Goal: Task Accomplishment & Management: Complete application form

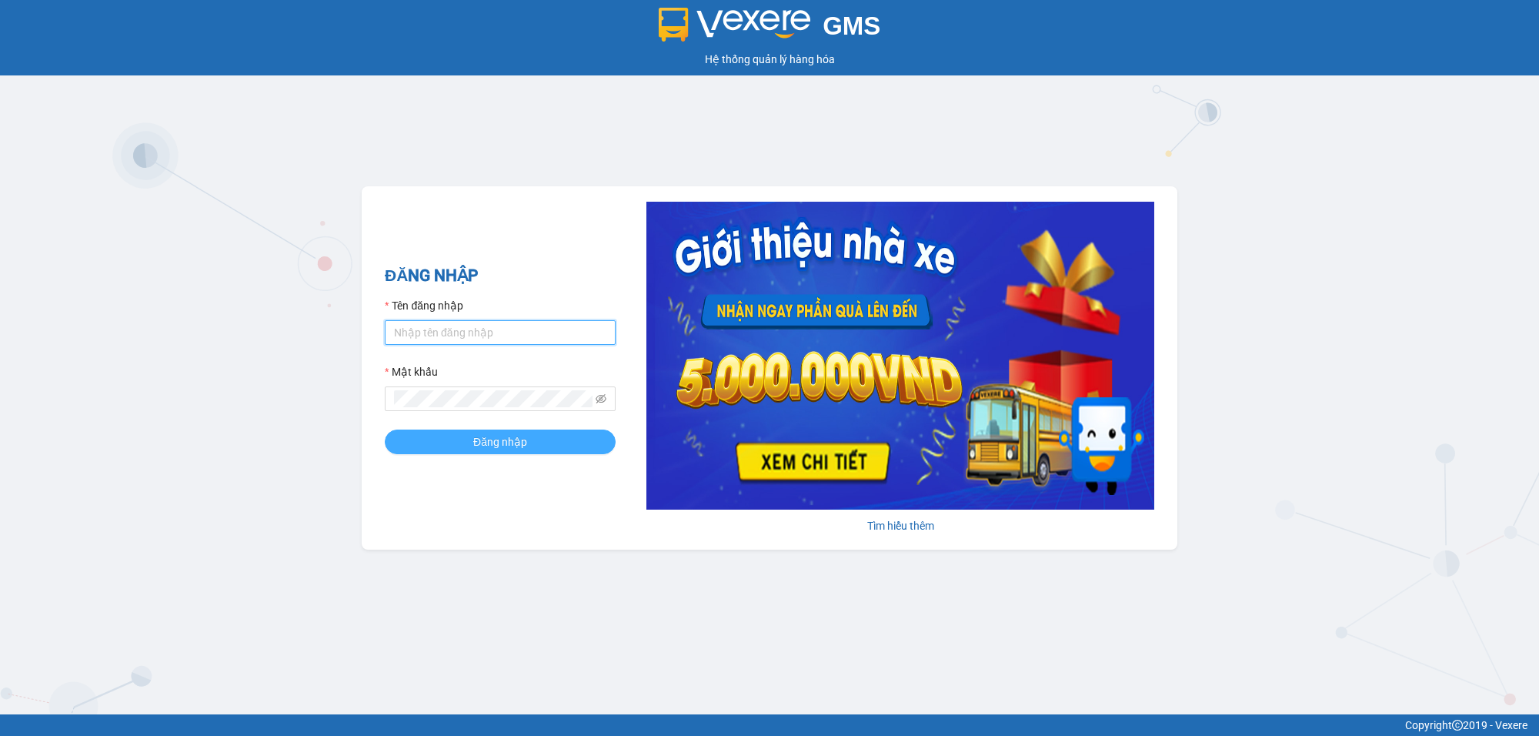
type input "kienhoa.vtp"
click at [503, 439] on span "Đăng nhập" at bounding box center [500, 441] width 54 height 17
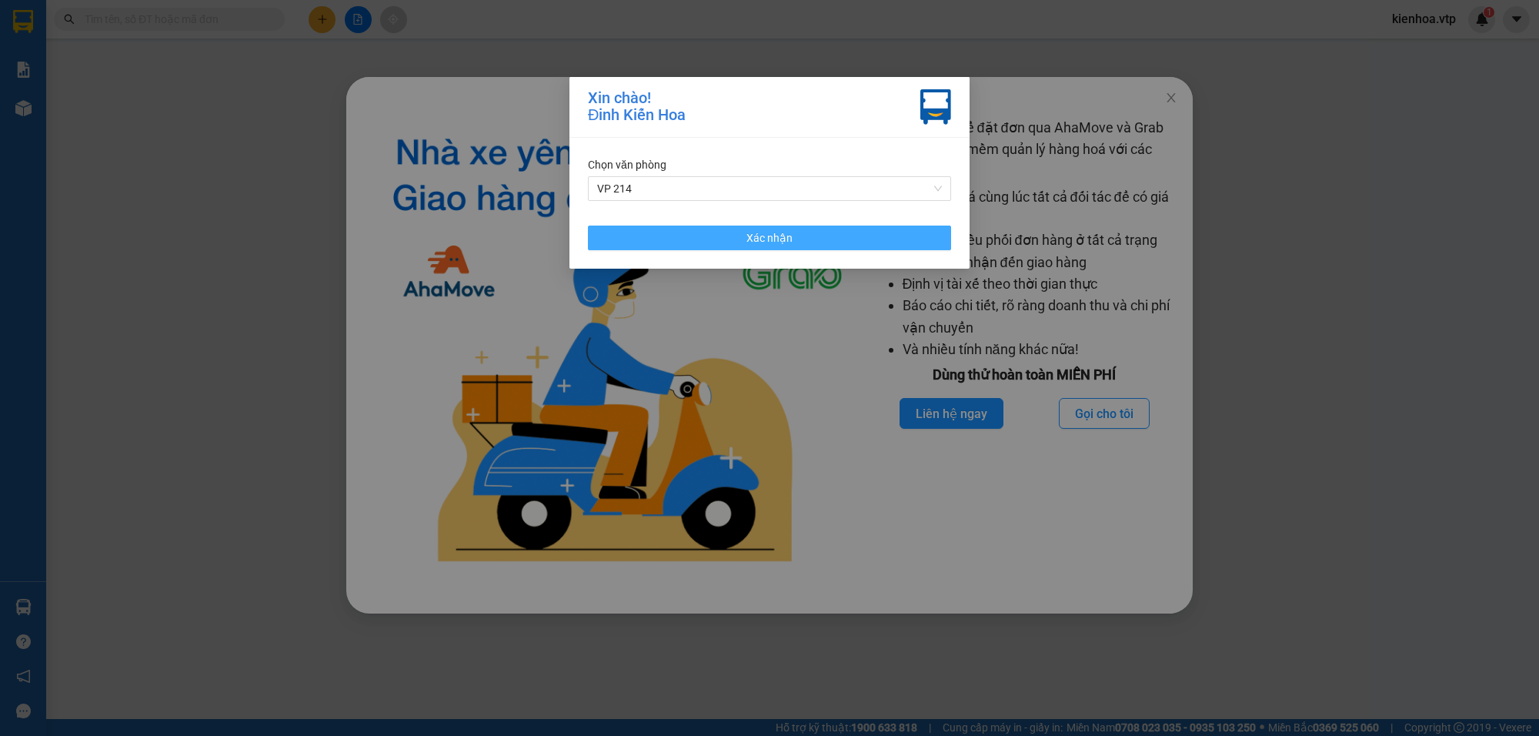
click at [697, 229] on button "Xác nhận" at bounding box center [769, 238] width 363 height 25
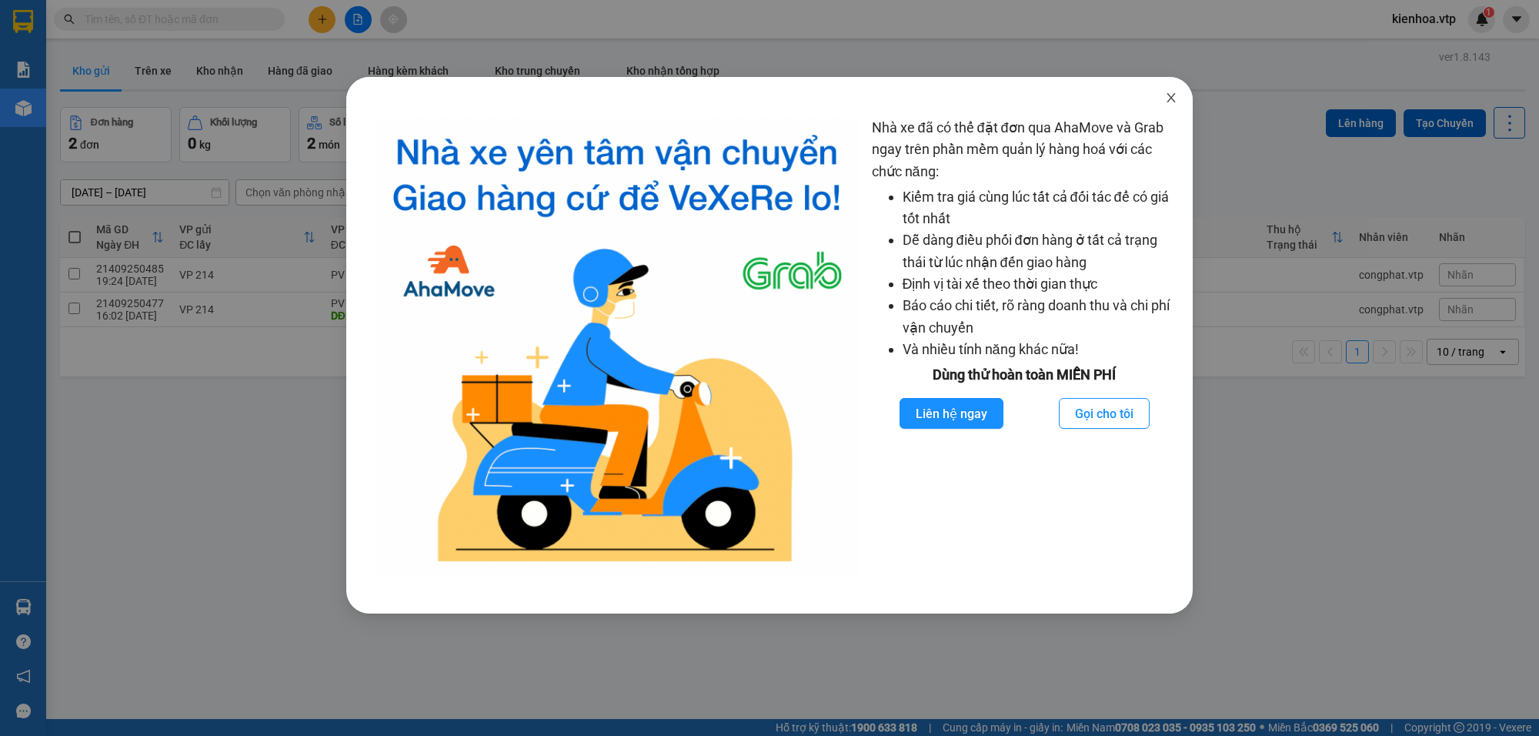
click at [1168, 93] on icon "close" at bounding box center [1171, 98] width 12 height 12
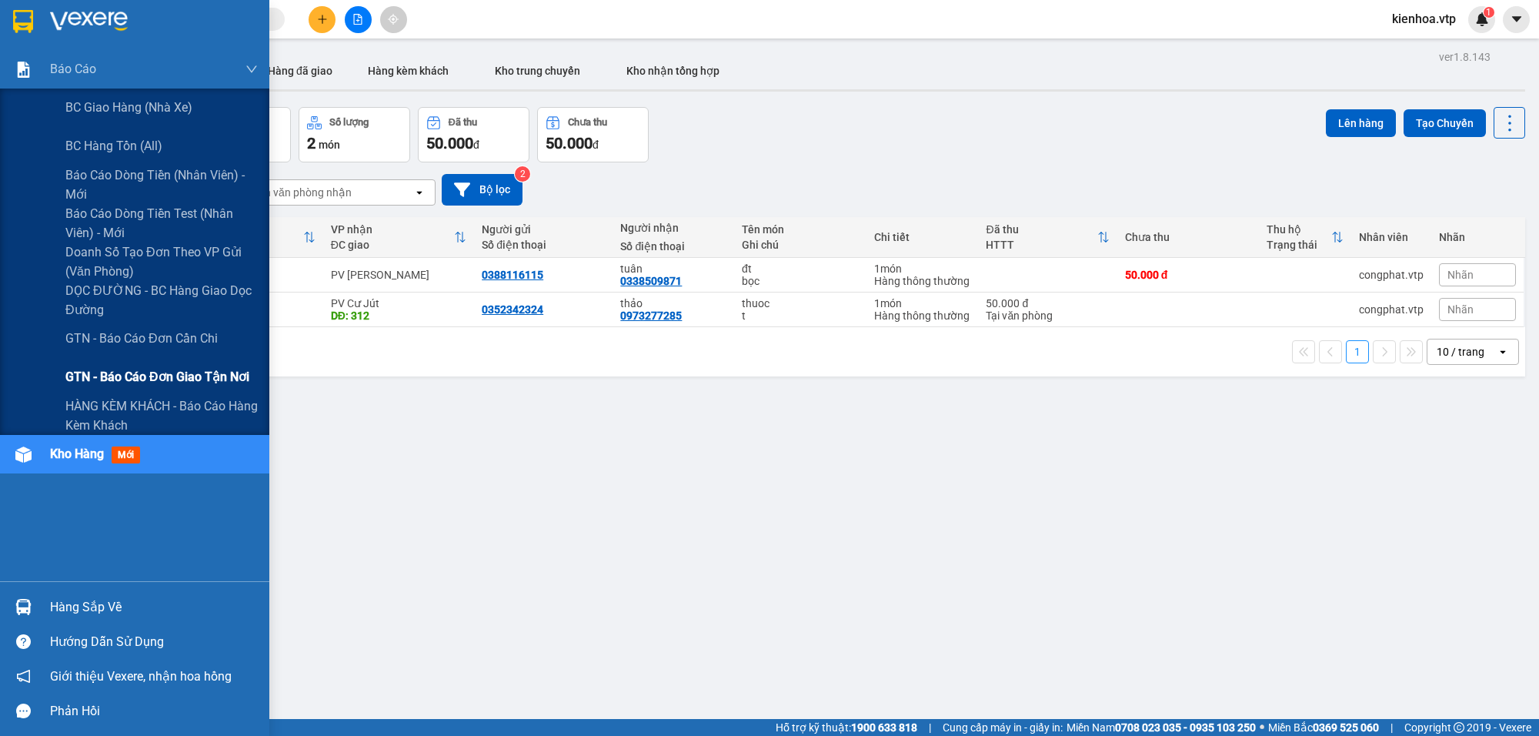
click at [172, 376] on span "GTN - Báo cáo đơn giao tận nơi" at bounding box center [157, 376] width 184 height 19
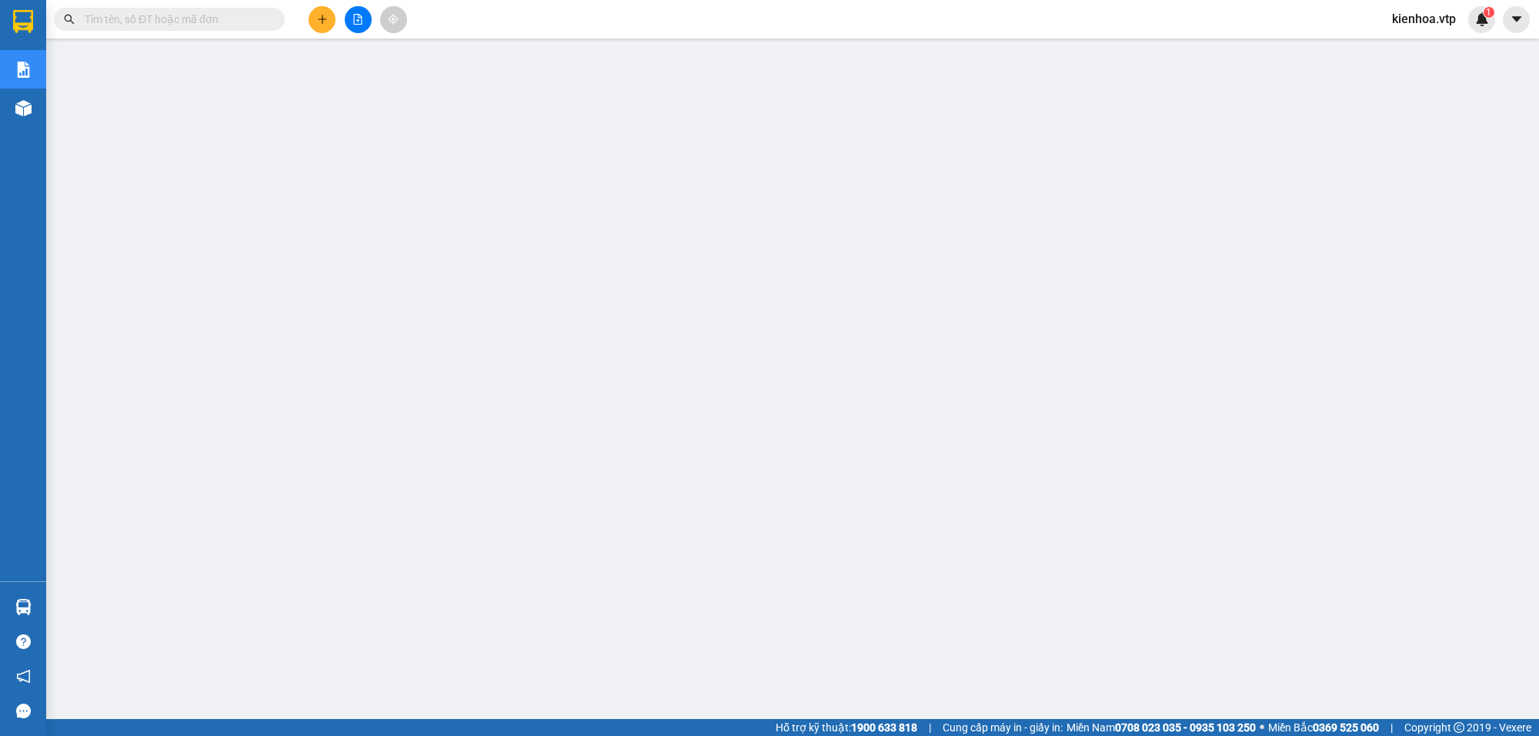
click at [1432, 6] on div "kienhoa.vtp 1" at bounding box center [1437, 19] width 115 height 27
click at [1426, 24] on span "kienhoa.vtp" at bounding box center [1424, 18] width 89 height 19
click at [1411, 52] on span "Đăng xuất" at bounding box center [1435, 47] width 65 height 17
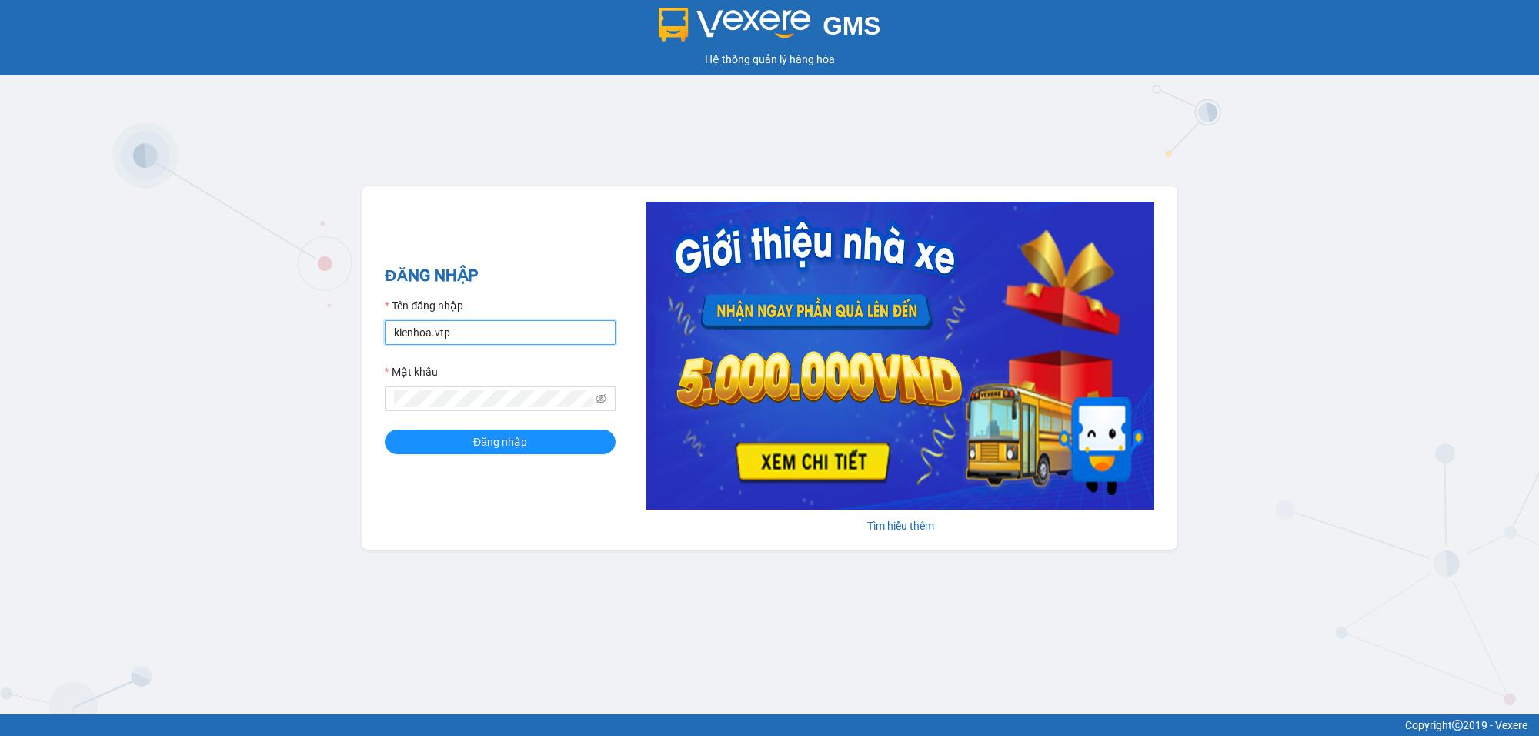
click at [489, 324] on input "kienhoa.vtp" at bounding box center [500, 332] width 231 height 25
type input "ngocgiau.vtp"
click at [385, 429] on button "Đăng nhập" at bounding box center [500, 441] width 231 height 25
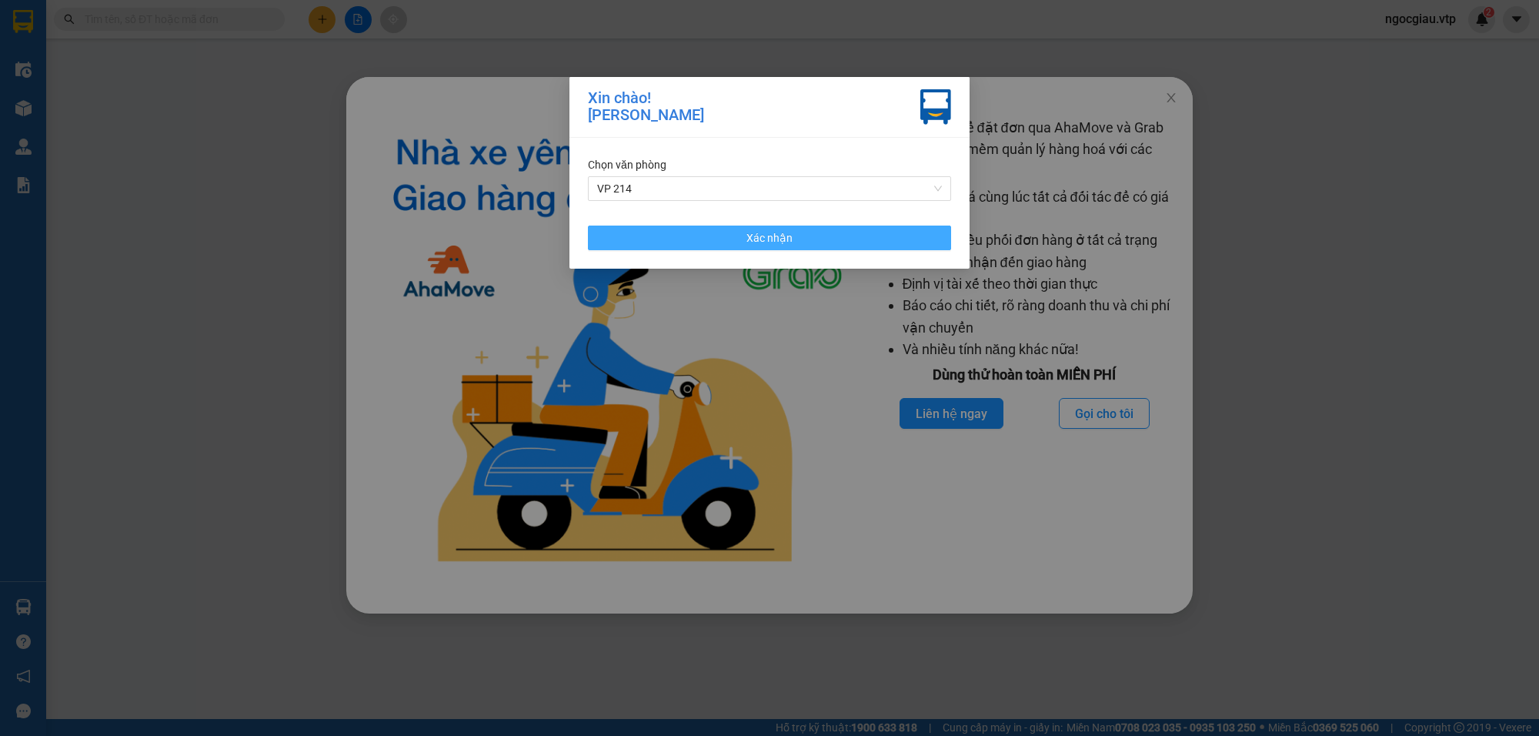
click at [824, 233] on button "Xác nhận" at bounding box center [769, 238] width 363 height 25
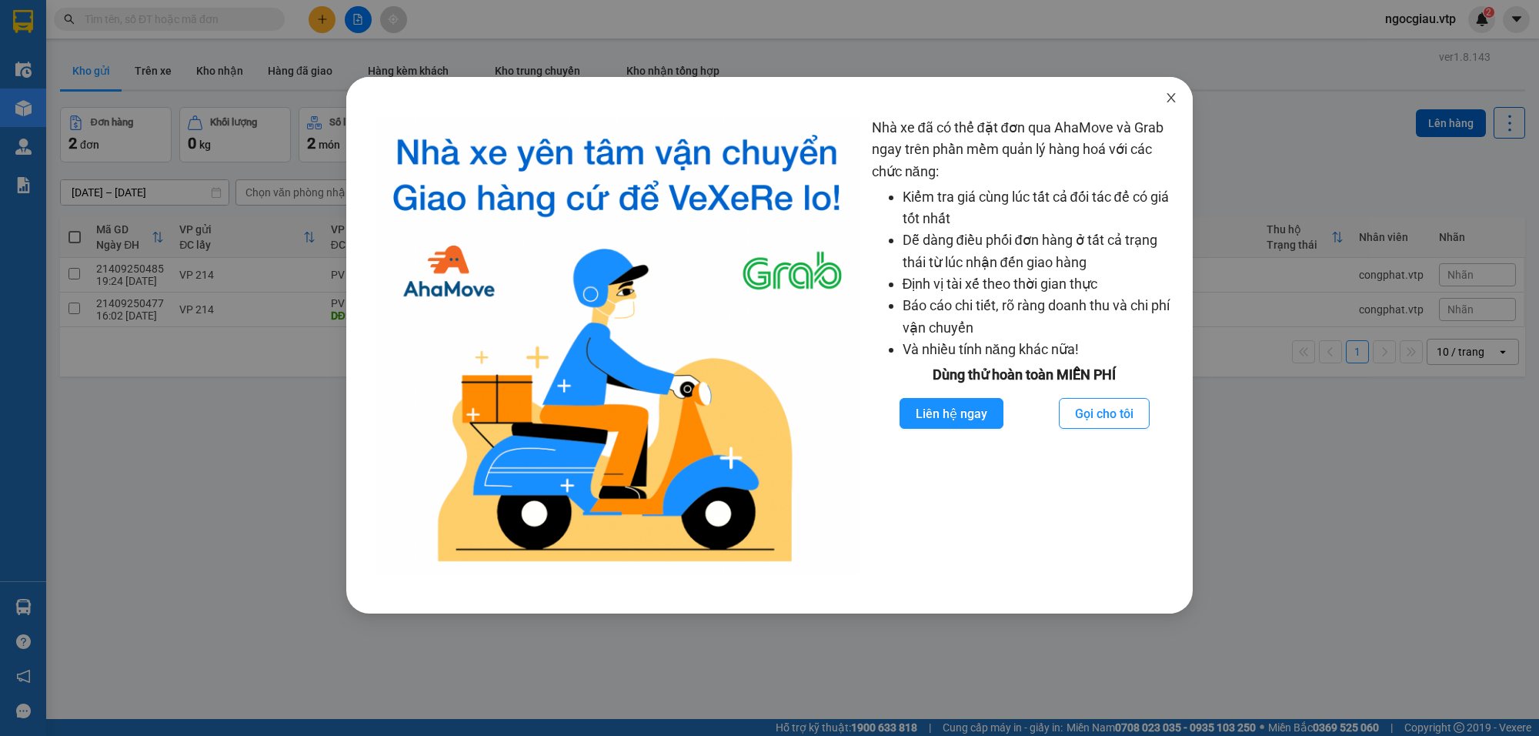
click at [1171, 93] on icon "close" at bounding box center [1171, 98] width 12 height 12
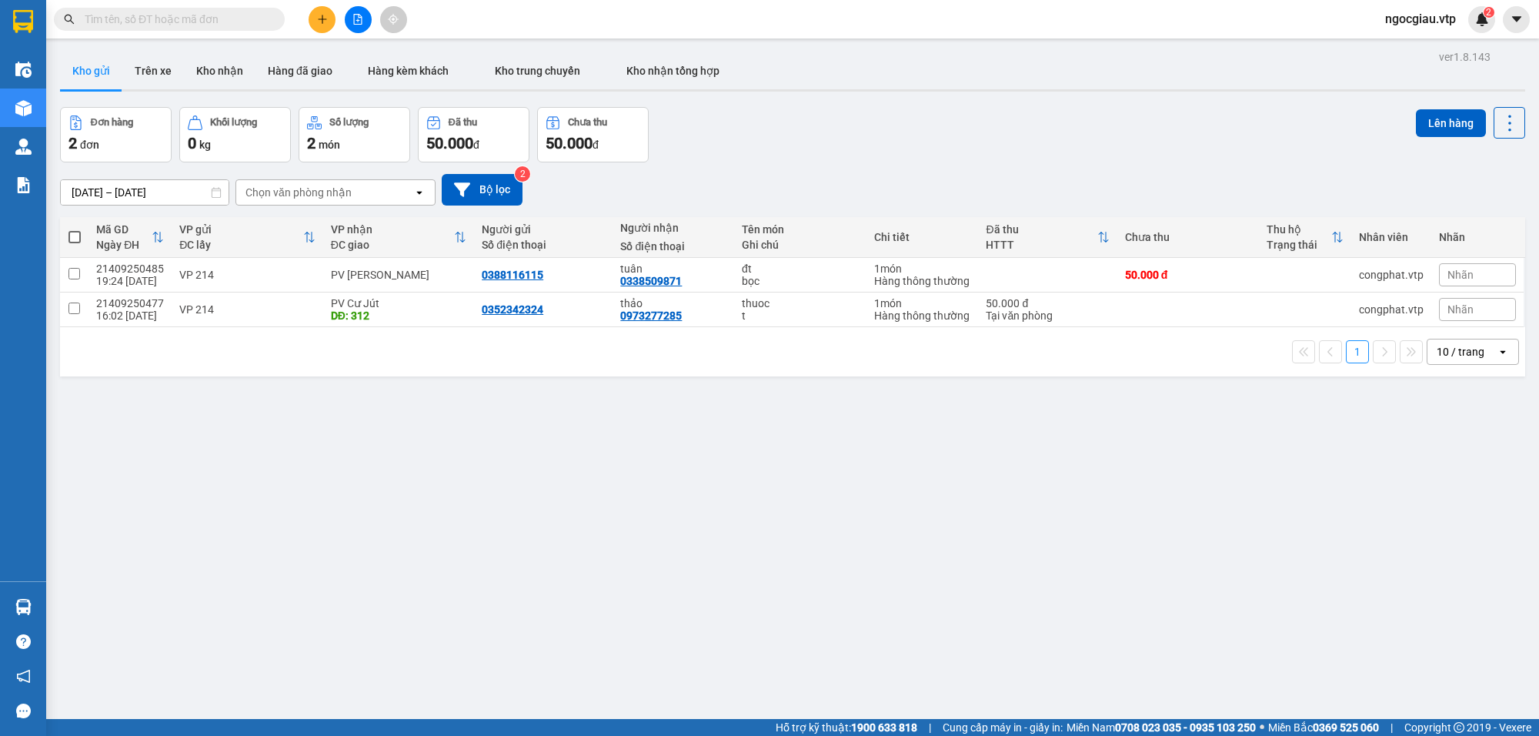
click at [576, 537] on div "ver 1.8.143 Kho gửi Trên xe Kho nhận Hàng đã giao Hàng kèm khách Kho trung chuy…" at bounding box center [793, 414] width 1478 height 736
drag, startPoint x: 152, startPoint y: 74, endPoint x: 200, endPoint y: 59, distance: 50.6
click at [159, 71] on button "Trên xe" at bounding box center [153, 70] width 62 height 37
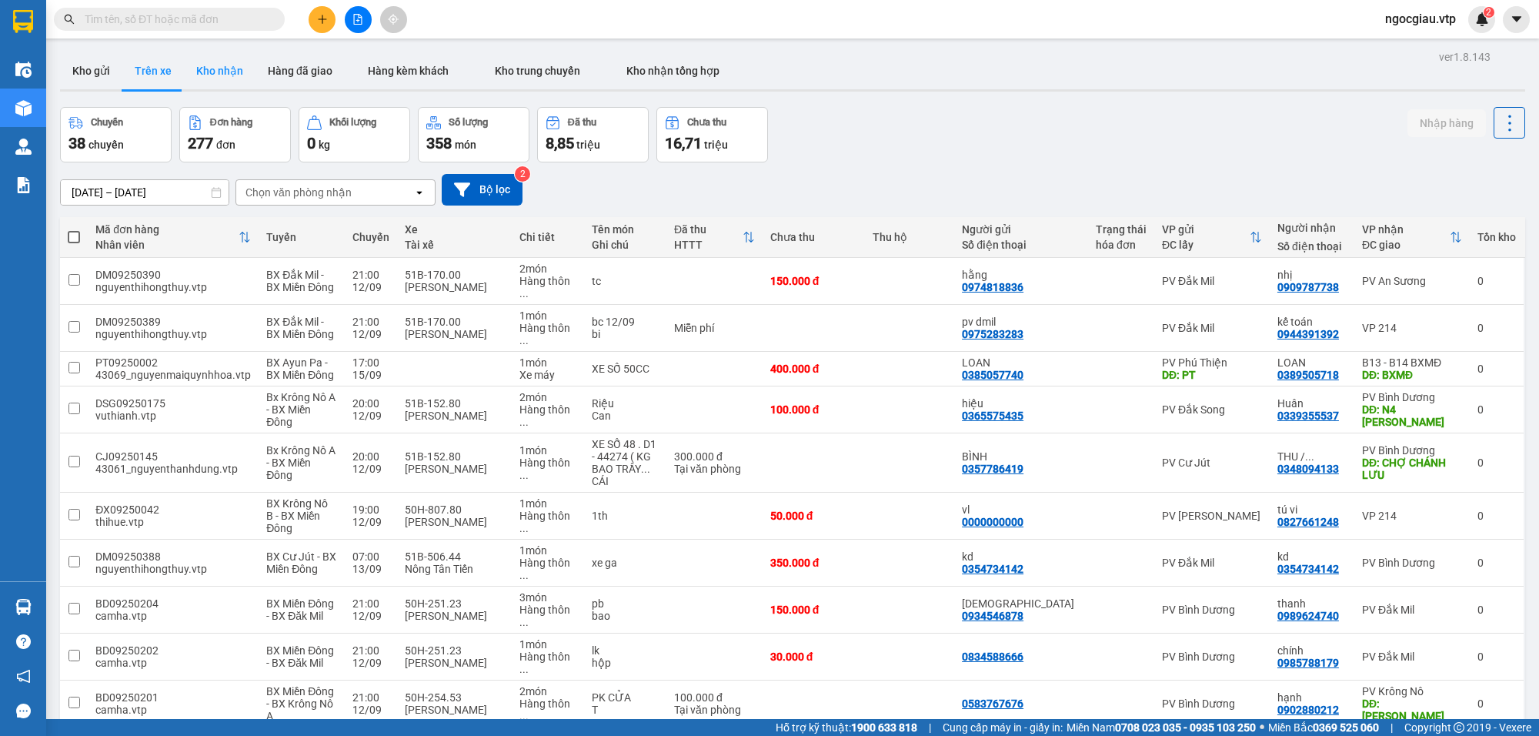
click at [222, 68] on button "Kho nhận" at bounding box center [220, 70] width 72 height 37
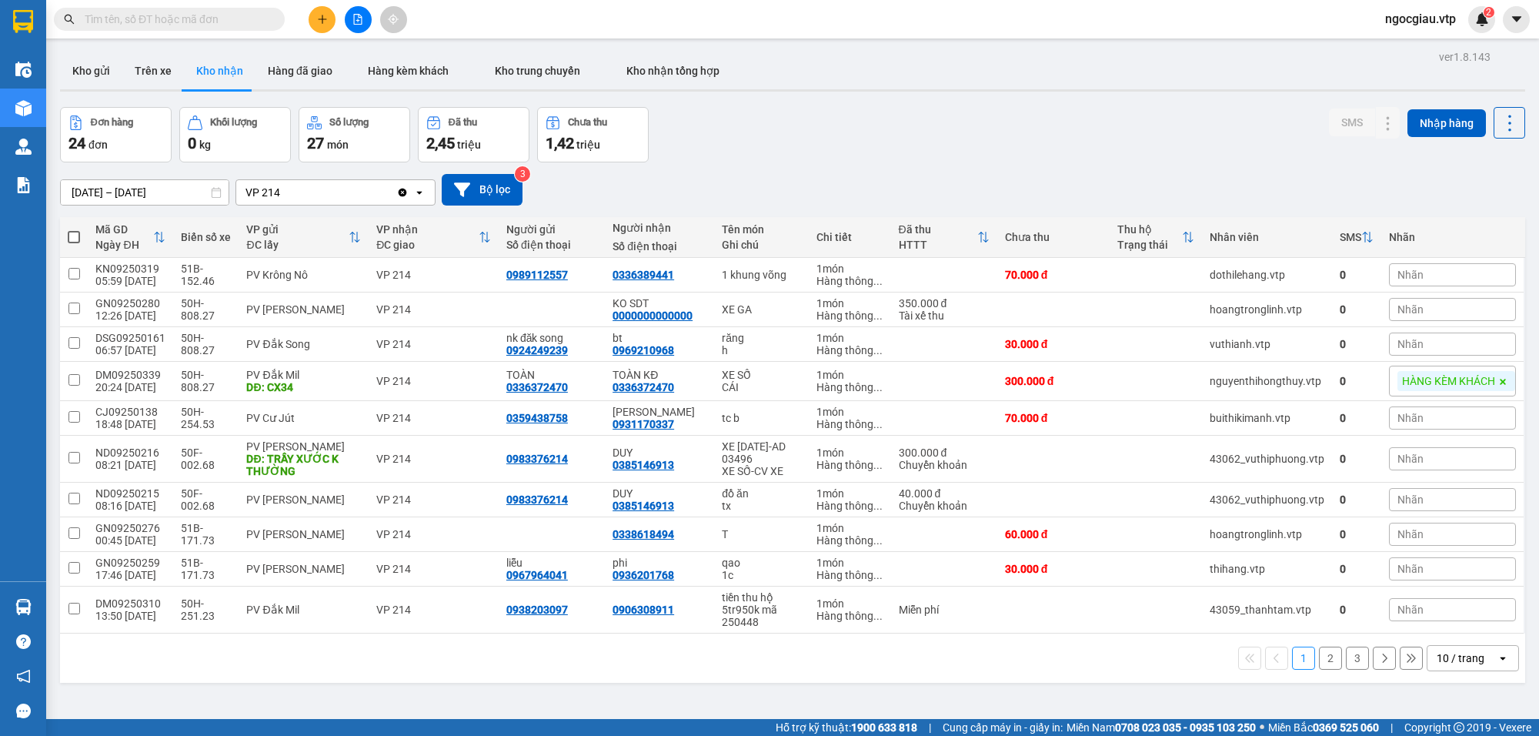
click at [192, 20] on input "text" at bounding box center [176, 19] width 182 height 17
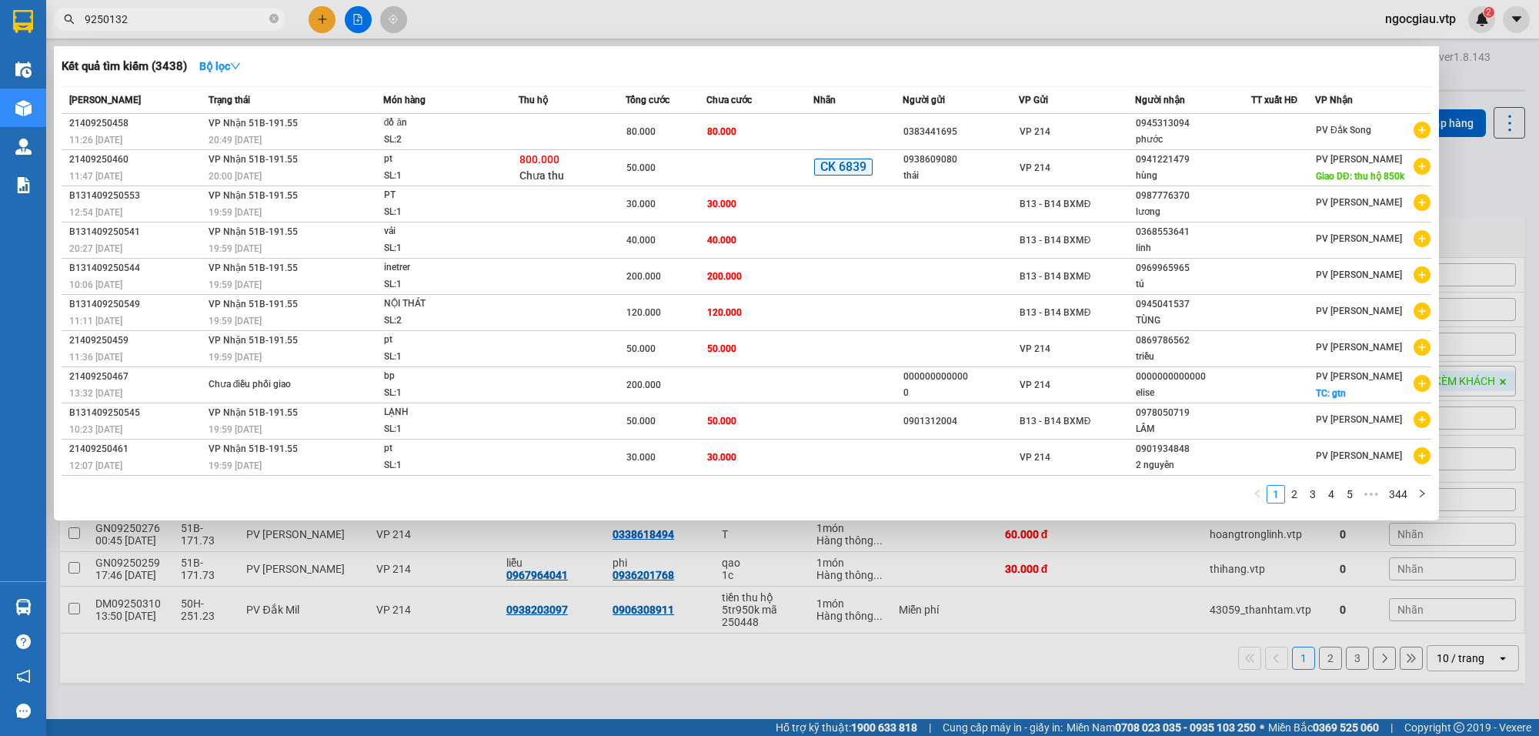
type input "9250132"
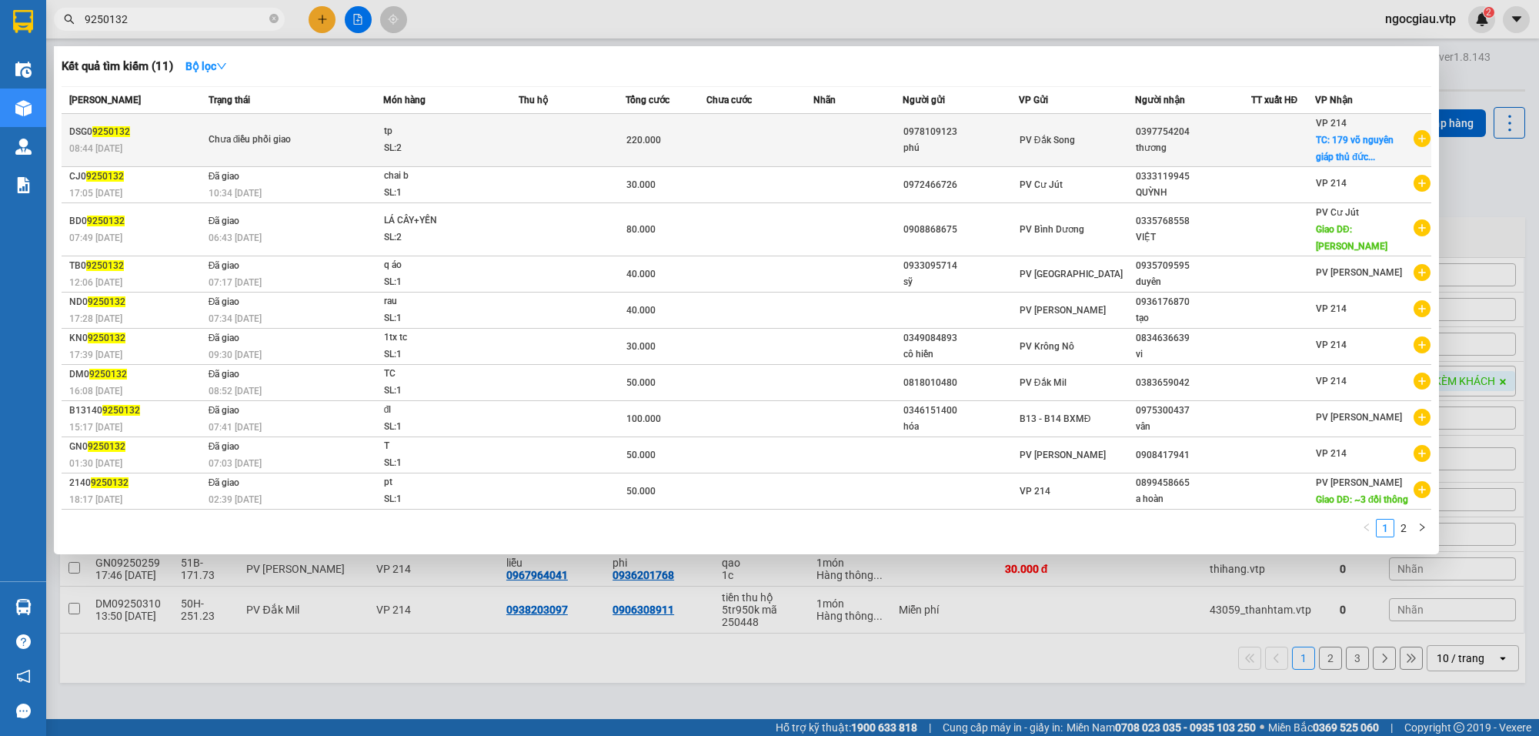
click at [820, 137] on td at bounding box center [858, 140] width 89 height 53
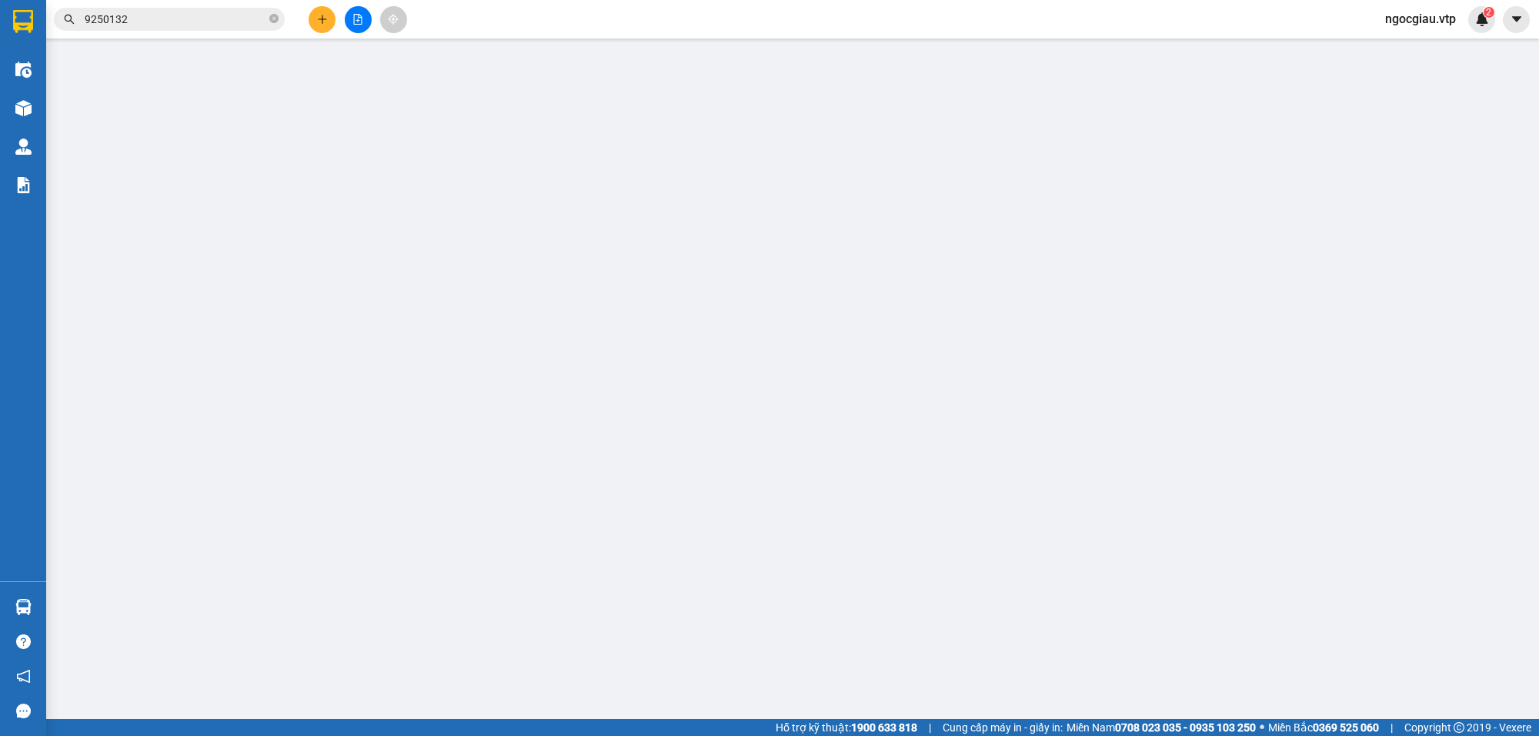
type input "0978109123"
type input "phú"
type input "0397754204"
type input "thương"
checkbox input "true"
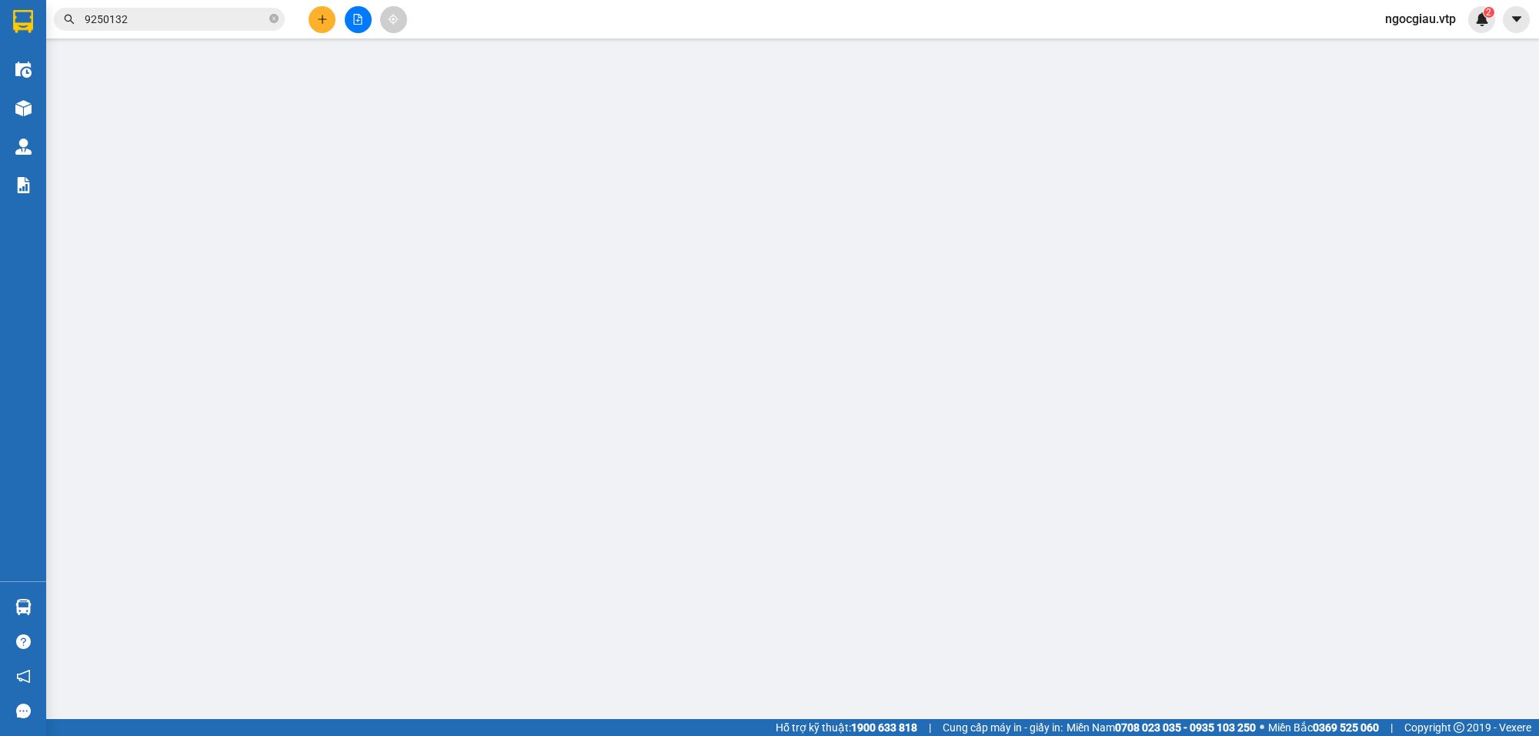
type input "179 võ nguyên giáp thủ đức 71107"
type input "220k tk6868 8h43p 10/9/25"
type input "220.000"
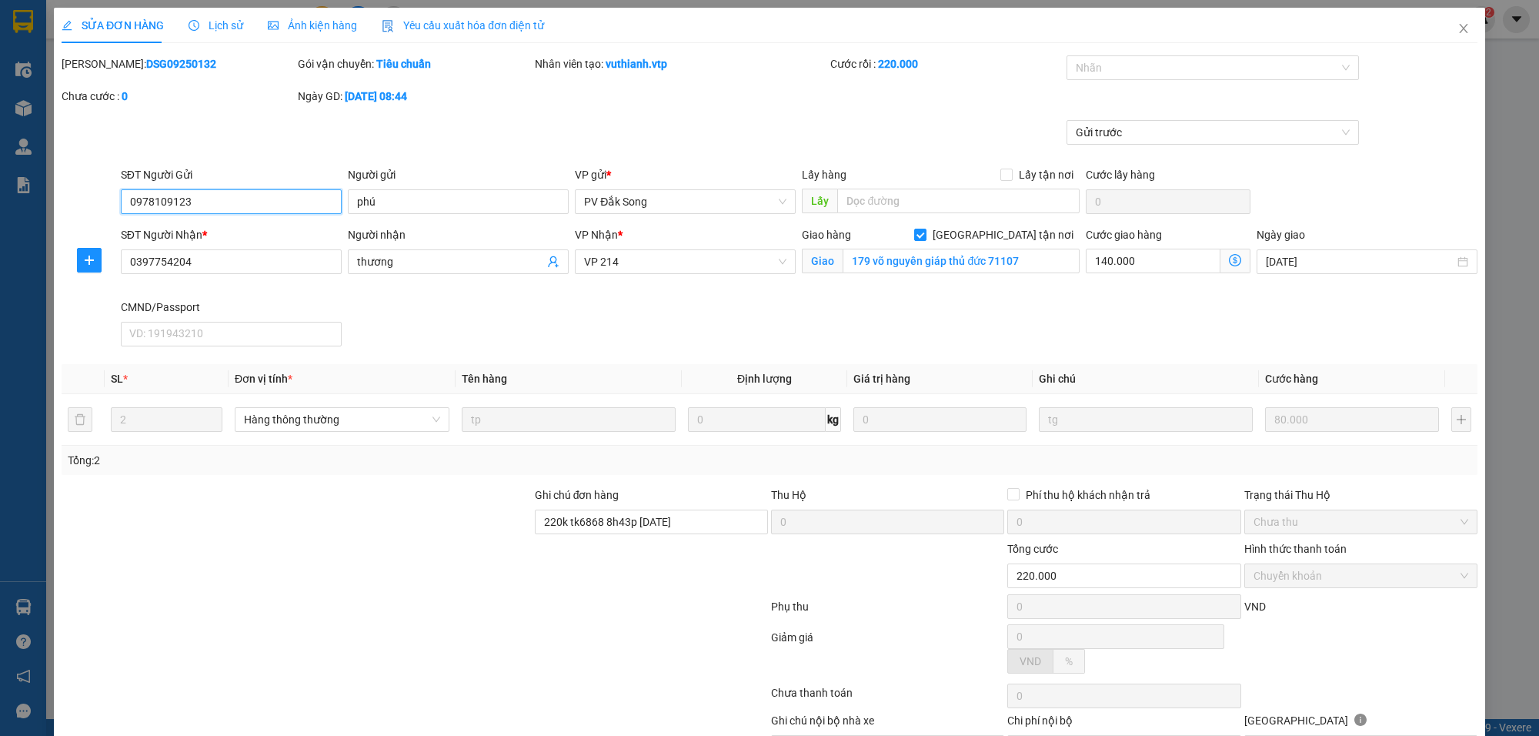
type input "4.000"
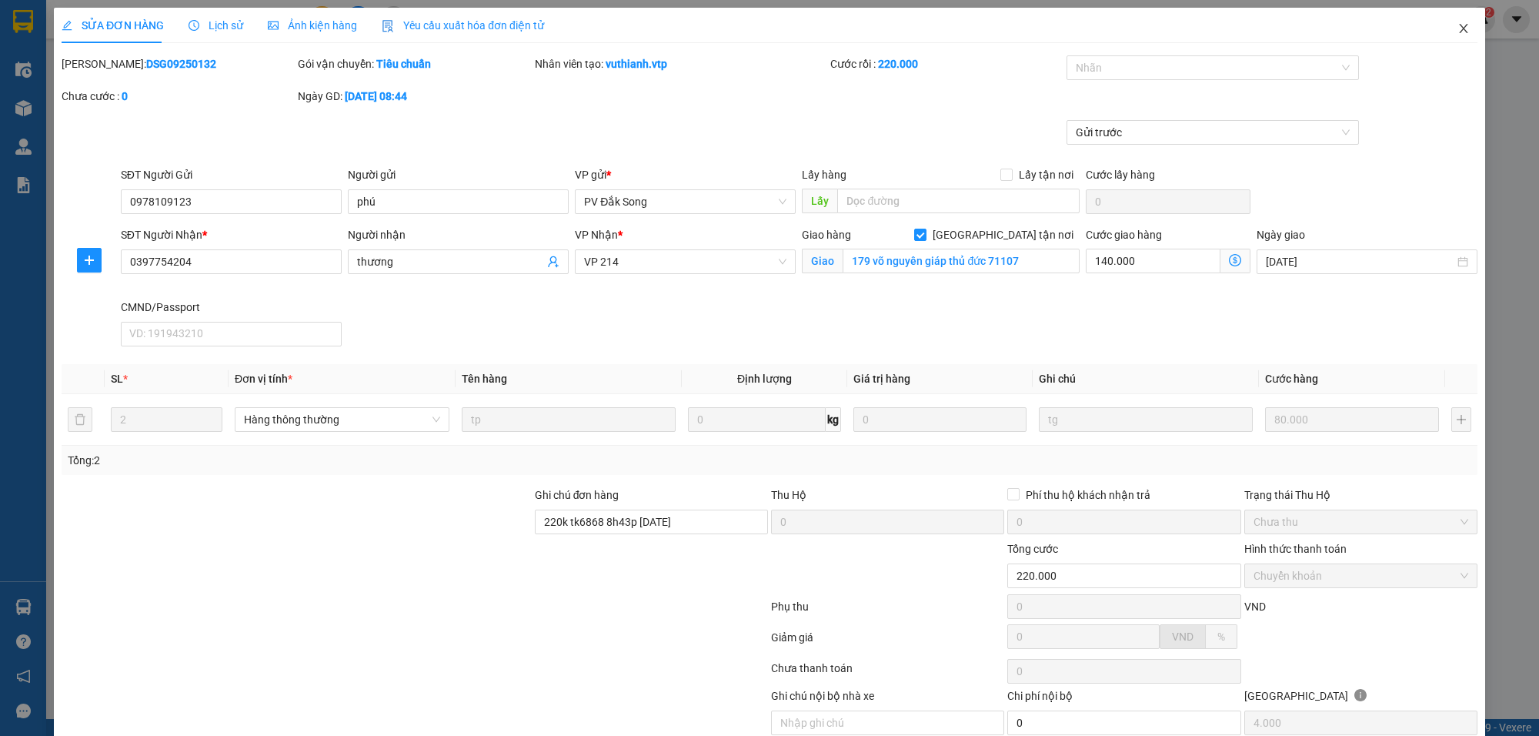
click at [1458, 25] on icon "close" at bounding box center [1464, 28] width 12 height 12
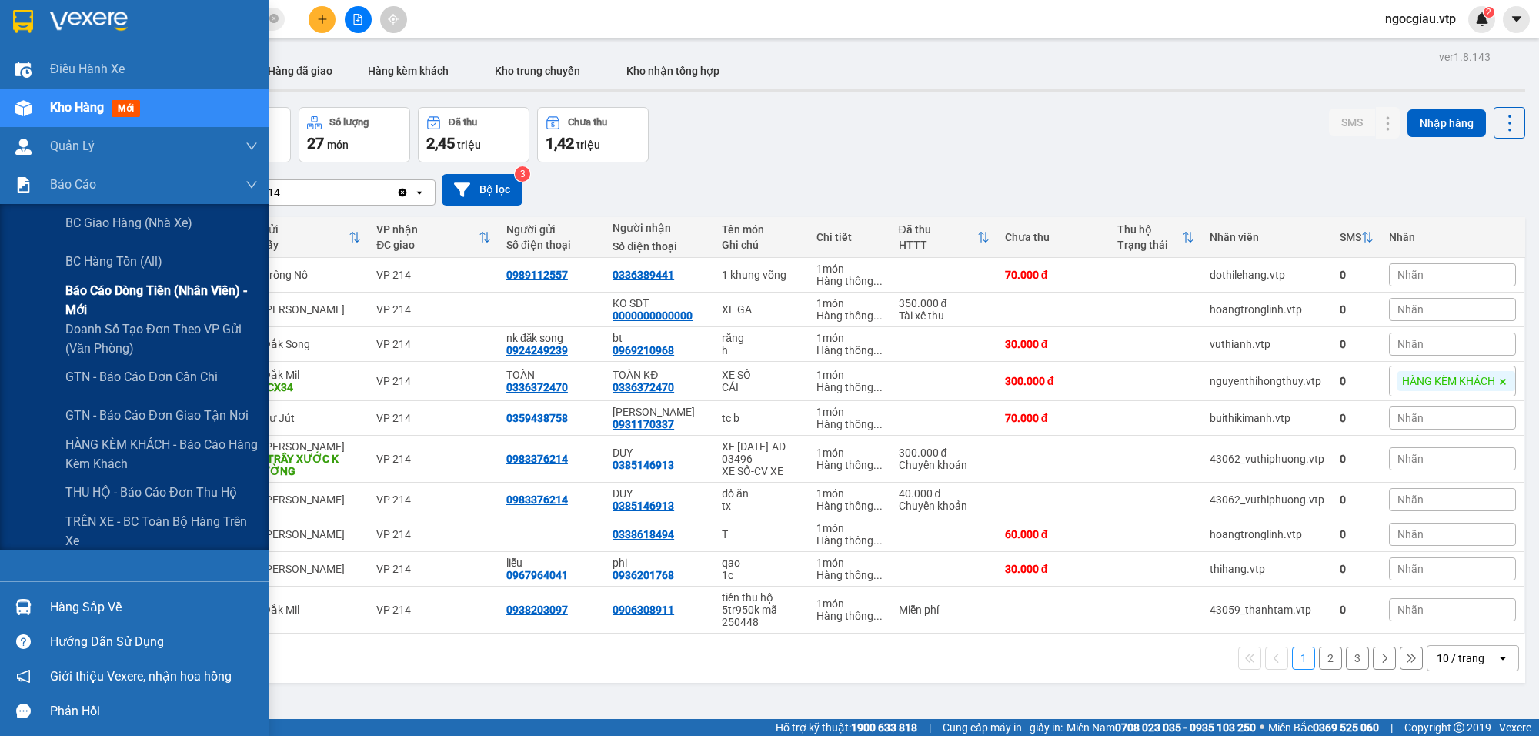
click at [156, 290] on span "Báo cáo dòng tiền (nhân viên) - mới" at bounding box center [161, 300] width 192 height 38
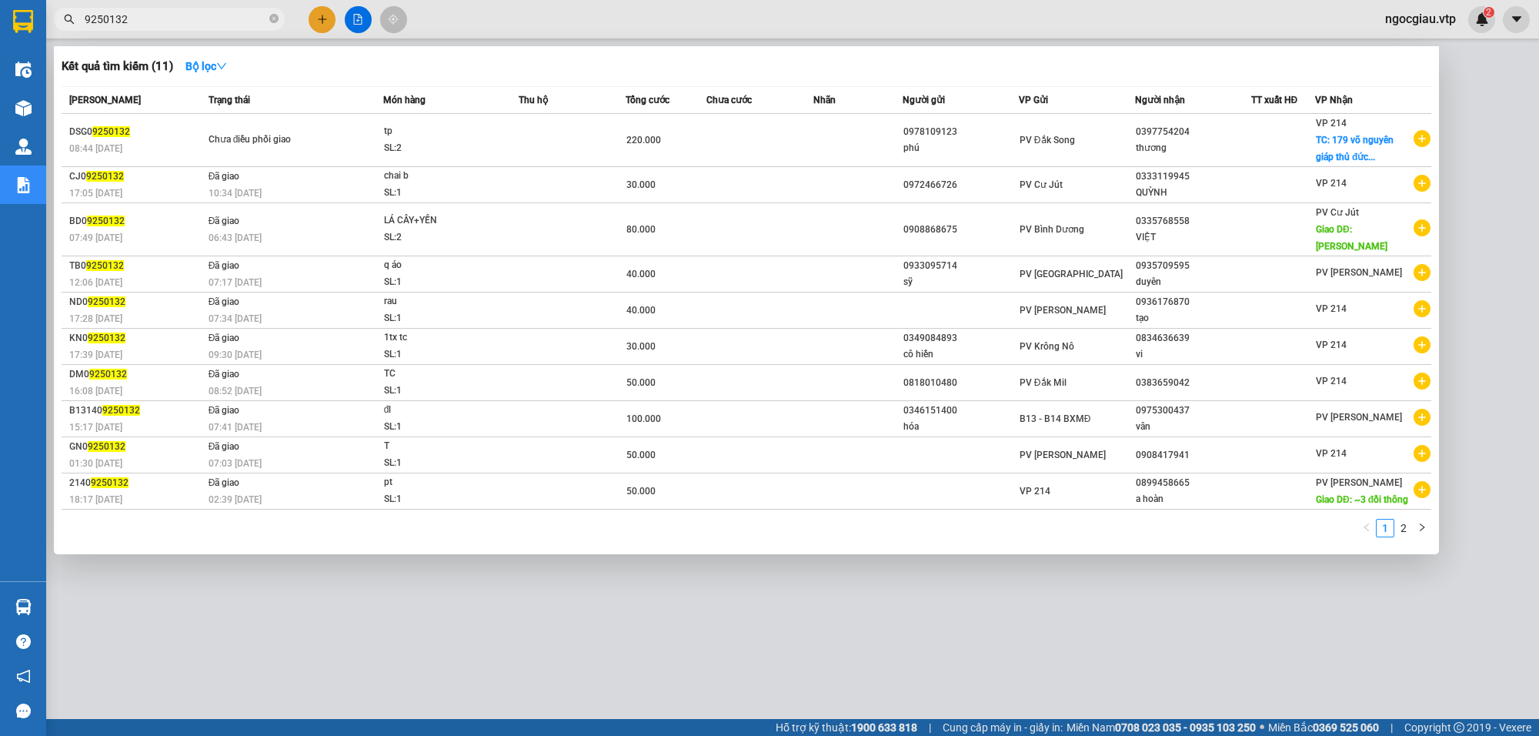
click at [160, 18] on input "9250132" at bounding box center [176, 19] width 182 height 17
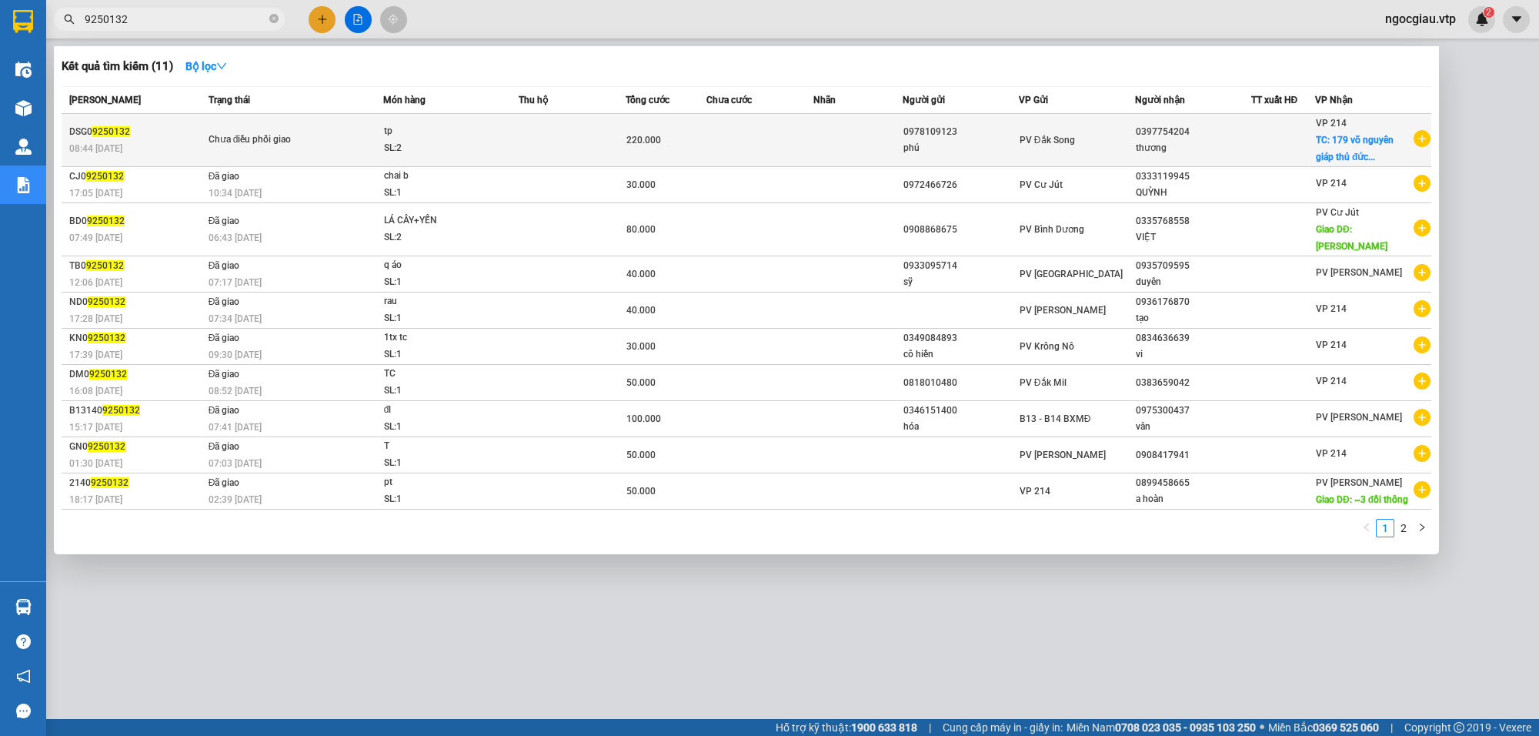
click at [805, 136] on td at bounding box center [760, 140] width 107 height 53
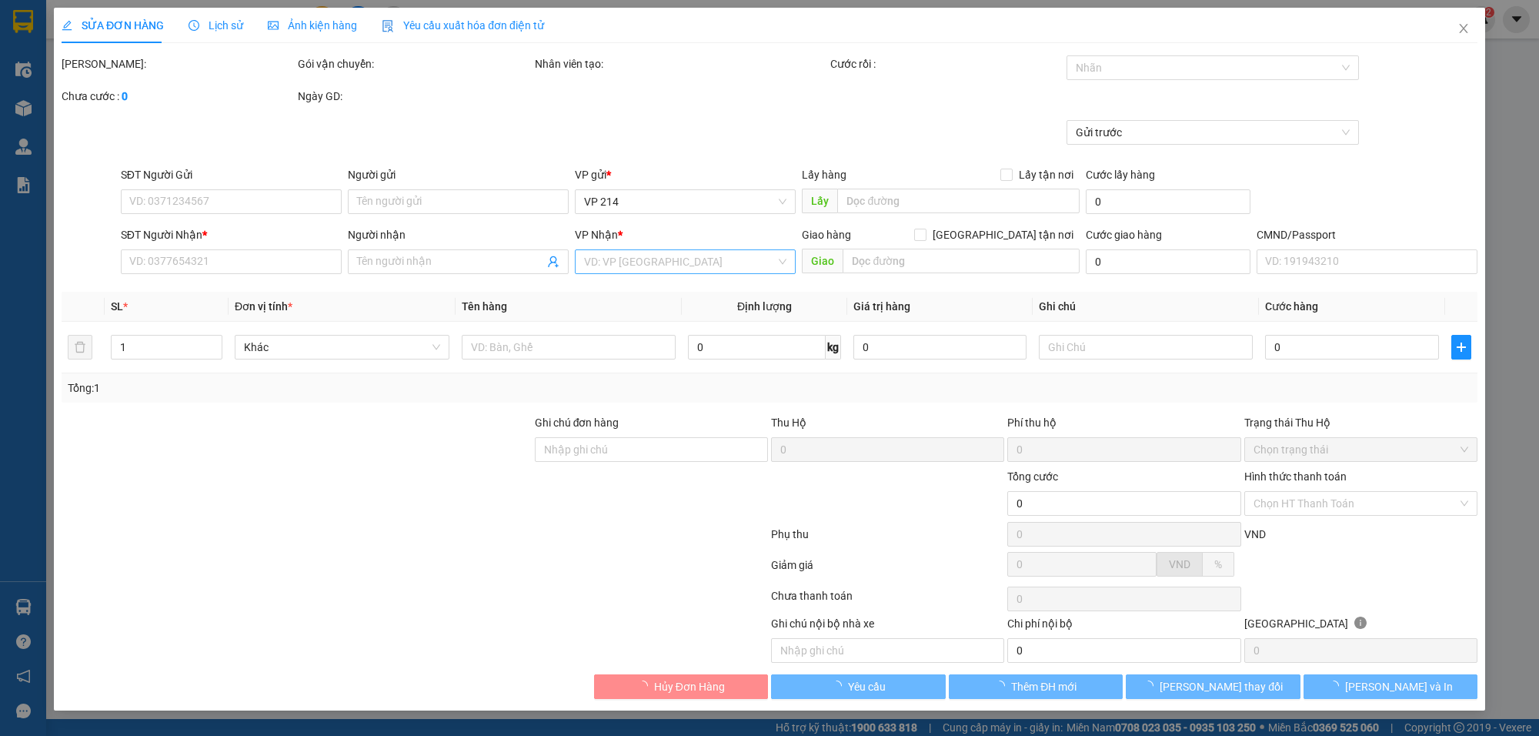
type input "0978109123"
type input "phú"
type input "0397754204"
type input "thương"
checkbox input "true"
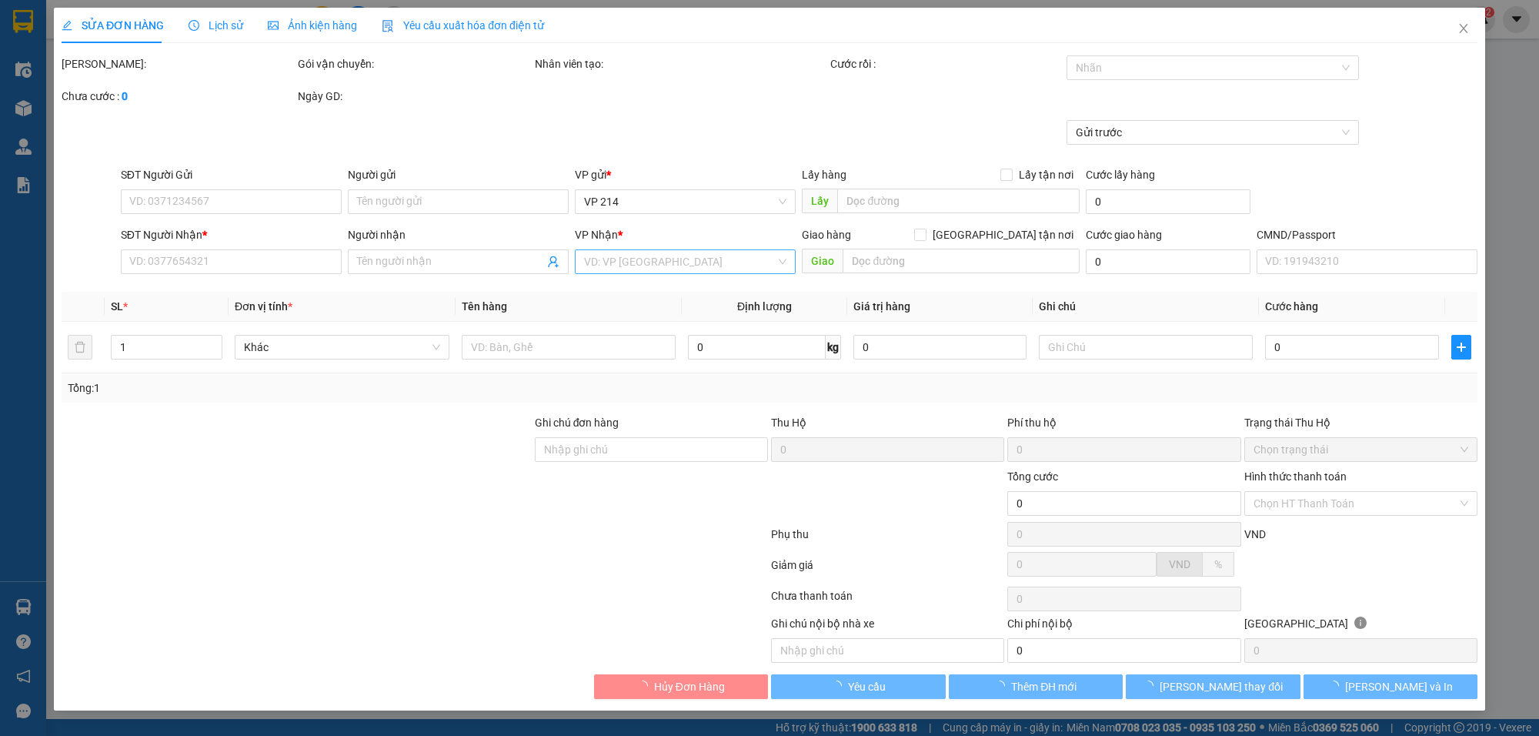
type input "179 võ nguyên giáp thủ đức 71107"
type input "220k tk6868 8h43p 10/9/25"
type input "220.000"
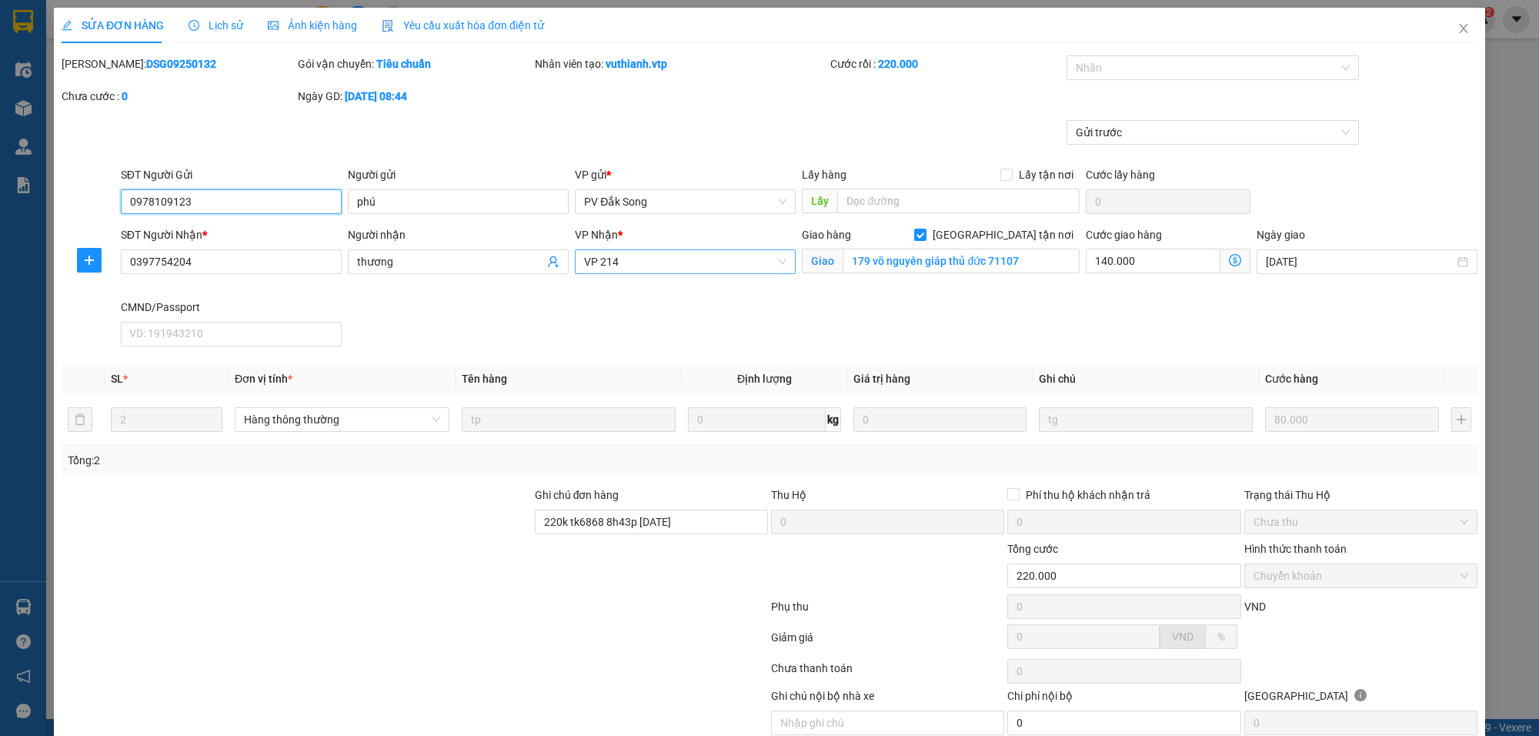
type input "4.000"
click at [1094, 63] on div at bounding box center [1205, 67] width 269 height 18
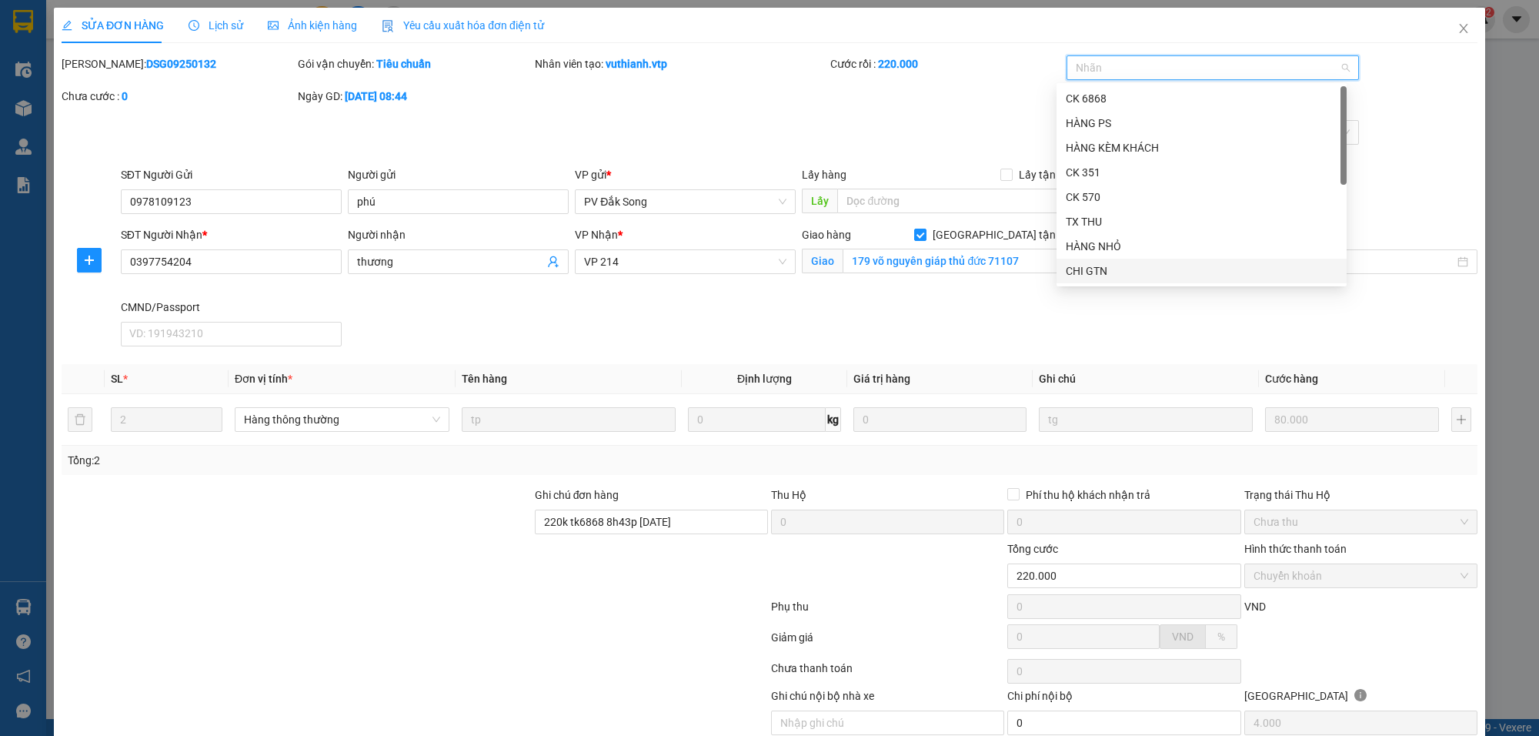
click at [1095, 277] on div "CHI GTN" at bounding box center [1202, 270] width 272 height 17
click at [912, 129] on div "Gửi trước" at bounding box center [769, 143] width 1419 height 46
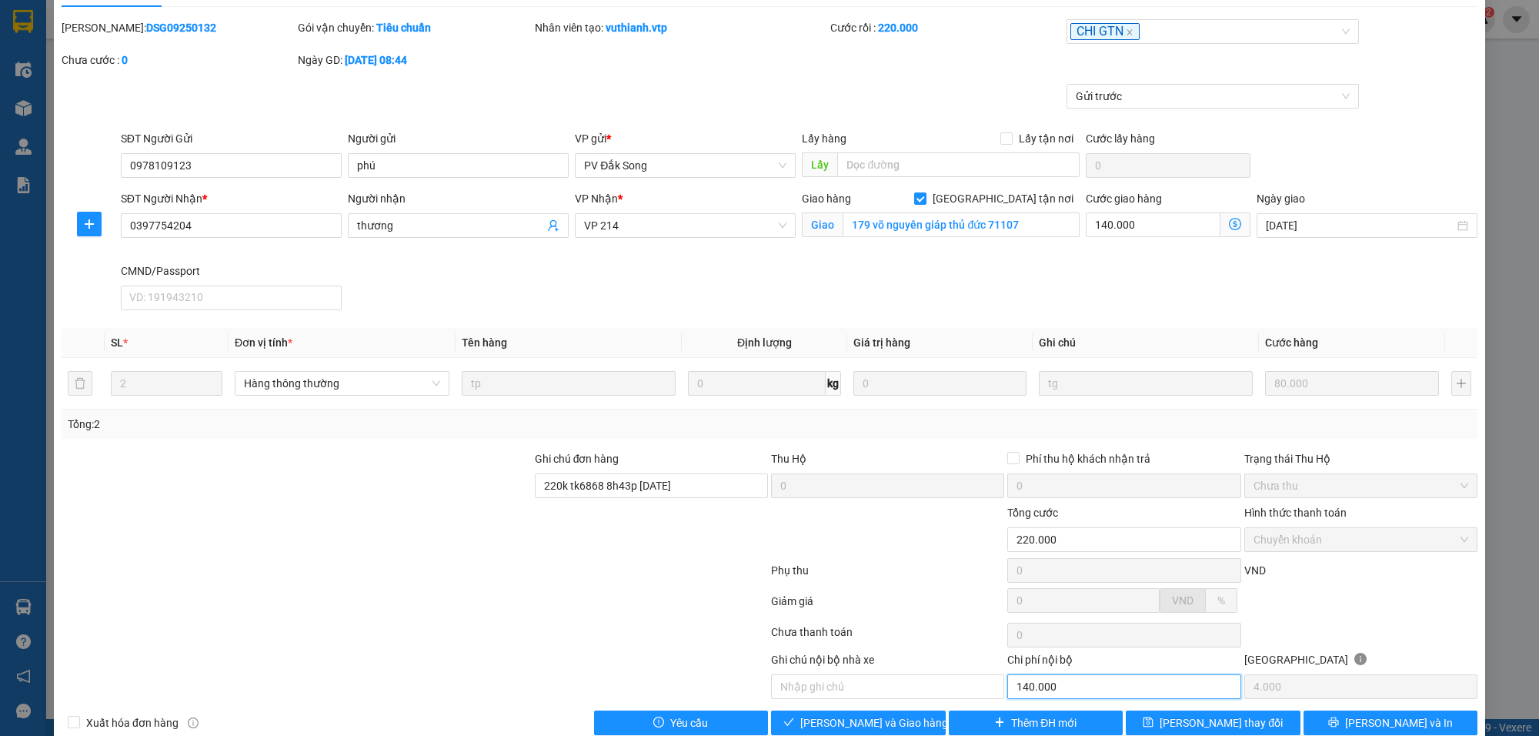
scroll to position [68, 0]
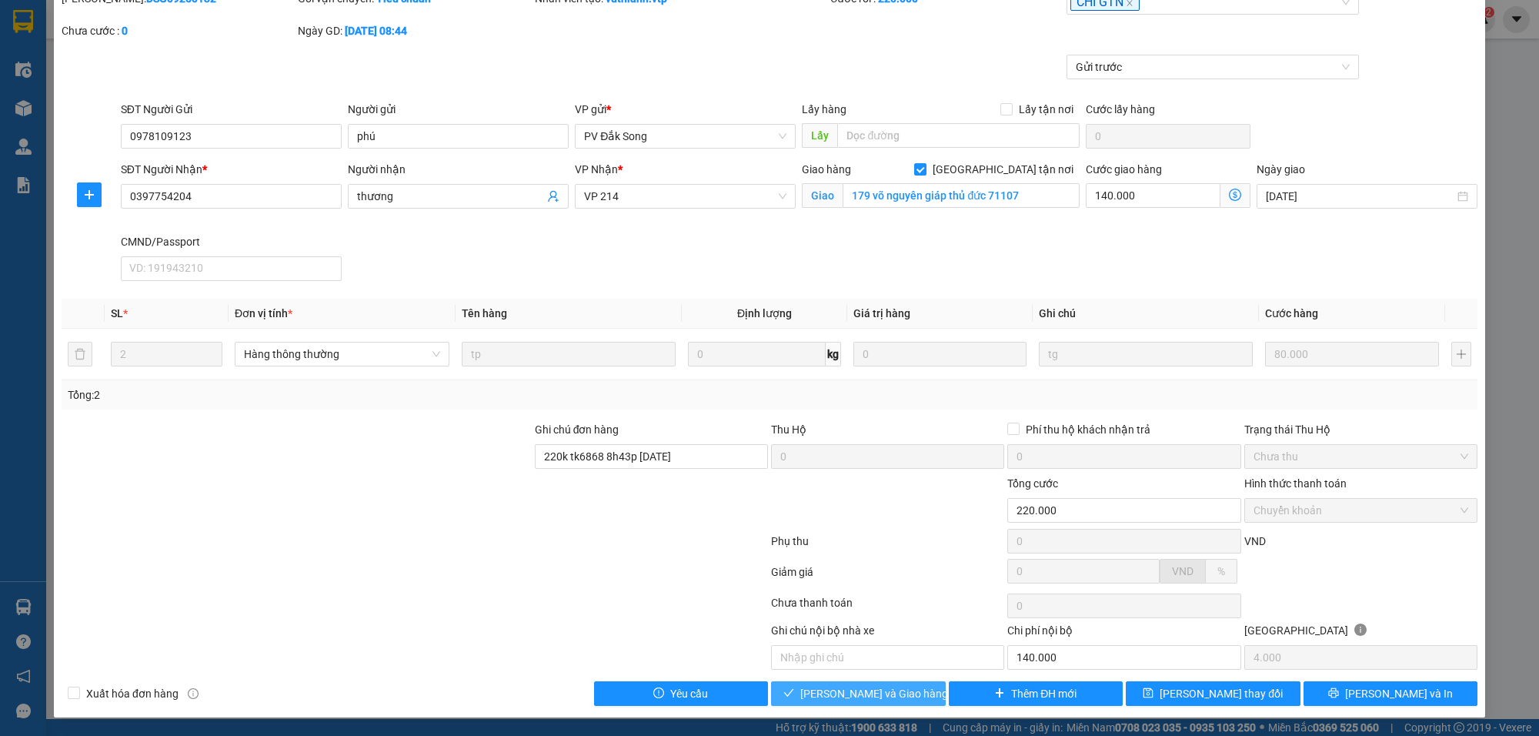
click at [863, 698] on span "[PERSON_NAME] và Giao hàng" at bounding box center [874, 693] width 148 height 17
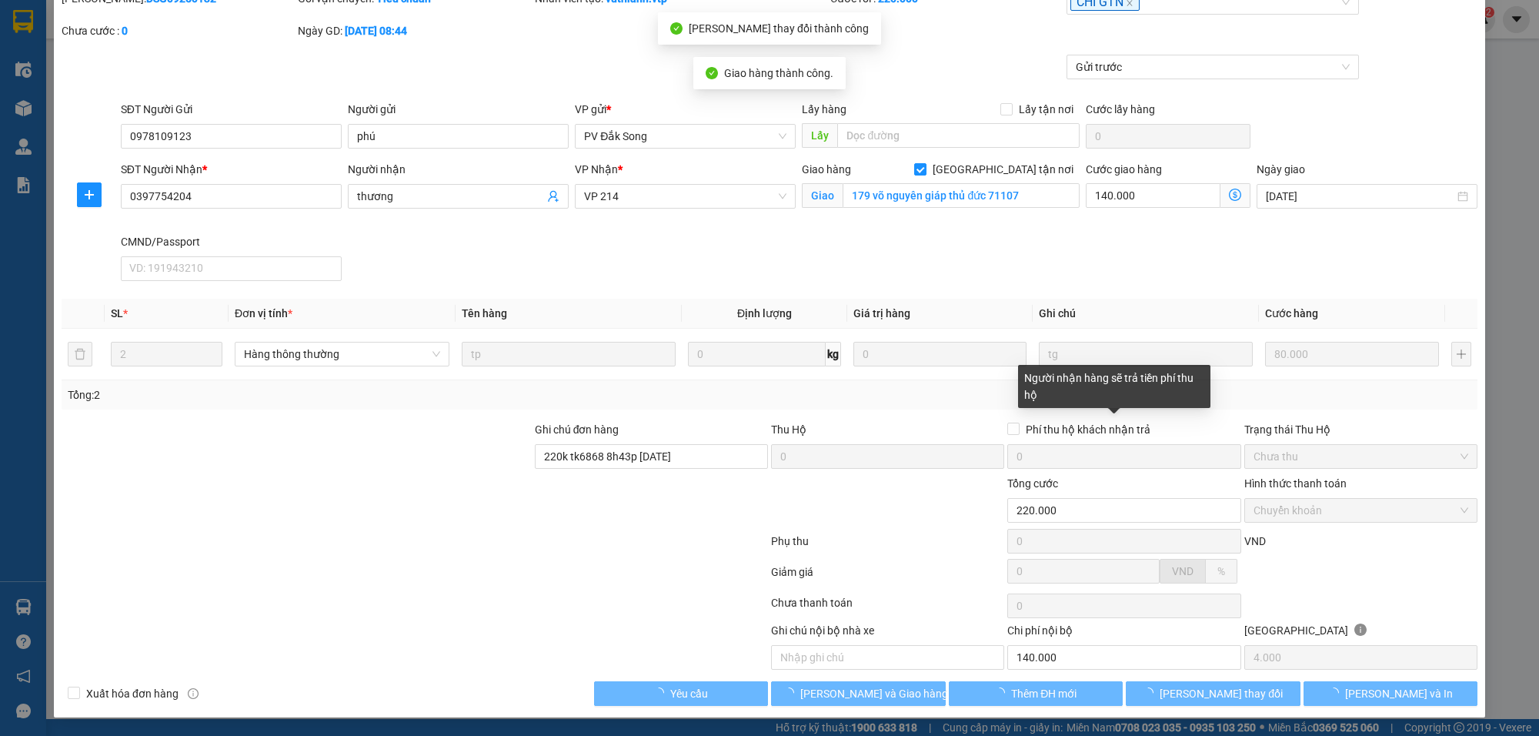
type input "140.000"
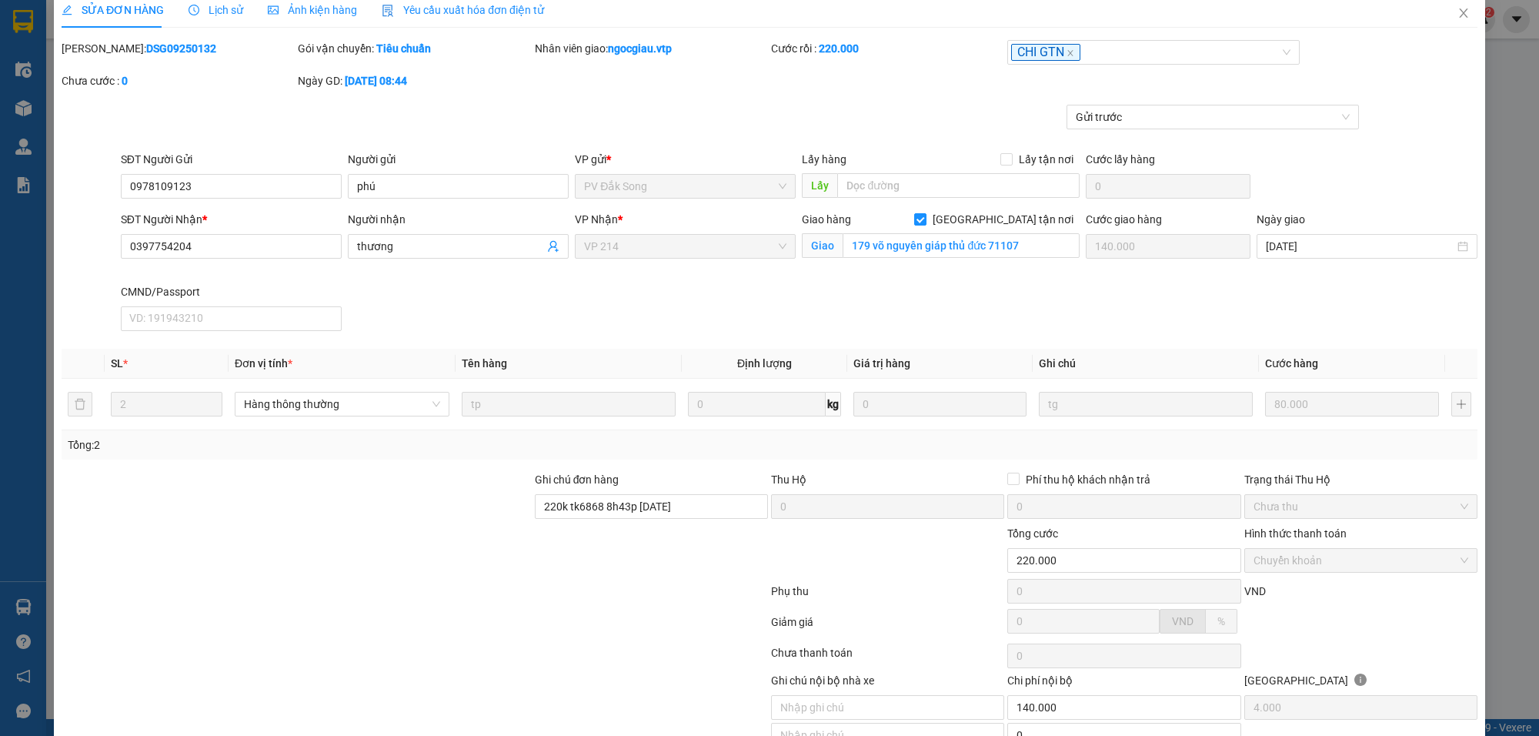
scroll to position [0, 0]
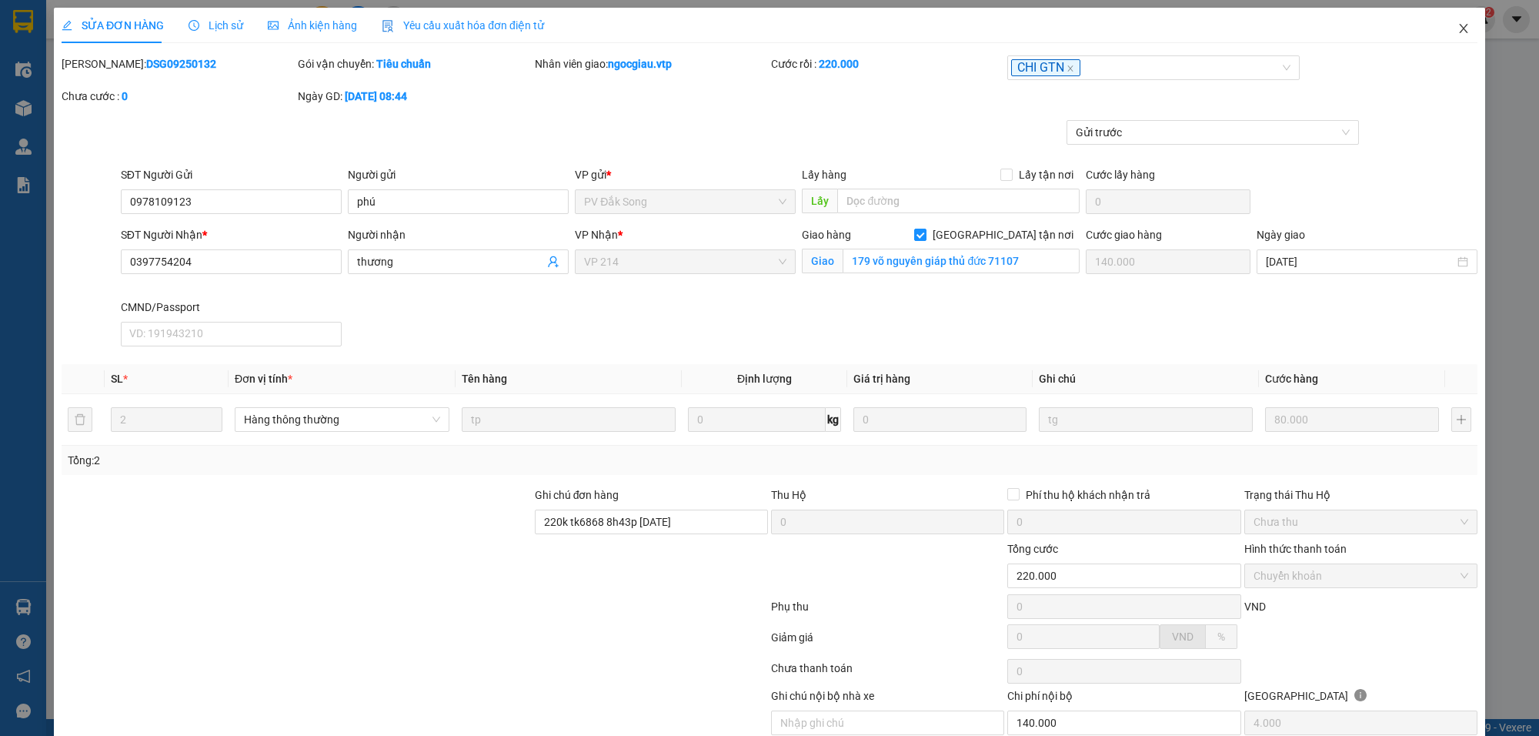
click at [1458, 25] on icon "close" at bounding box center [1464, 28] width 12 height 12
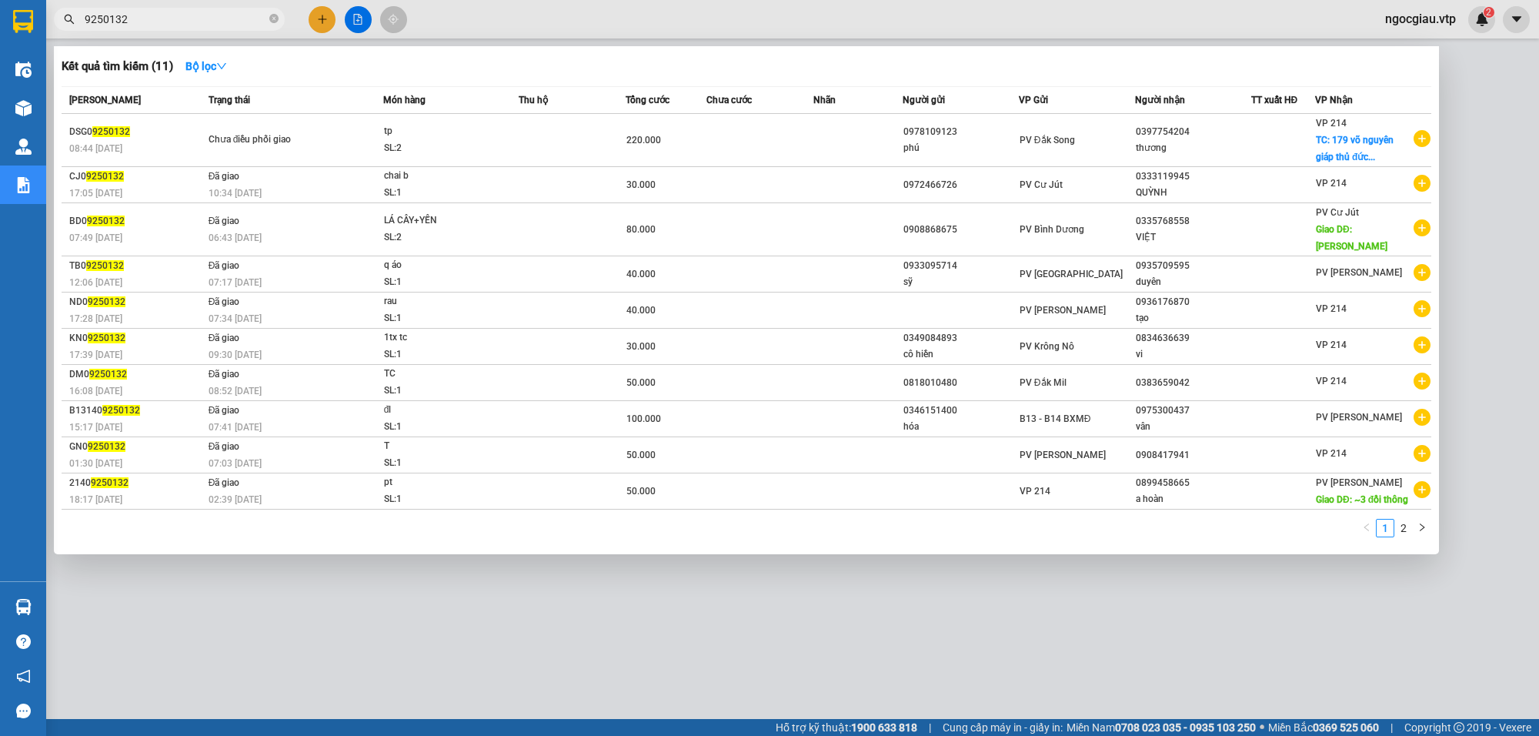
click at [175, 24] on input "9250132" at bounding box center [176, 19] width 182 height 17
type input "9250122"
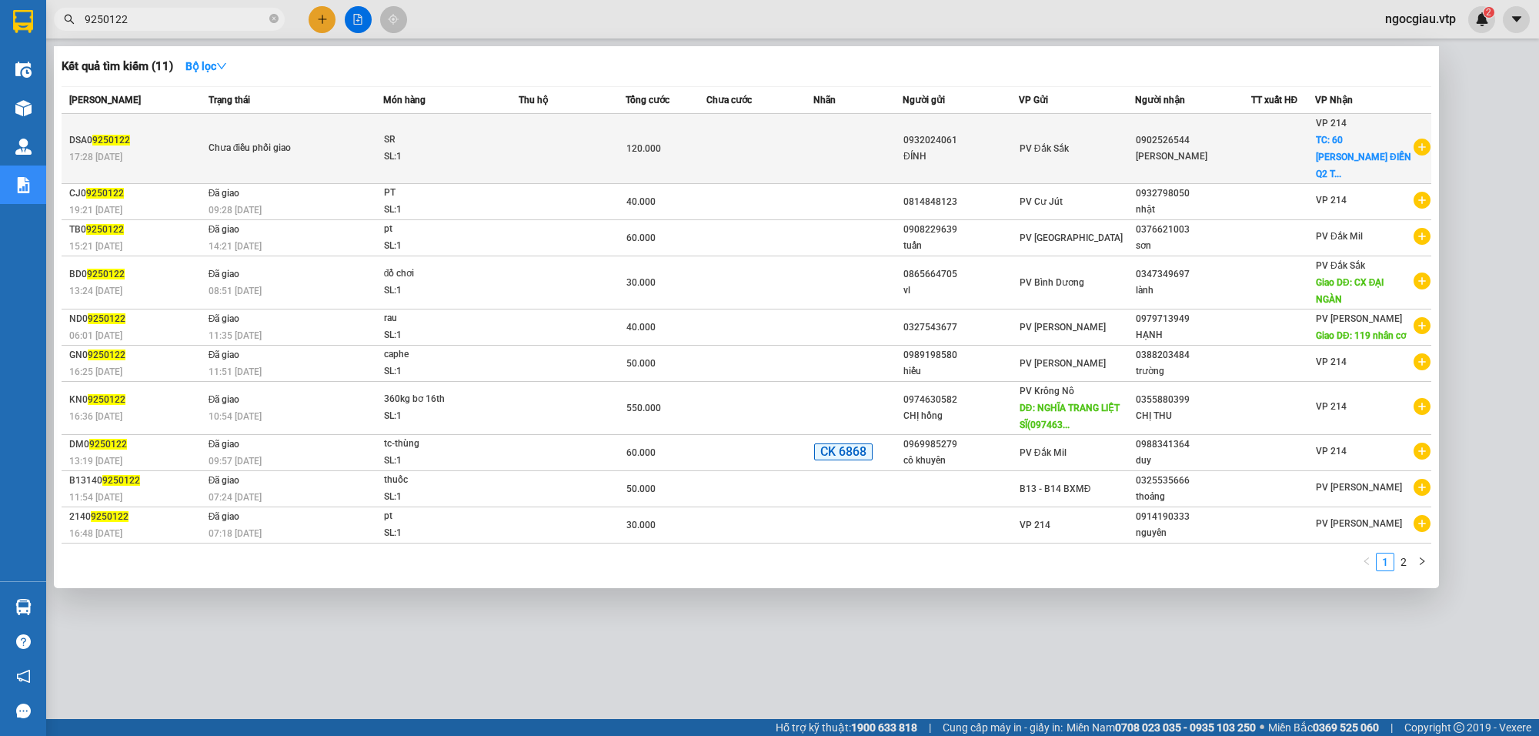
click at [858, 140] on td at bounding box center [858, 149] width 89 height 70
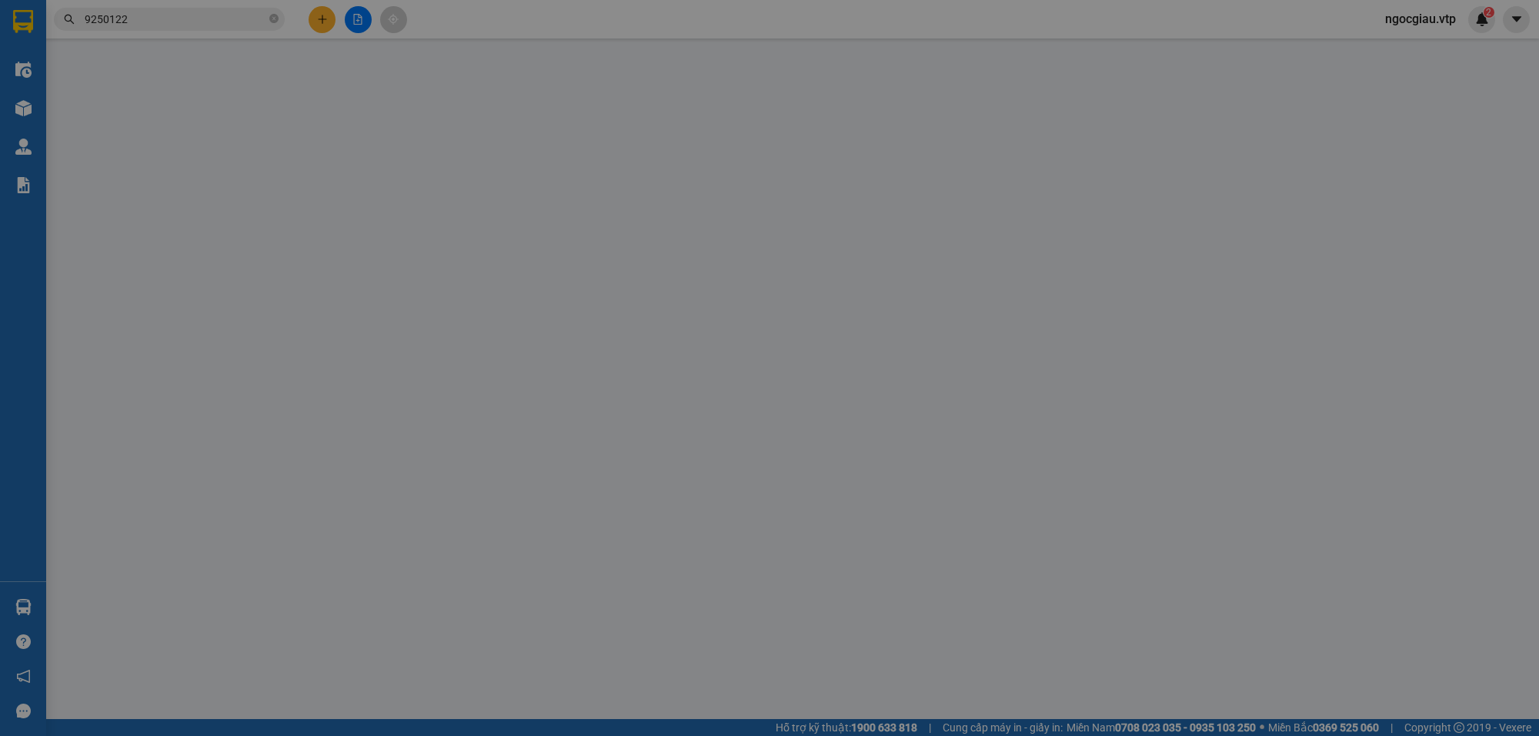
type input "0932024061"
type input "ĐÍNH"
type input "0902526544"
type input "KIM ANH"
checkbox input "true"
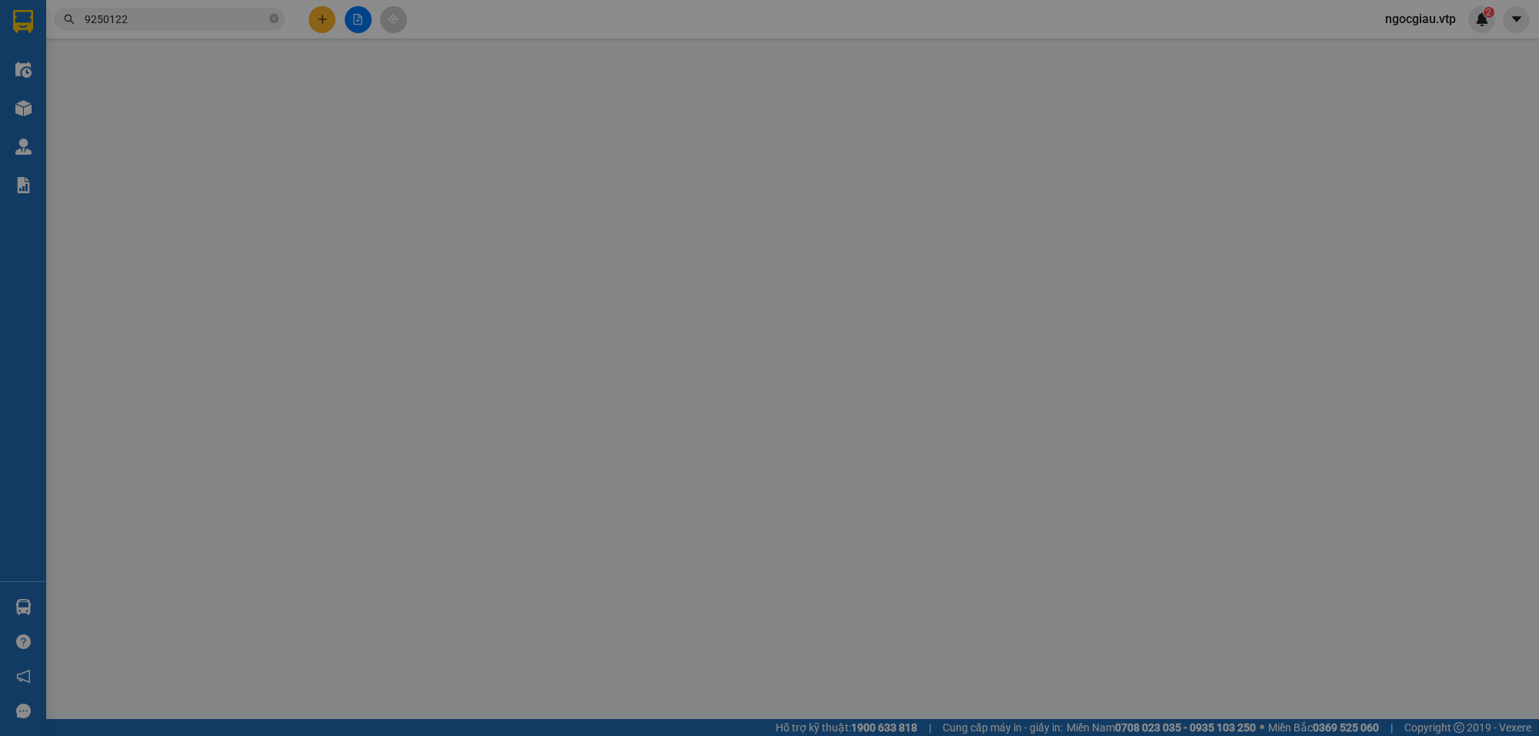
type input "60 ĐỖ QUANG THẢO ĐIỀN Q2 TPHCM"
type input "CK68 120K 10/9 /2025 17H28'"
type input "120.000"
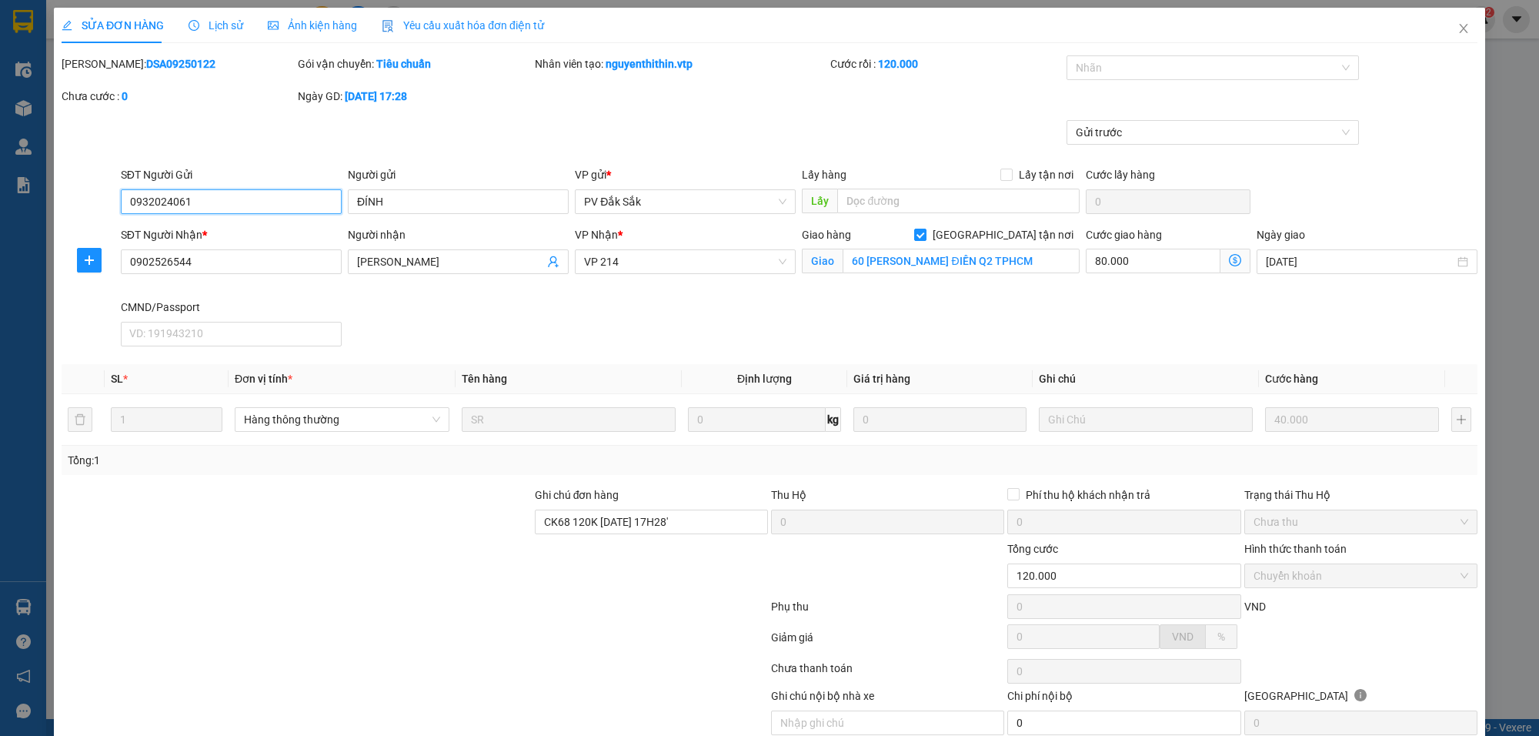
type input "2.000"
click at [1090, 73] on div at bounding box center [1205, 67] width 269 height 18
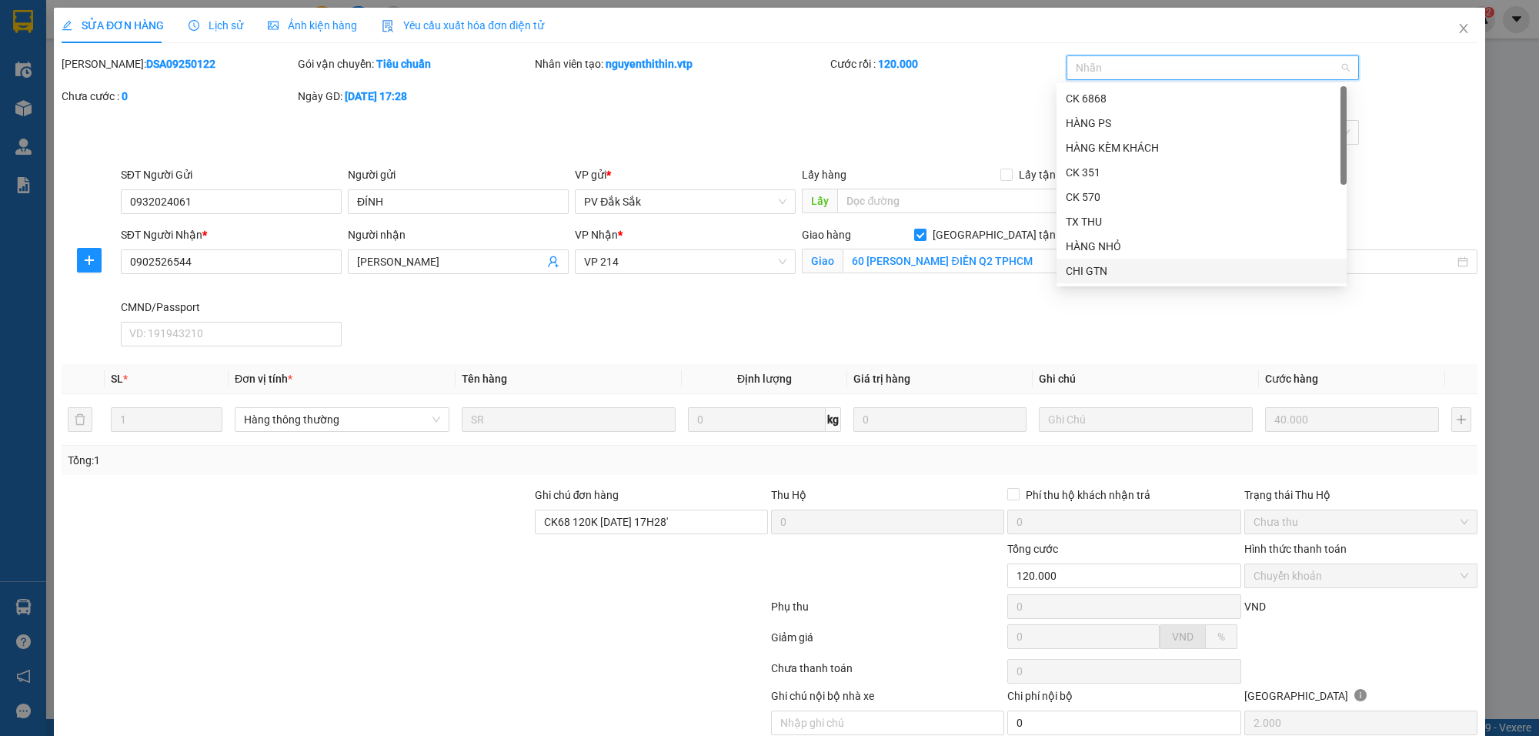
click at [1128, 271] on div "CHI GTN" at bounding box center [1202, 270] width 272 height 17
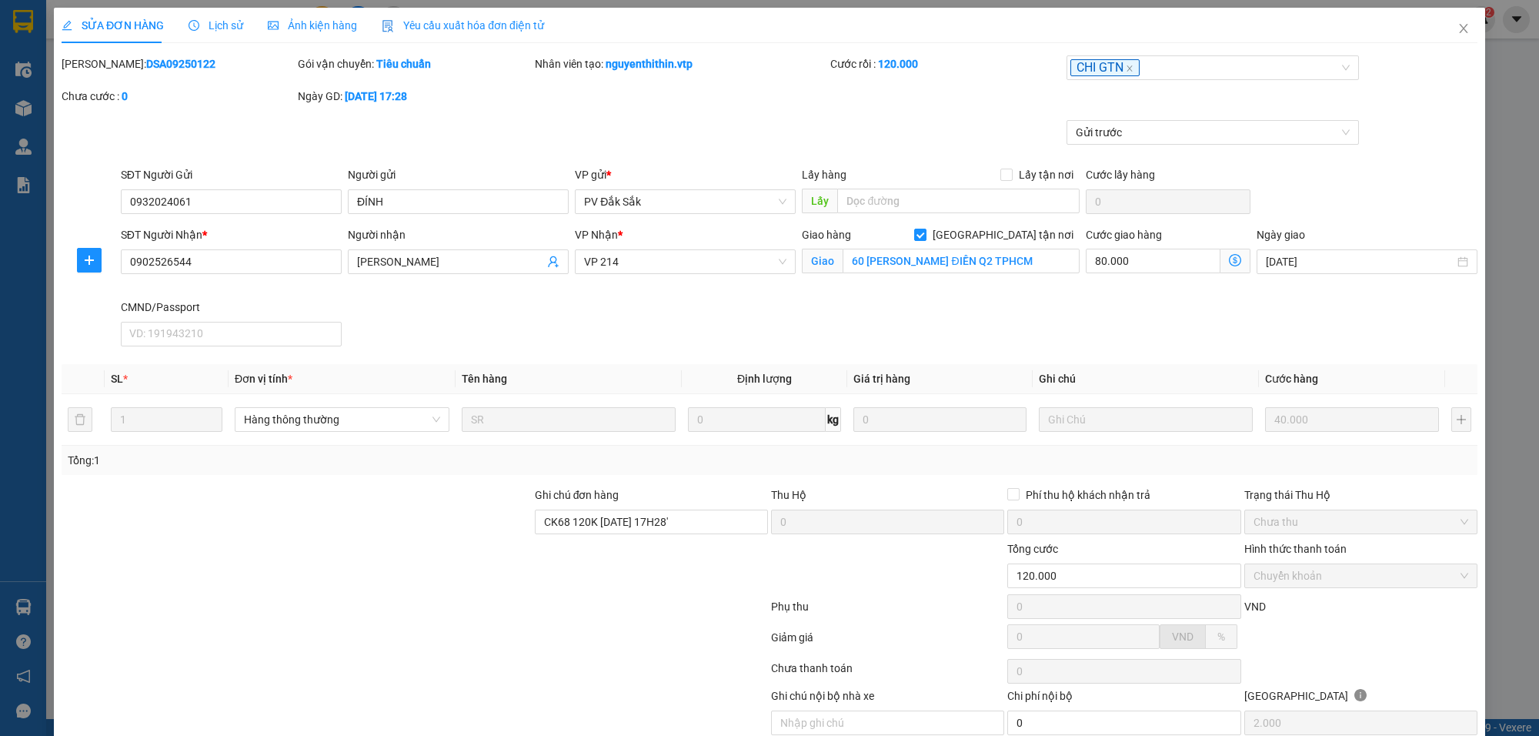
drag, startPoint x: 918, startPoint y: 110, endPoint x: 1036, endPoint y: 342, distance: 260.6
click at [920, 113] on div "Mã ĐH: DSA09250122 Gói vận chuyển: Tiêu chuẩn Nhân viên tạo: nguyenthithin.vtp …" at bounding box center [769, 87] width 1419 height 65
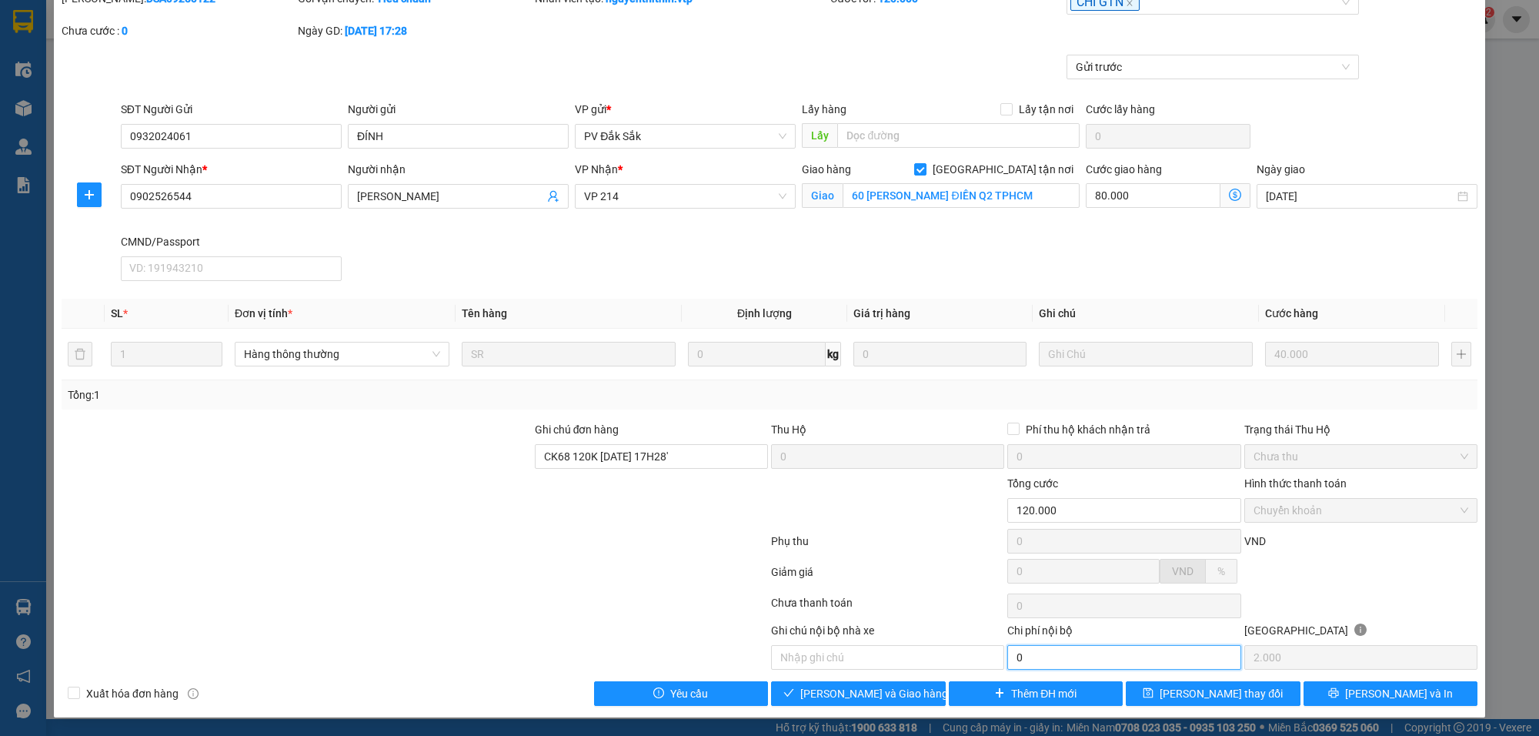
click at [1051, 658] on input "0" at bounding box center [1123, 657] width 233 height 25
drag, startPoint x: 860, startPoint y: 694, endPoint x: 1040, endPoint y: 664, distance: 181.8
click at [867, 694] on span "[PERSON_NAME] và Giao hàng" at bounding box center [874, 693] width 148 height 17
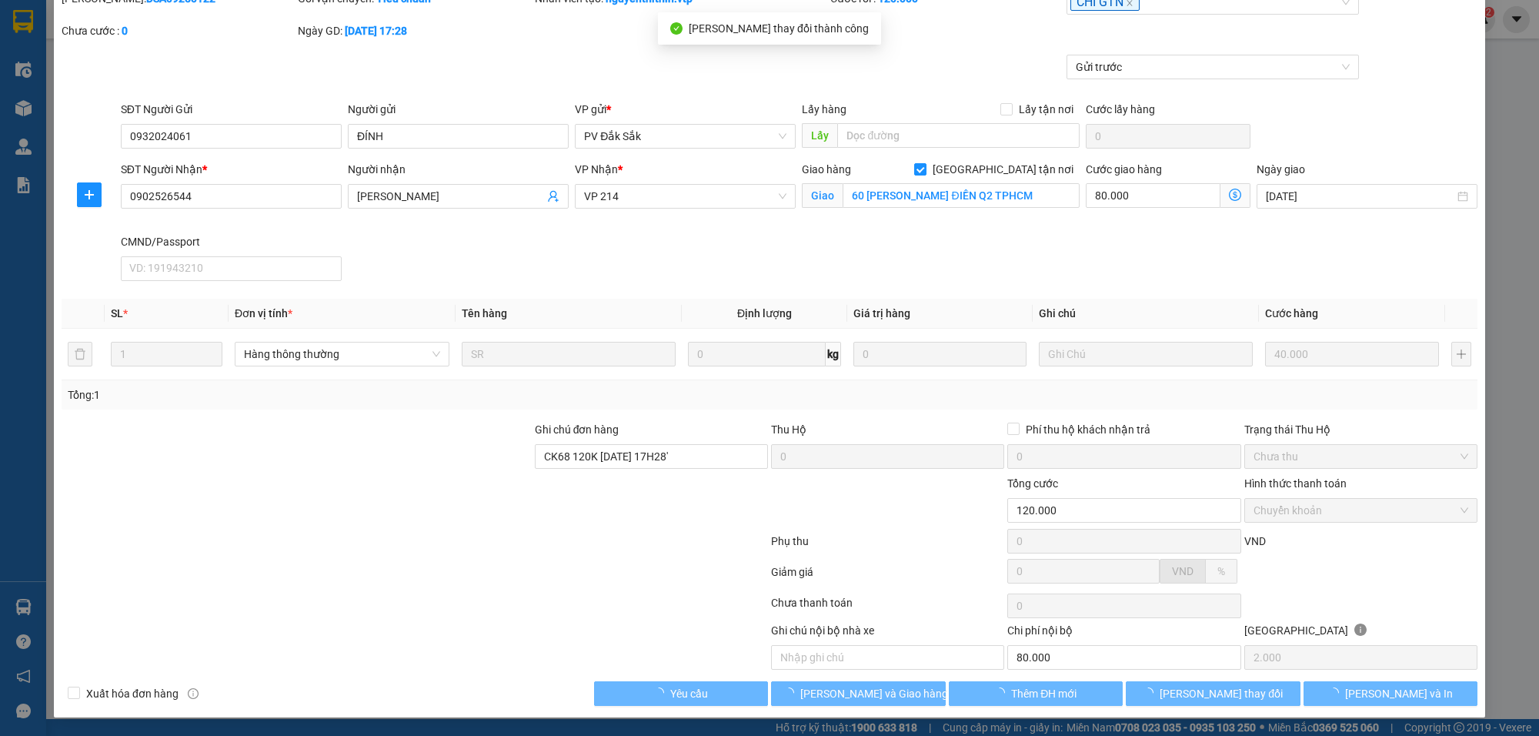
type input "80.000"
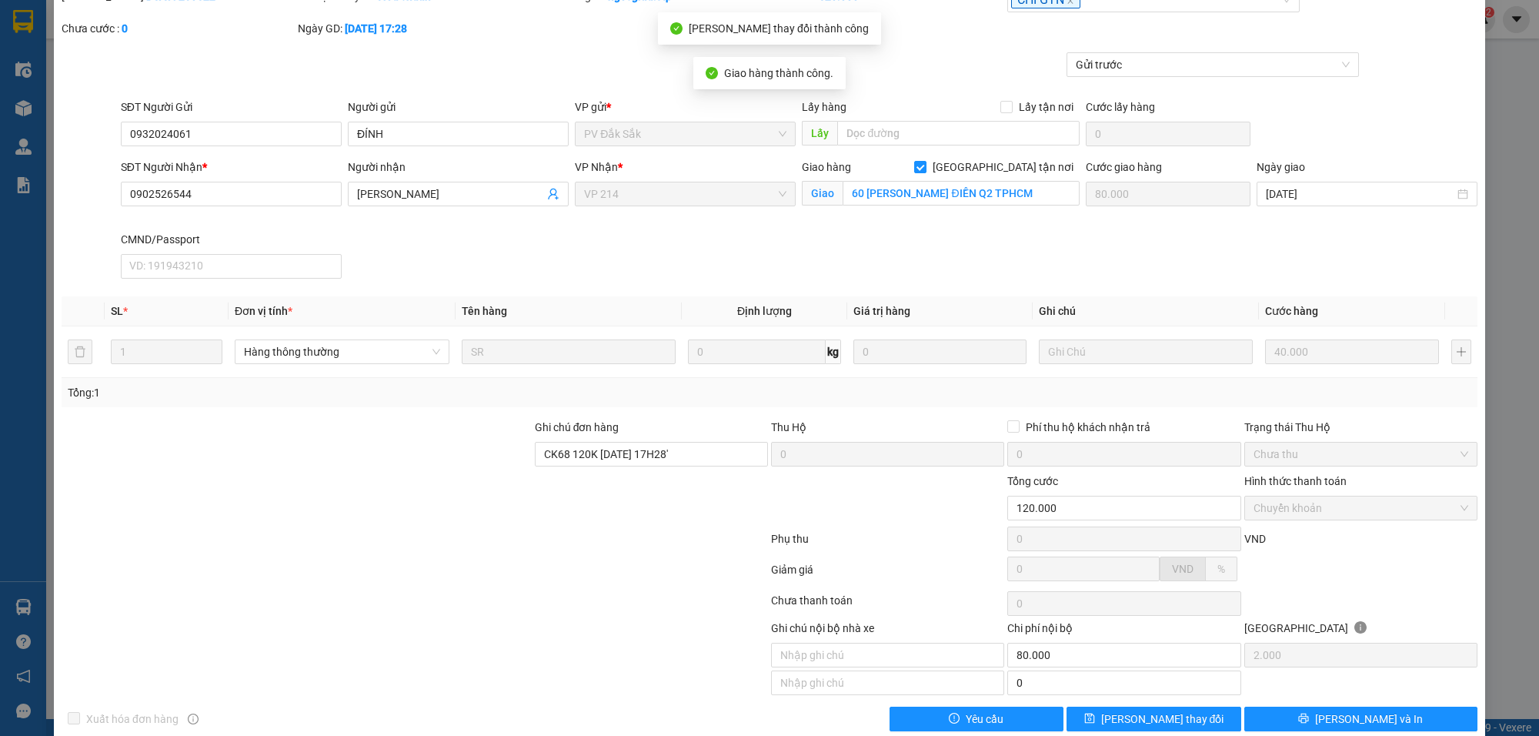
scroll to position [0, 0]
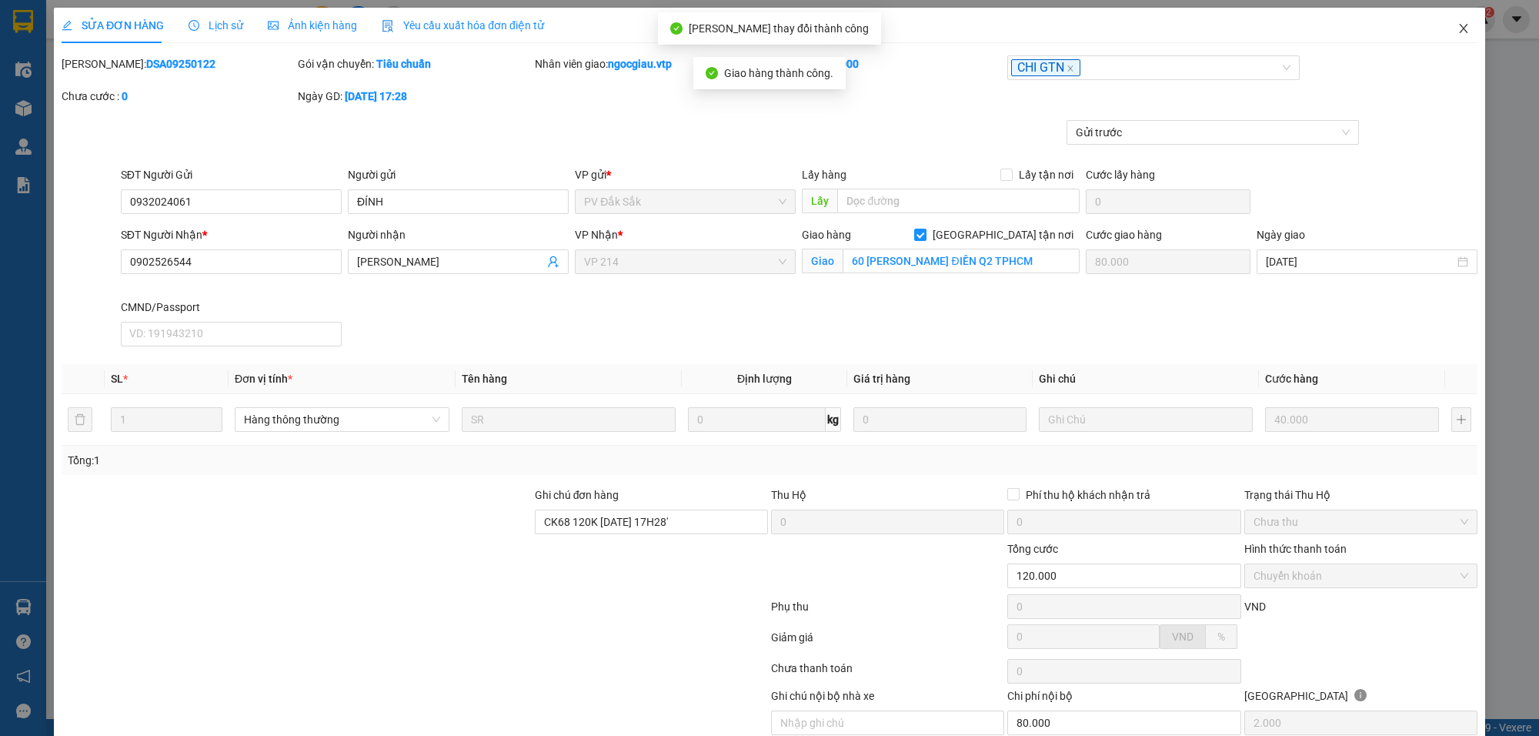
click at [1458, 23] on icon "close" at bounding box center [1464, 28] width 12 height 12
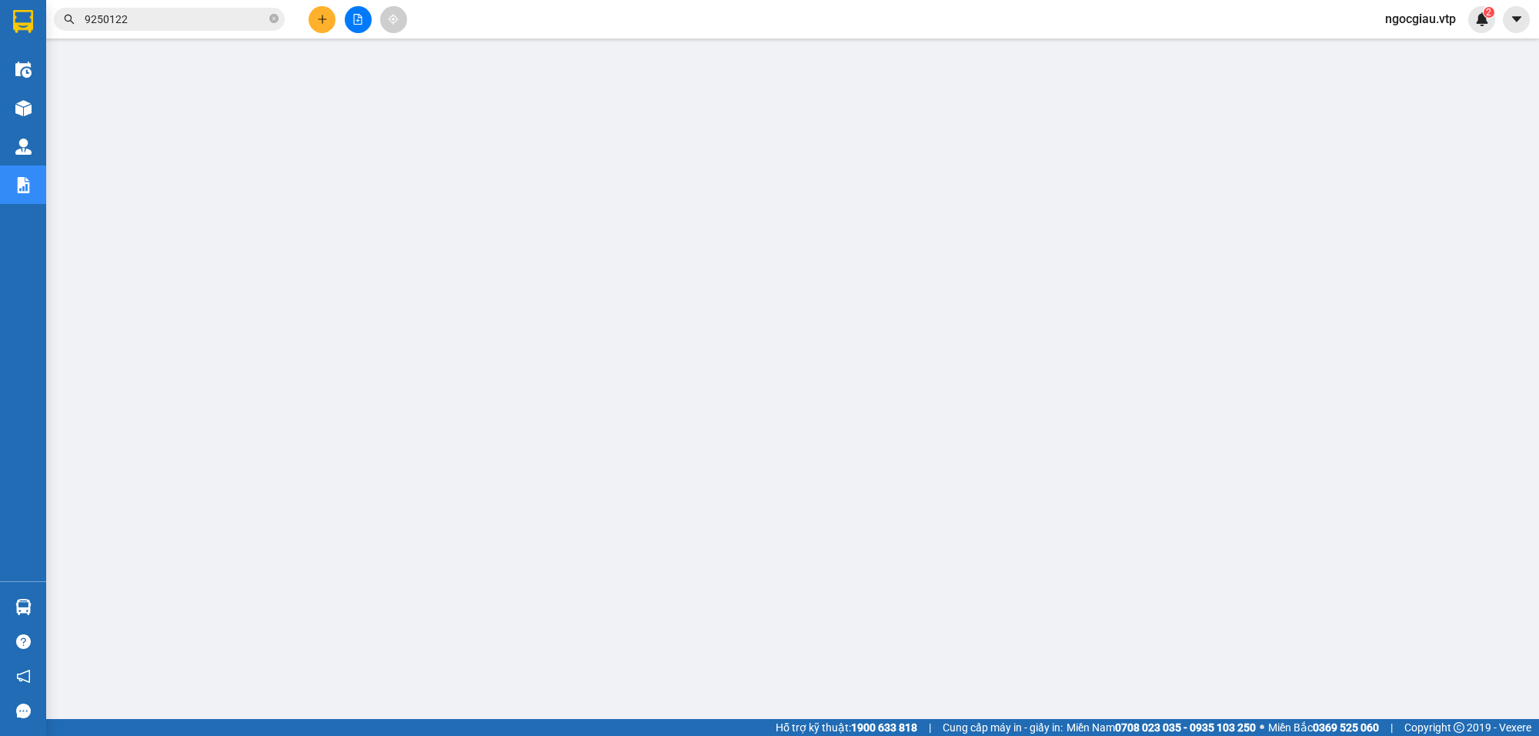
click at [191, 23] on input "9250122" at bounding box center [176, 19] width 182 height 17
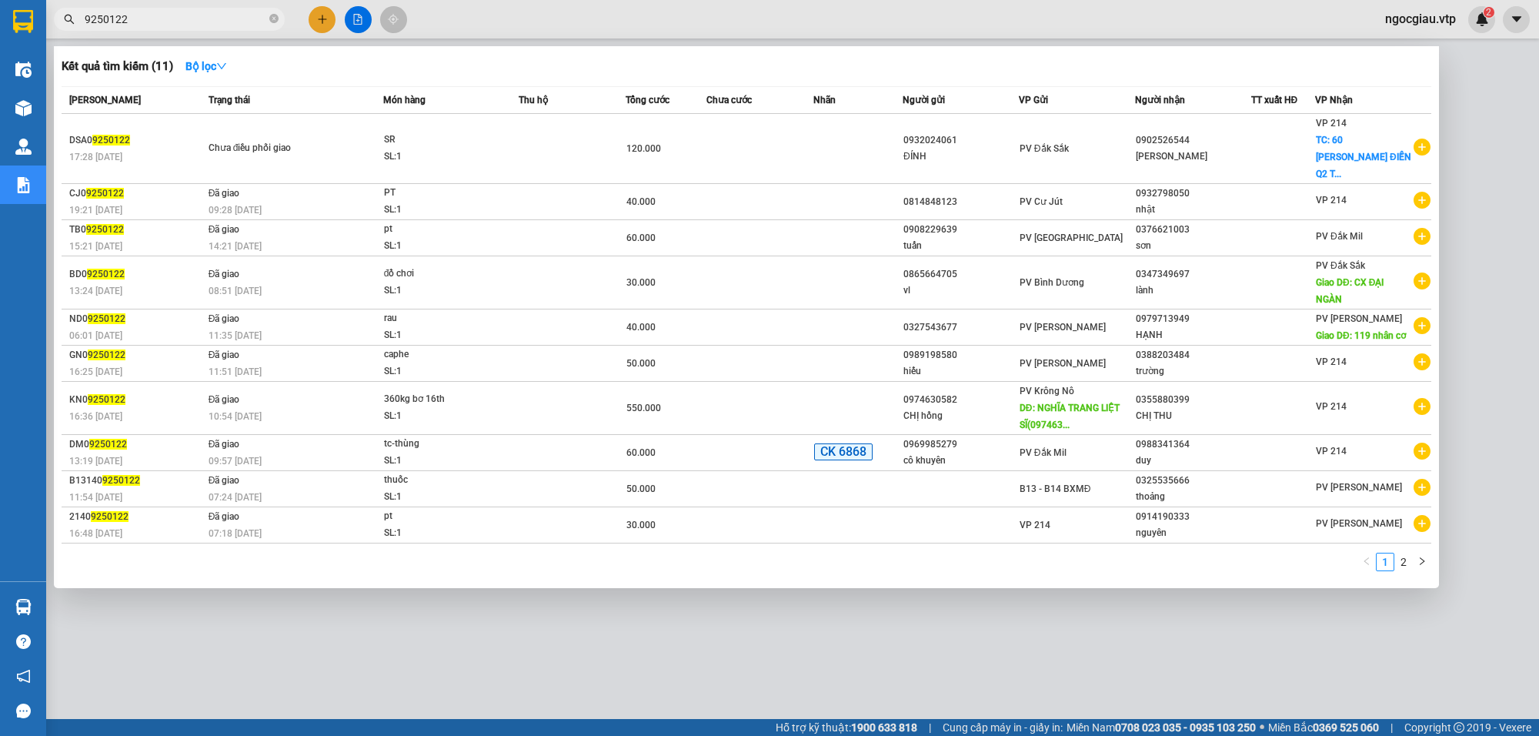
click at [191, 23] on input "9250122" at bounding box center [176, 19] width 182 height 17
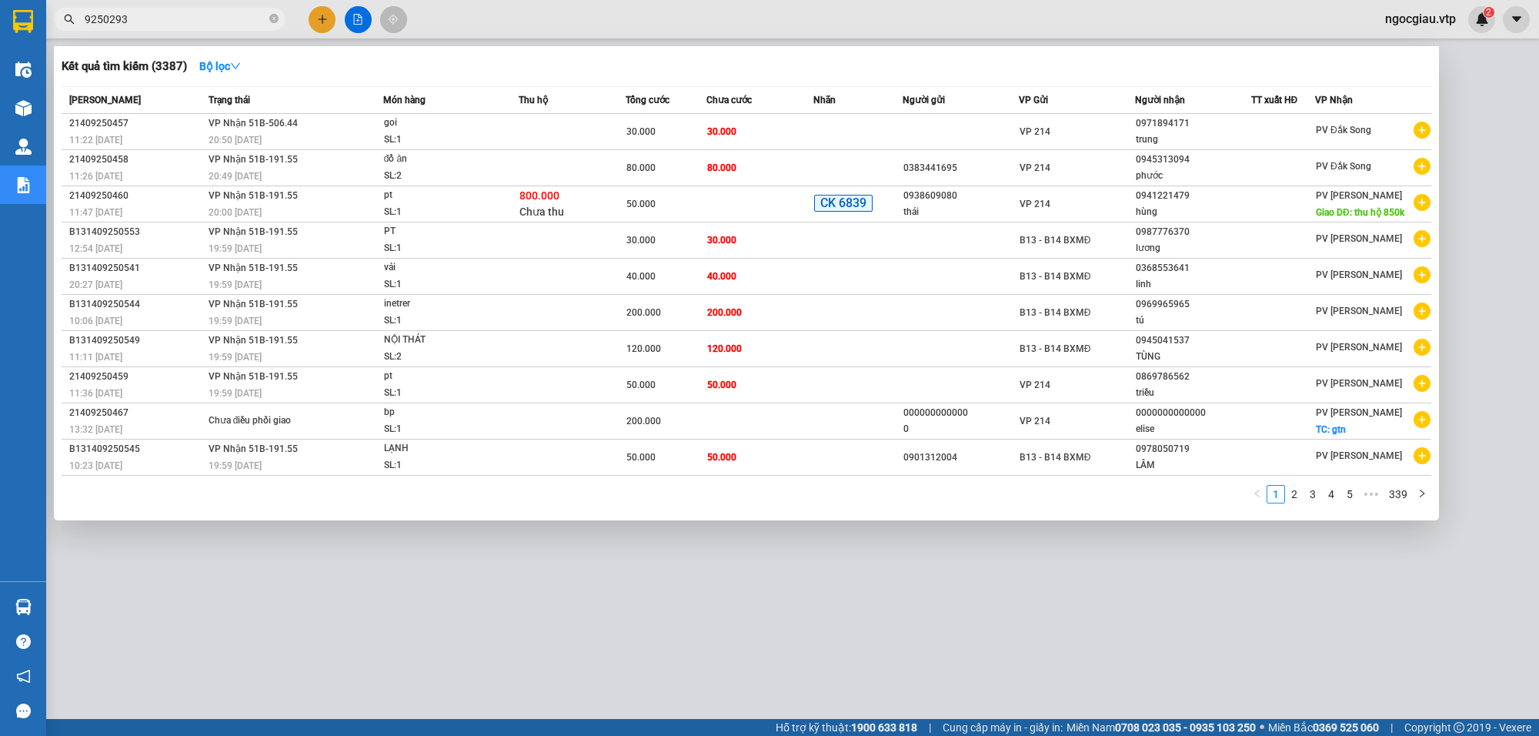
type input "9250293"
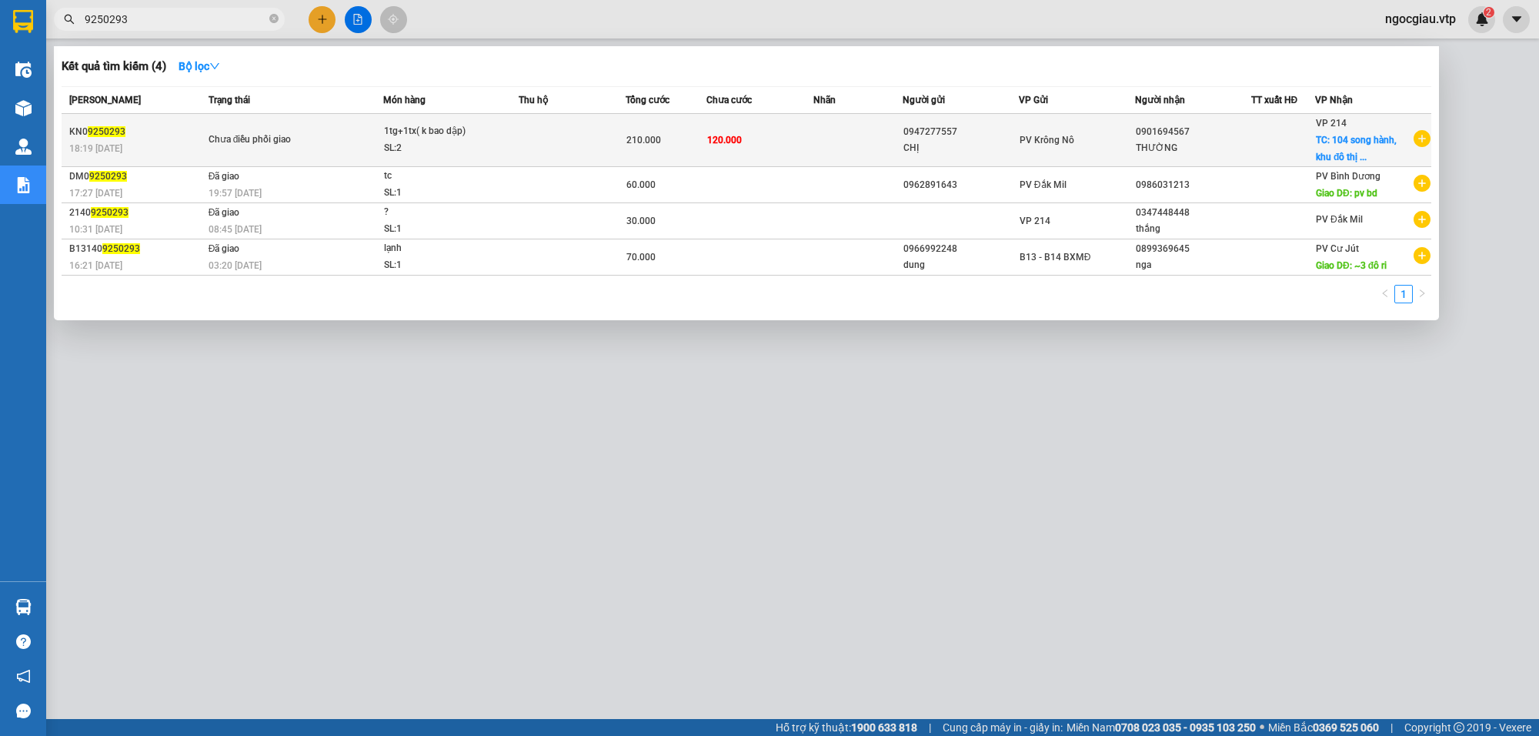
click at [794, 124] on td "120.000" at bounding box center [760, 140] width 107 height 53
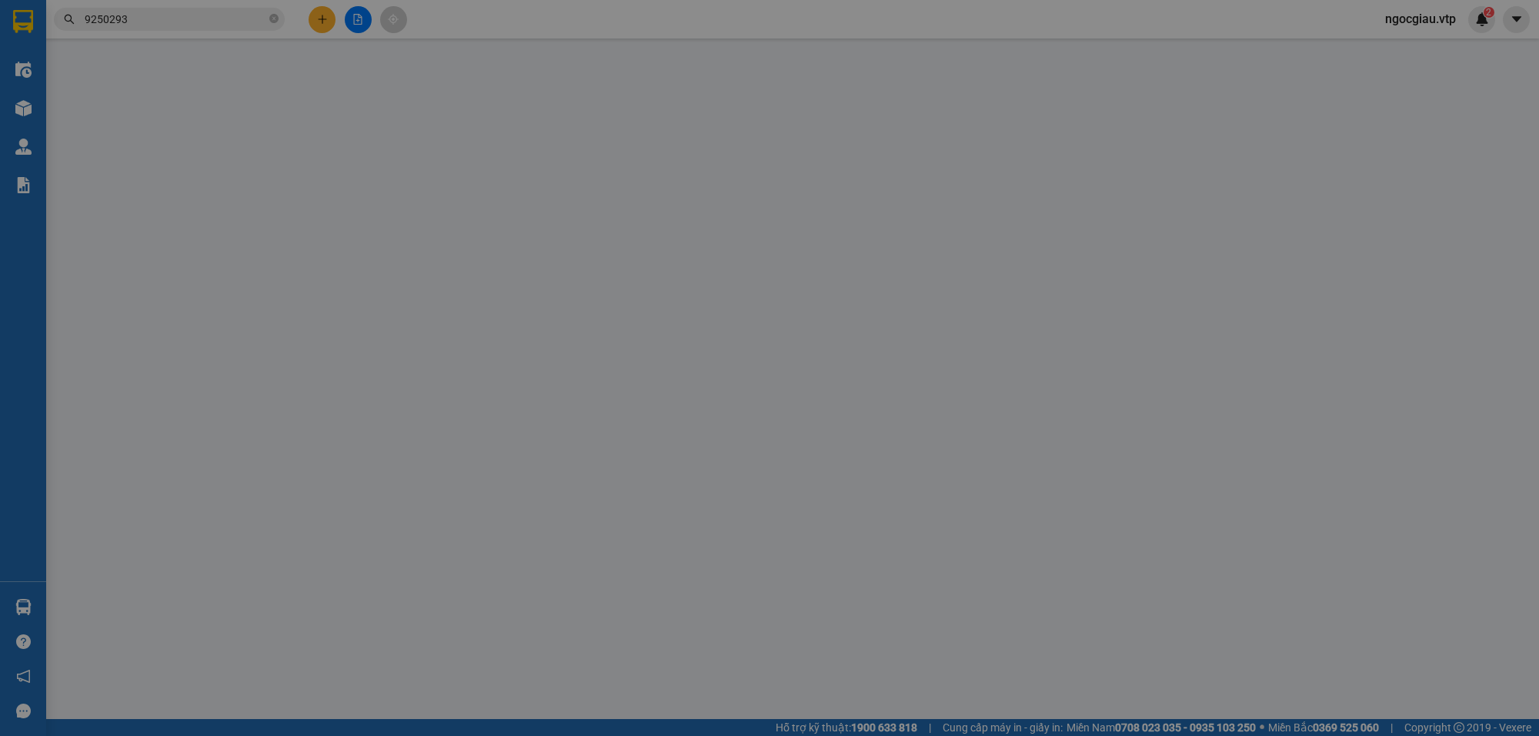
type input "0947277557"
type input "CHỊ"
type input "0901694567"
type input "THƯỜNG"
checkbox input "true"
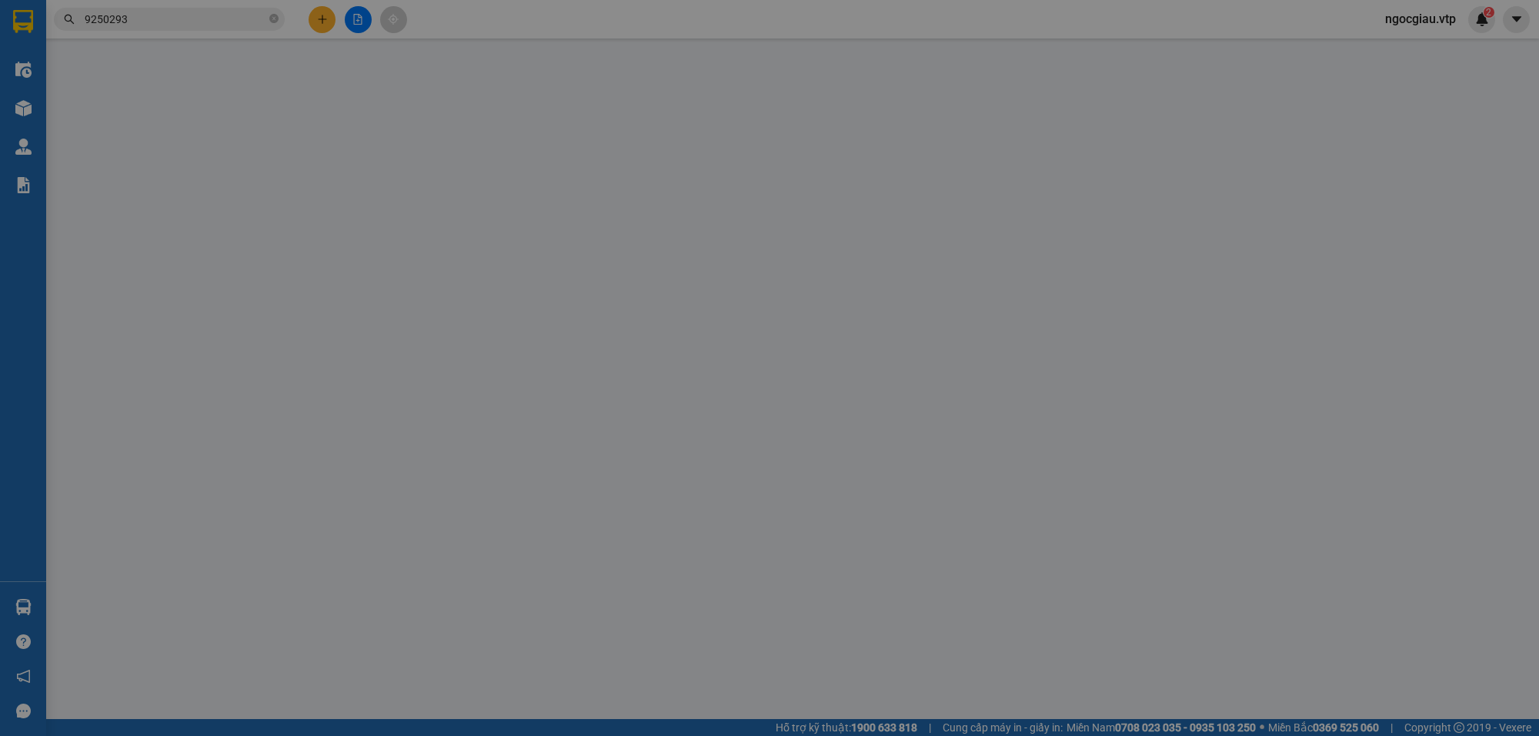
type input "104 song hành, khu đô thị lakeview,p bình trưng, q2"
type input "210.000"
type input "90.000"
type input "120.000"
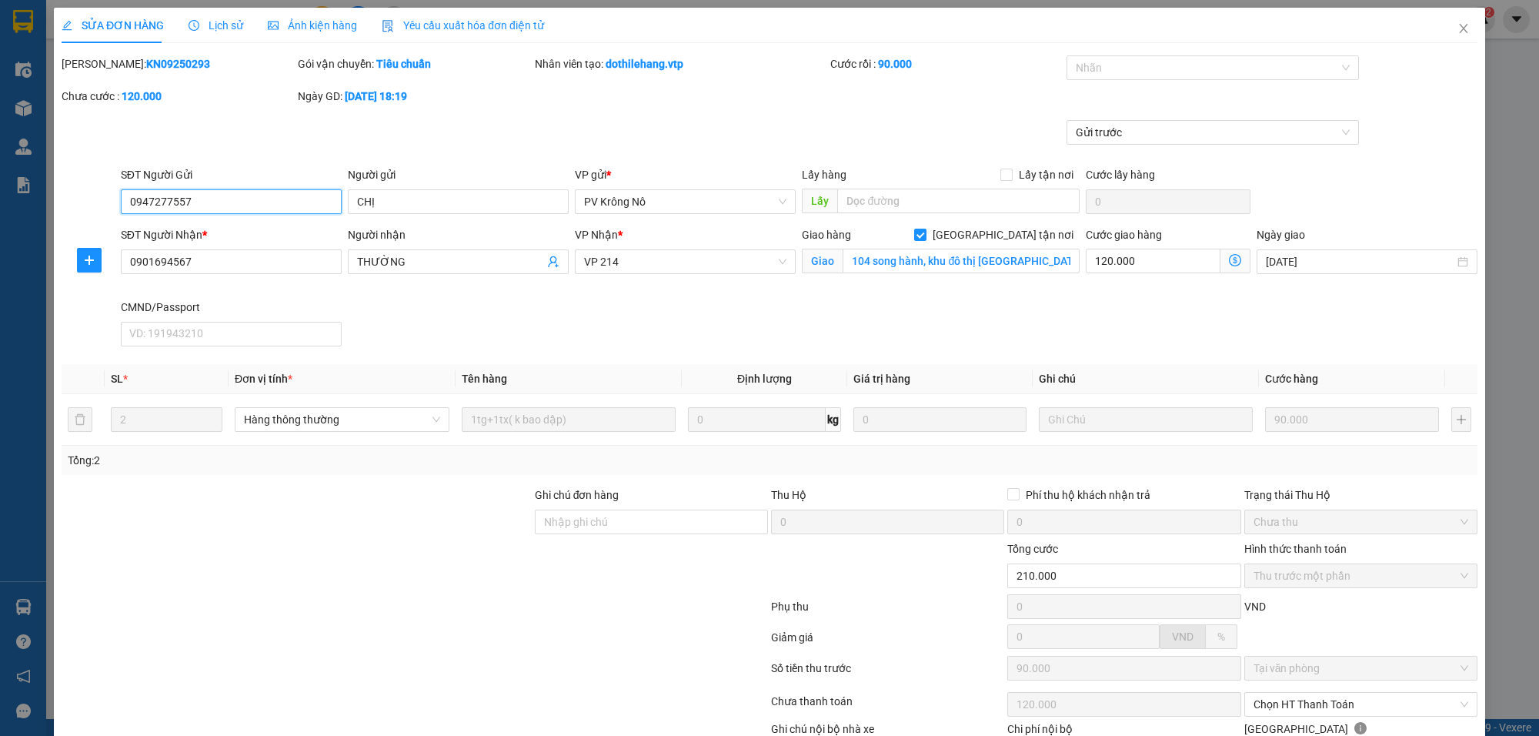
type input "4.500"
click at [1103, 70] on div at bounding box center [1205, 67] width 269 height 18
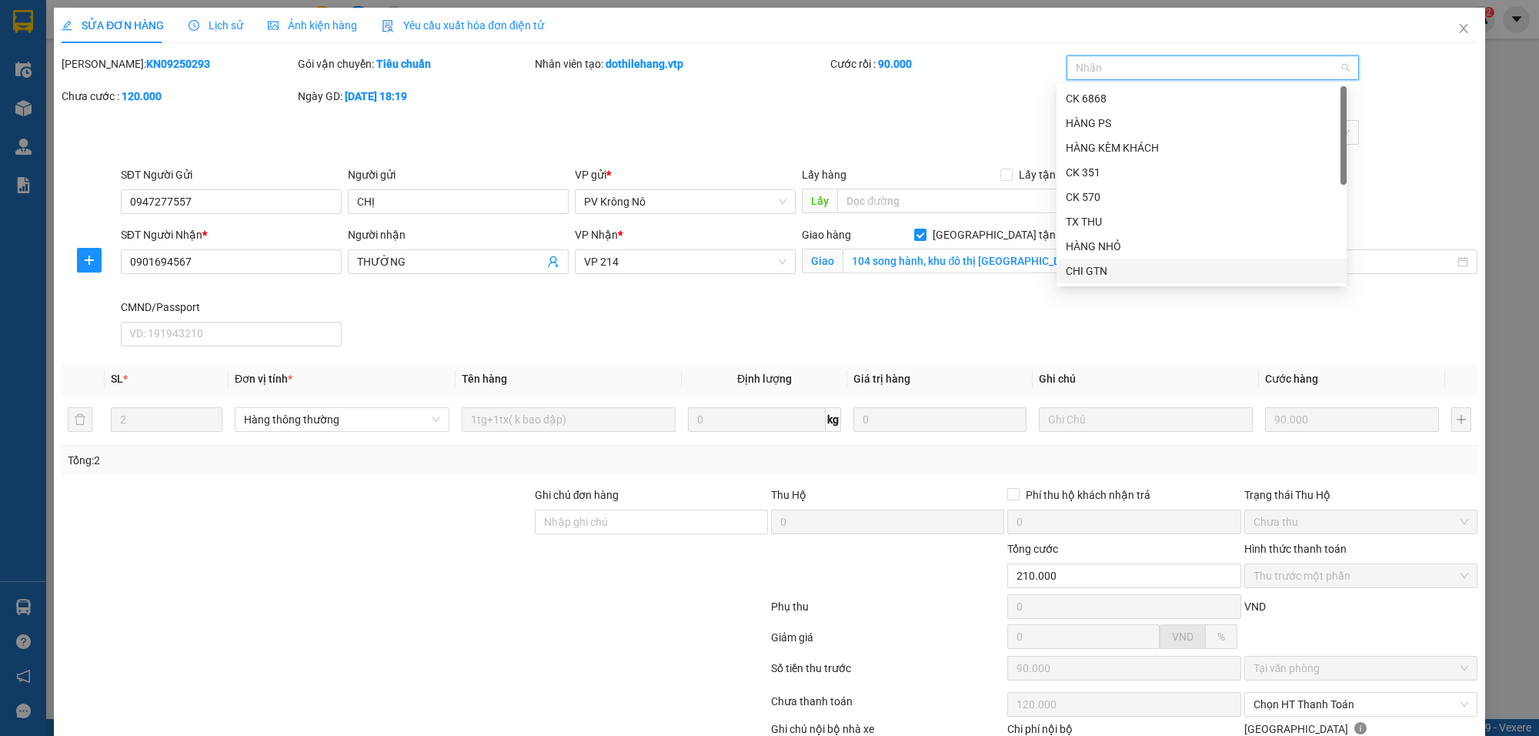
click at [1097, 273] on div "CHI GTN" at bounding box center [1202, 270] width 272 height 17
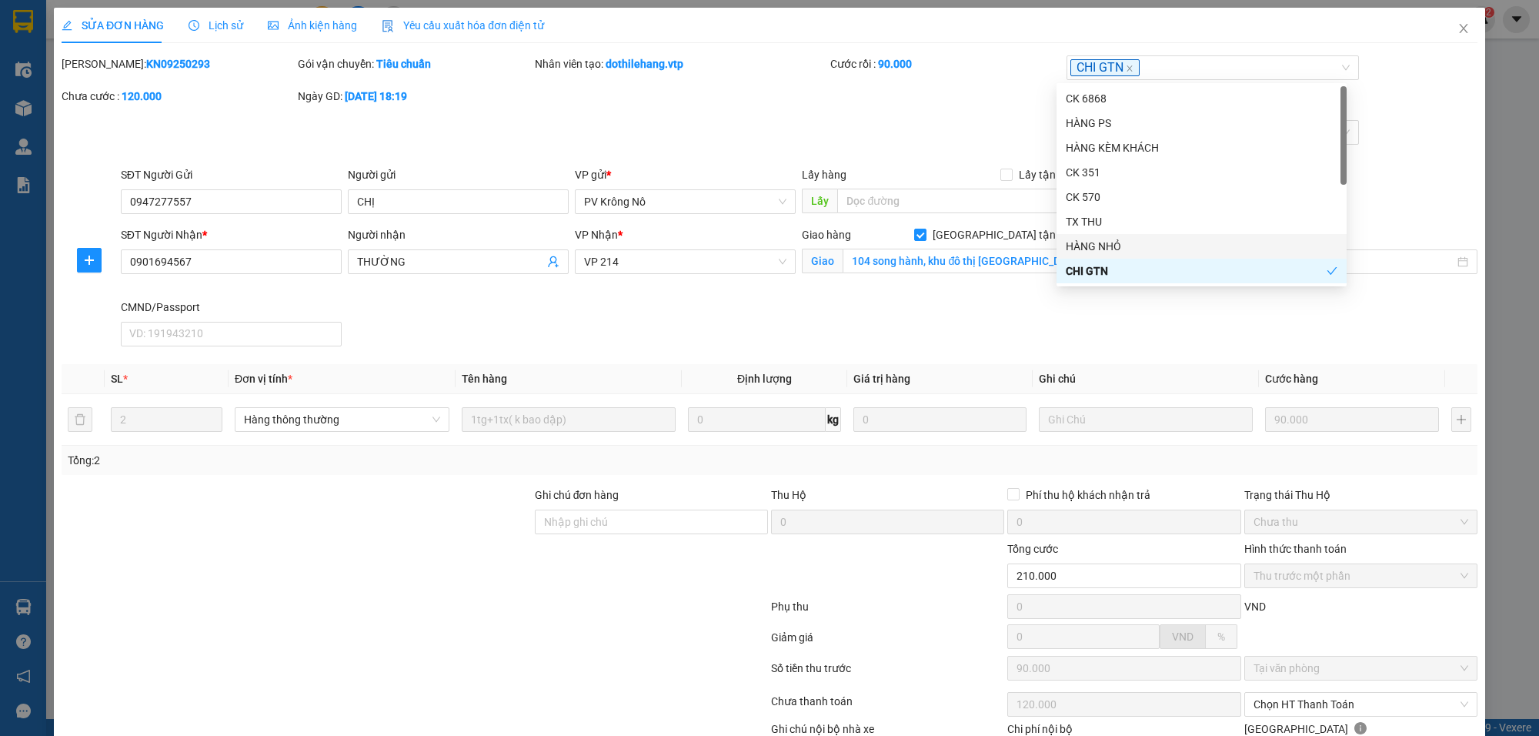
click at [910, 120] on div "Gửi trước" at bounding box center [769, 143] width 1419 height 46
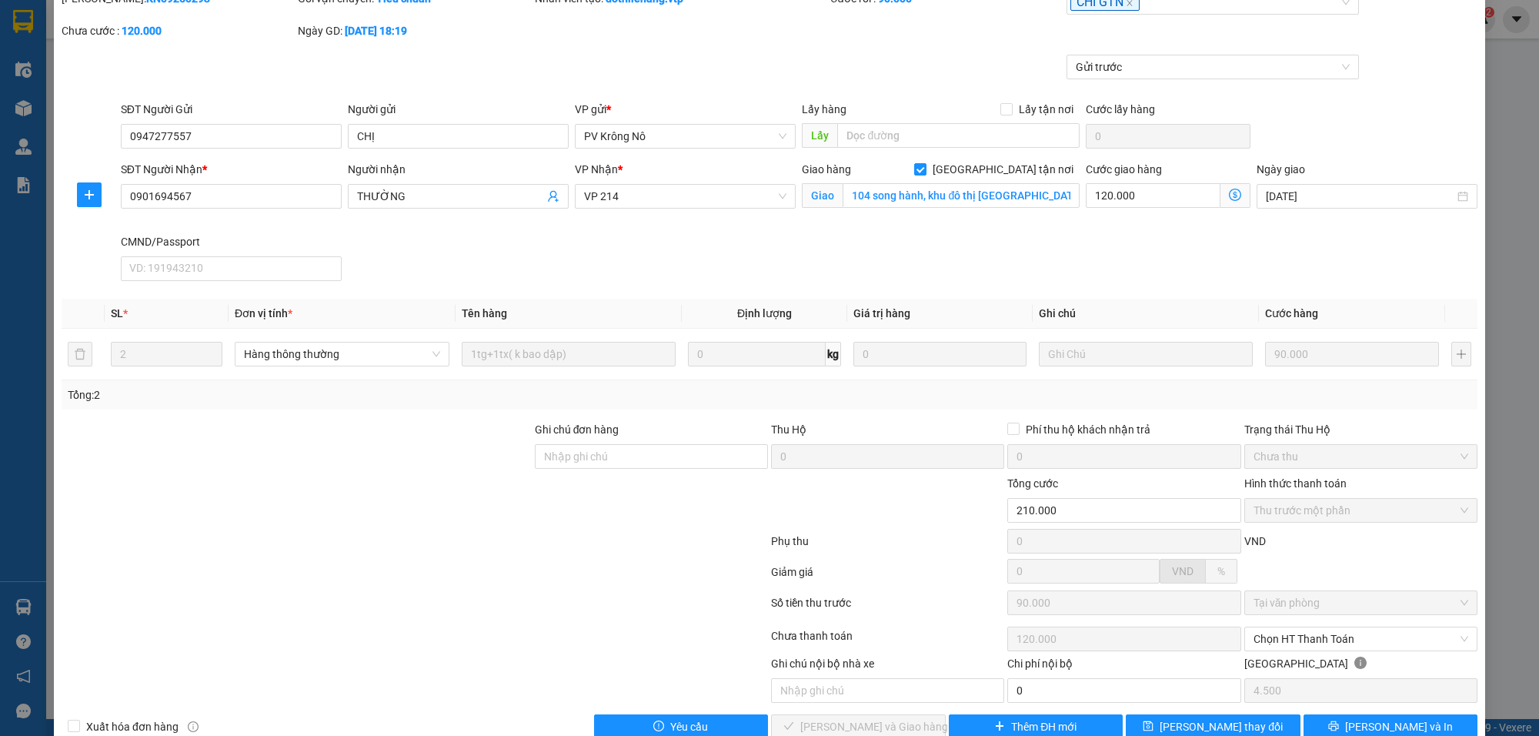
scroll to position [101, 0]
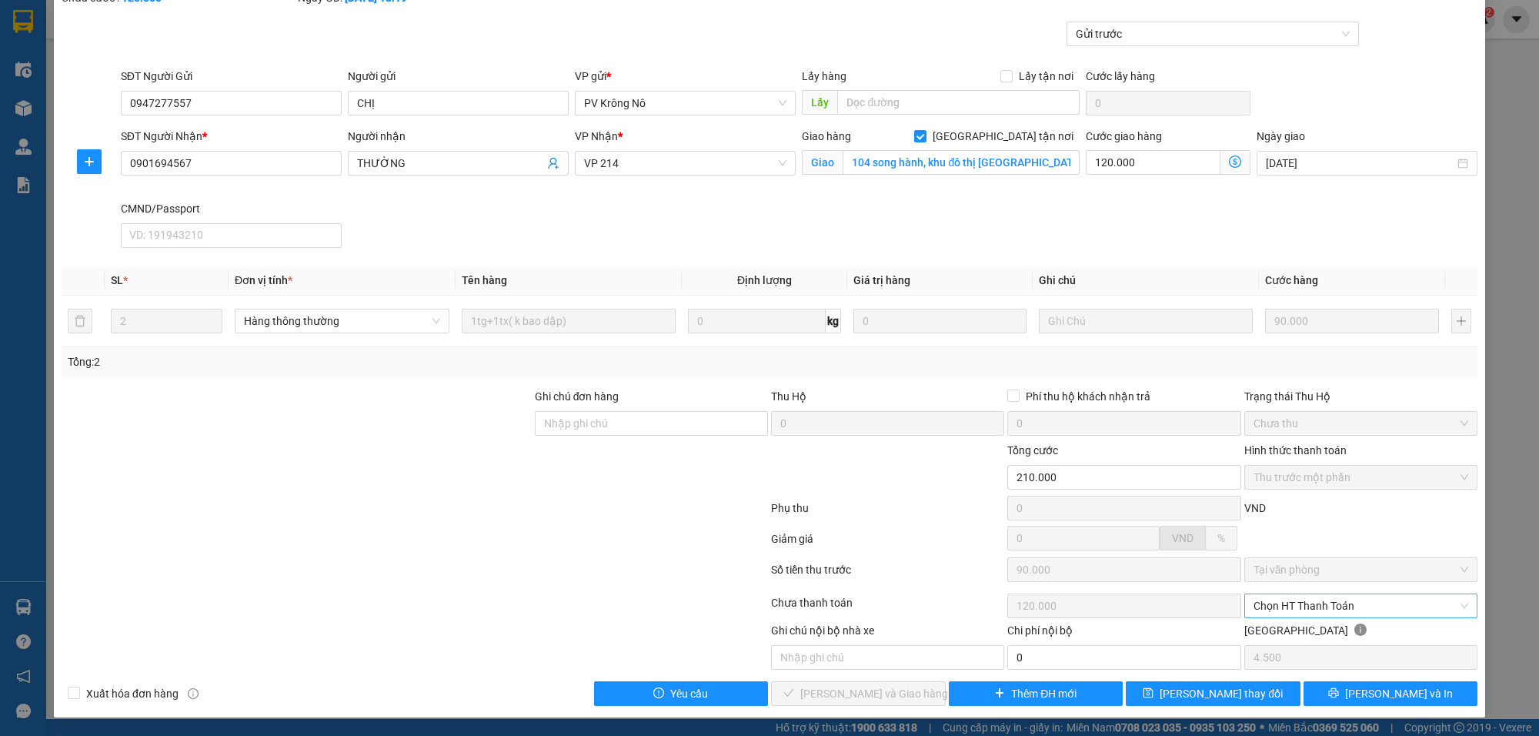
click at [1330, 603] on span "Chọn HT Thanh Toán" at bounding box center [1361, 605] width 215 height 23
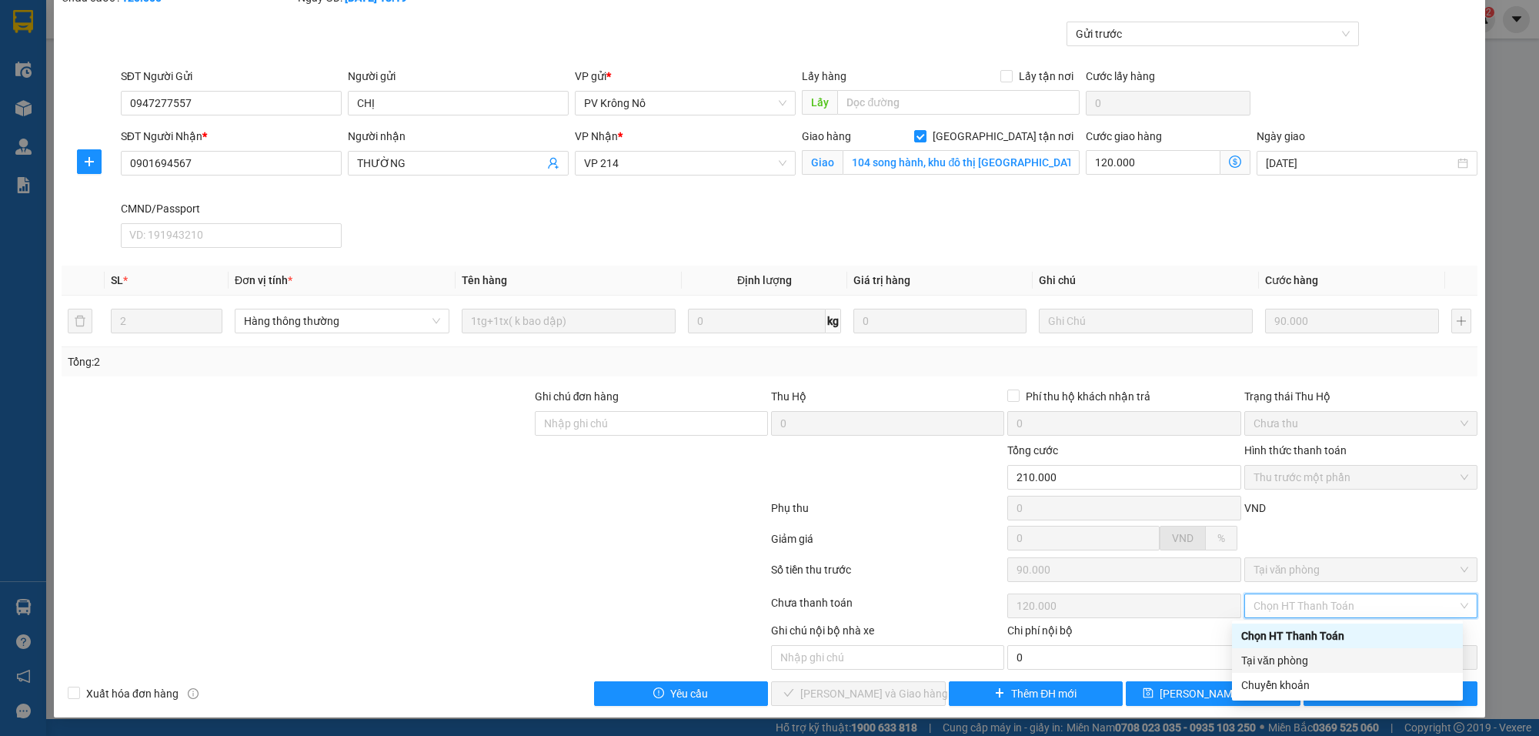
click at [1293, 666] on div "Tại văn phòng" at bounding box center [1347, 660] width 212 height 17
type input "0"
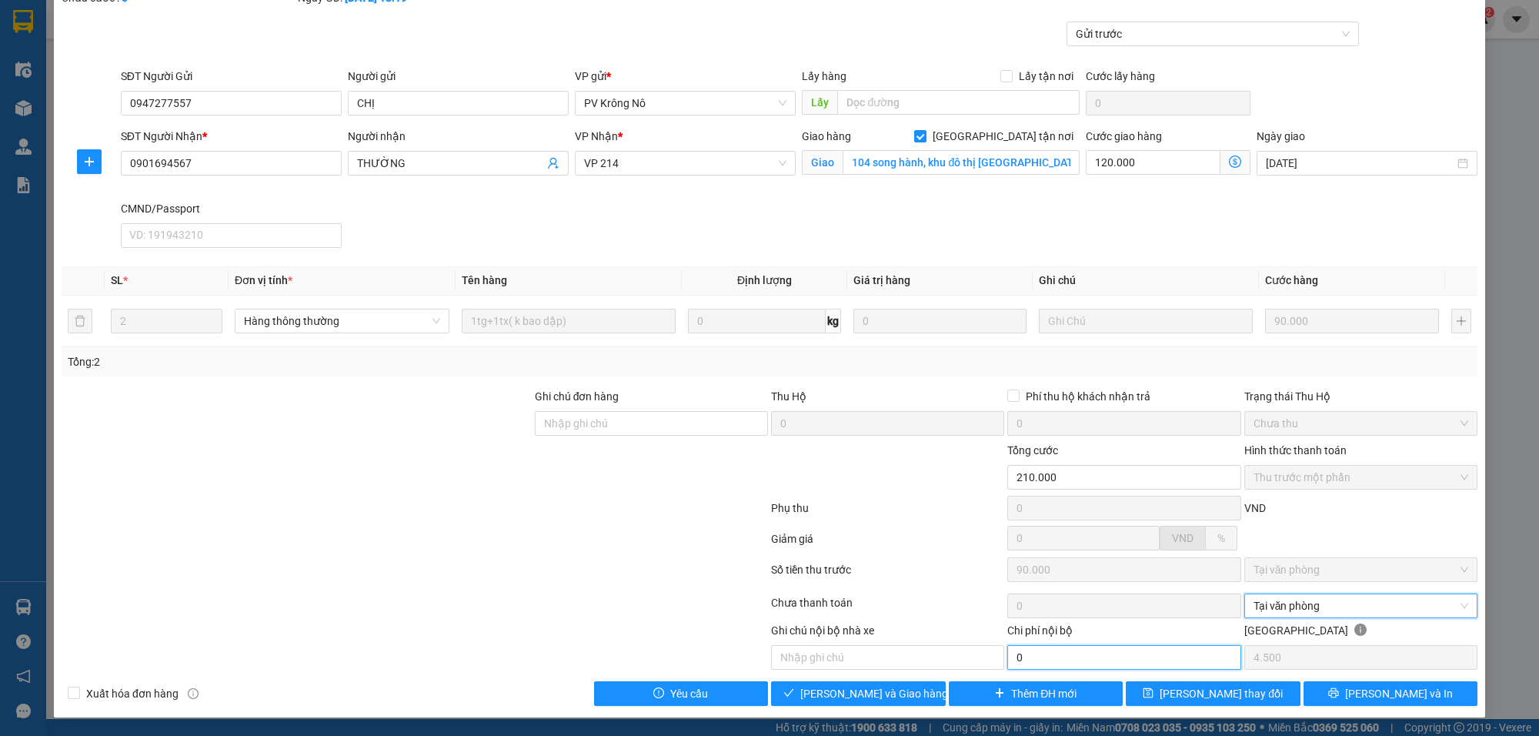
click at [1040, 663] on input "0" at bounding box center [1123, 657] width 233 height 25
click at [879, 685] on span "[PERSON_NAME] và Giao hàng" at bounding box center [874, 693] width 148 height 17
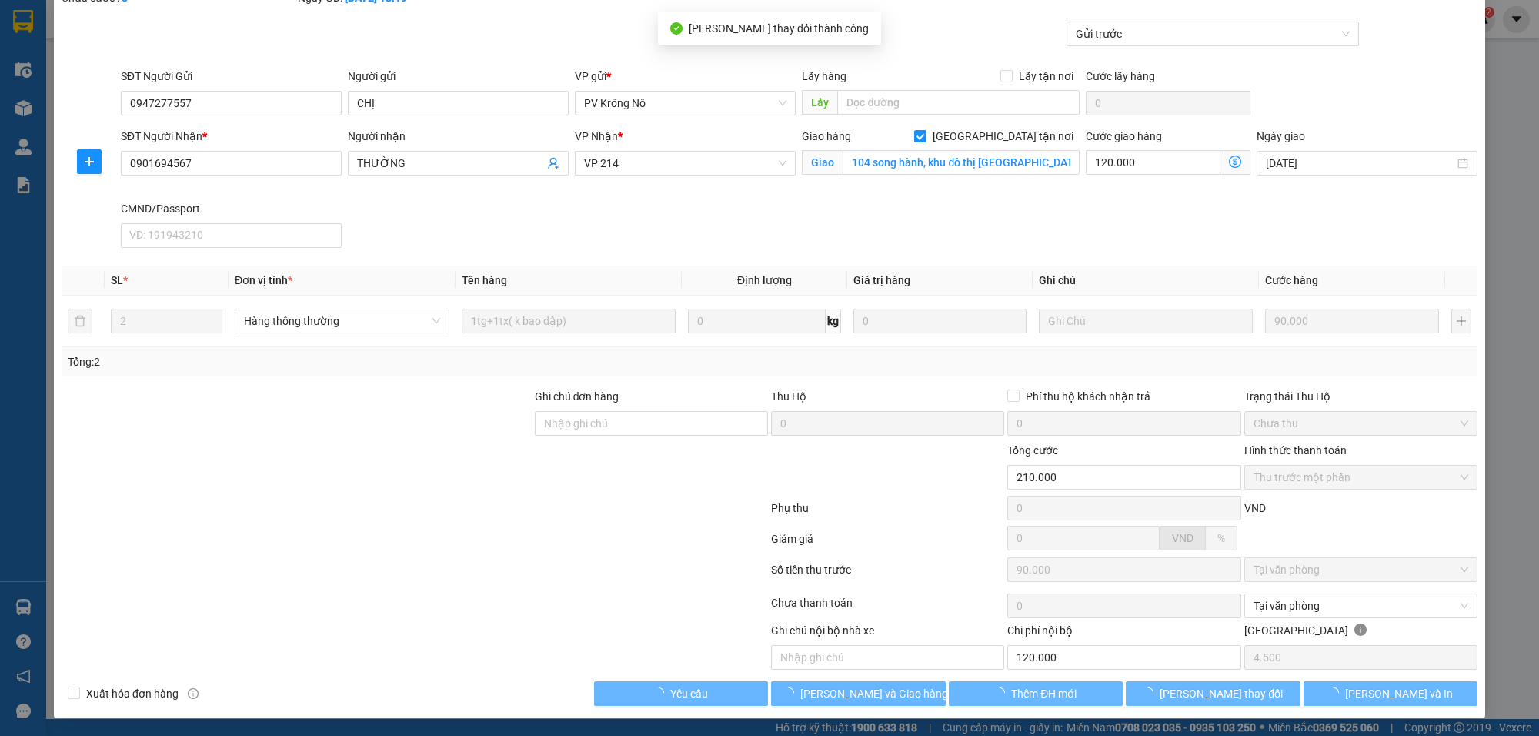
type input "120.000"
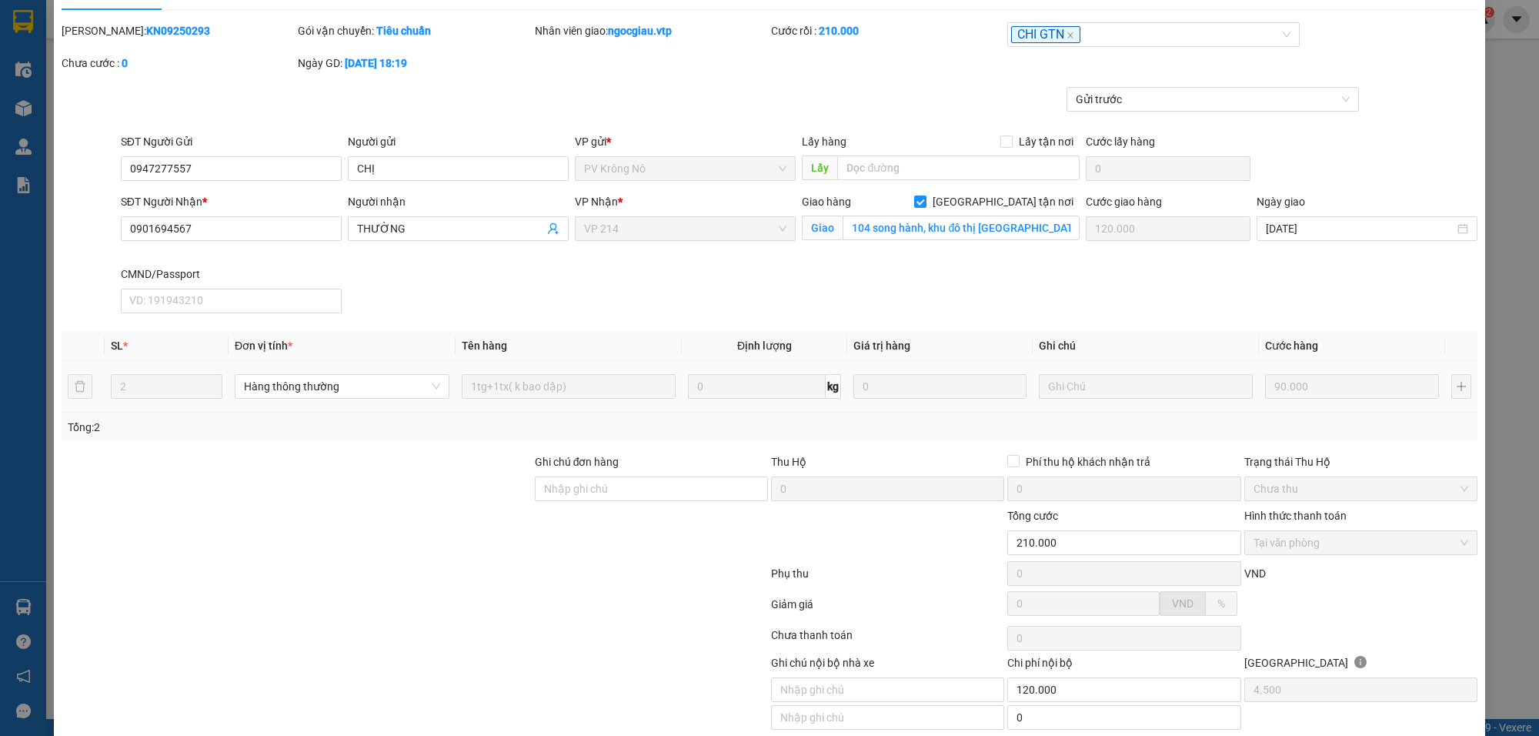
scroll to position [0, 0]
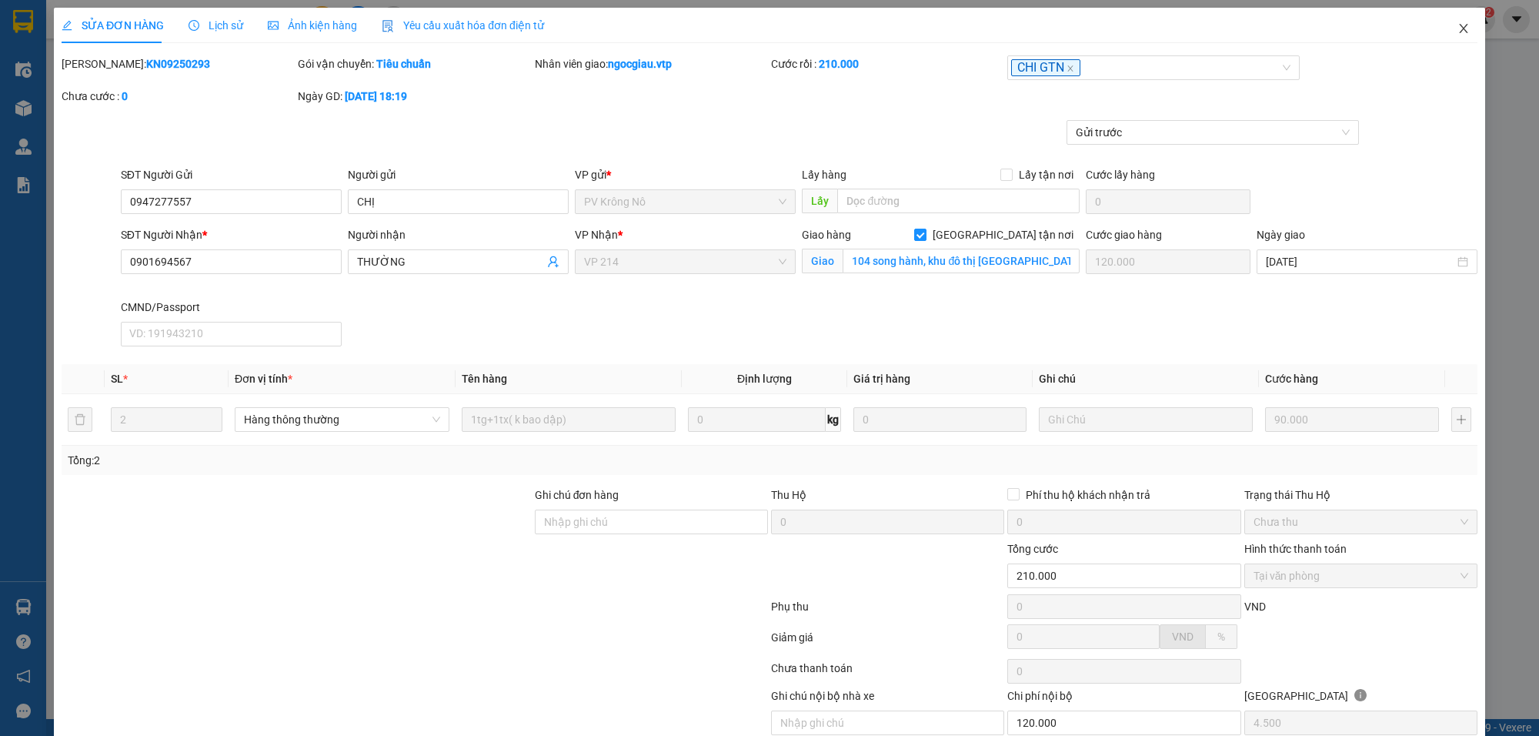
click at [1458, 24] on icon "close" at bounding box center [1464, 28] width 12 height 12
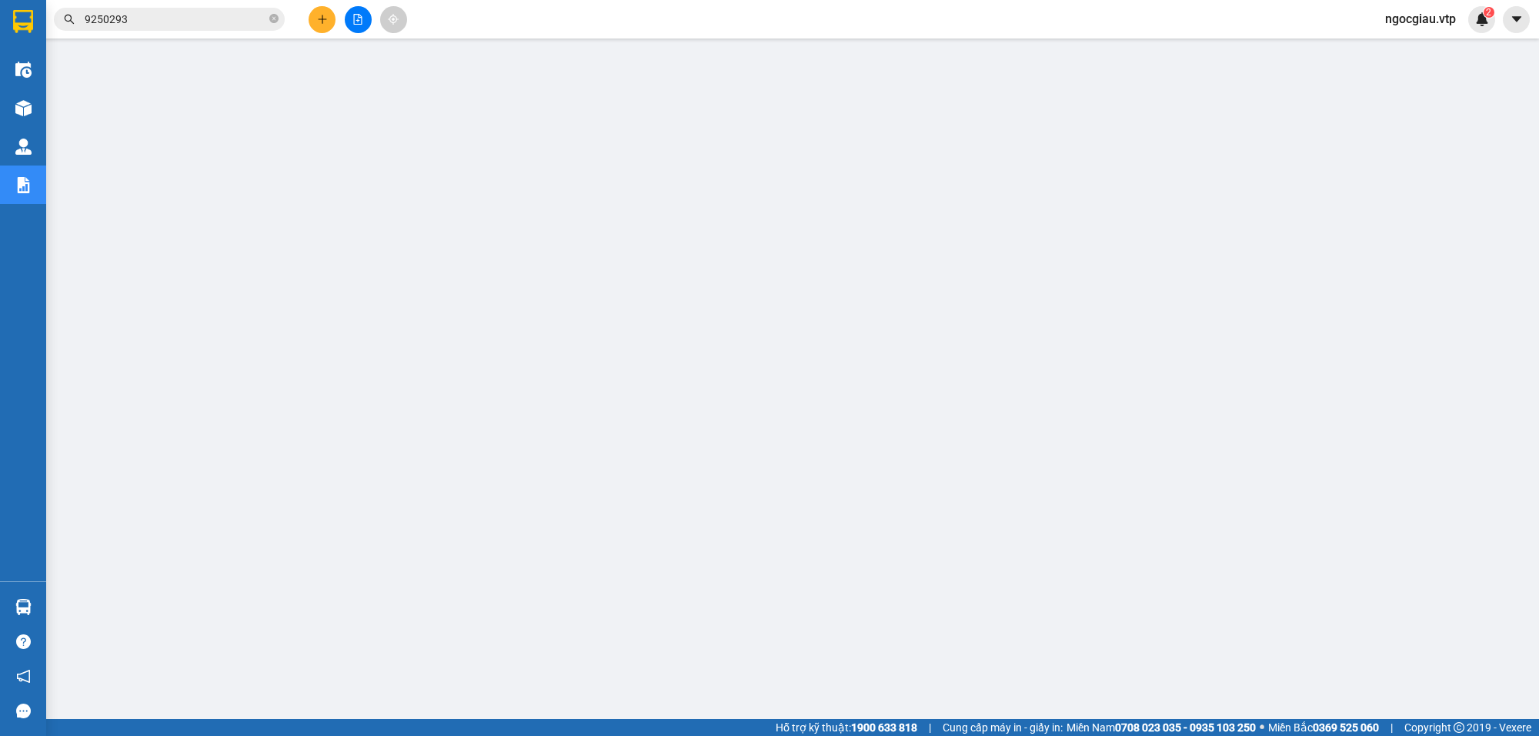
click at [175, 24] on input "9250293" at bounding box center [176, 19] width 182 height 17
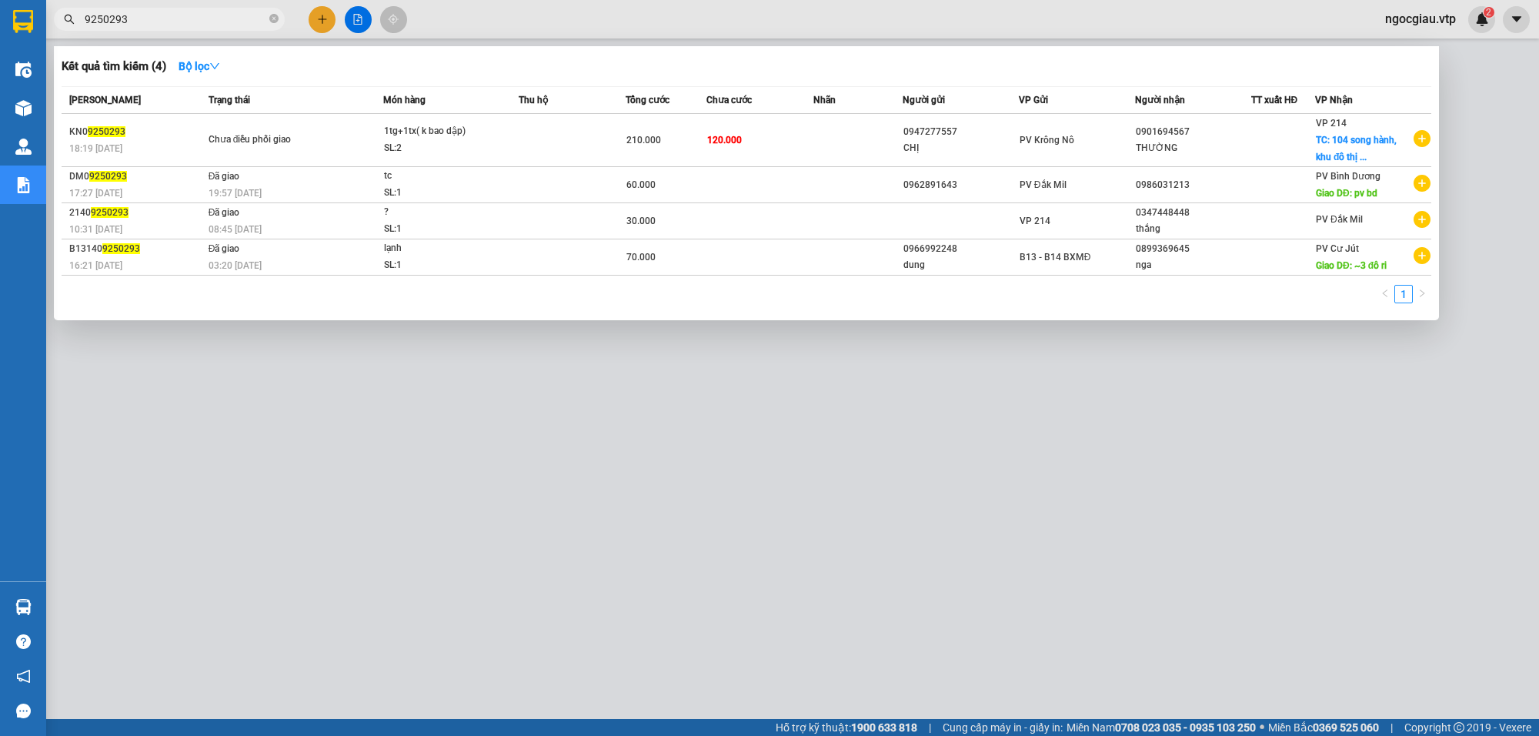
click at [175, 24] on input "9250293" at bounding box center [176, 19] width 182 height 17
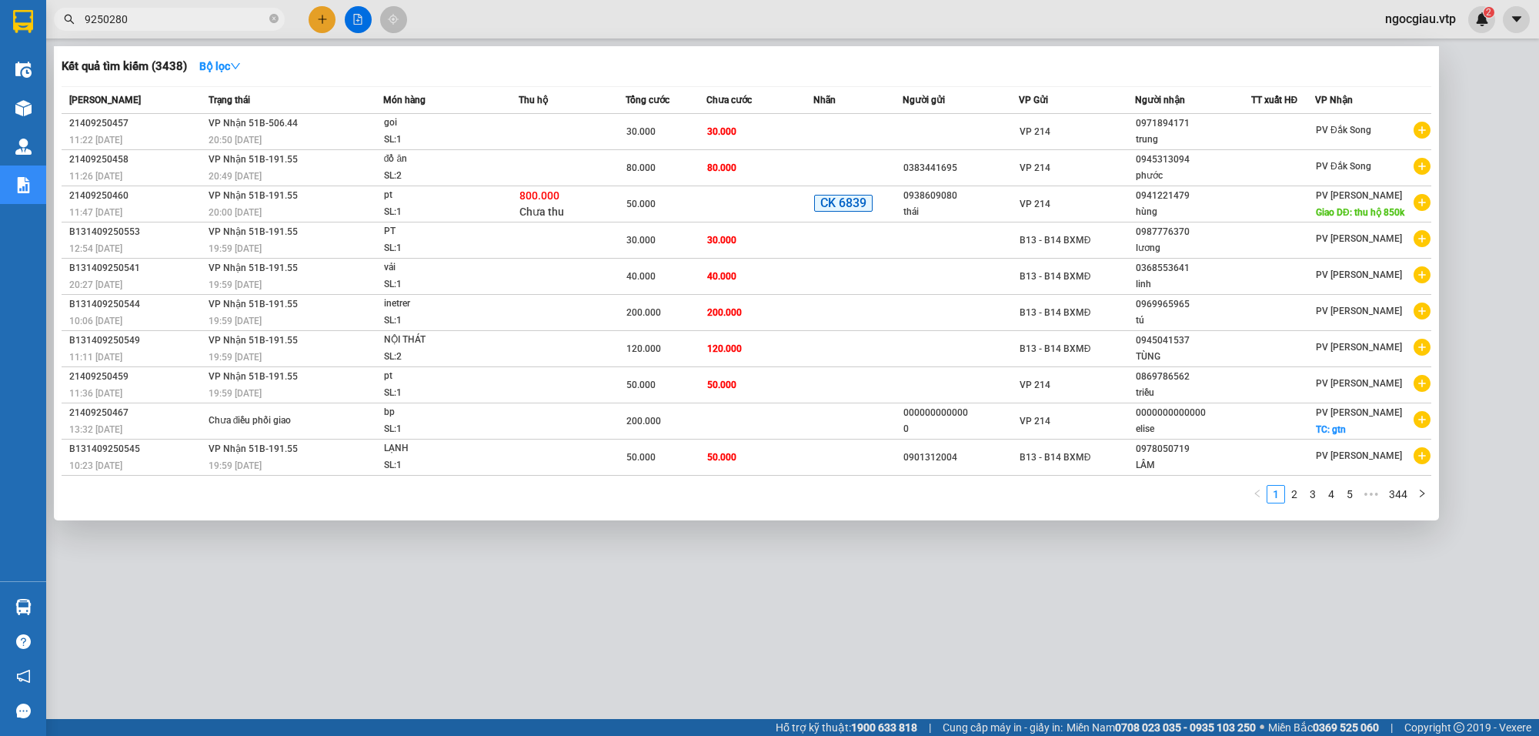
type input "9250280"
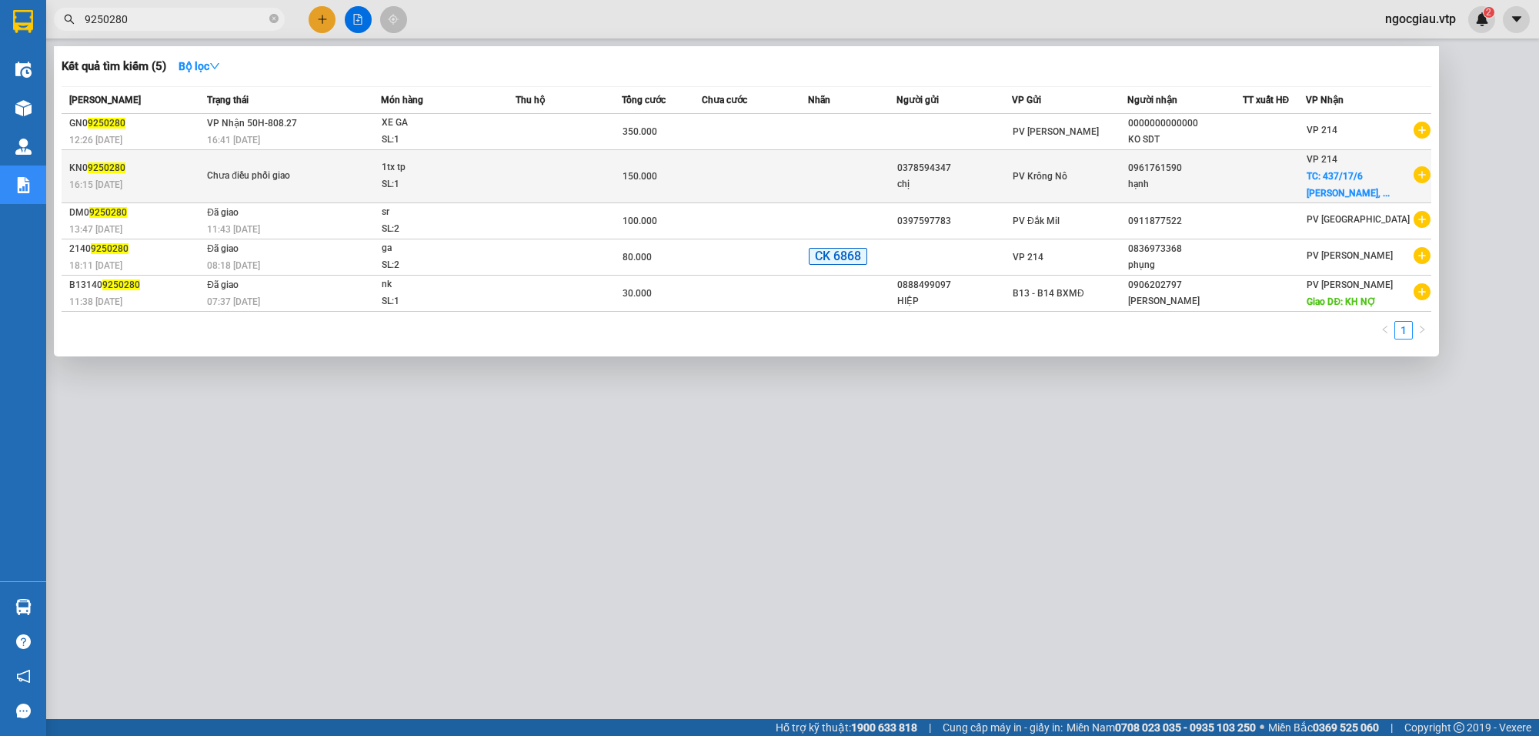
click at [794, 182] on td at bounding box center [755, 176] width 106 height 53
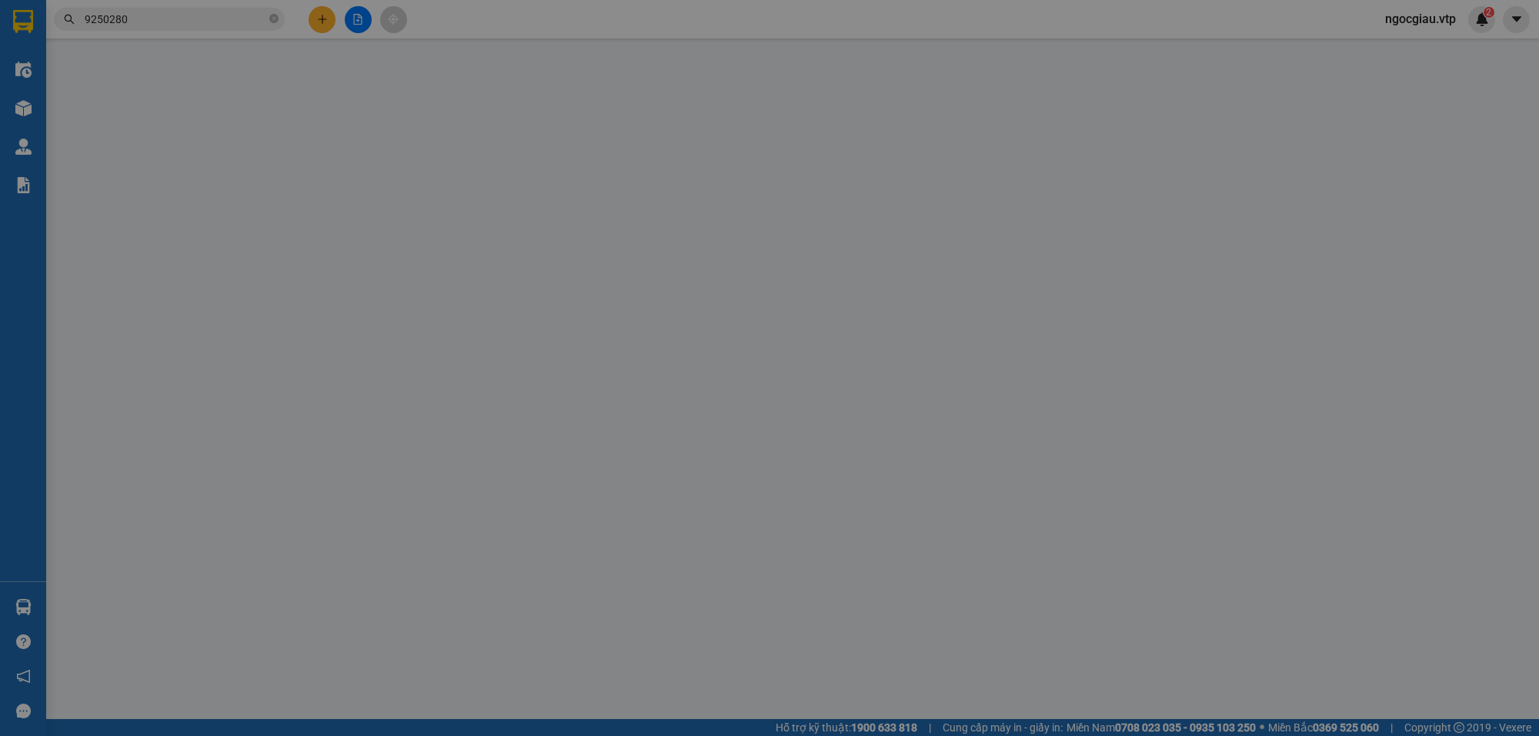
type input "2.500"
type input "0378594347"
type input "chị"
type input "0961761590"
type input "hạnh"
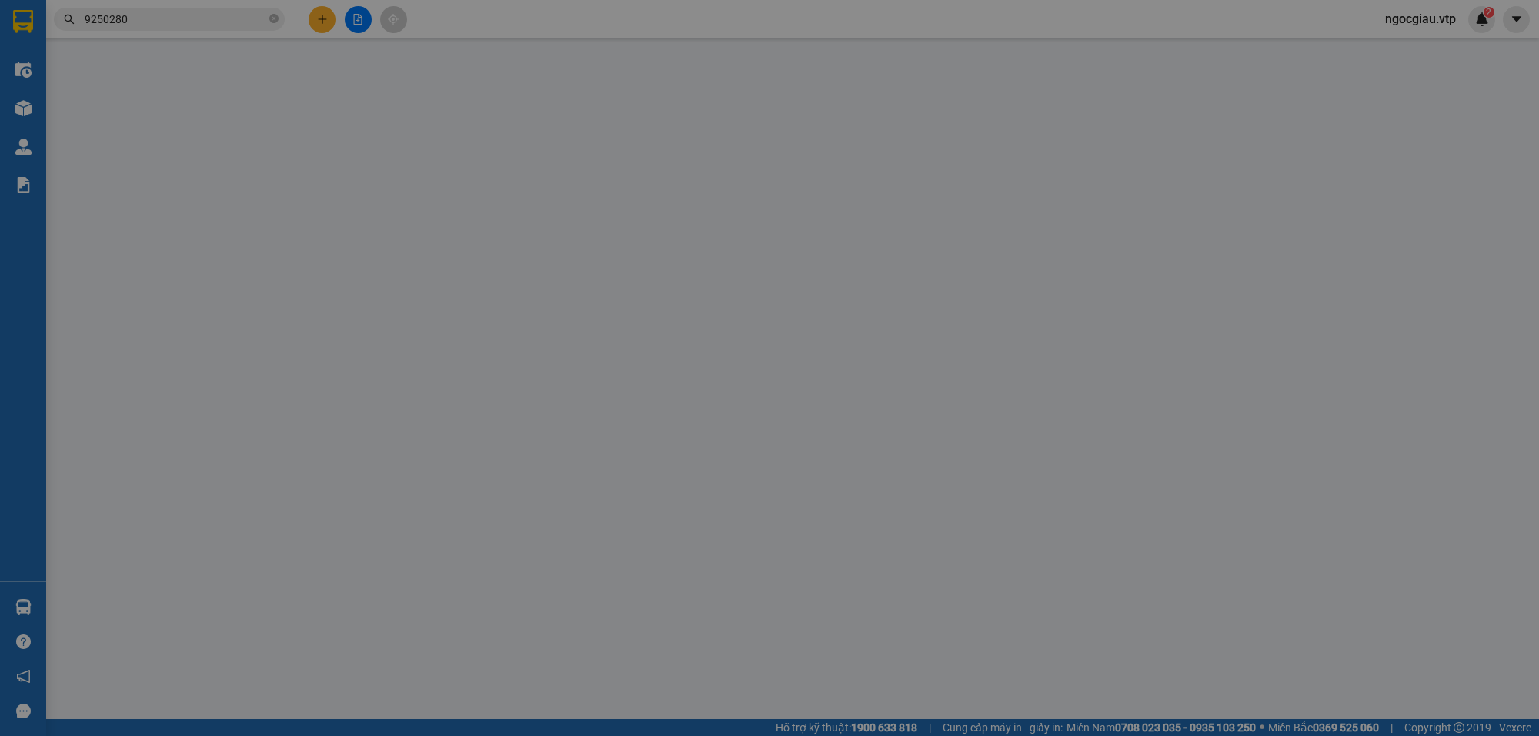
checkbox input "true"
type input "437/17/6 nguyễn văn công, phường 3, quận gò vấp"
type input "150.000"
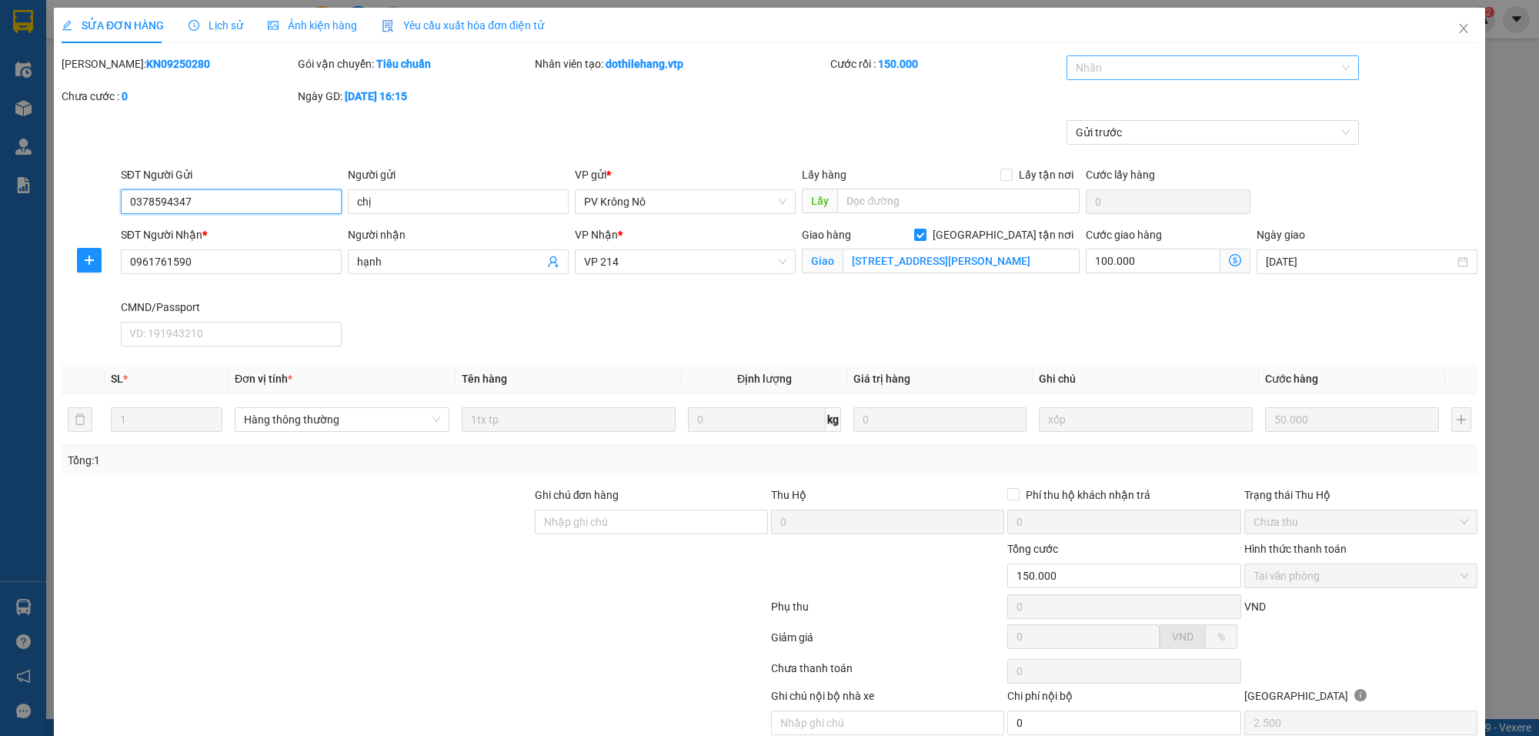
click at [1095, 72] on div at bounding box center [1205, 67] width 269 height 18
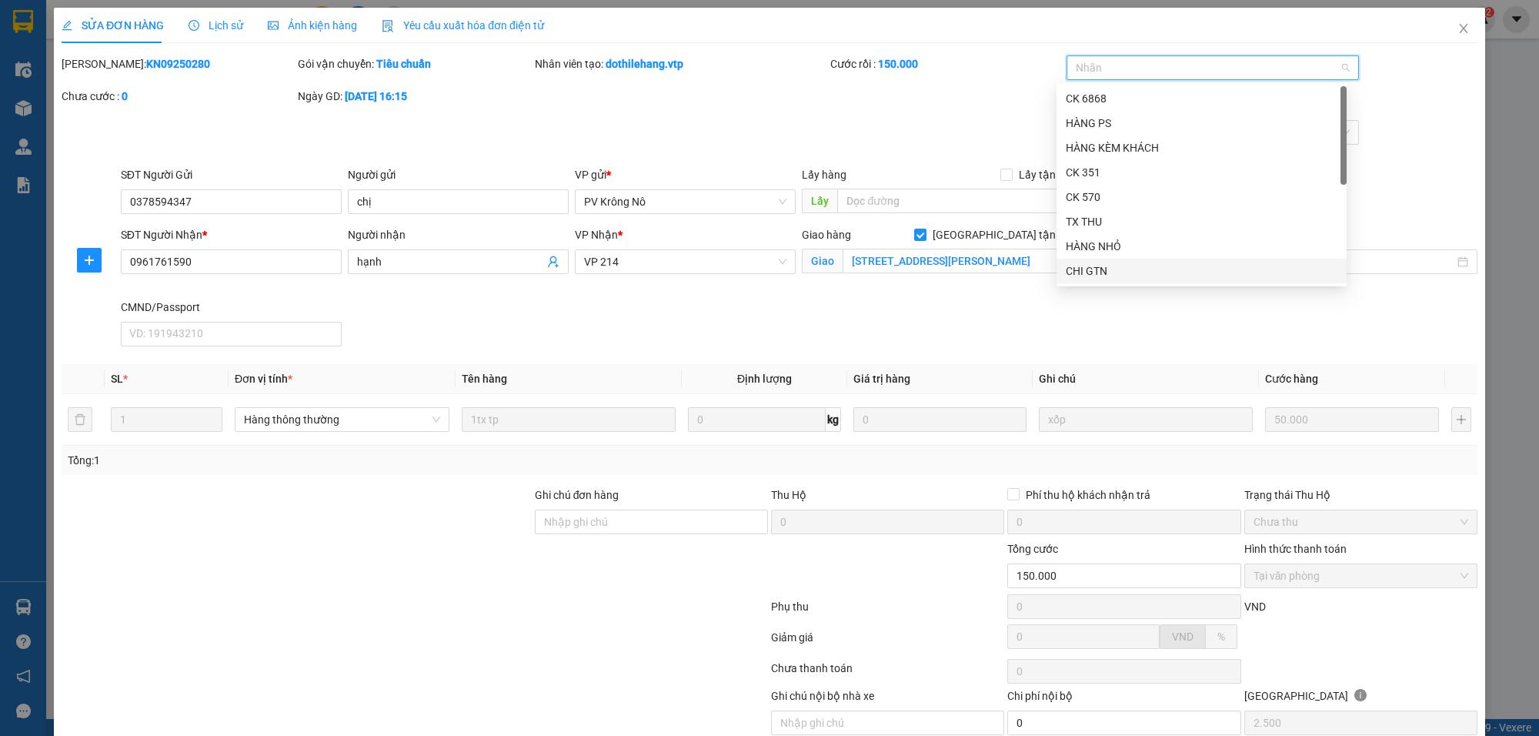
drag, startPoint x: 1089, startPoint y: 267, endPoint x: 1097, endPoint y: 264, distance: 8.3
click at [1087, 266] on div "CHI GTN" at bounding box center [1202, 270] width 272 height 17
click at [928, 89] on div "Mã ĐH: KN09250280 Gói vận chuyển: Tiêu chuẩn Nhân viên tạo: dothilehang.vtp Cướ…" at bounding box center [769, 87] width 1419 height 65
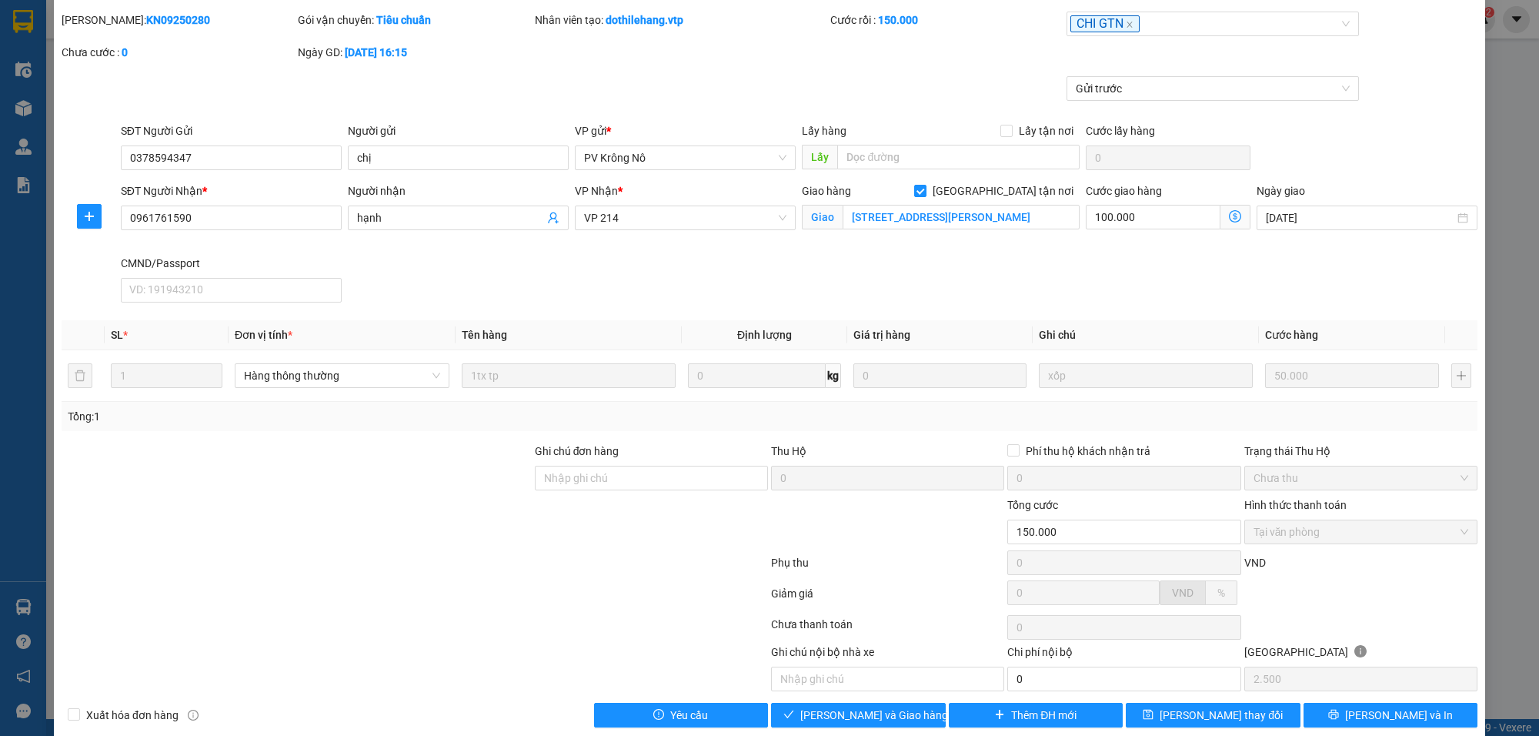
scroll to position [68, 0]
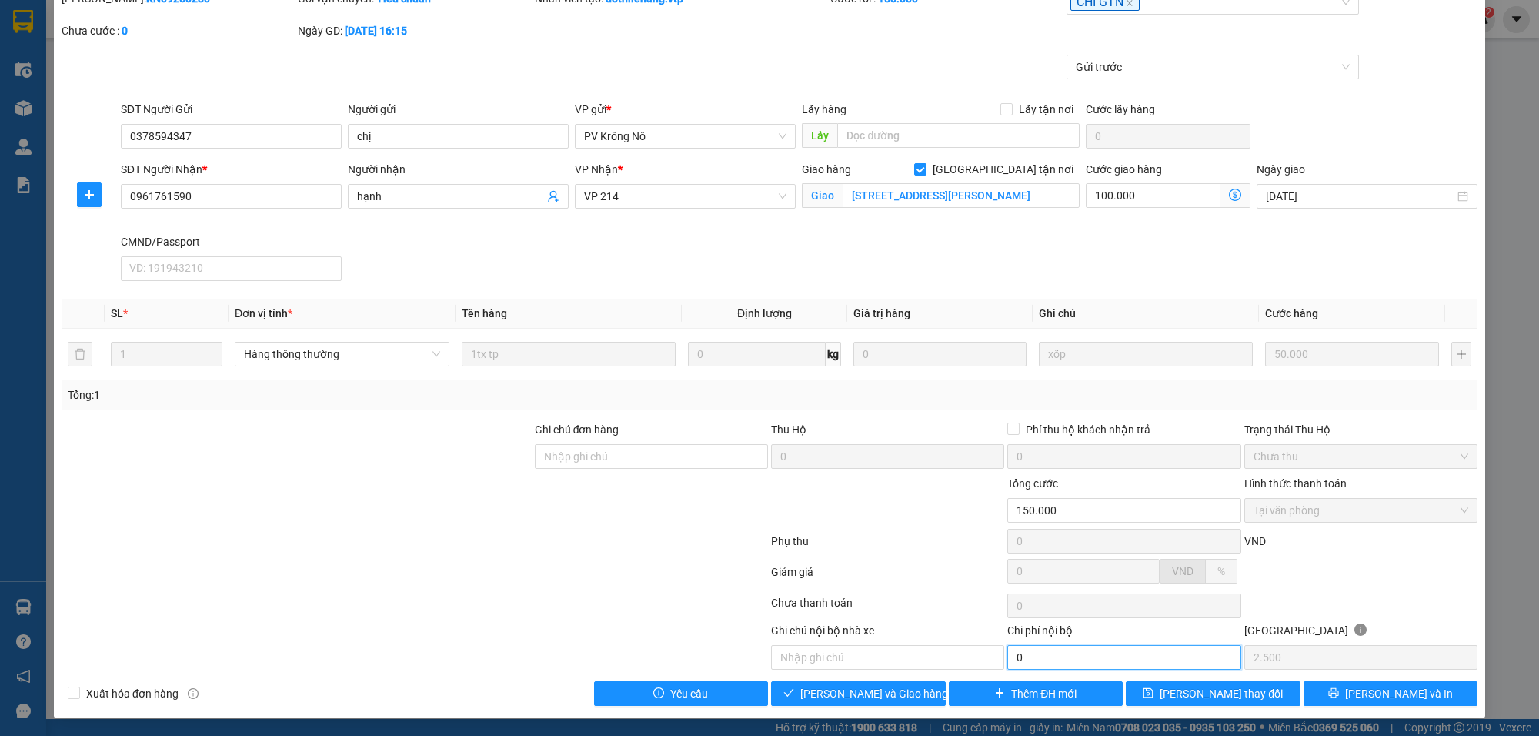
click at [1044, 655] on input "0" at bounding box center [1123, 657] width 233 height 25
click at [864, 691] on span "[PERSON_NAME] và Giao hàng" at bounding box center [874, 693] width 148 height 17
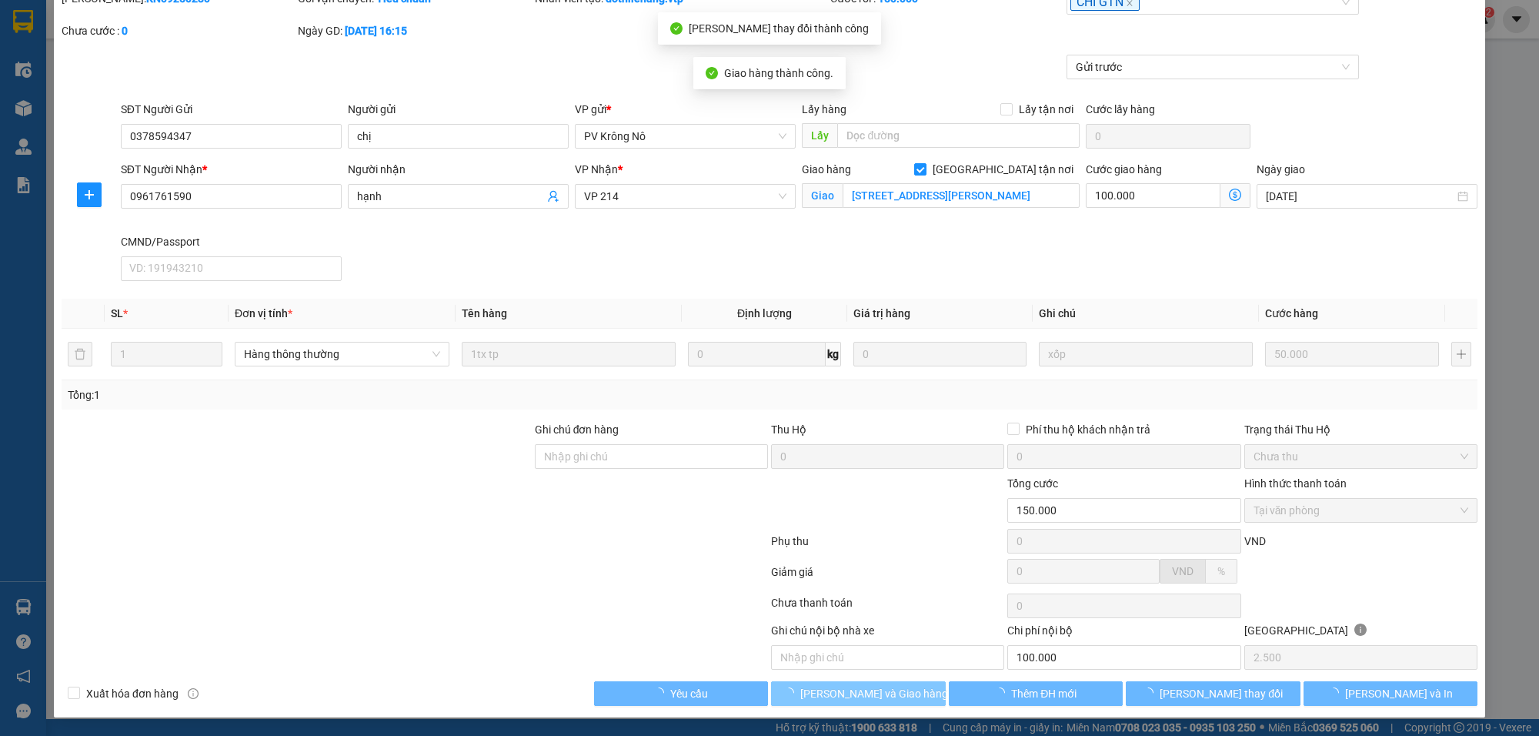
type input "100.000"
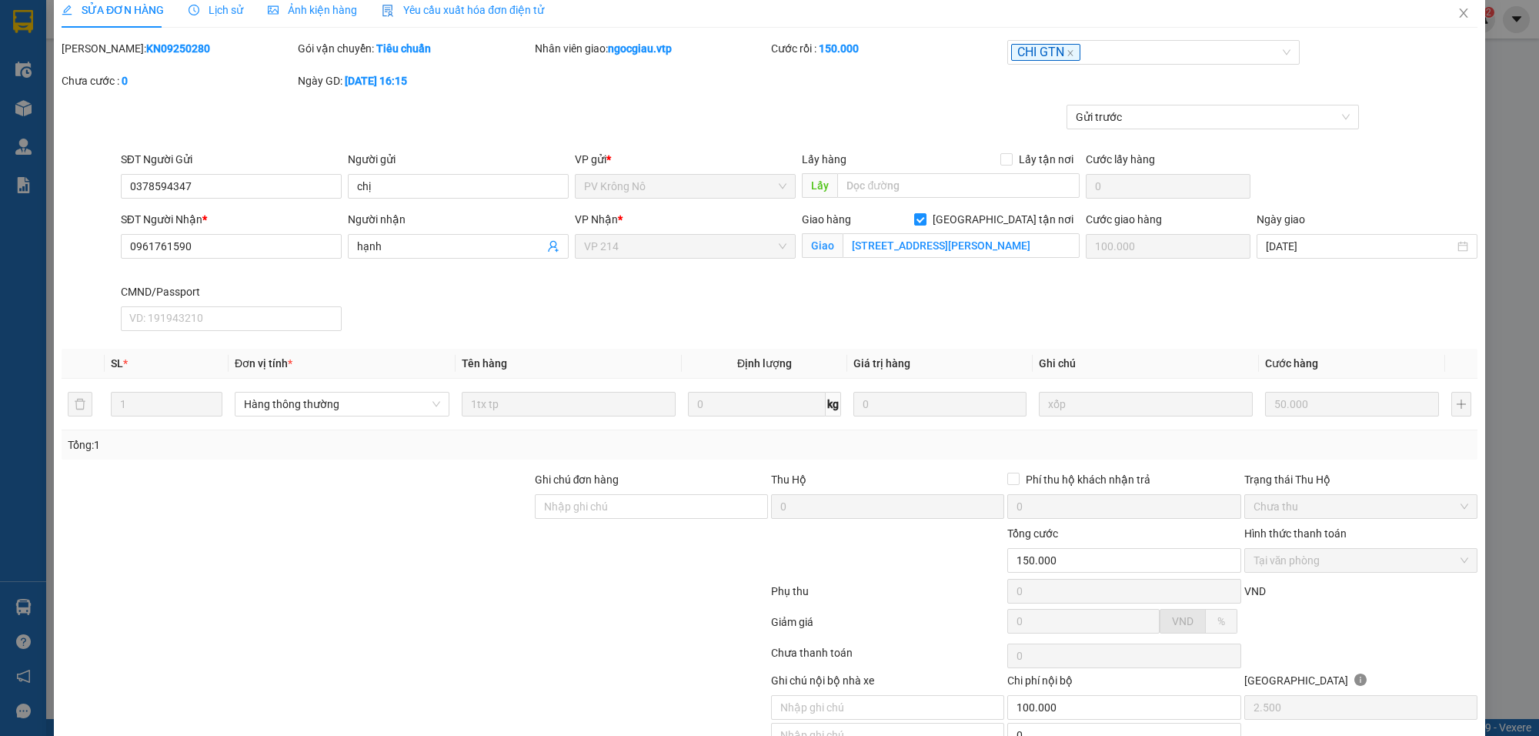
scroll to position [0, 0]
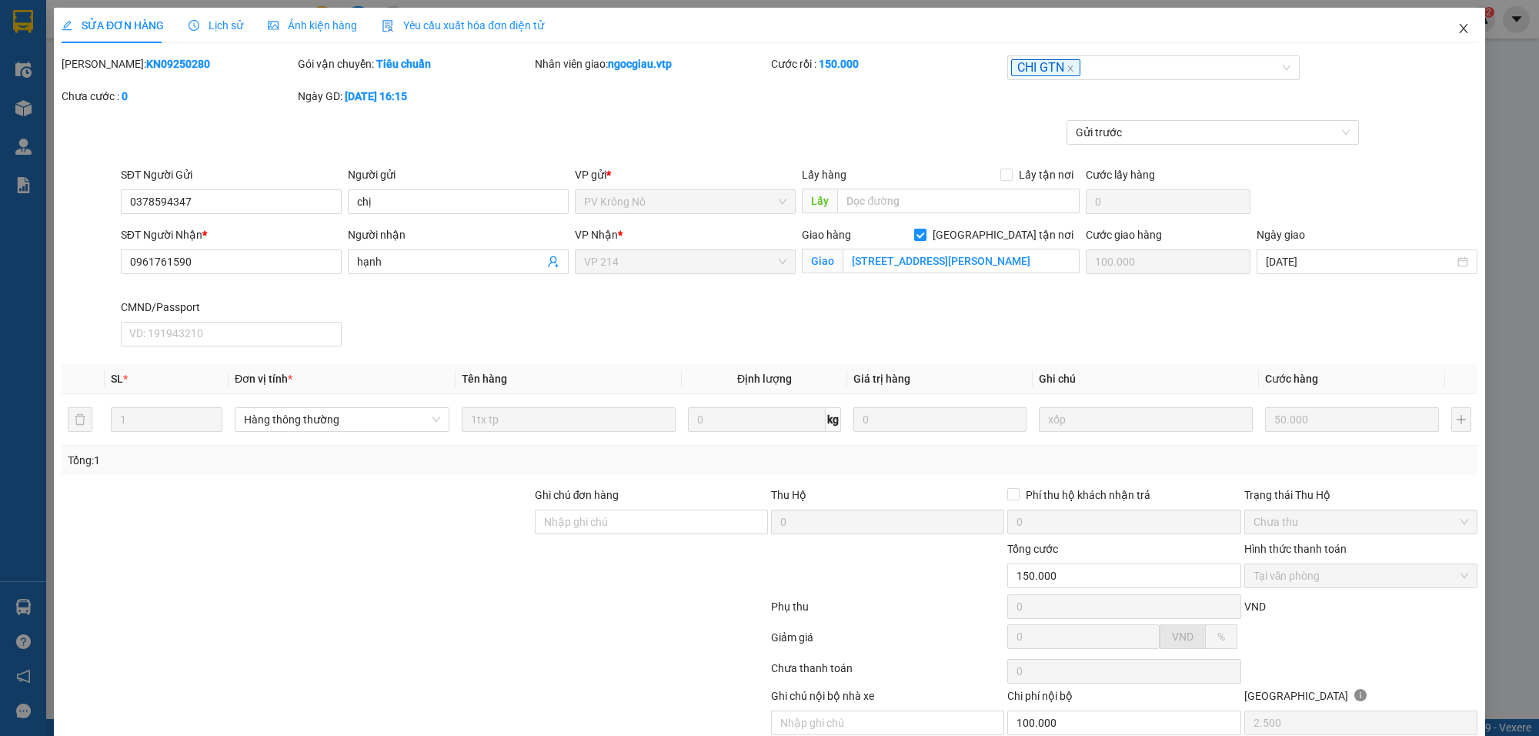
click at [1456, 22] on span "Close" at bounding box center [1463, 29] width 43 height 43
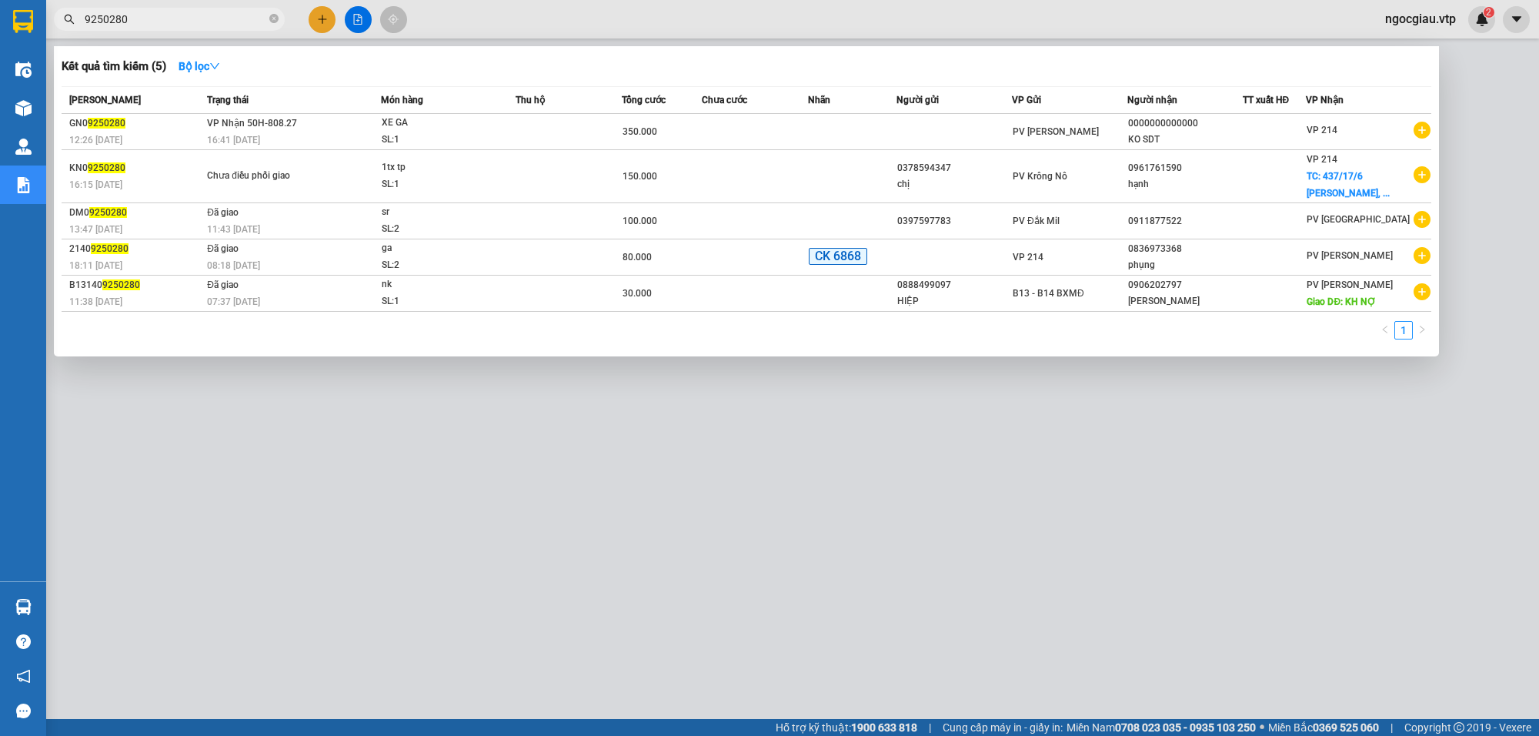
click at [156, 28] on span "9250280" at bounding box center [169, 19] width 231 height 23
click at [175, 18] on input "9250280" at bounding box center [176, 19] width 182 height 17
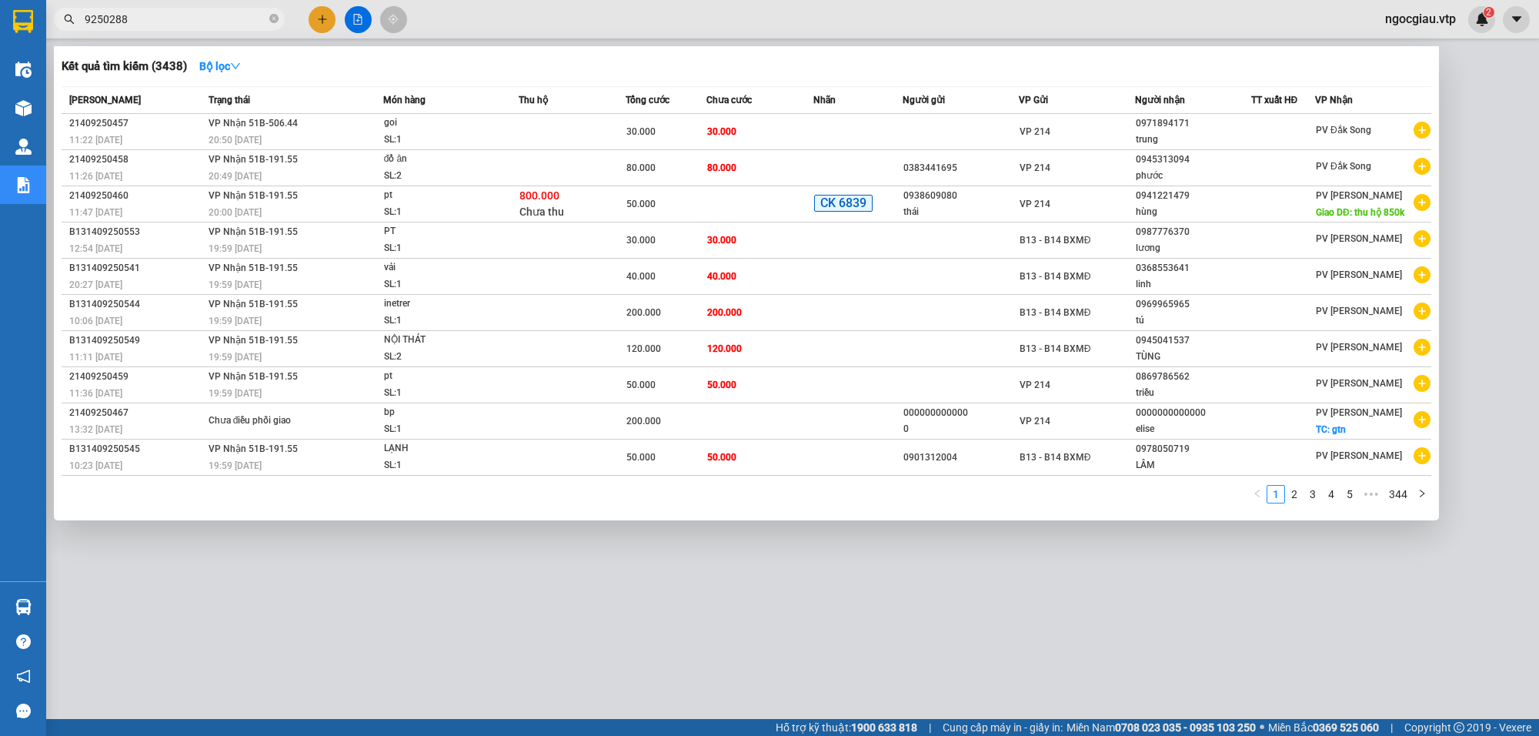
type input "9250288"
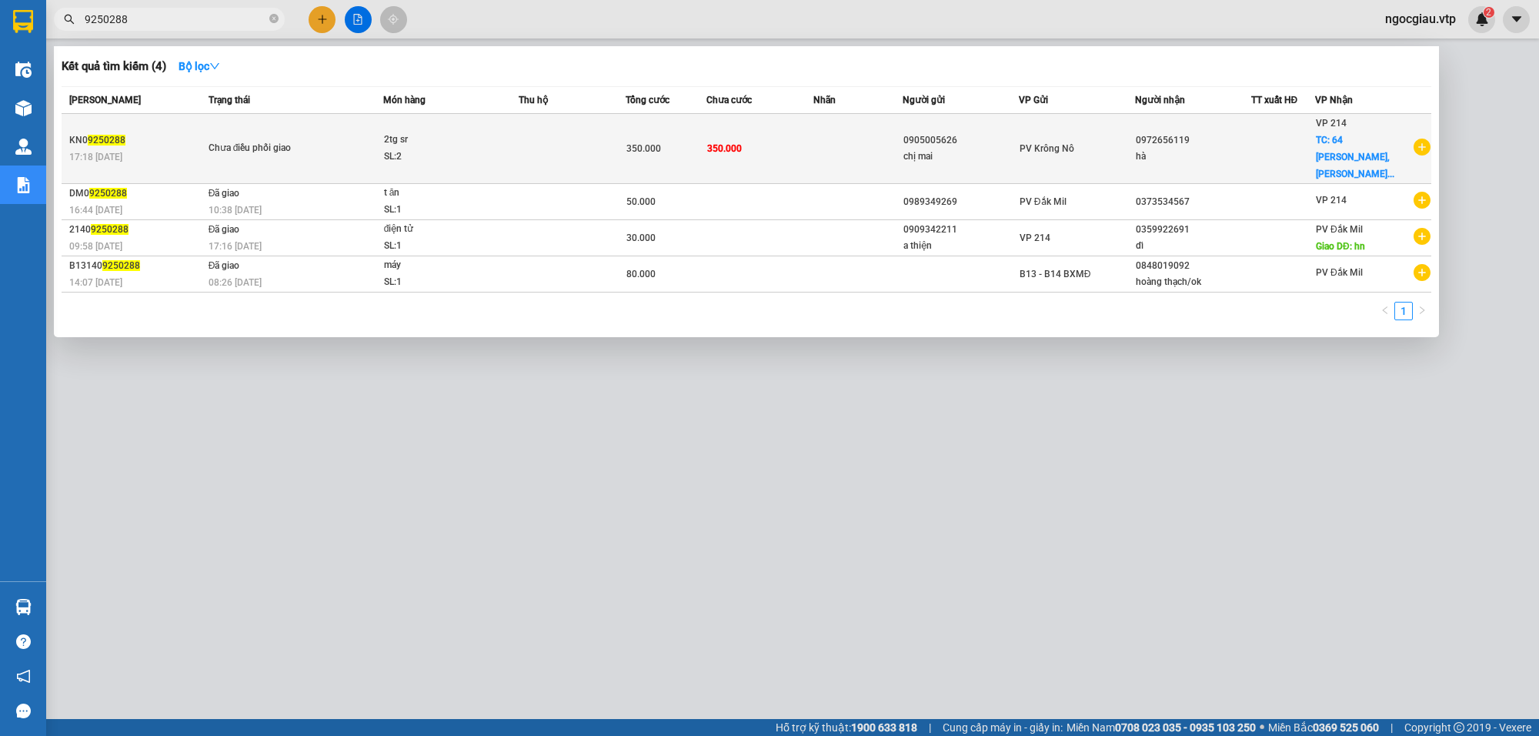
click at [682, 140] on div "350.000" at bounding box center [665, 148] width 79 height 17
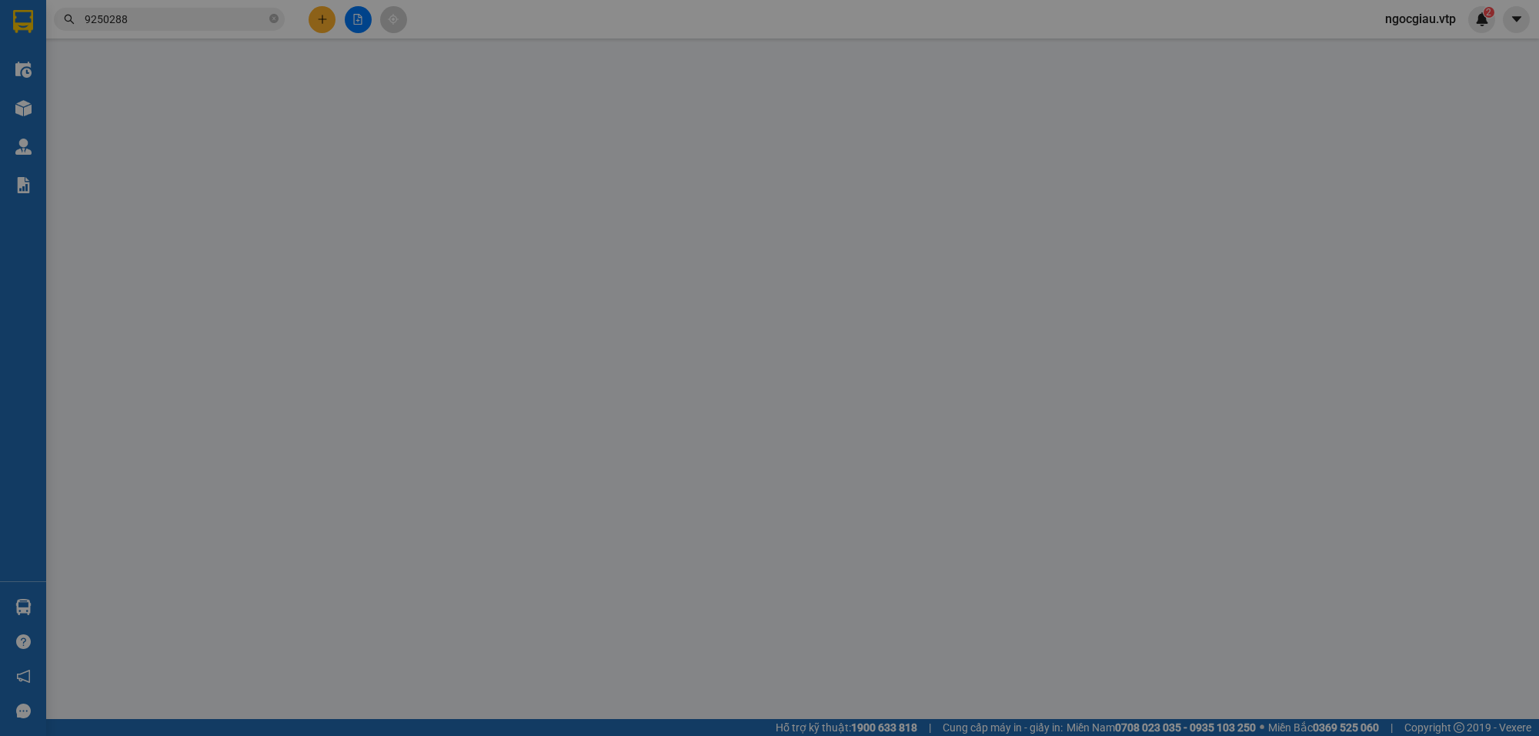
type input "0905005626"
type input "chị mai"
type input "0972656119"
type input "hà"
checkbox input "true"
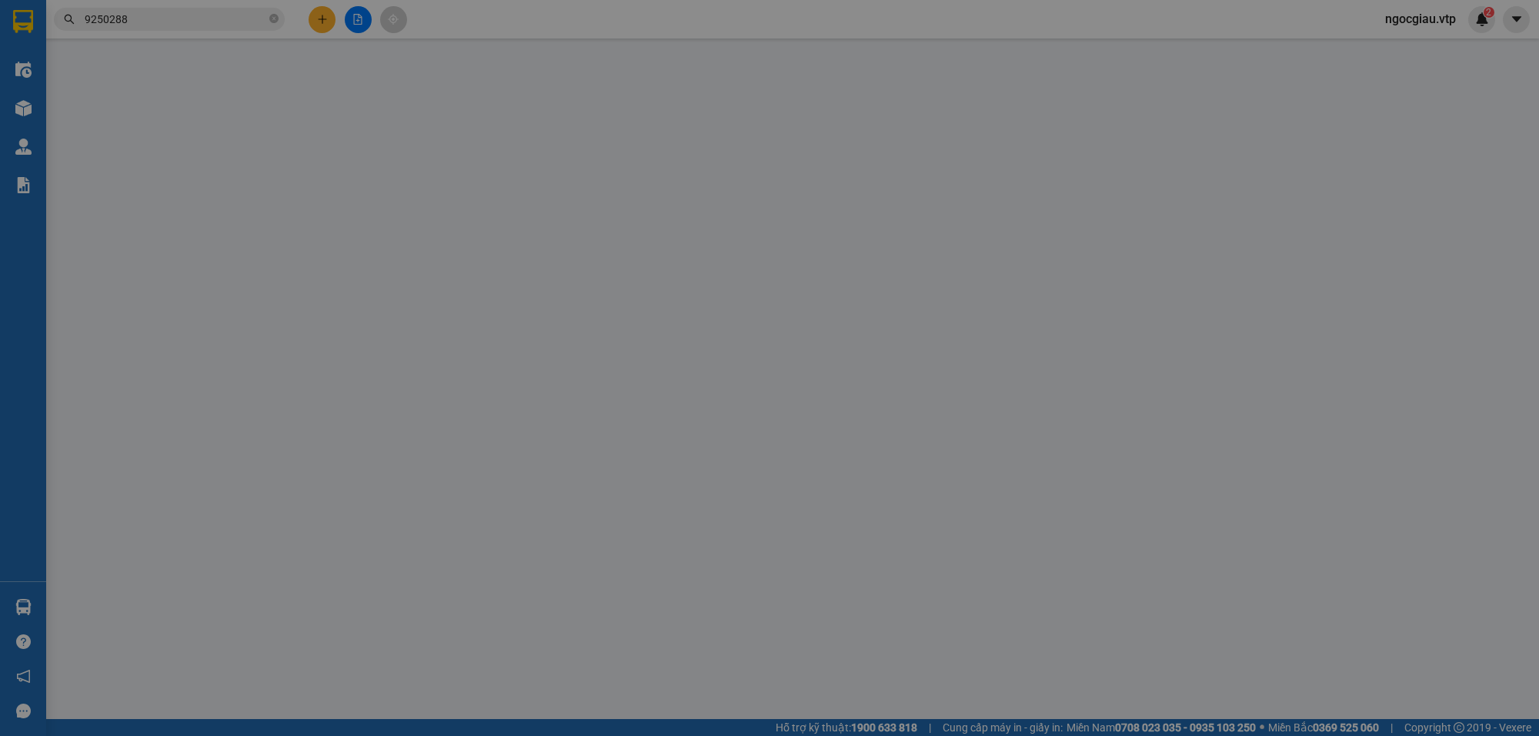
type input "64 lê văn lương,phước kiểng,nhà bè"
type input "350.000"
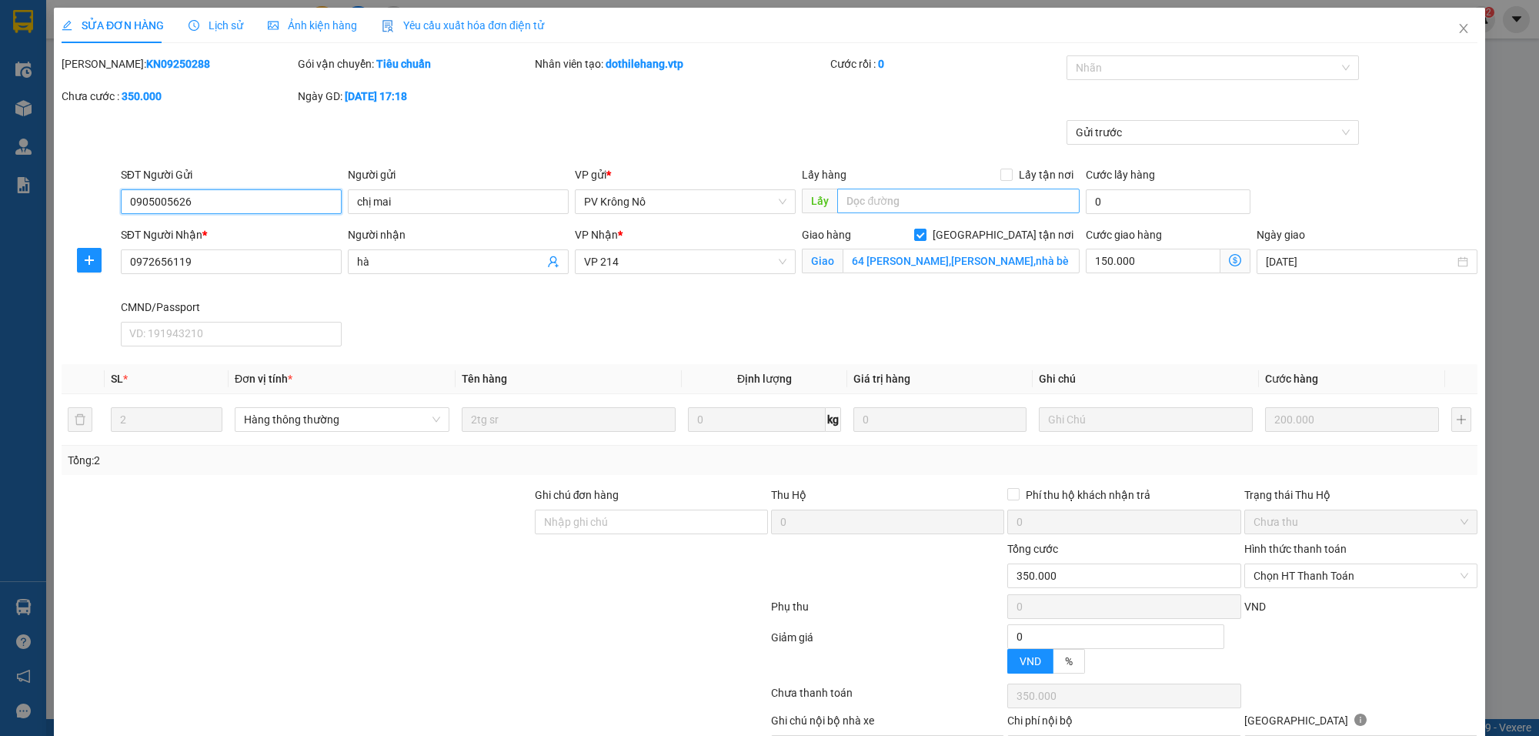
type input "10.000"
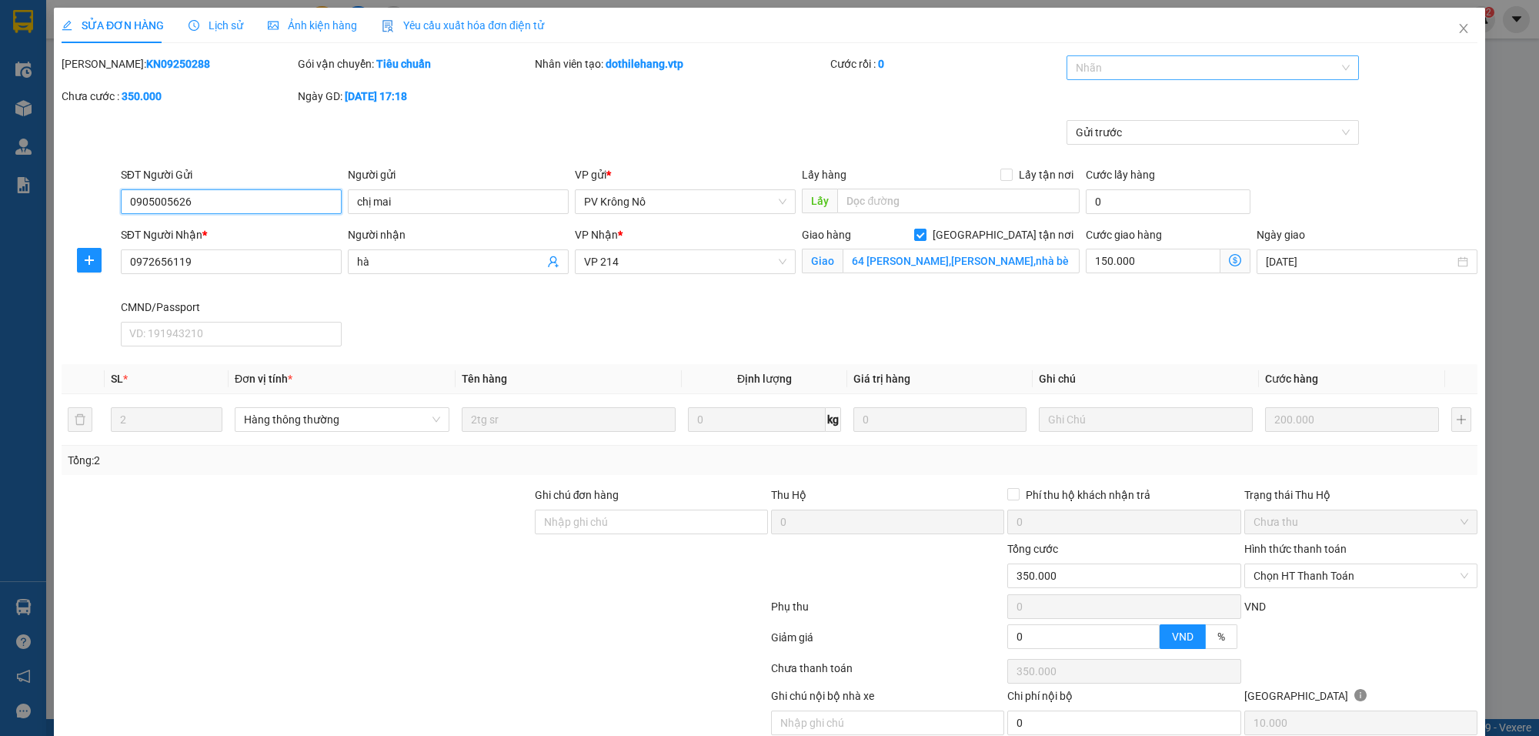
click at [1110, 66] on div at bounding box center [1205, 67] width 269 height 18
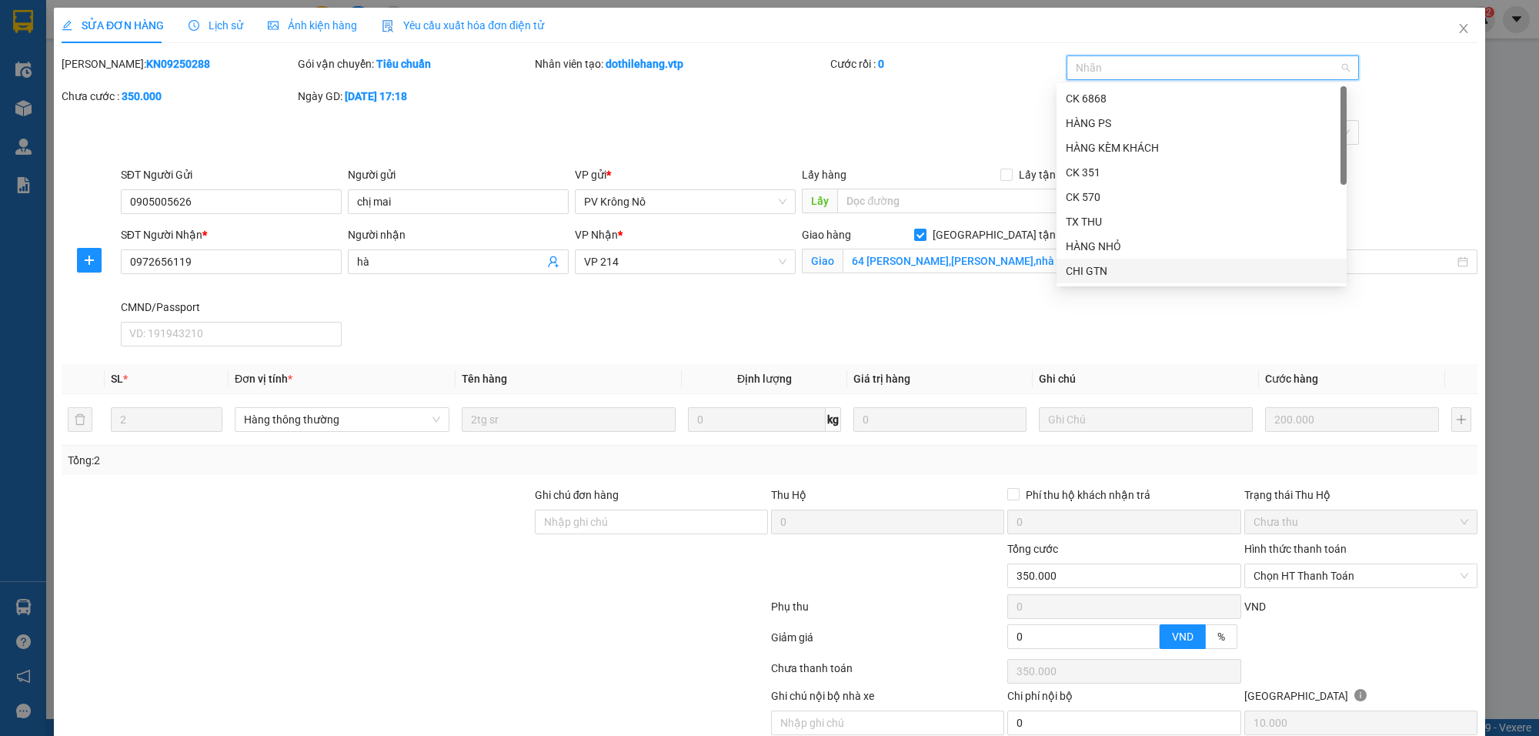
click at [1093, 267] on div "CHI GTN" at bounding box center [1202, 270] width 272 height 17
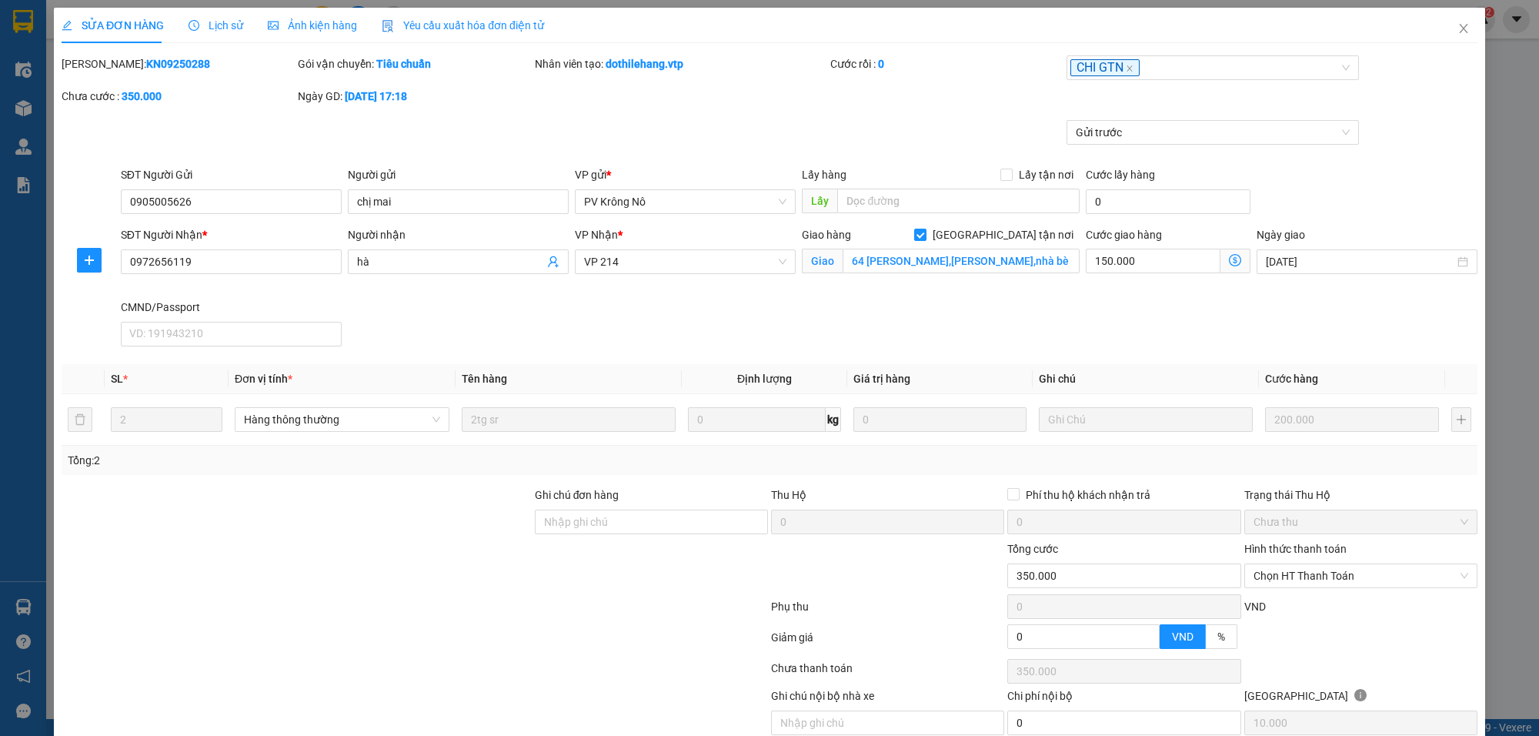
click at [931, 113] on div "Mã ĐH: KN09250288 Gói vận chuyển: Tiêu chuẩn Nhân viên tạo: dothilehang.vtp Cướ…" at bounding box center [769, 87] width 1419 height 65
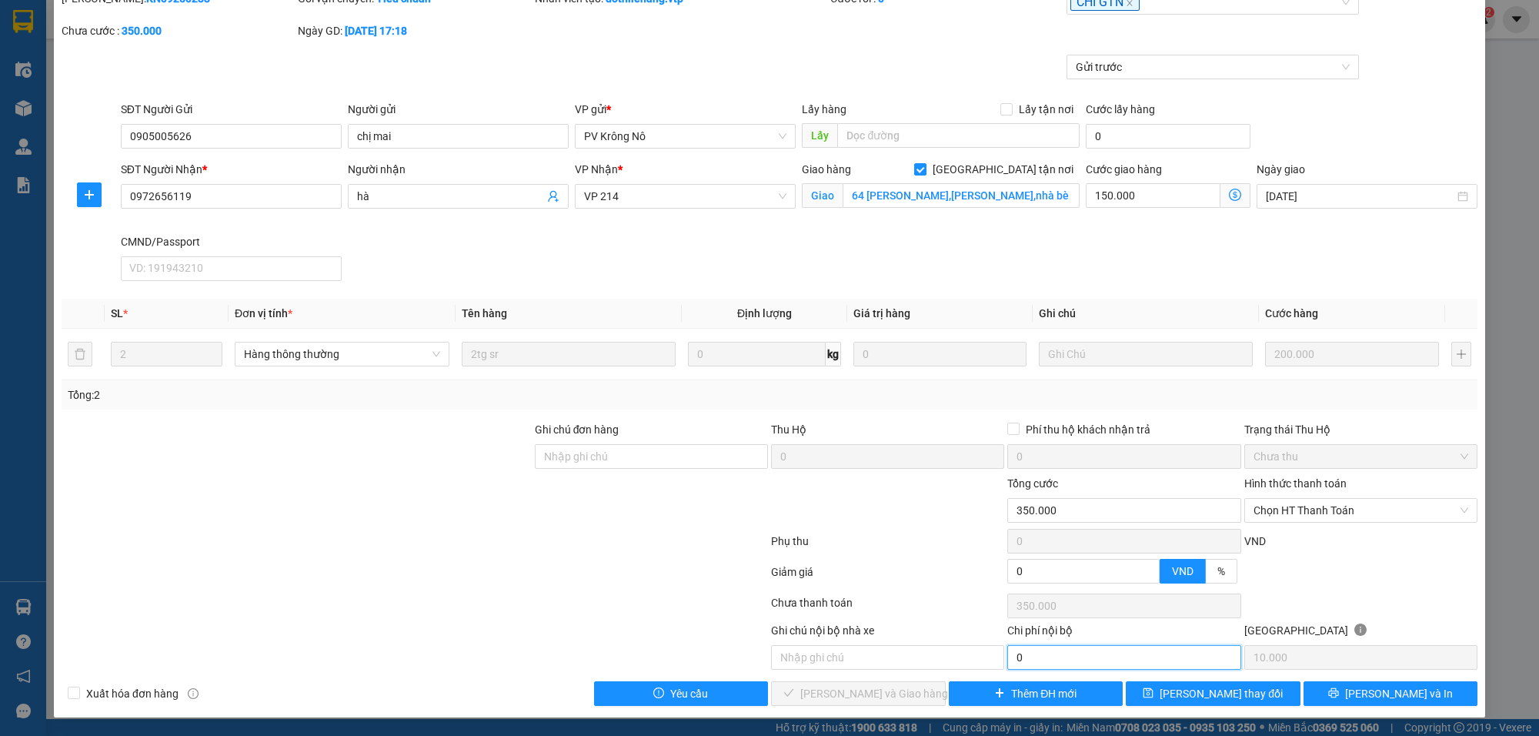
click at [1030, 656] on input "0" at bounding box center [1123, 657] width 233 height 25
click at [1368, 505] on span "Chọn HT Thanh Toán" at bounding box center [1361, 510] width 215 height 23
type input "150.000"
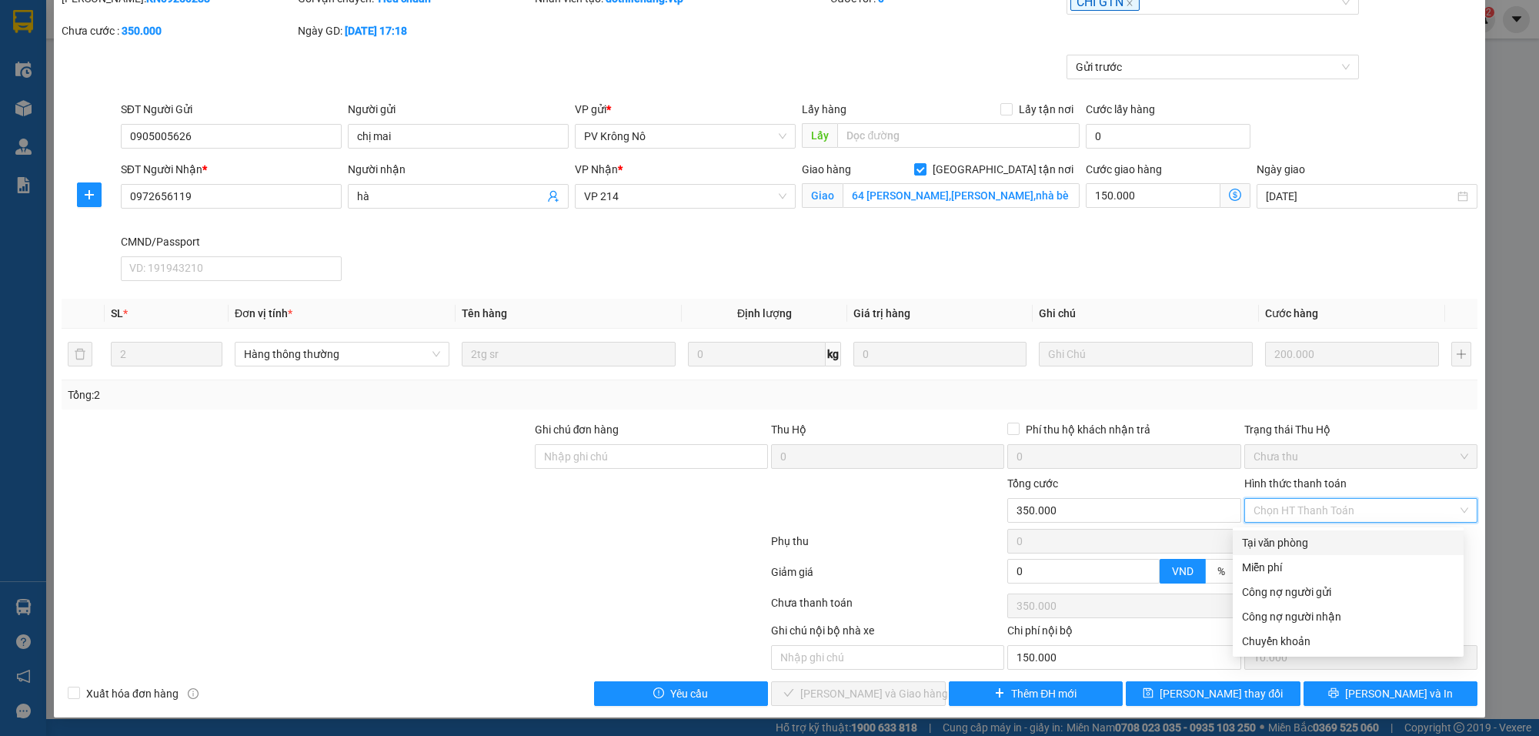
click at [1298, 534] on div "Tại văn phòng" at bounding box center [1348, 542] width 212 height 17
type input "0"
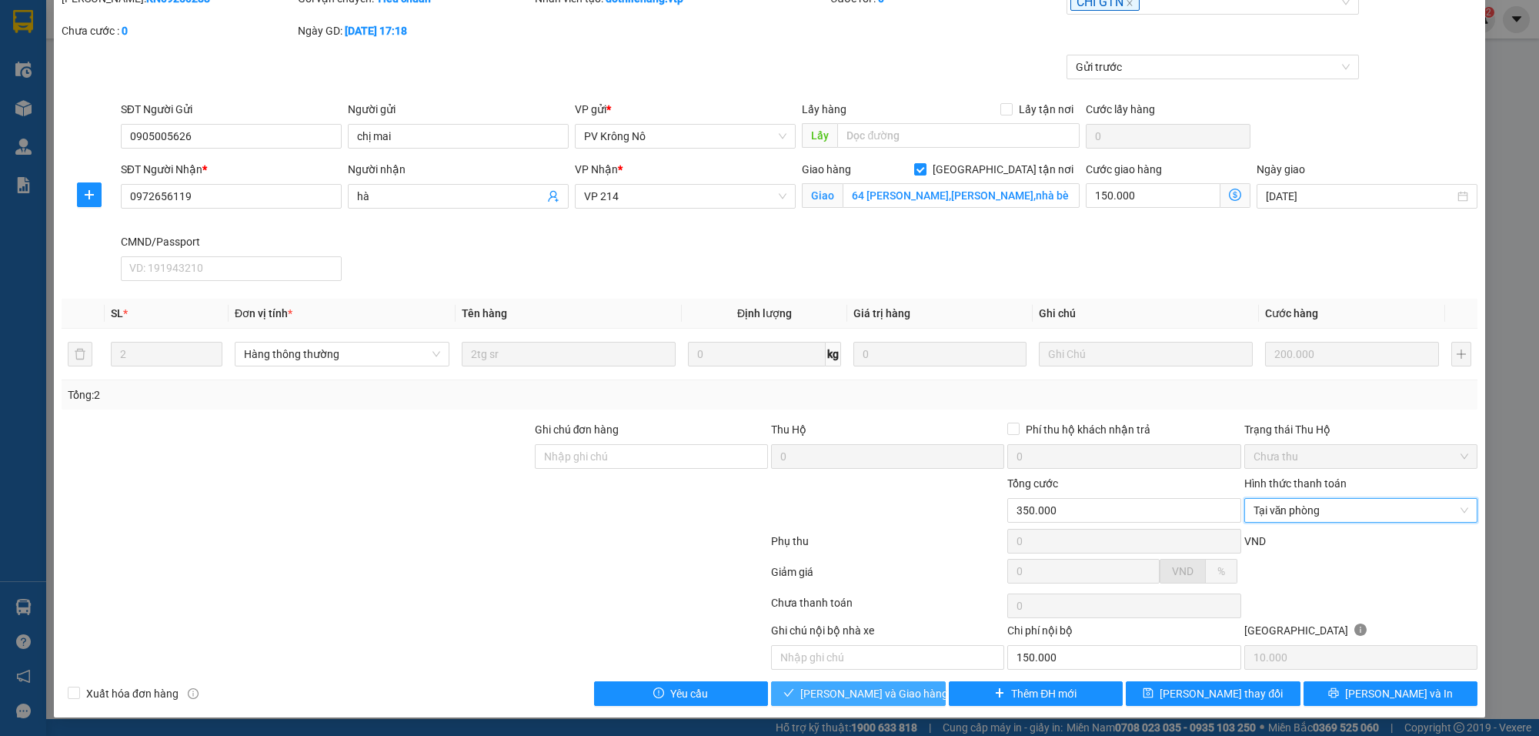
click at [859, 686] on span "[PERSON_NAME] và Giao hàng" at bounding box center [874, 693] width 148 height 17
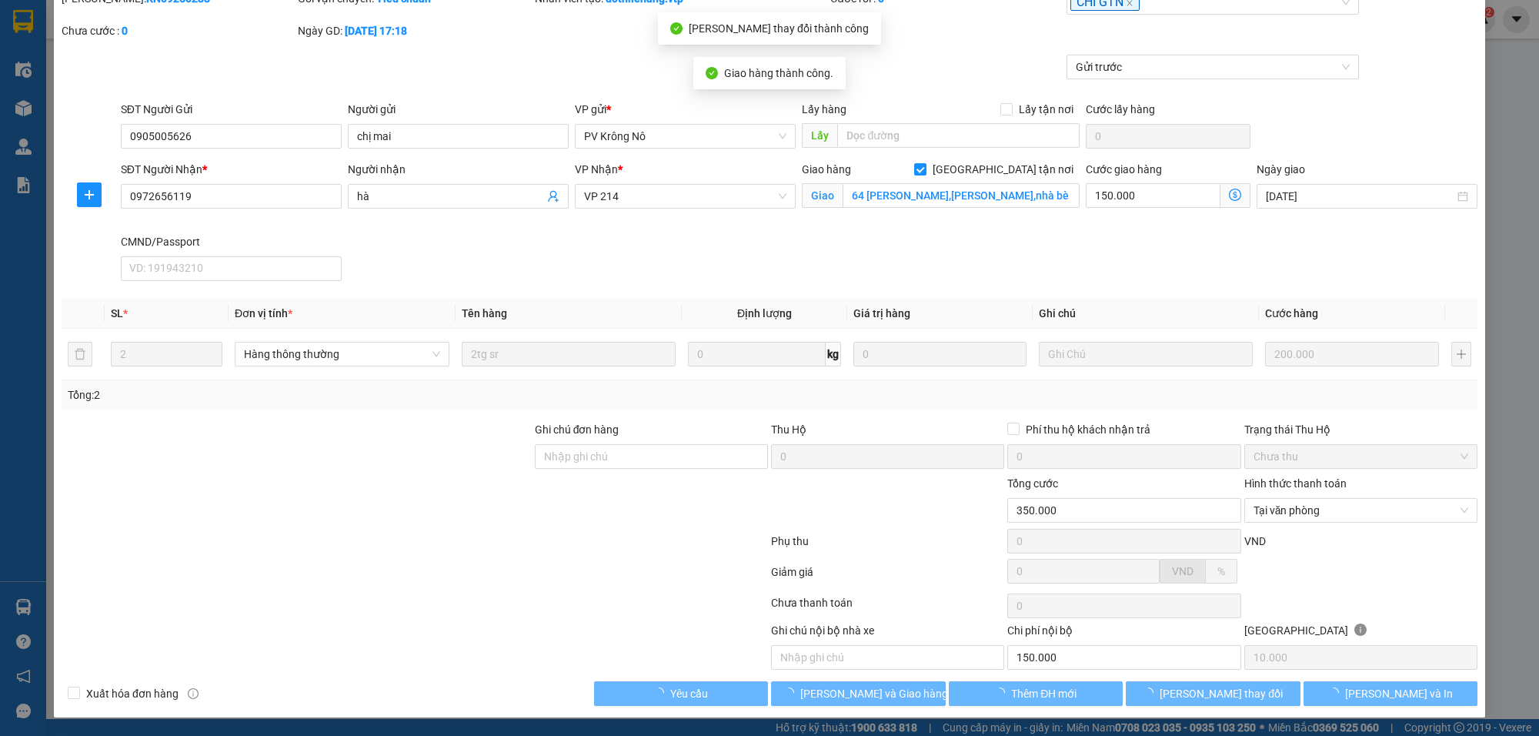
type input "150.000"
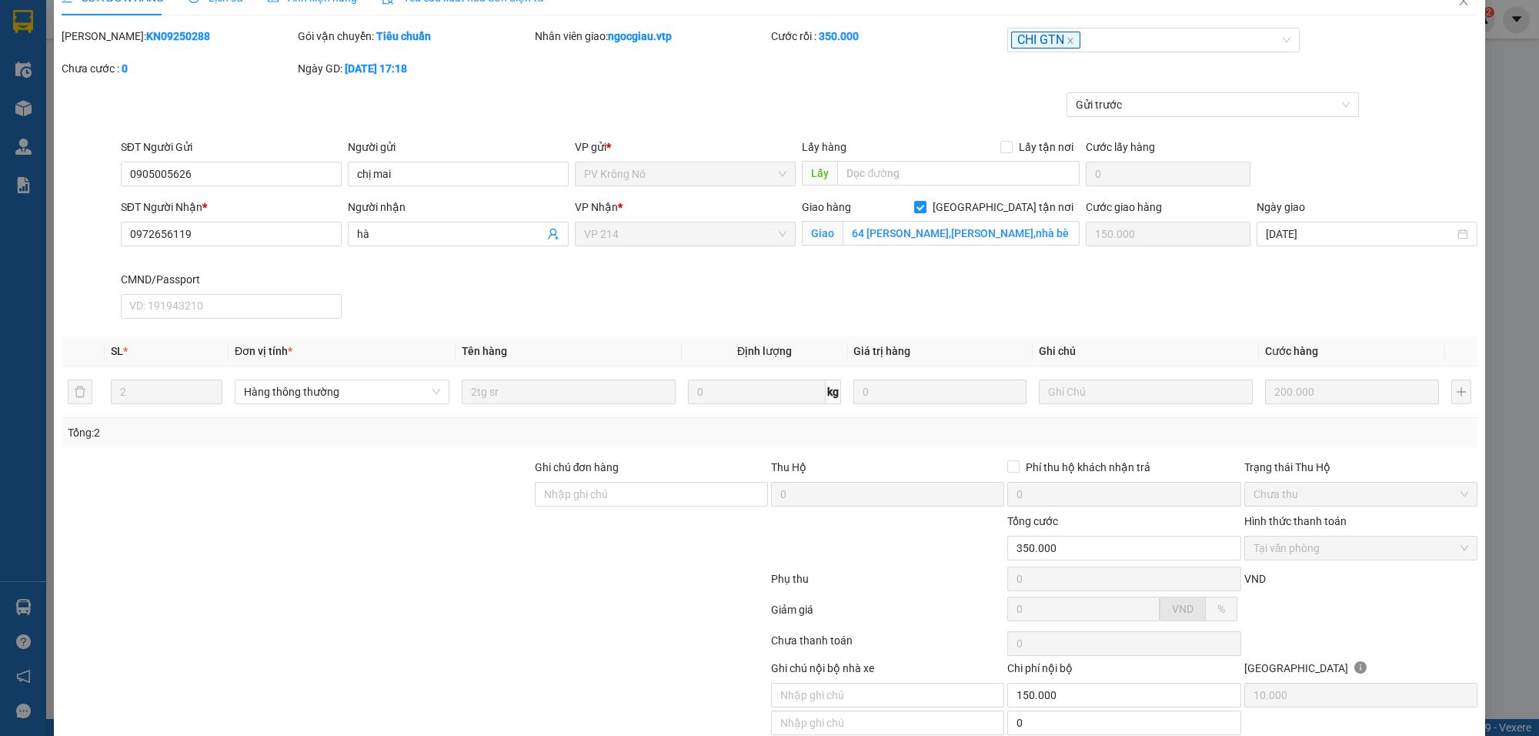
scroll to position [0, 0]
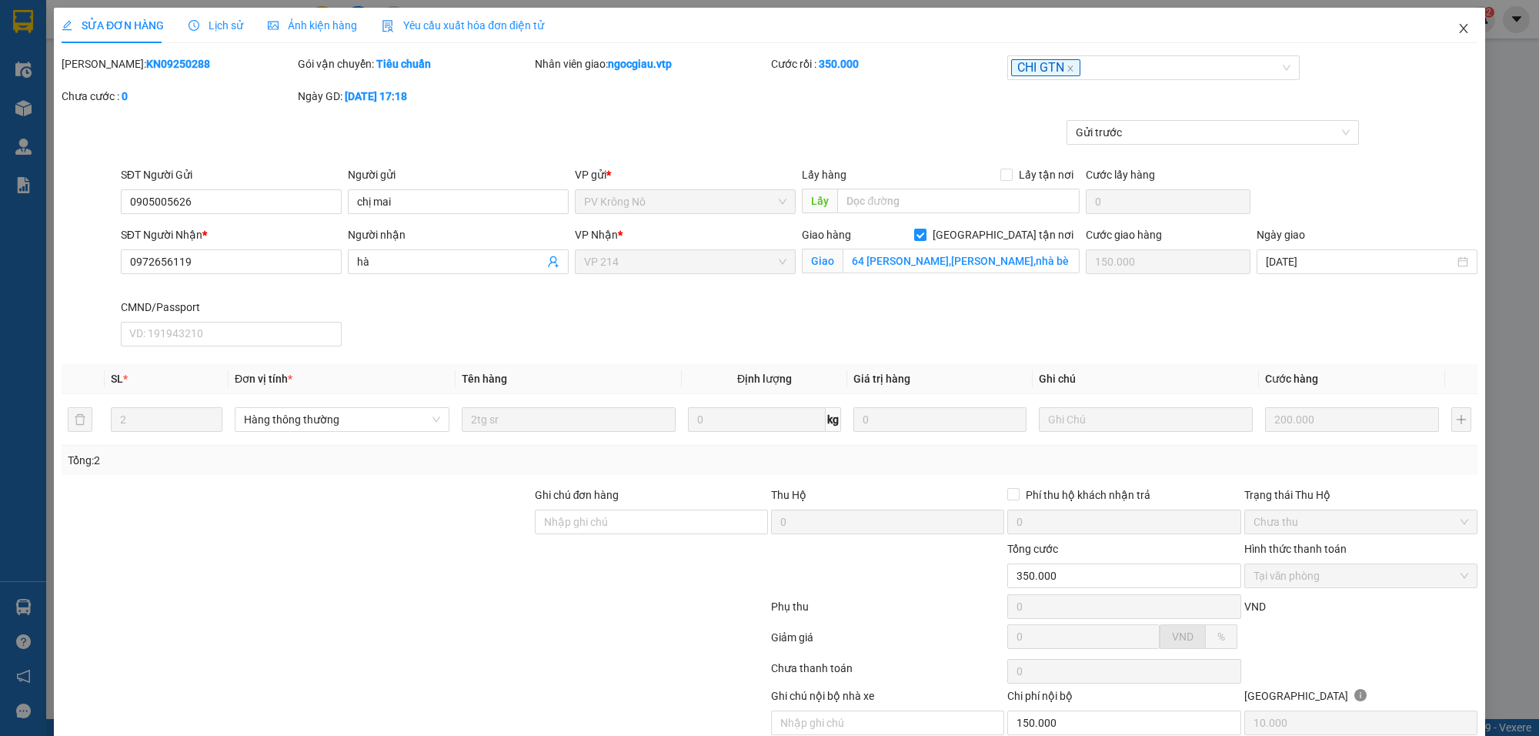
click at [1456, 28] on span "Close" at bounding box center [1463, 29] width 43 height 43
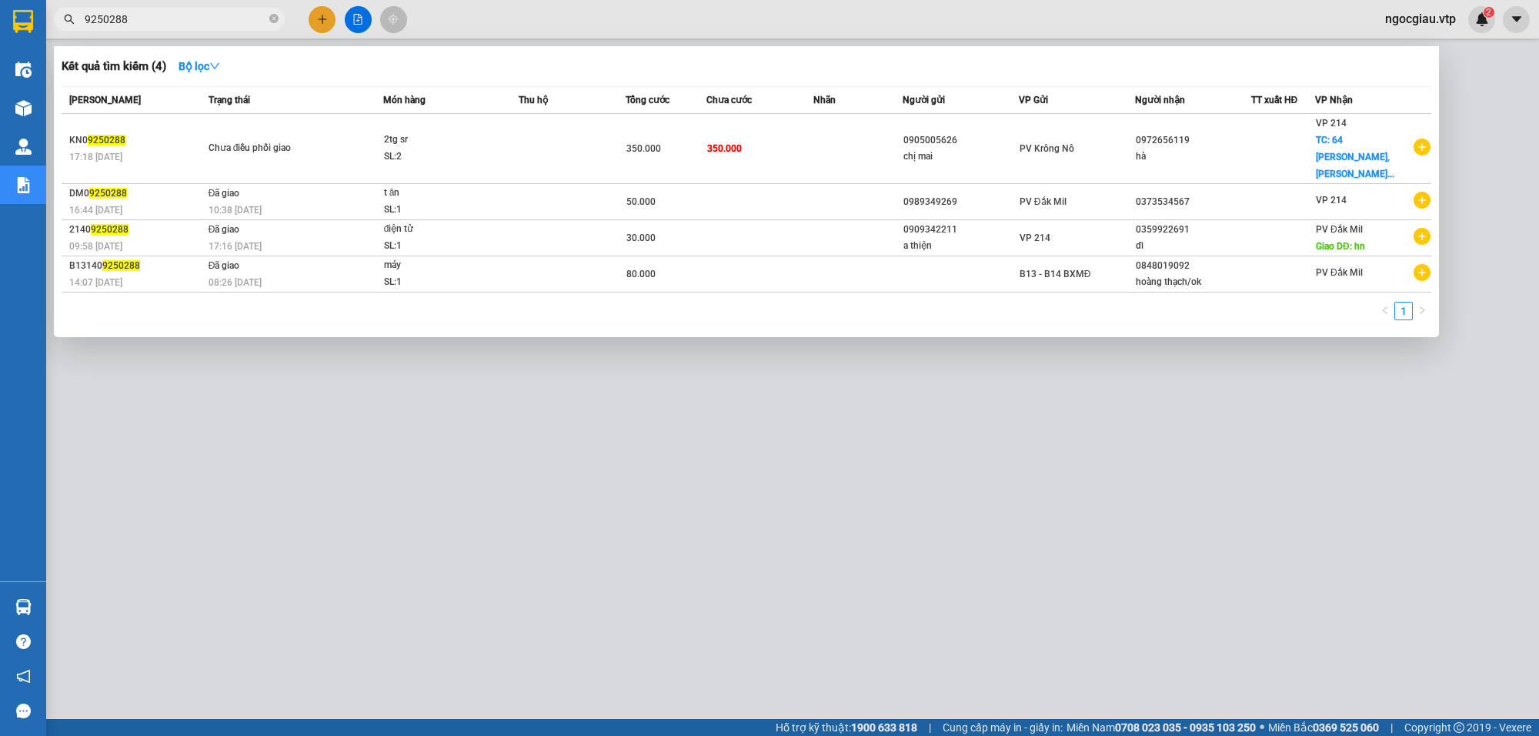
click at [152, 12] on input "9250288" at bounding box center [176, 19] width 182 height 17
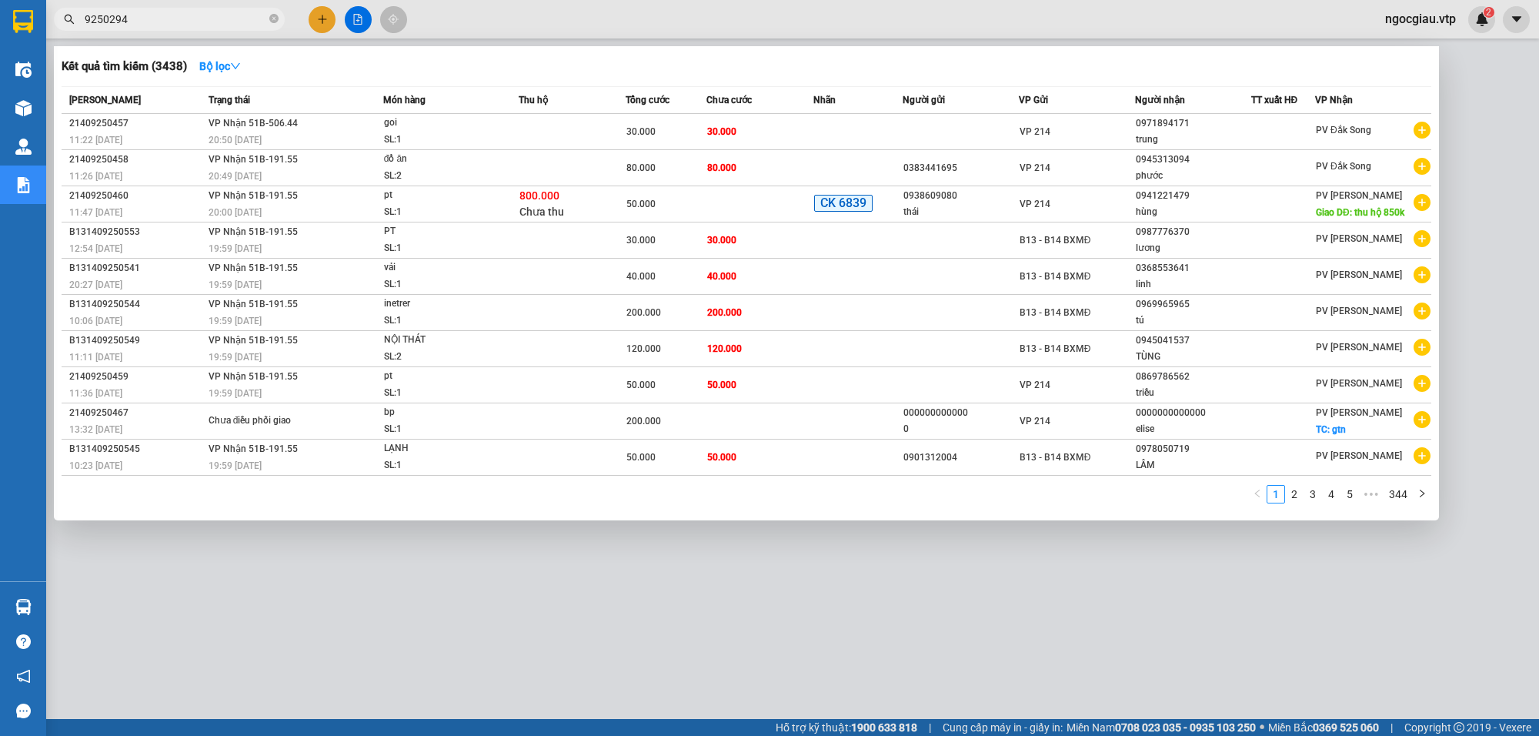
type input "9250294"
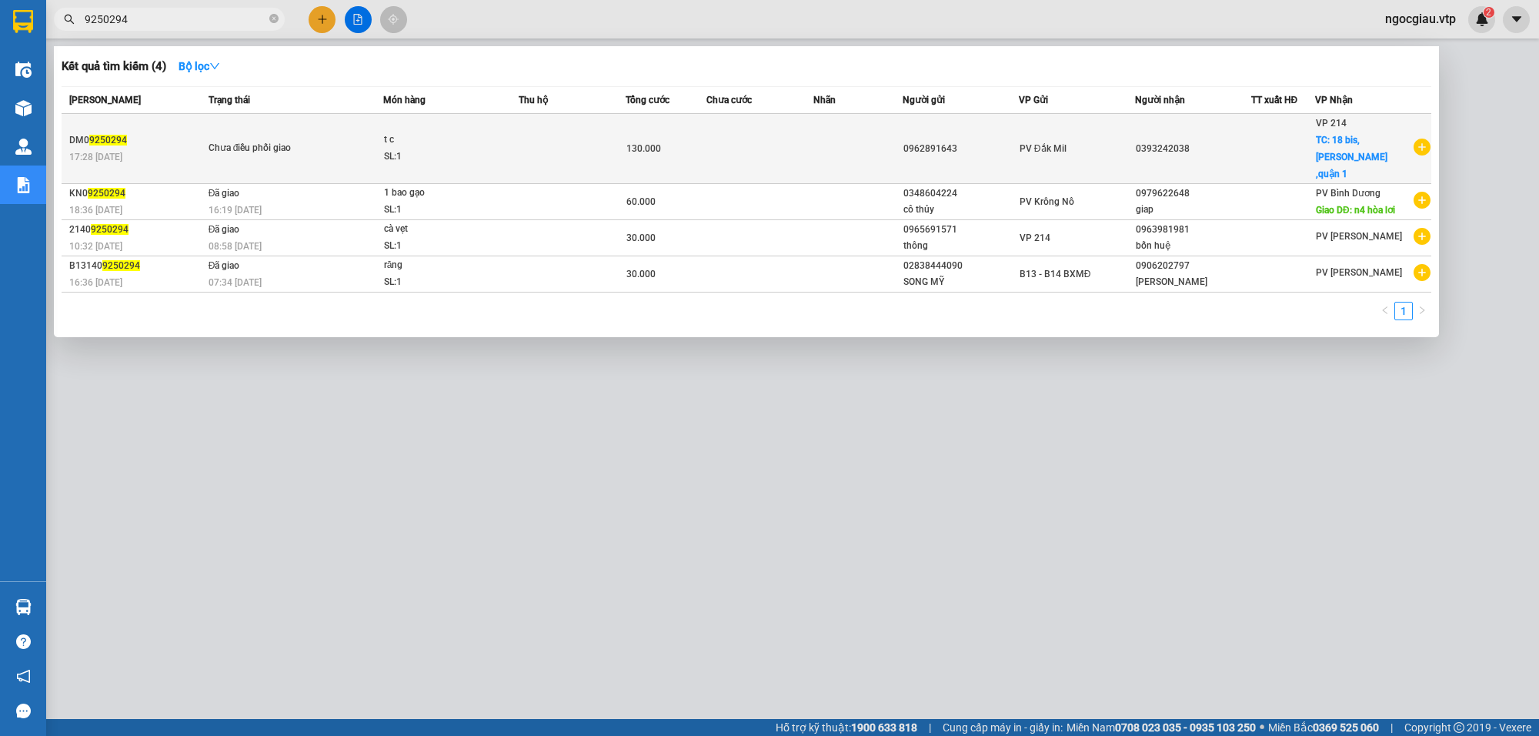
click at [749, 139] on td at bounding box center [760, 149] width 107 height 70
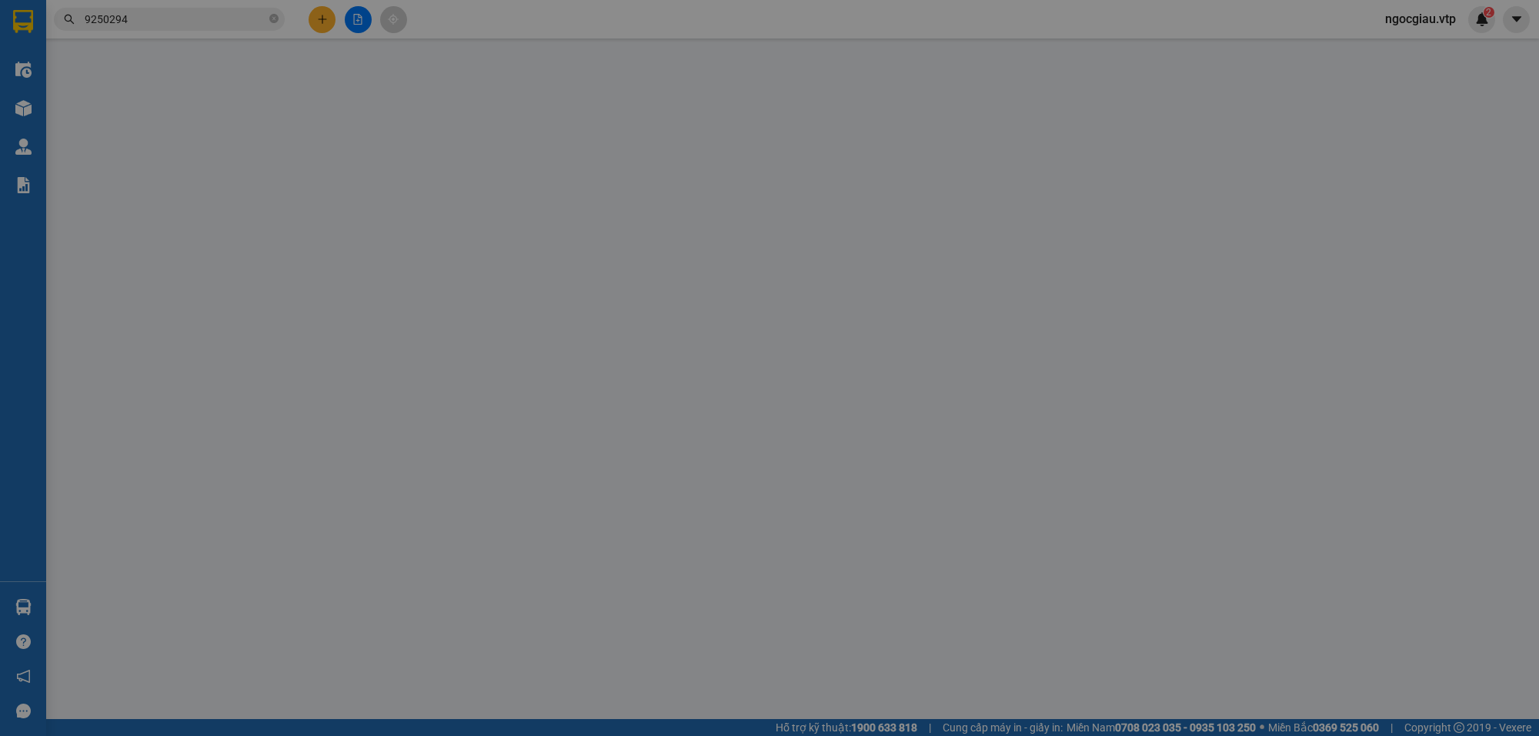
type input "0962891643"
type input "0393242038"
checkbox input "true"
type input "18 bis,đặng tất ,quận 1"
type input "130.000"
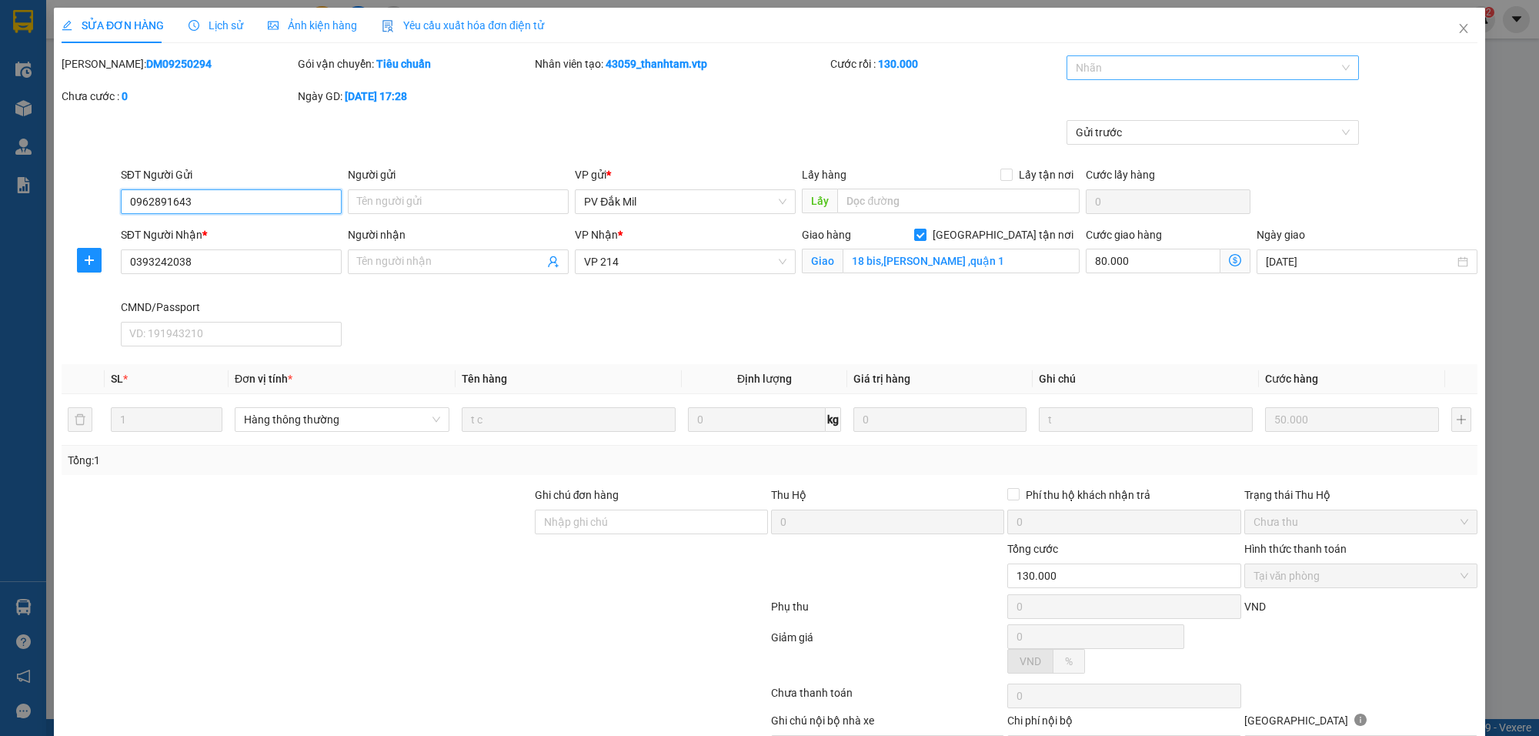
type input "2.500"
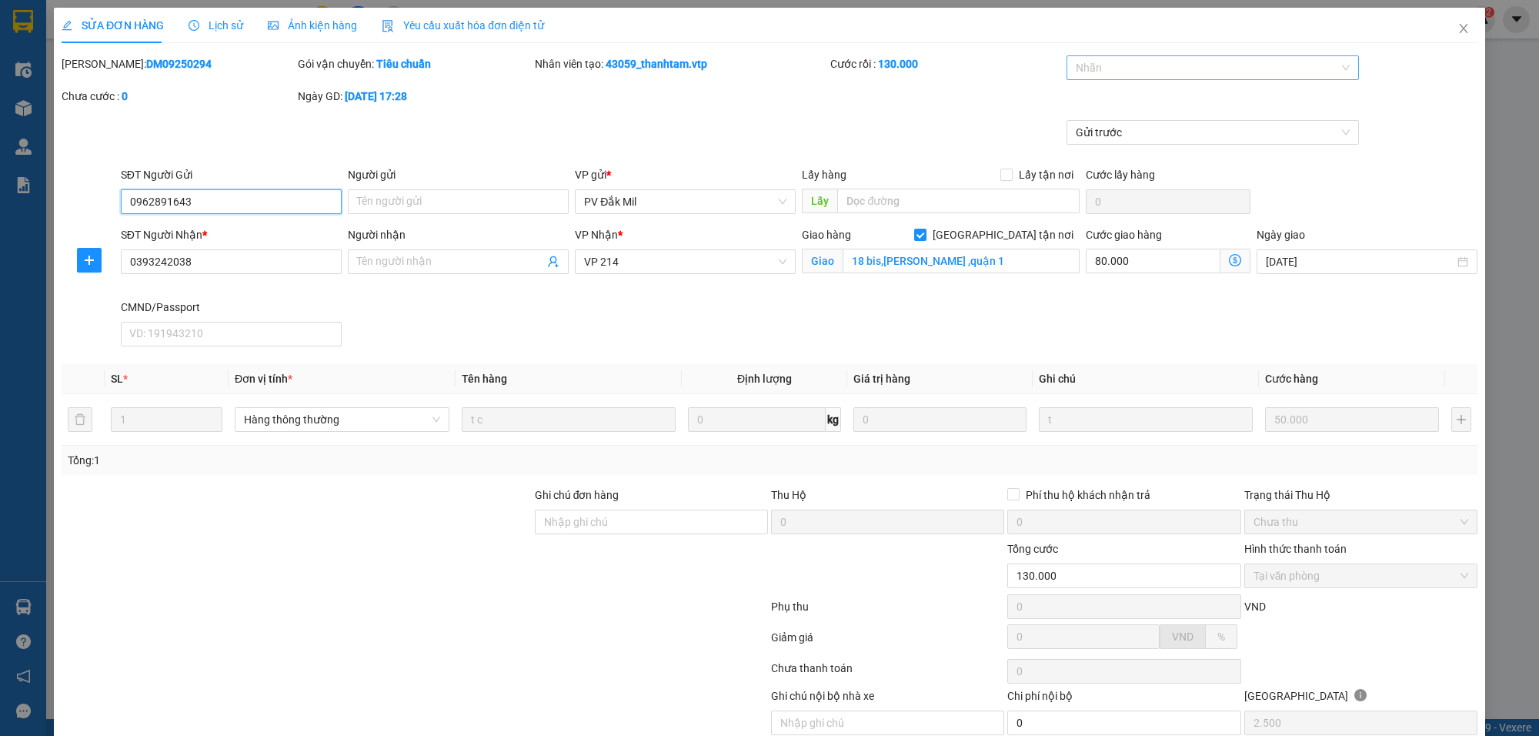
click at [1099, 66] on div at bounding box center [1205, 67] width 269 height 18
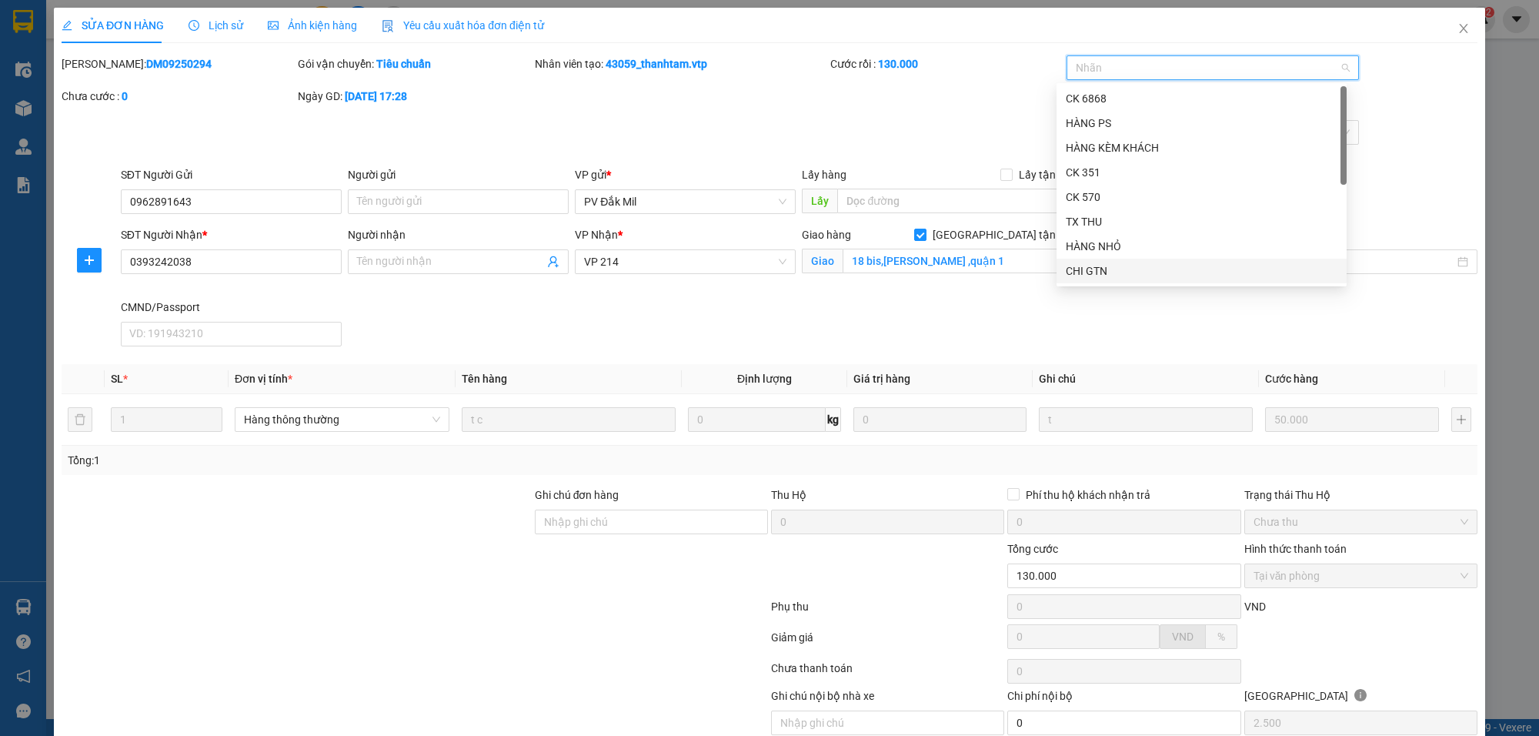
click at [1094, 272] on div "CHI GTN" at bounding box center [1202, 270] width 272 height 17
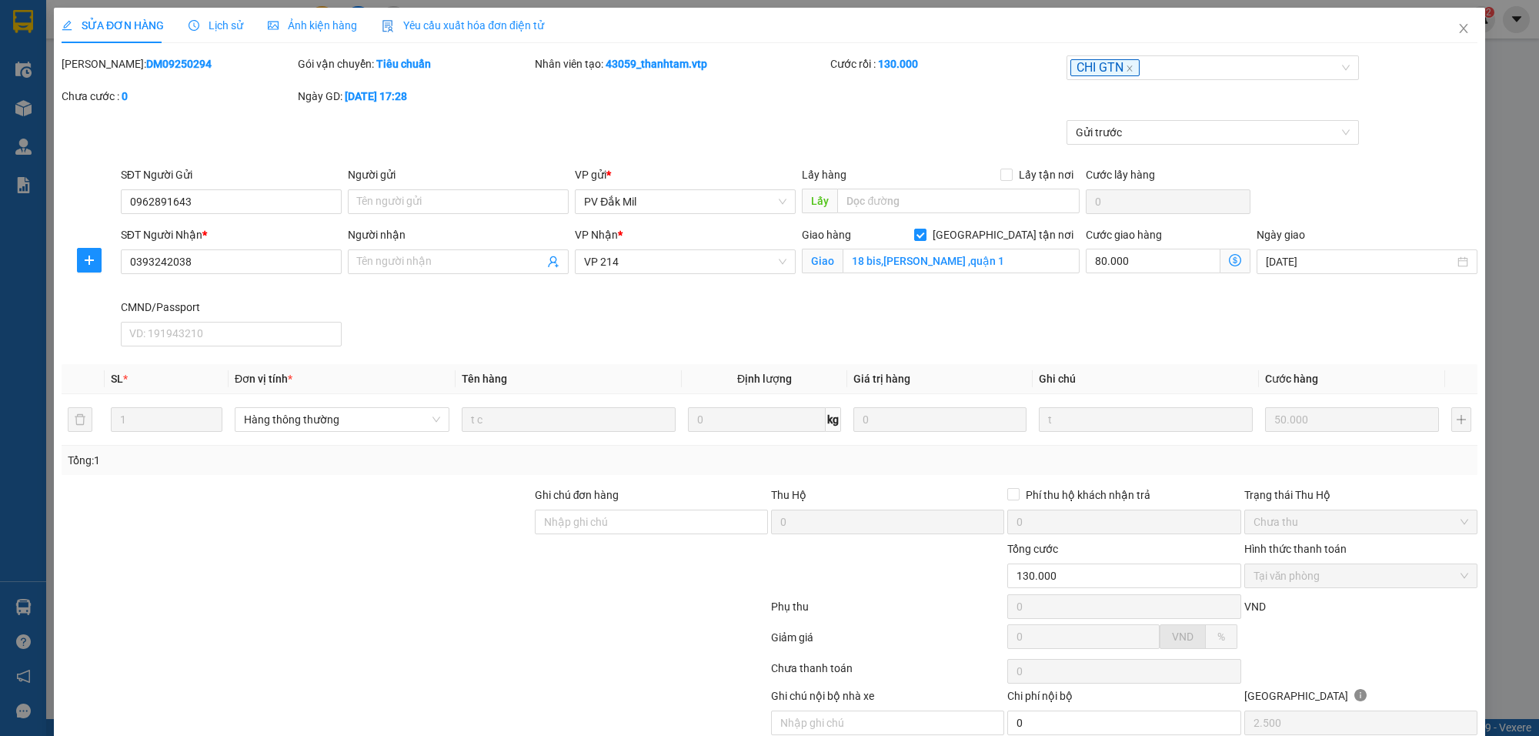
click at [920, 154] on div "Gửi trước" at bounding box center [769, 143] width 1419 height 46
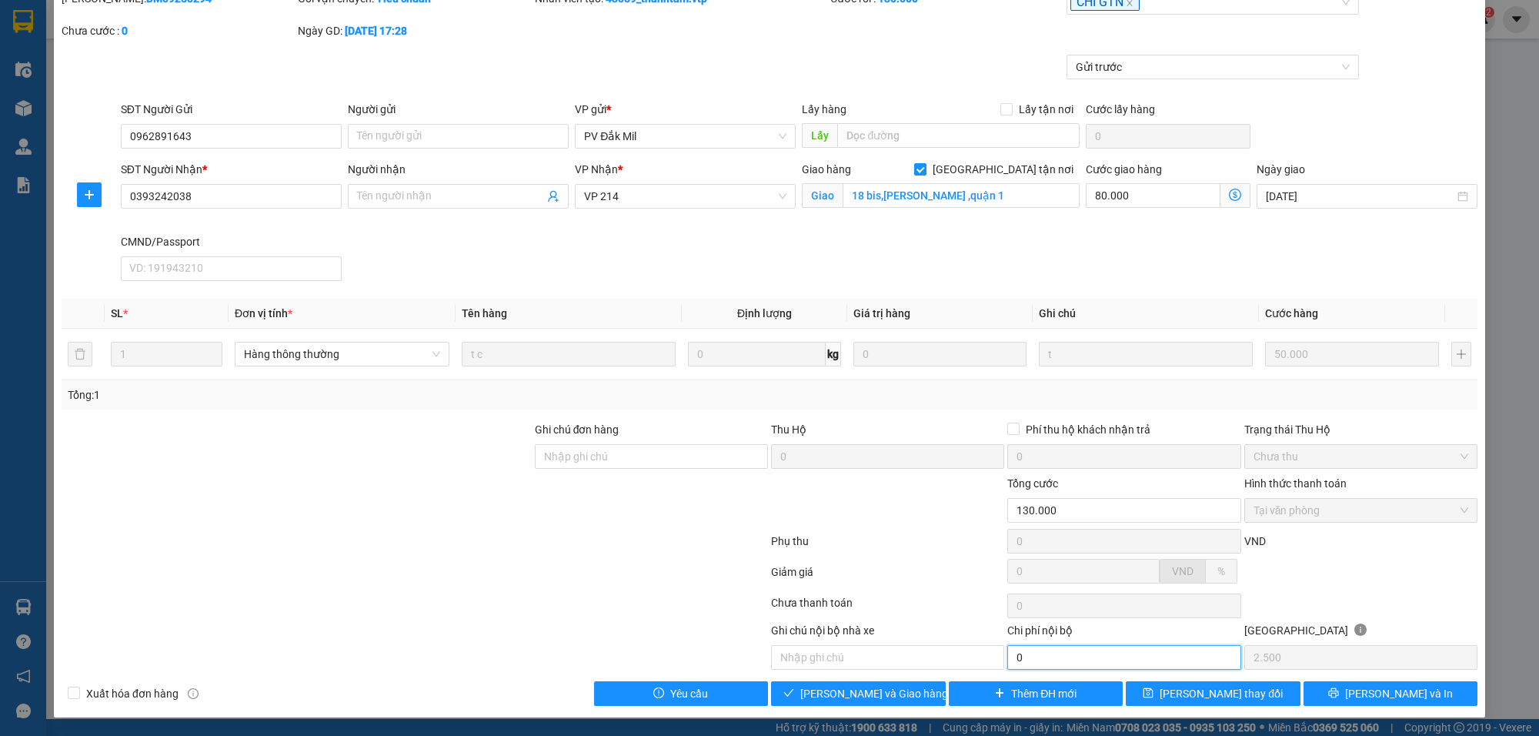
click at [1055, 659] on input "0" at bounding box center [1123, 657] width 233 height 25
click at [878, 687] on span "[PERSON_NAME] và Giao hàng" at bounding box center [874, 693] width 148 height 17
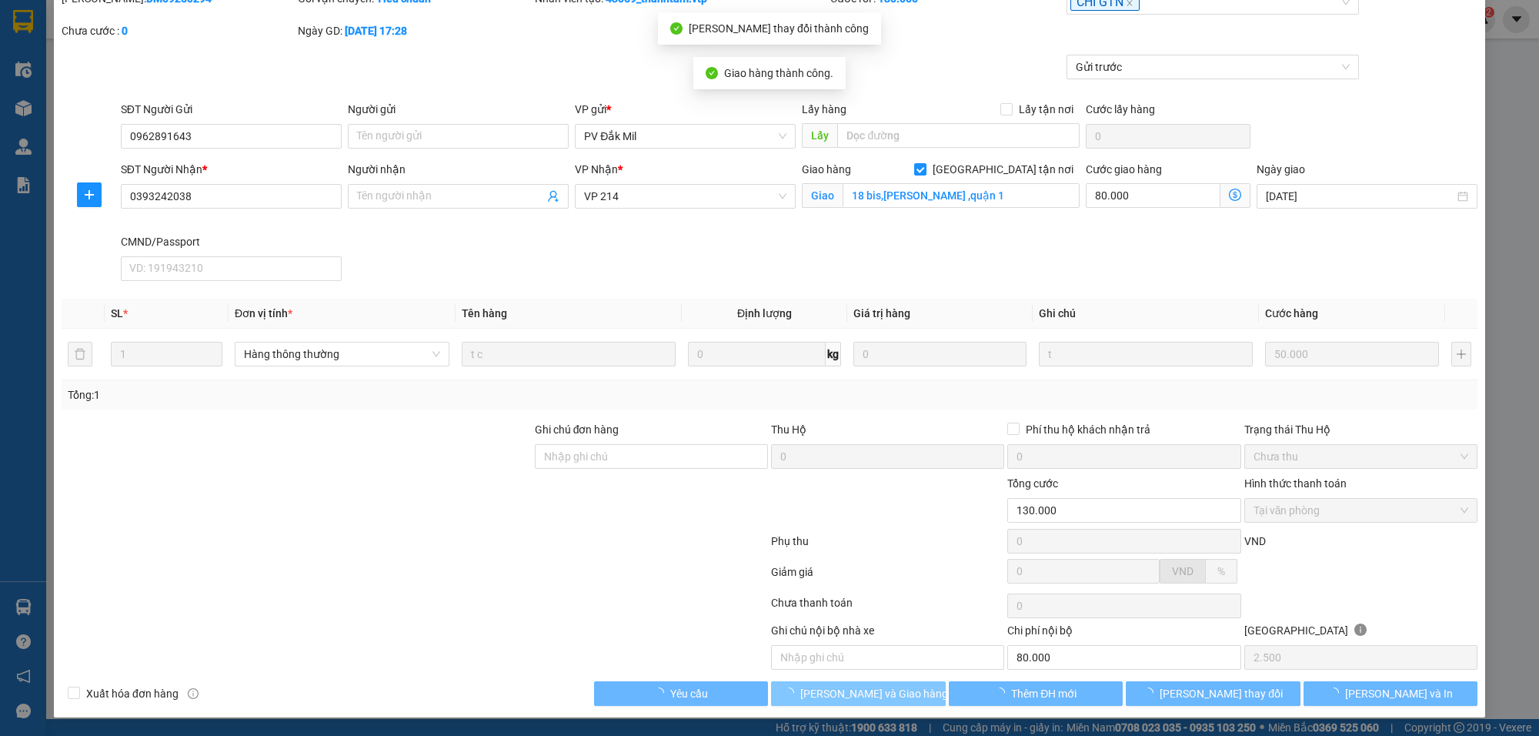
type input "80.000"
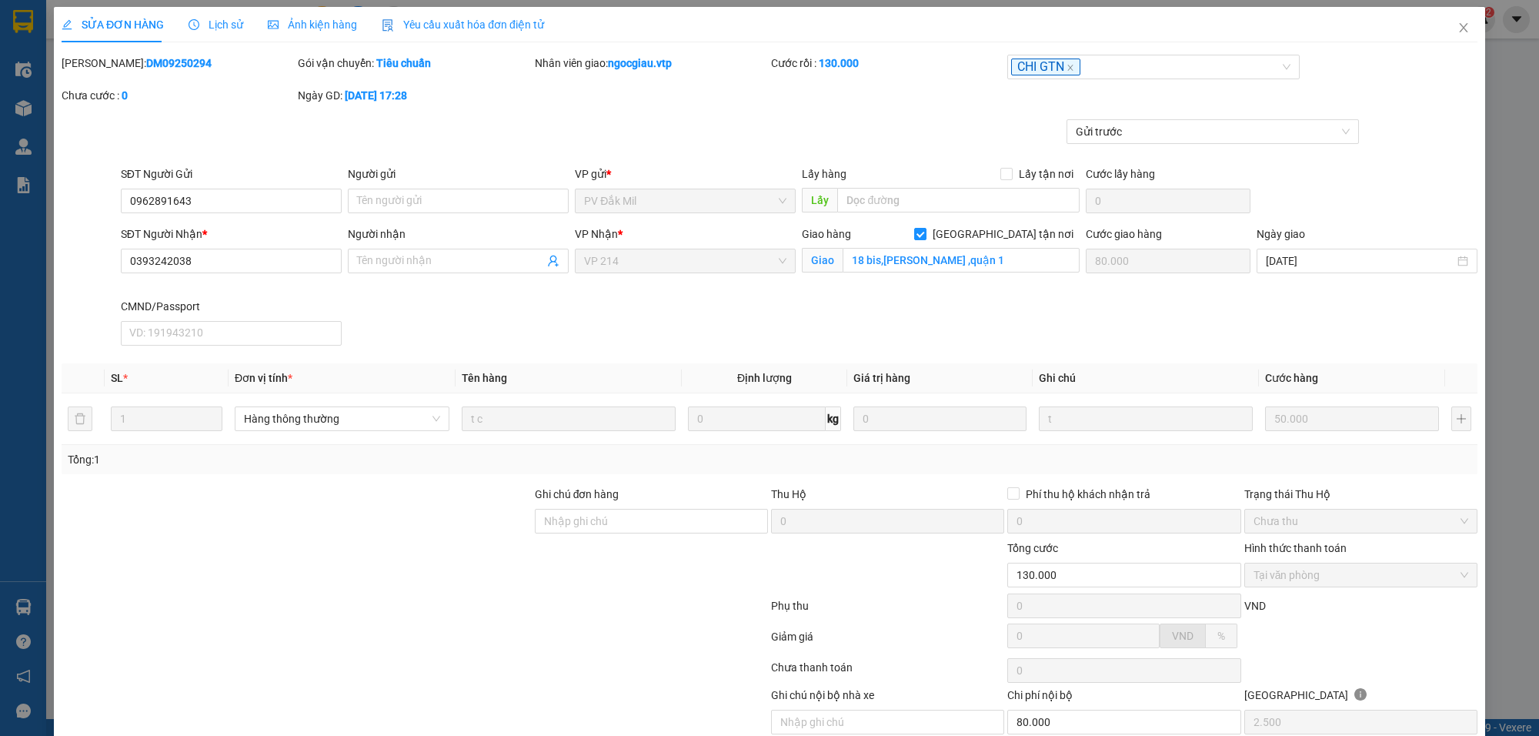
scroll to position [0, 0]
click at [1458, 22] on span "Close" at bounding box center [1463, 29] width 43 height 43
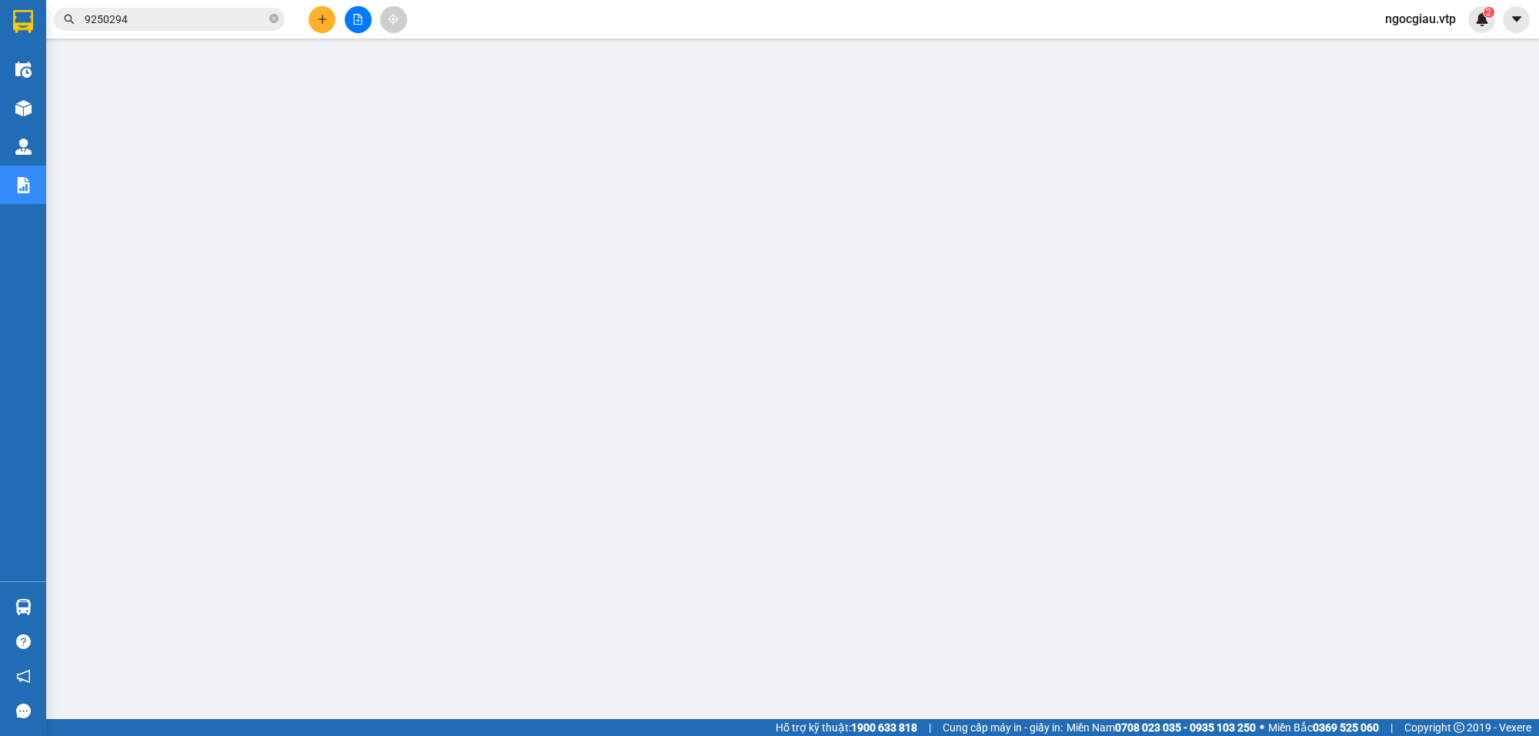
click at [166, 16] on input "9250294" at bounding box center [176, 19] width 182 height 17
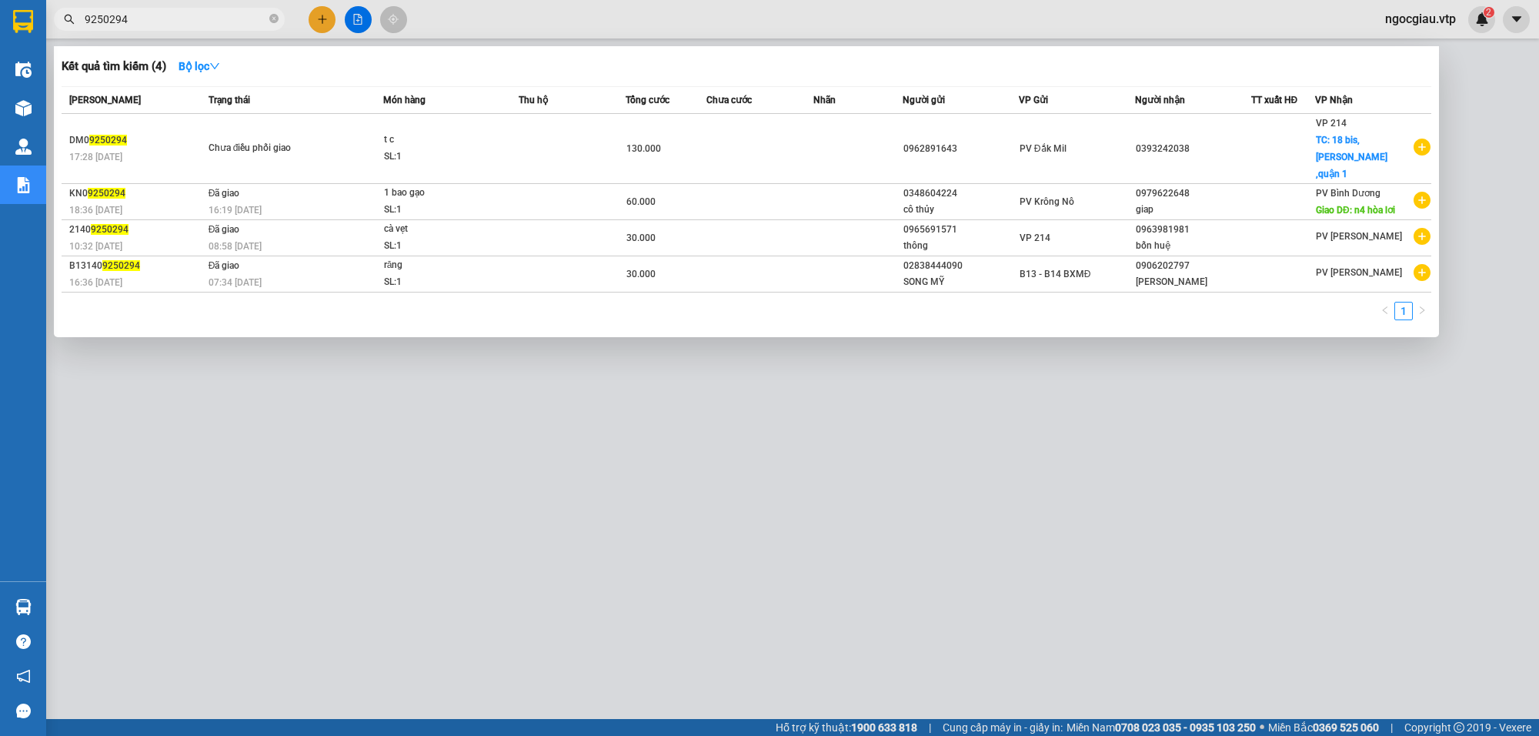
click at [164, 16] on input "9250294" at bounding box center [176, 19] width 182 height 17
type input "8250896"
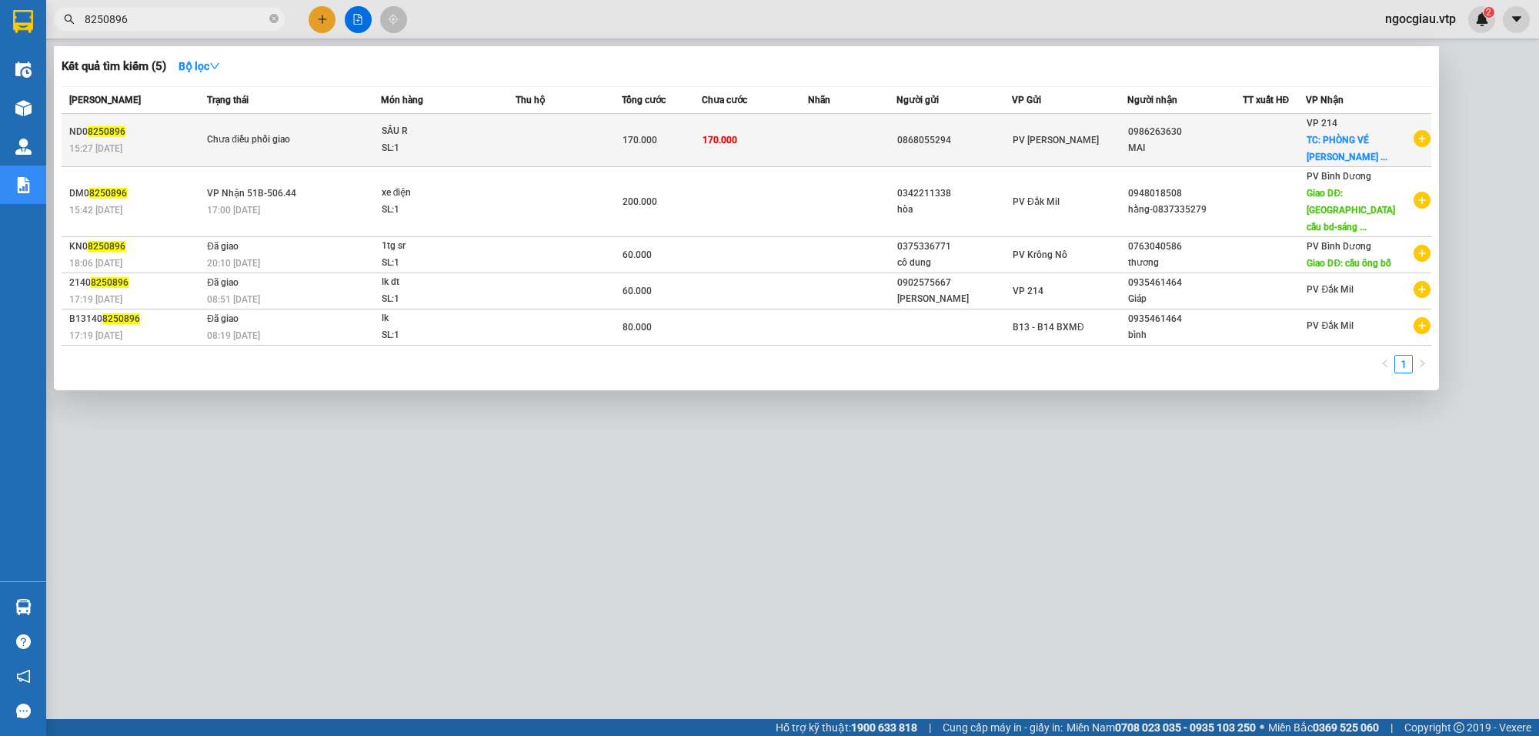
click at [793, 158] on td "170.000" at bounding box center [755, 140] width 106 height 53
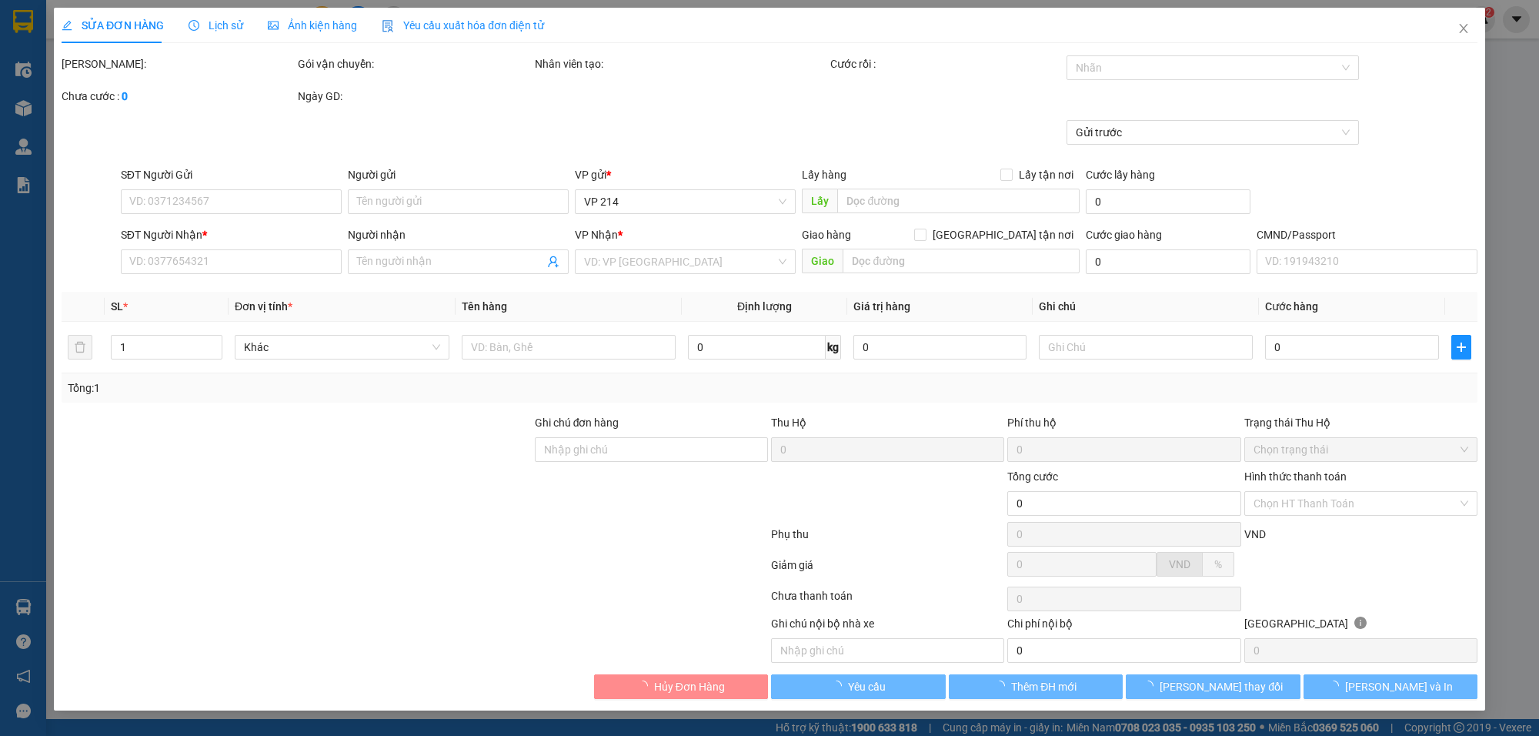
type input "2.500"
type input "0868055294"
type input "0986263630"
type input "MAI"
checkbox input "true"
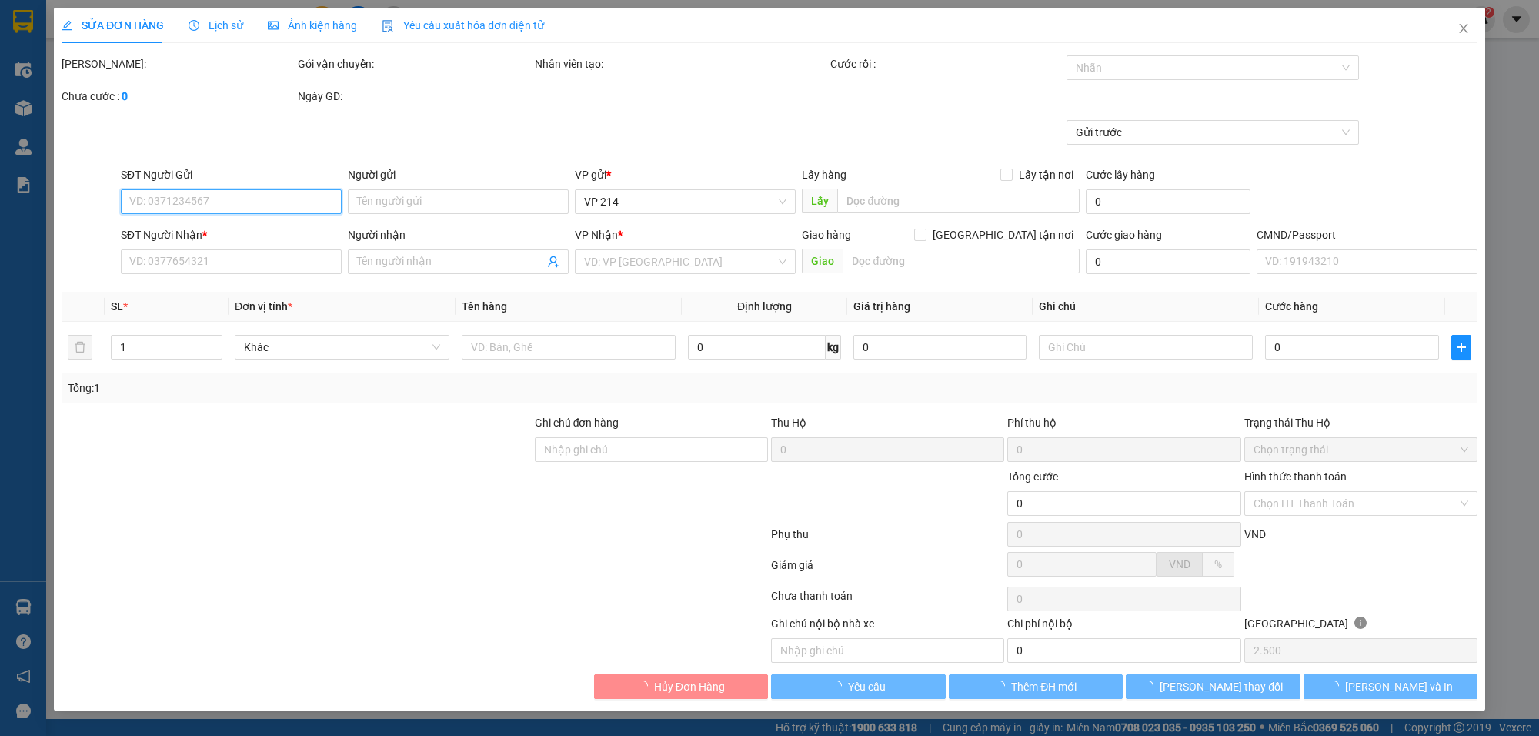
type input "PHÒNG VÉ PHƯƠNG HỒNG LINH SIÊU THỊ ĐÁ AN SƯƠNG /Q12"
type input "170.000"
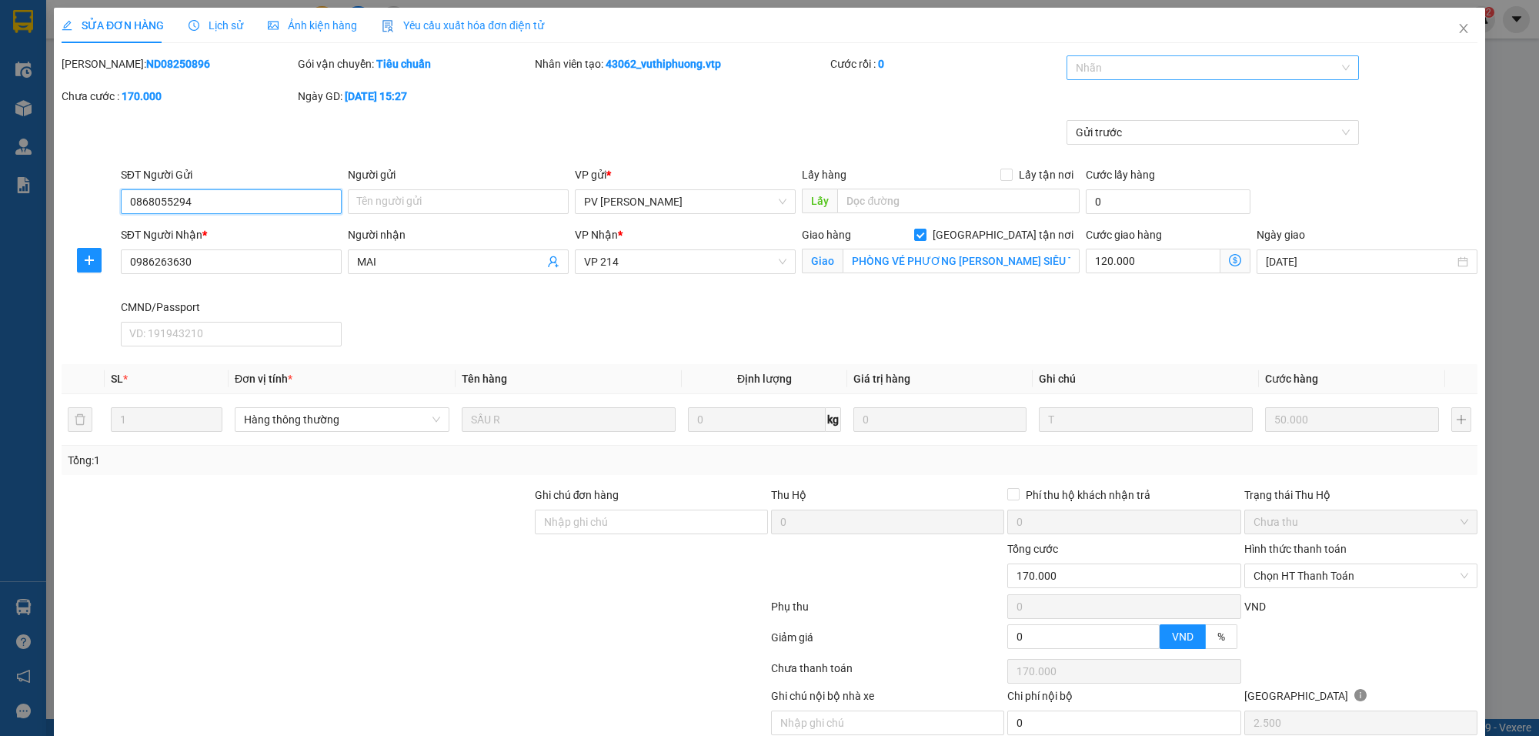
click at [1122, 75] on div at bounding box center [1205, 67] width 269 height 18
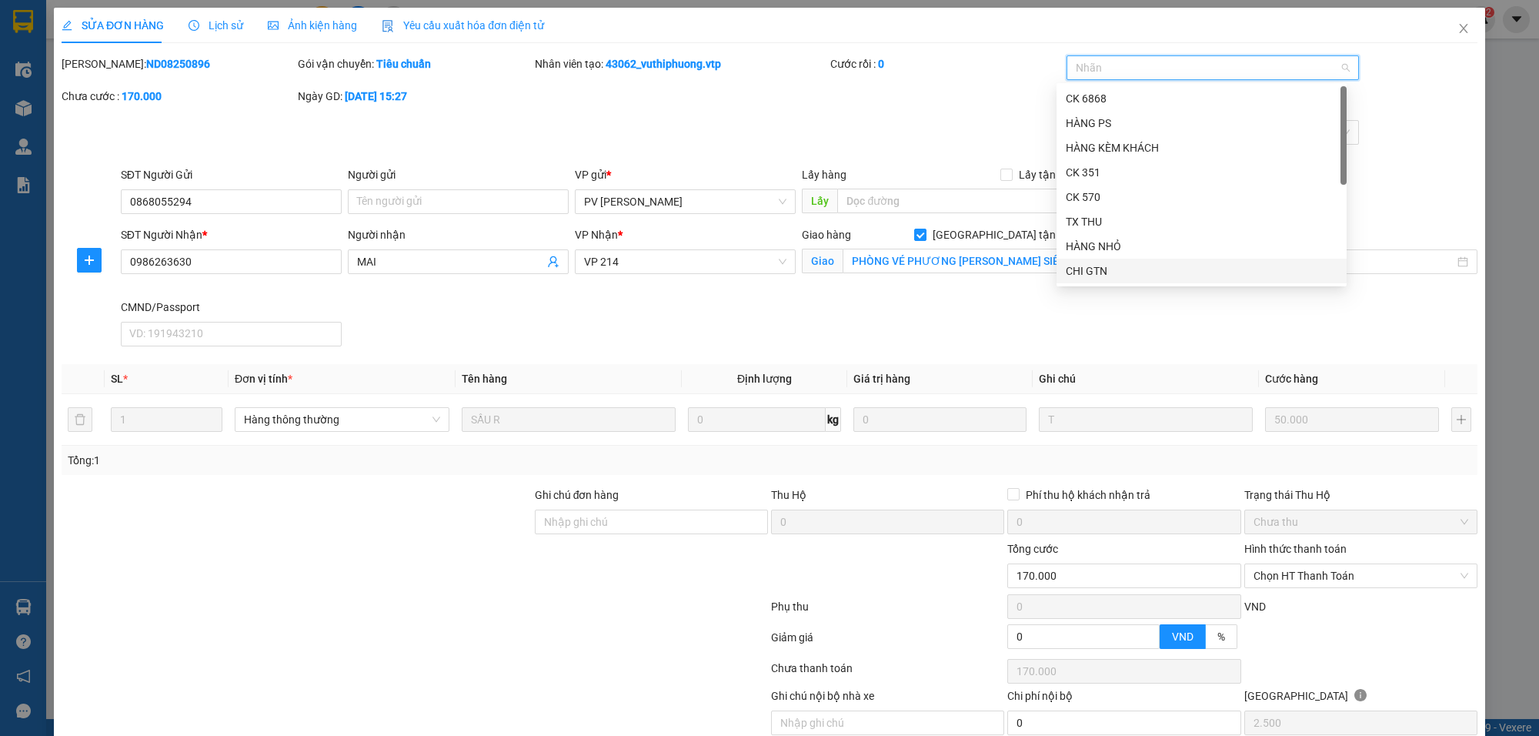
click at [1090, 277] on div "CHI GTN" at bounding box center [1202, 270] width 272 height 17
click at [897, 96] on div "Mã ĐH: ND08250896 Gói vận chuyển: Tiêu chuẩn Nhân viên tạo: 43062_vuthiphuong.v…" at bounding box center [769, 87] width 1419 height 65
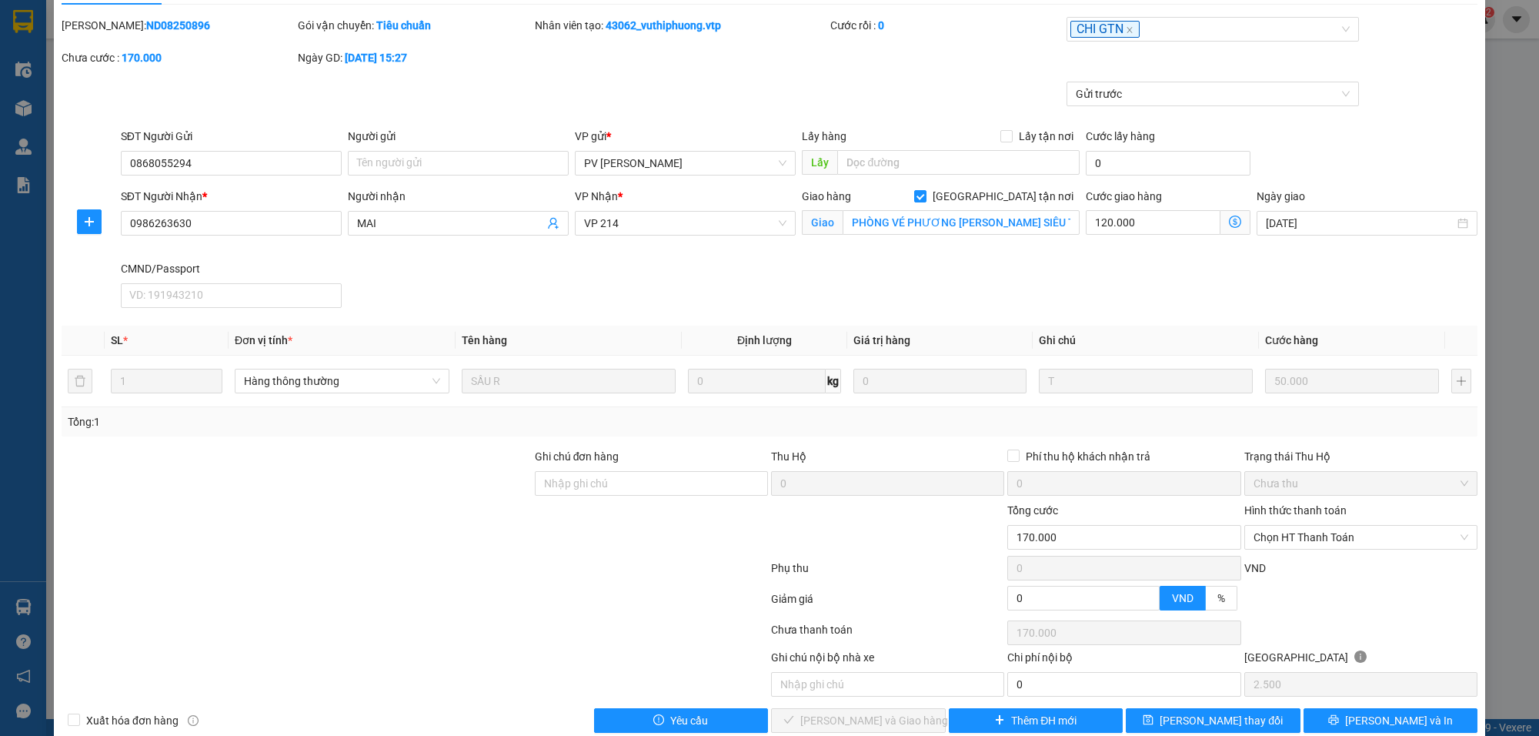
scroll to position [68, 0]
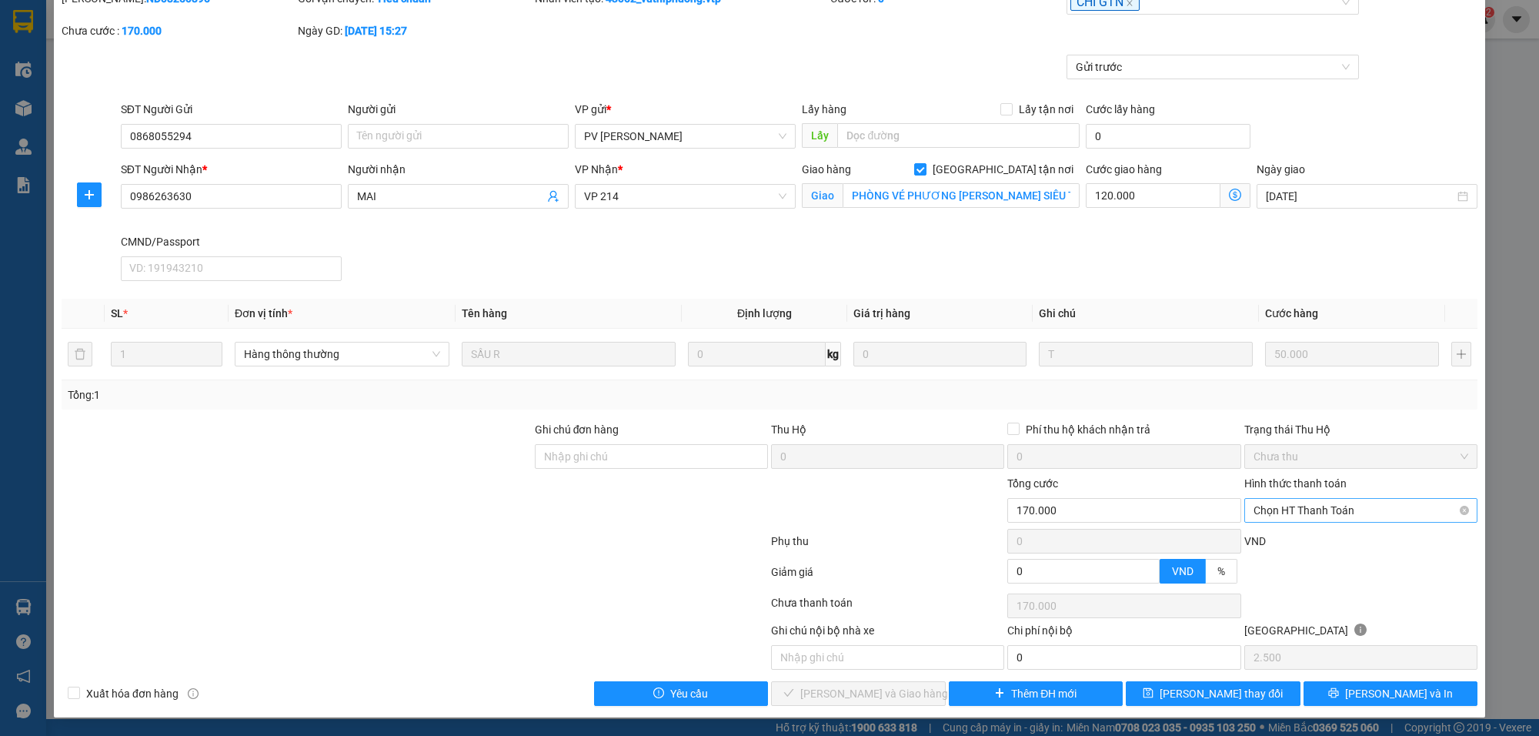
click at [1278, 504] on span "Chọn HT Thanh Toán" at bounding box center [1361, 510] width 215 height 23
click at [1282, 536] on div "Tại văn phòng" at bounding box center [1348, 542] width 212 height 17
type input "0"
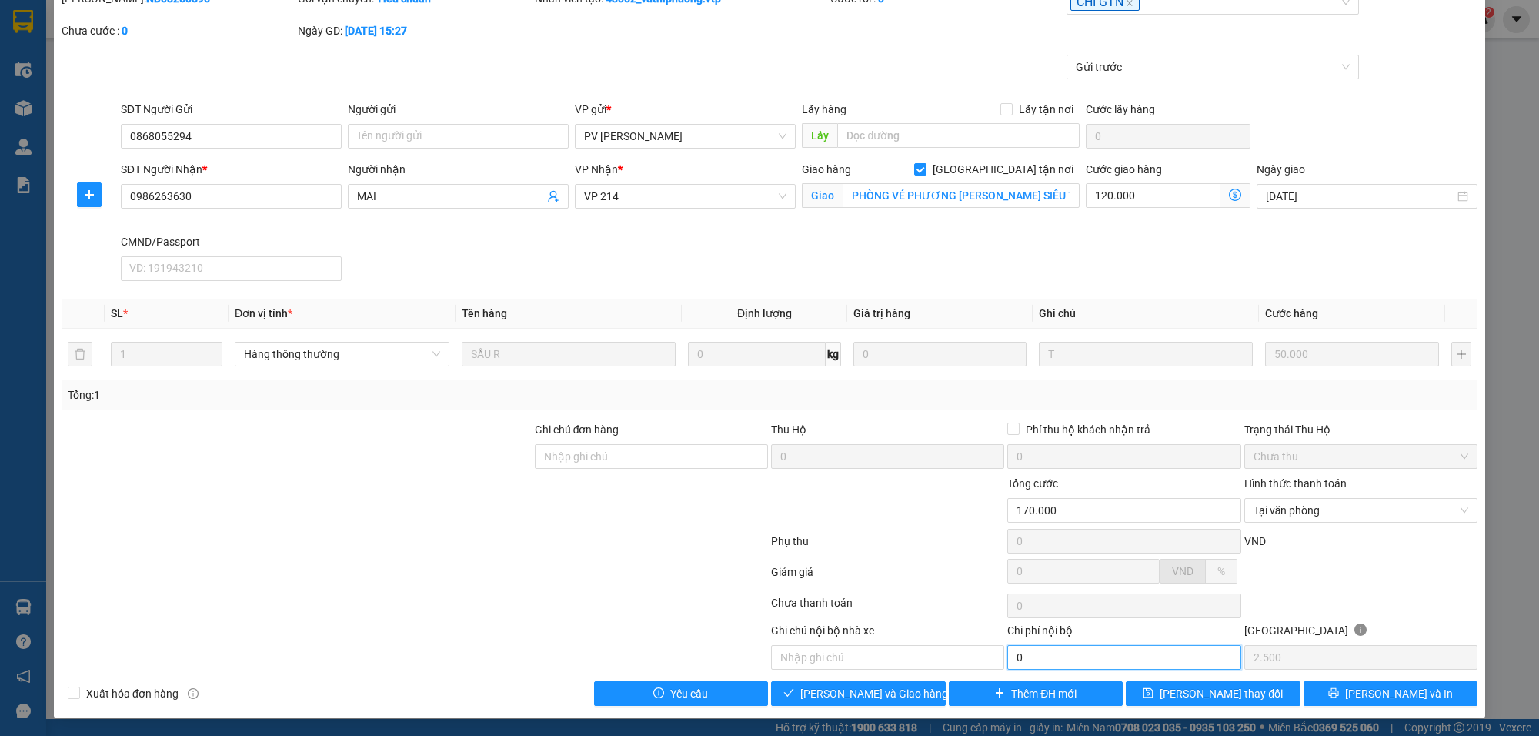
click at [1071, 660] on input "0" at bounding box center [1123, 657] width 233 height 25
click at [887, 689] on span "[PERSON_NAME] và Giao hàng" at bounding box center [874, 693] width 148 height 17
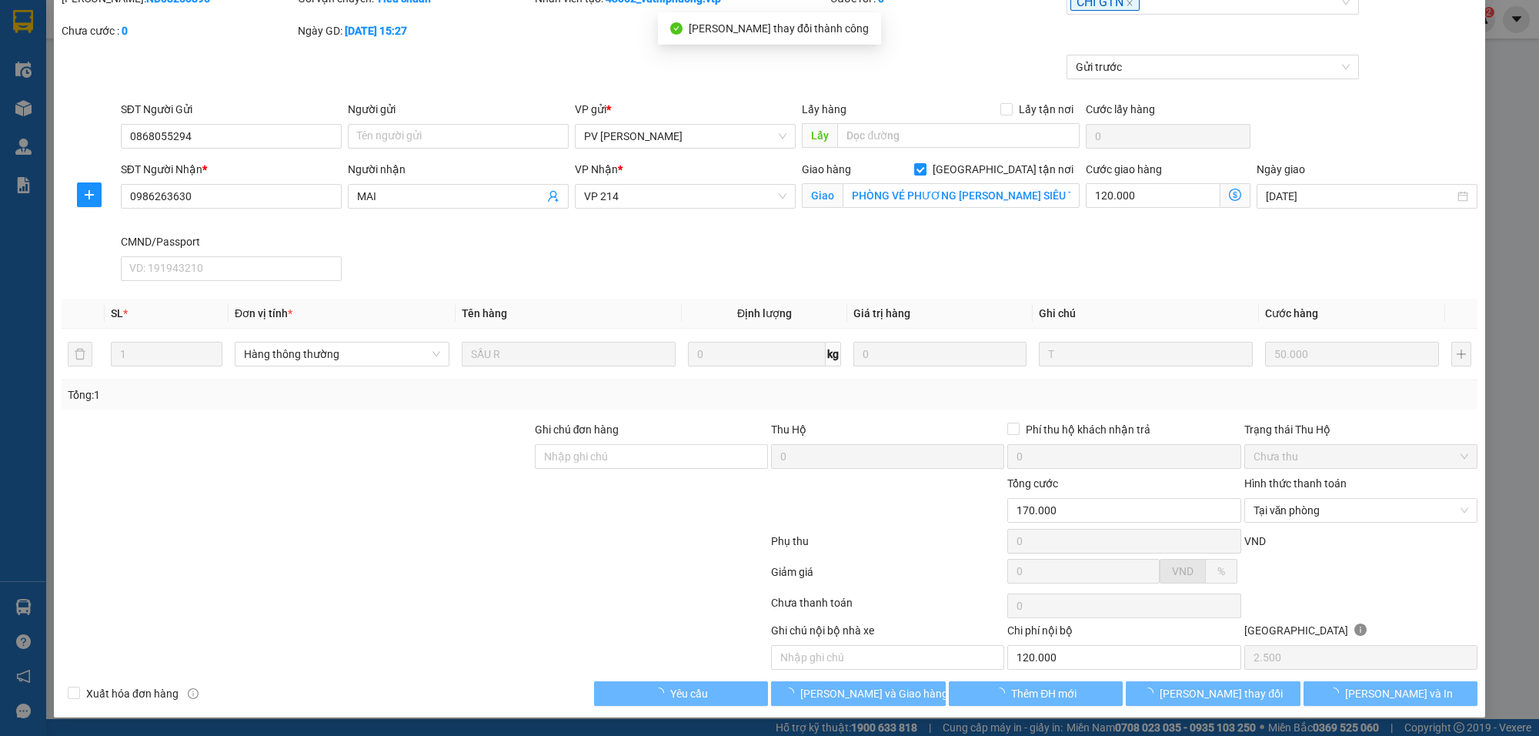
type input "120.000"
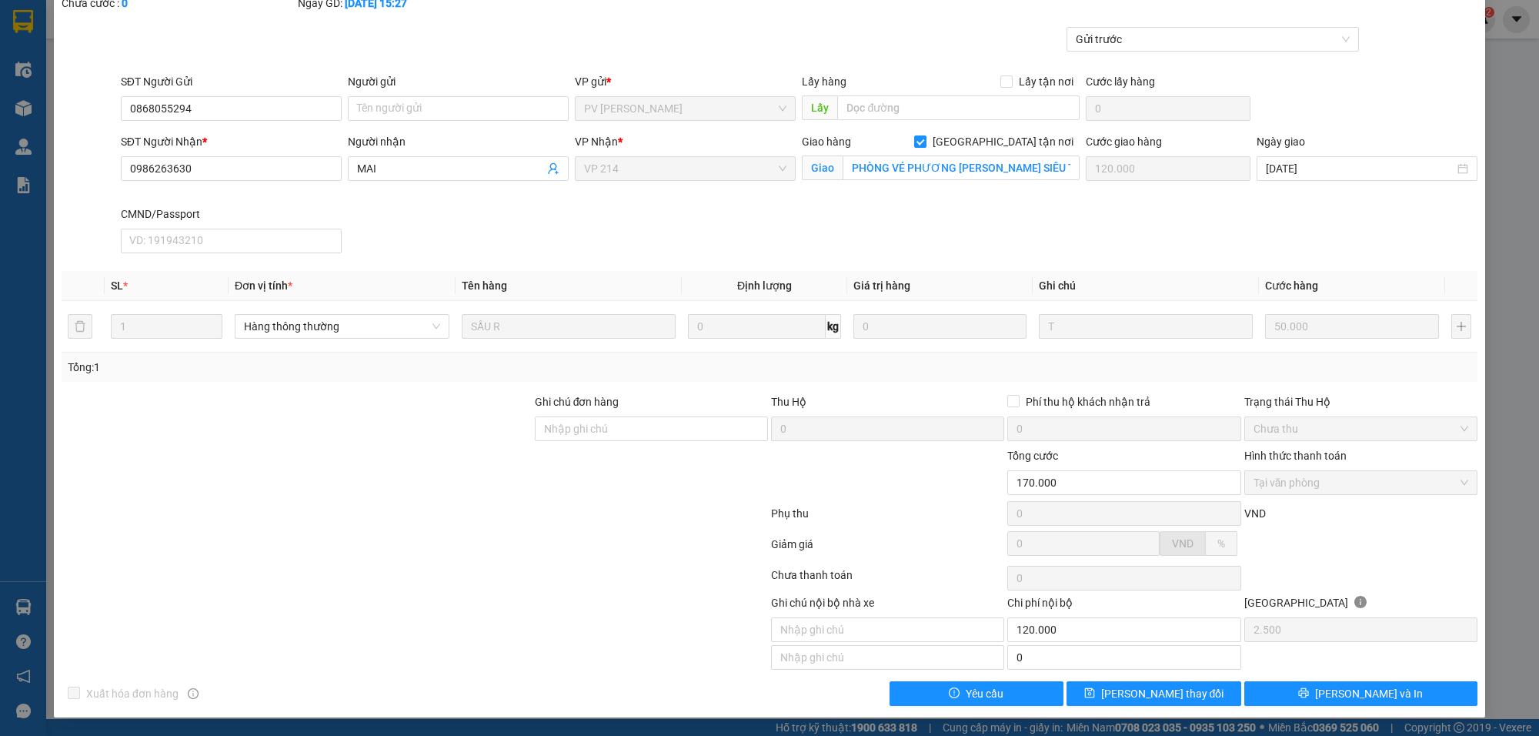
scroll to position [0, 0]
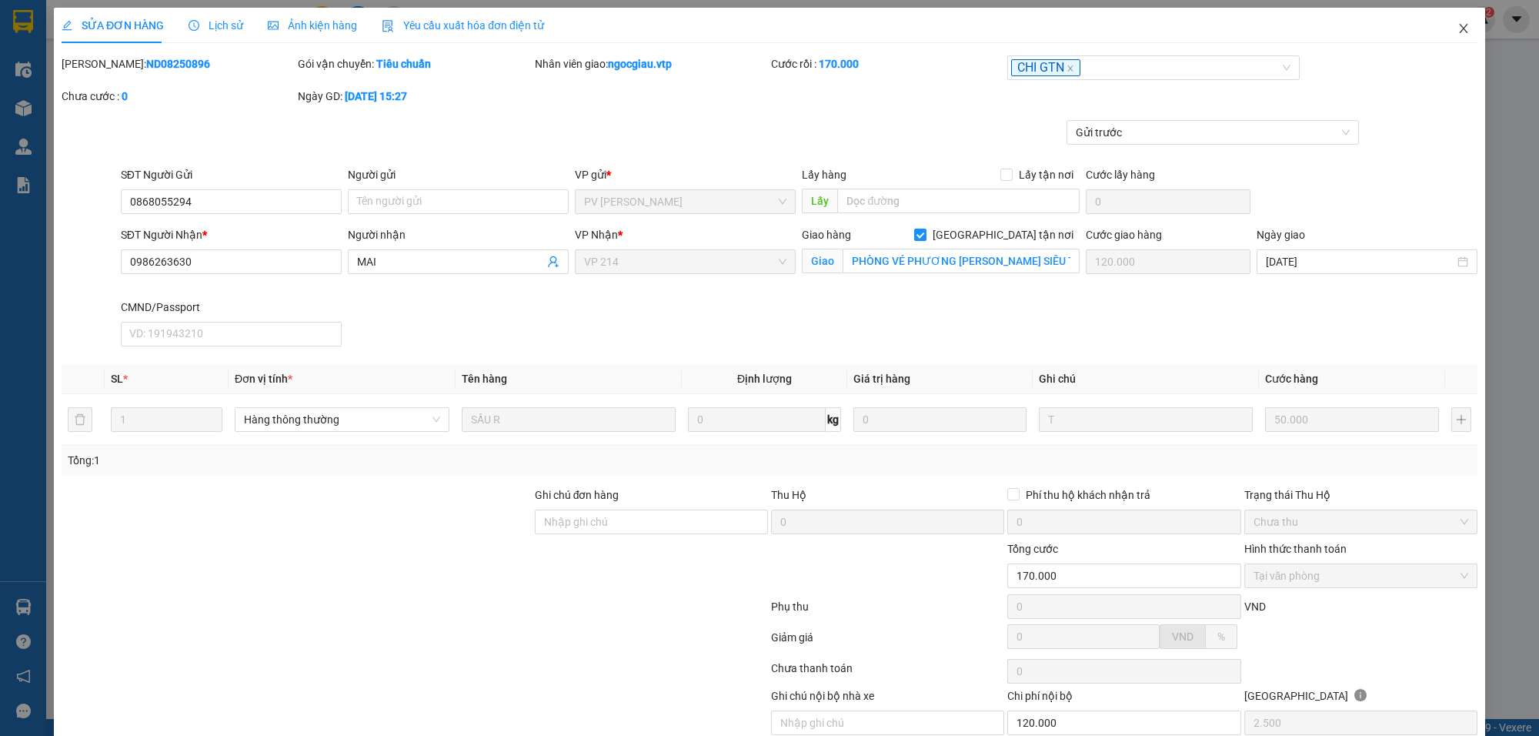
click at [1452, 35] on span "Close" at bounding box center [1463, 29] width 43 height 43
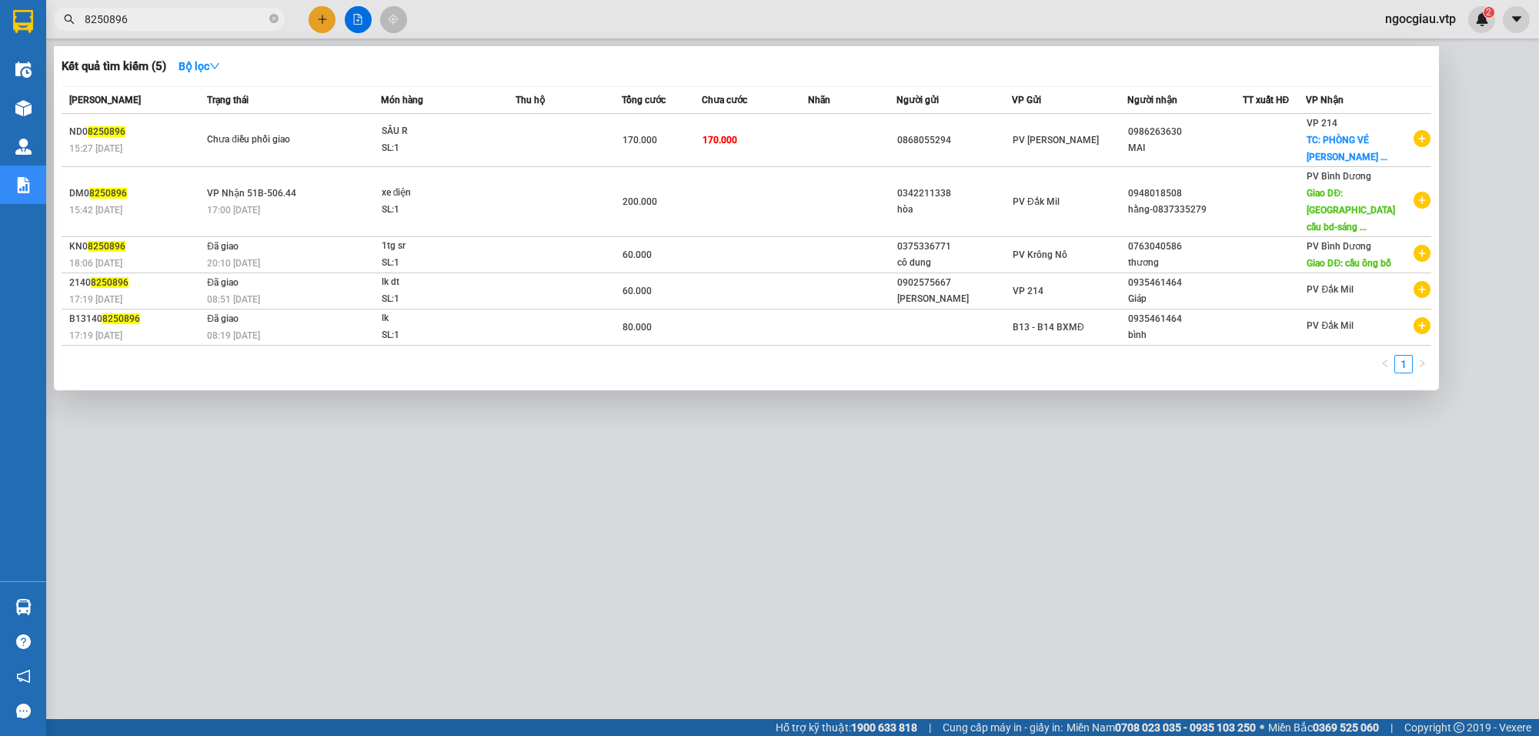
click at [179, 25] on input "8250896" at bounding box center [176, 19] width 182 height 17
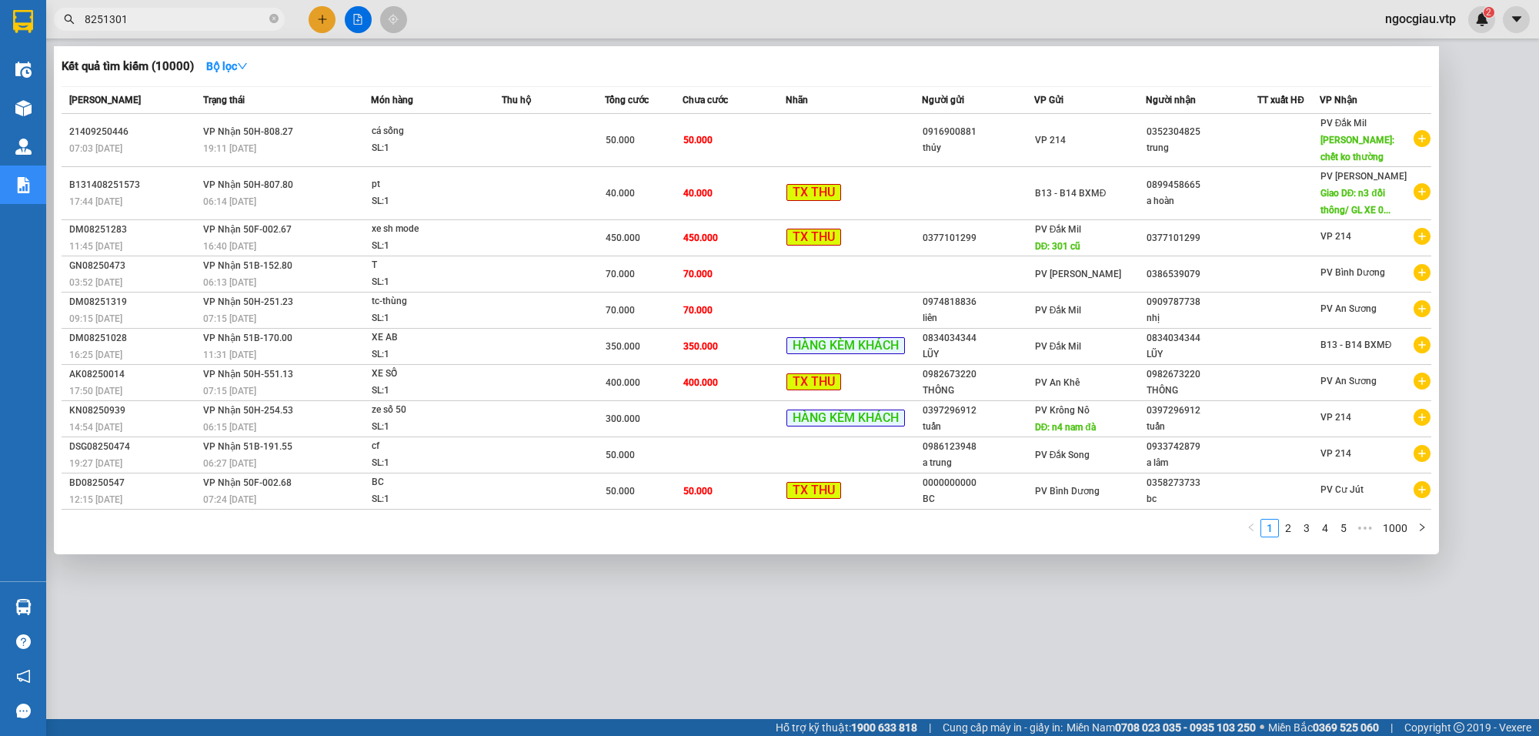
type input "8251301"
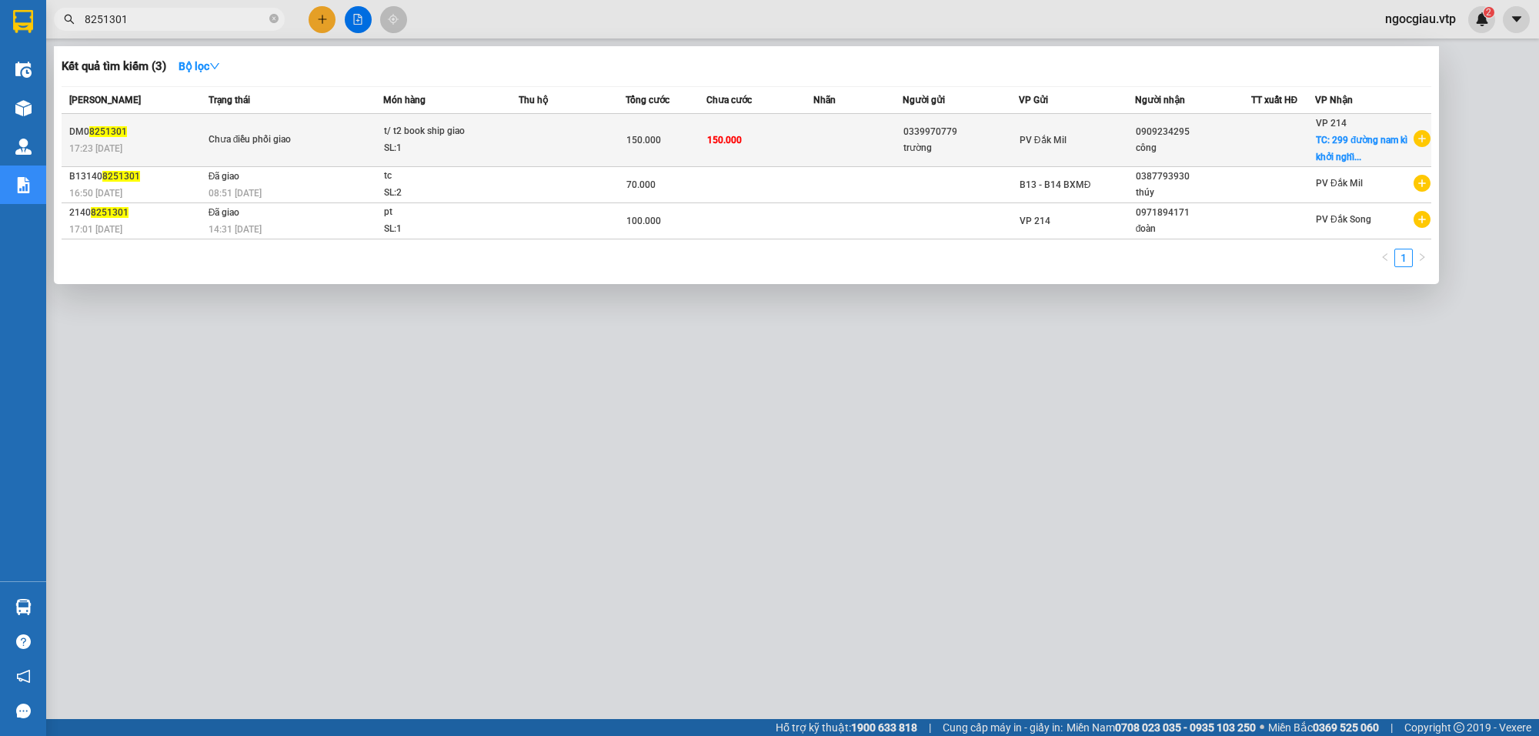
click at [826, 133] on td at bounding box center [858, 140] width 89 height 53
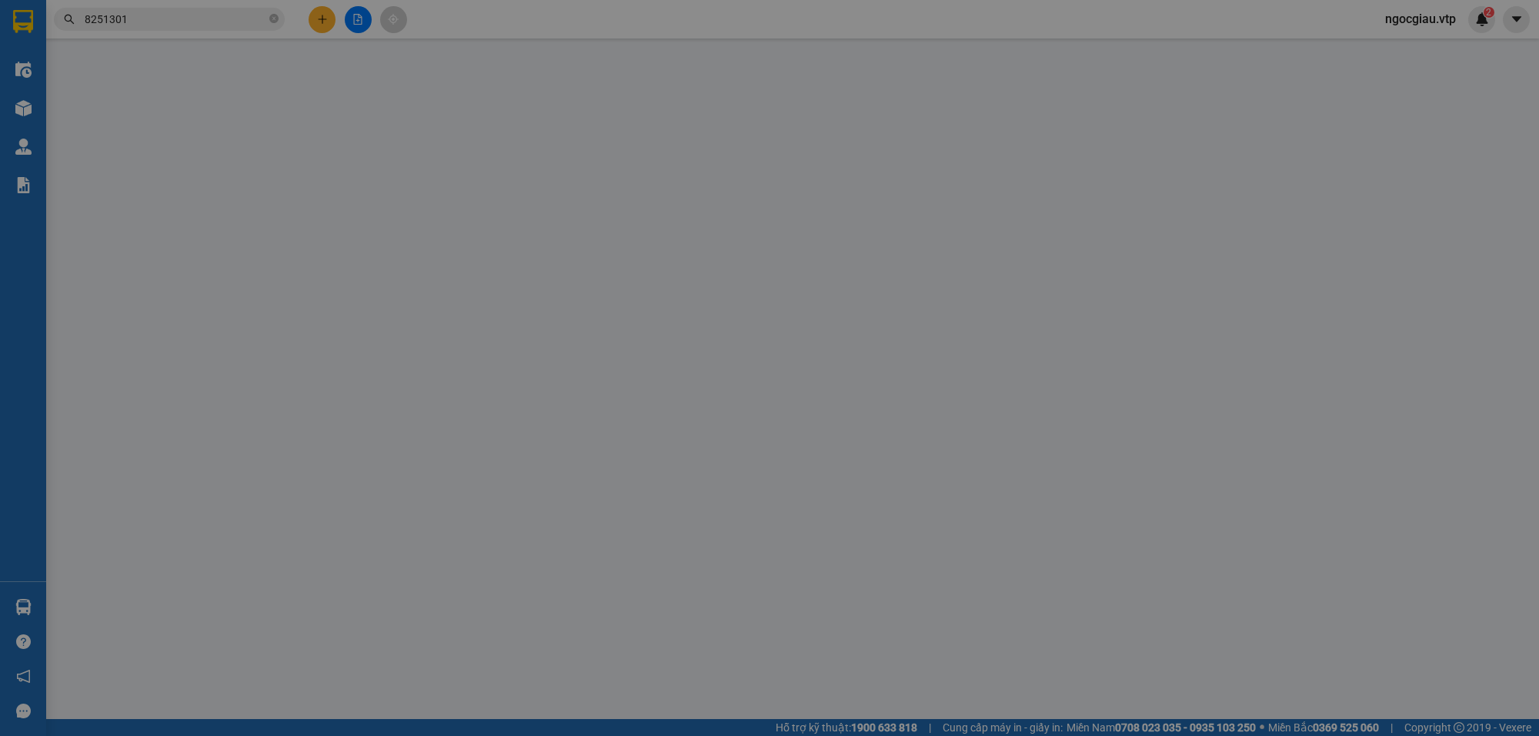
type input "2.500"
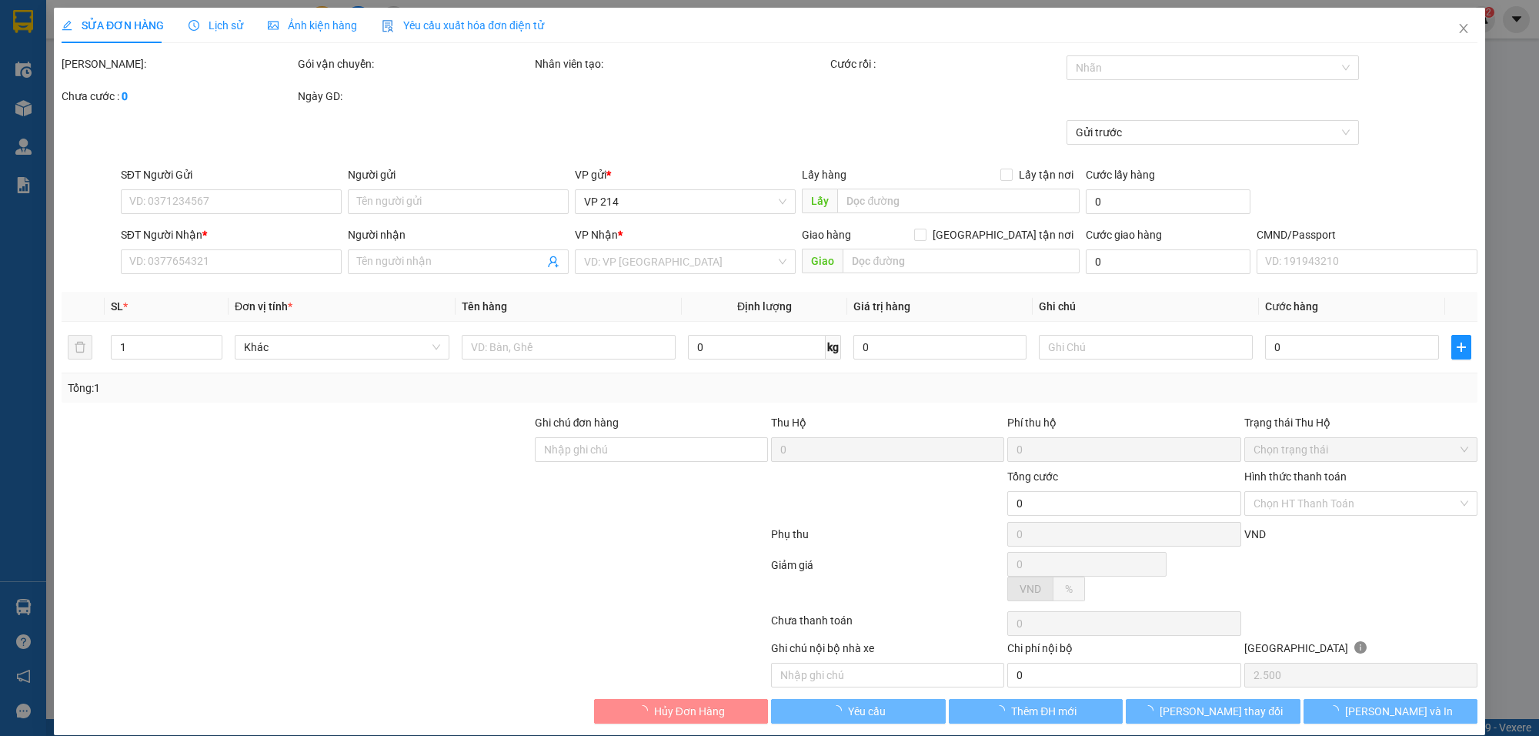
type input "0339970779"
type input "trường"
type input "0909234295"
type input "công"
checkbox input "true"
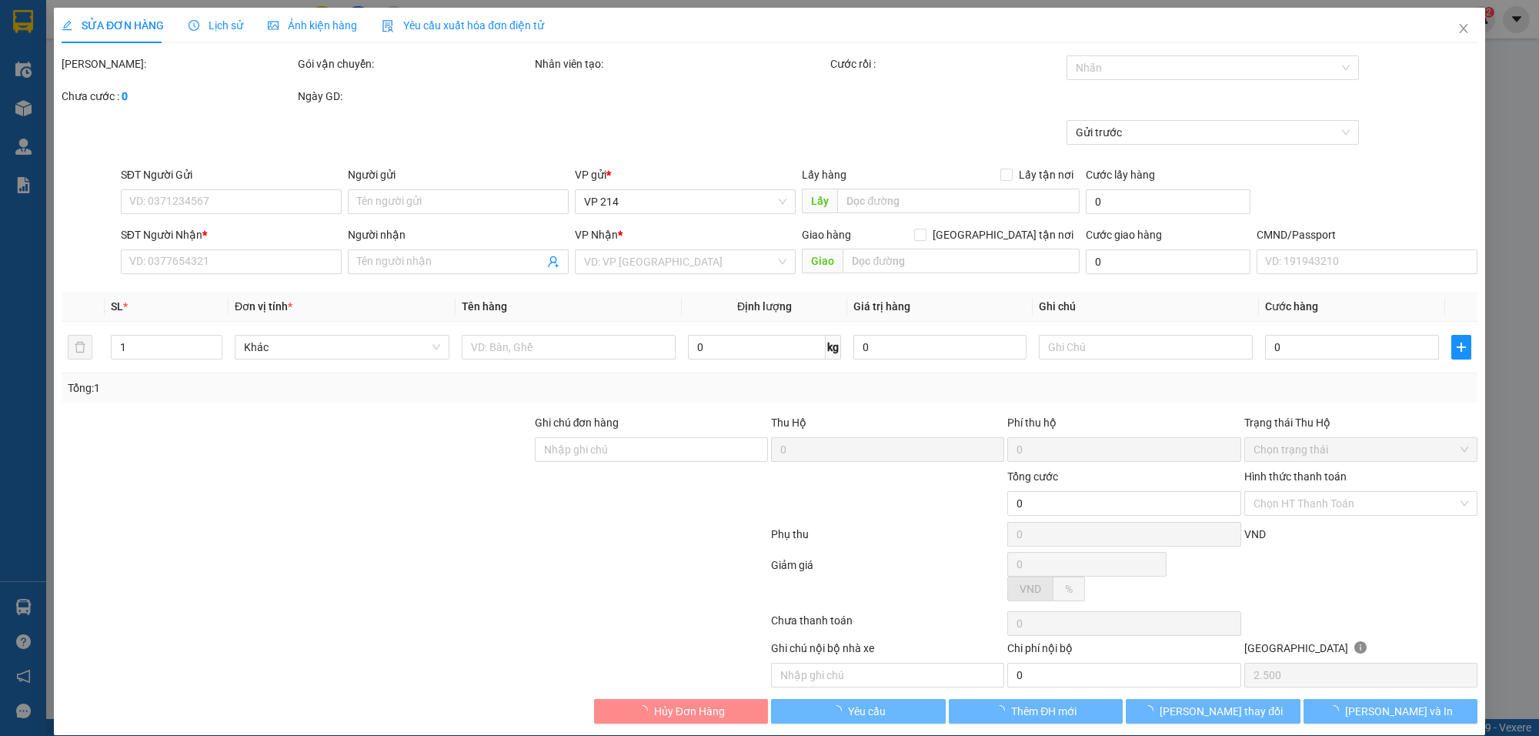
type input "299 đường nam kì khởi nghĩa phường xuân hòa"
type input "150.000"
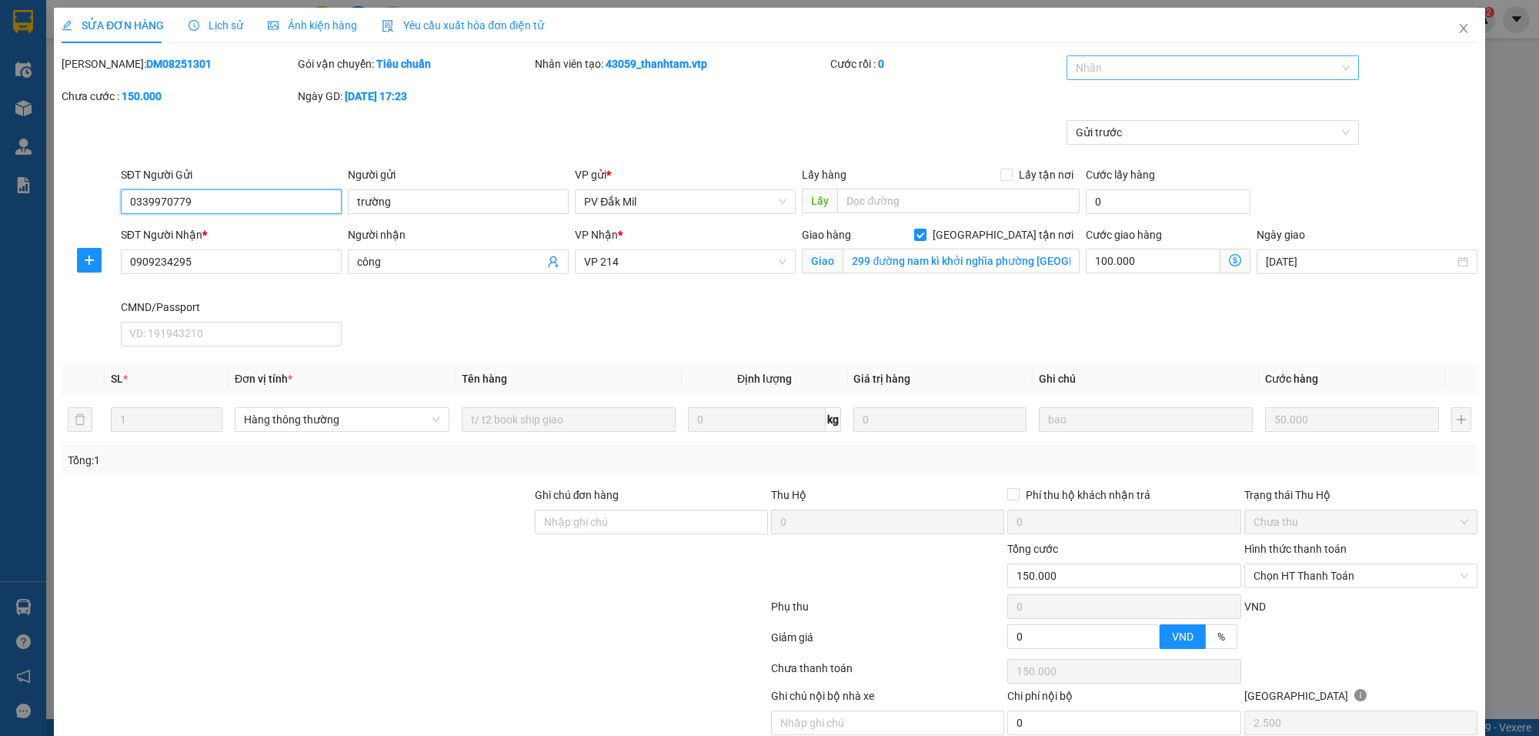
click at [1078, 75] on div at bounding box center [1205, 67] width 269 height 18
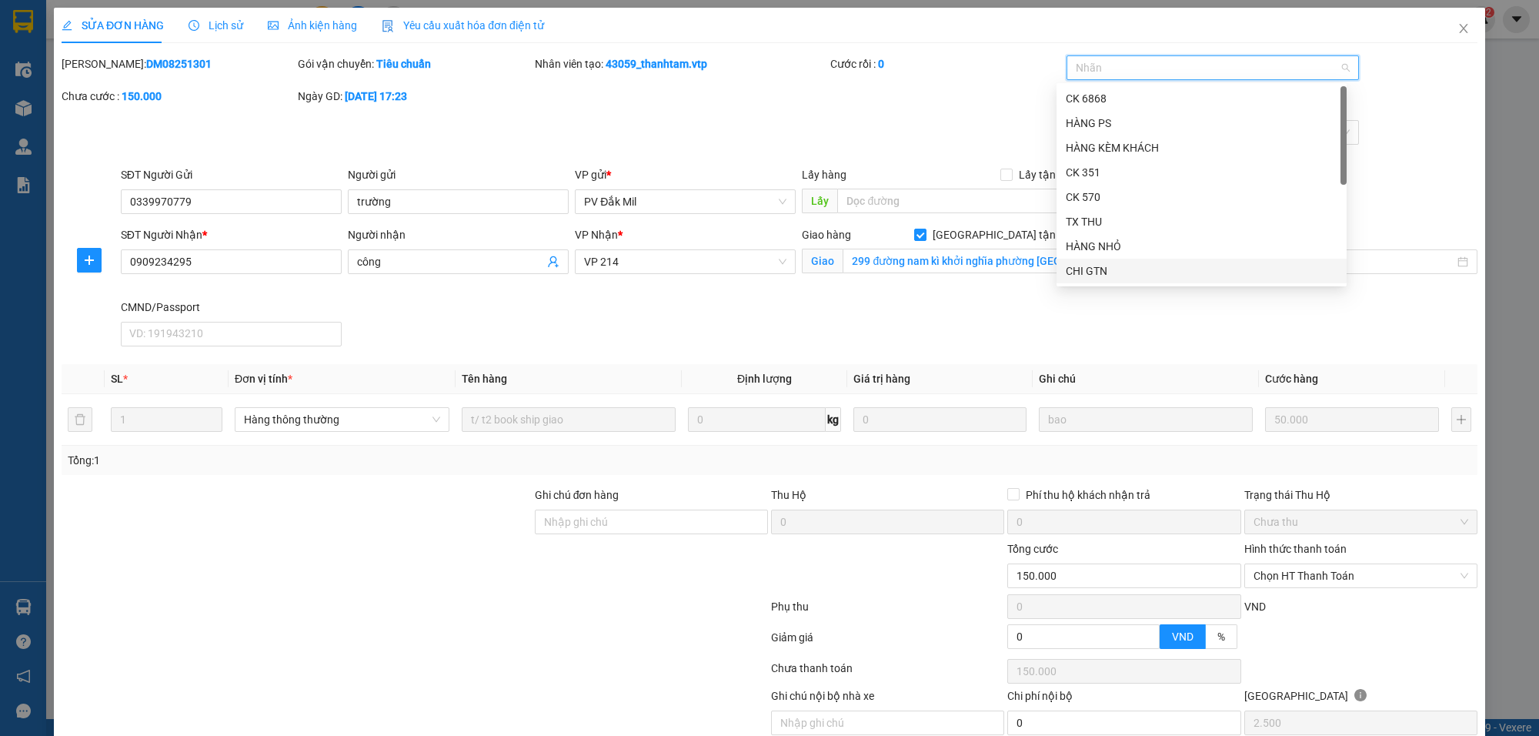
click at [1088, 274] on div "CHI GTN" at bounding box center [1202, 270] width 272 height 17
click at [879, 109] on div "Mã ĐH: DM08251301 Gói vận chuyển: Tiêu chuẩn Nhân viên tạo: 43059_thanhtam.vtp …" at bounding box center [769, 87] width 1419 height 65
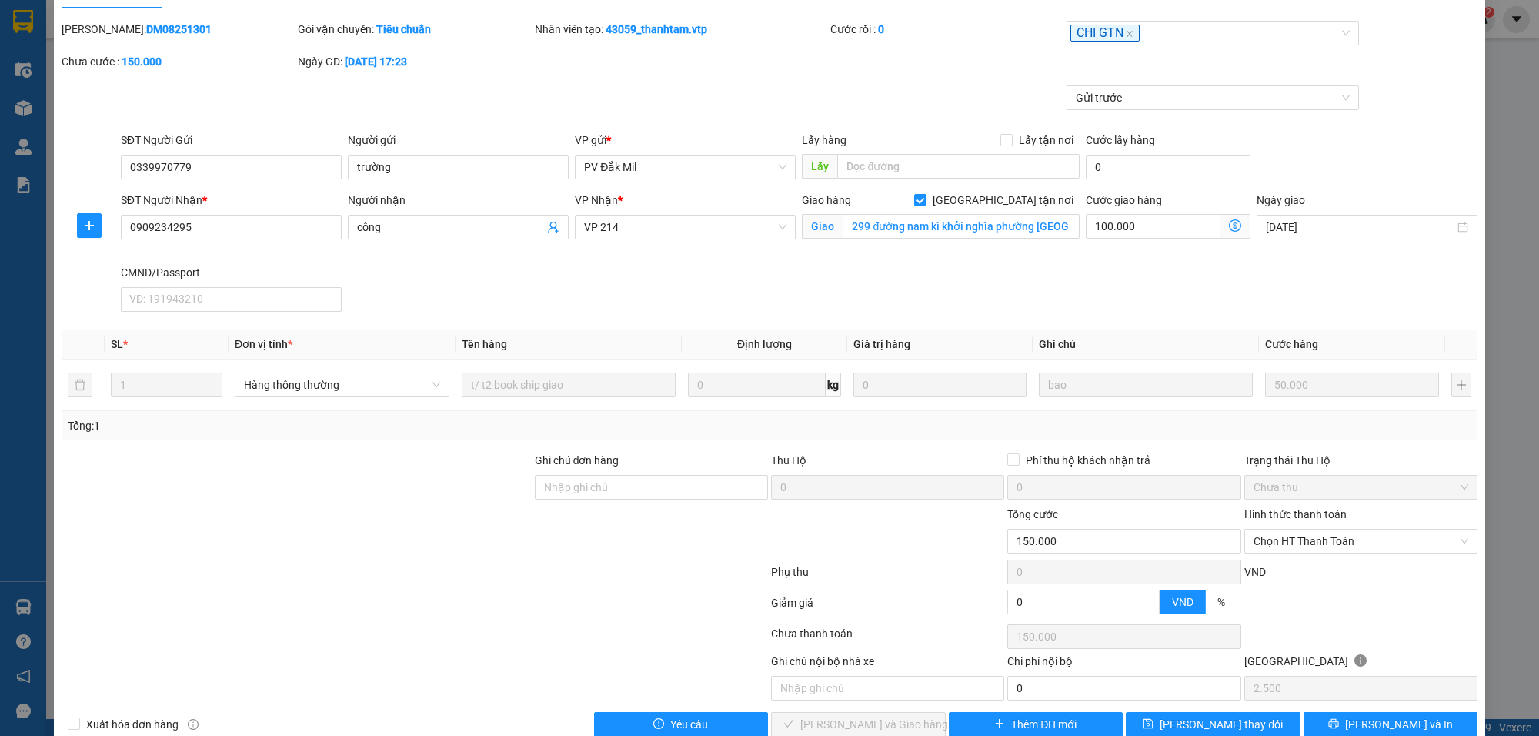
scroll to position [68, 0]
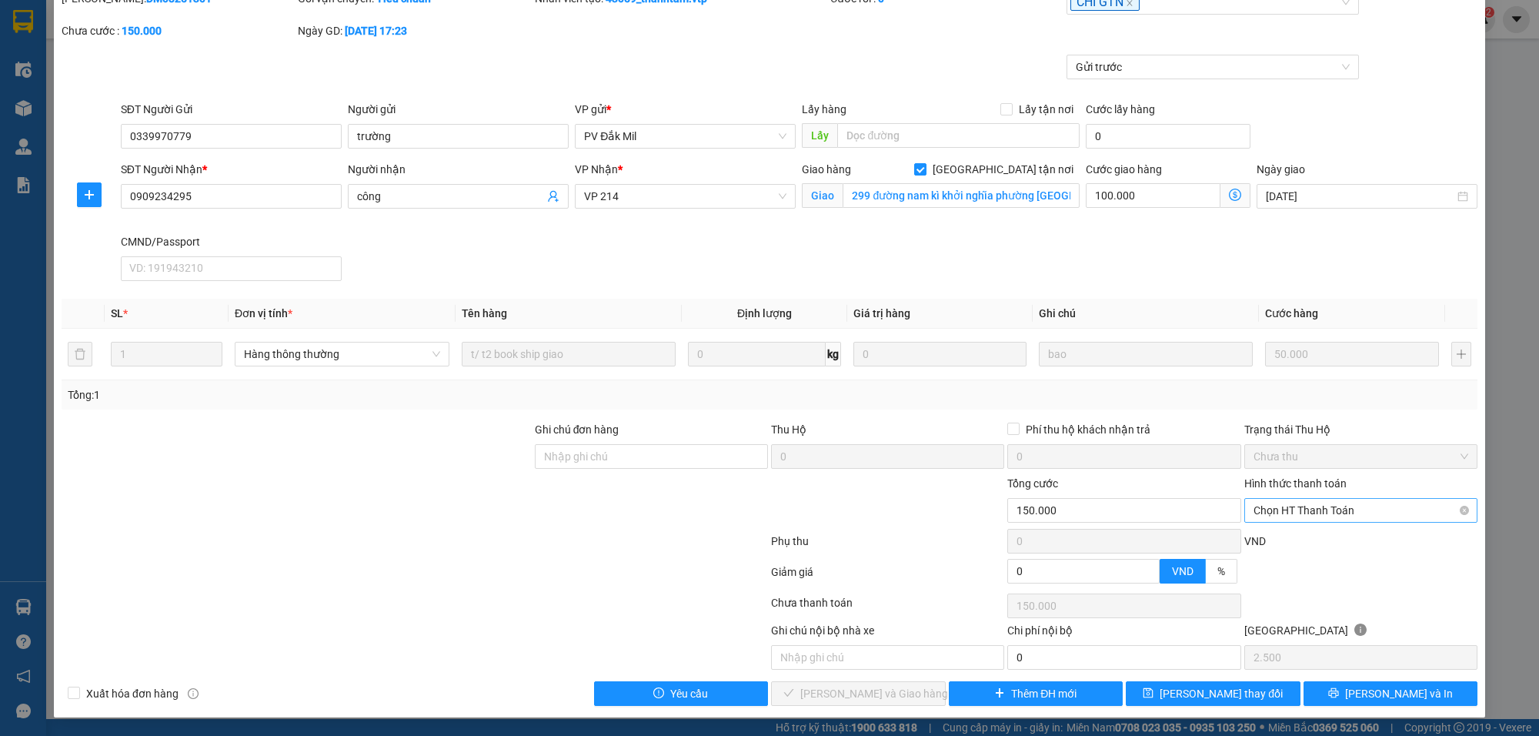
click at [1284, 516] on span "Chọn HT Thanh Toán" at bounding box center [1361, 510] width 215 height 23
click at [1278, 536] on div "Tại văn phòng" at bounding box center [1348, 542] width 212 height 17
type input "0"
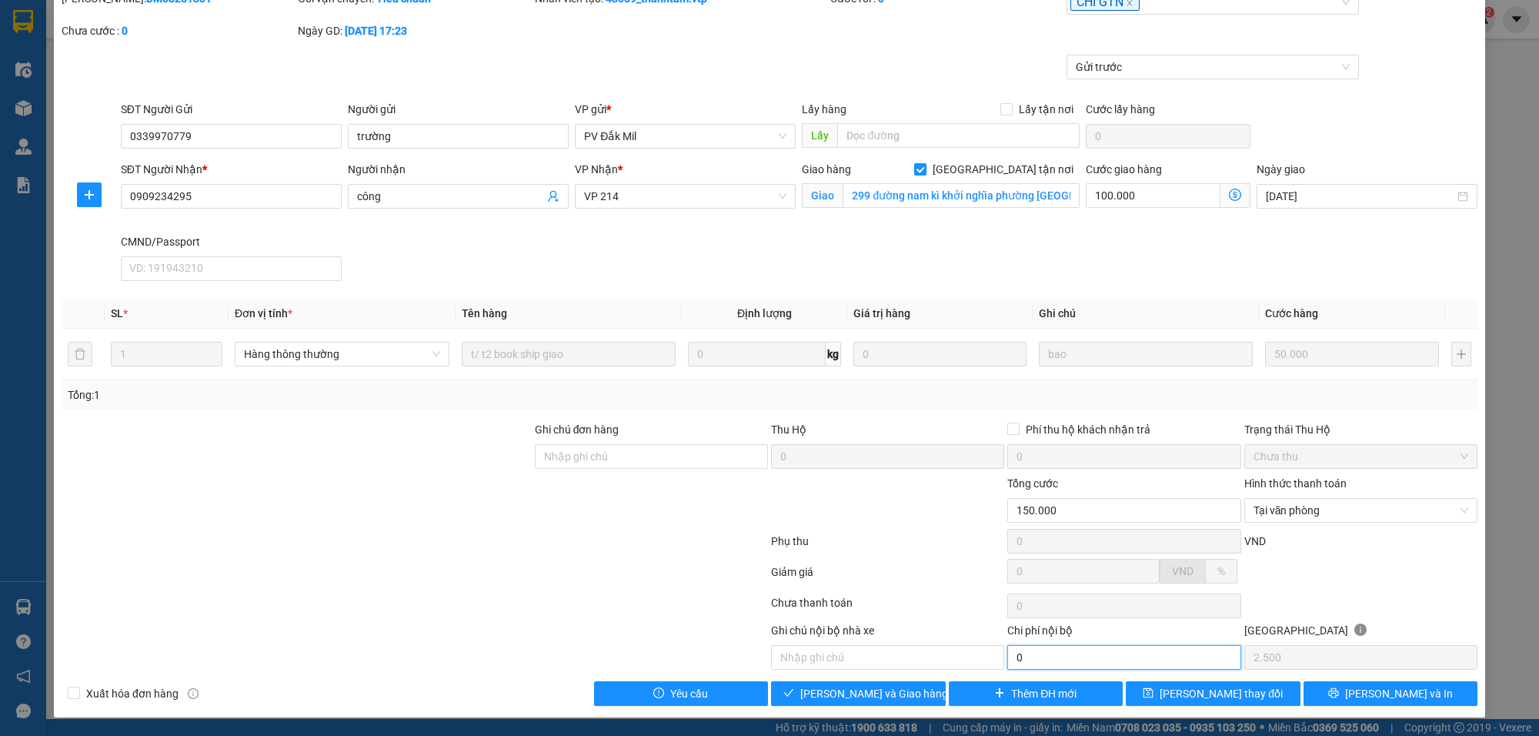
click at [1047, 654] on input "0" at bounding box center [1123, 657] width 233 height 25
click at [824, 693] on span "[PERSON_NAME] và Giao hàng" at bounding box center [874, 693] width 148 height 17
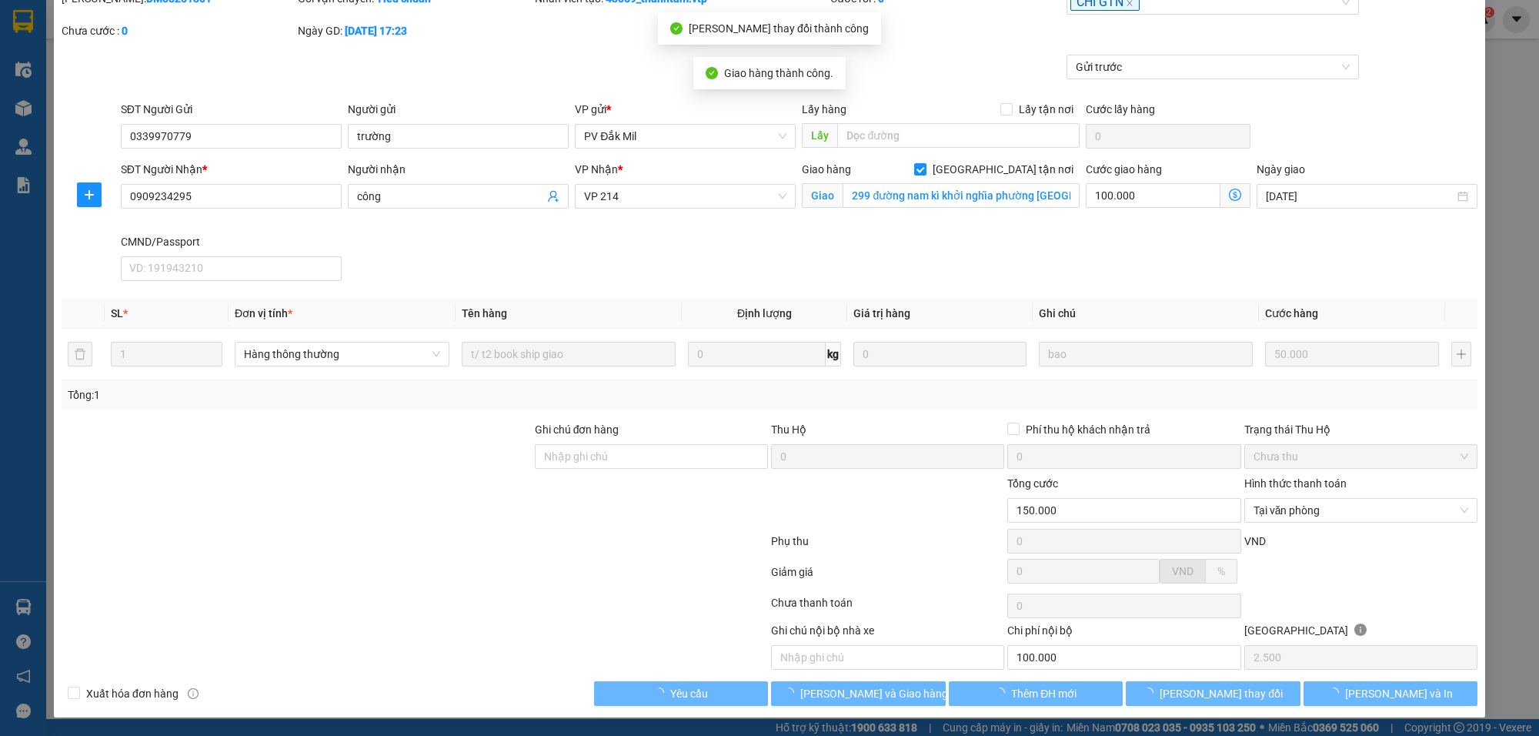
type input "100.000"
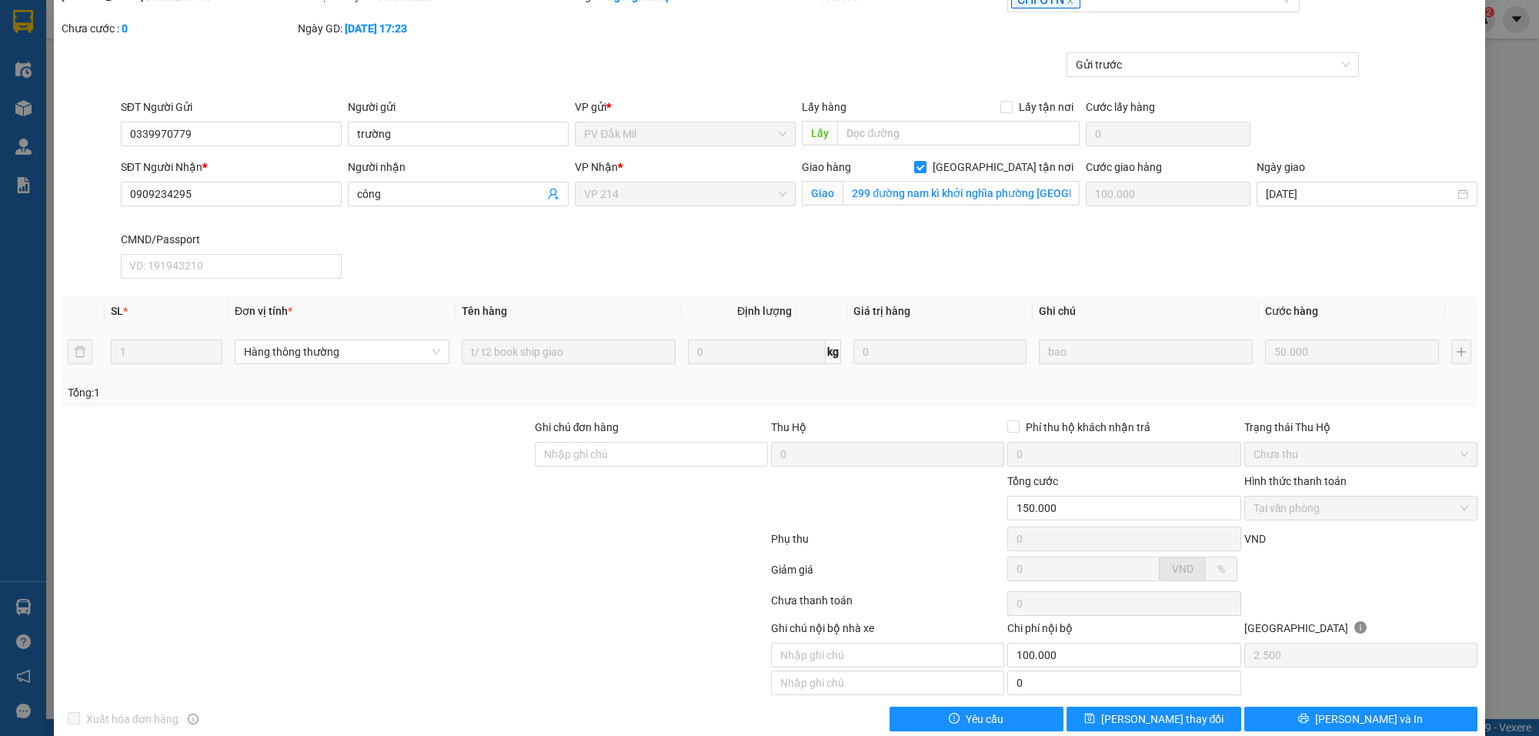
scroll to position [0, 0]
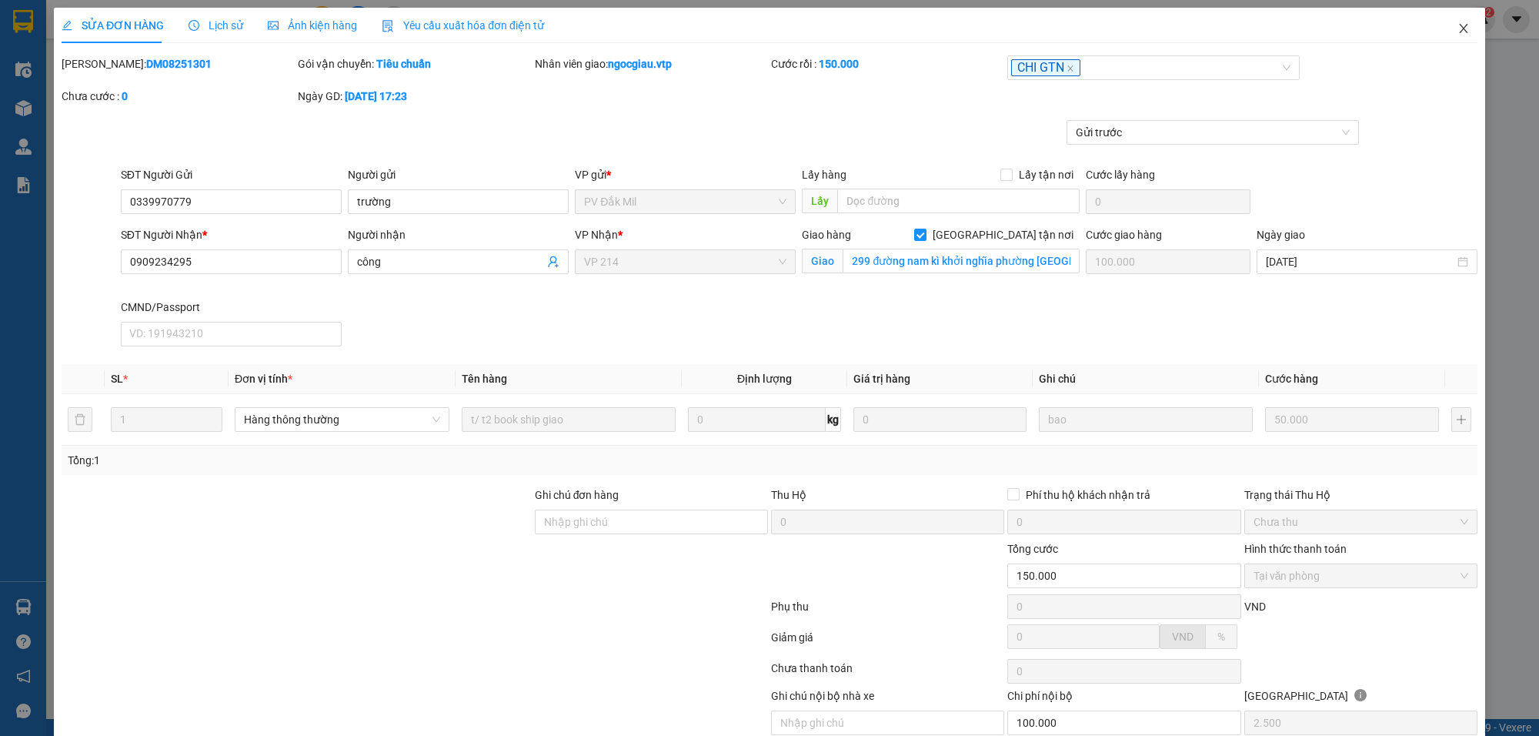
click at [1458, 28] on icon "close" at bounding box center [1464, 28] width 12 height 12
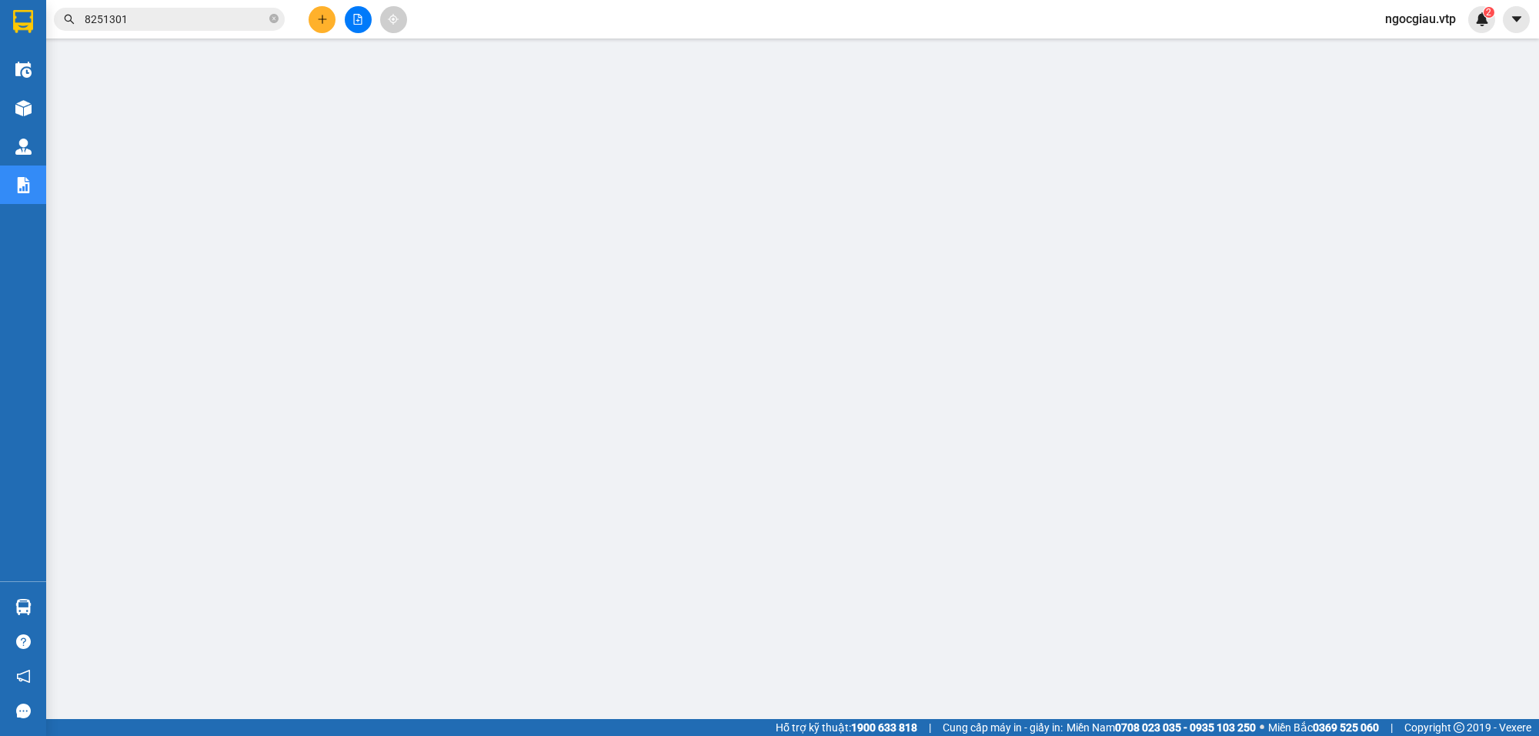
click at [192, 23] on input "8251301" at bounding box center [176, 19] width 182 height 17
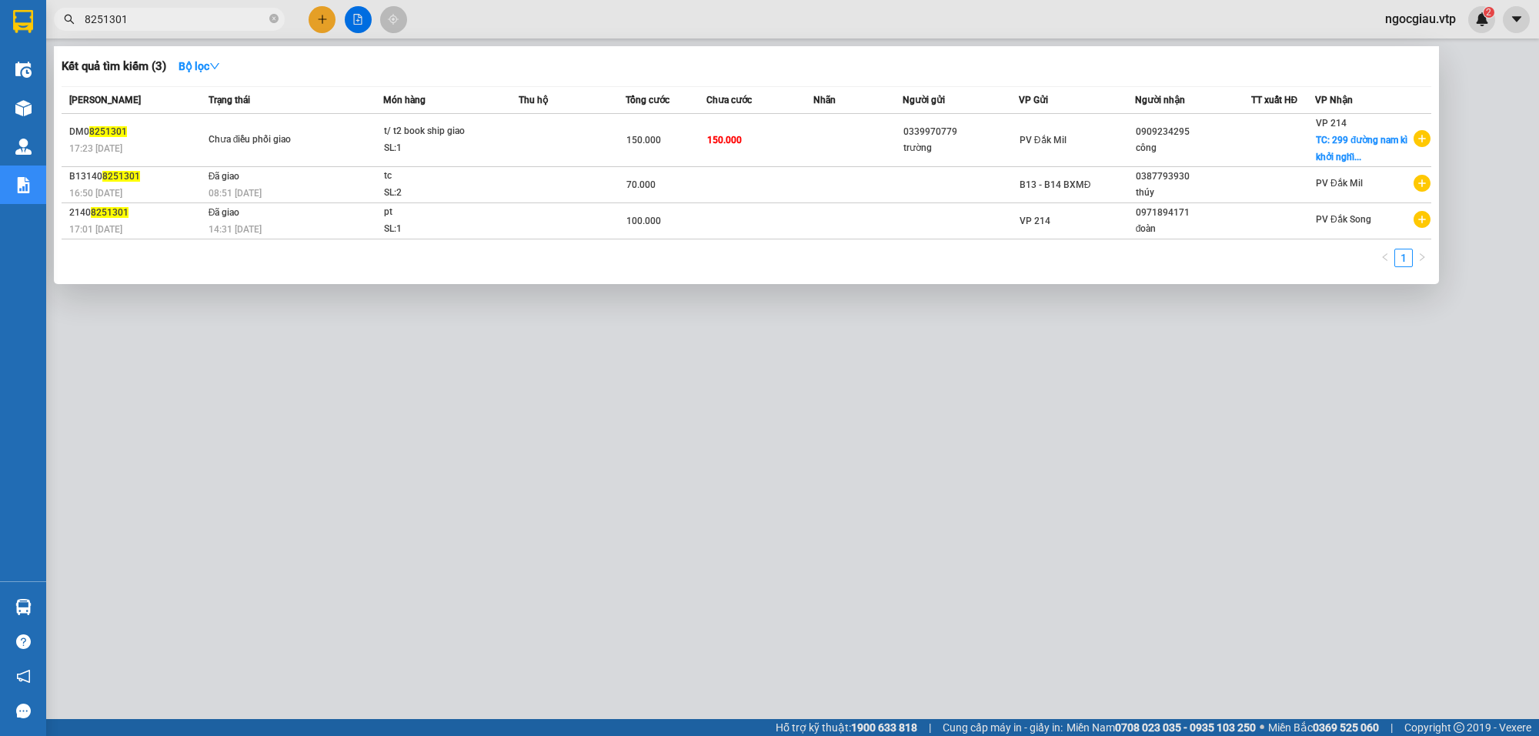
click at [192, 23] on input "8251301" at bounding box center [176, 19] width 182 height 17
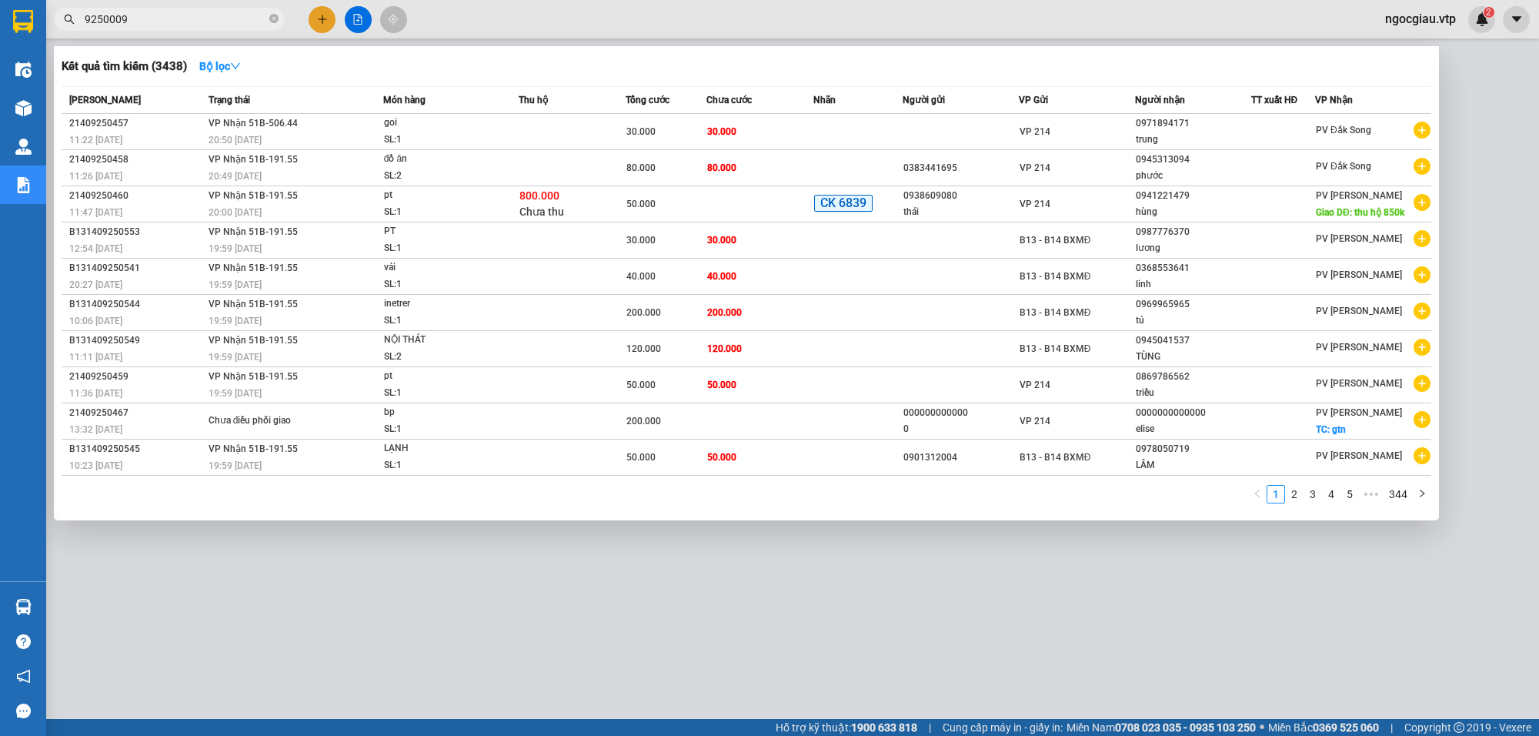
type input "9250009"
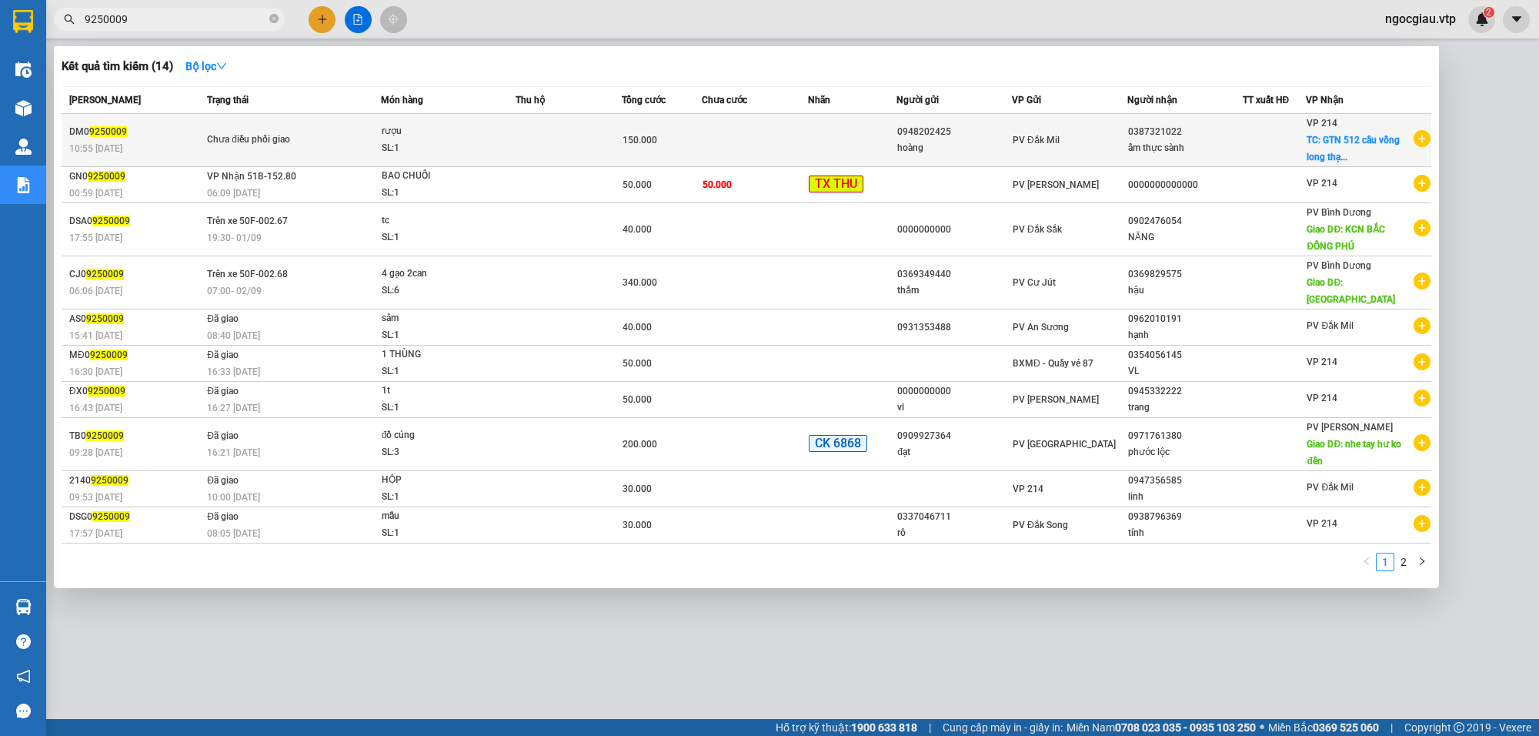
click at [790, 146] on td at bounding box center [755, 140] width 106 height 53
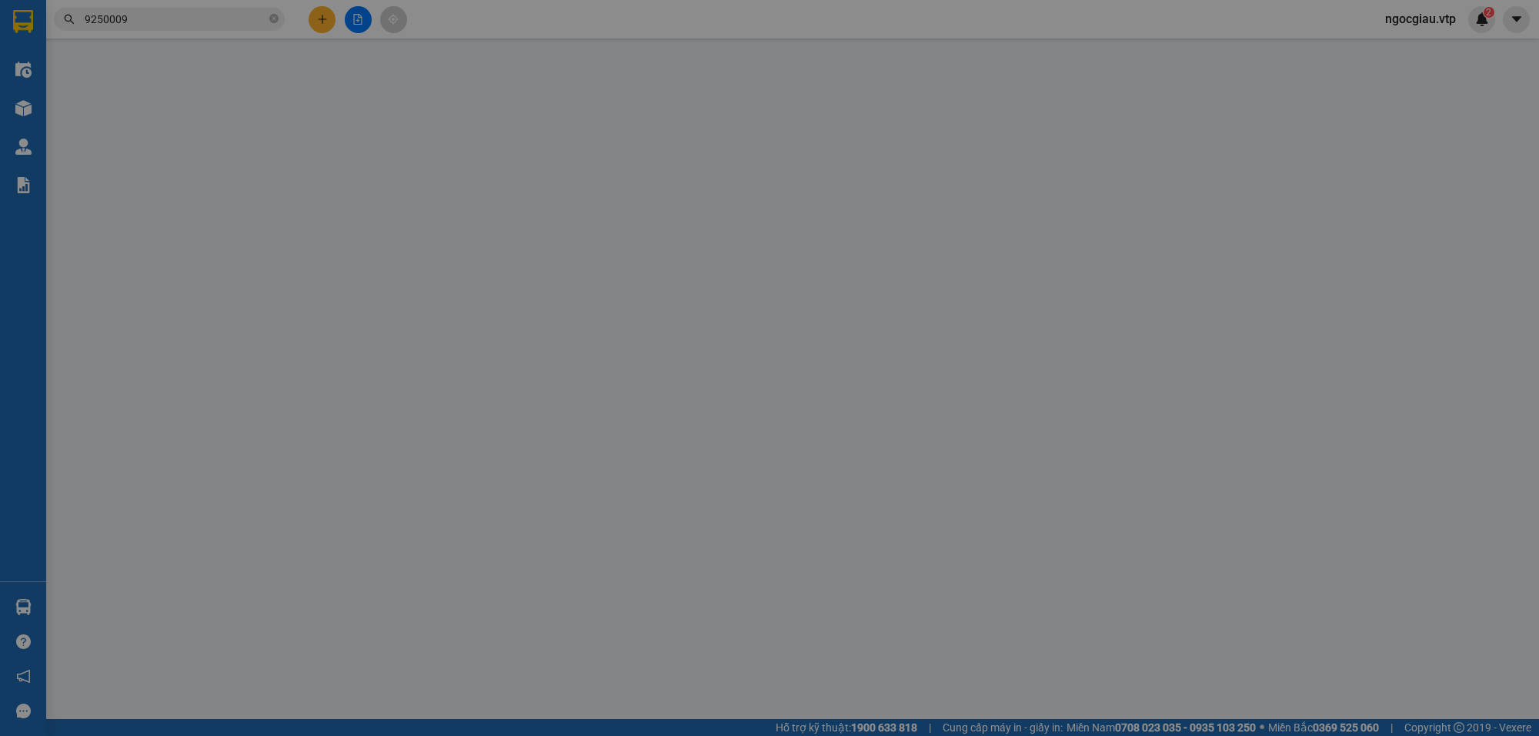
type input "0948202425"
type input "hoàng"
type input "0387321022"
type input "ẩm thực sành"
checkbox input "true"
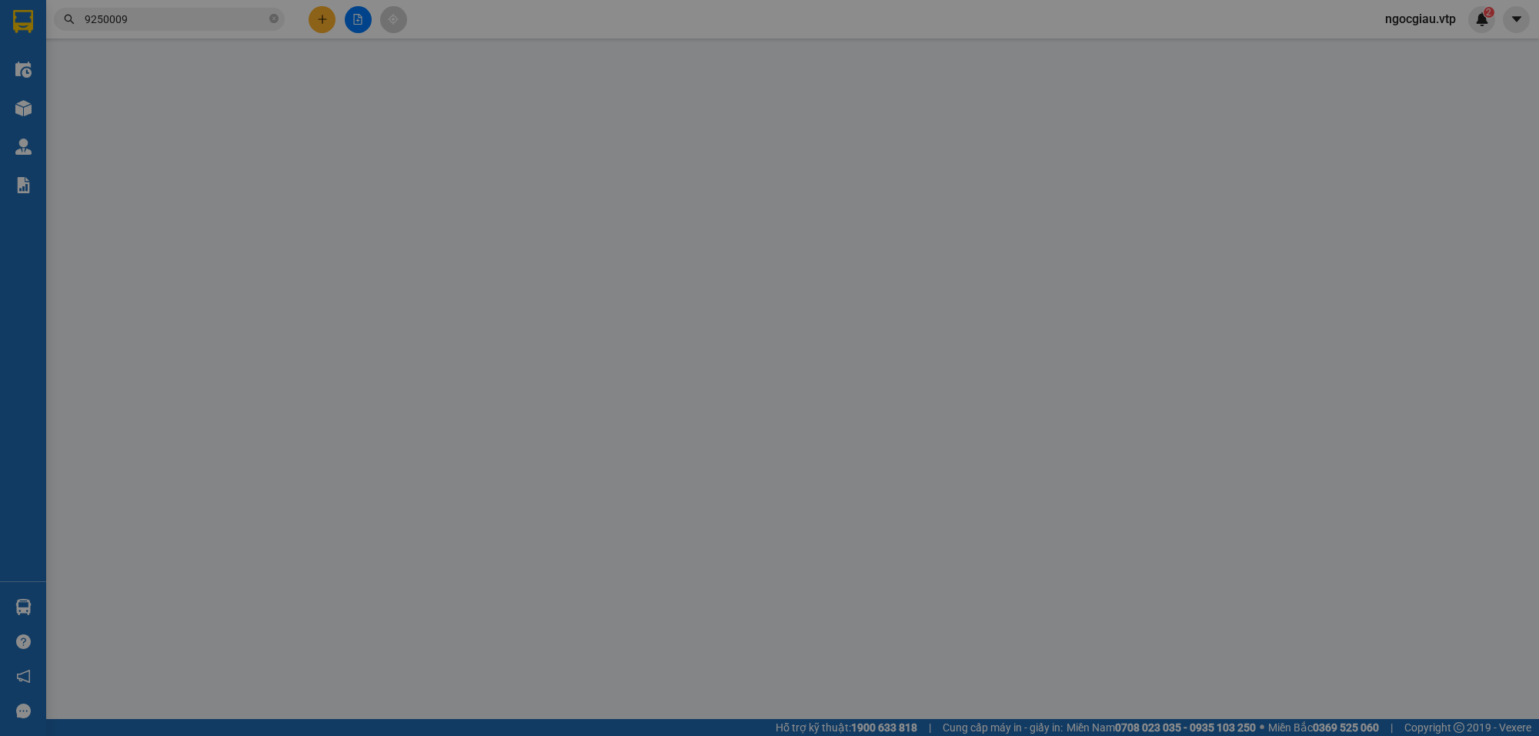
type input "GTN 512 cầu vồng long thạnh thủ đức"
type input "150.000"
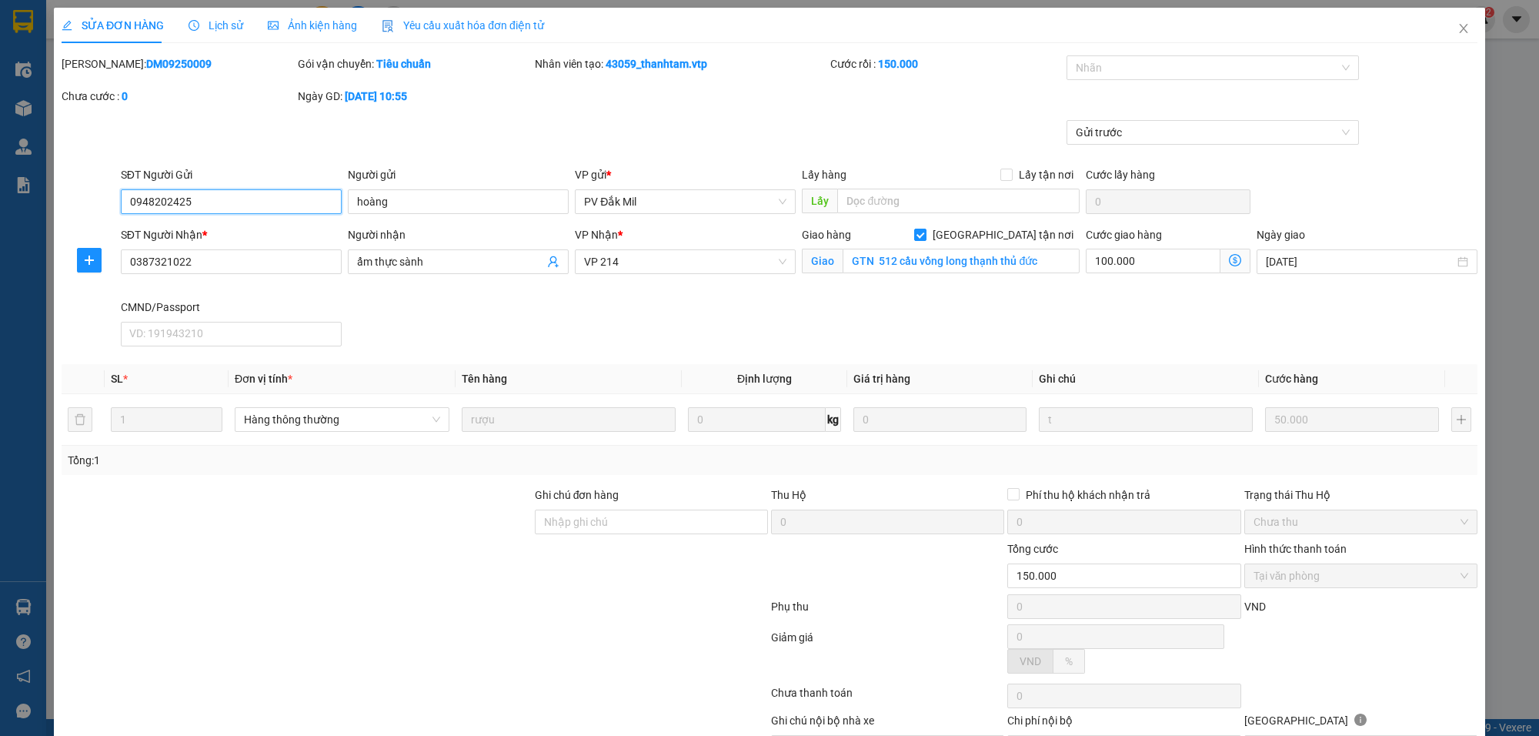
type input "2.500"
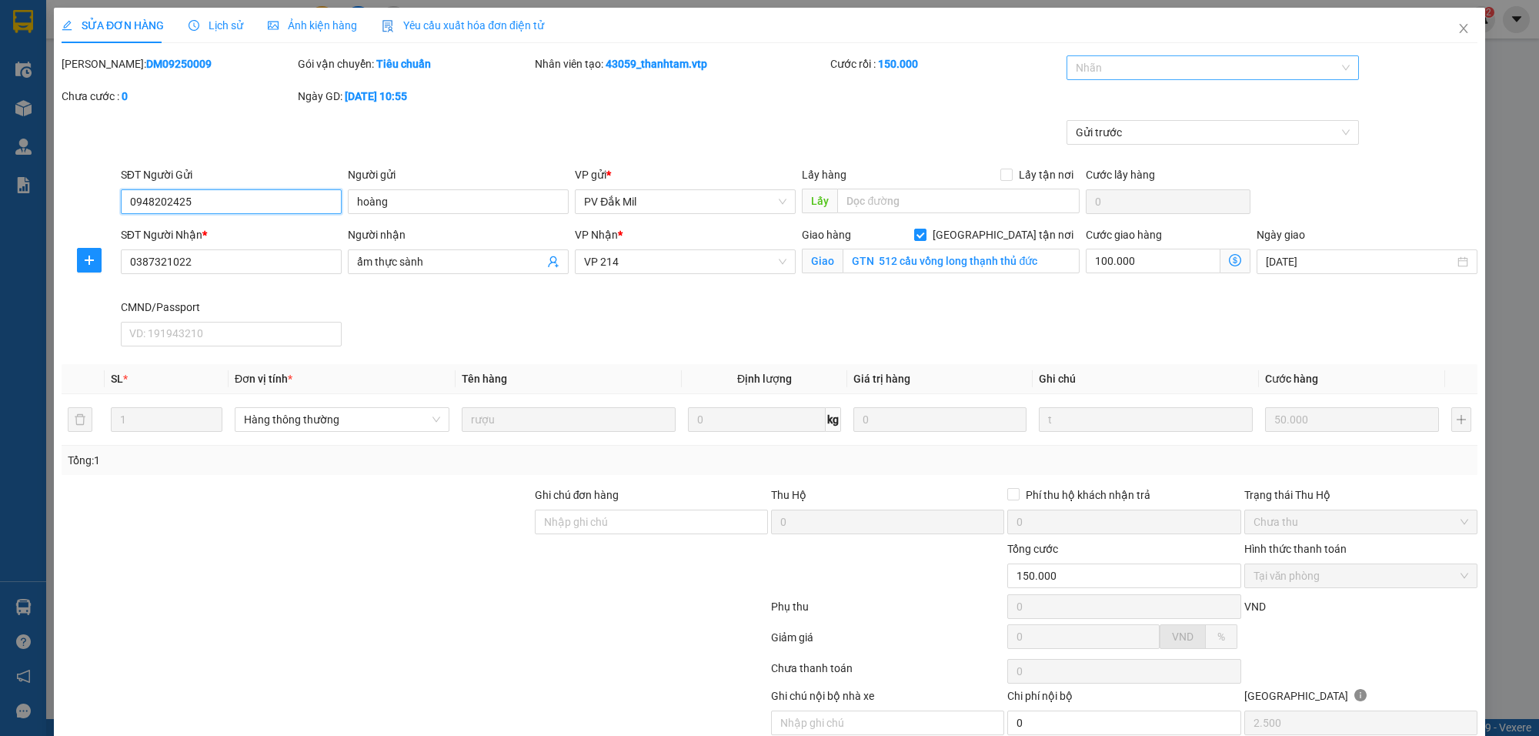
click at [1124, 77] on div at bounding box center [1205, 67] width 269 height 18
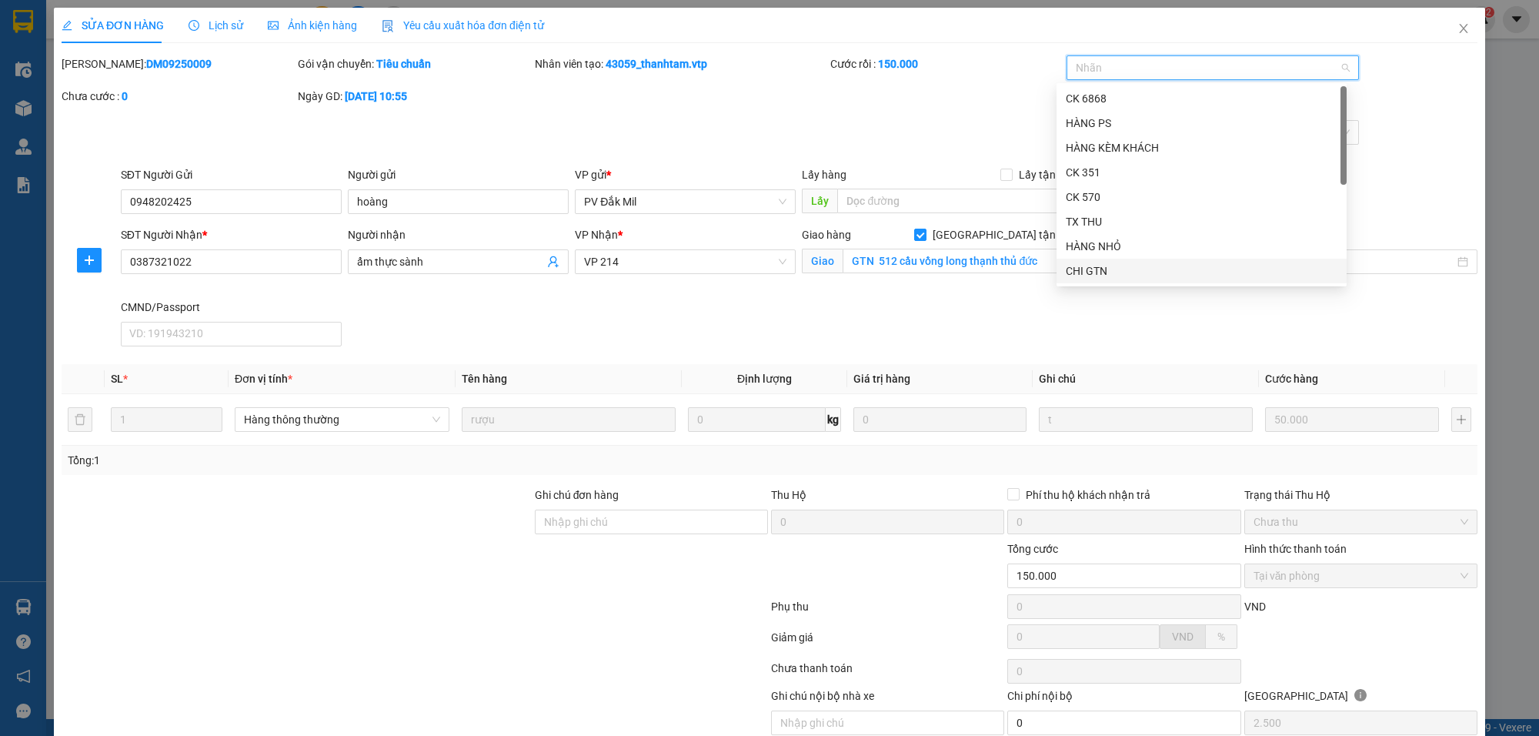
click at [1089, 271] on div "CHI GTN" at bounding box center [1202, 270] width 272 height 17
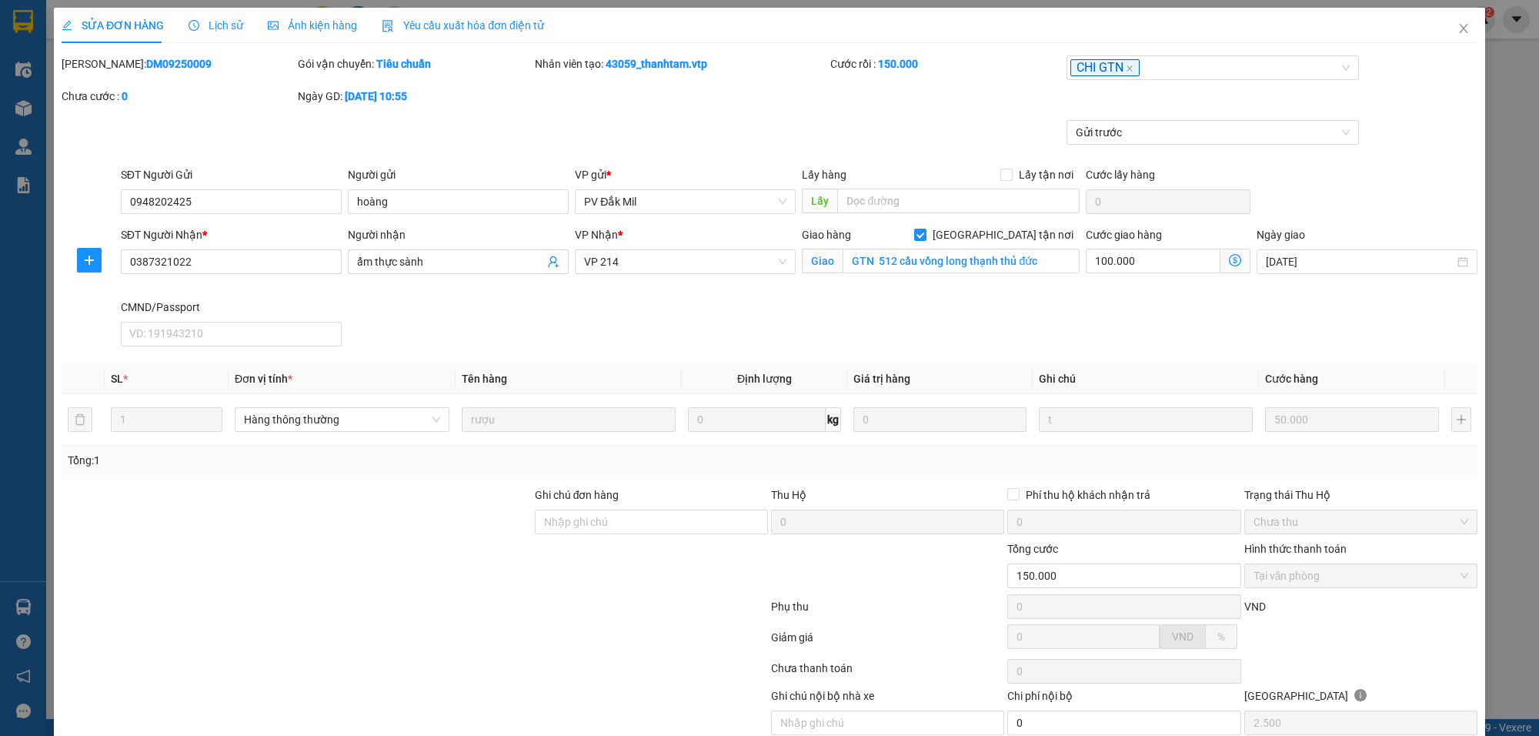
click at [939, 112] on div "Mã ĐH: DM09250009 Gói vận chuyển: Tiêu chuẩn Nhân viên tạo: 43059_thanhtam.vtp …" at bounding box center [769, 87] width 1419 height 65
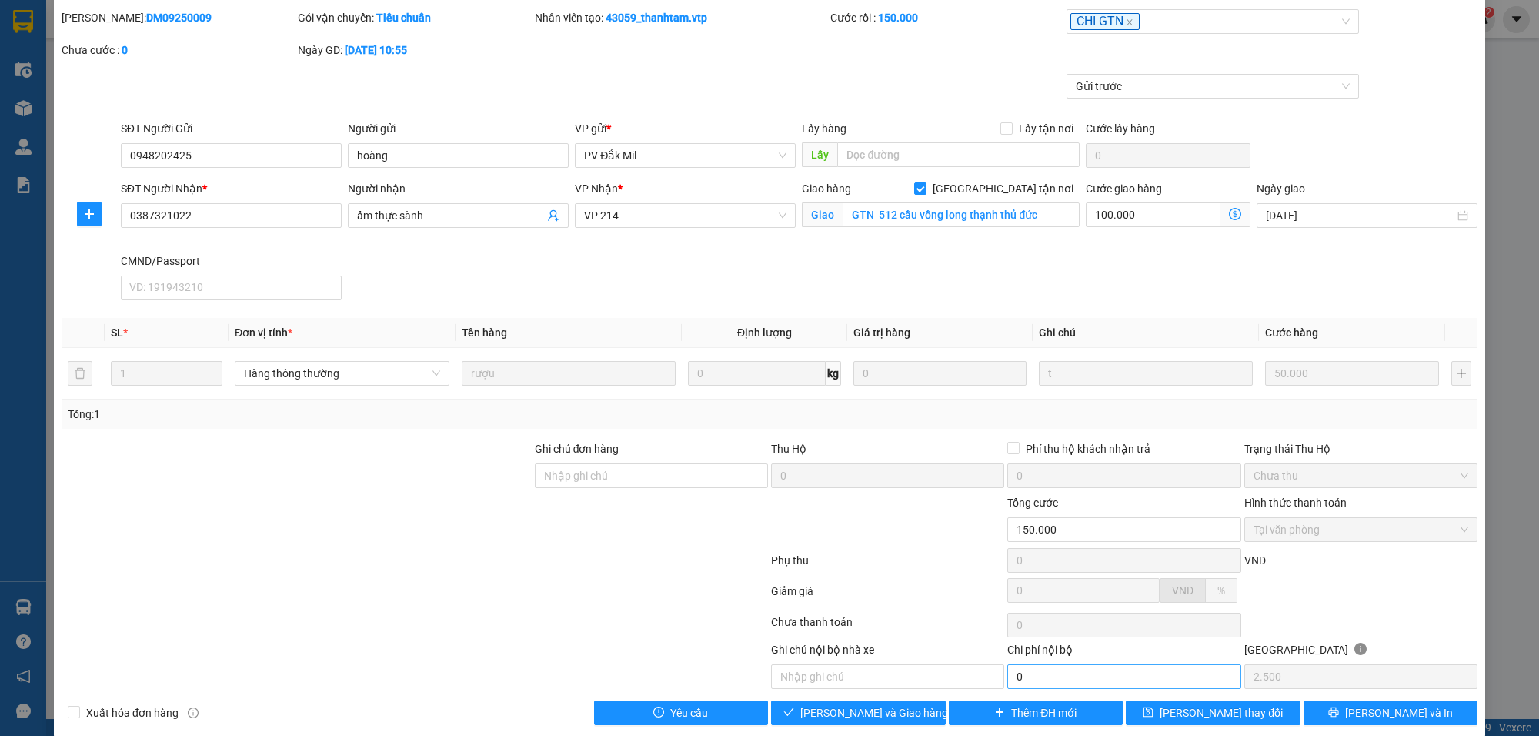
scroll to position [68, 0]
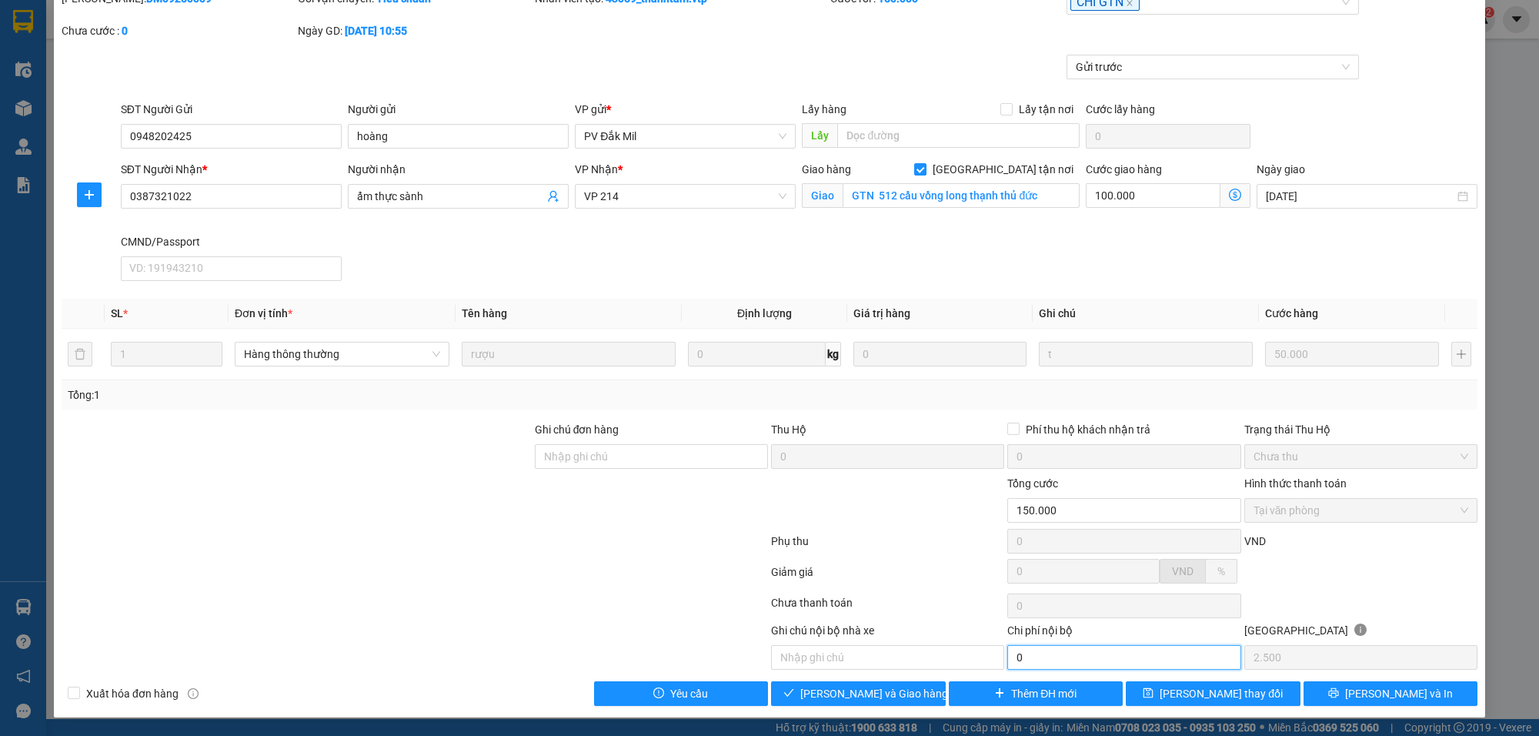
click at [1029, 658] on input "0" at bounding box center [1123, 657] width 233 height 25
click at [894, 690] on span "[PERSON_NAME] và Giao hàng" at bounding box center [874, 693] width 148 height 17
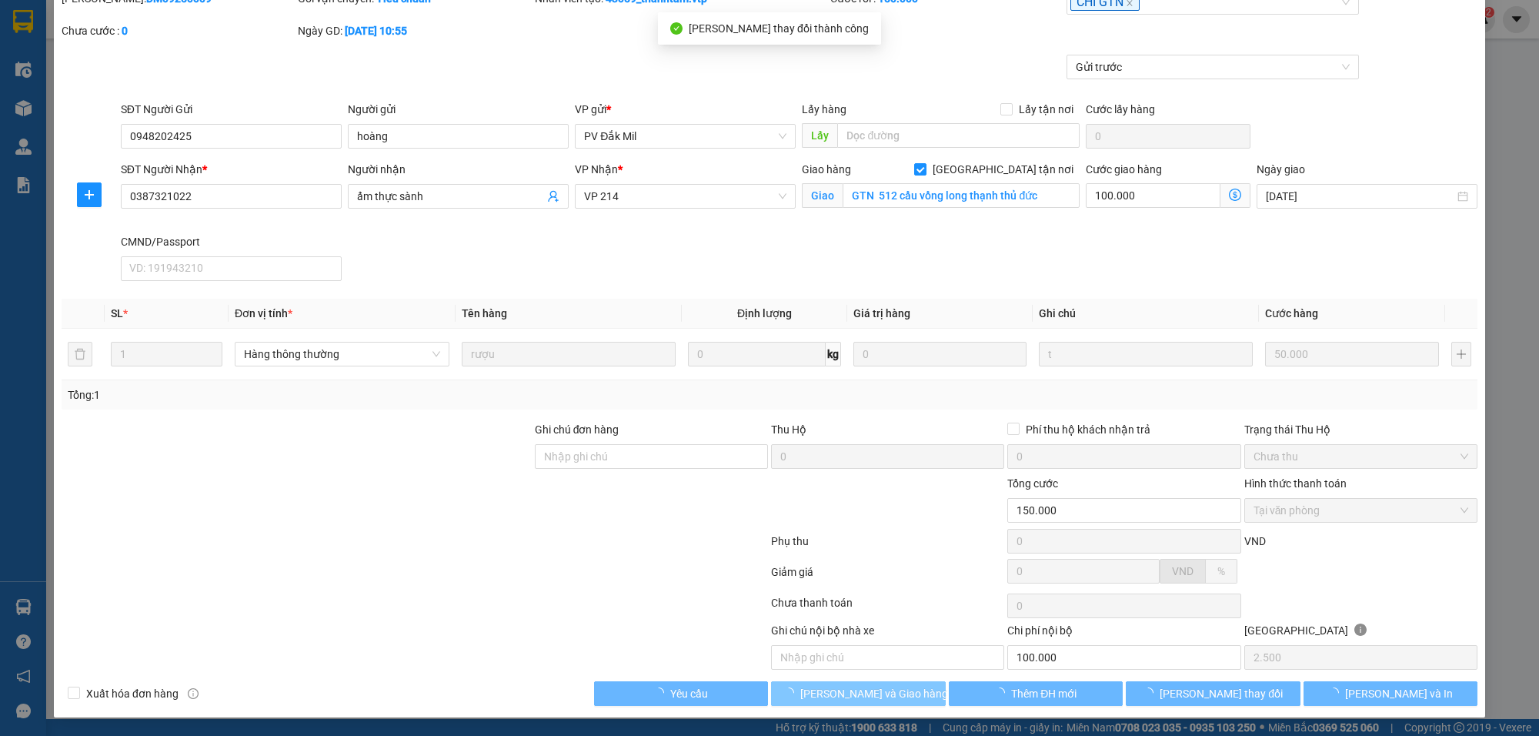
type input "100.000"
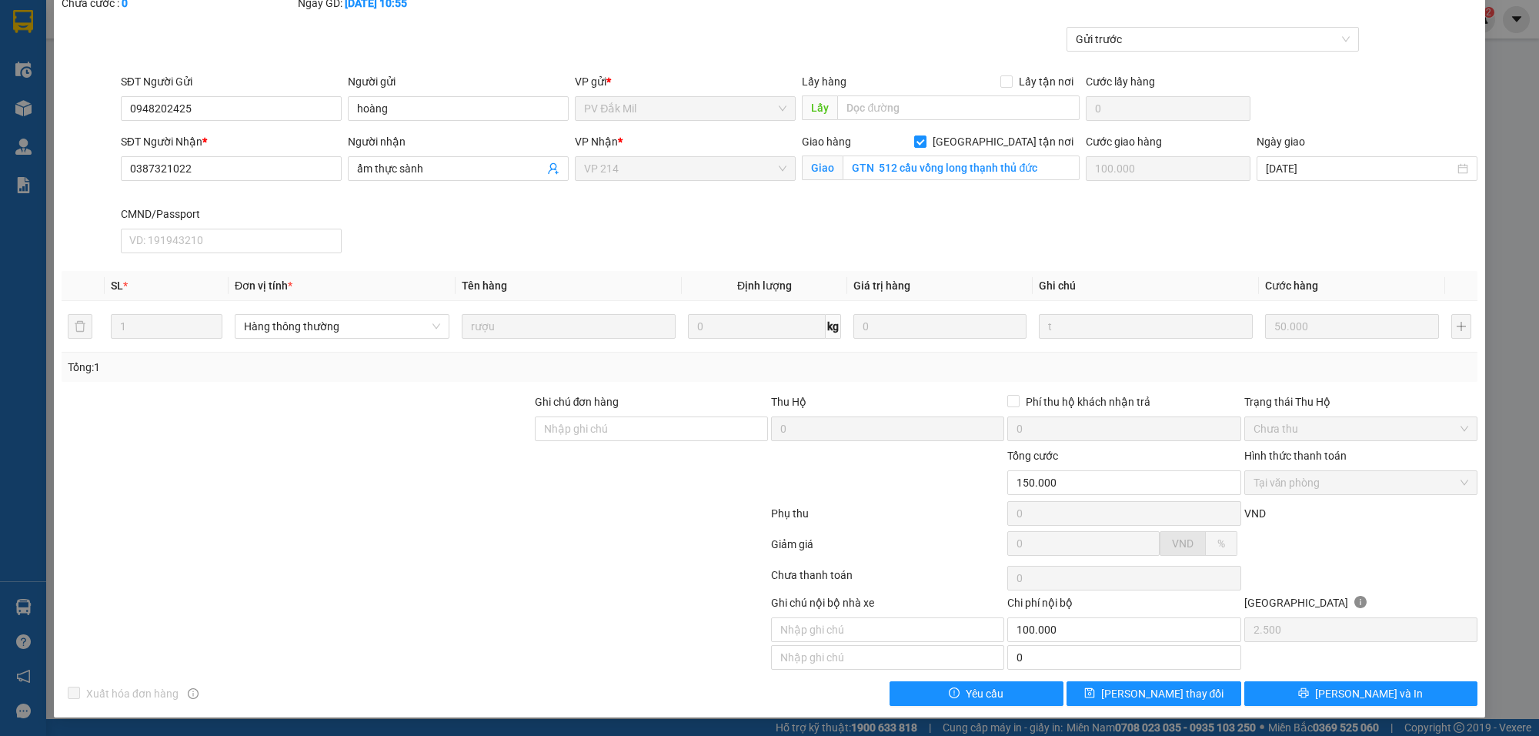
scroll to position [0, 0]
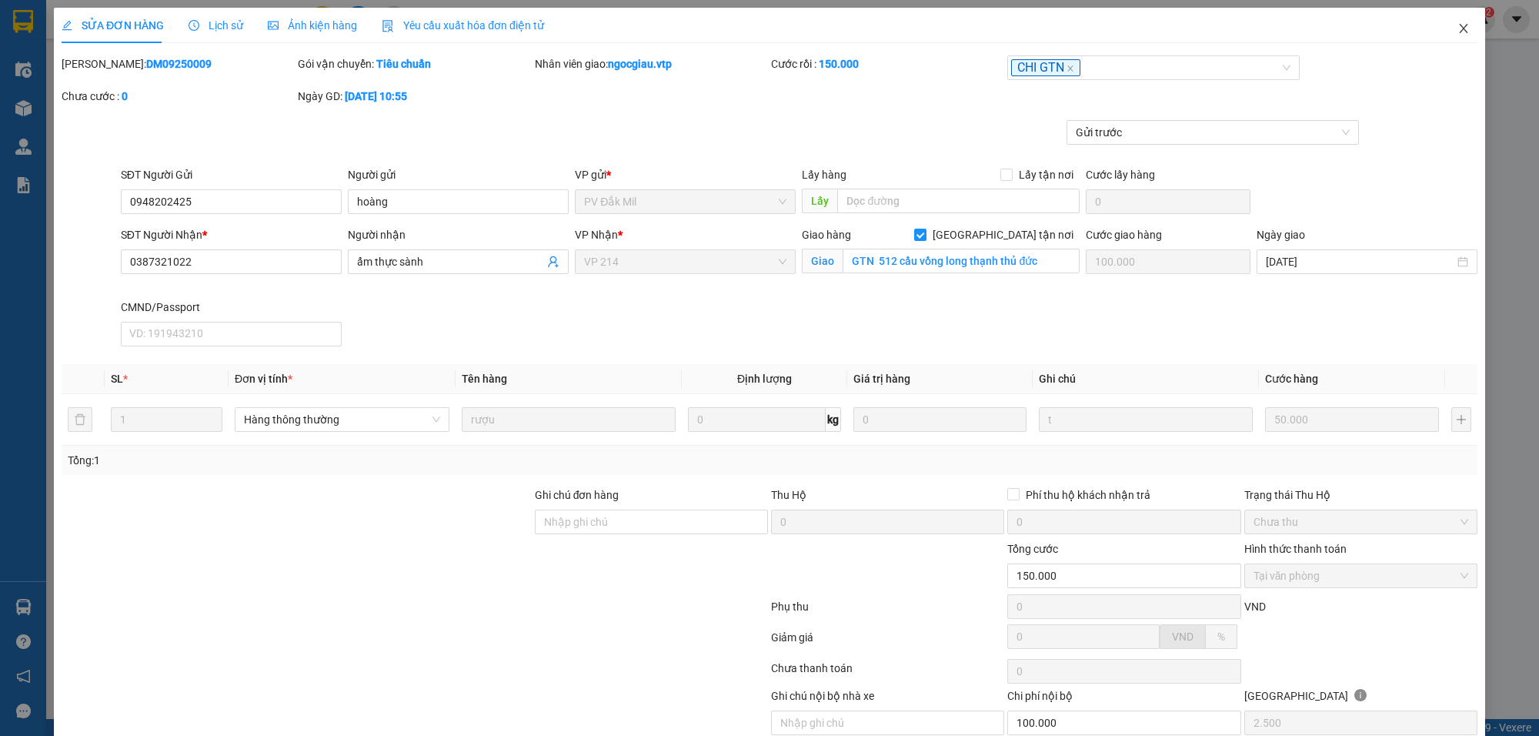
click at [1458, 28] on icon "close" at bounding box center [1464, 28] width 12 height 12
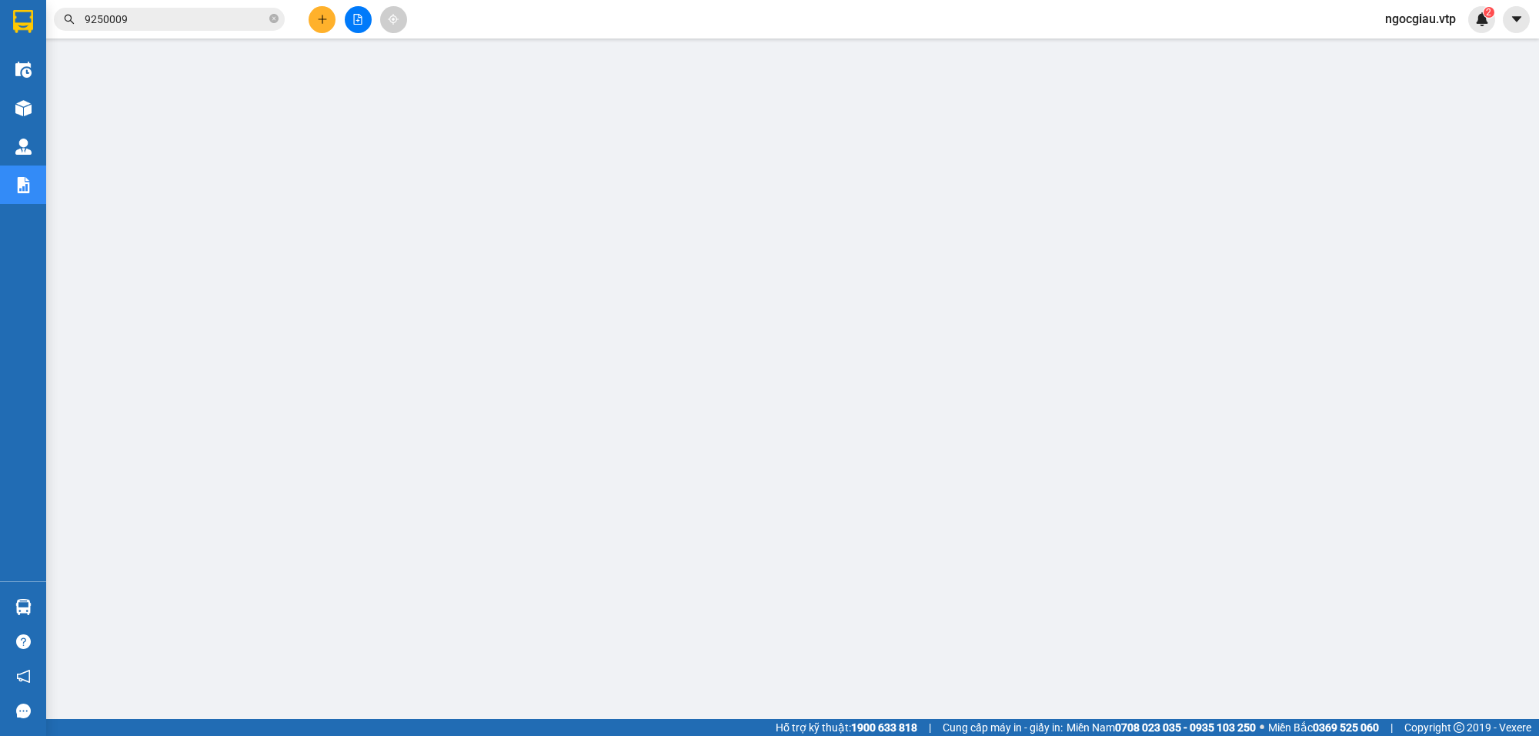
click at [144, 19] on input "9250009" at bounding box center [176, 19] width 182 height 17
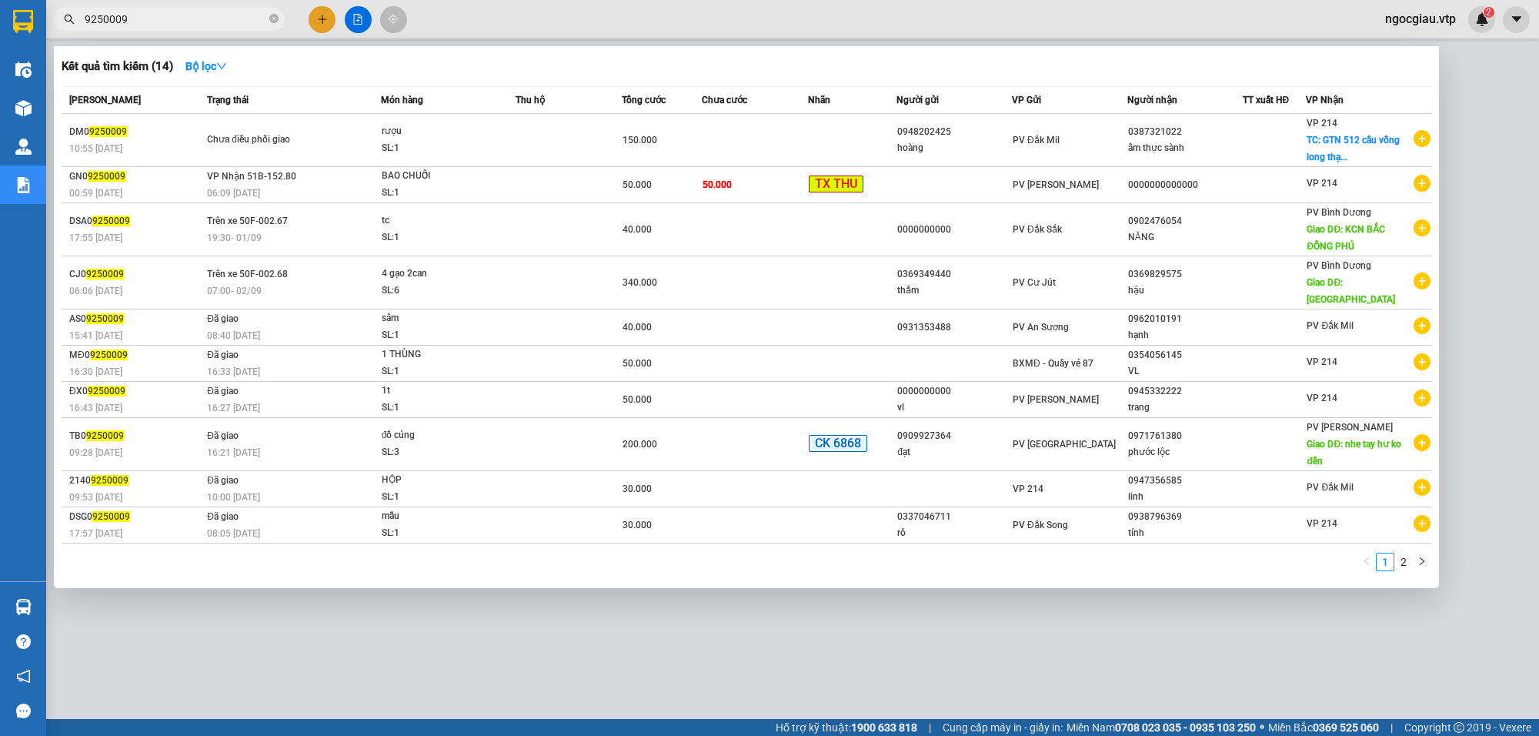
click at [144, 19] on input "9250009" at bounding box center [176, 19] width 182 height 17
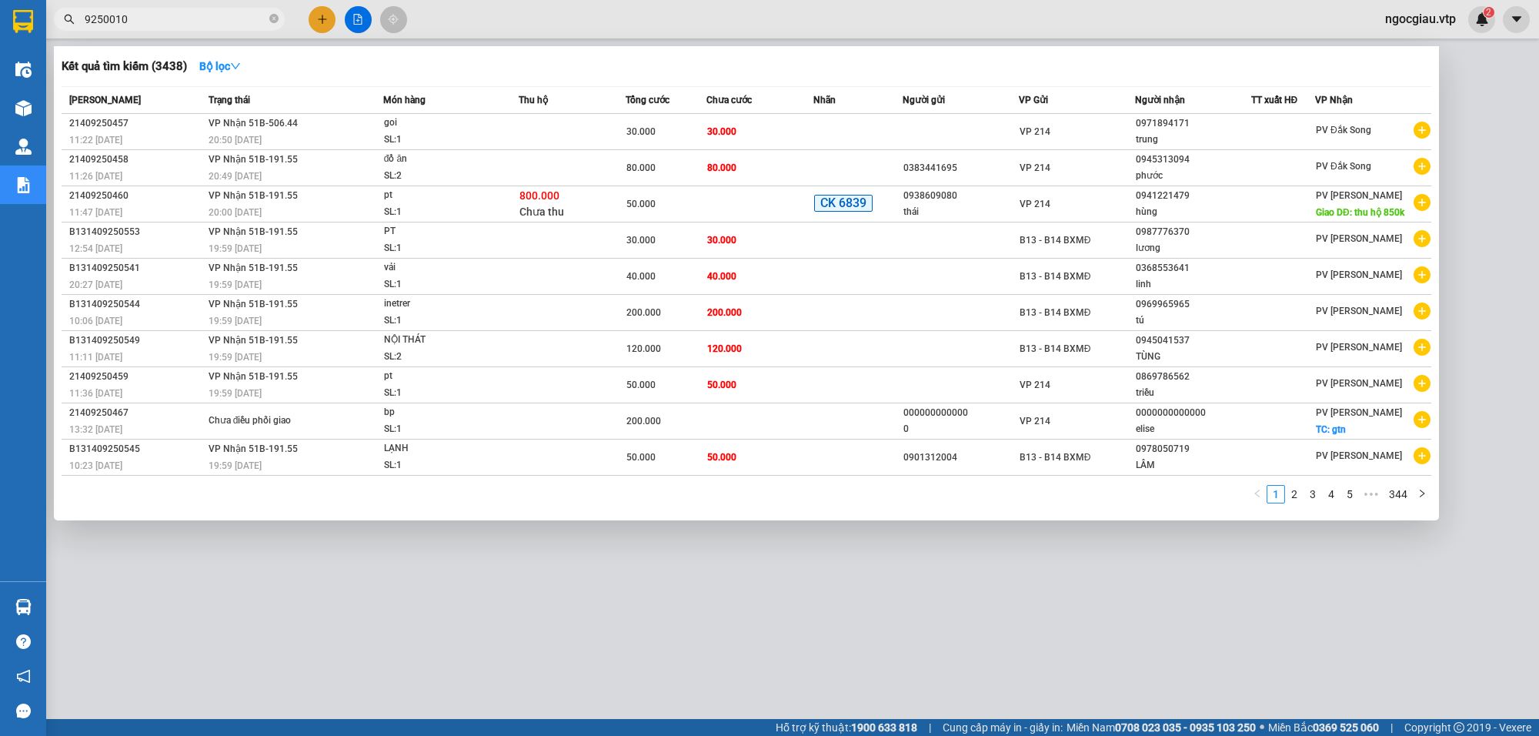
type input "9250010"
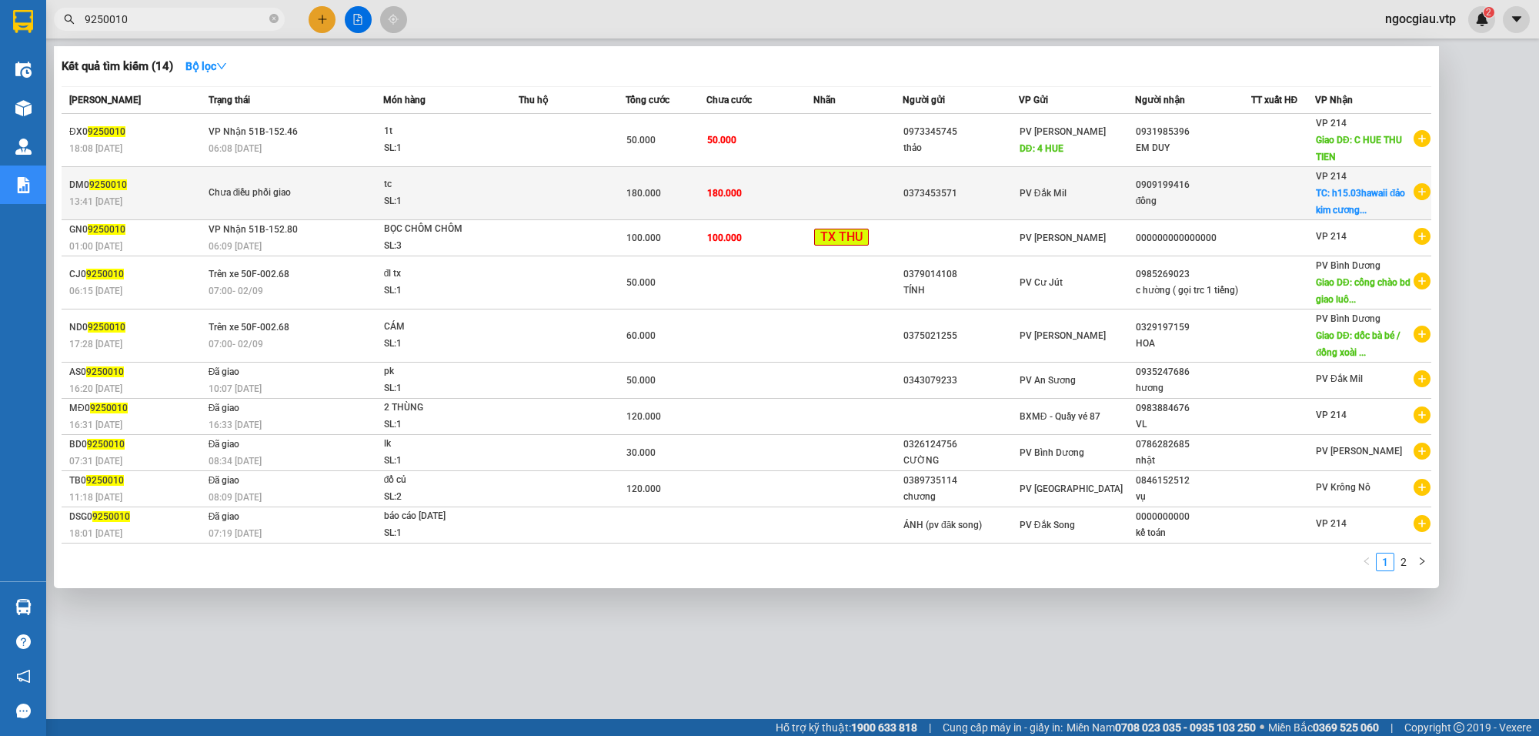
click at [755, 181] on td "180.000" at bounding box center [760, 193] width 107 height 53
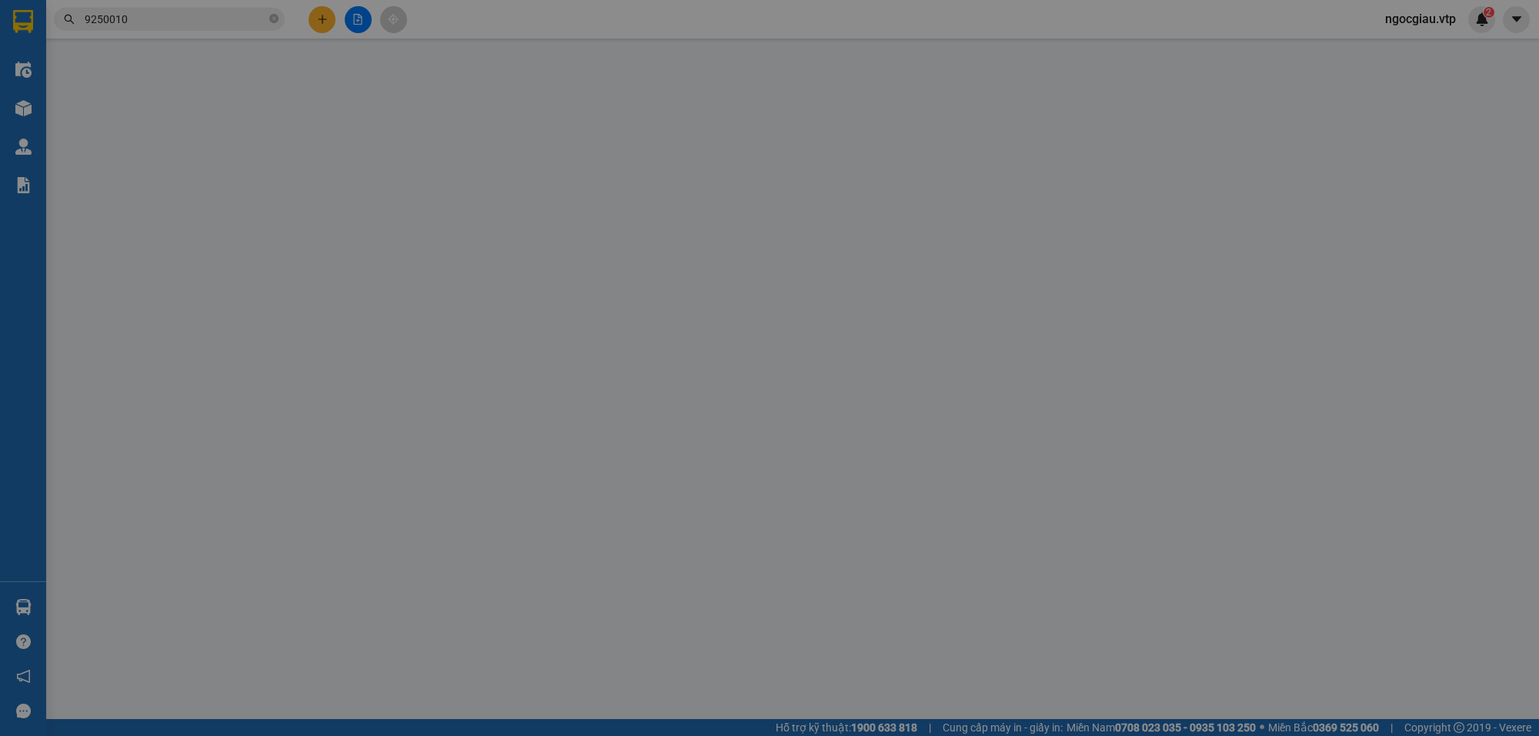
type input "0373453571"
type input "0909199416"
type input "đông"
checkbox input "true"
type input "h15.03hawaii đảo kim cương ,bình trưng tây ,thủ đức"
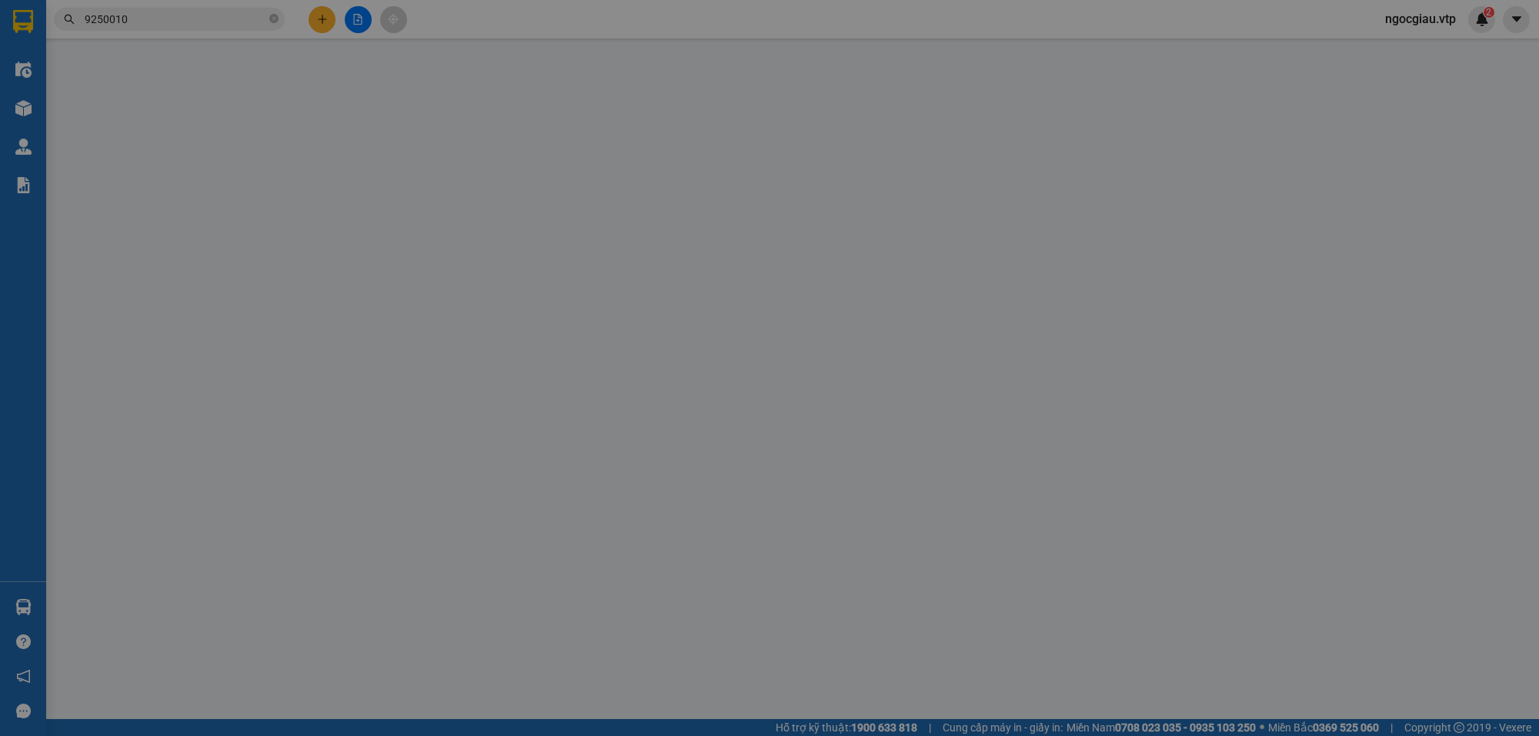
type input "180.000"
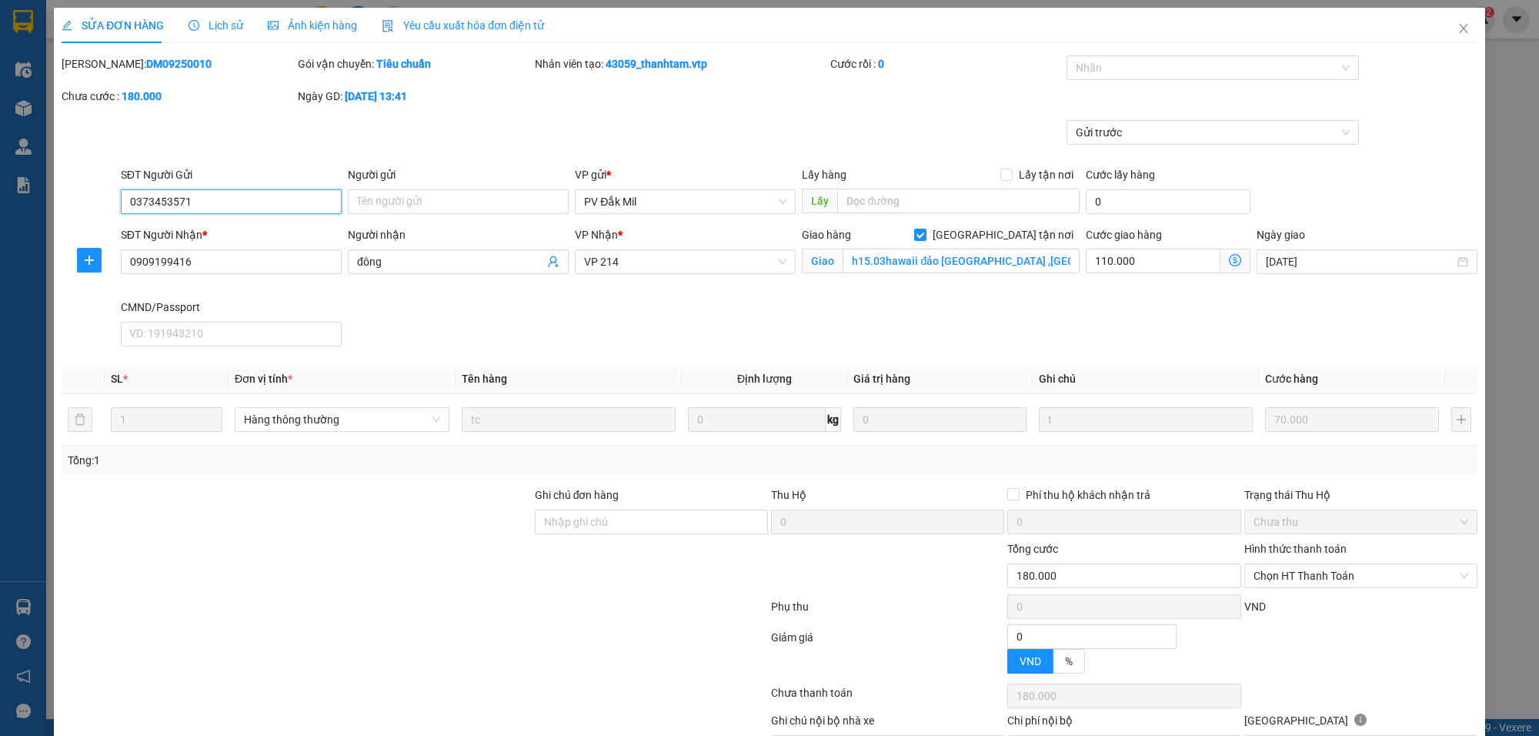
type input "3.500"
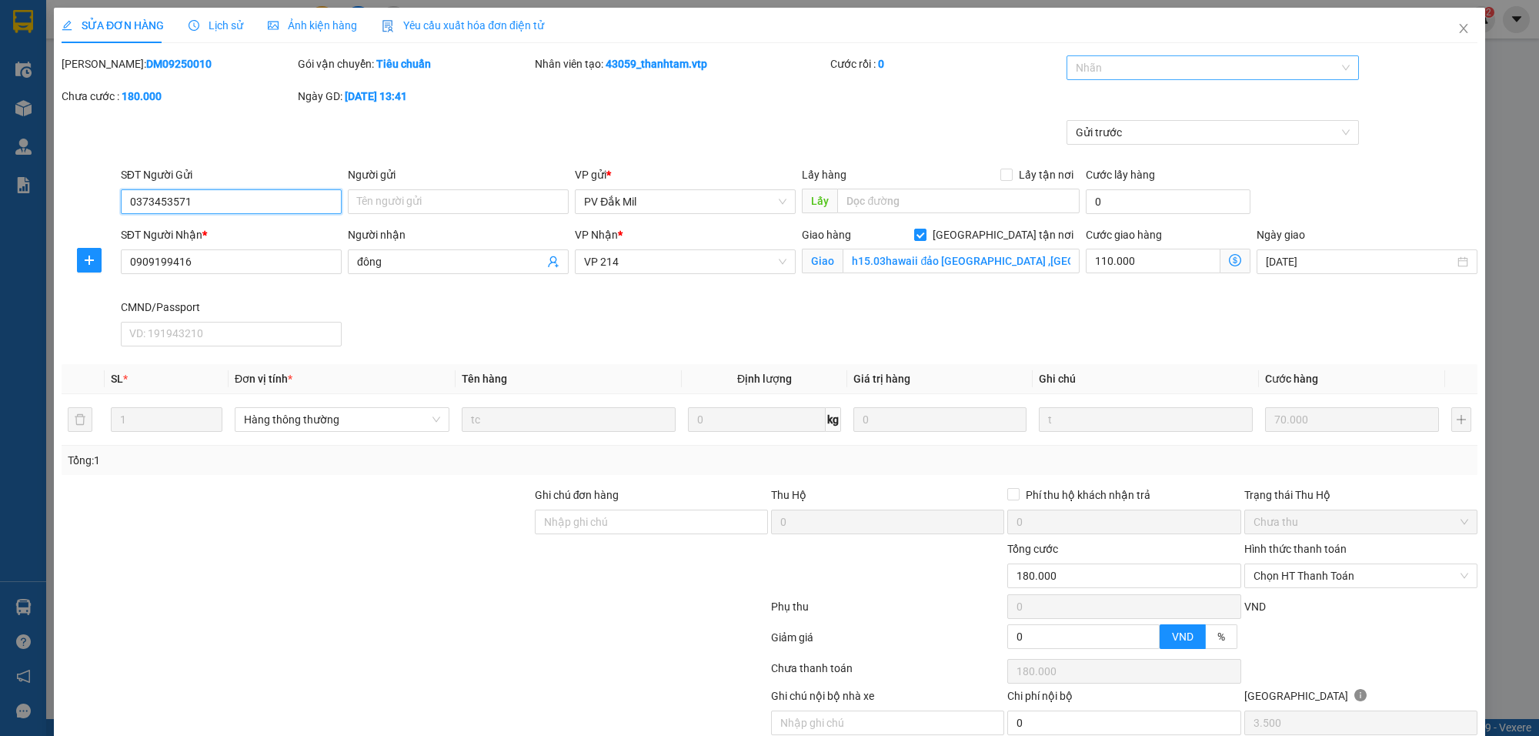
click at [1084, 66] on div at bounding box center [1205, 67] width 269 height 18
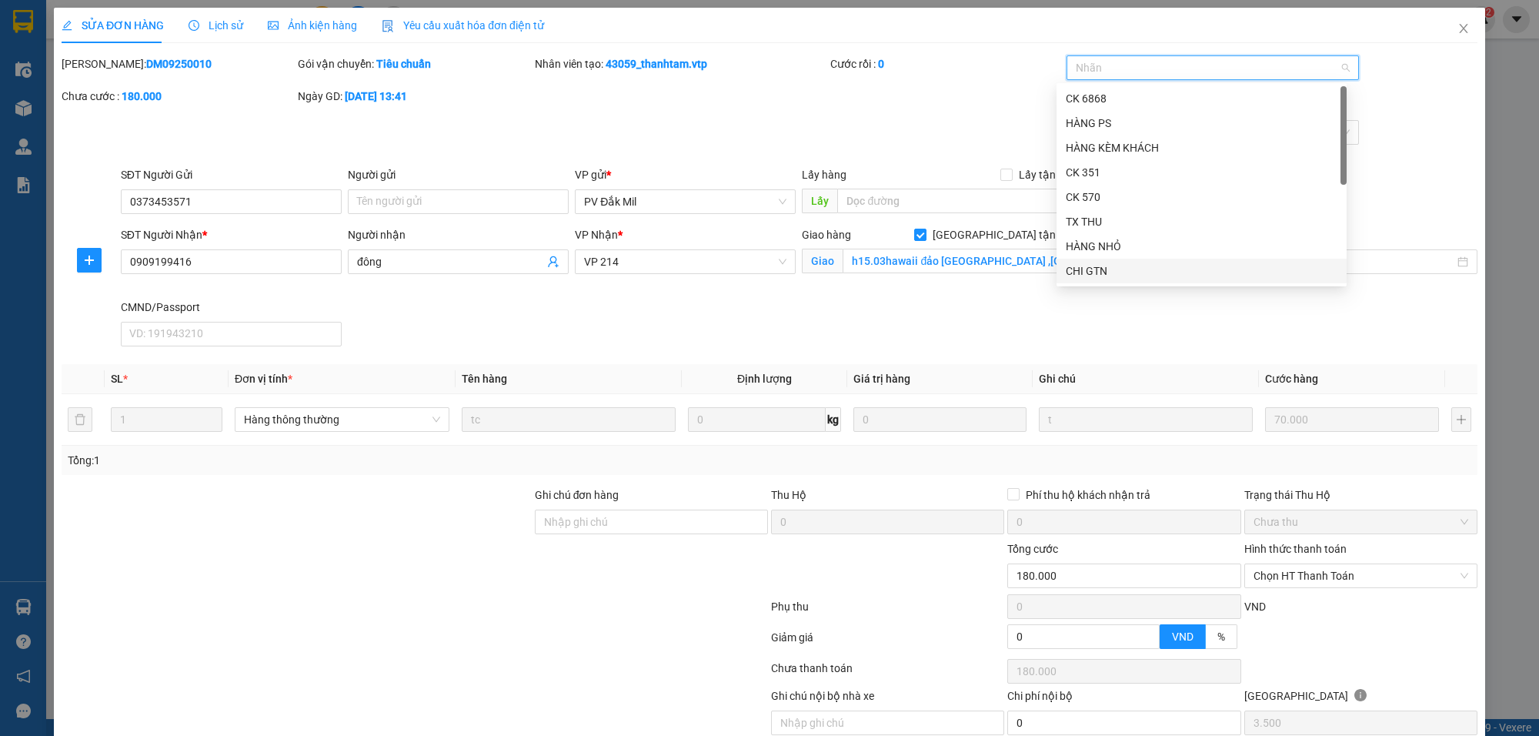
click at [1089, 271] on div "CHI GTN" at bounding box center [1202, 270] width 272 height 17
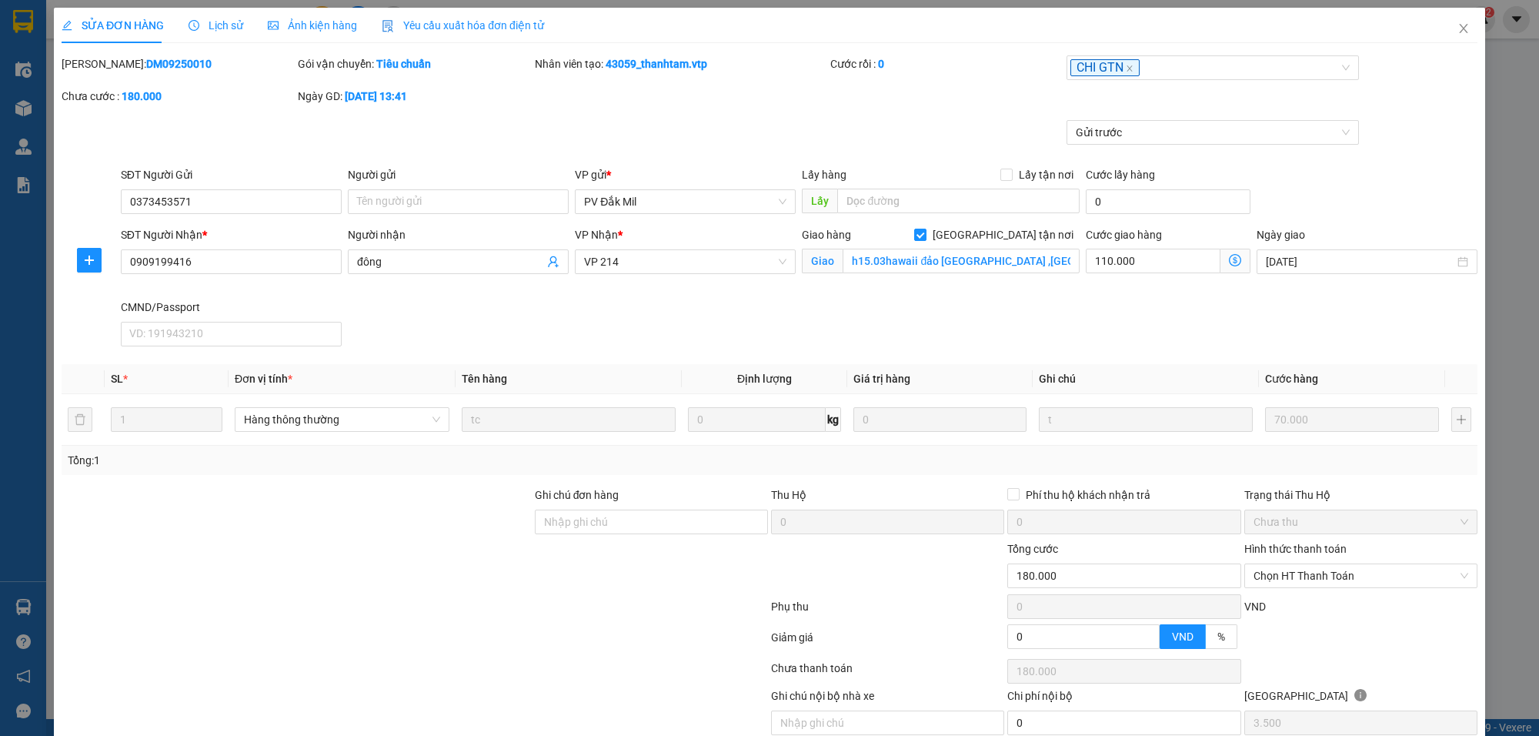
click at [905, 116] on div "Mã ĐH: DM09250010 Gói vận chuyển: Tiêu chuẩn Nhân viên tạo: 43059_thanhtam.vtp …" at bounding box center [769, 87] width 1419 height 65
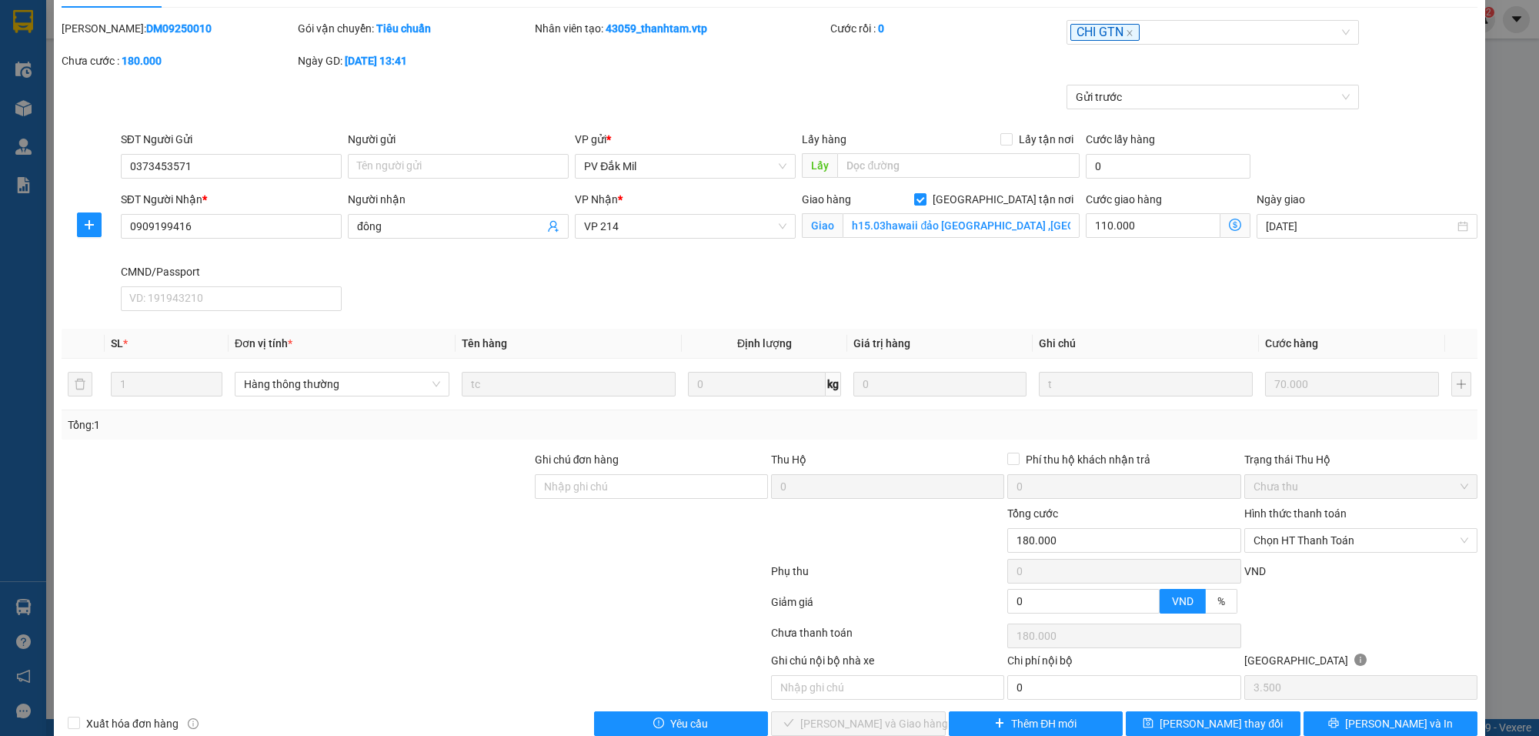
scroll to position [68, 0]
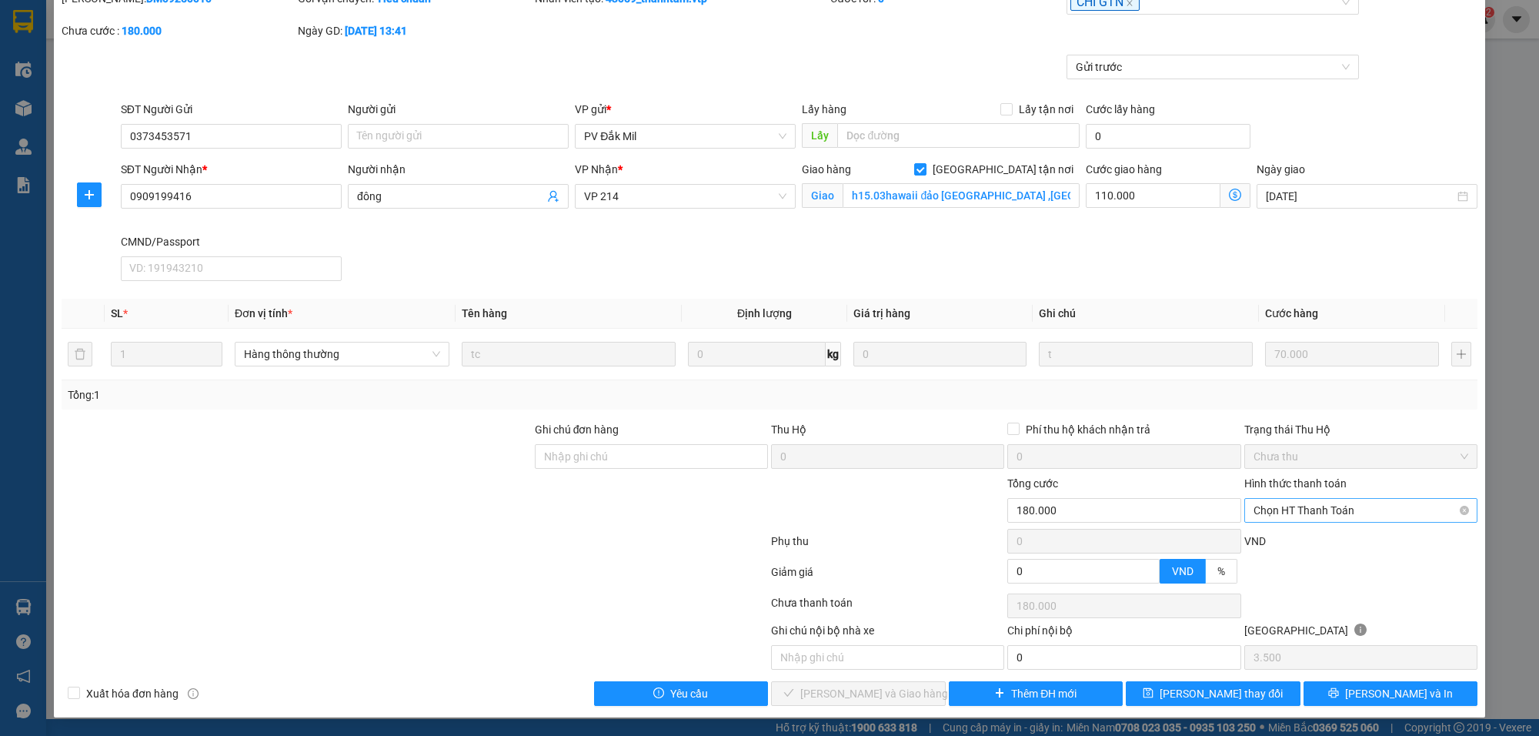
click at [1315, 512] on span "Chọn HT Thanh Toán" at bounding box center [1361, 510] width 215 height 23
click at [1282, 536] on div "Tại văn phòng" at bounding box center [1348, 542] width 212 height 17
type input "0"
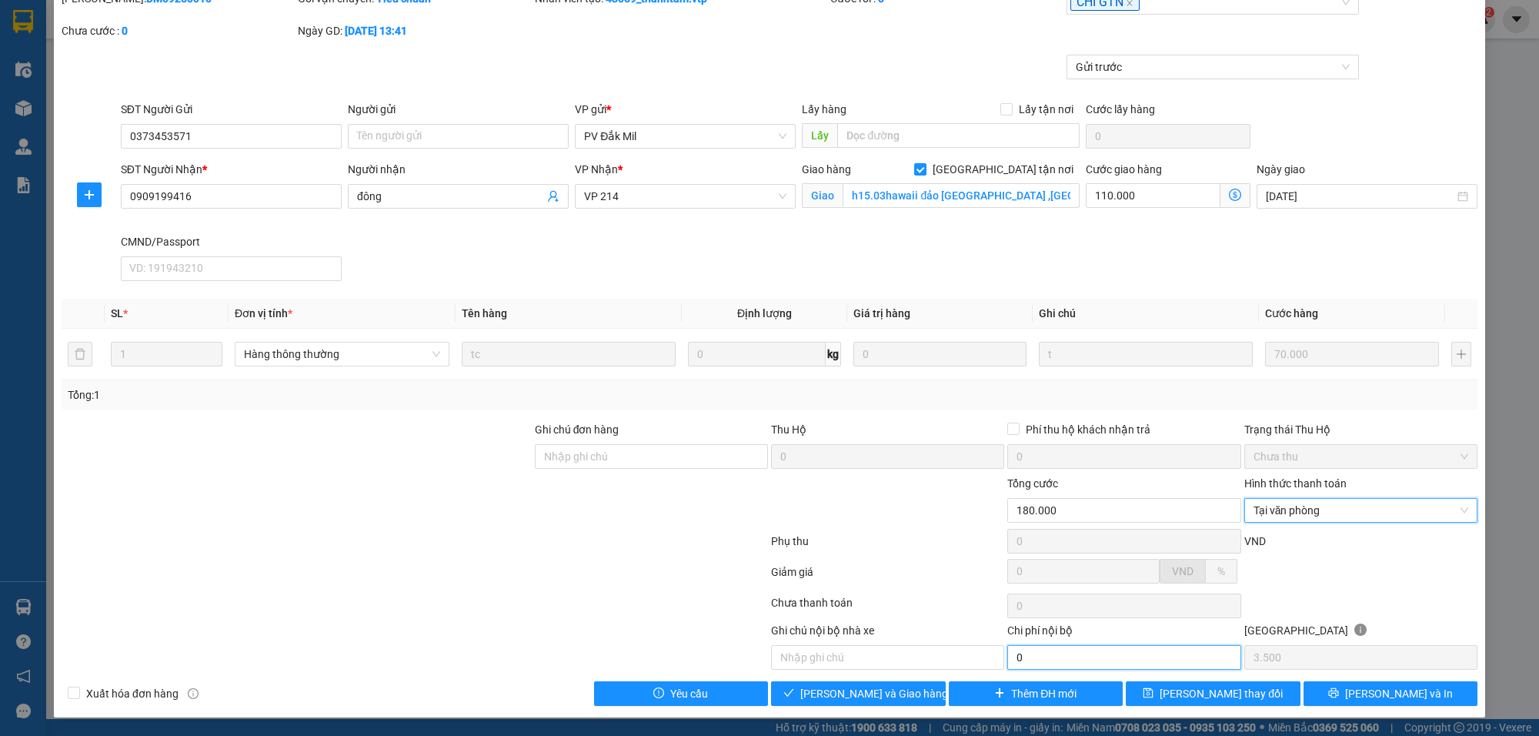
click at [1033, 657] on input "0" at bounding box center [1123, 657] width 233 height 25
click at [872, 695] on span "[PERSON_NAME] và Giao hàng" at bounding box center [874, 693] width 148 height 17
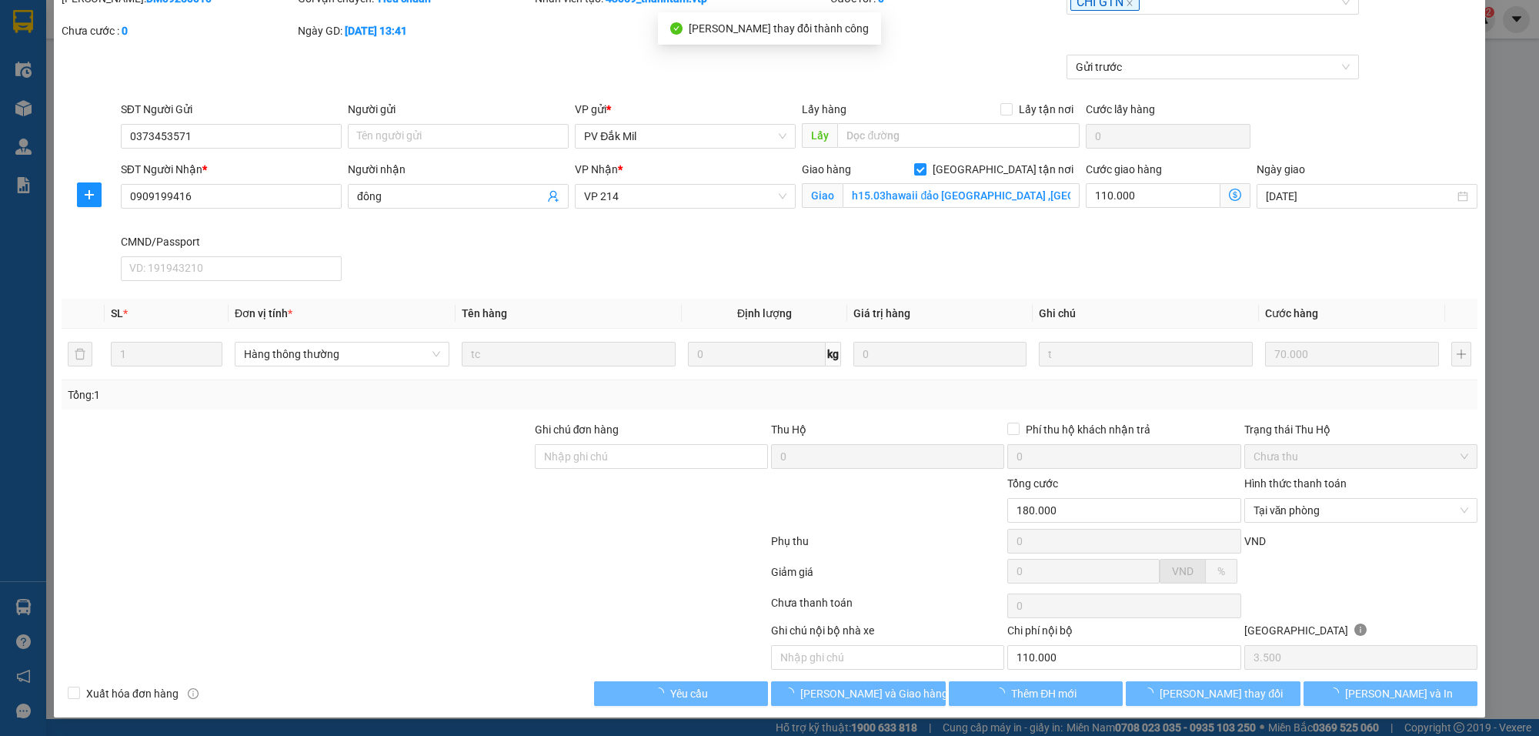
type input "110.000"
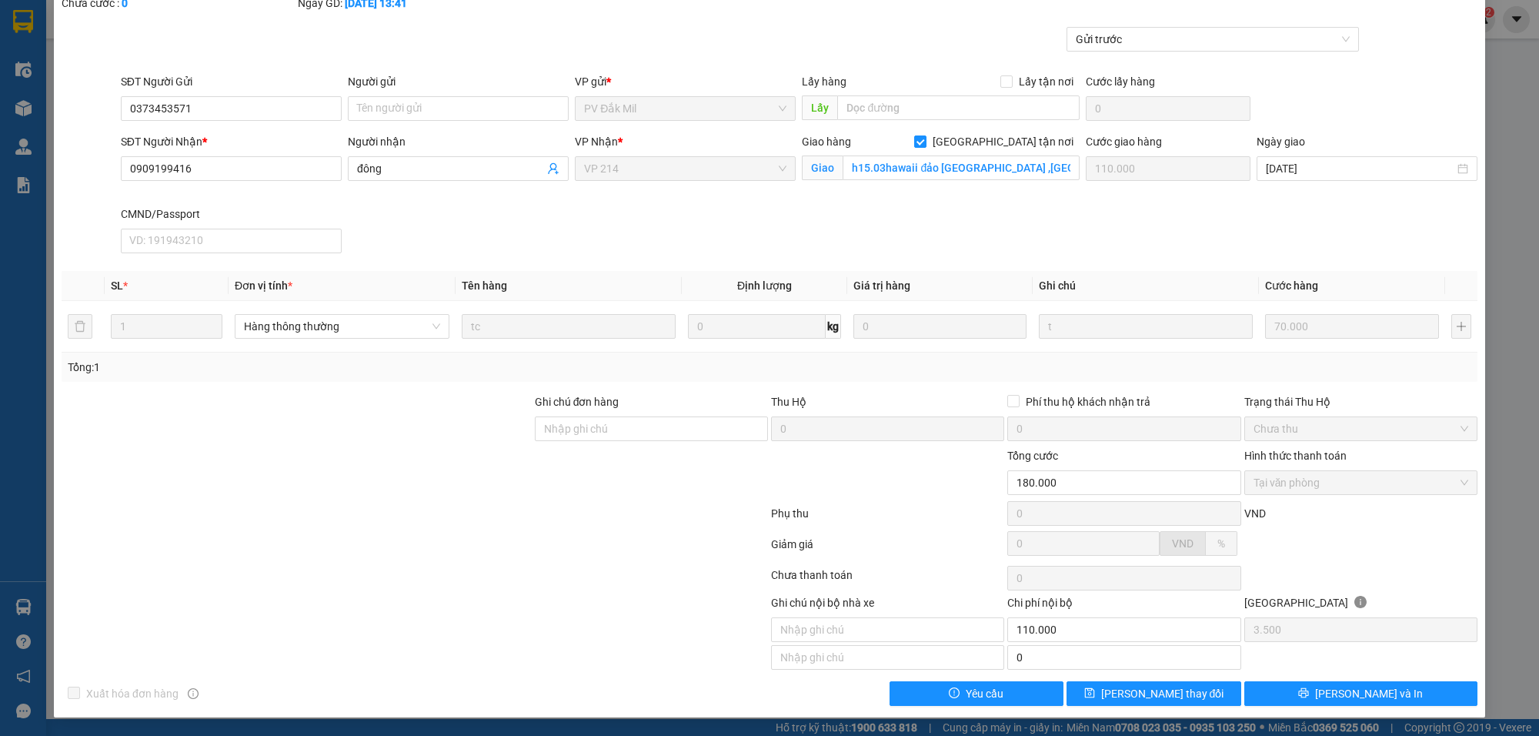
scroll to position [0, 0]
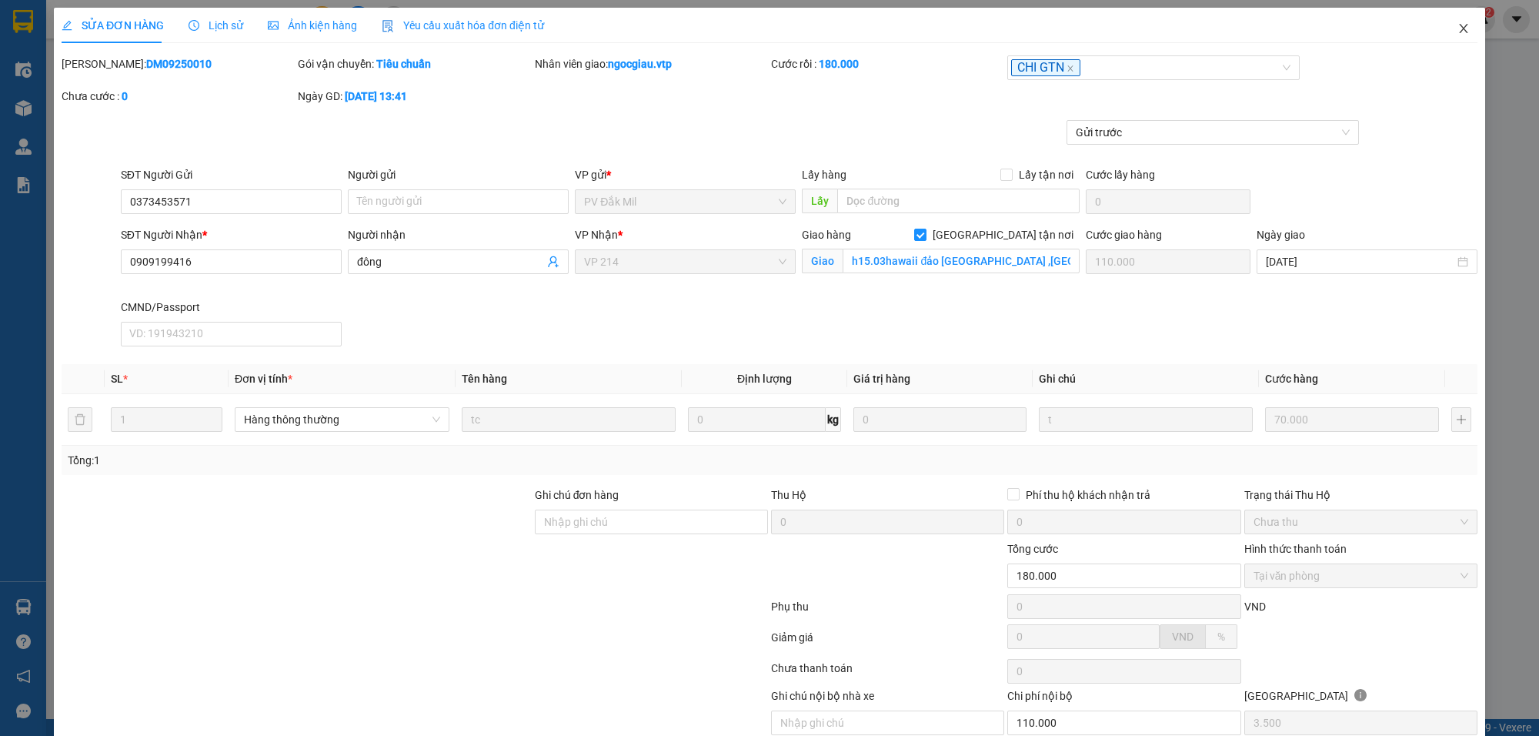
click at [1456, 23] on span "Close" at bounding box center [1463, 29] width 43 height 43
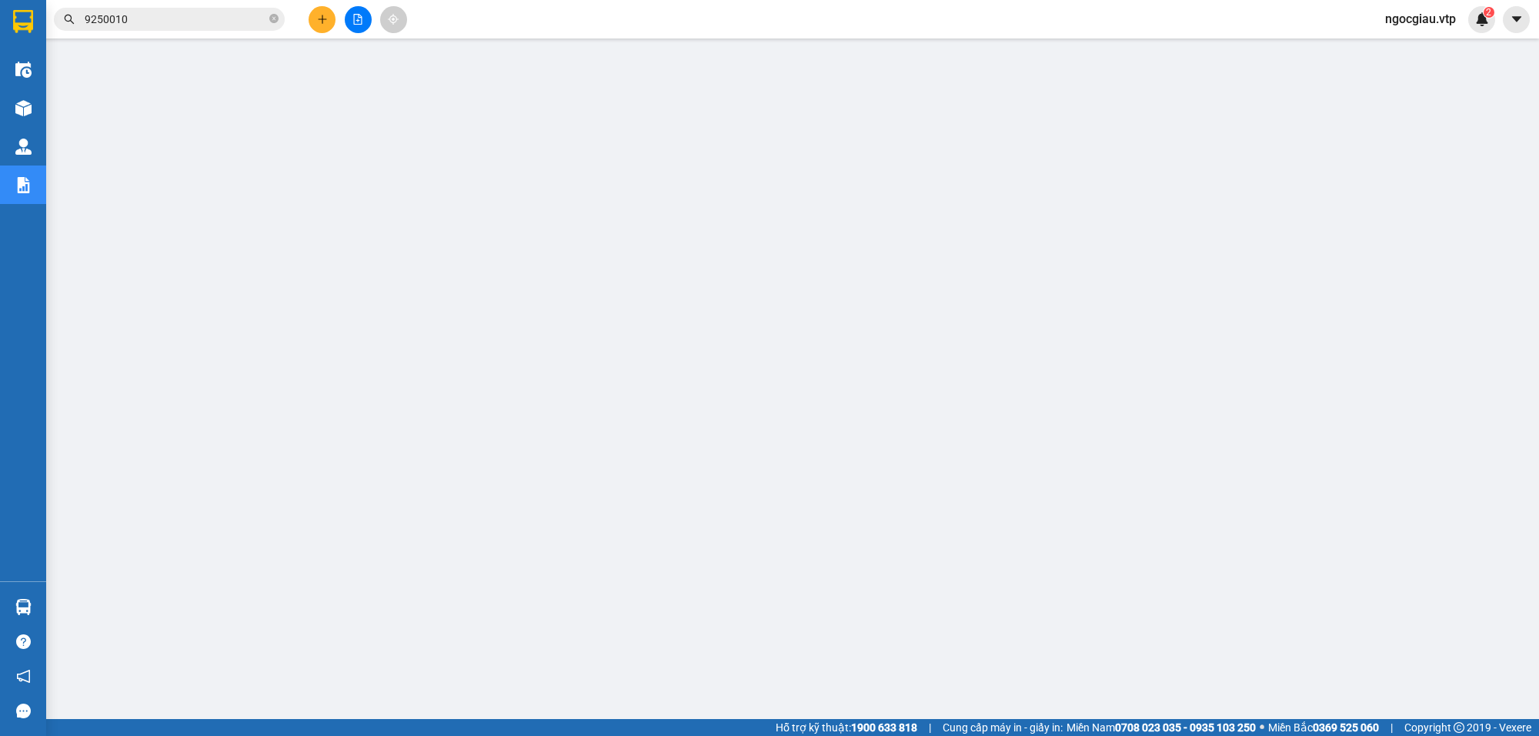
click at [183, 14] on input "9250010" at bounding box center [176, 19] width 182 height 17
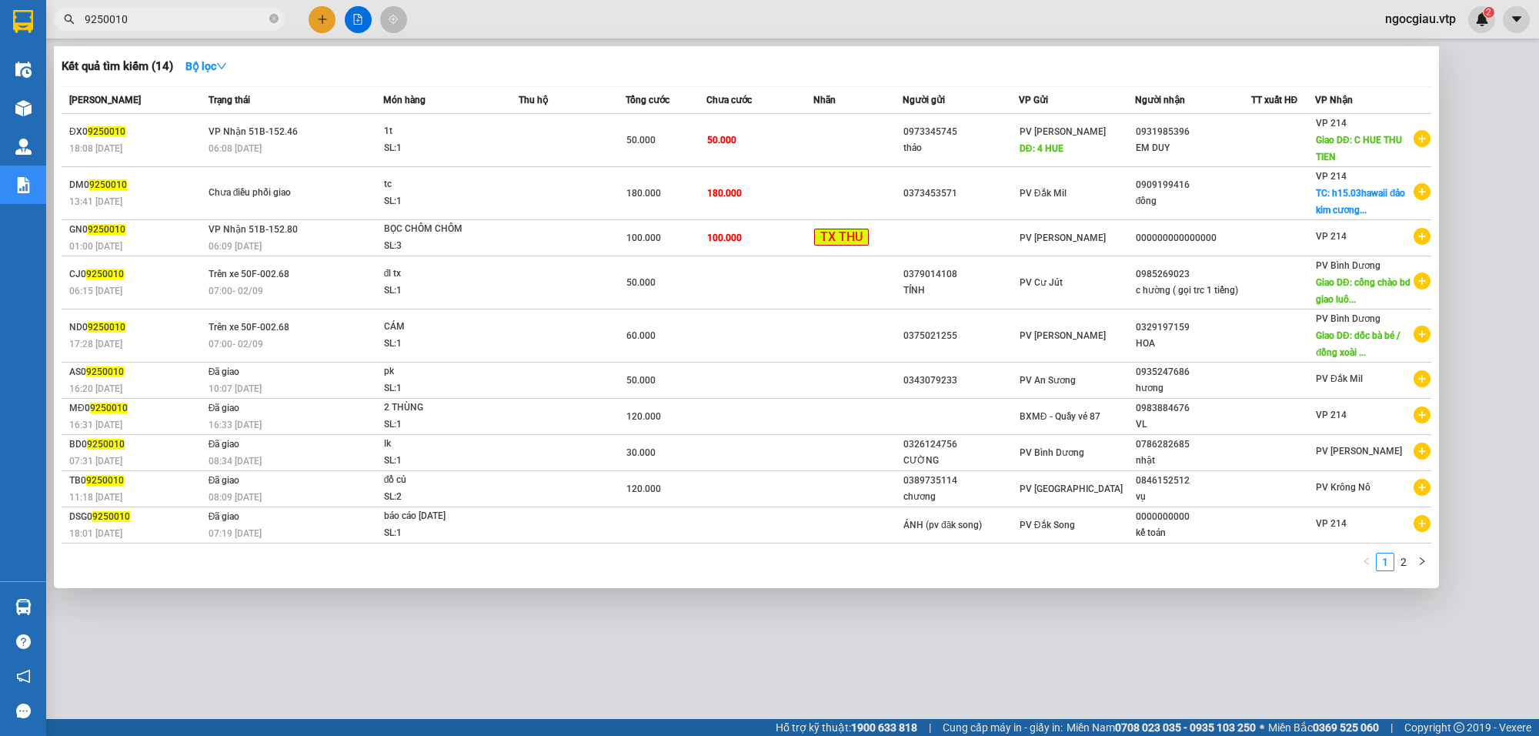
click at [183, 14] on input "9250010" at bounding box center [176, 19] width 182 height 17
type input "9250039"
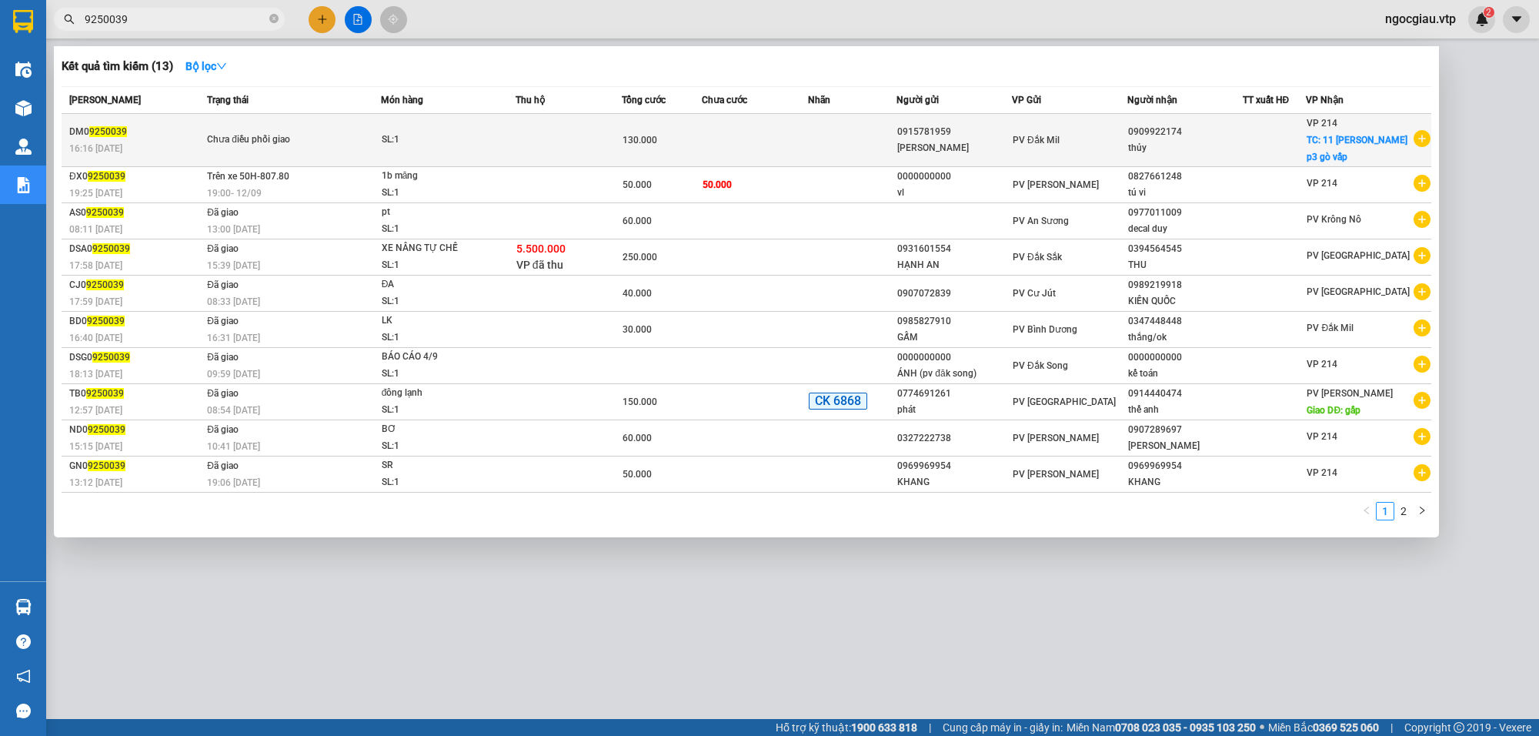
click at [789, 144] on td at bounding box center [755, 140] width 106 height 53
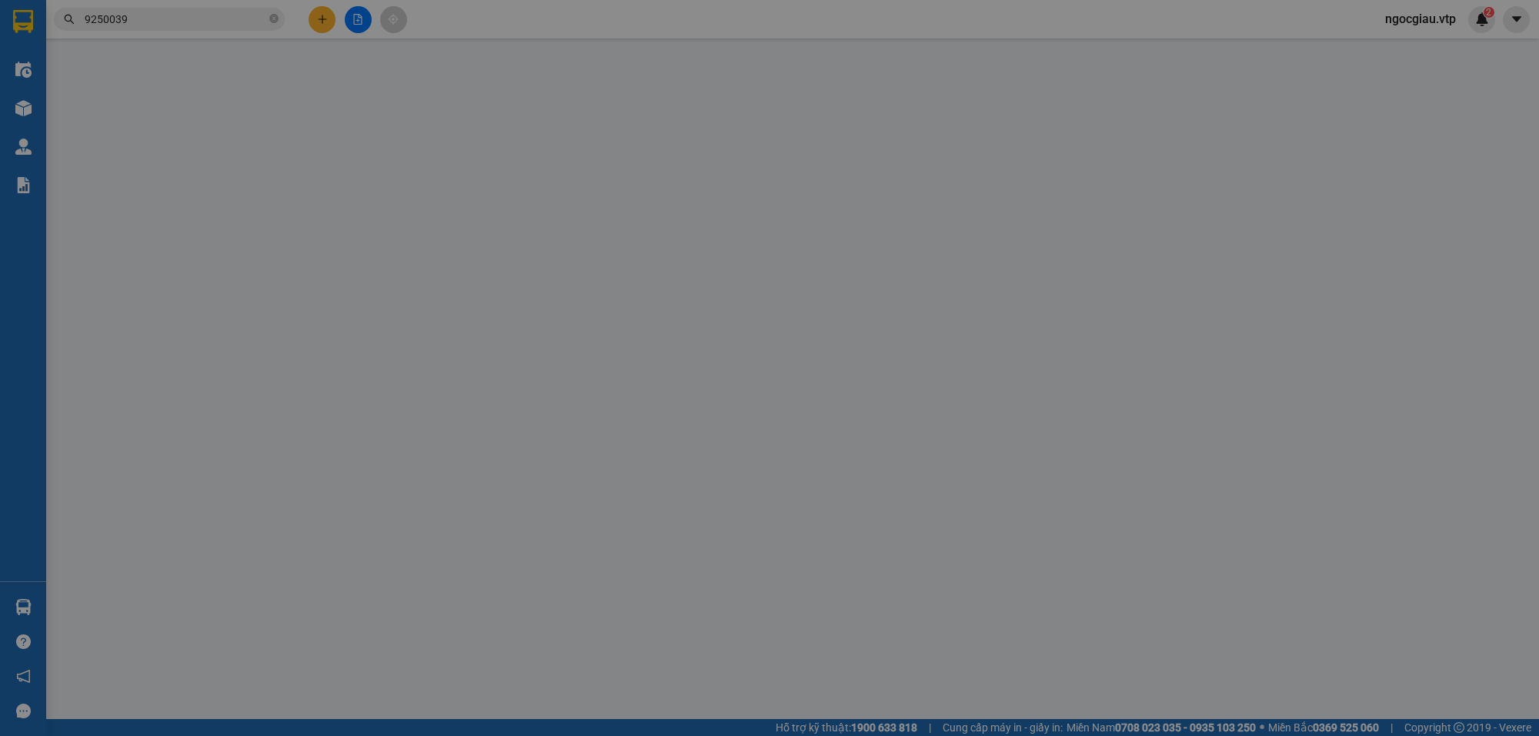
type input "2.500"
type input "0915781959"
type input "thanh sơn"
type input "0909922174"
type input "thủy"
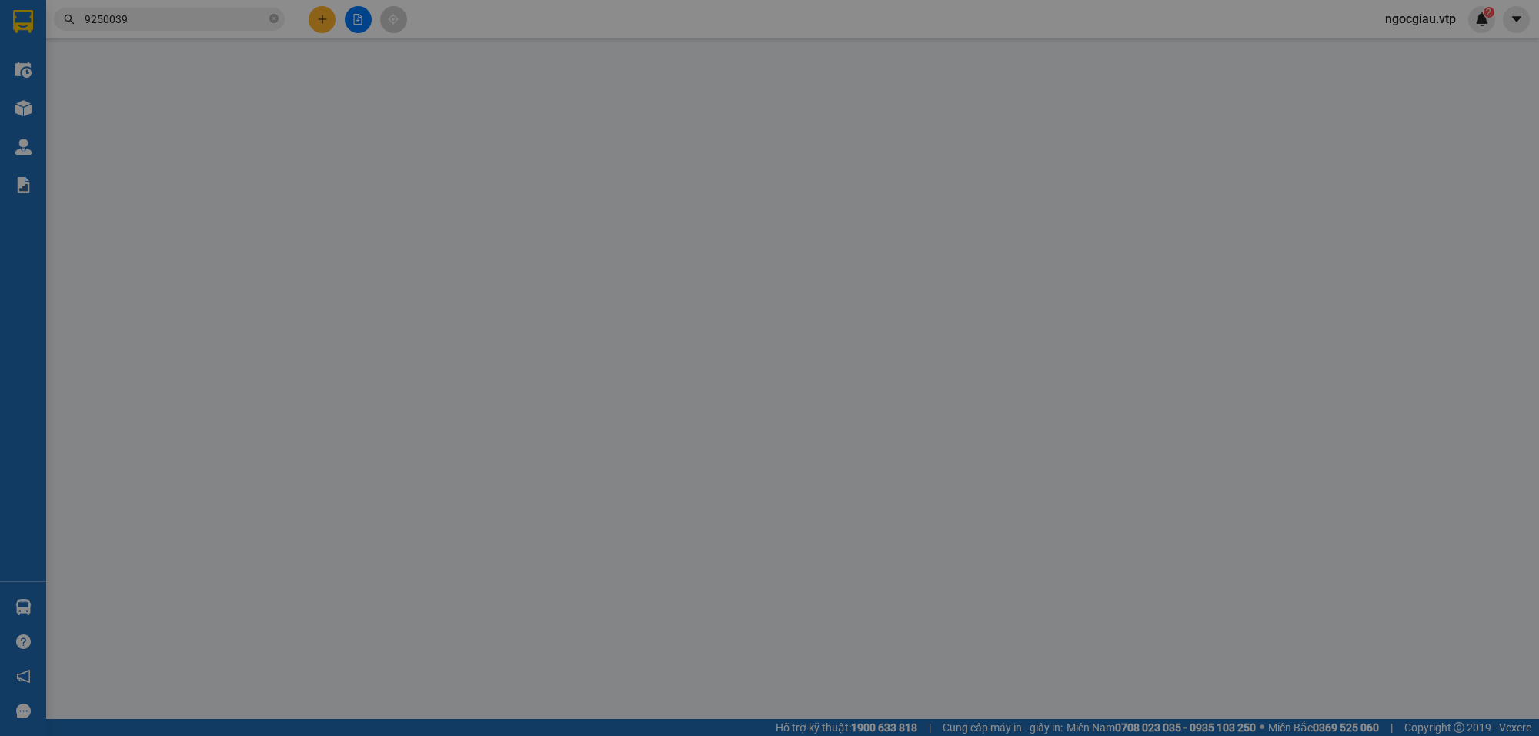
checkbox input "true"
type input "11 nguyễn tuân p3 gò vấp"
type input "130.000"
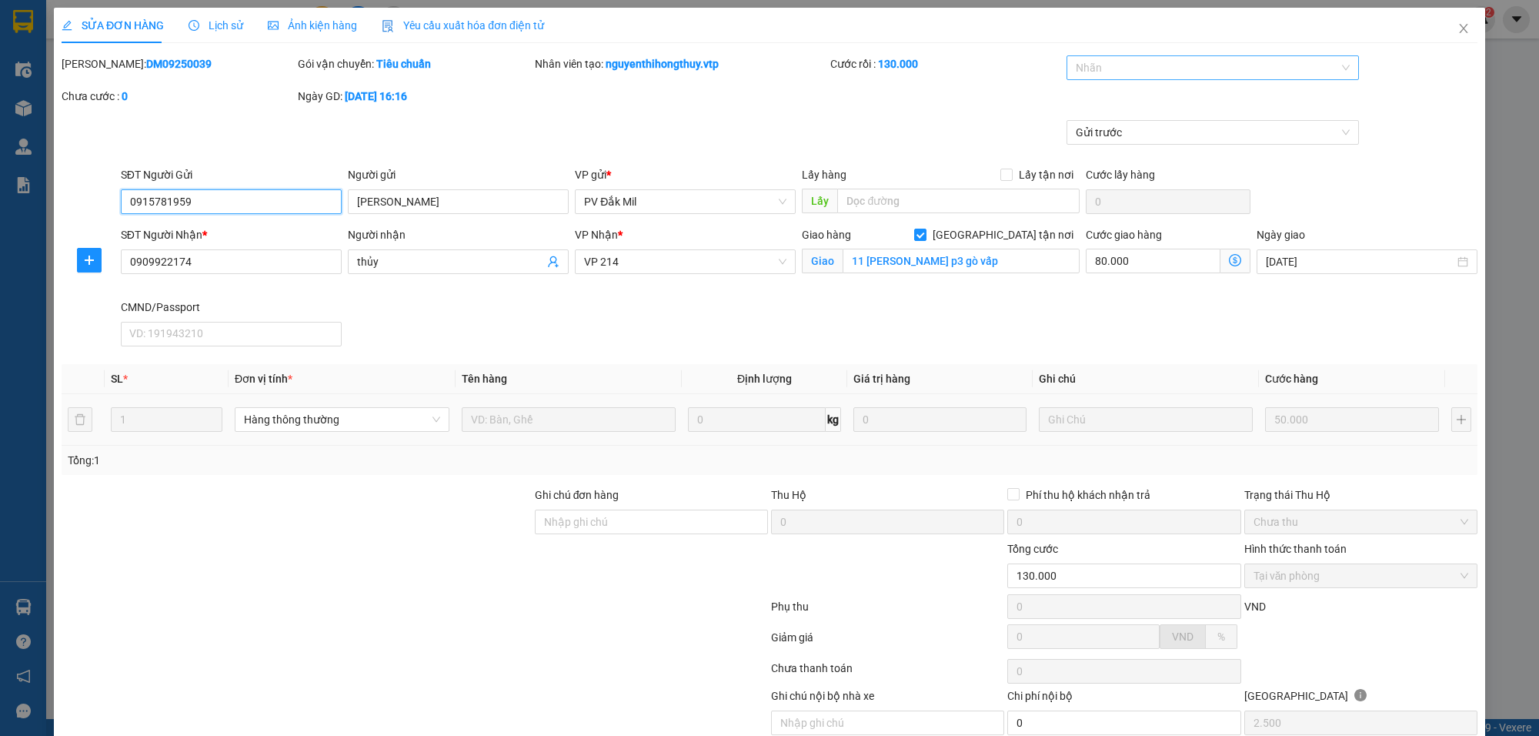
click at [1087, 66] on div at bounding box center [1205, 67] width 269 height 18
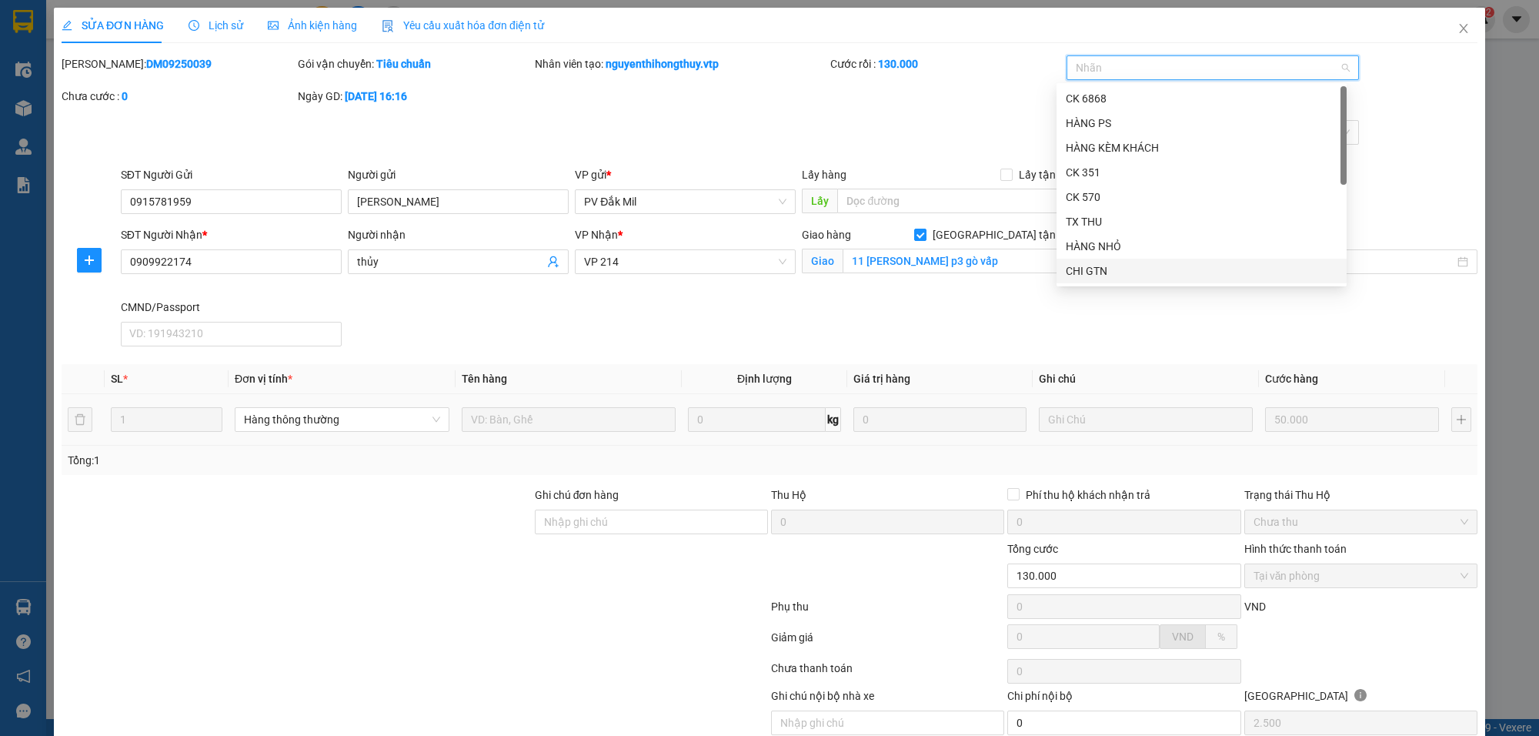
click at [1109, 266] on div "CHI GTN" at bounding box center [1202, 270] width 272 height 17
click at [903, 118] on div "Mã ĐH: DM09250039 Gói vận chuyển: Tiêu chuẩn Nhân viên tạo: nguyenthihongthuy.v…" at bounding box center [769, 87] width 1419 height 65
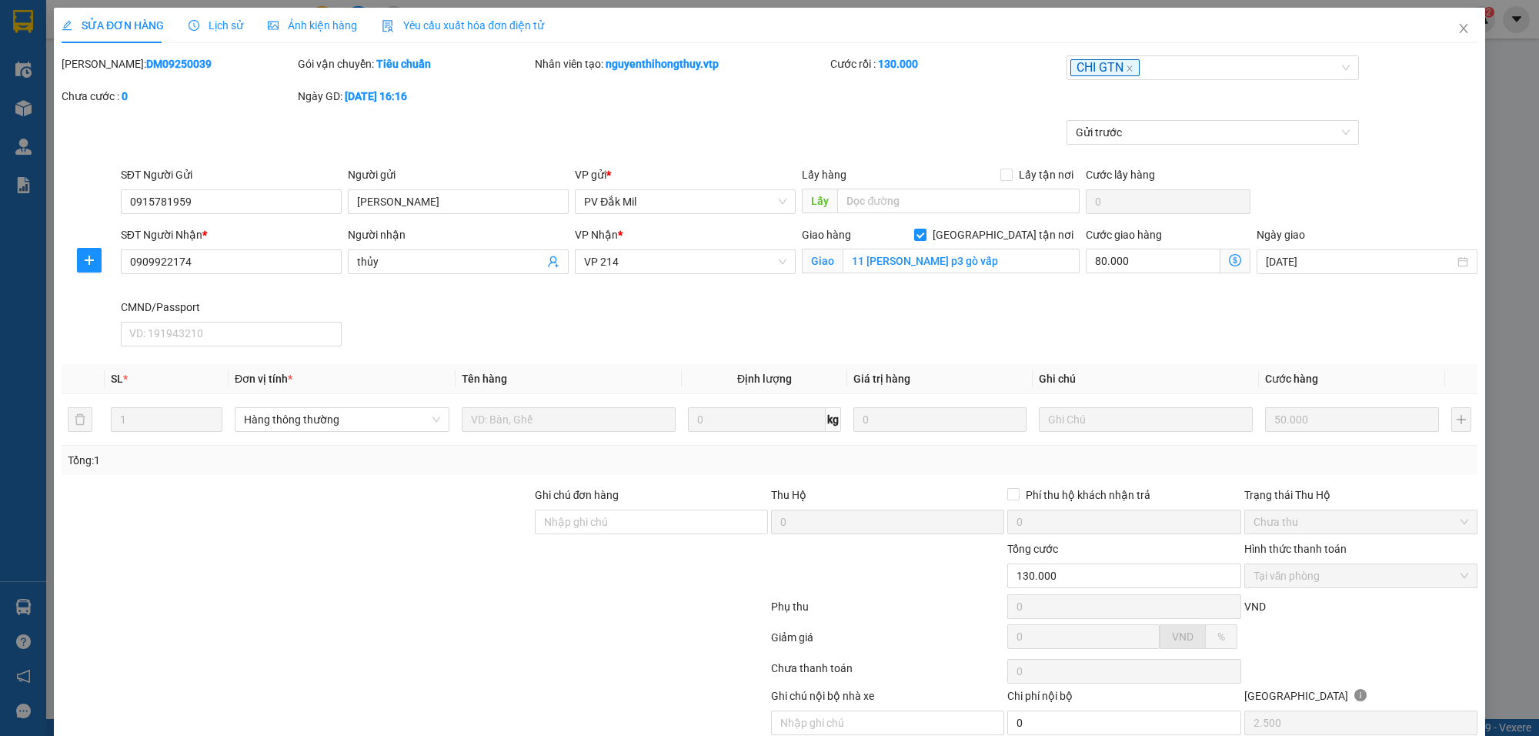
scroll to position [68, 0]
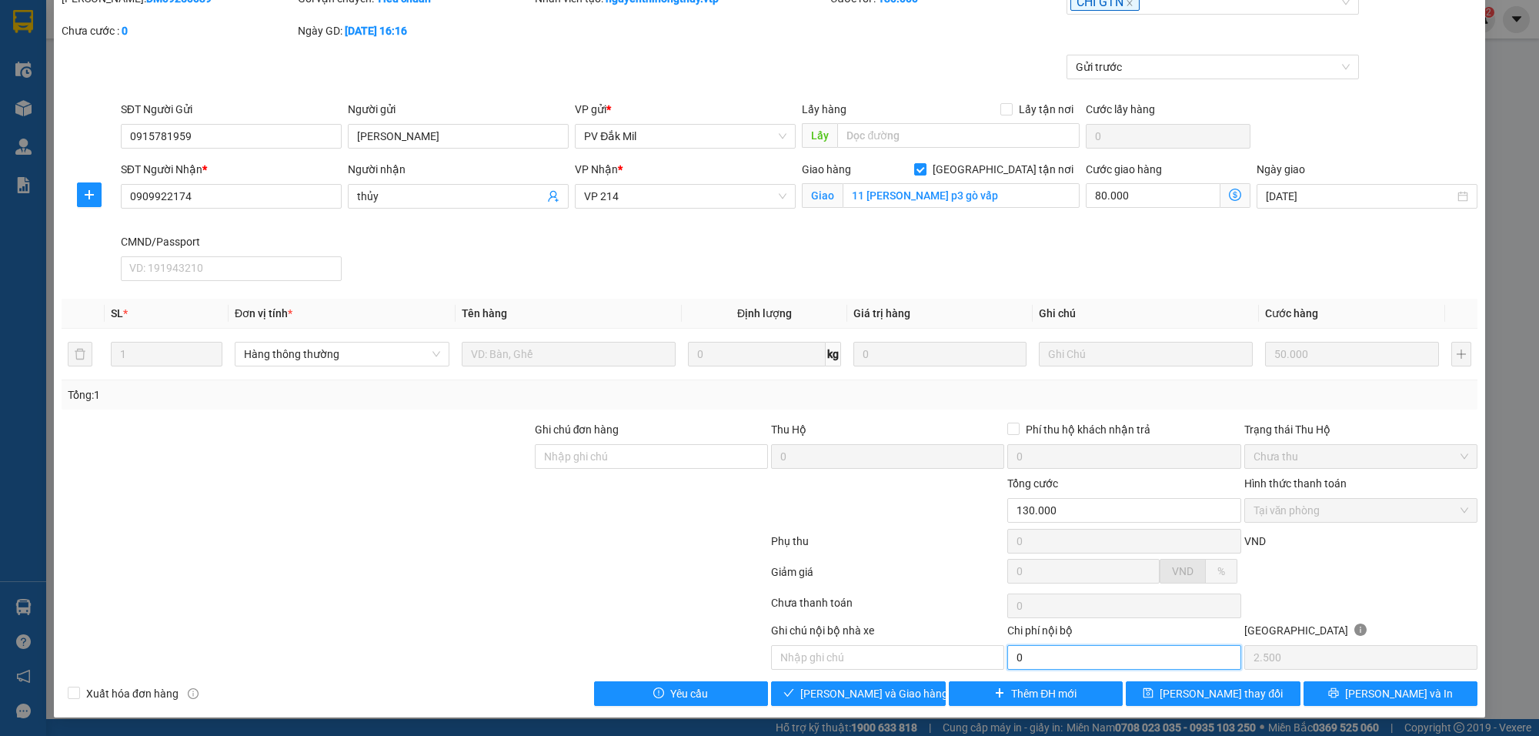
click at [1055, 657] on input "0" at bounding box center [1123, 657] width 233 height 25
click at [894, 697] on span "[PERSON_NAME] và Giao hàng" at bounding box center [874, 693] width 148 height 17
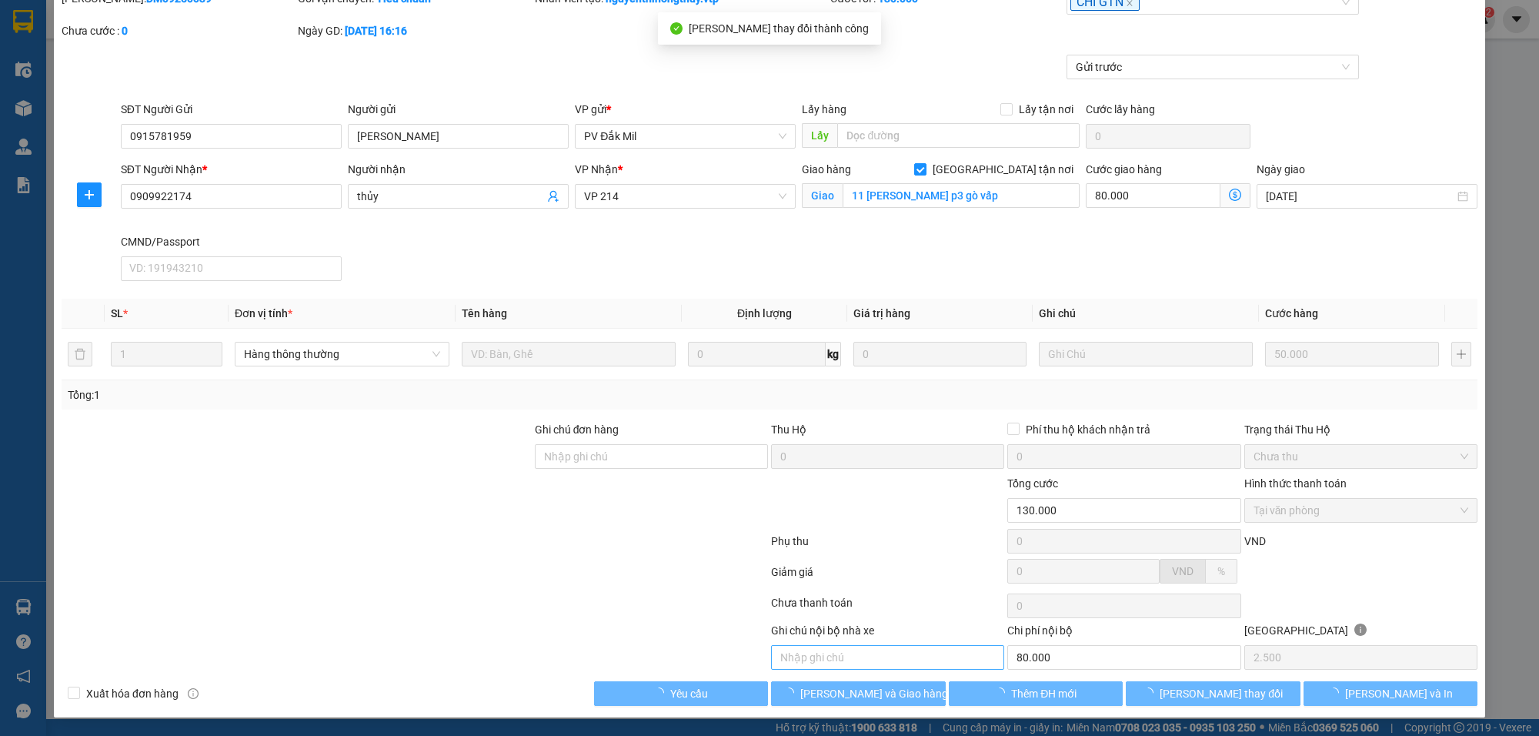
type input "80.000"
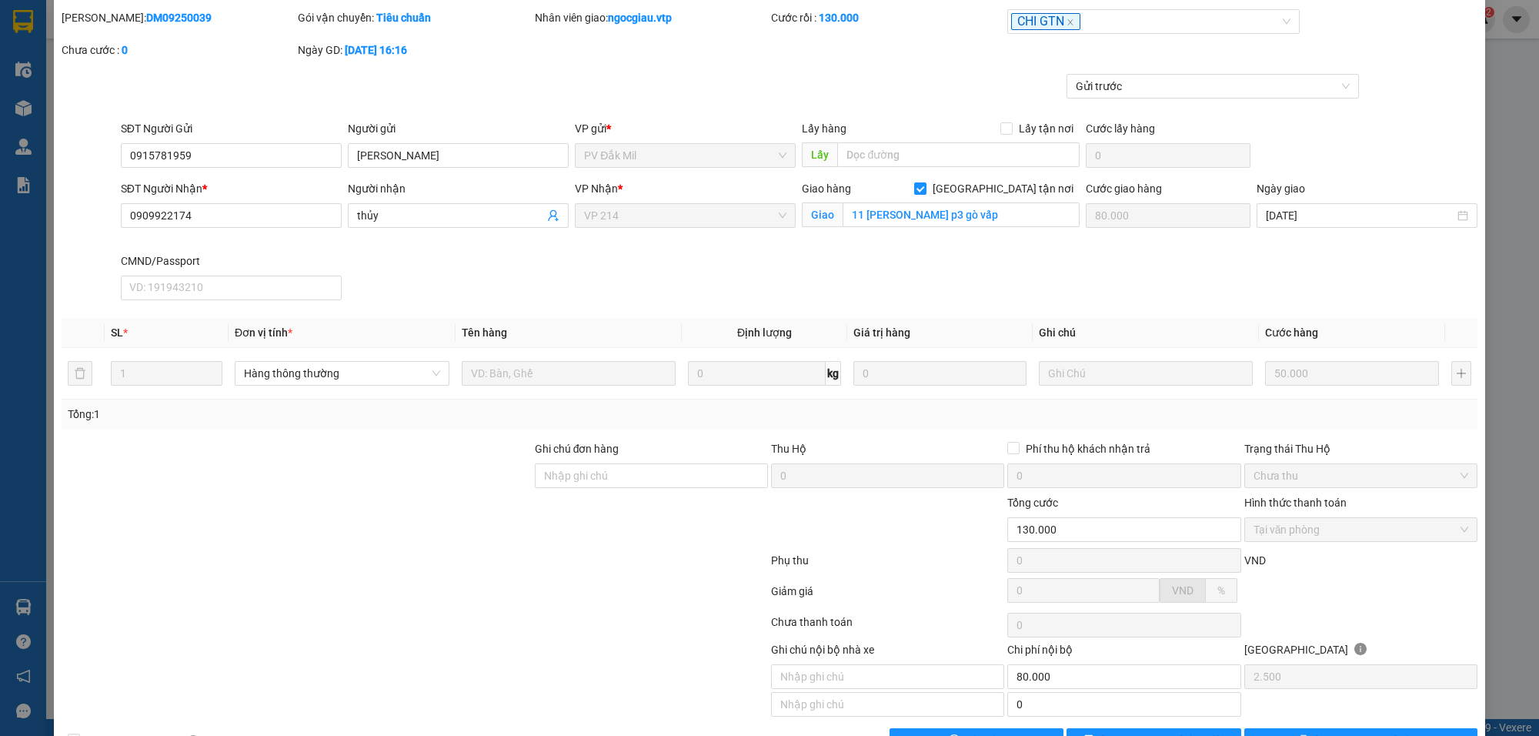
scroll to position [0, 0]
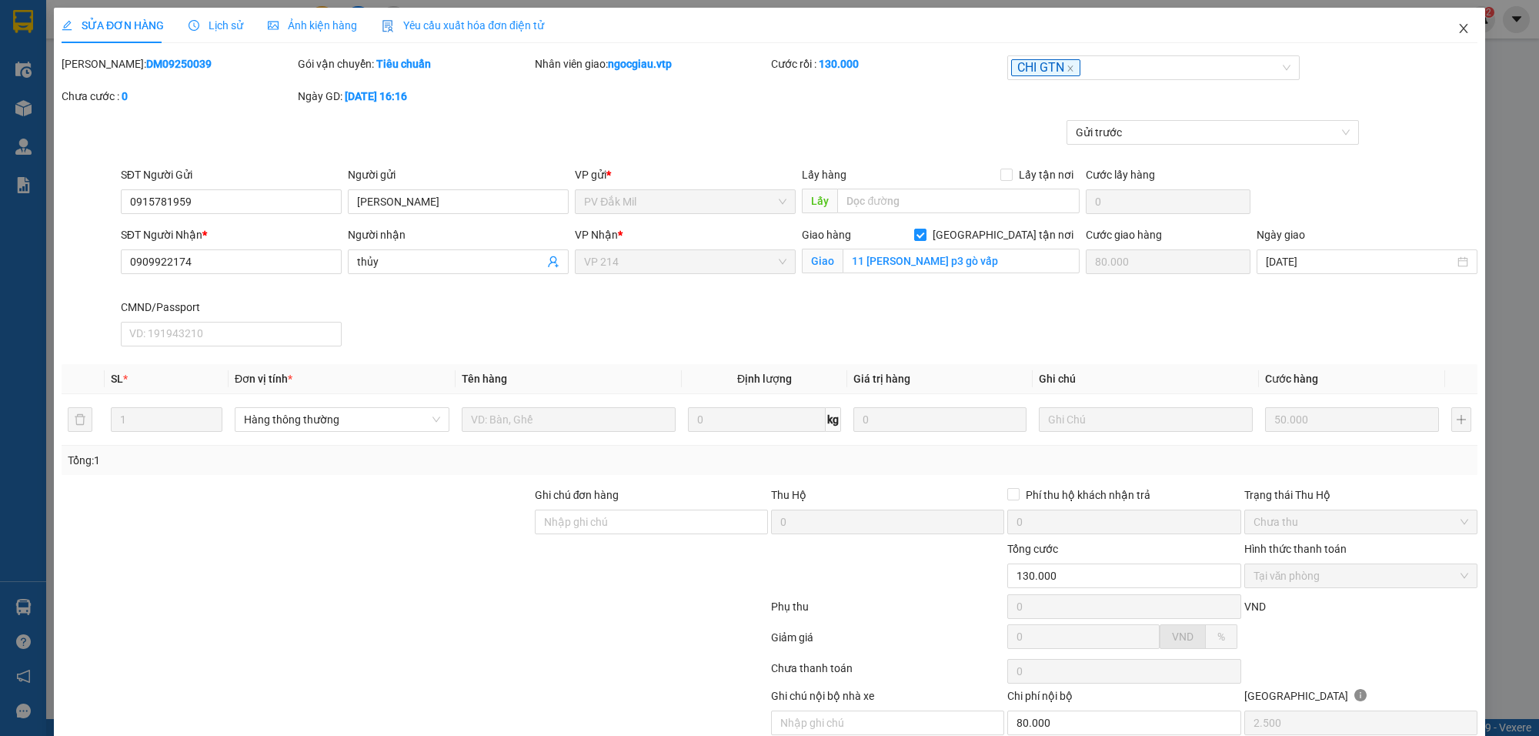
click at [1458, 27] on icon "close" at bounding box center [1464, 28] width 12 height 12
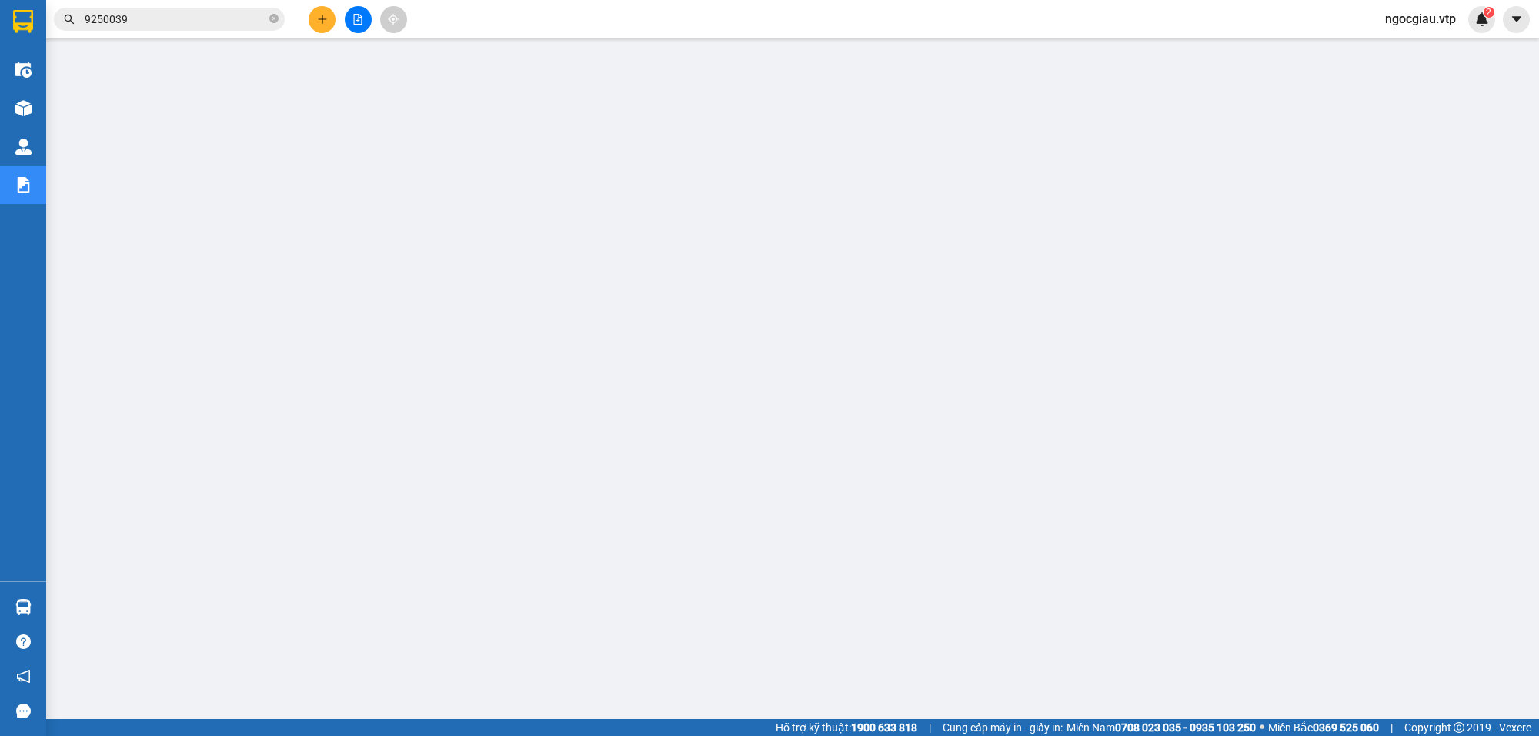
click at [160, 25] on input "9250039" at bounding box center [176, 19] width 182 height 17
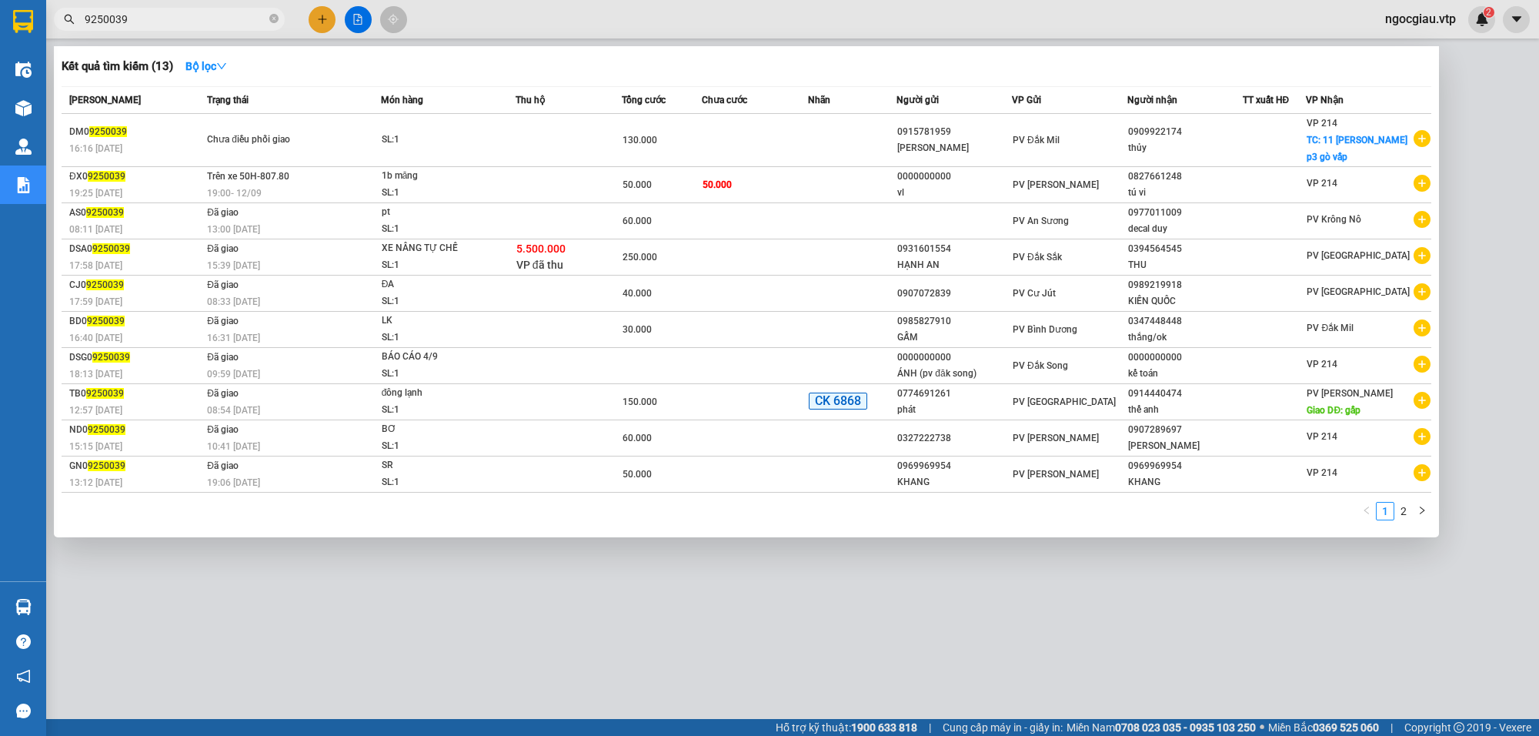
click at [160, 25] on input "9250039" at bounding box center [176, 19] width 182 height 17
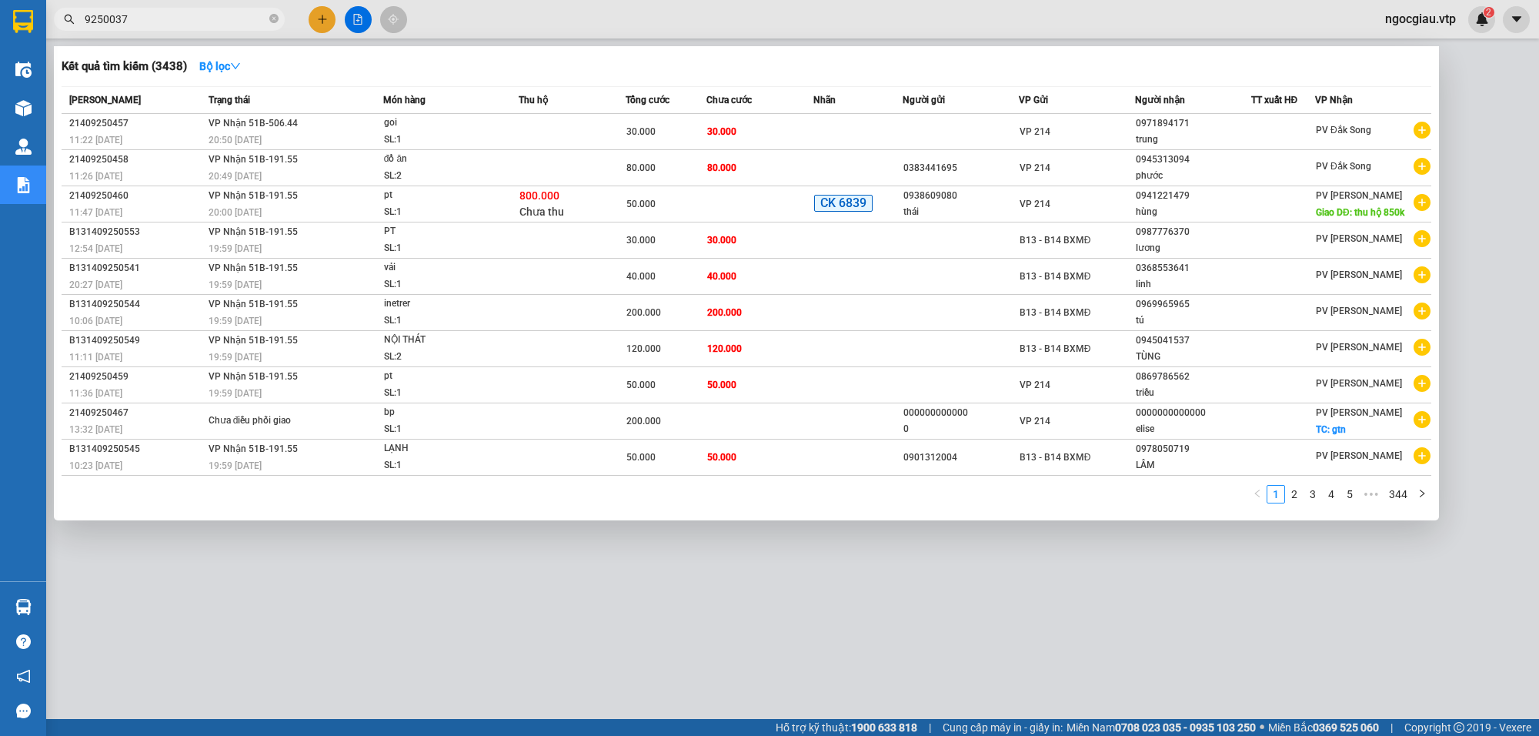
type input "9250037"
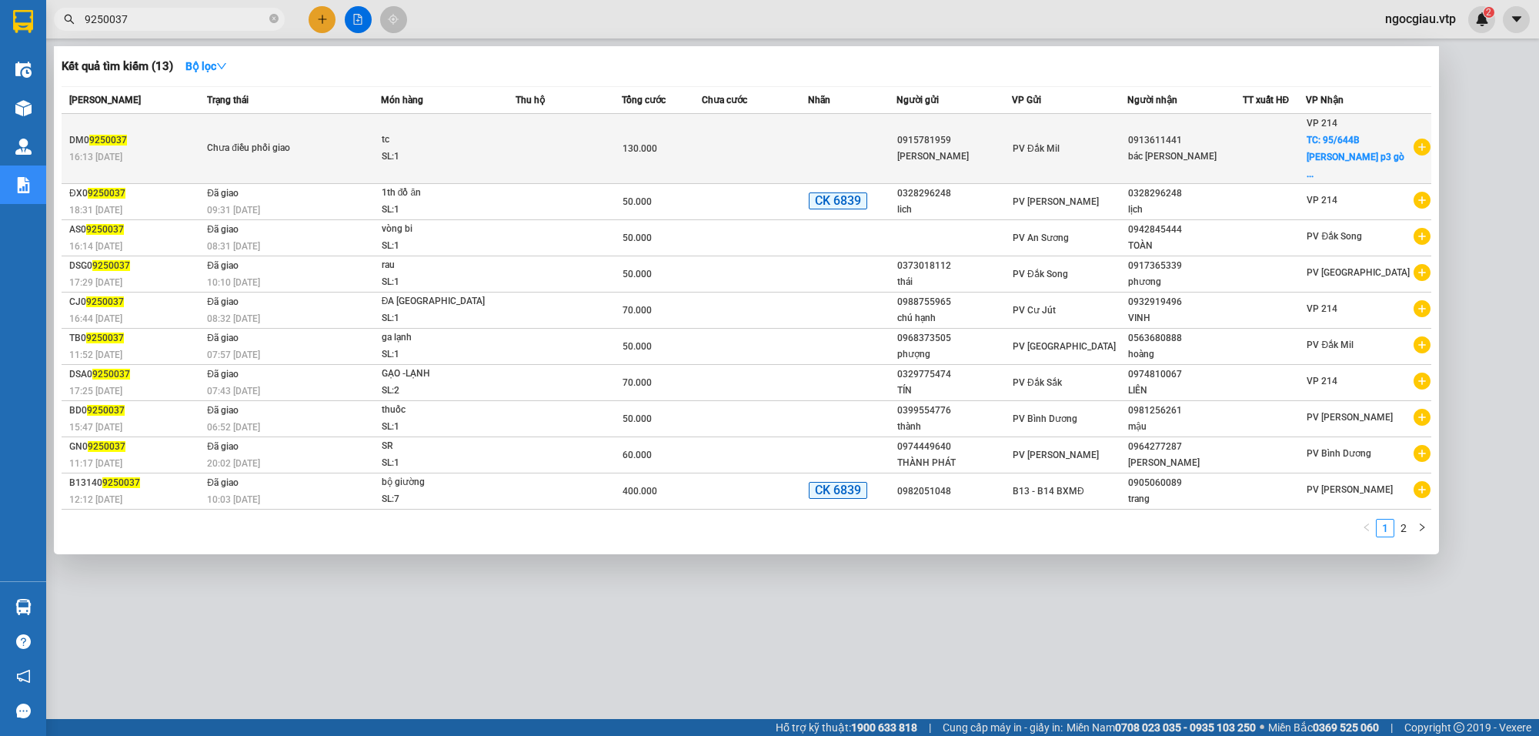
click at [771, 135] on td at bounding box center [755, 149] width 106 height 70
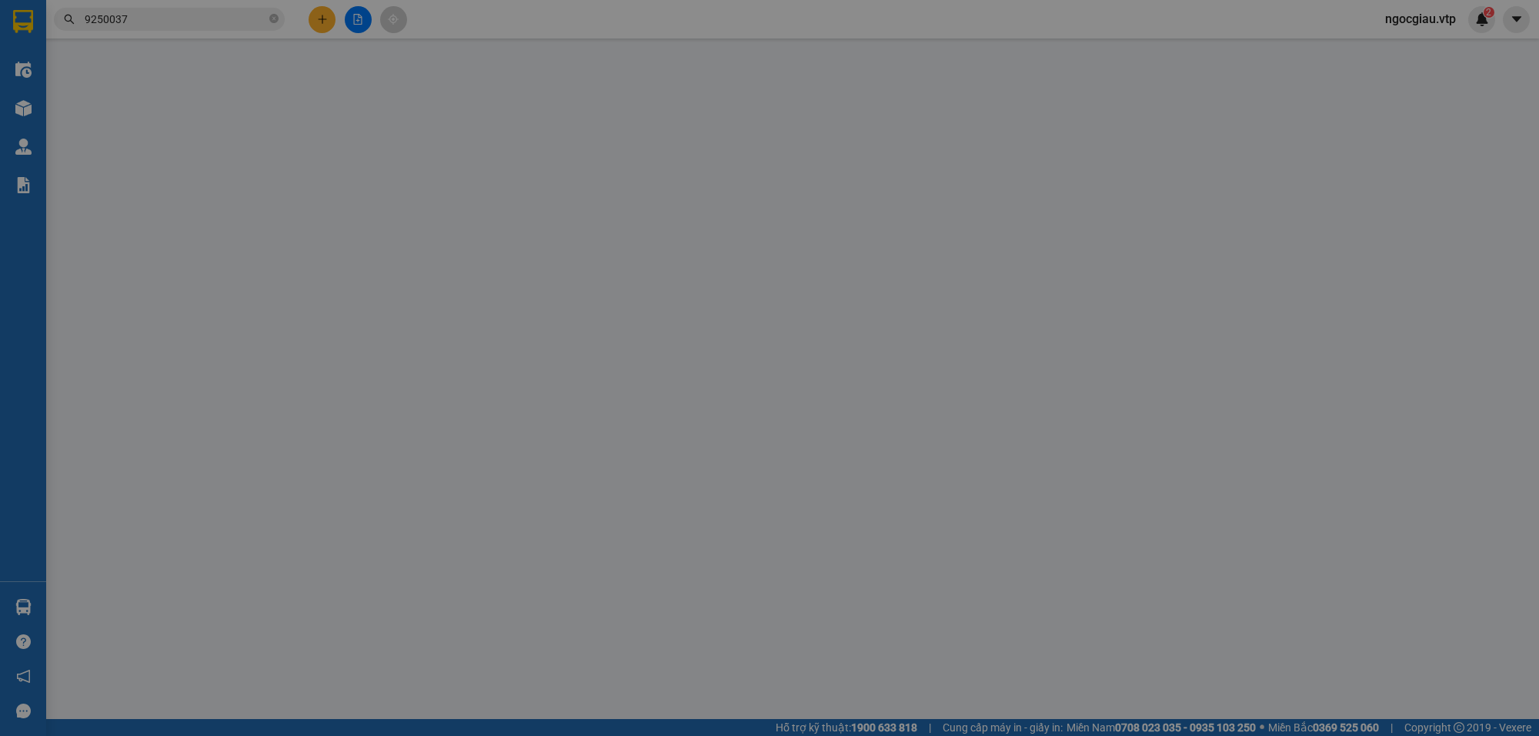
type input "0915781959"
type input "thanh sơn"
type input "0913611441"
type input "bác dũng"
checkbox input "true"
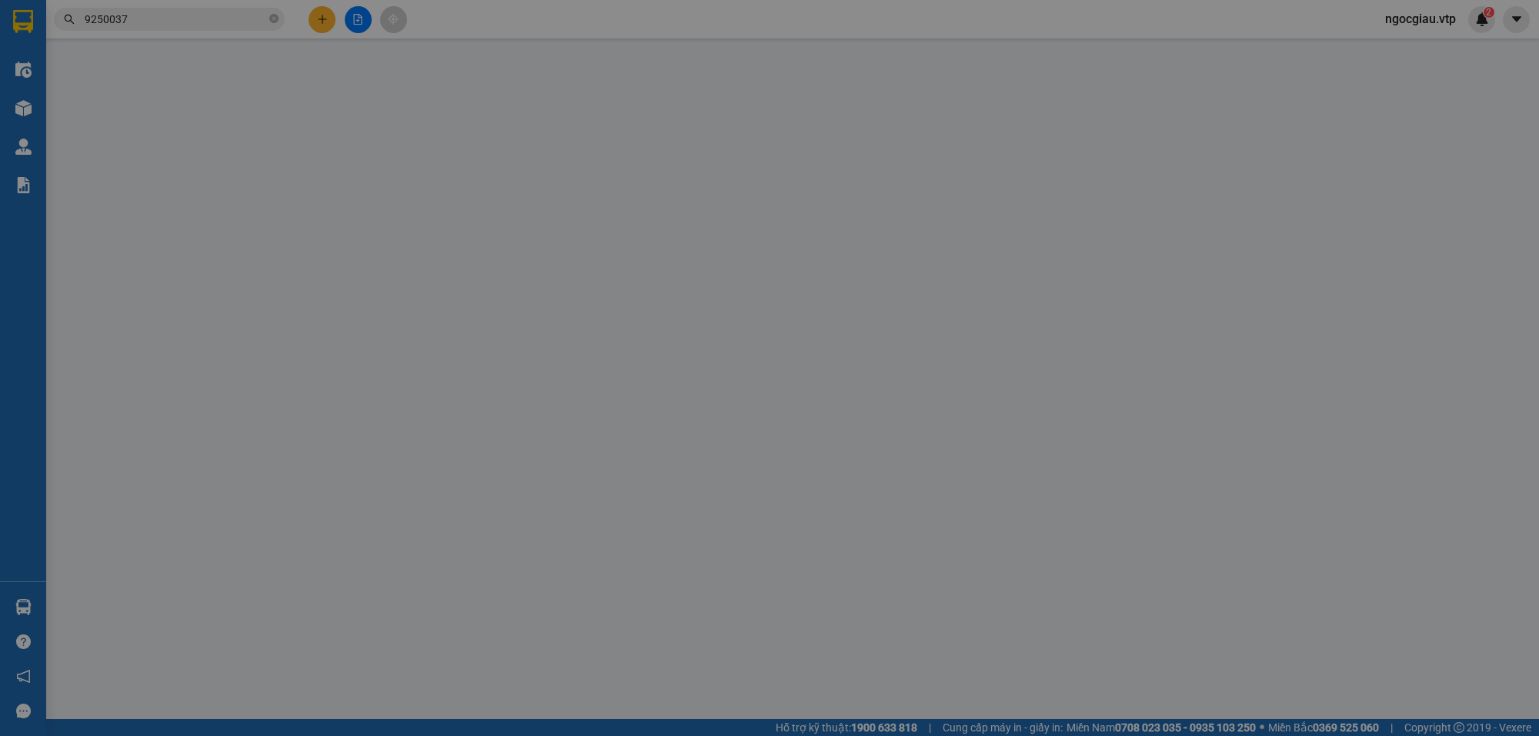
type input "95/644B nguyễn kiệm p3 gò vấp"
type input "130.000"
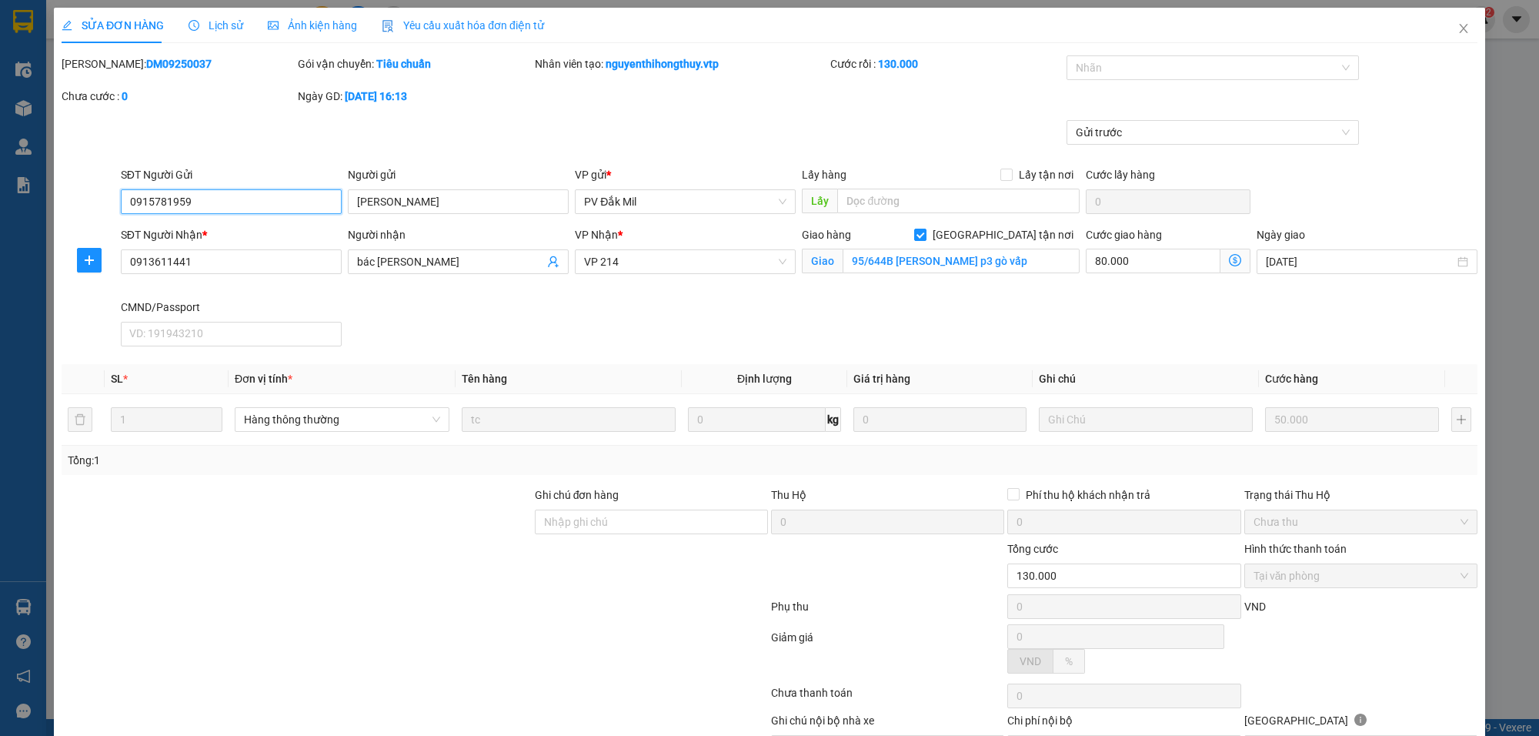
type input "2.500"
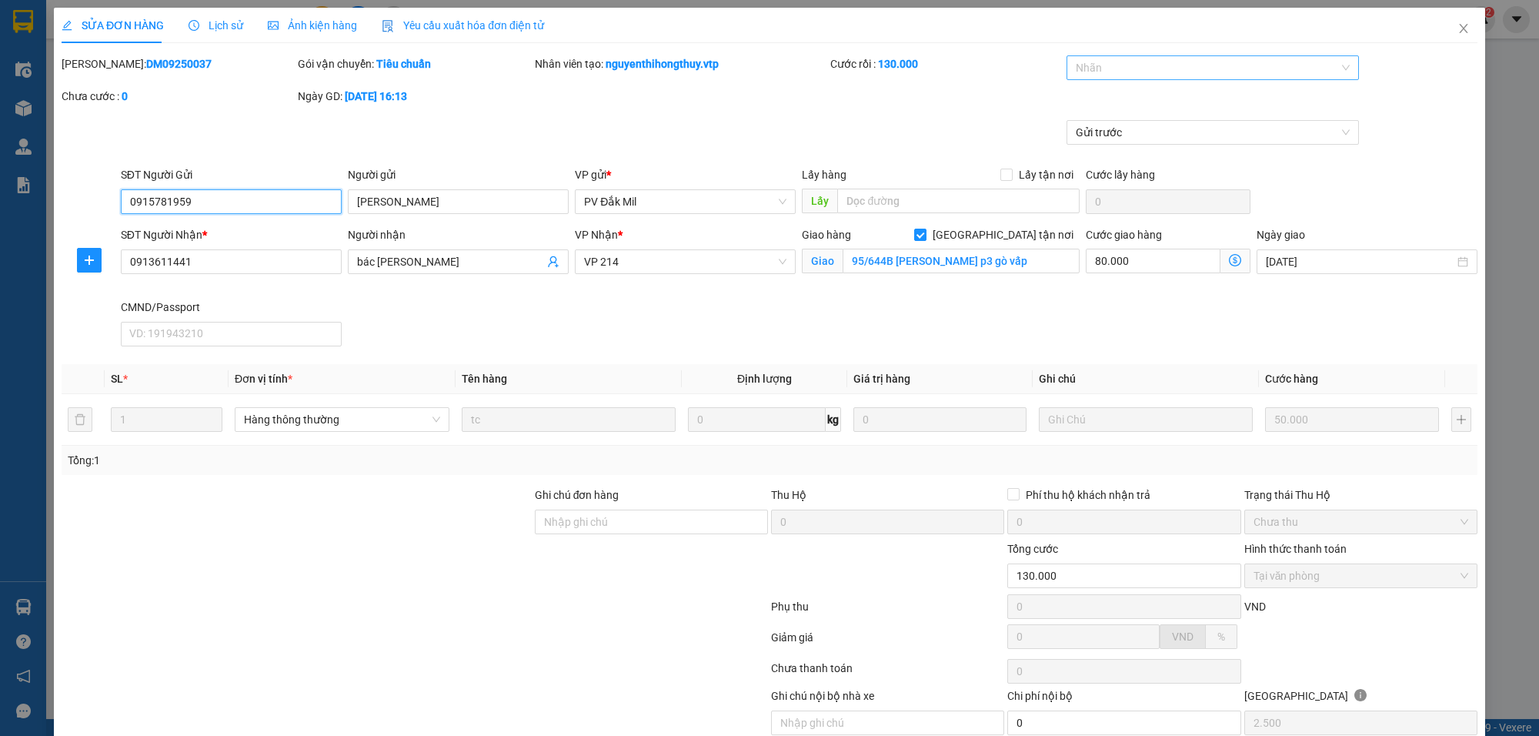
click at [1132, 71] on div at bounding box center [1205, 67] width 269 height 18
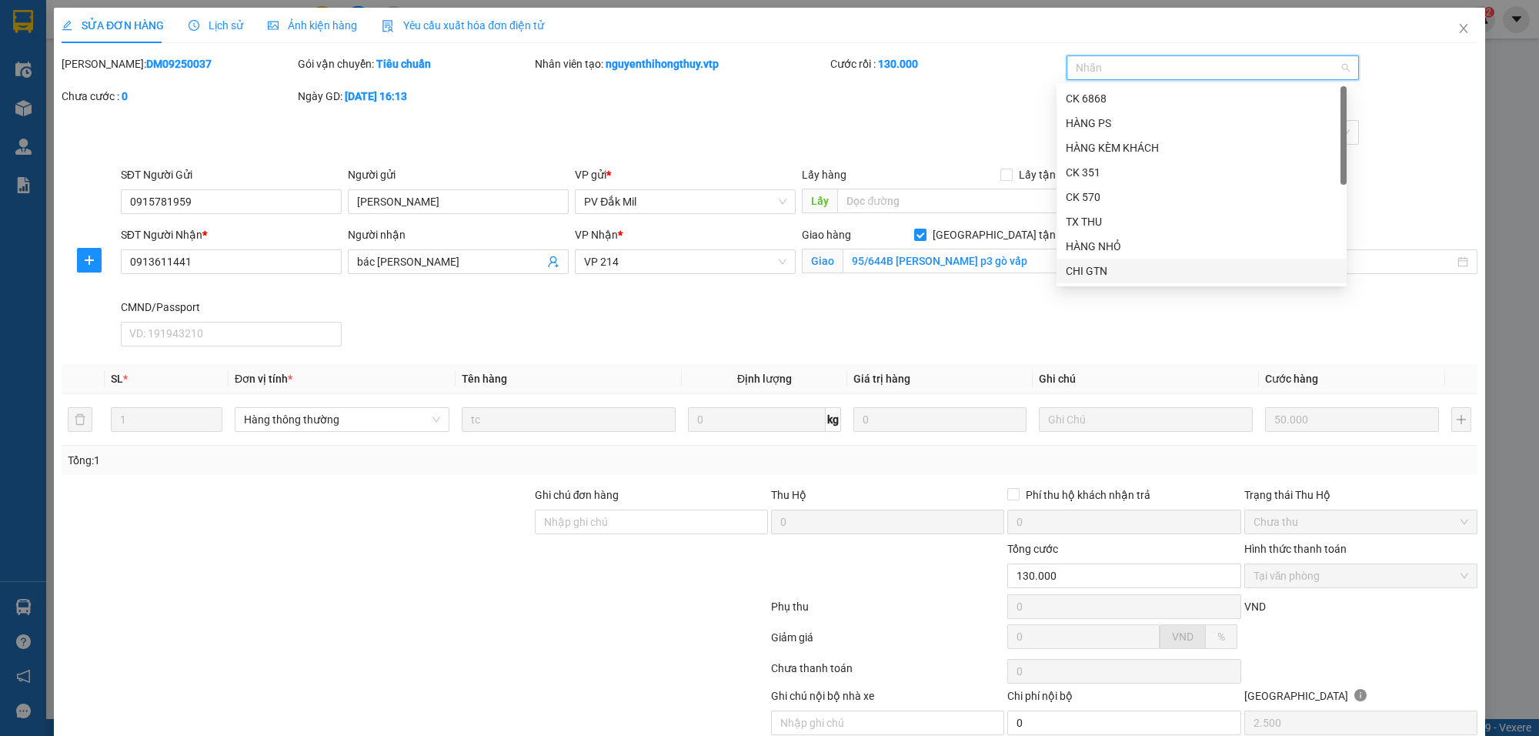
click at [1095, 263] on div "CHI GTN" at bounding box center [1202, 270] width 272 height 17
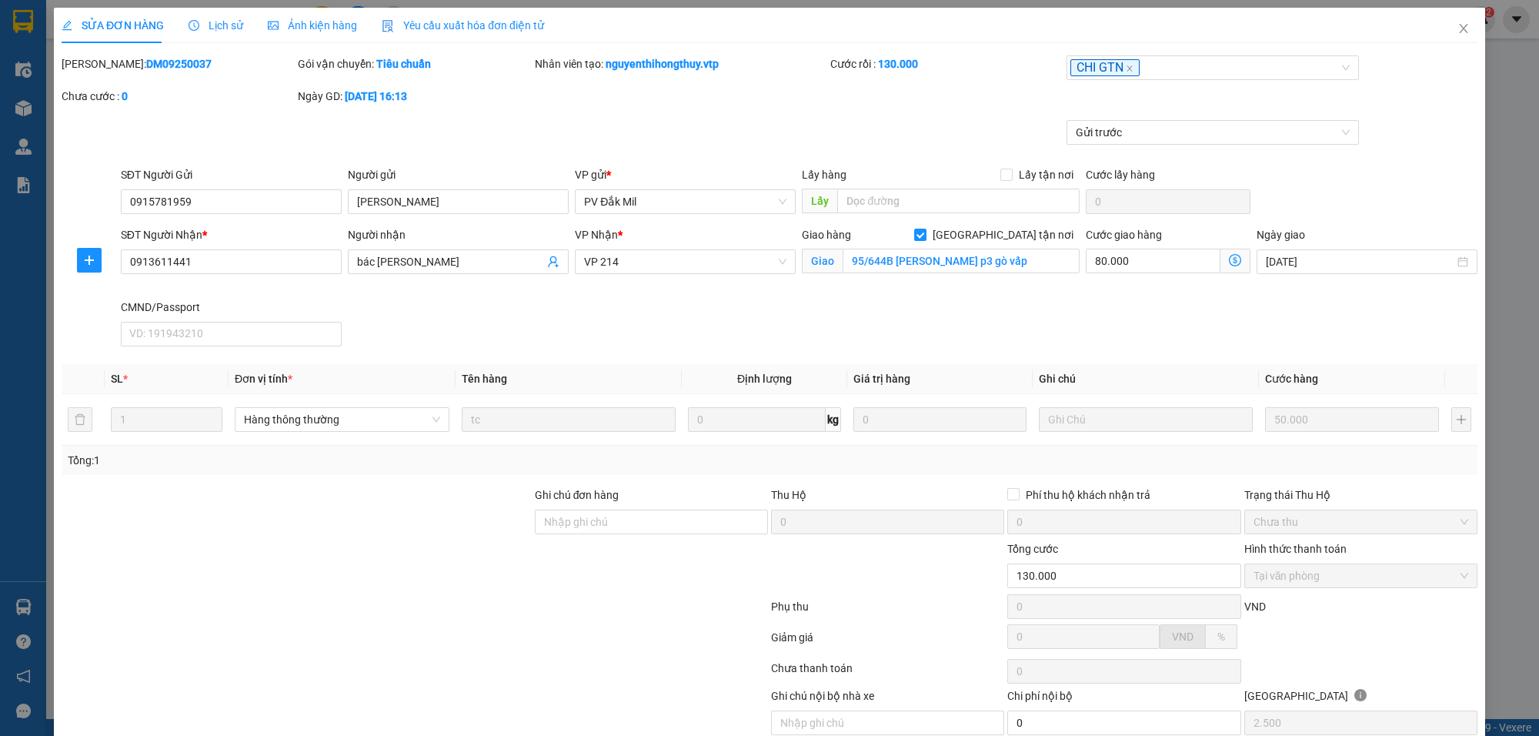
click at [882, 74] on div "Cước rồi : 130.000" at bounding box center [947, 71] width 236 height 32
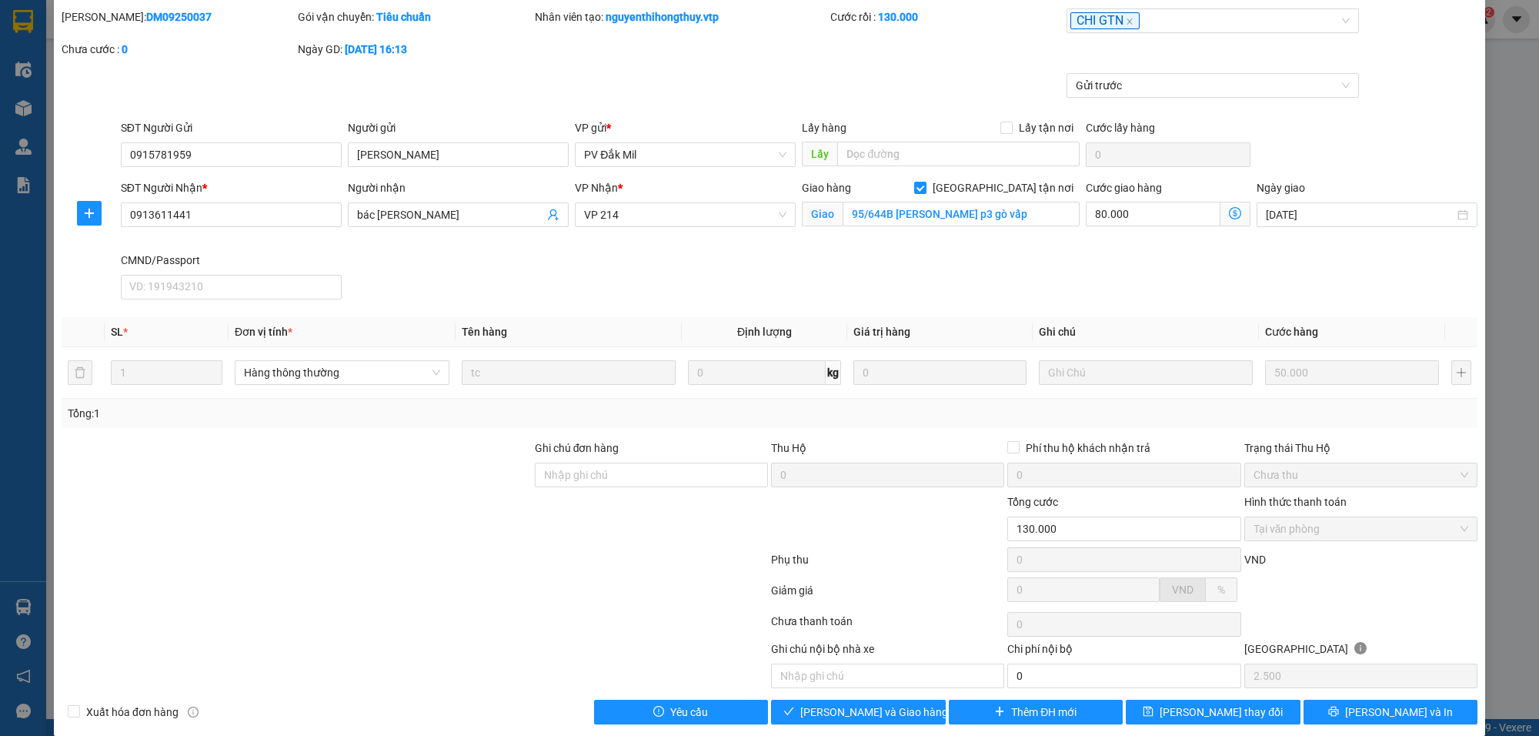
scroll to position [68, 0]
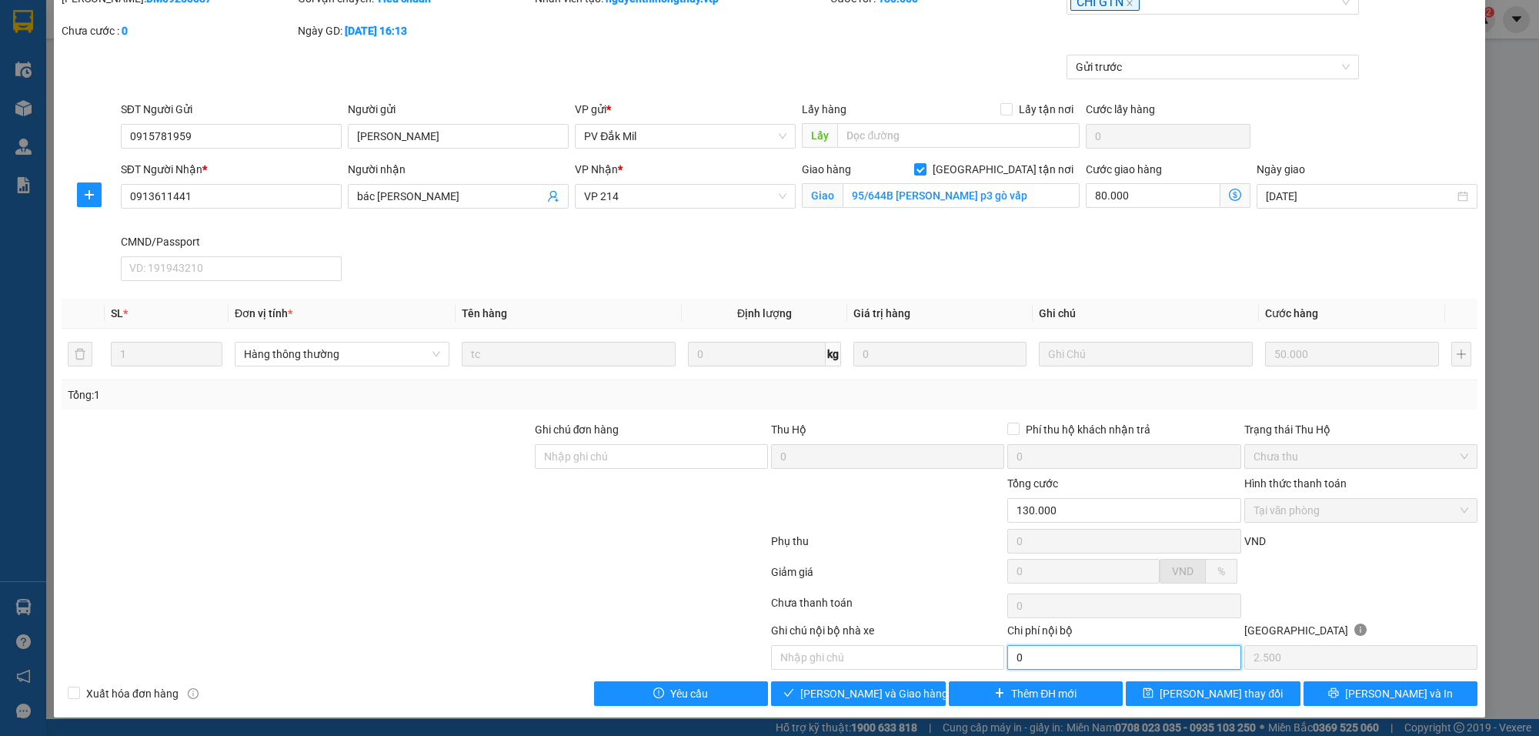
click at [1043, 660] on input "0" at bounding box center [1123, 657] width 233 height 25
click at [868, 687] on span "[PERSON_NAME] và Giao hàng" at bounding box center [874, 693] width 148 height 17
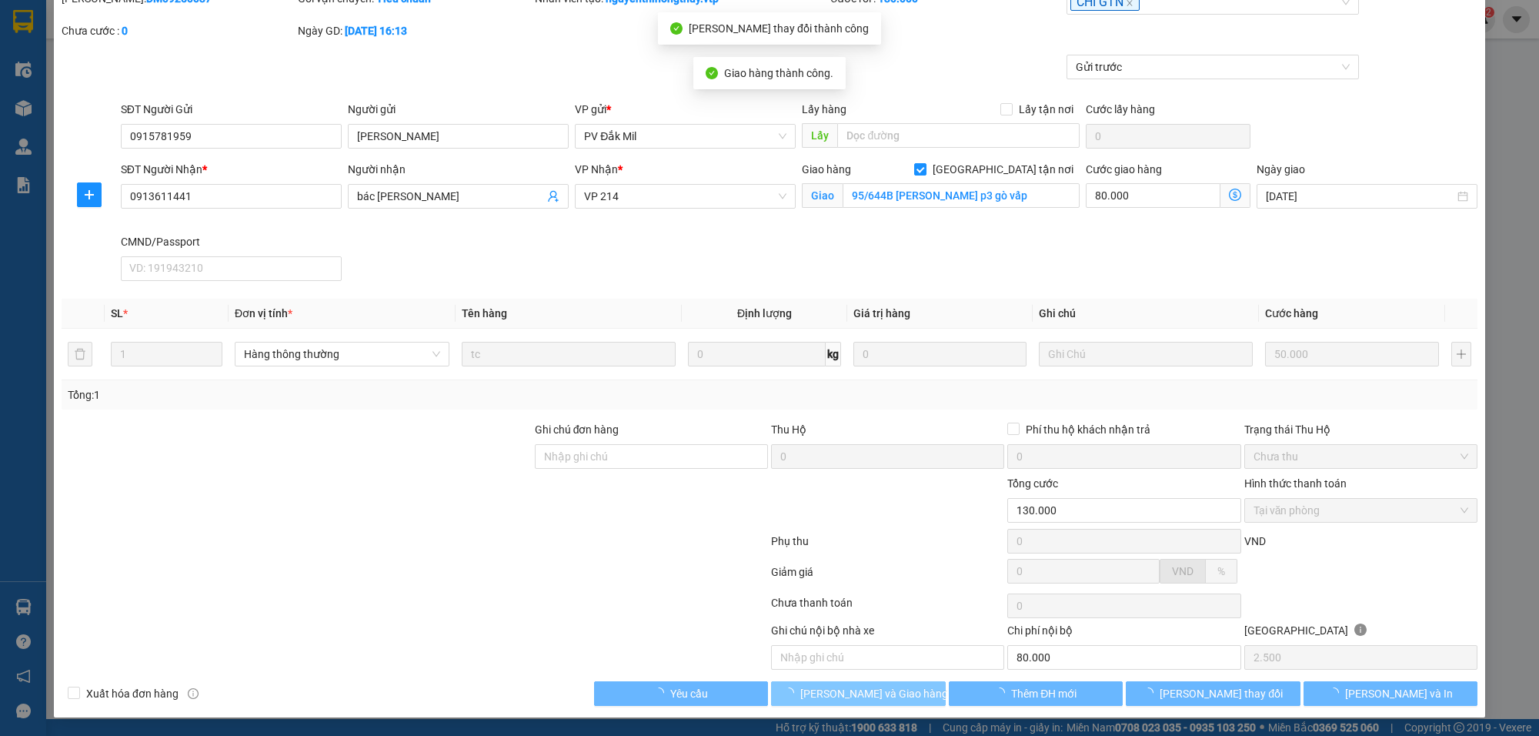
type input "80.000"
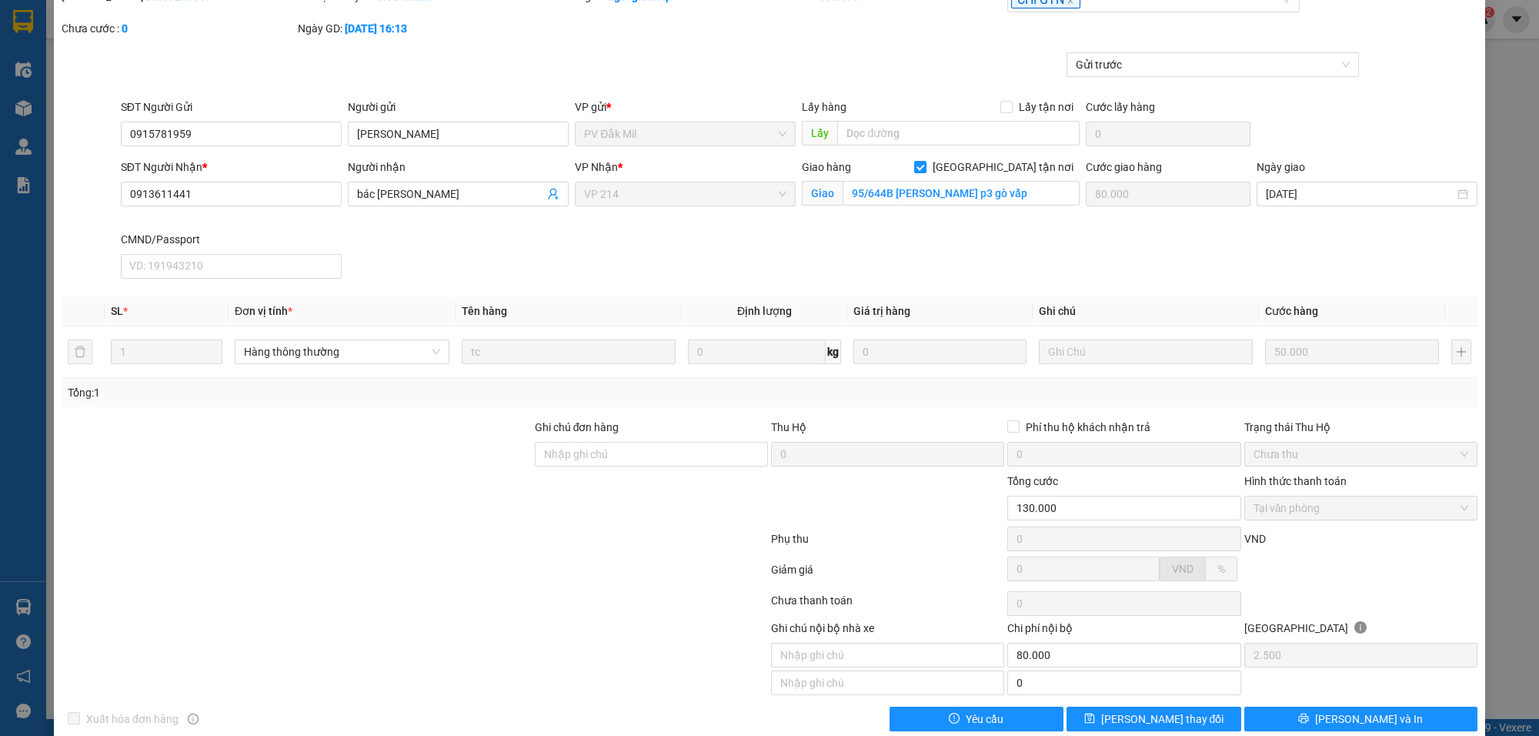
scroll to position [0, 0]
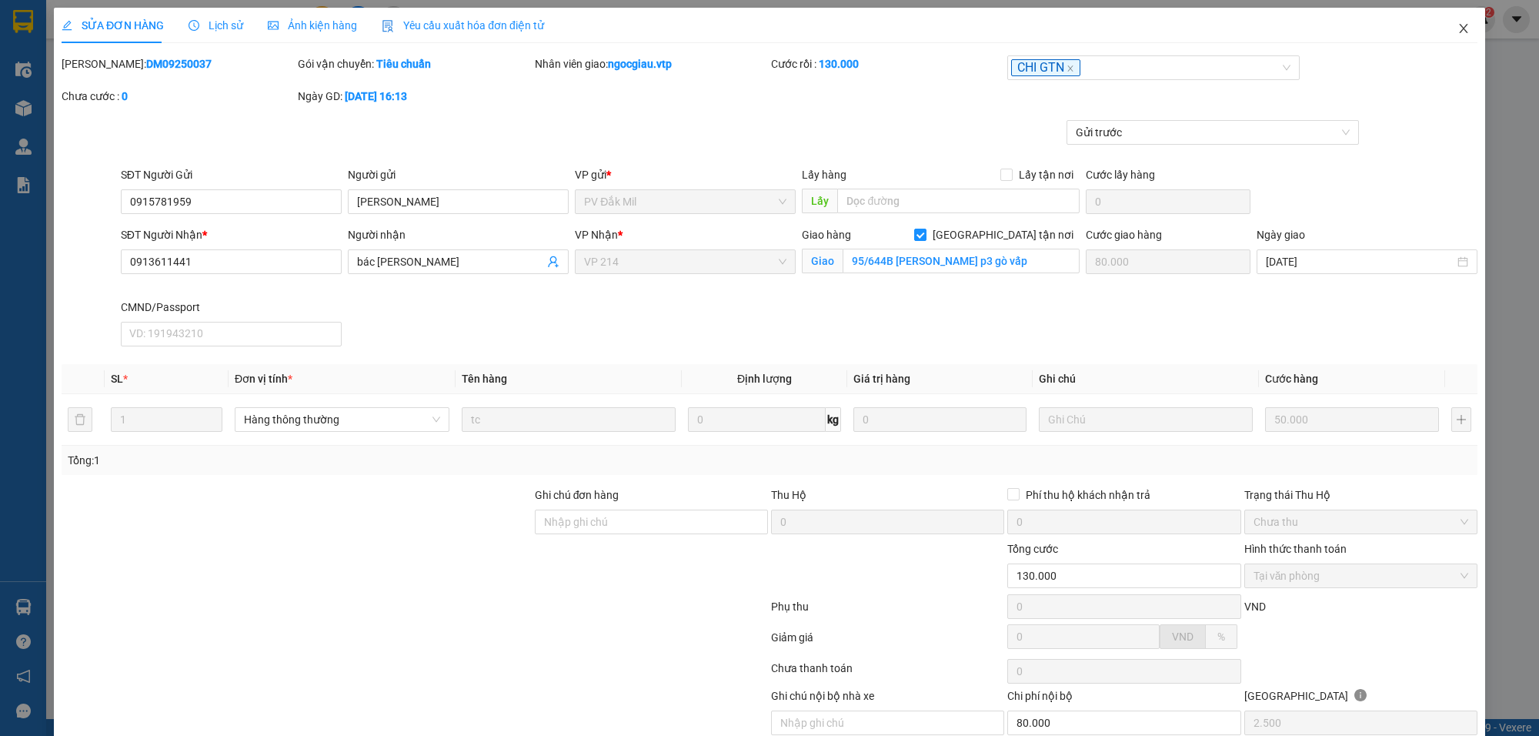
click at [1458, 25] on icon "close" at bounding box center [1464, 28] width 12 height 12
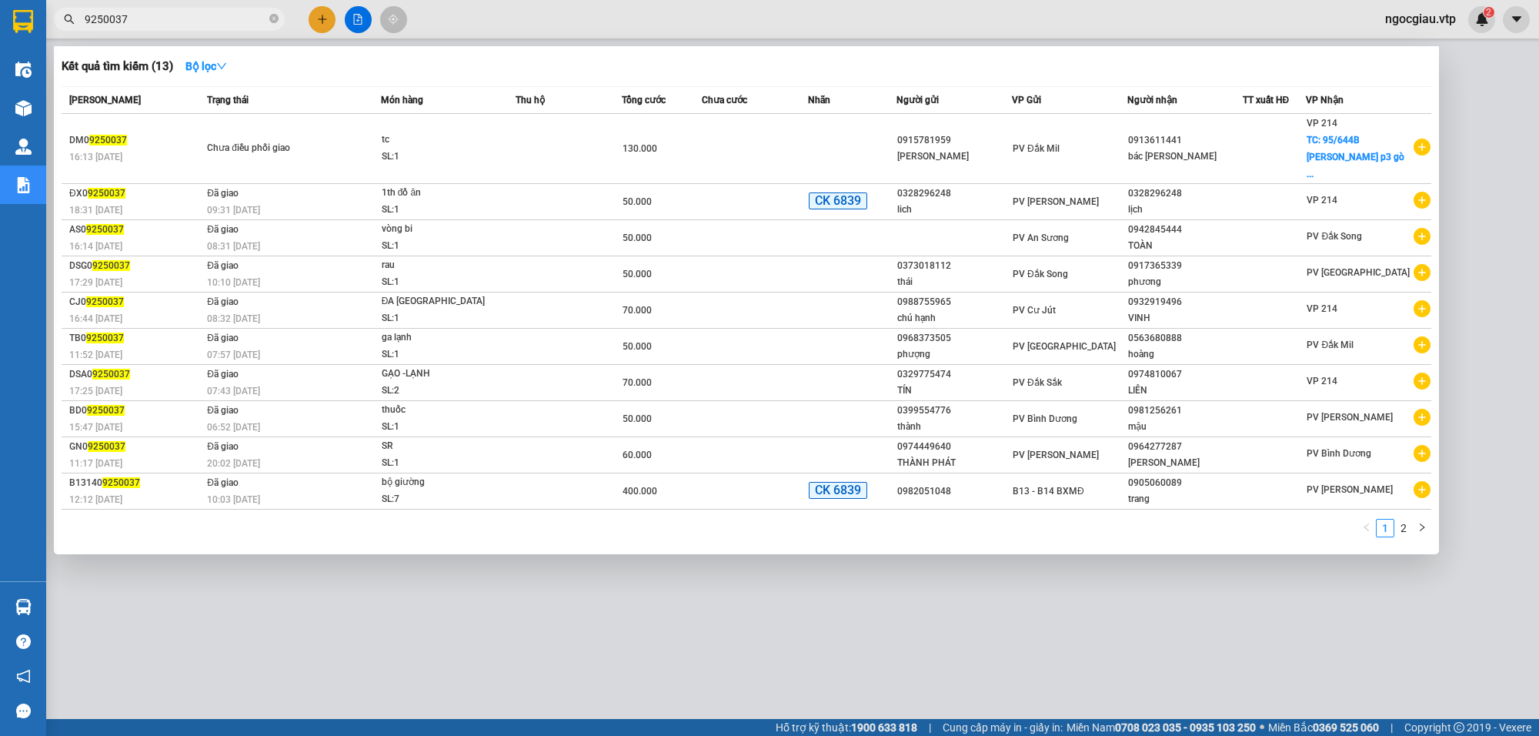
click at [155, 13] on input "9250037" at bounding box center [176, 19] width 182 height 17
type input "9250032"
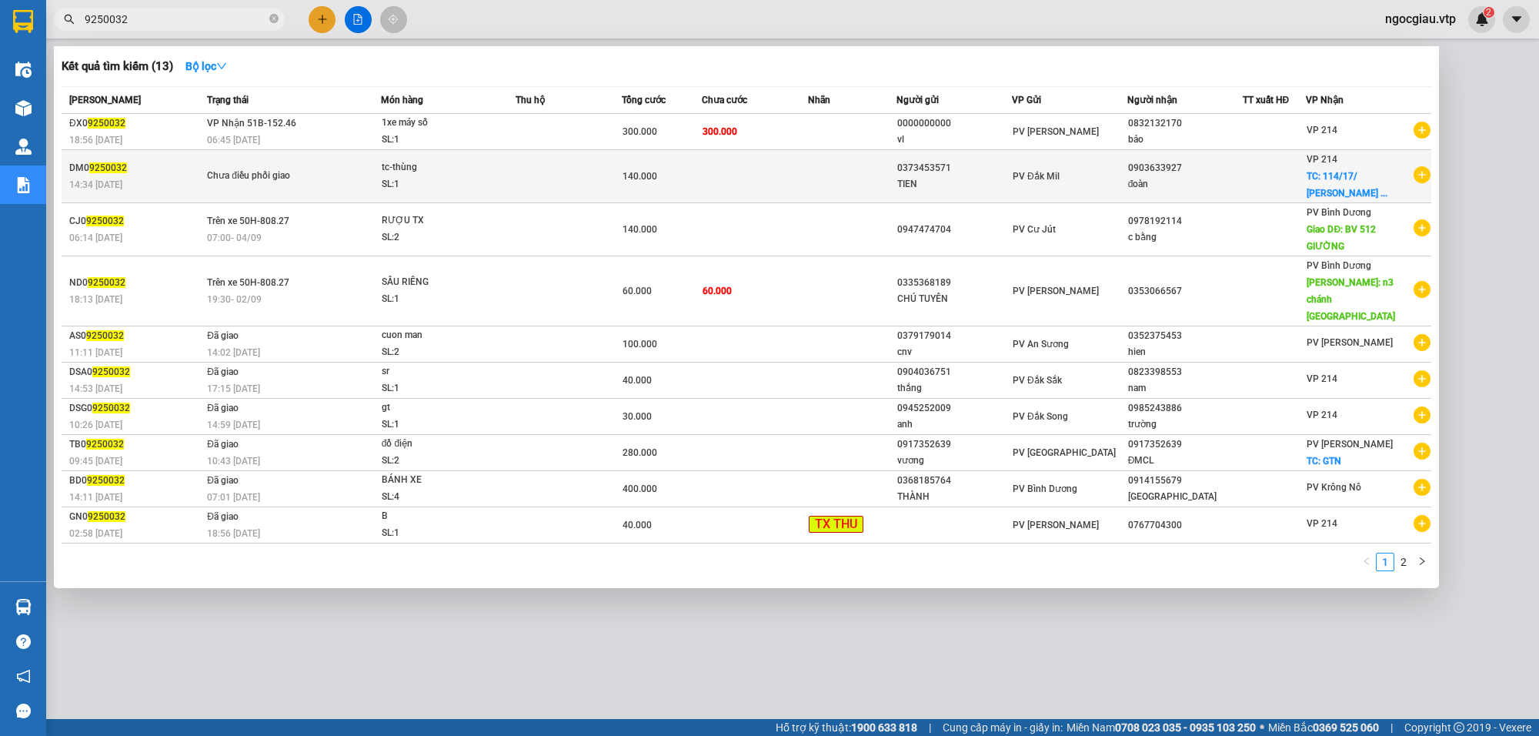
click at [421, 176] on div "SL: 1" at bounding box center [439, 184] width 115 height 17
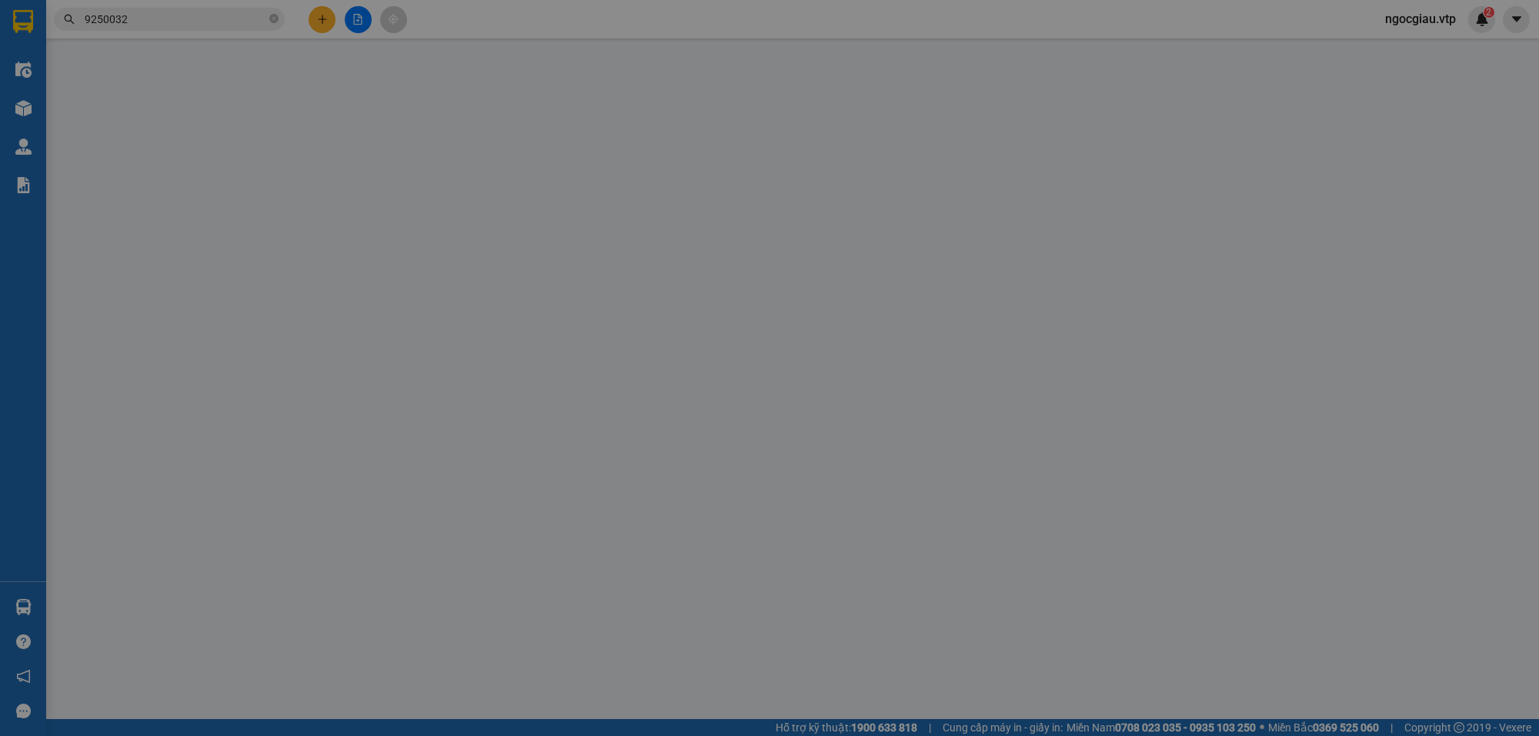
type input "0373453571"
type input "TIEN"
type input "0903633927"
type input "đoàn"
checkbox input "true"
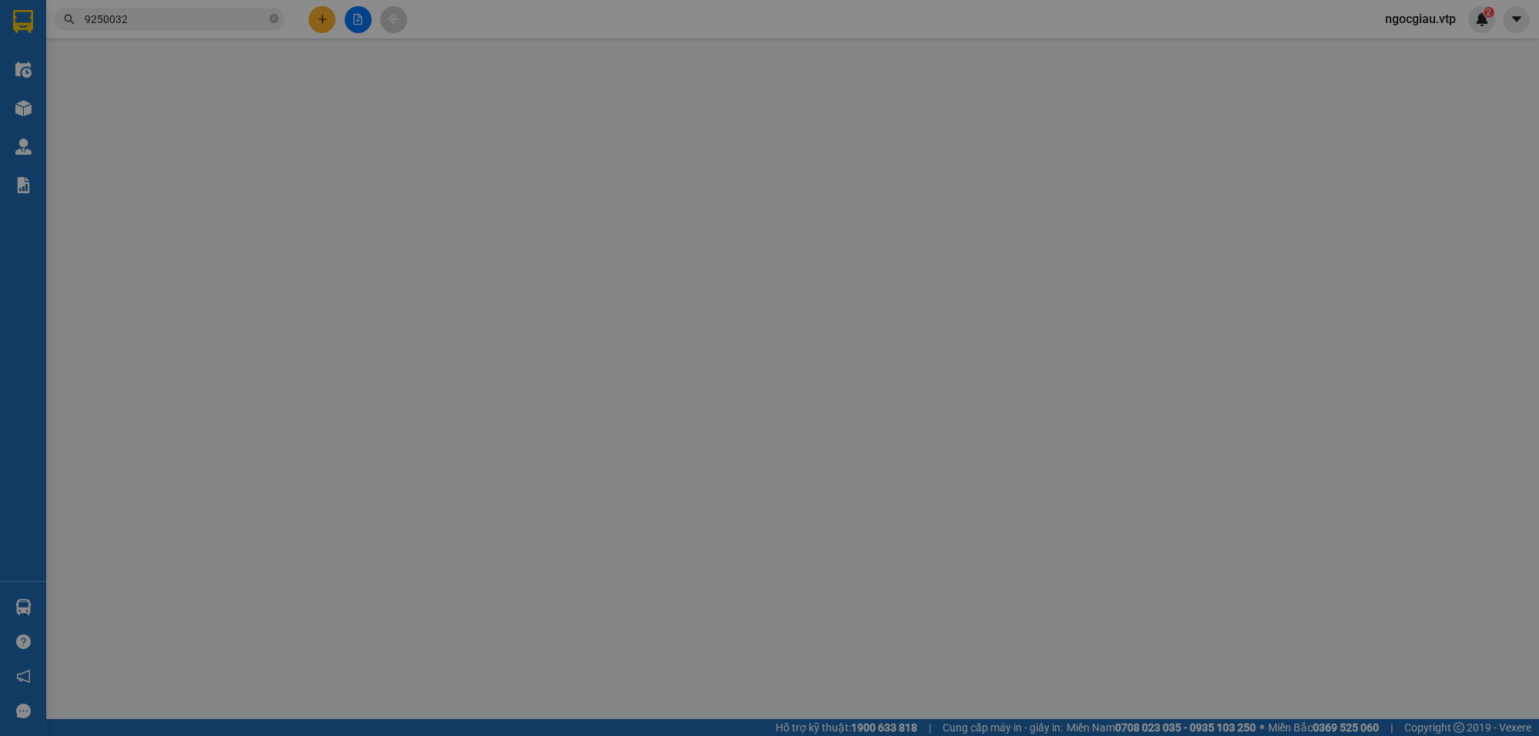
type input "114/17/ trần quốc tuấn gò vấp"
type input "140.000"
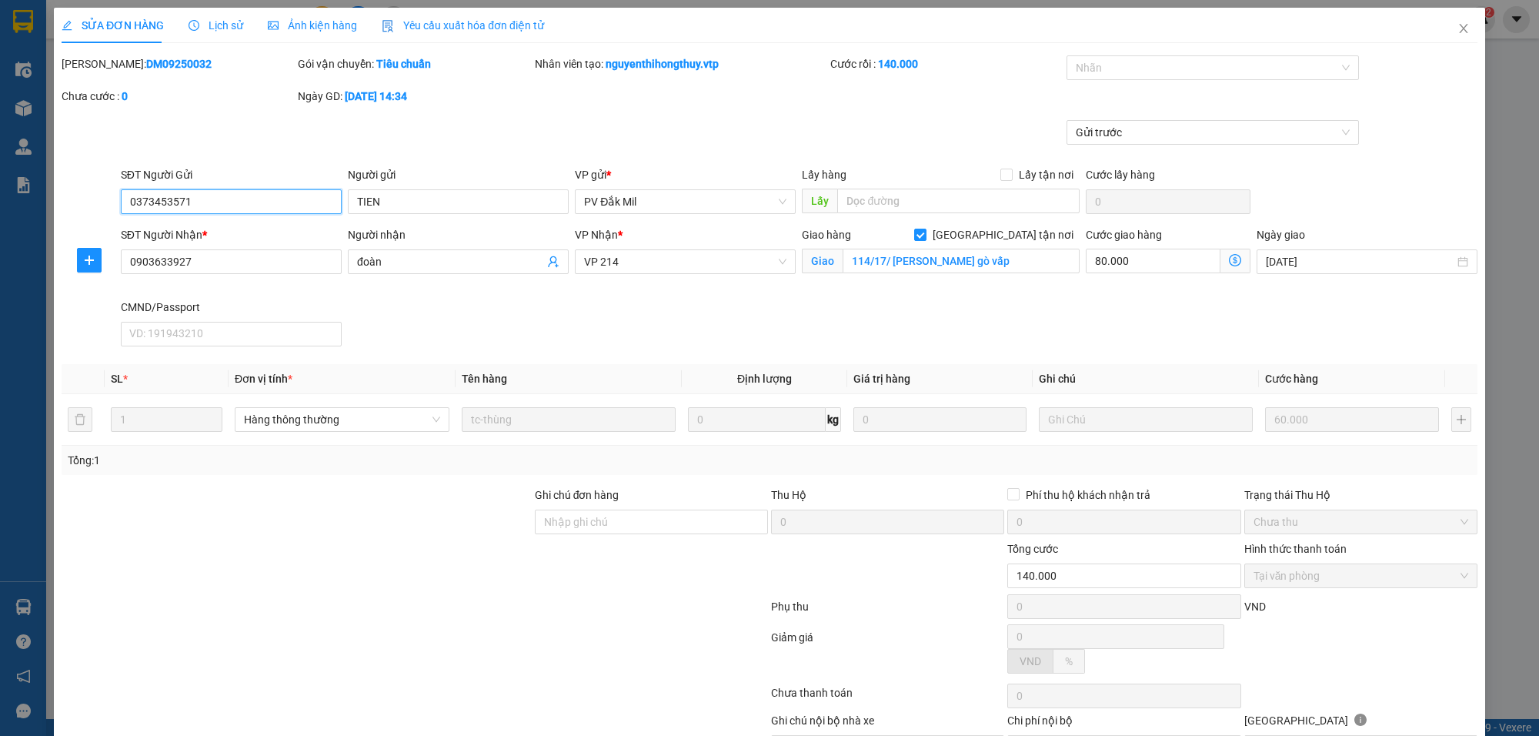
type input "3.000"
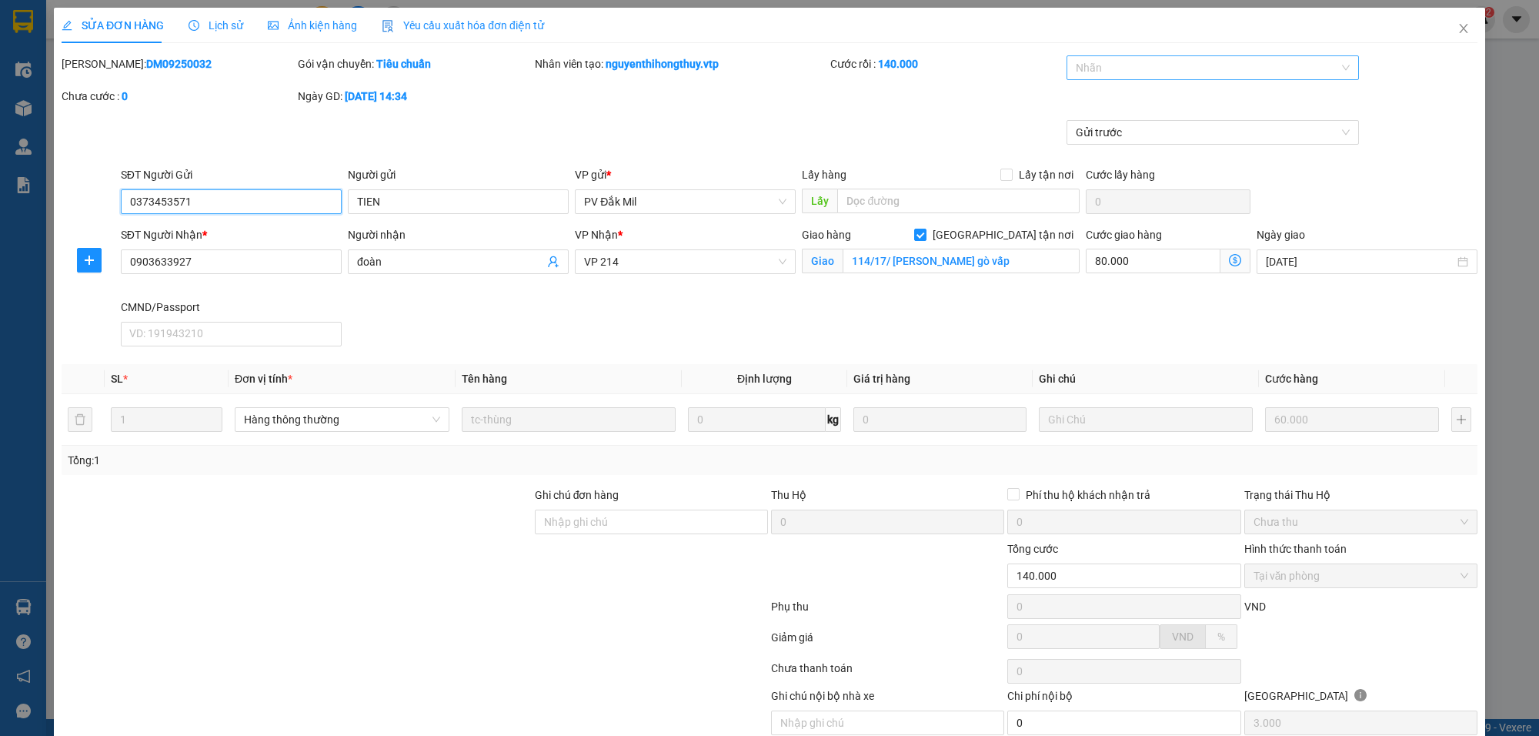
click at [1129, 65] on div at bounding box center [1205, 67] width 269 height 18
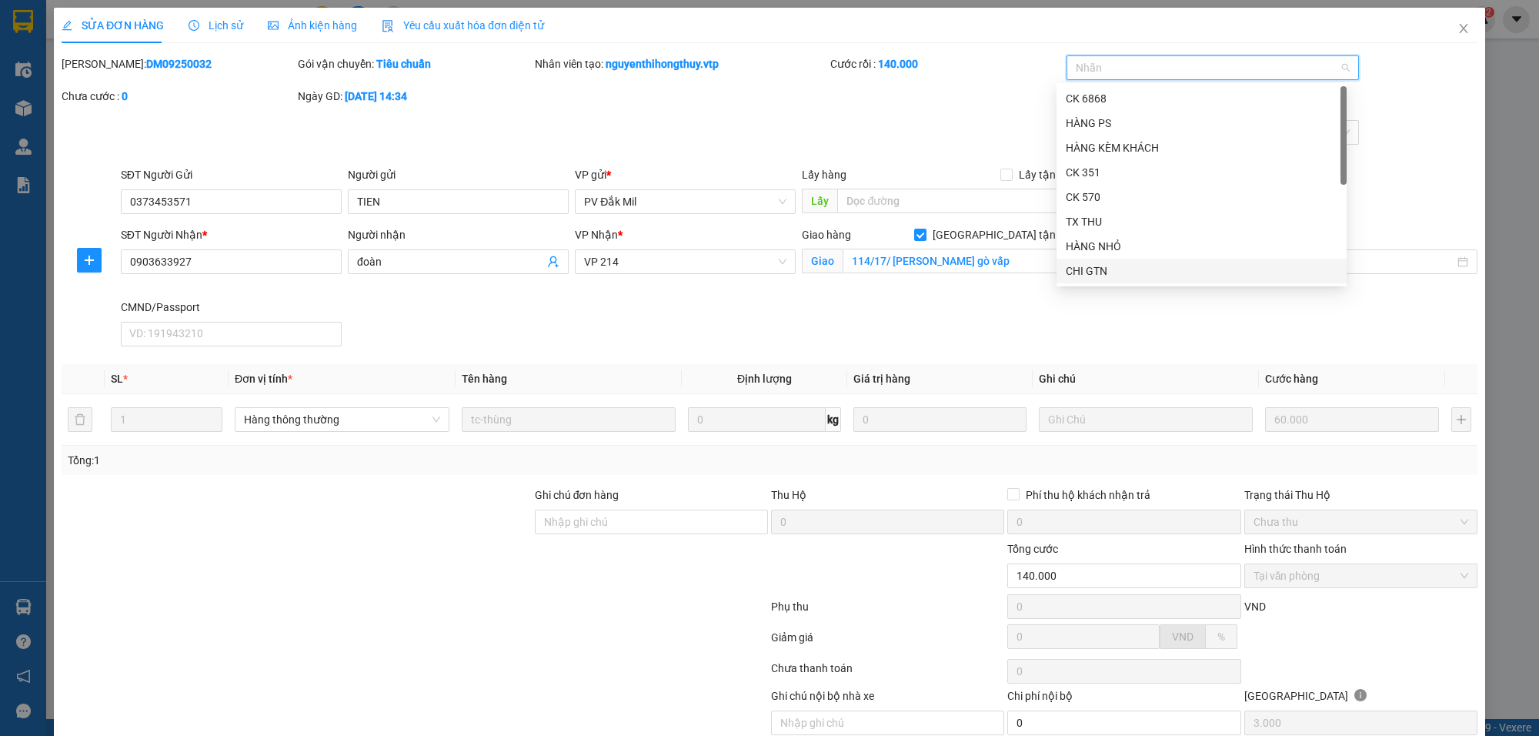
click at [1094, 271] on div "CHI GTN" at bounding box center [1202, 270] width 272 height 17
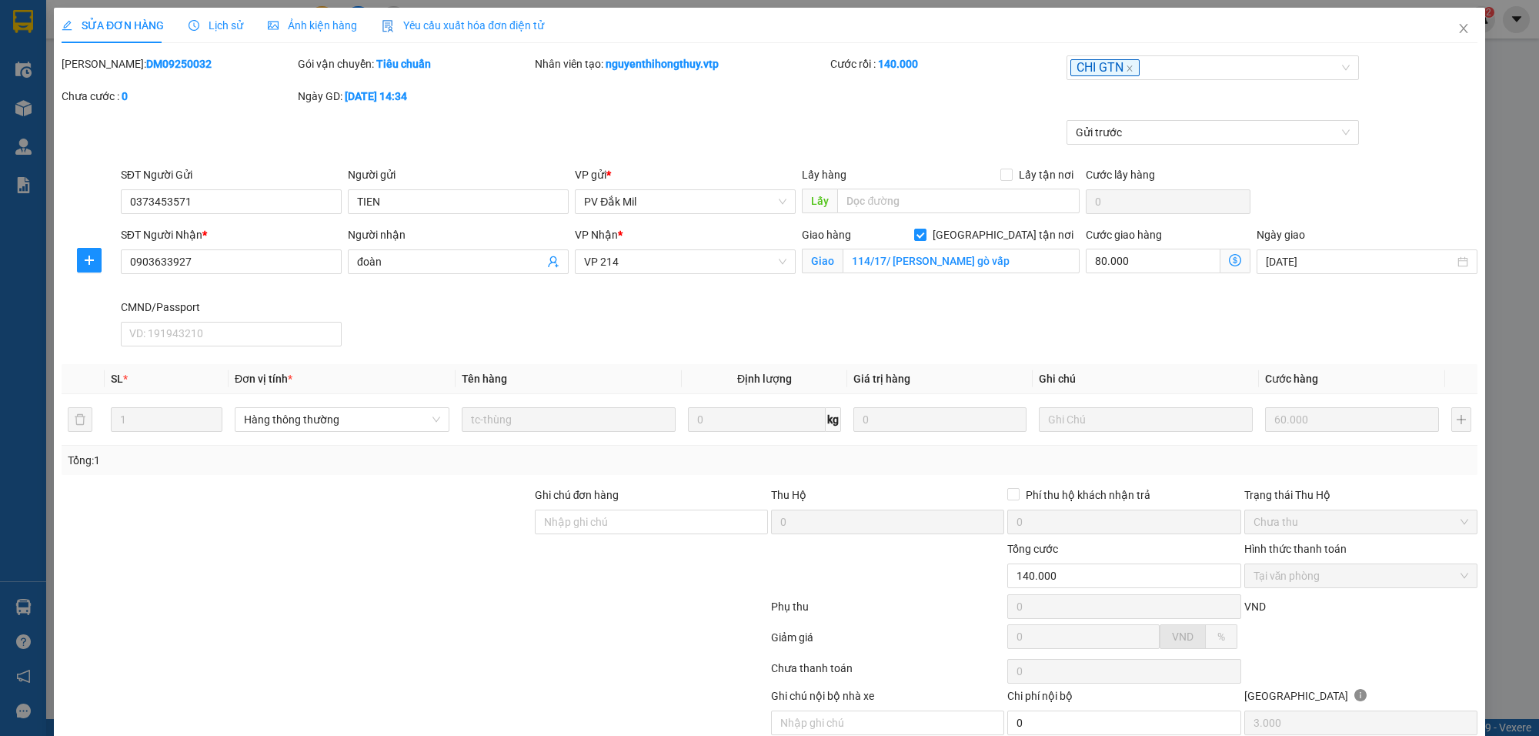
click at [927, 122] on div "Gửi trước" at bounding box center [769, 143] width 1419 height 46
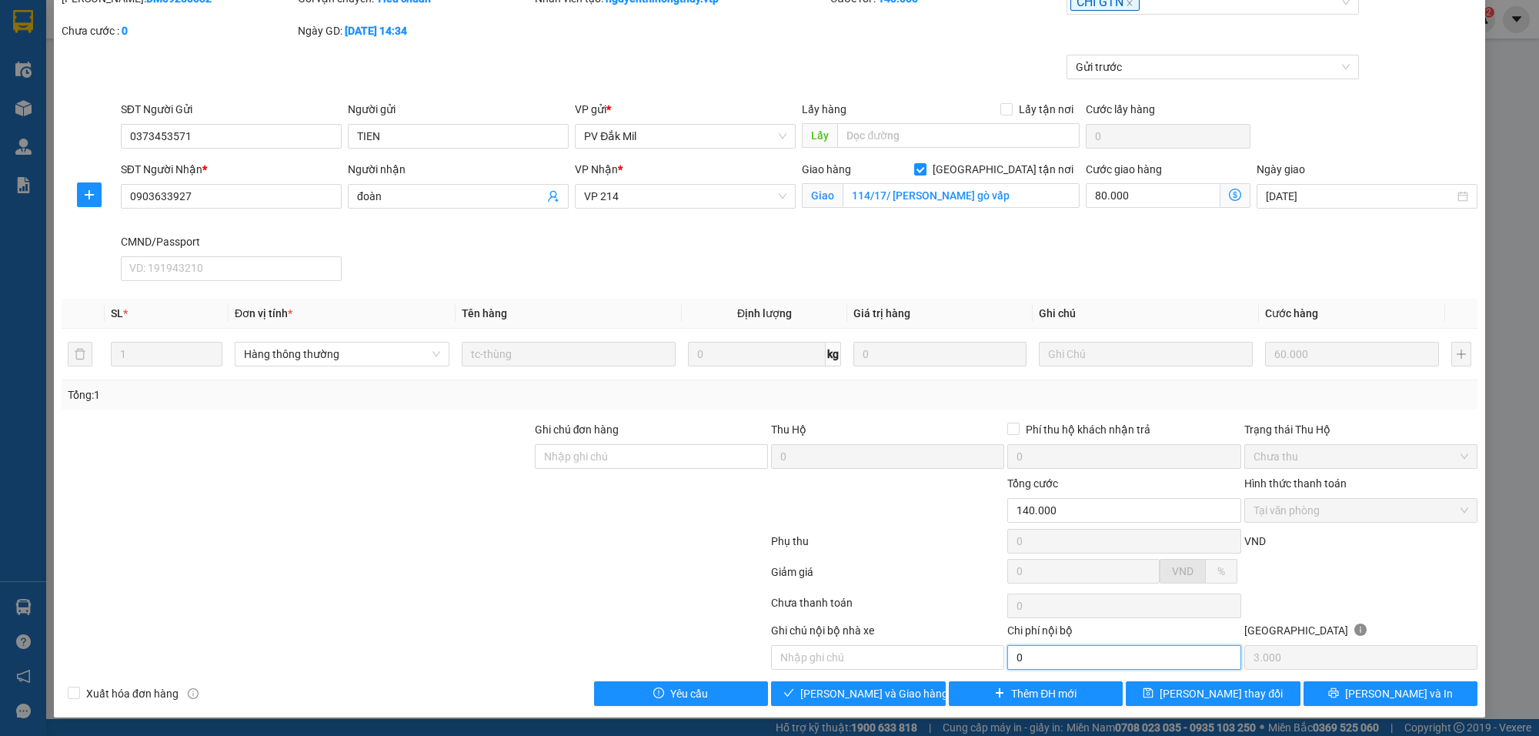
click at [1062, 654] on input "0" at bounding box center [1123, 657] width 233 height 25
click at [895, 693] on span "[PERSON_NAME] và Giao hàng" at bounding box center [874, 693] width 148 height 17
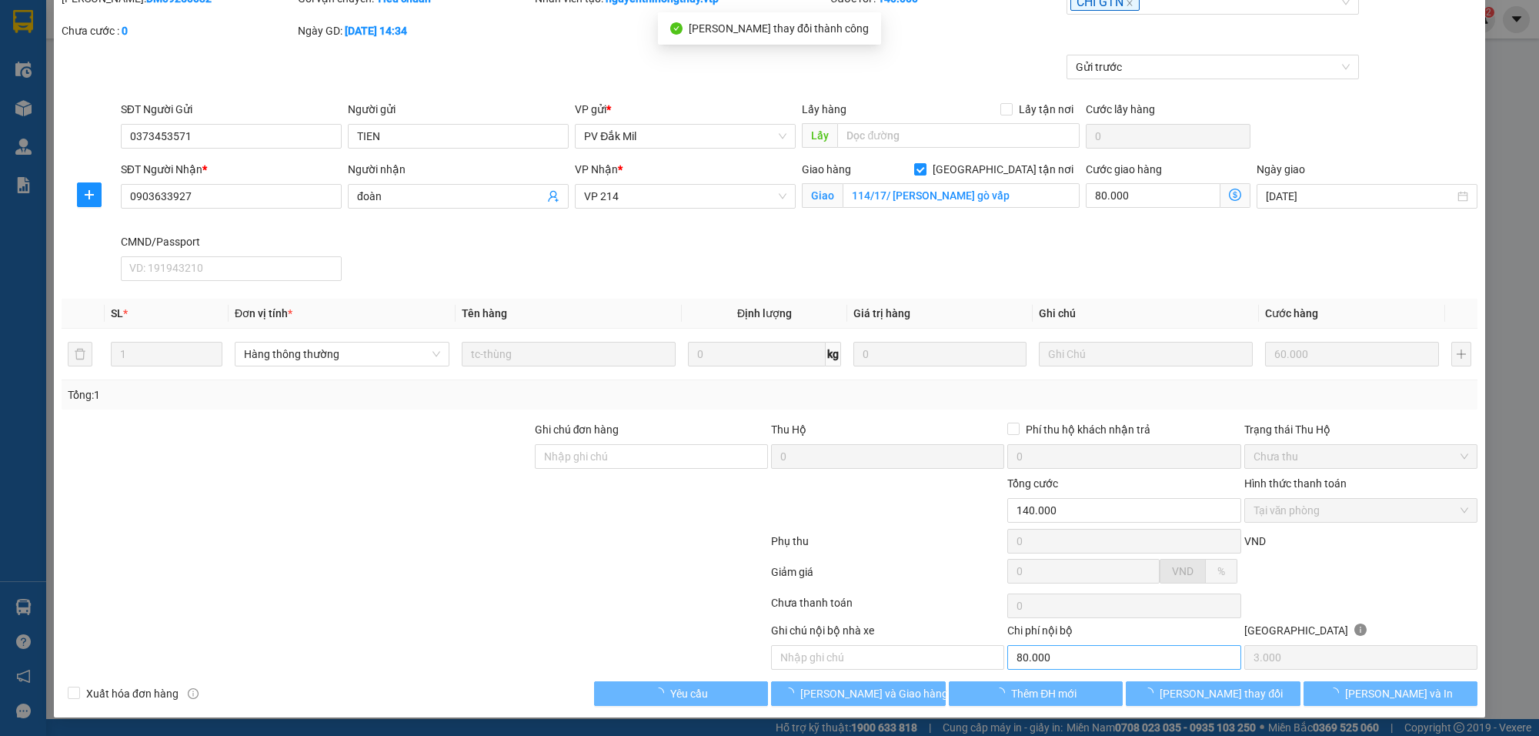
type input "80.000"
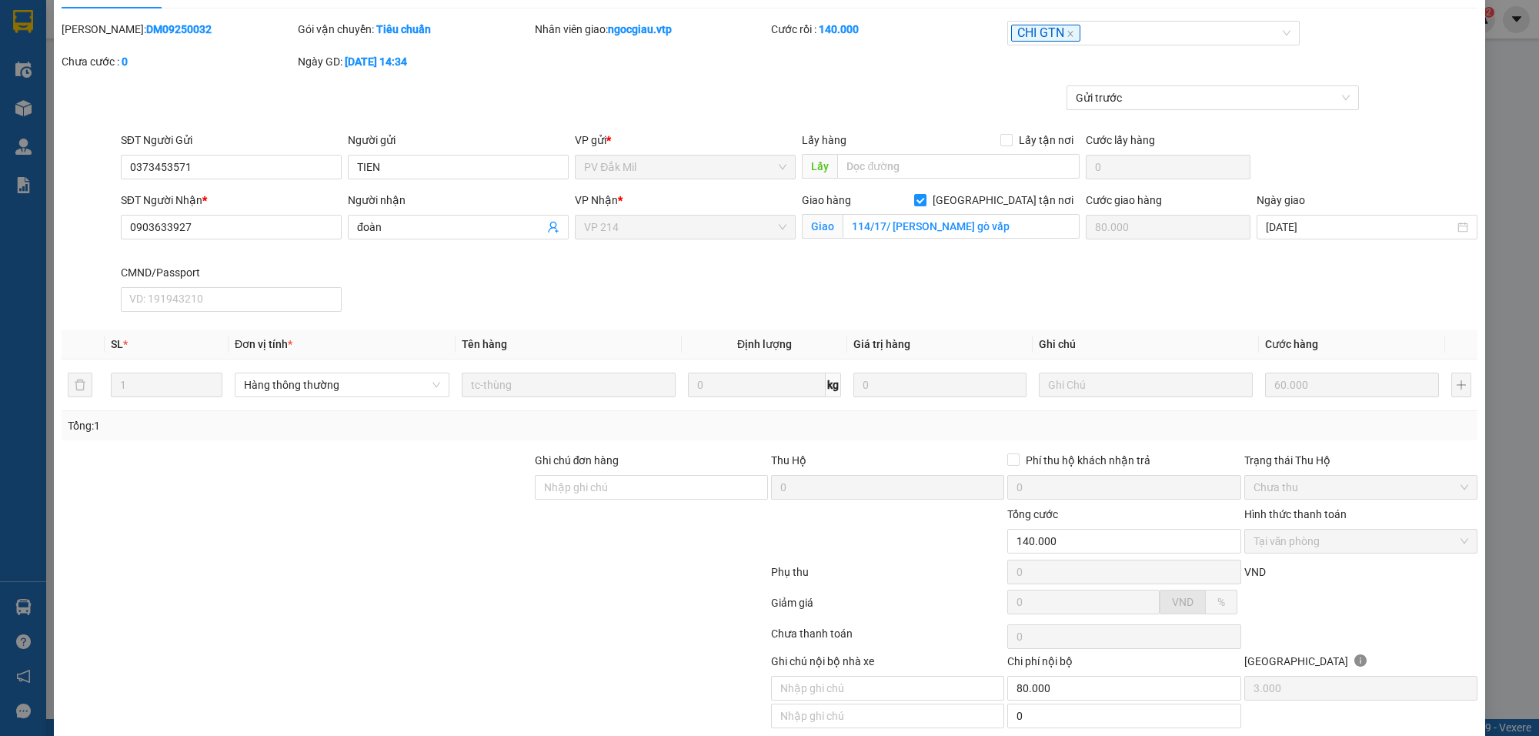
scroll to position [0, 0]
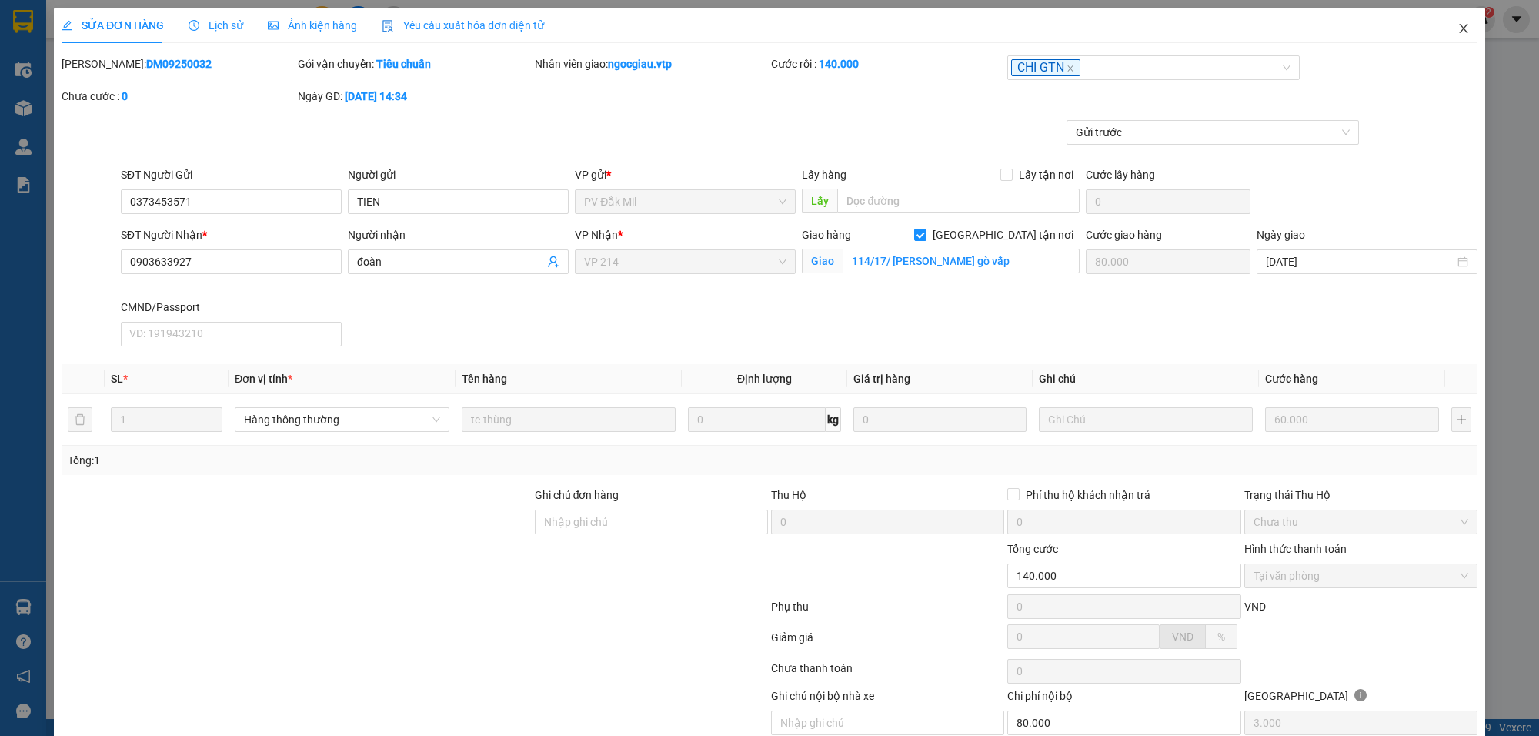
click at [1457, 27] on span "Close" at bounding box center [1463, 29] width 43 height 43
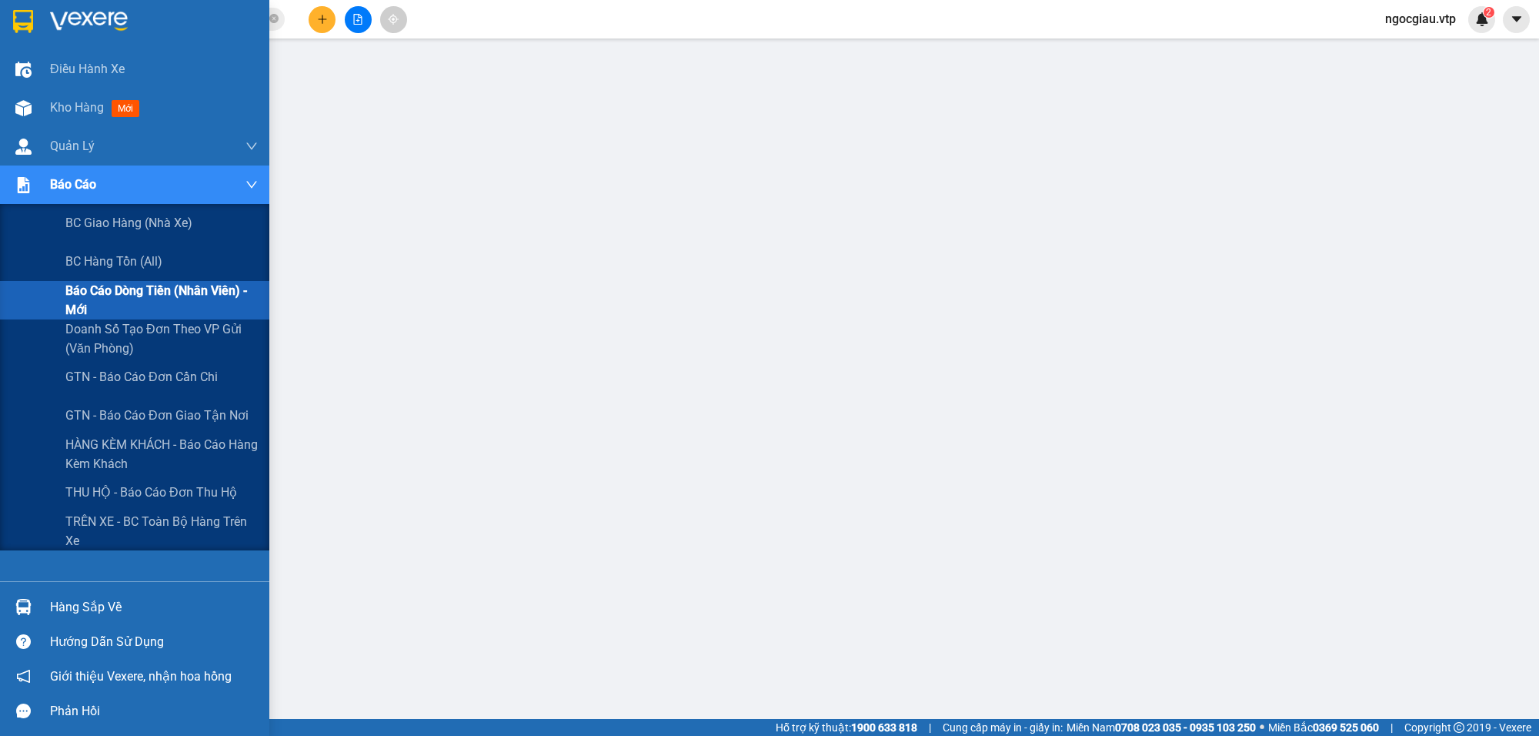
click at [124, 292] on span "Báo cáo dòng tiền (nhân viên) - mới" at bounding box center [161, 300] width 192 height 38
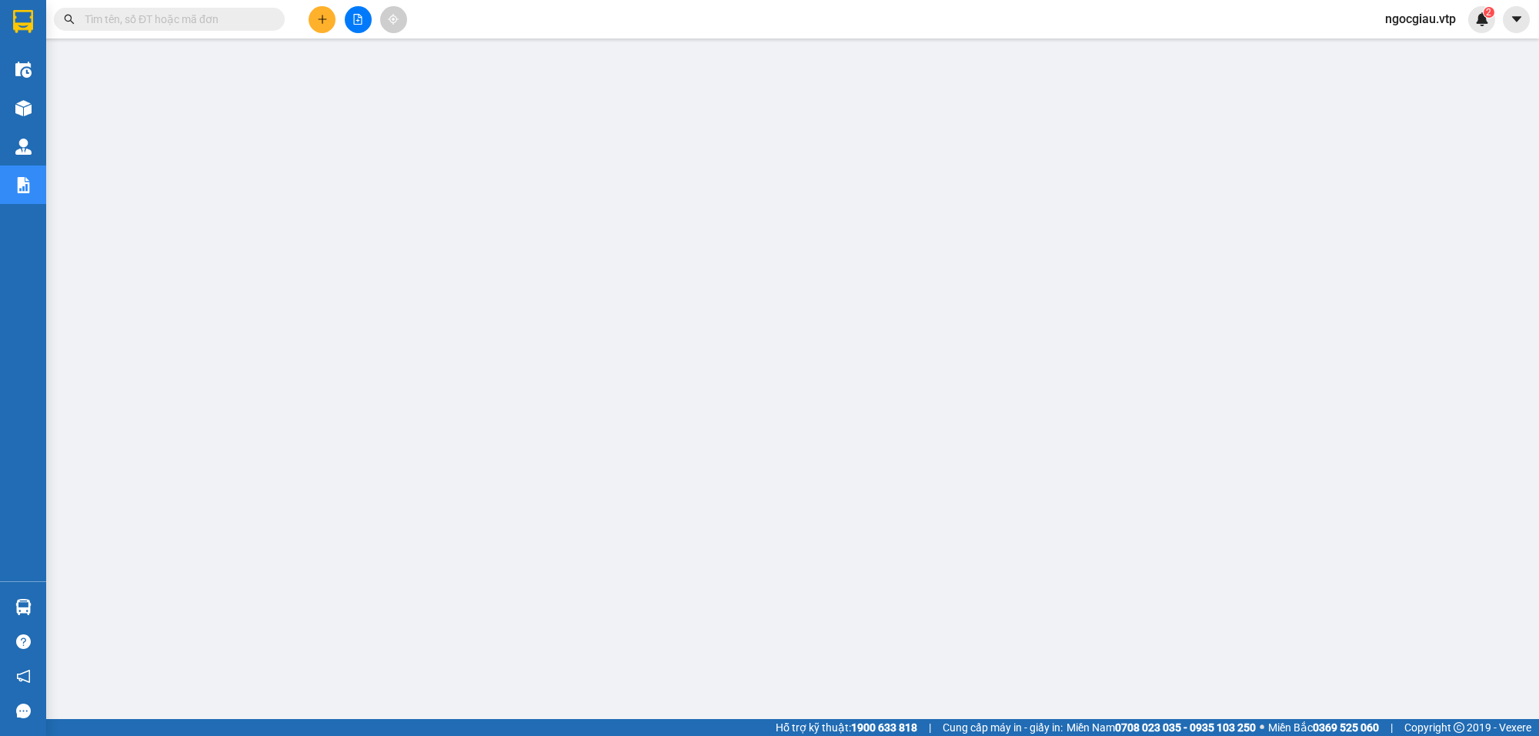
click at [147, 18] on input "text" at bounding box center [176, 19] width 182 height 17
click at [167, 14] on input "text" at bounding box center [176, 19] width 182 height 17
click at [179, 13] on input "text" at bounding box center [176, 19] width 182 height 17
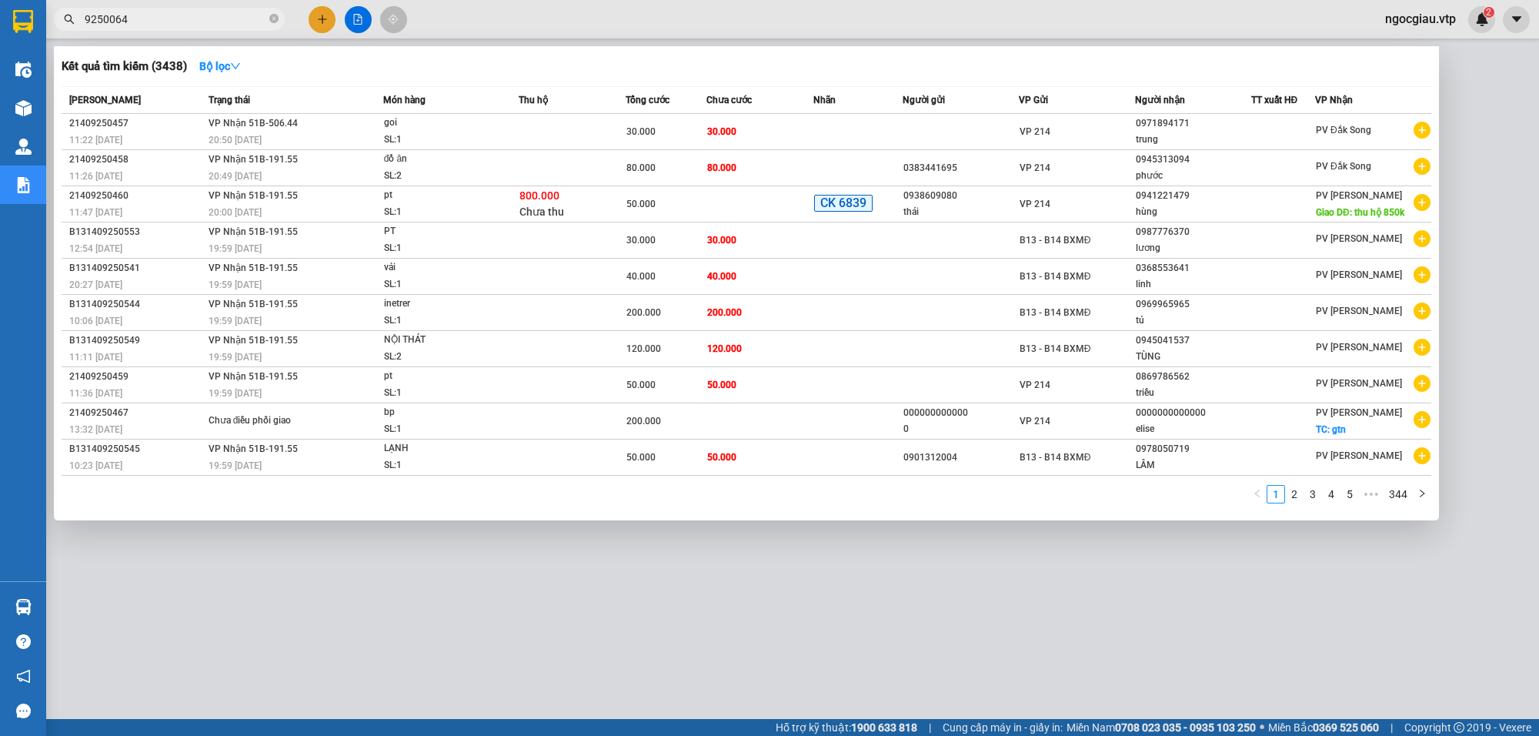
type input "9250064"
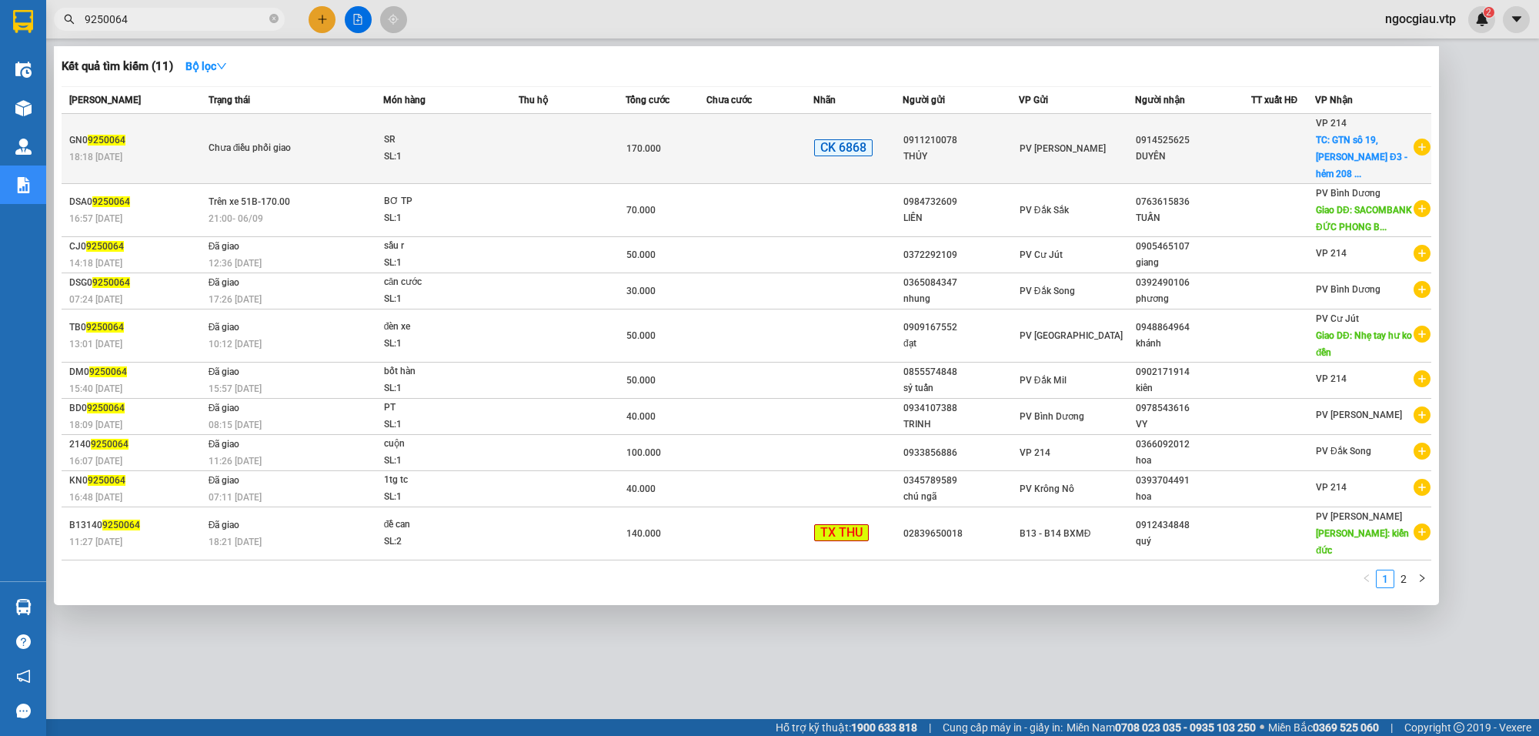
click at [733, 141] on td at bounding box center [760, 149] width 107 height 70
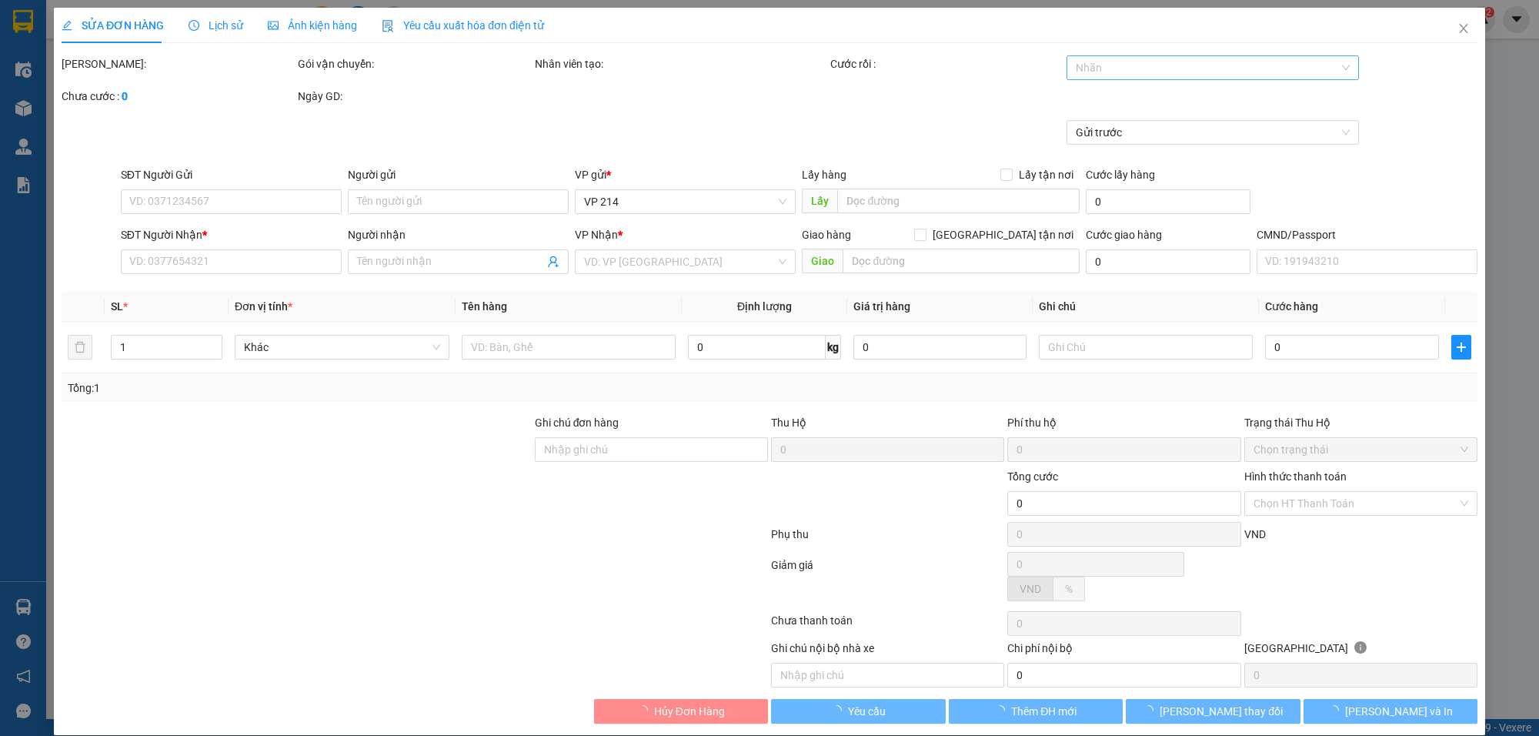
type input "0911210078"
type input "THỦY"
type input "0914525625"
type input "DUYÊN"
checkbox input "true"
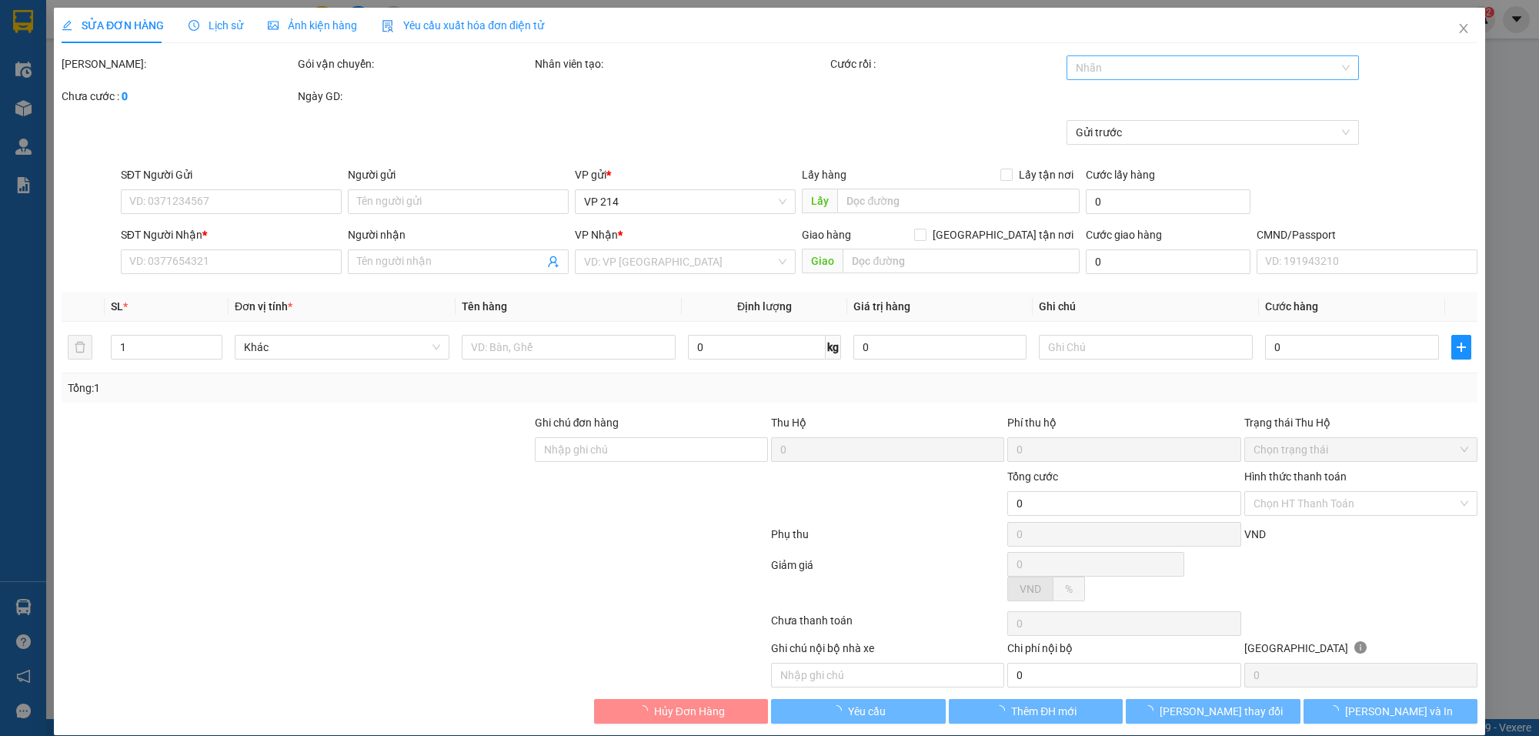
type input "GTN sô 19, Đ. Đ3 -hẻm 208 bùi văn ba-P tân thuận đông-Q7"
type input "EX68 170K 18H19 [DATE]"
type input "170.000"
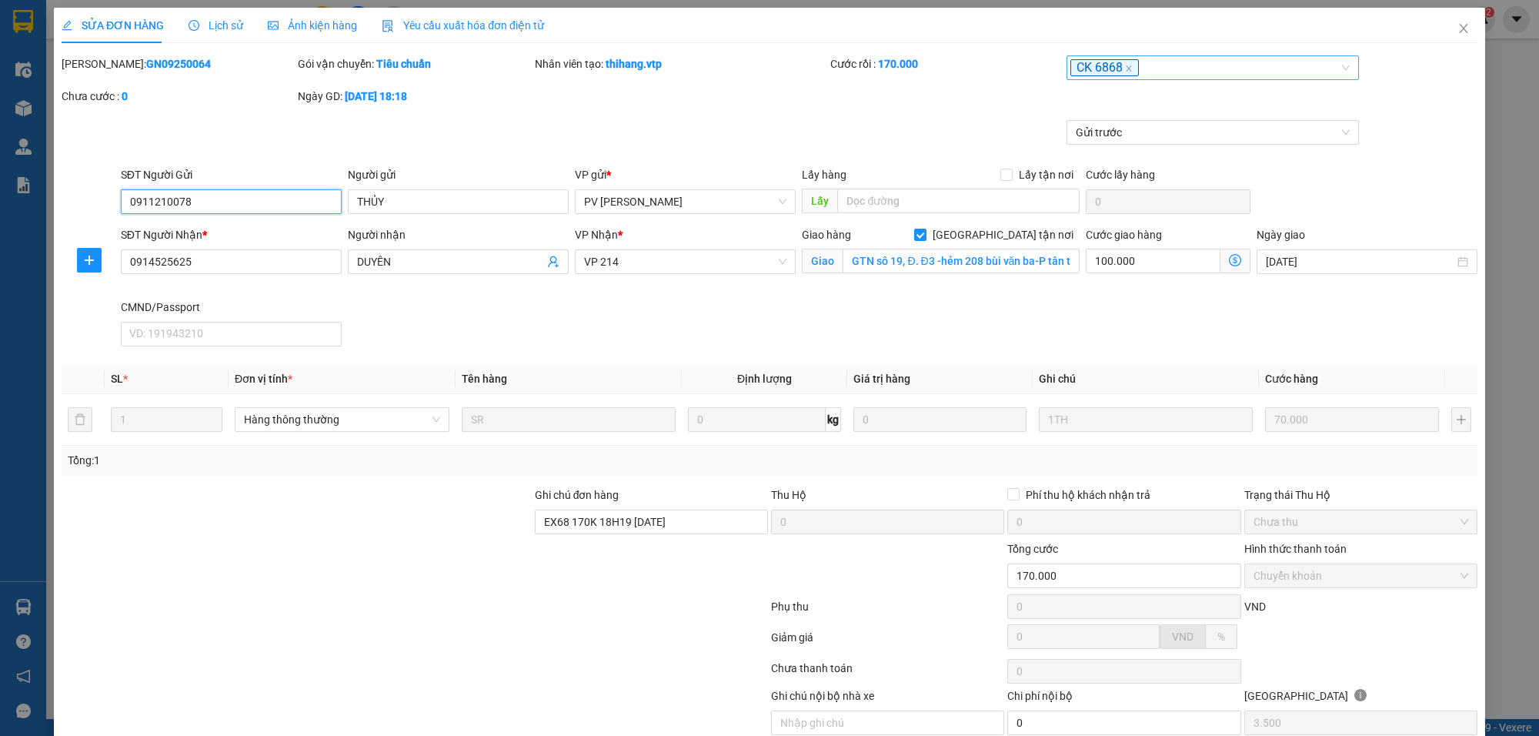
type input "3.500"
click at [1187, 73] on div "CK 6868" at bounding box center [1205, 67] width 269 height 18
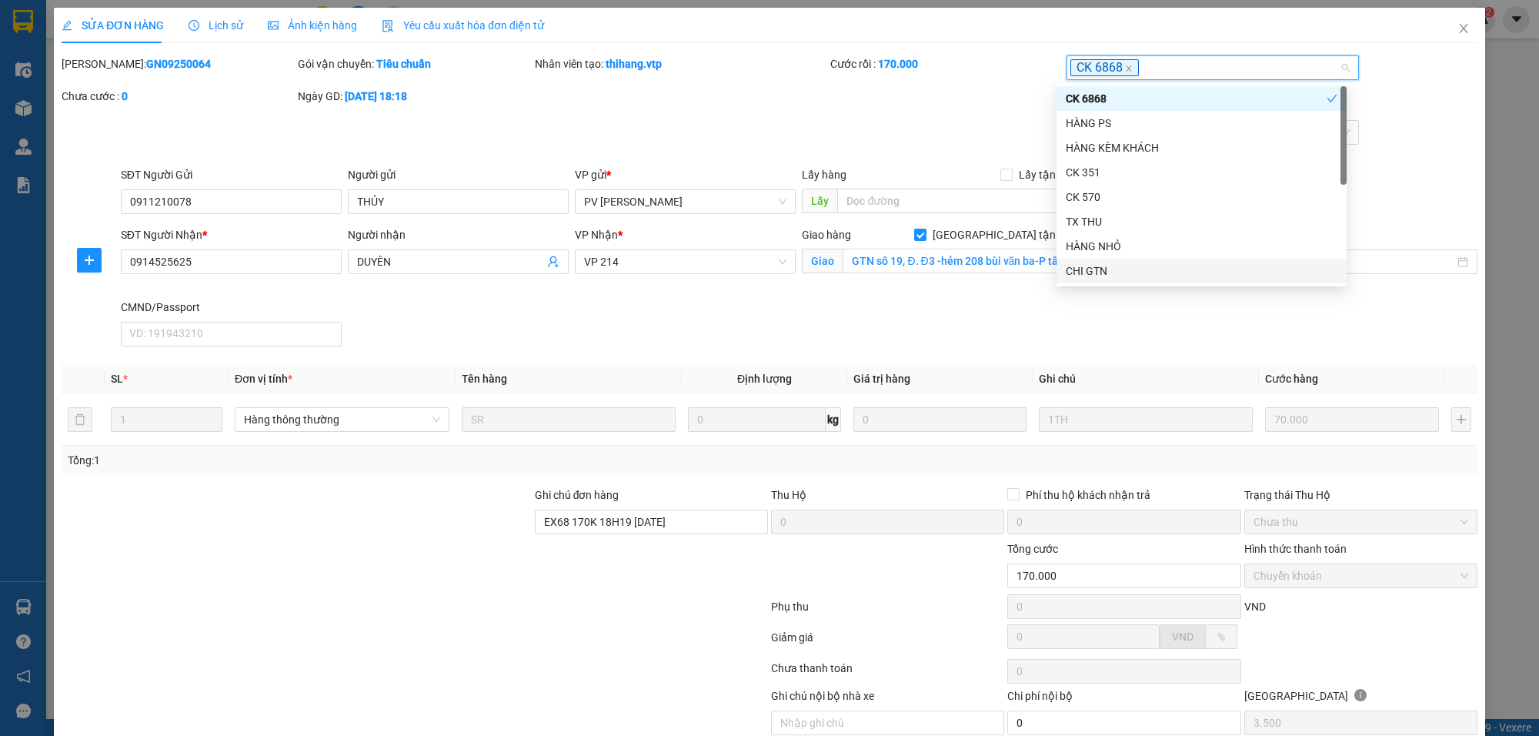
click at [1082, 279] on div "CHI GTN" at bounding box center [1202, 271] width 290 height 25
click at [947, 144] on div "Gửi trước" at bounding box center [769, 143] width 1419 height 46
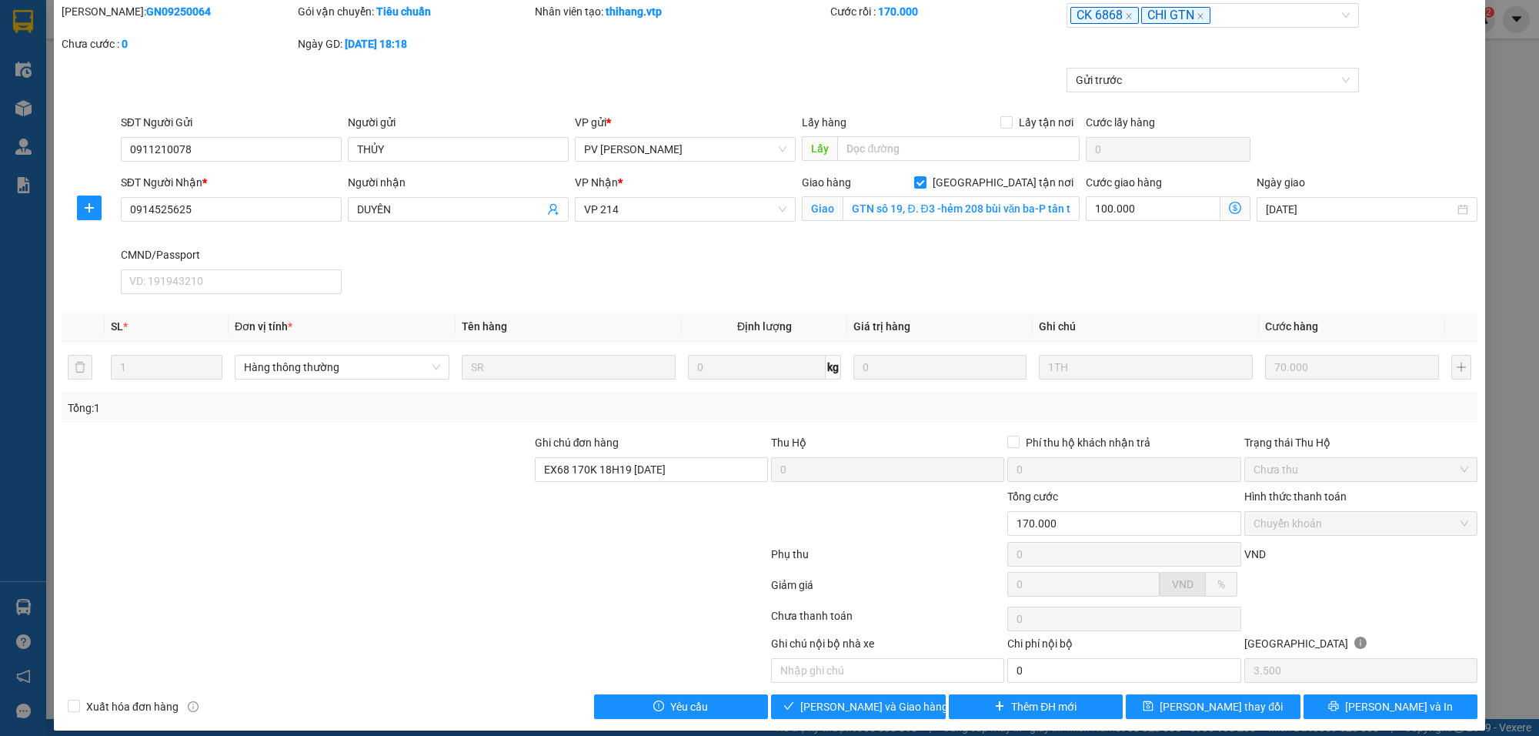
scroll to position [68, 0]
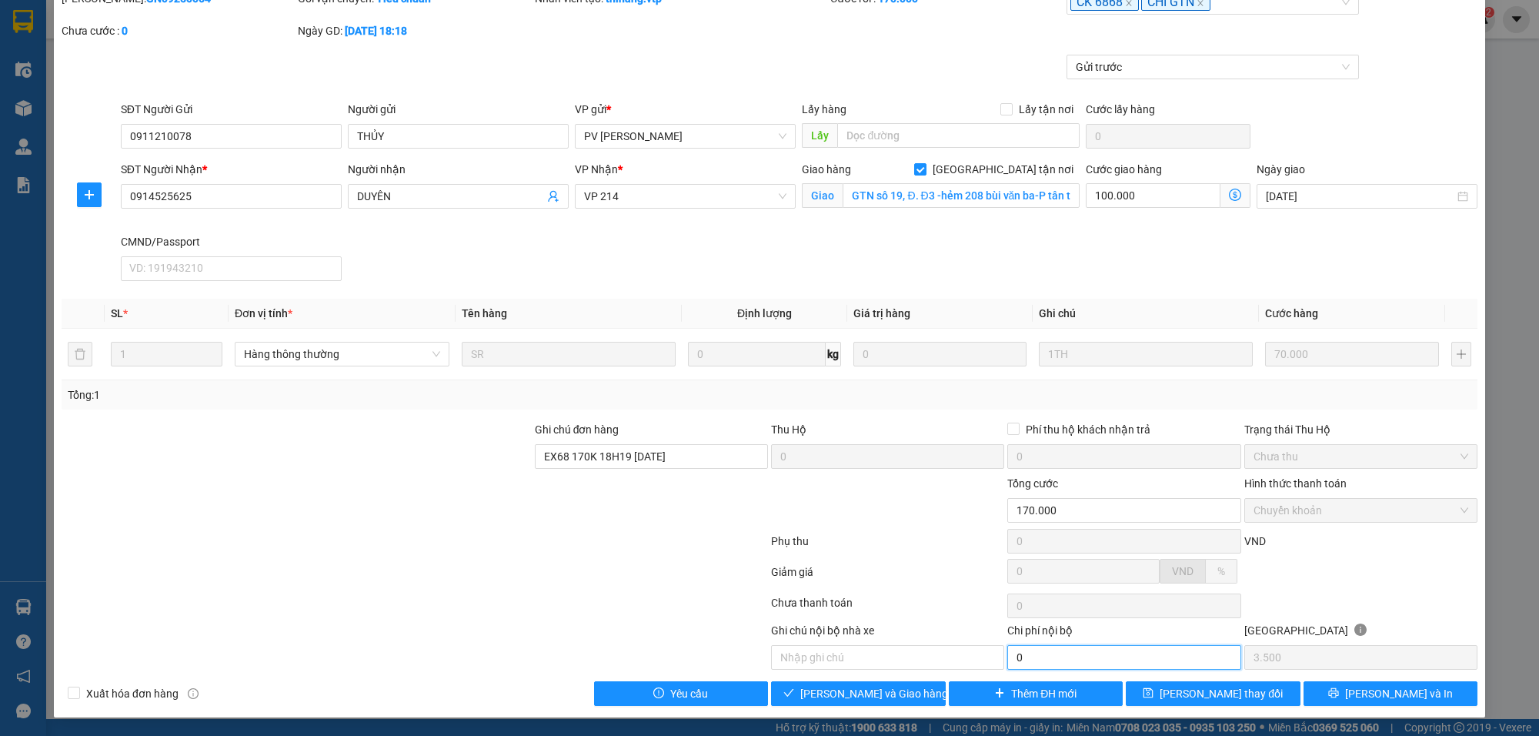
click at [1049, 663] on input "0" at bounding box center [1123, 657] width 233 height 25
click at [874, 687] on span "[PERSON_NAME] và Giao hàng" at bounding box center [874, 693] width 148 height 17
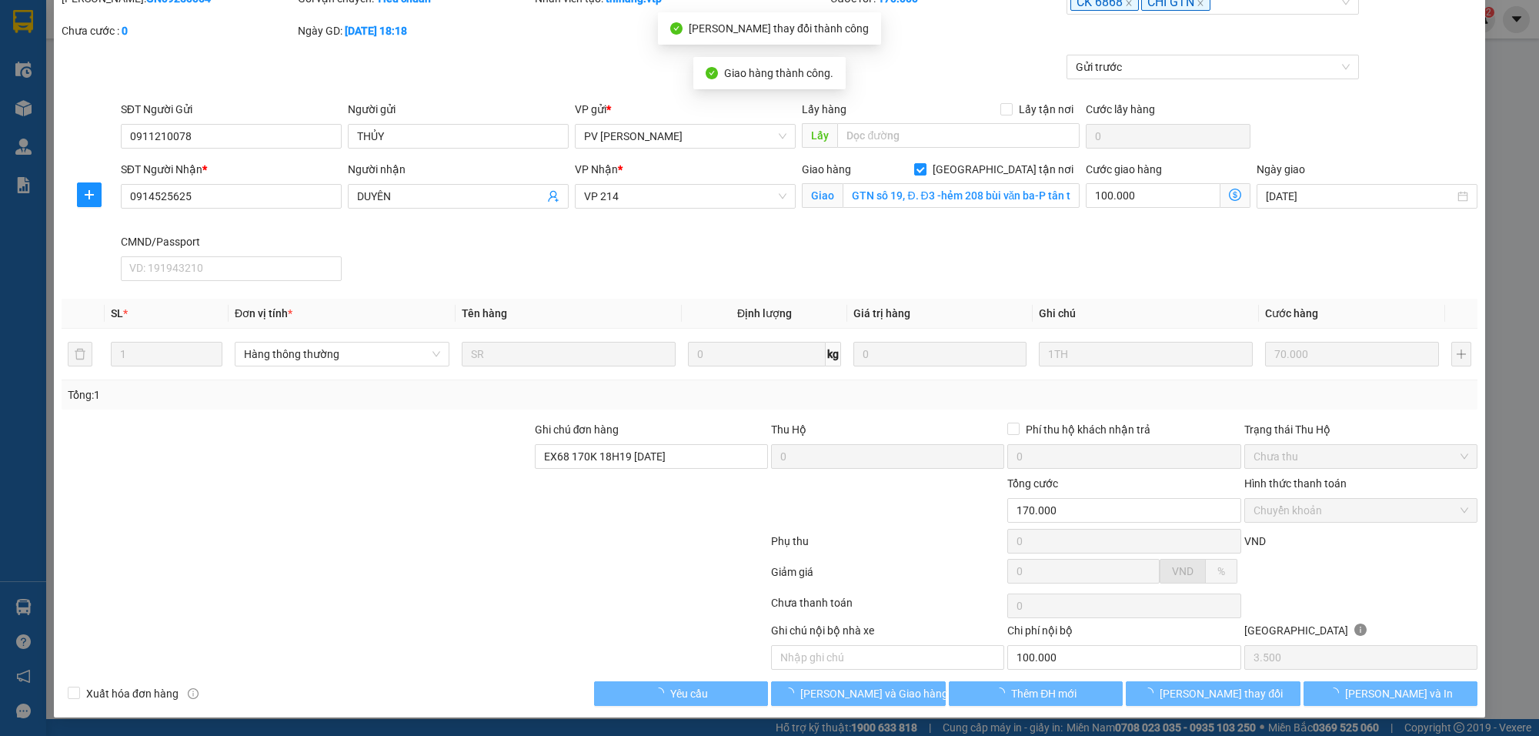
type input "100.000"
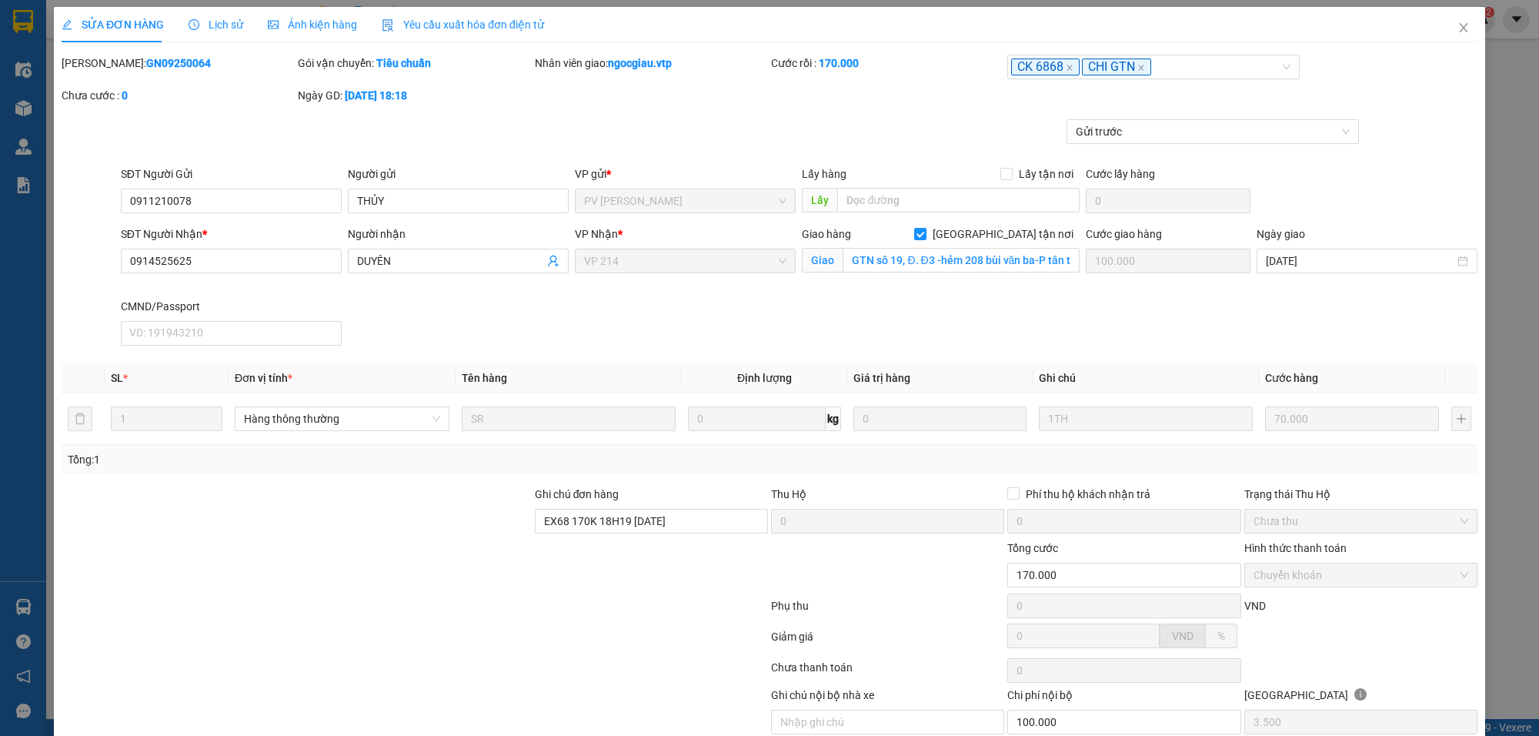
scroll to position [0, 0]
click at [1457, 28] on span "Close" at bounding box center [1463, 29] width 43 height 43
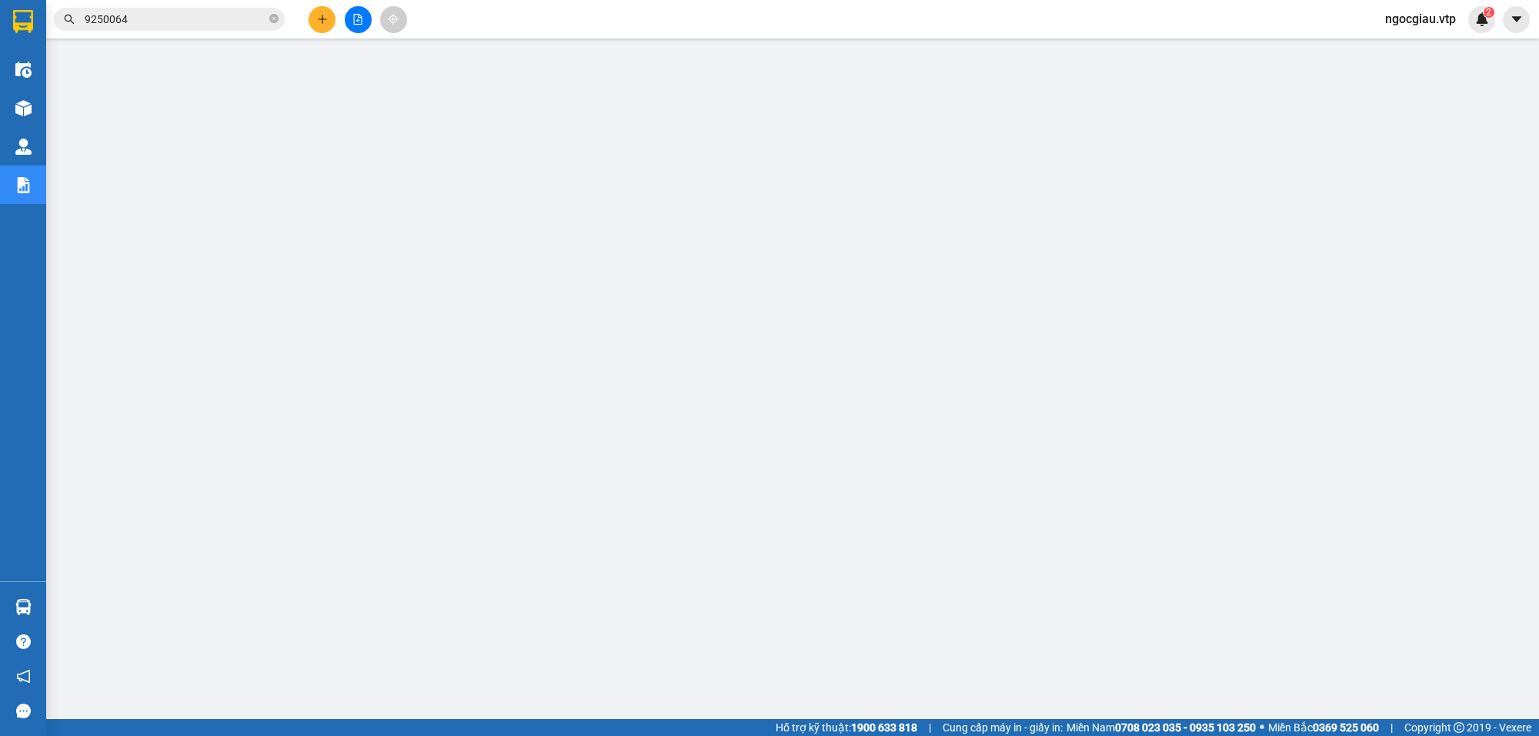
click at [192, 13] on input "9250064" at bounding box center [176, 19] width 182 height 17
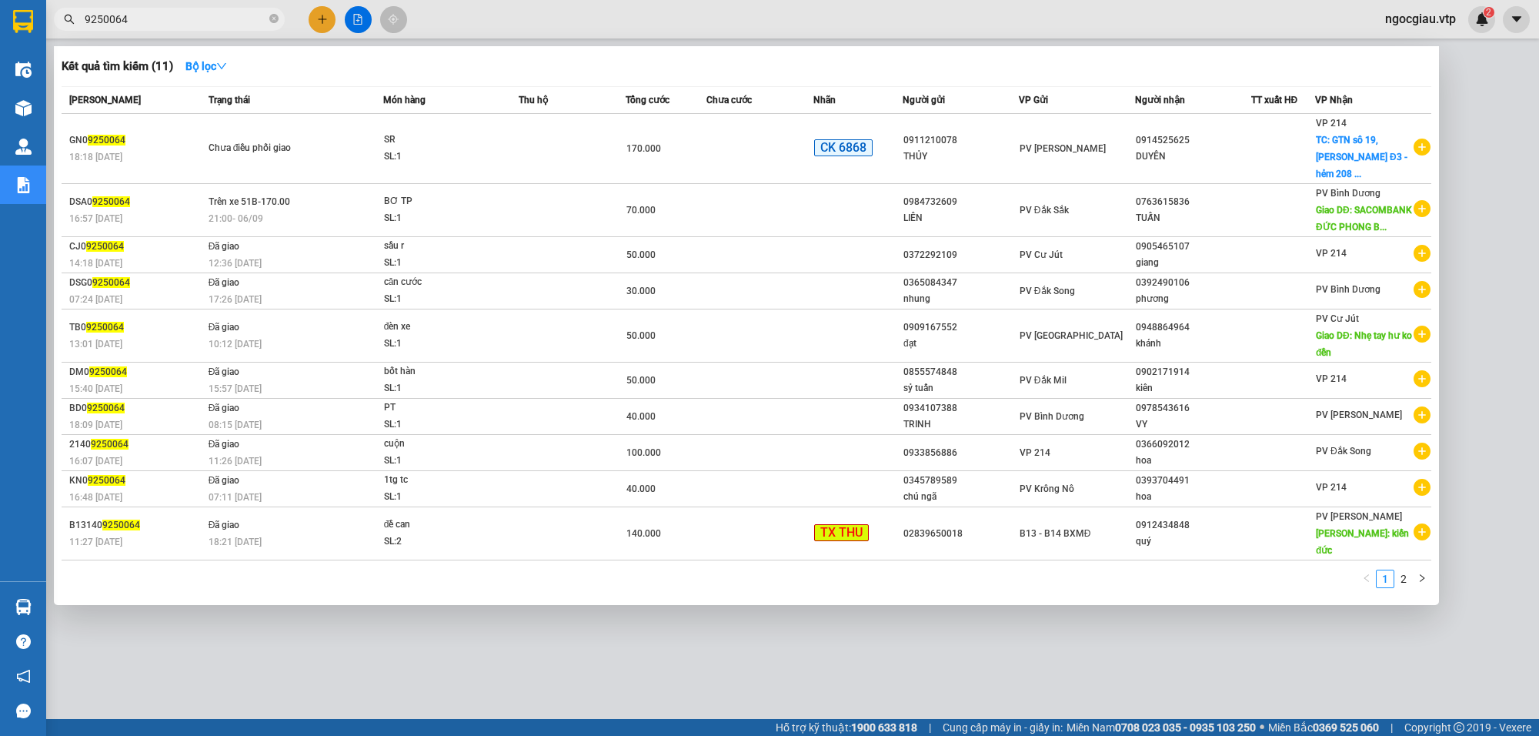
click at [192, 13] on input "9250064" at bounding box center [176, 19] width 182 height 17
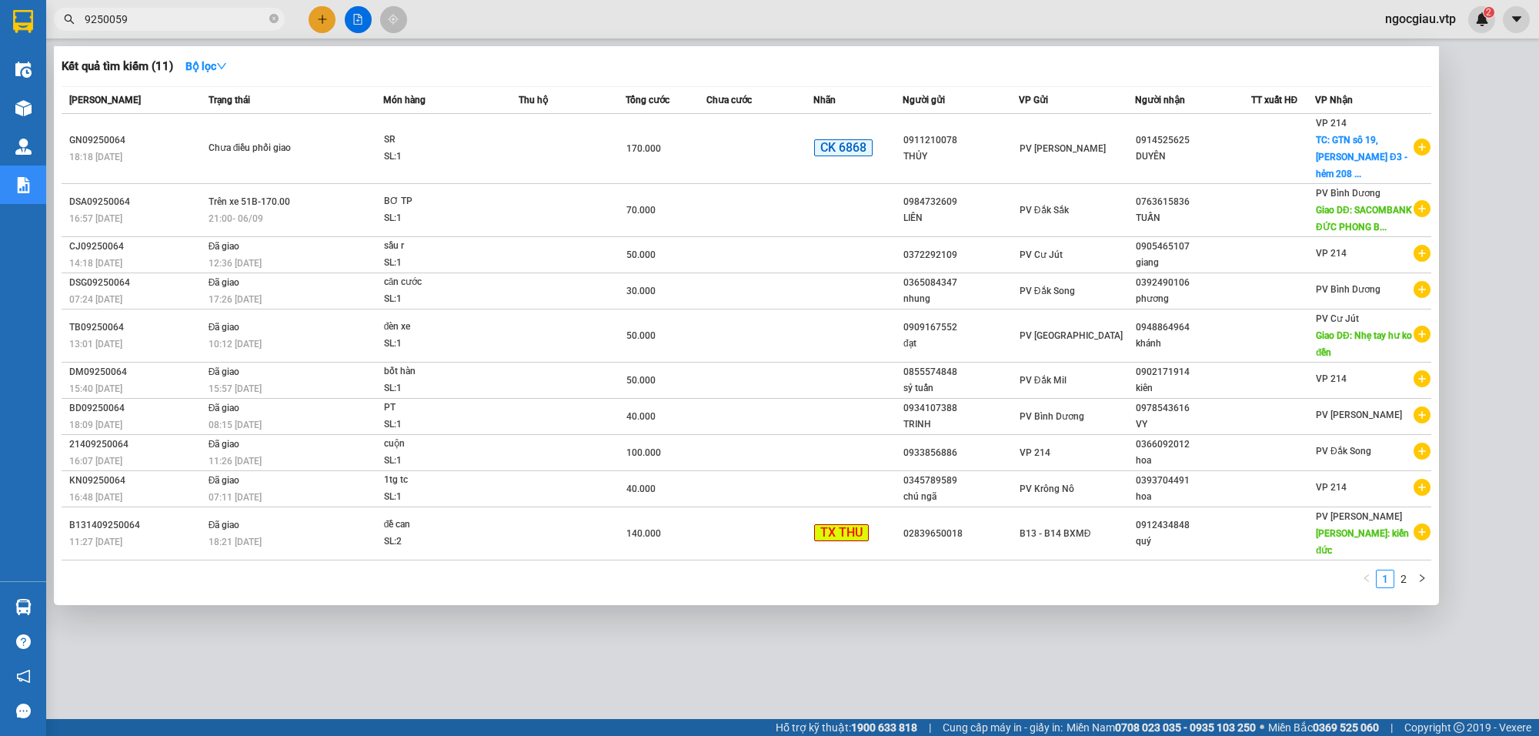
type input "9250059"
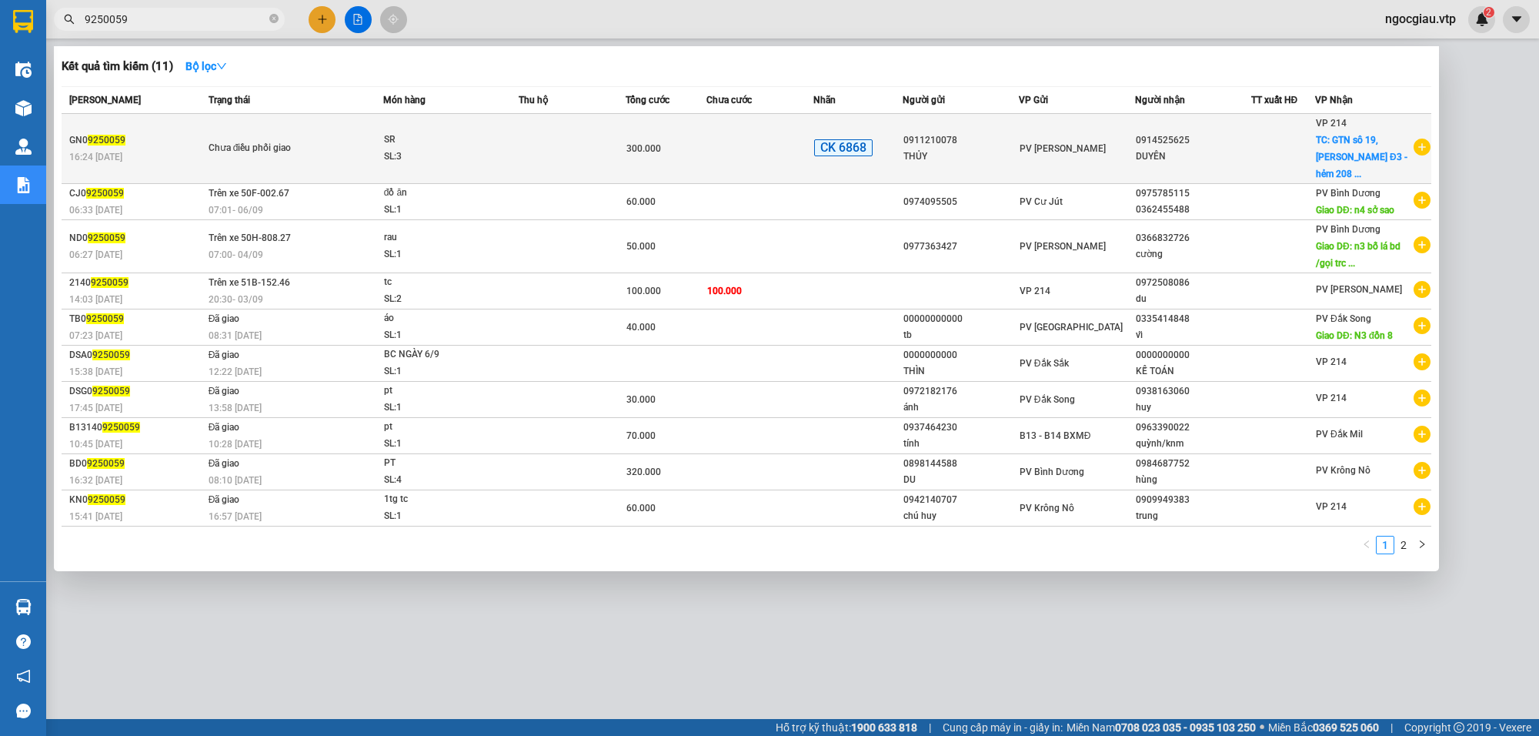
click at [793, 135] on td at bounding box center [760, 149] width 107 height 70
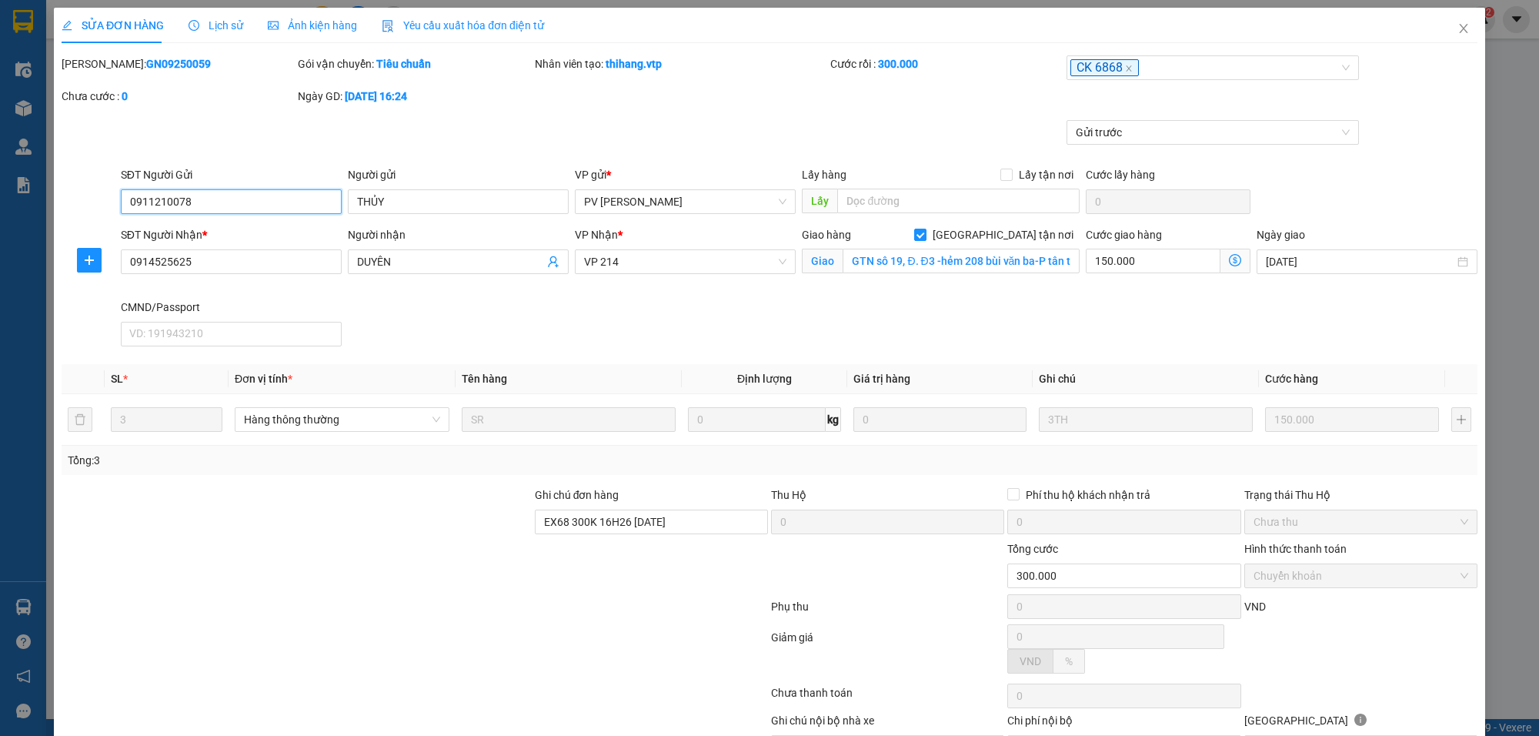
type input "7.500"
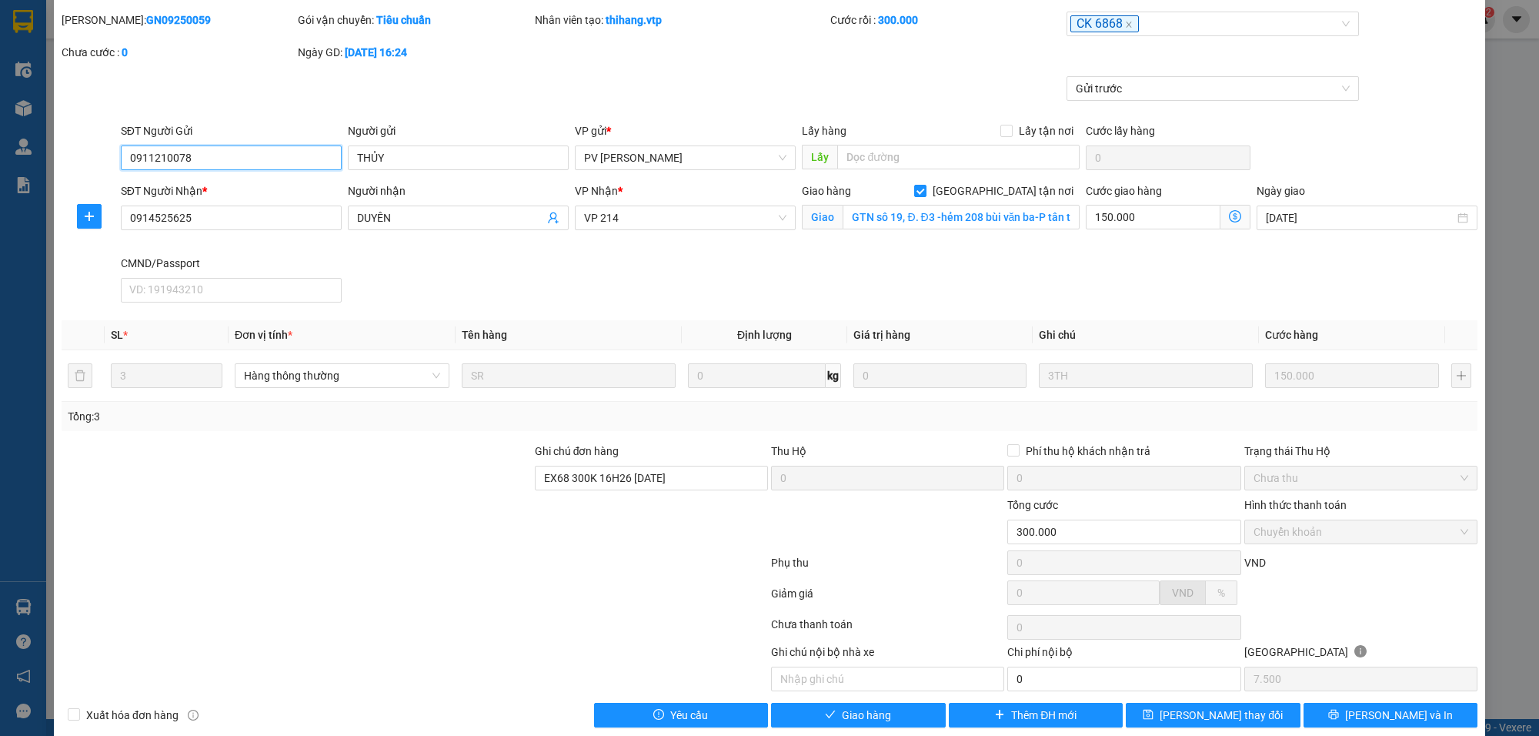
scroll to position [68, 0]
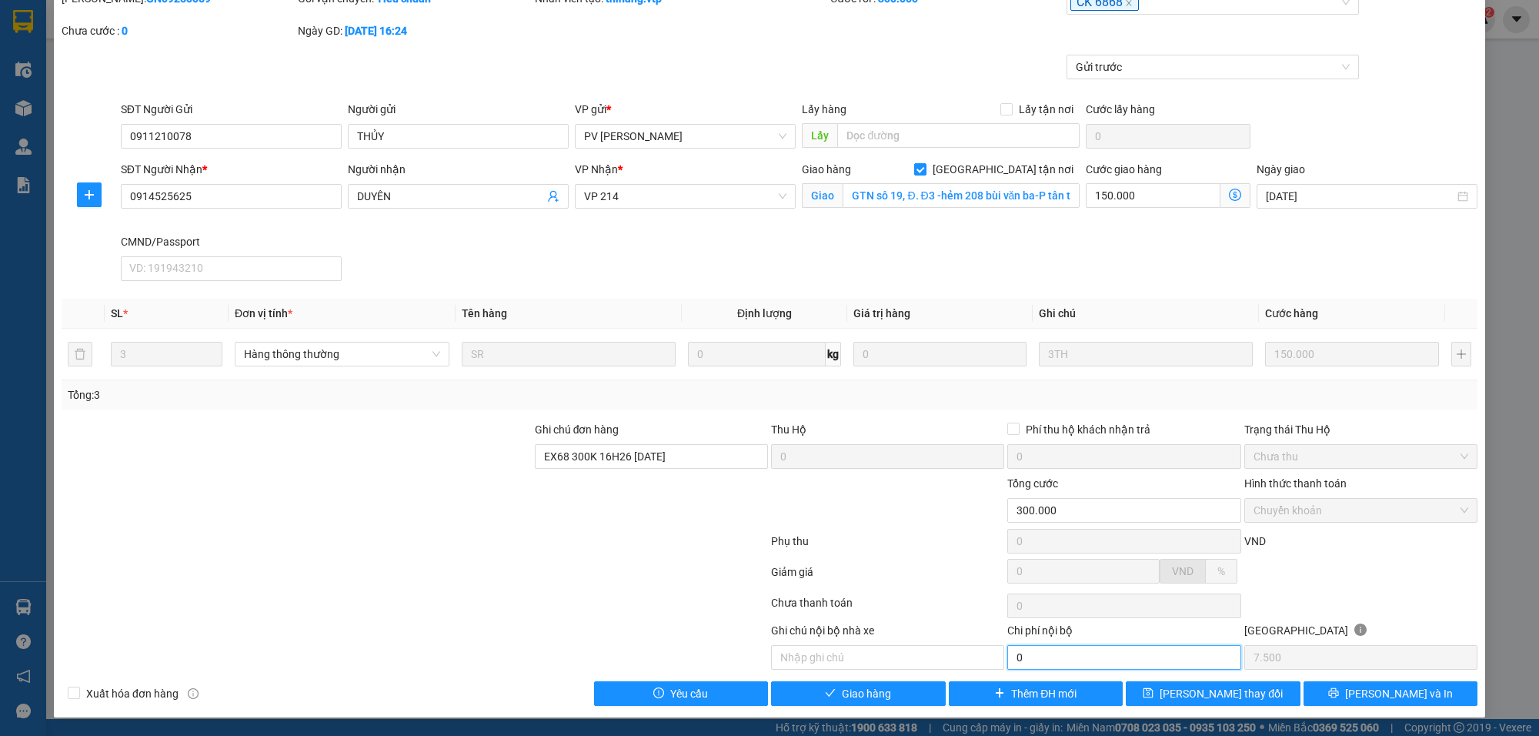
click at [1048, 654] on input "0" at bounding box center [1123, 657] width 233 height 25
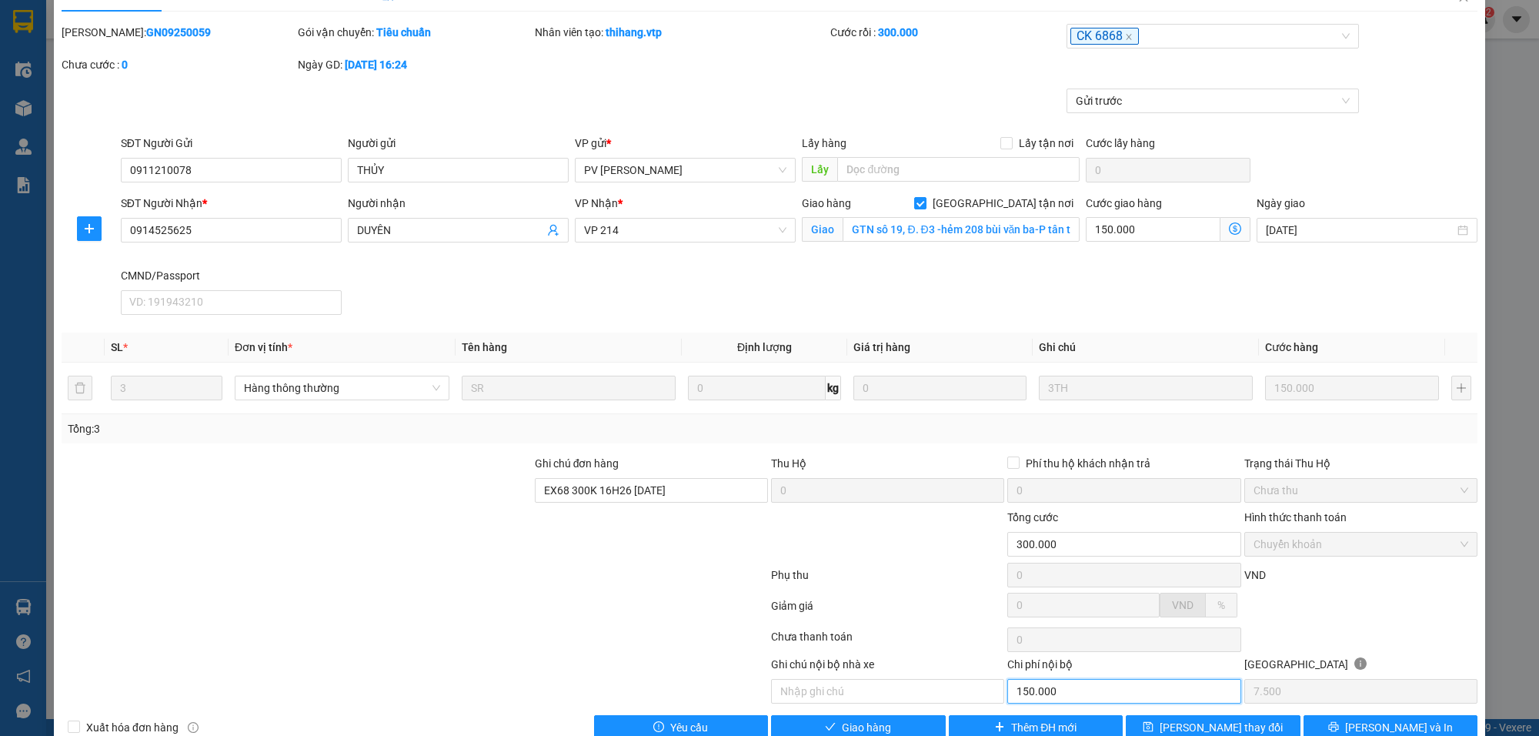
scroll to position [0, 0]
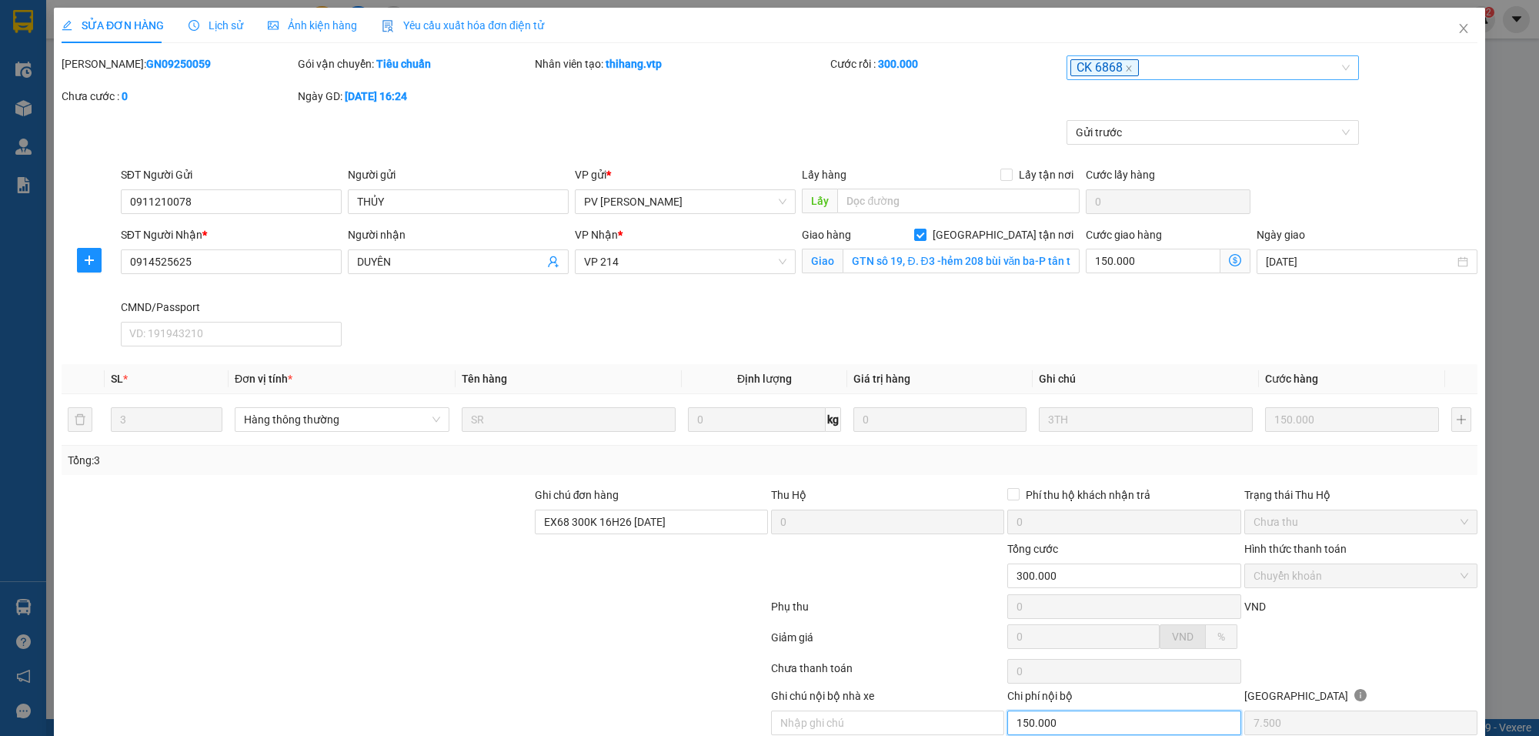
click at [1166, 65] on div "CK 6868" at bounding box center [1205, 67] width 269 height 18
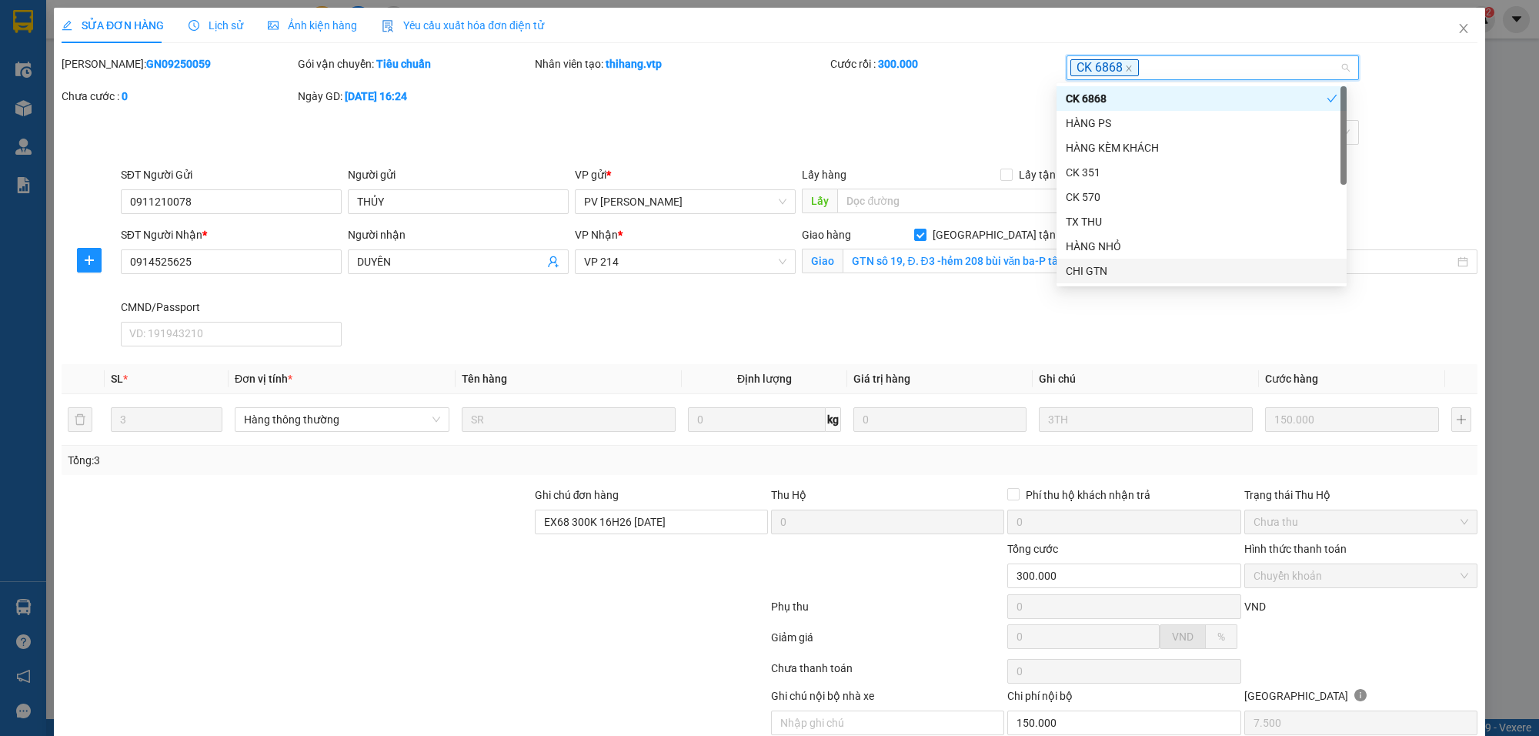
click at [1095, 269] on div "CHI GTN" at bounding box center [1202, 270] width 272 height 17
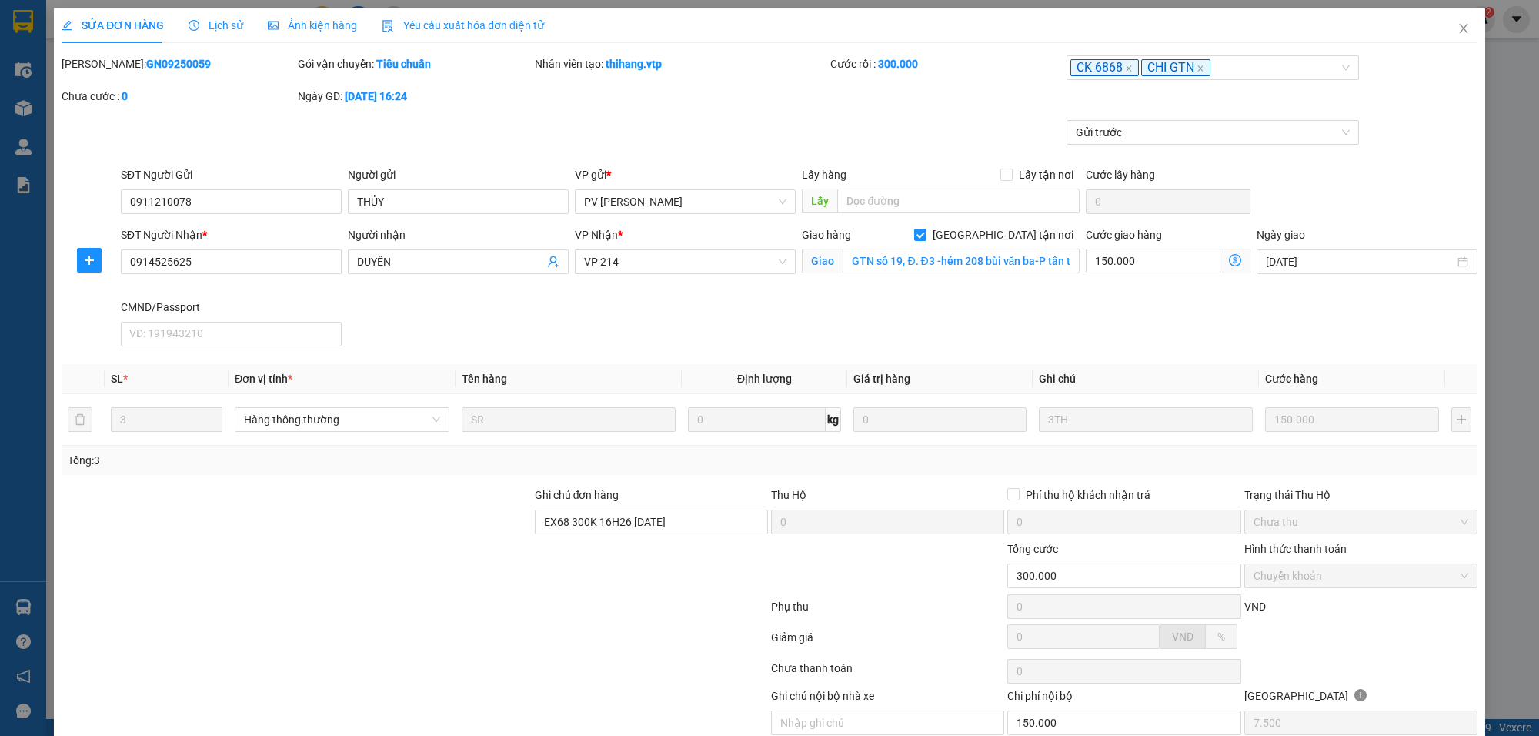
click at [949, 121] on div "Gửi trước" at bounding box center [769, 143] width 1419 height 46
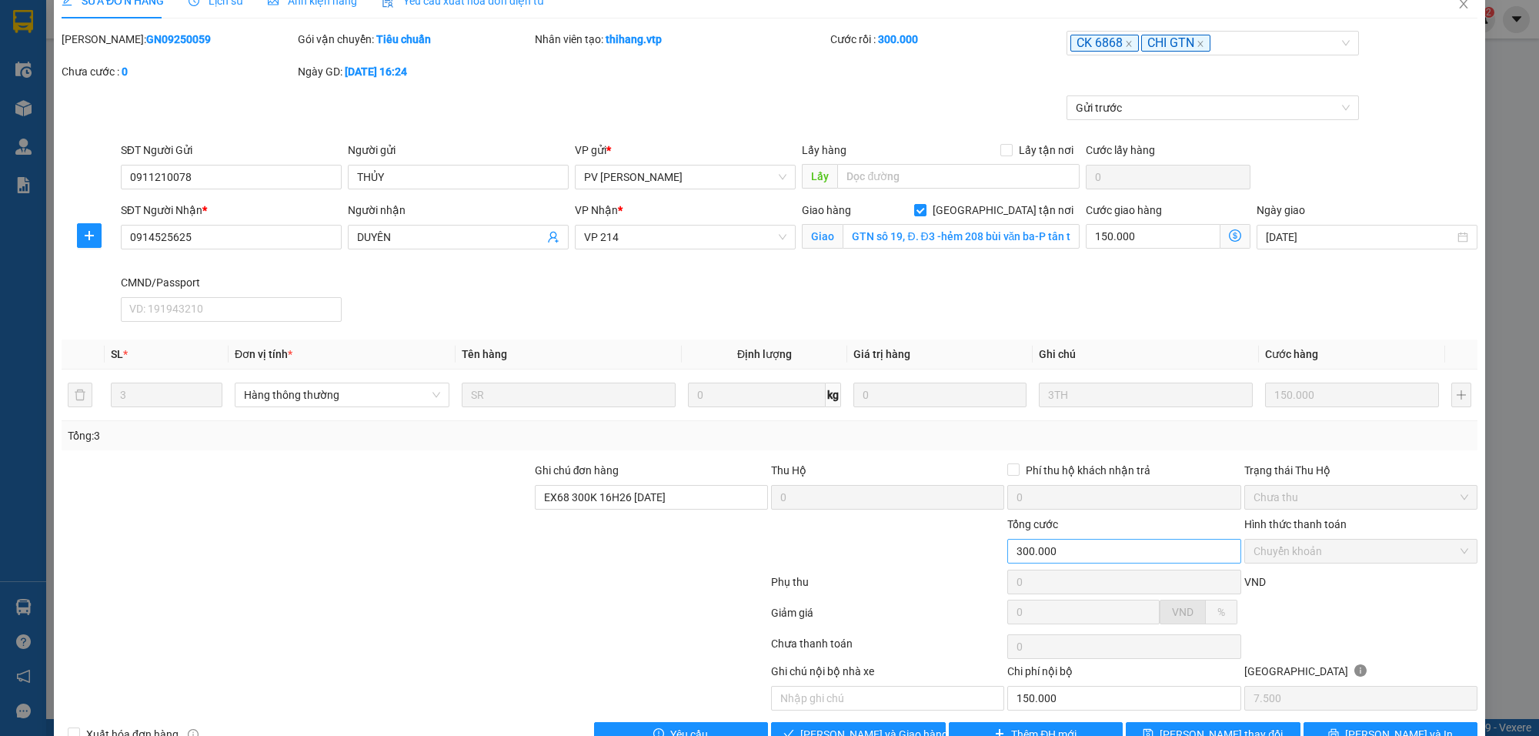
scroll to position [68, 0]
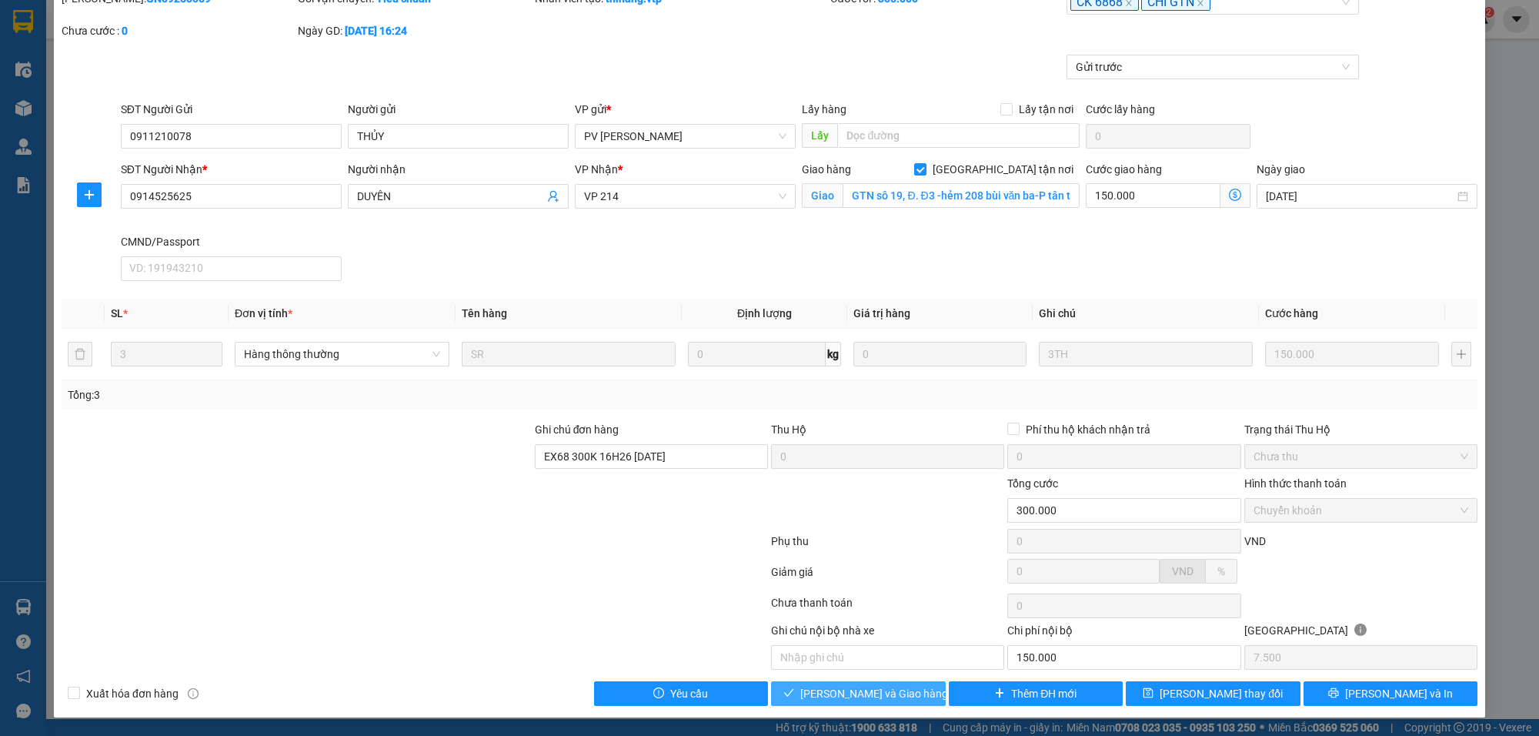
click at [874, 690] on span "[PERSON_NAME] và Giao hàng" at bounding box center [874, 693] width 148 height 17
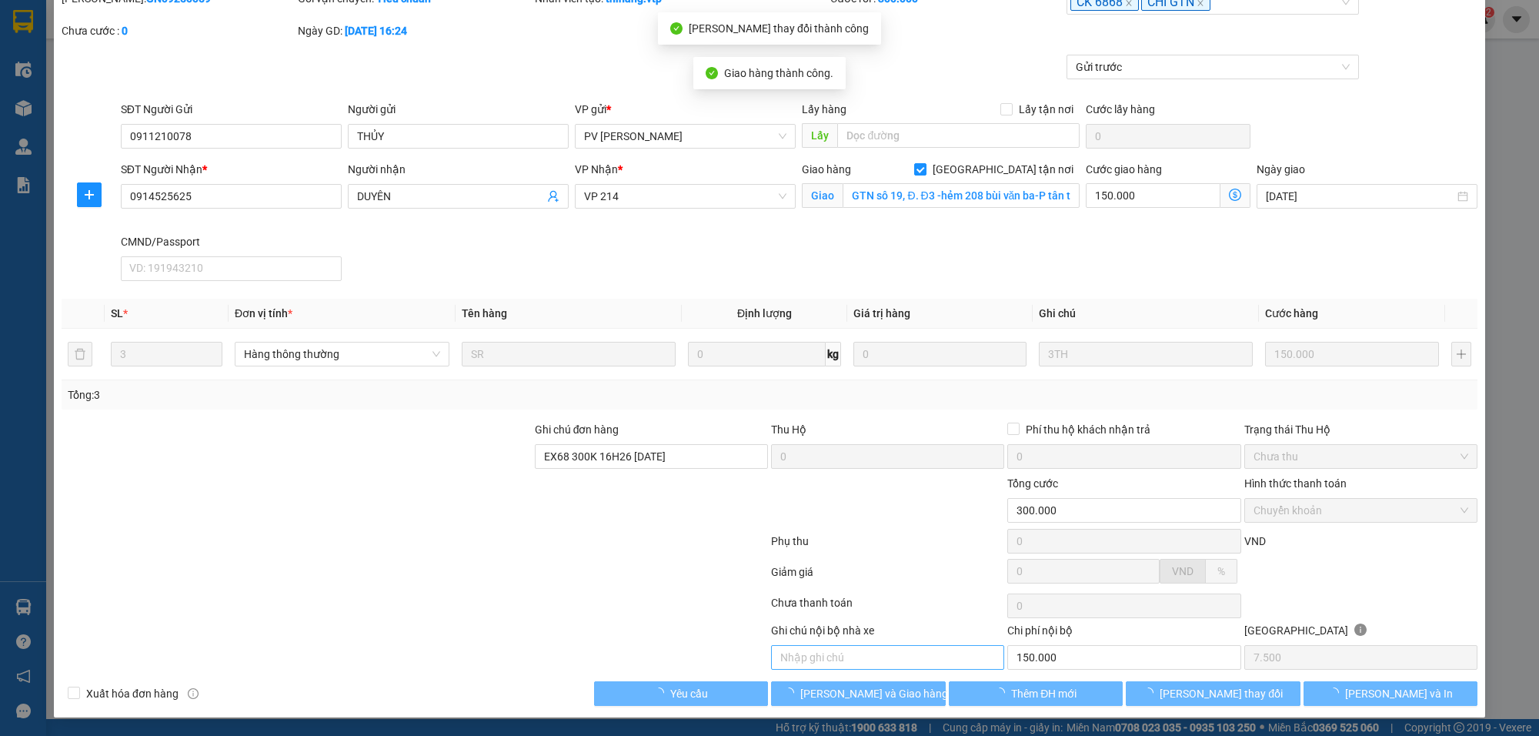
type input "150.000"
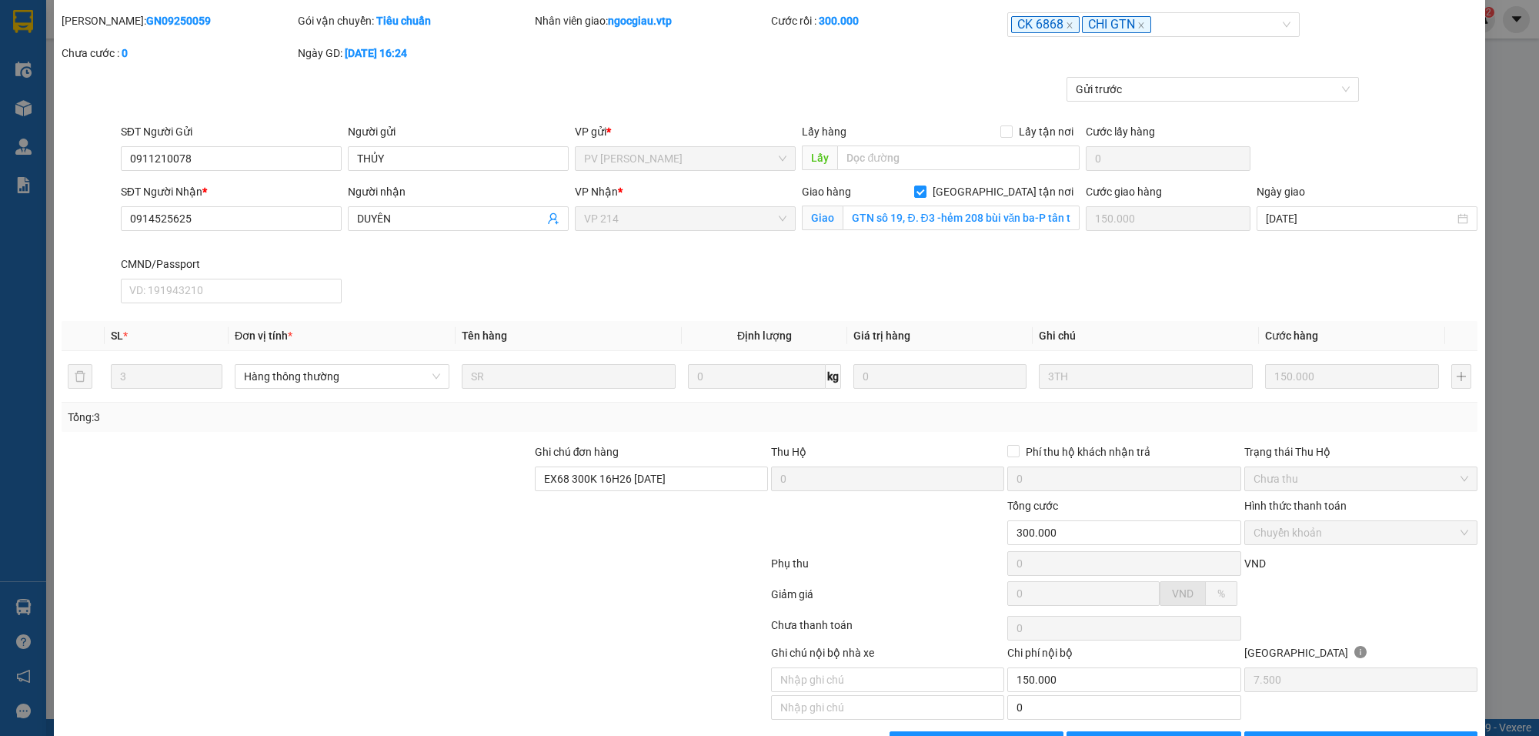
scroll to position [0, 0]
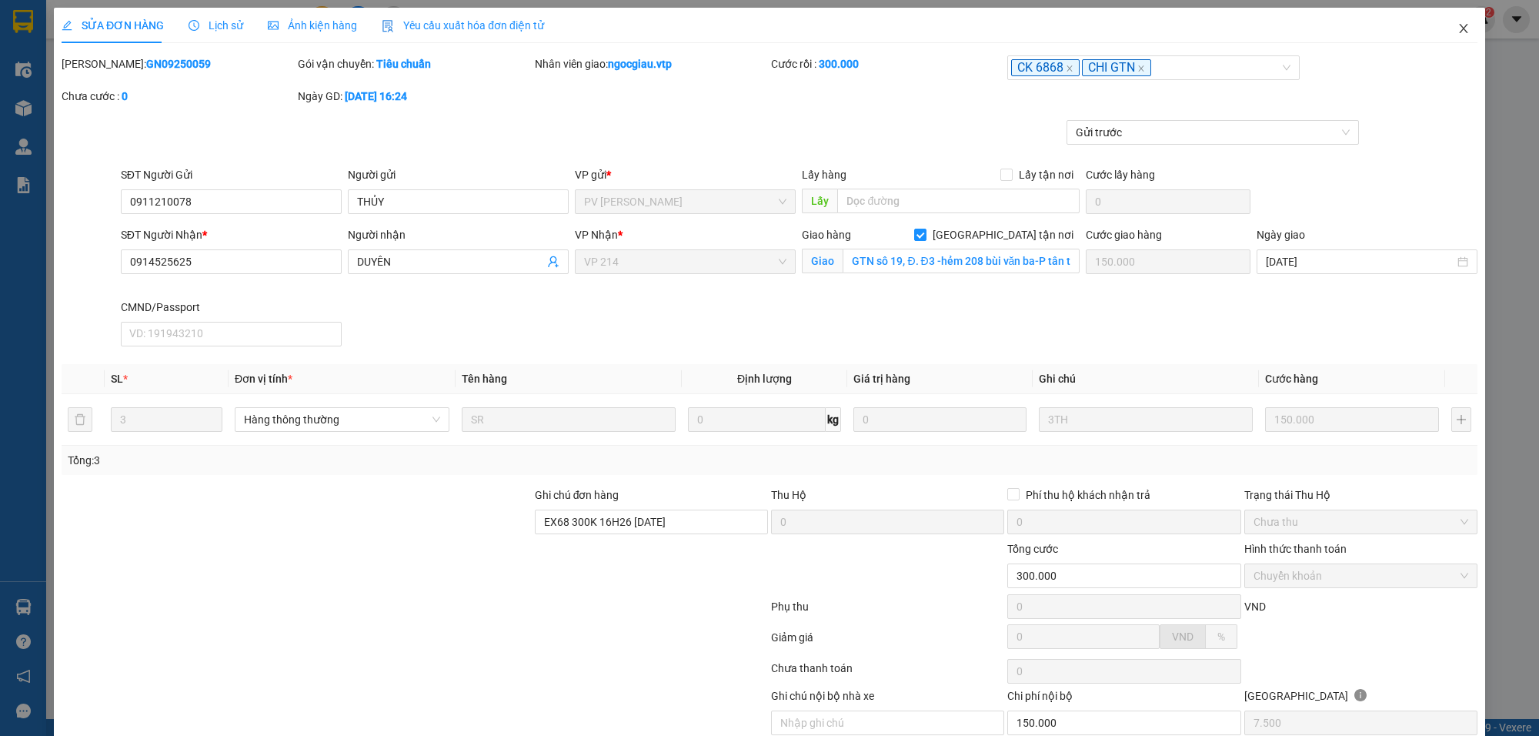
click at [1458, 24] on icon "close" at bounding box center [1464, 28] width 12 height 12
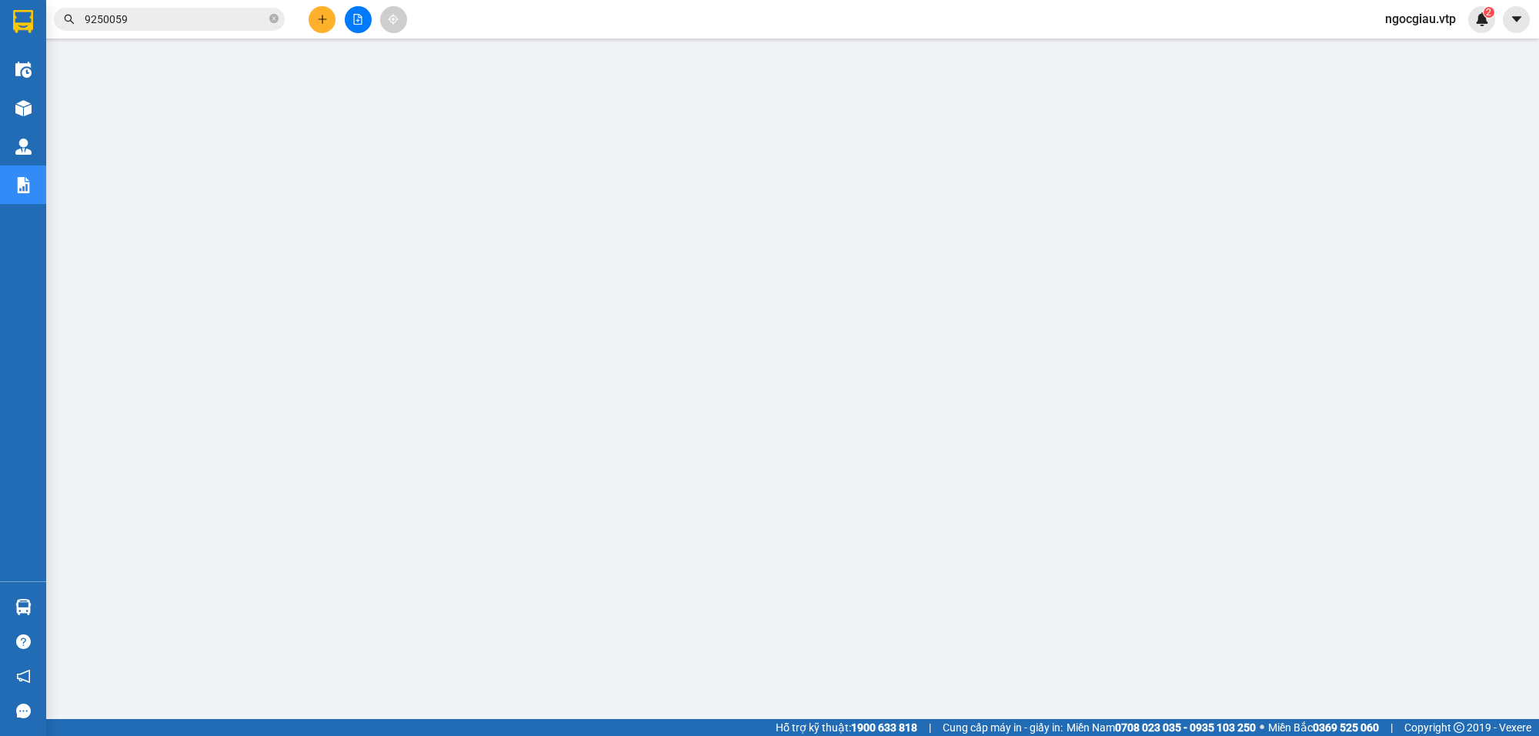
click at [210, 24] on input "9250059" at bounding box center [176, 19] width 182 height 17
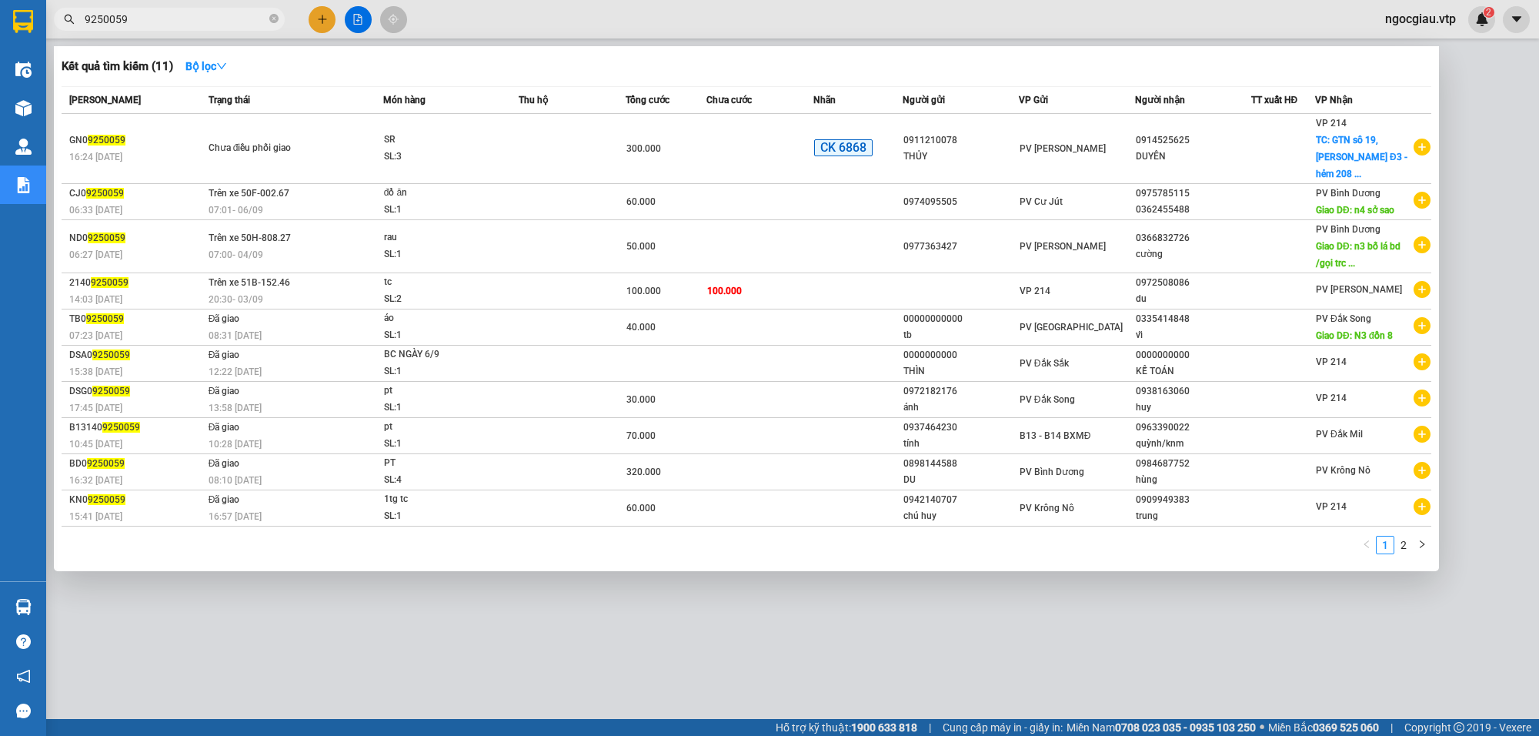
click at [210, 24] on input "9250059" at bounding box center [176, 19] width 182 height 17
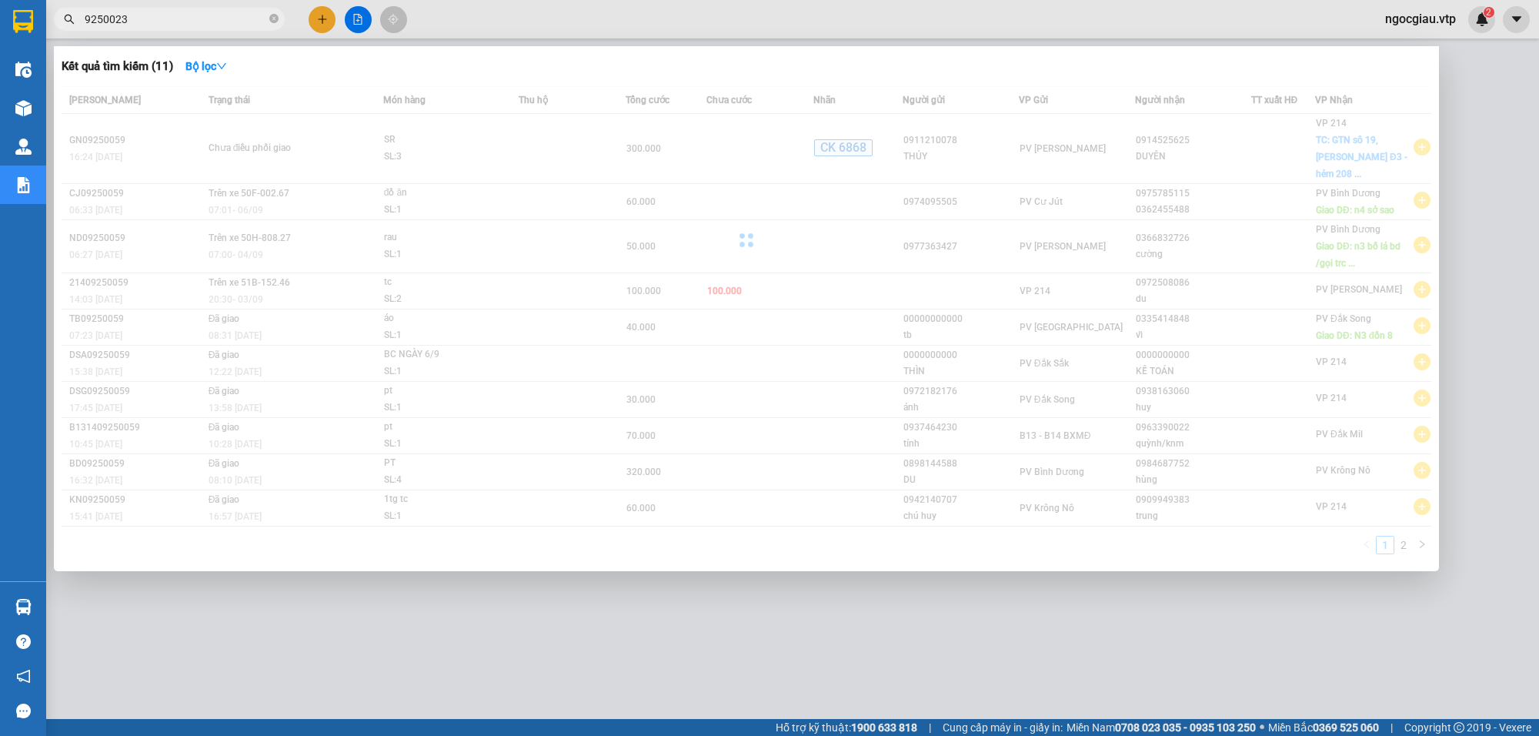
type input "9250023"
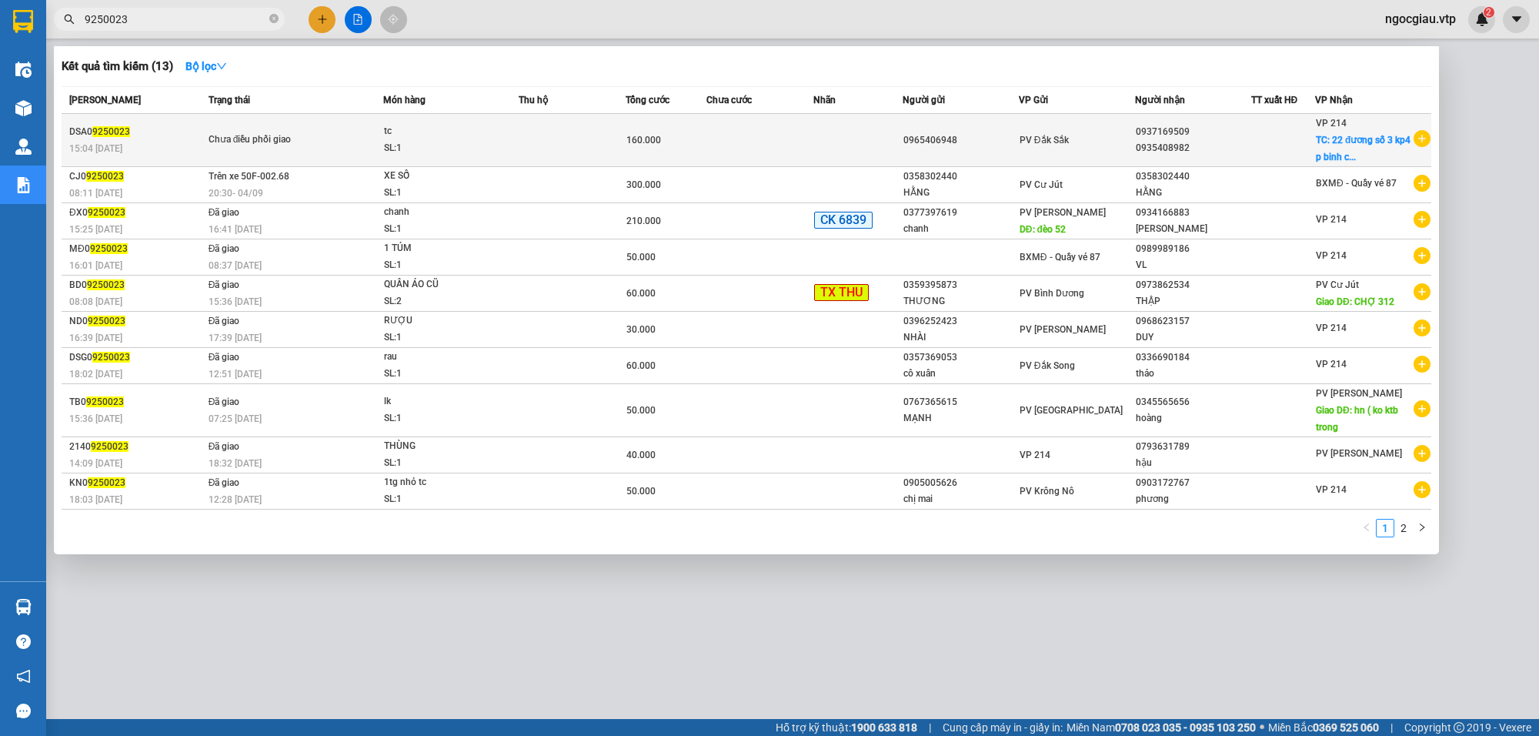
click at [812, 141] on td at bounding box center [760, 140] width 107 height 53
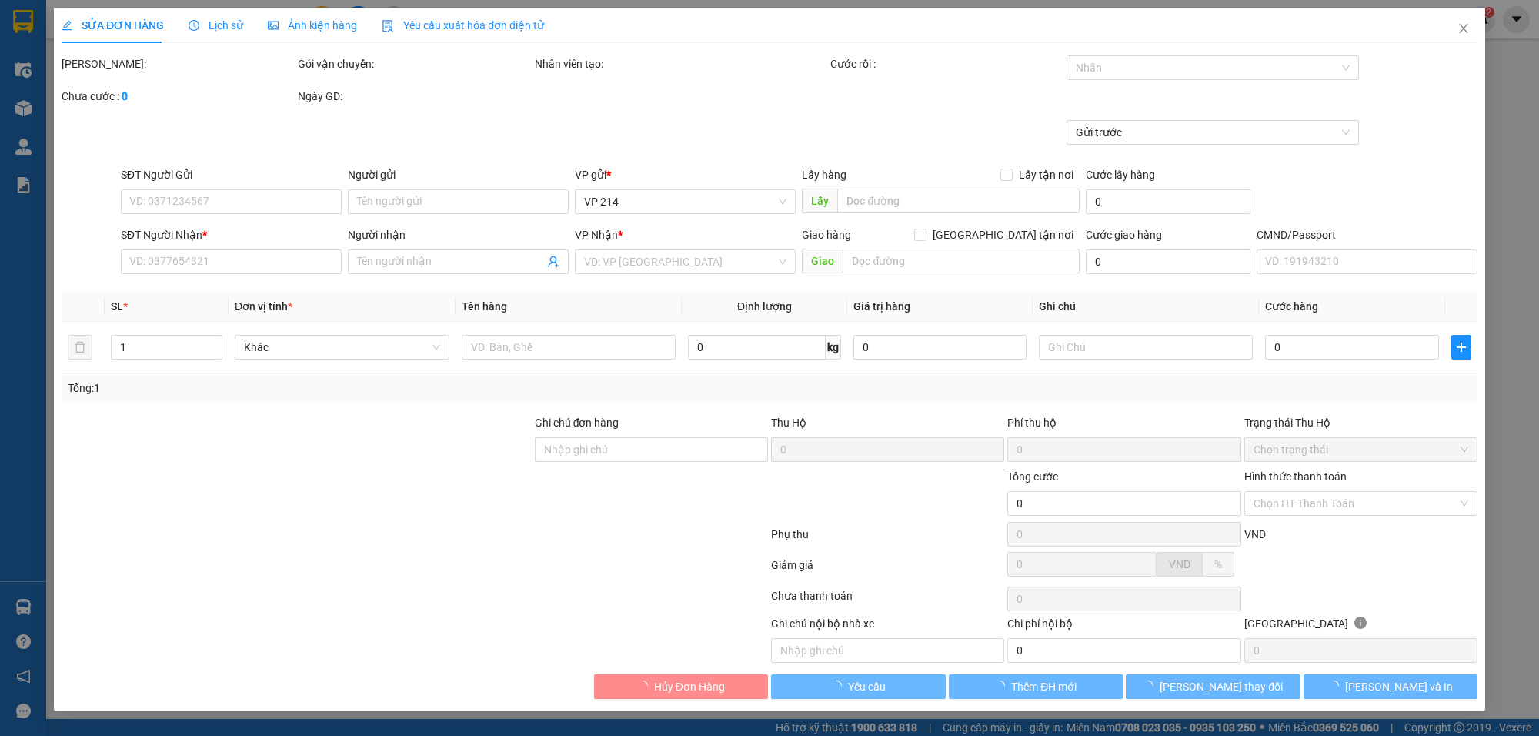
type input "0965406948"
type input "0937169509"
type input "0935408982"
checkbox input "true"
type input "22 đương số 3 kp4 p binh chiêu thủ đưc"
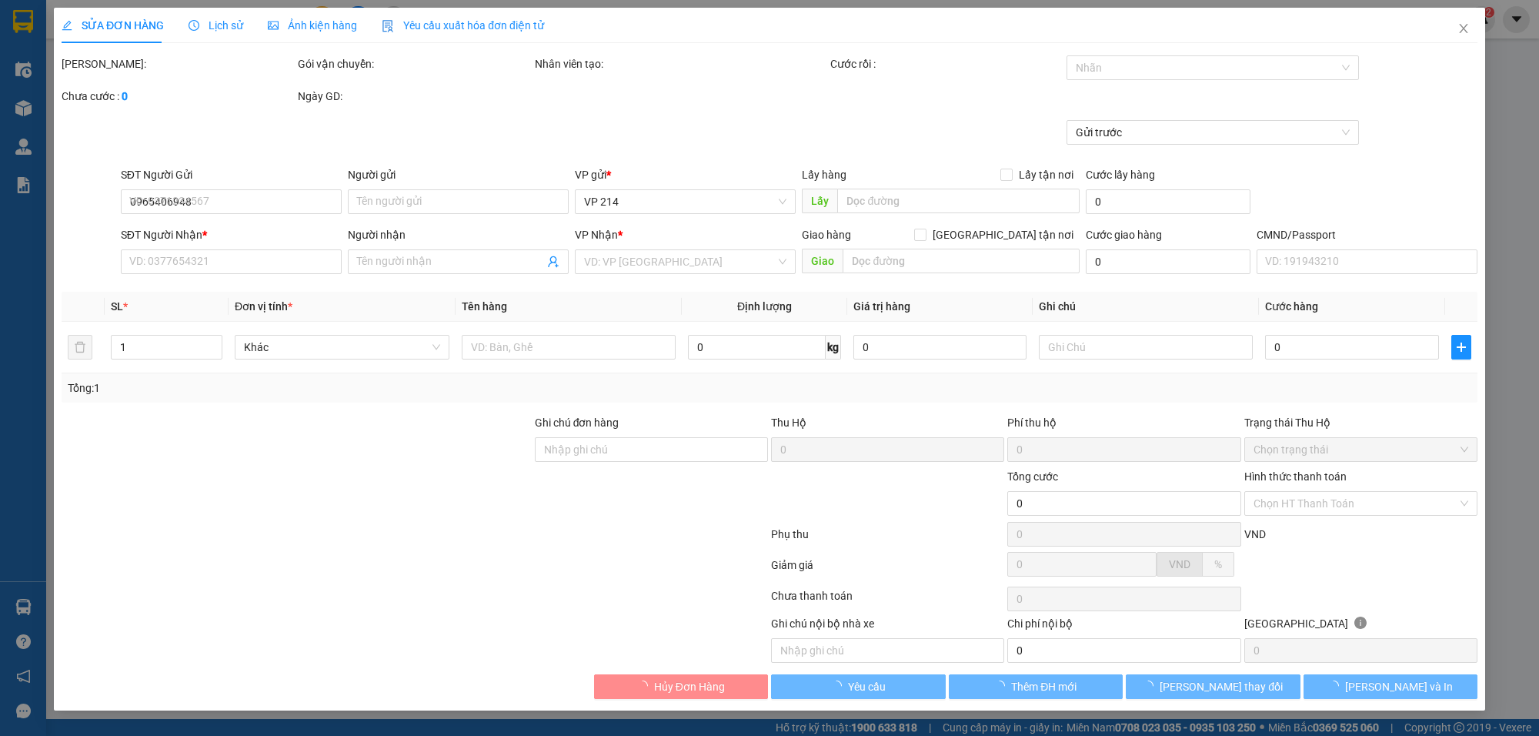
type input "160.000"
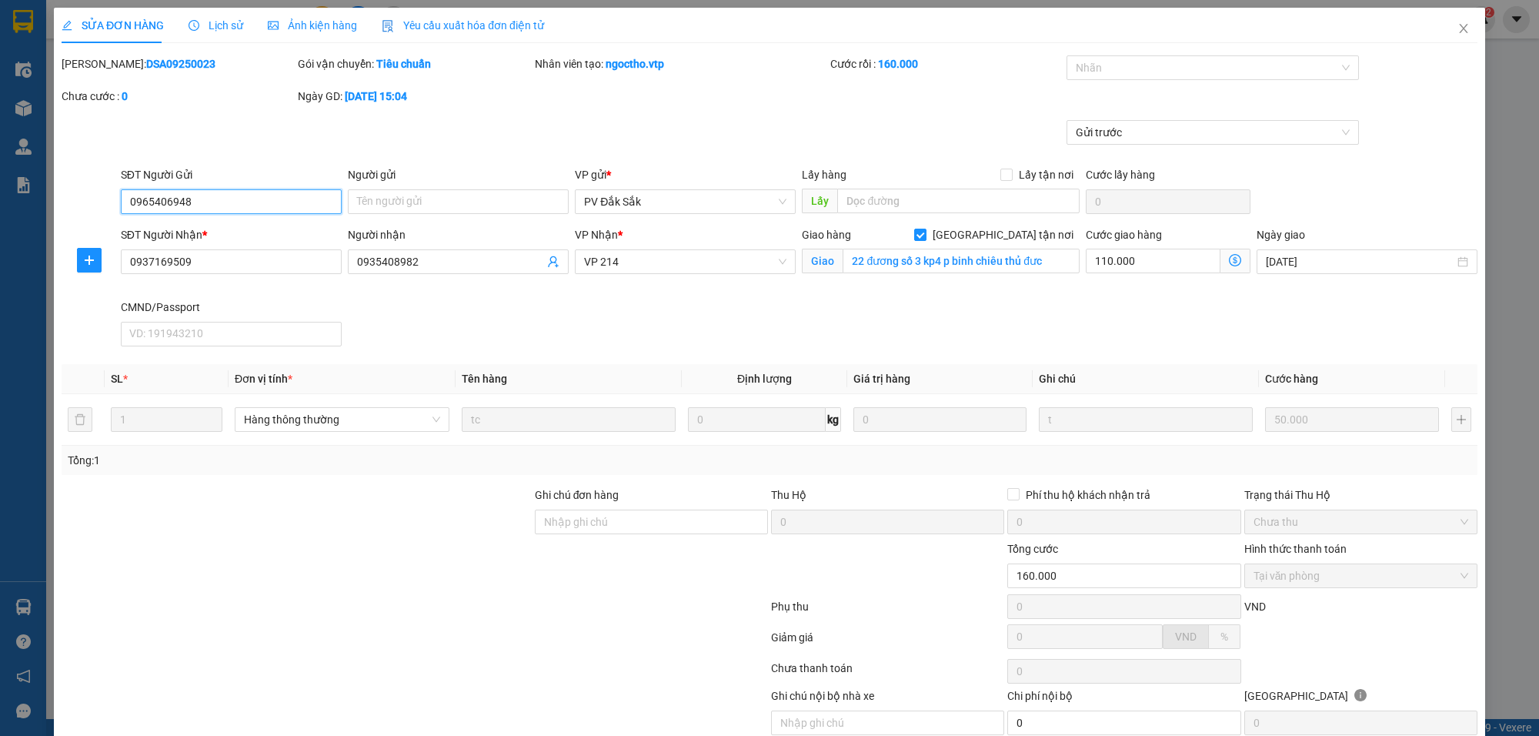
type input "2.500"
click at [1079, 71] on div at bounding box center [1205, 67] width 269 height 18
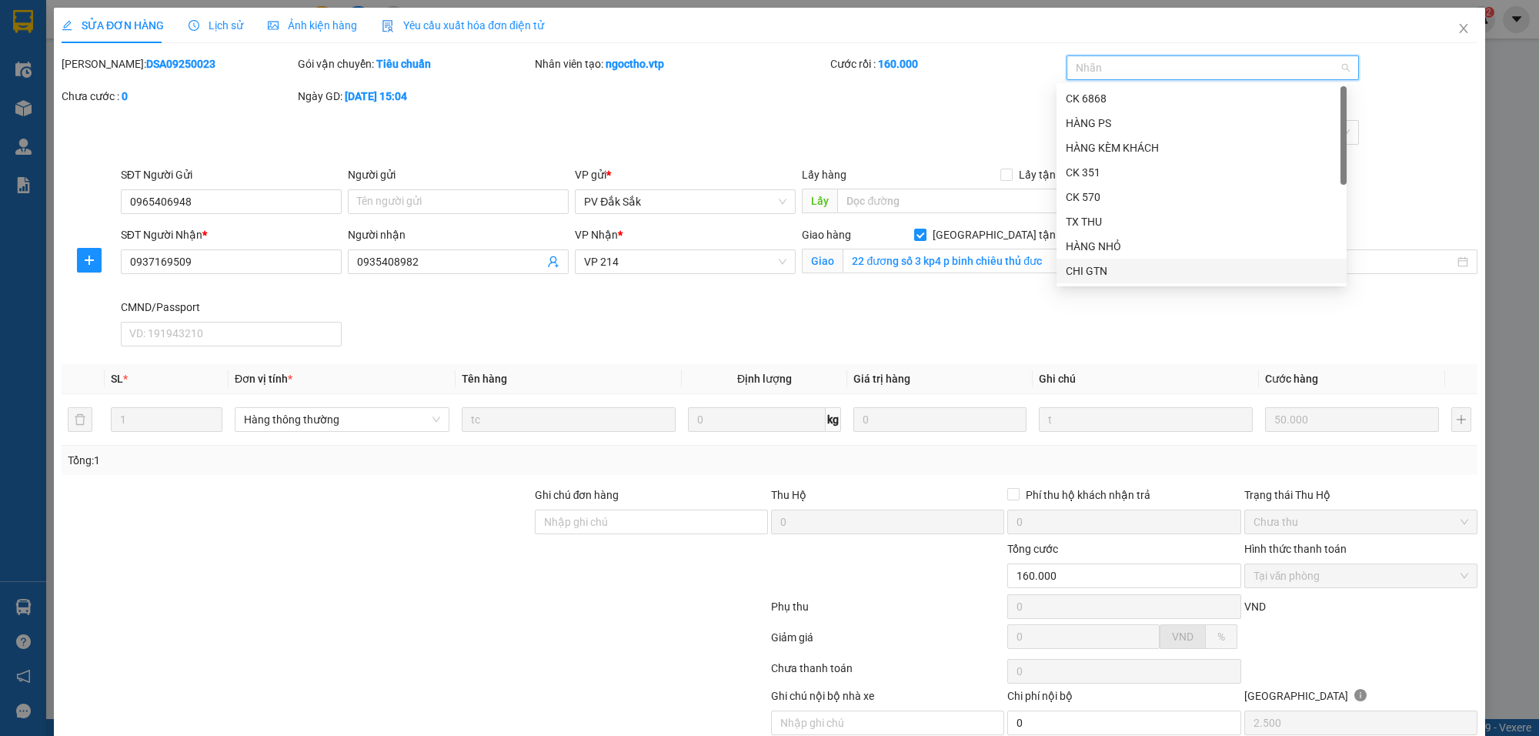
click at [1131, 273] on div "CHI GTN" at bounding box center [1202, 270] width 272 height 17
click at [956, 91] on div "[PERSON_NAME]: DSA09250023 Gói vận chuyển: Tiêu chuẩn Nhân viên tạo: ngoctho.vt…" at bounding box center [769, 87] width 1419 height 65
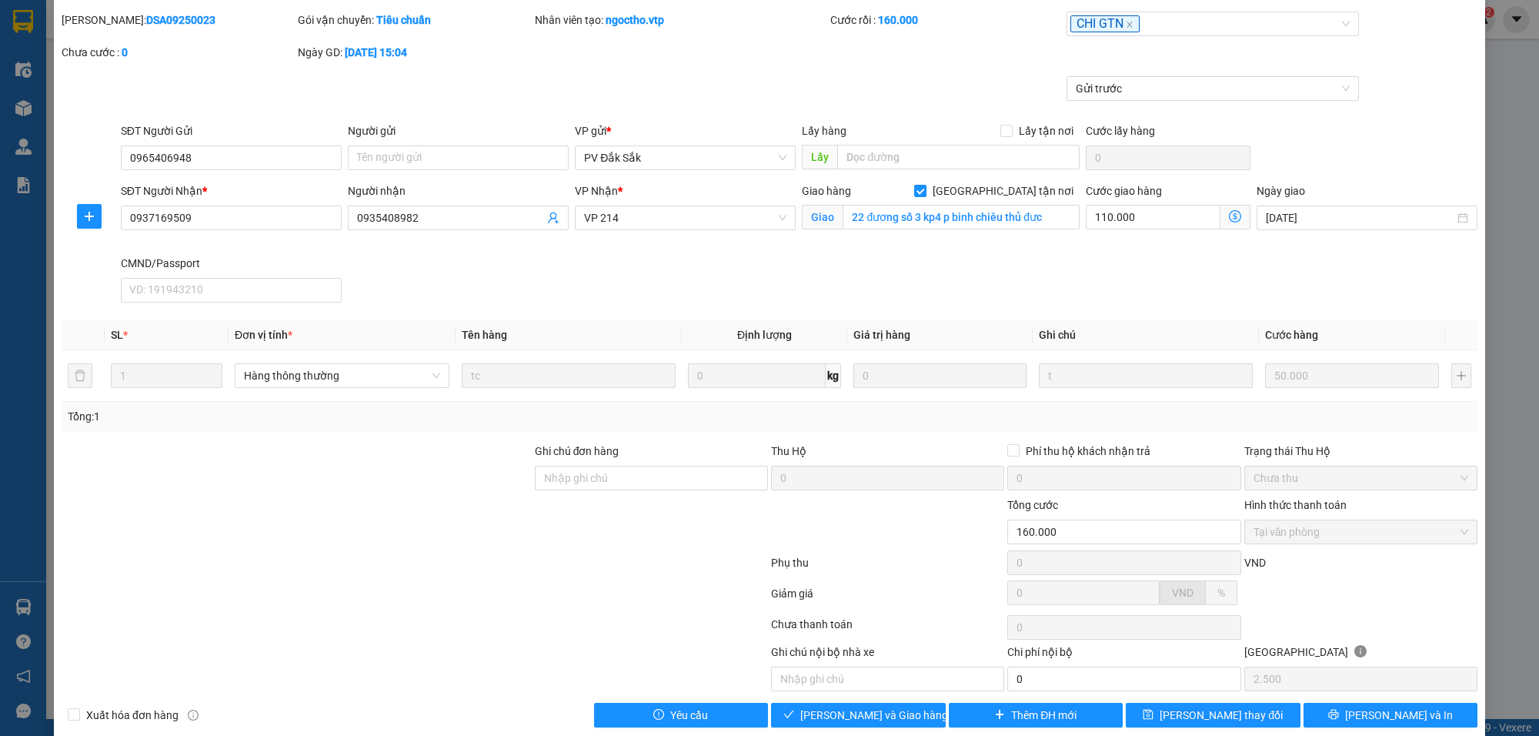
scroll to position [68, 0]
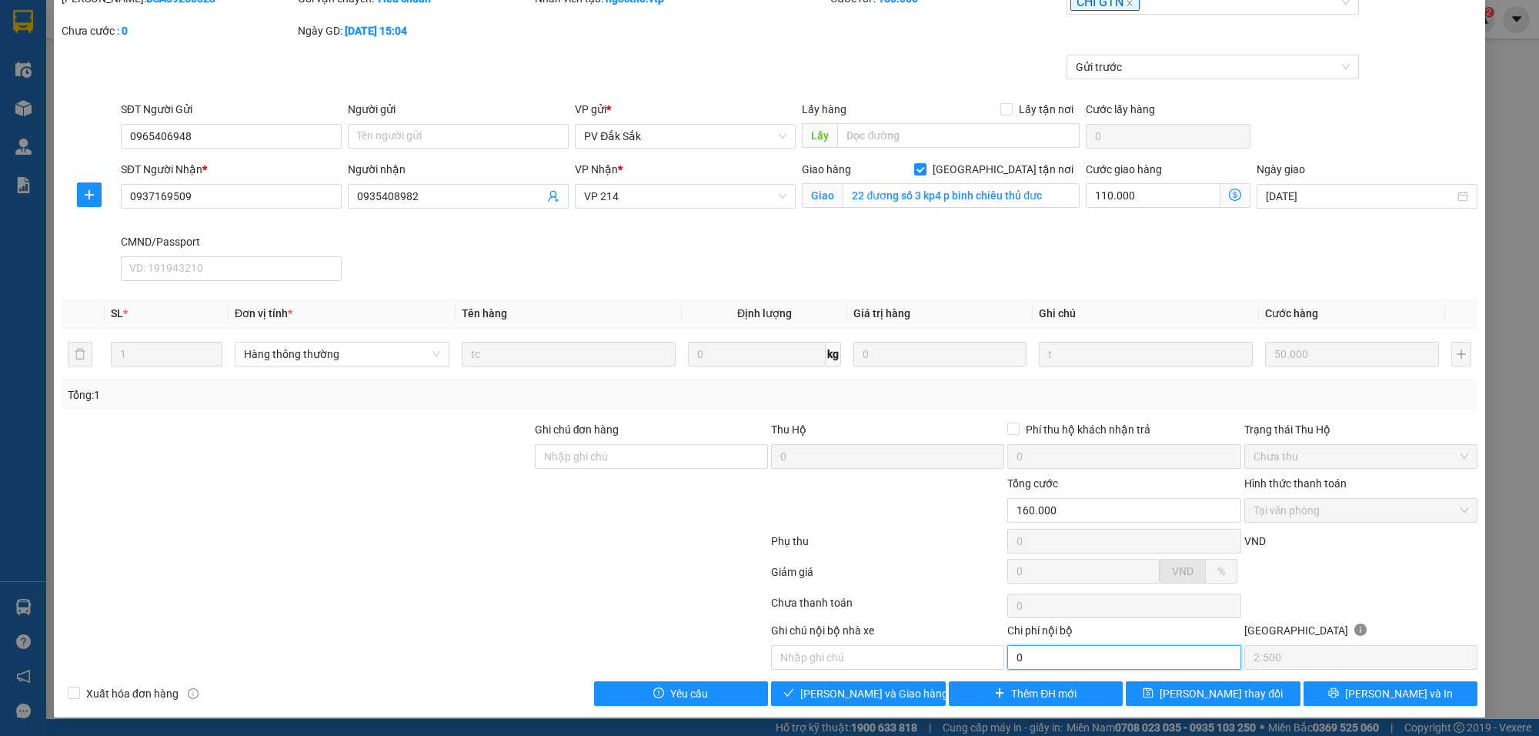
click at [1033, 657] on input "0" at bounding box center [1123, 657] width 233 height 25
click at [883, 699] on span "[PERSON_NAME] và Giao hàng" at bounding box center [874, 693] width 148 height 17
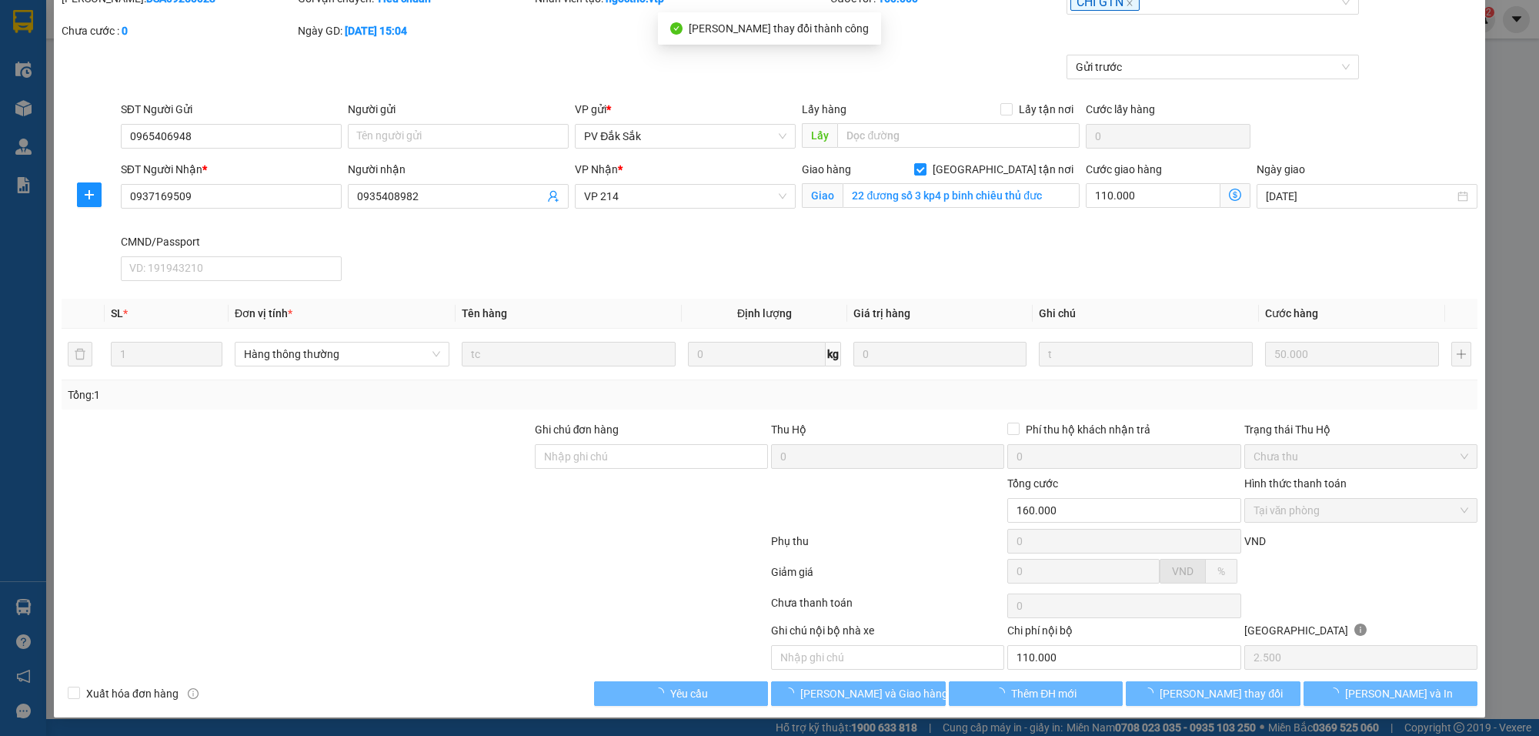
type input "110.000"
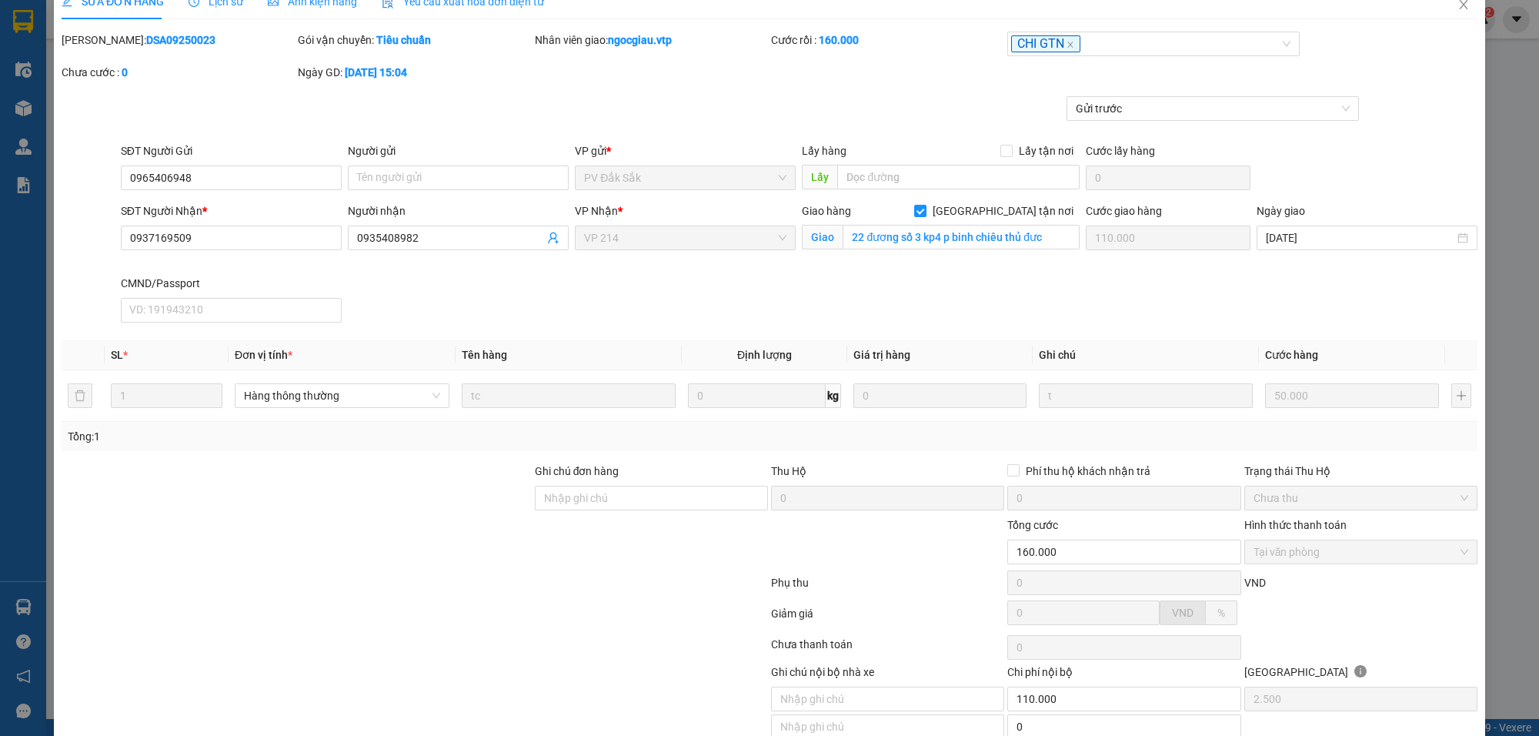
scroll to position [0, 0]
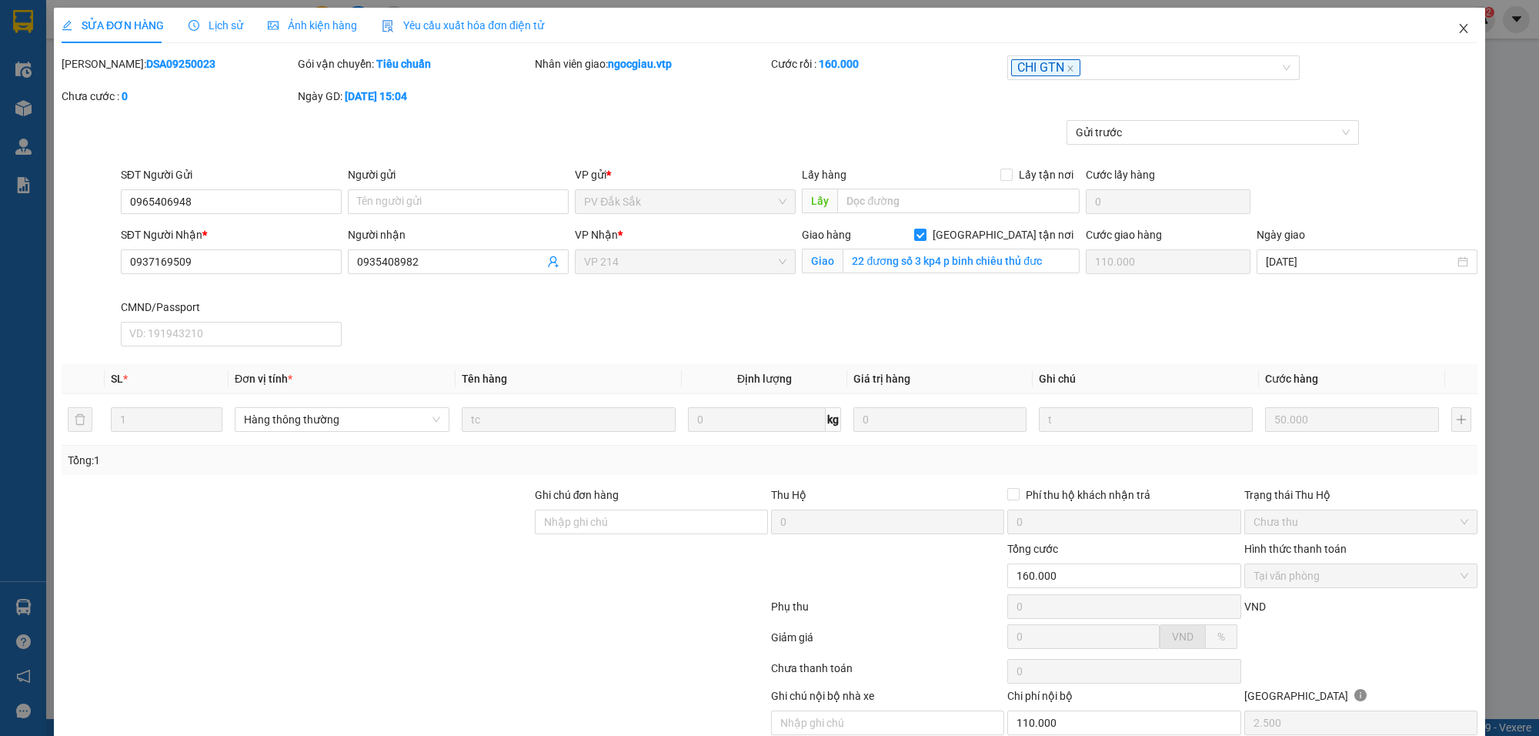
click at [1458, 32] on icon "close" at bounding box center [1464, 28] width 12 height 12
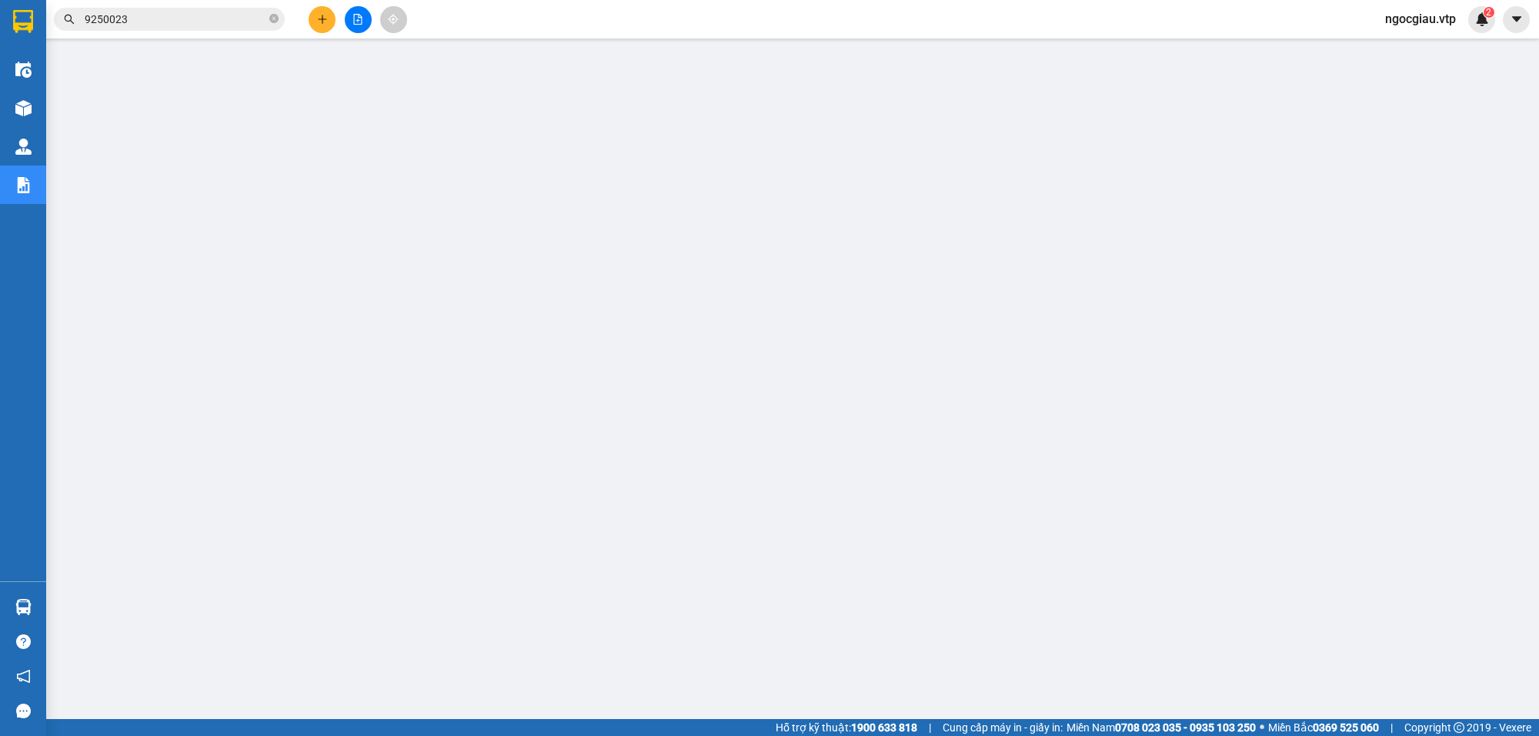
click at [206, 28] on span "9250023" at bounding box center [169, 19] width 231 height 23
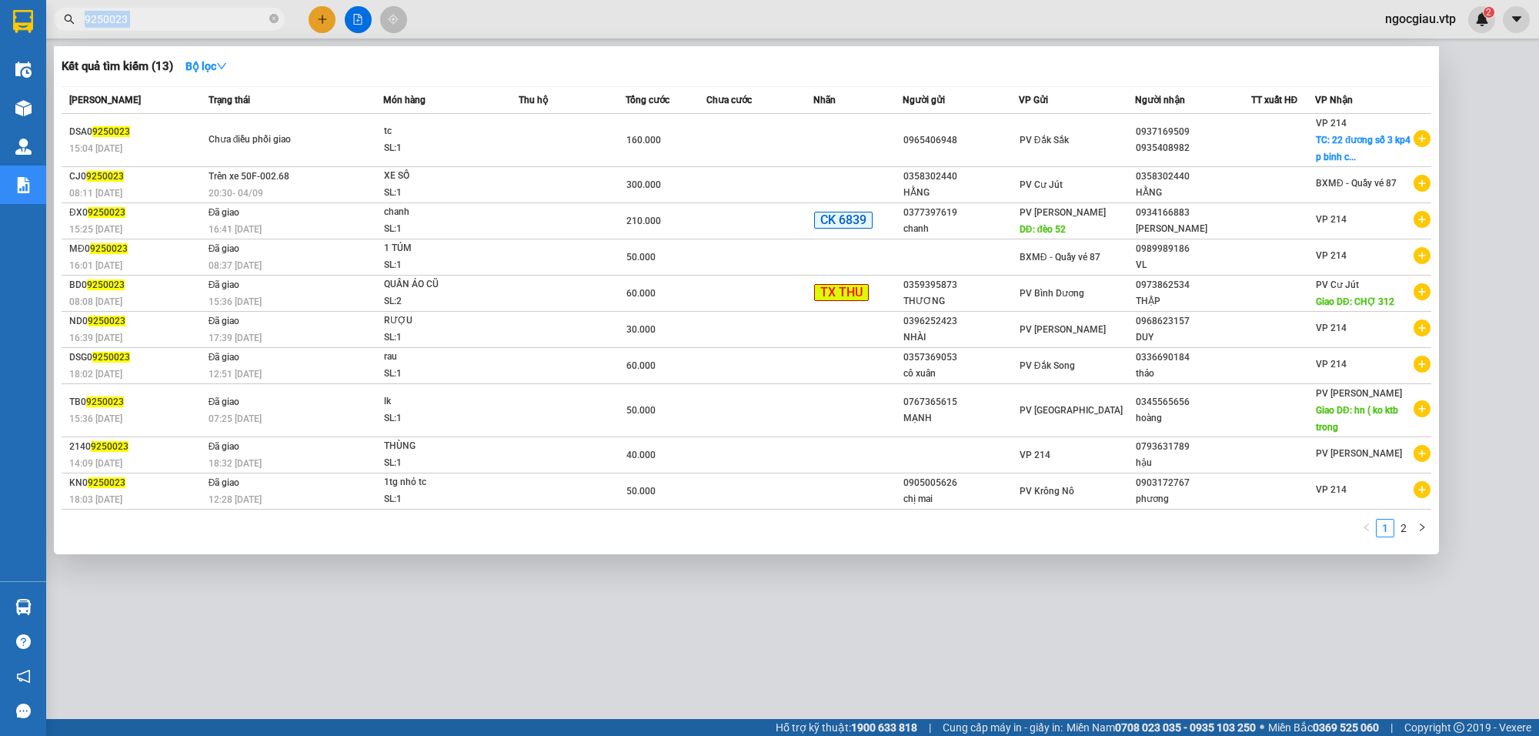
click at [206, 28] on span "9250023" at bounding box center [169, 19] width 231 height 23
click at [209, 27] on input "9250023" at bounding box center [176, 19] width 182 height 17
type input "9"
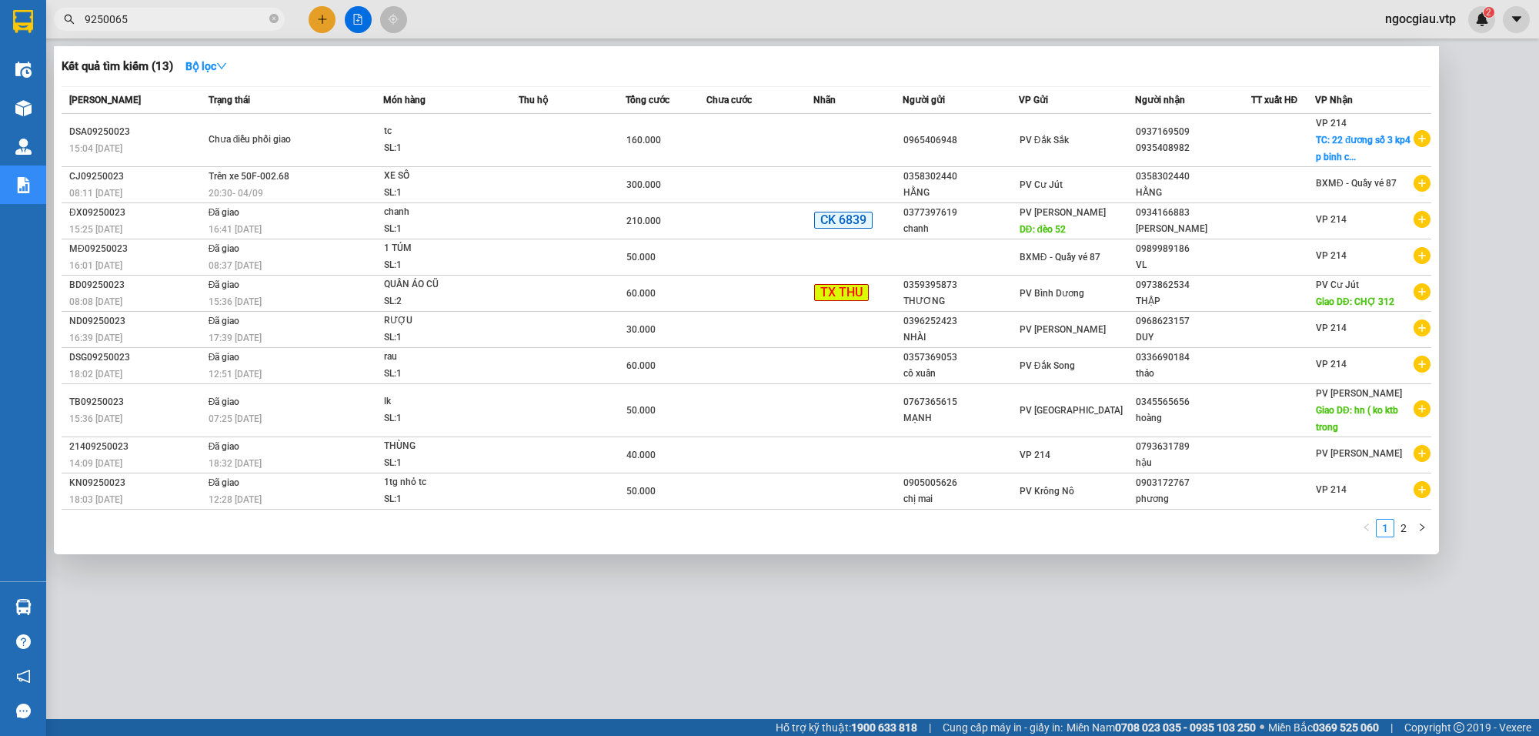
type input "9250065"
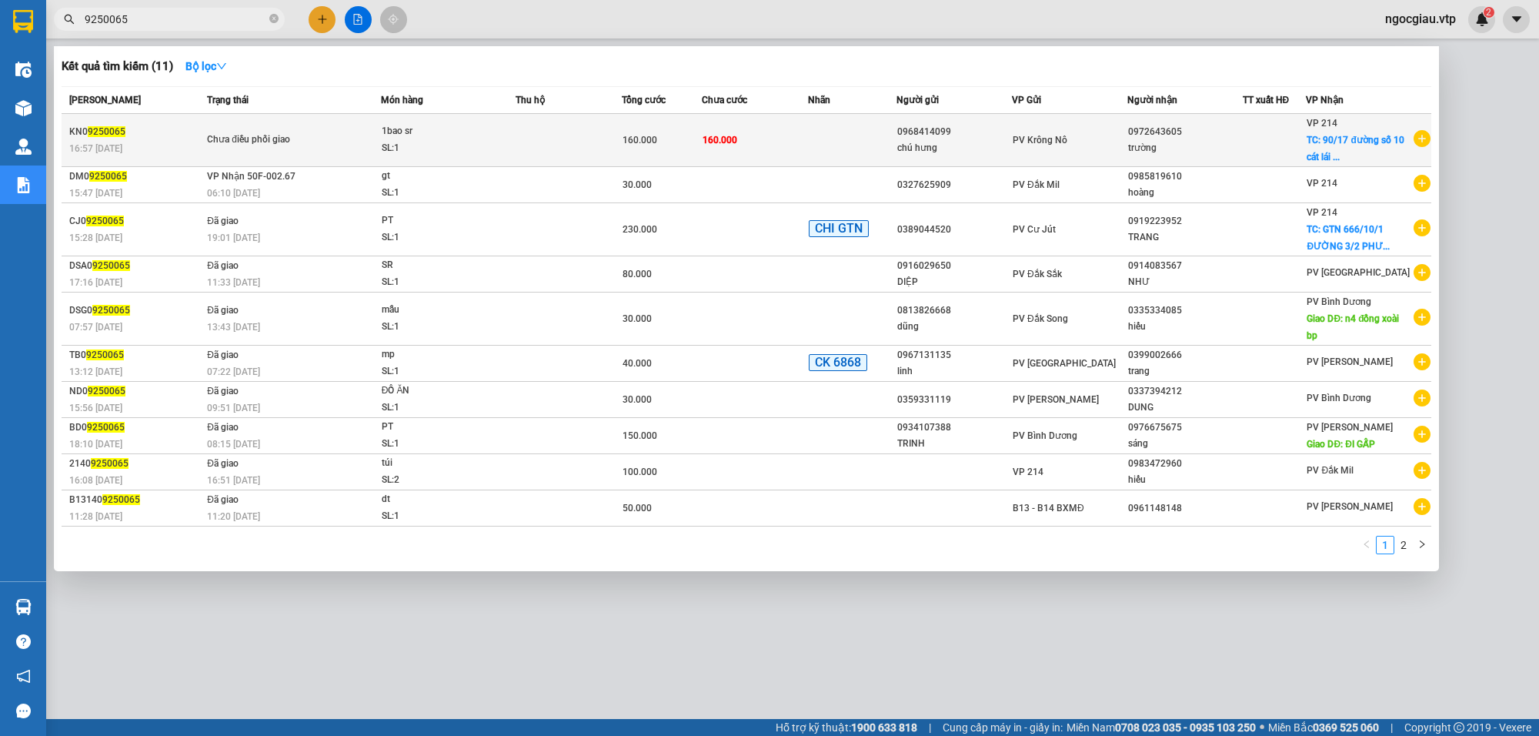
click at [798, 139] on td "160.000" at bounding box center [755, 140] width 106 height 53
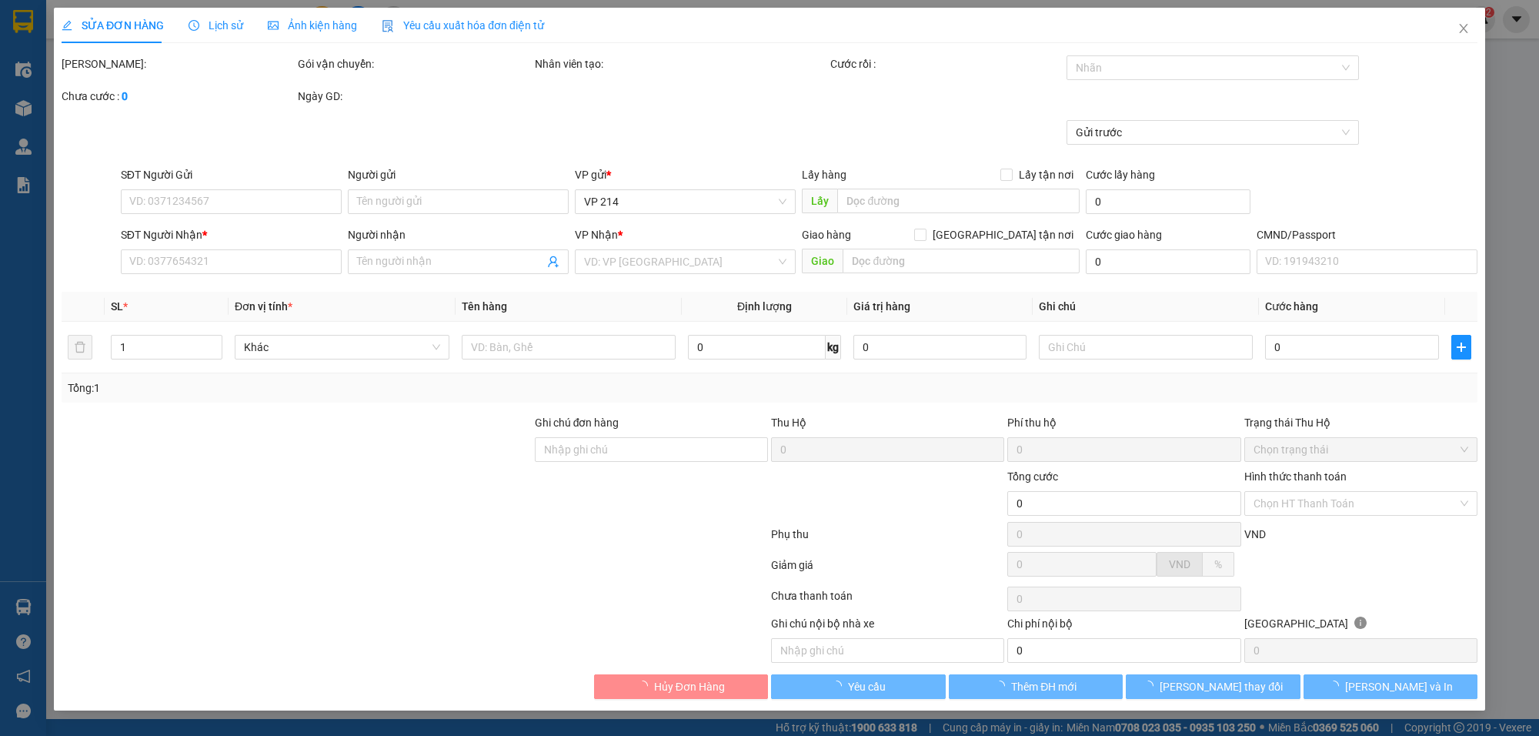
type input "3.000"
type input "0968414099"
type input "chú hưng"
type input "0972643605"
type input "trường"
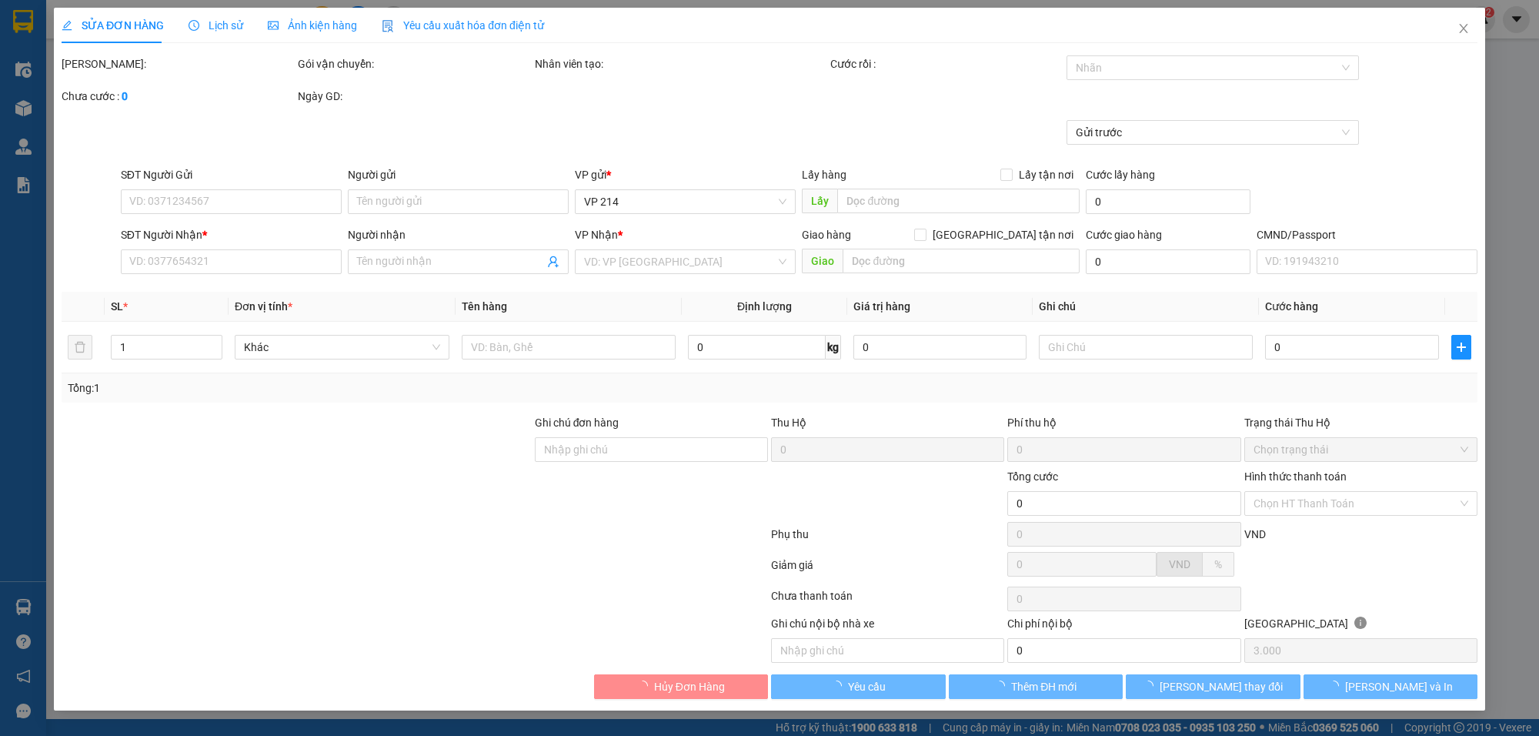
checkbox input "true"
type input "90/17 đường số 10 cát lái thủ đức"
type input "hoa book ship"
type input "160.000"
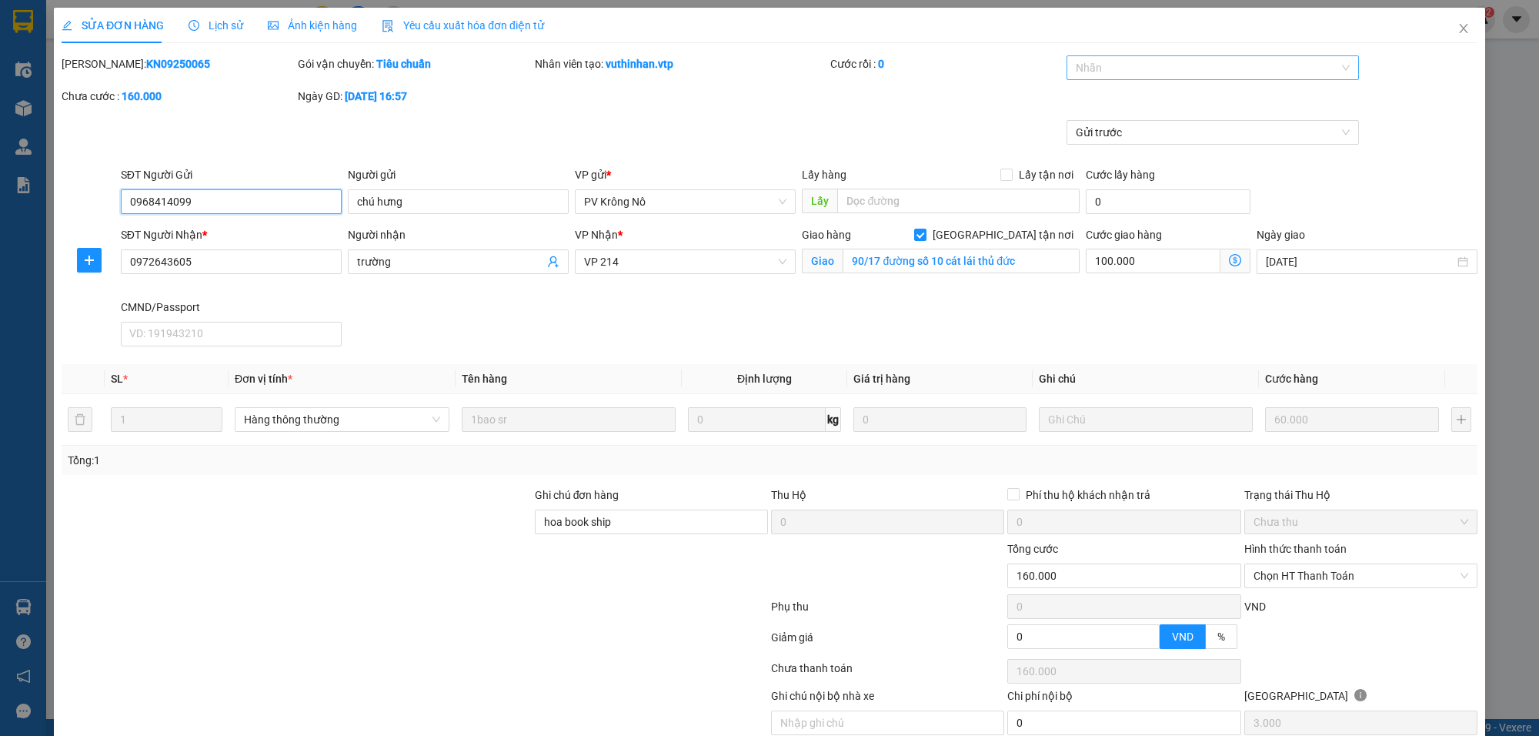
click at [1102, 70] on div at bounding box center [1205, 67] width 269 height 18
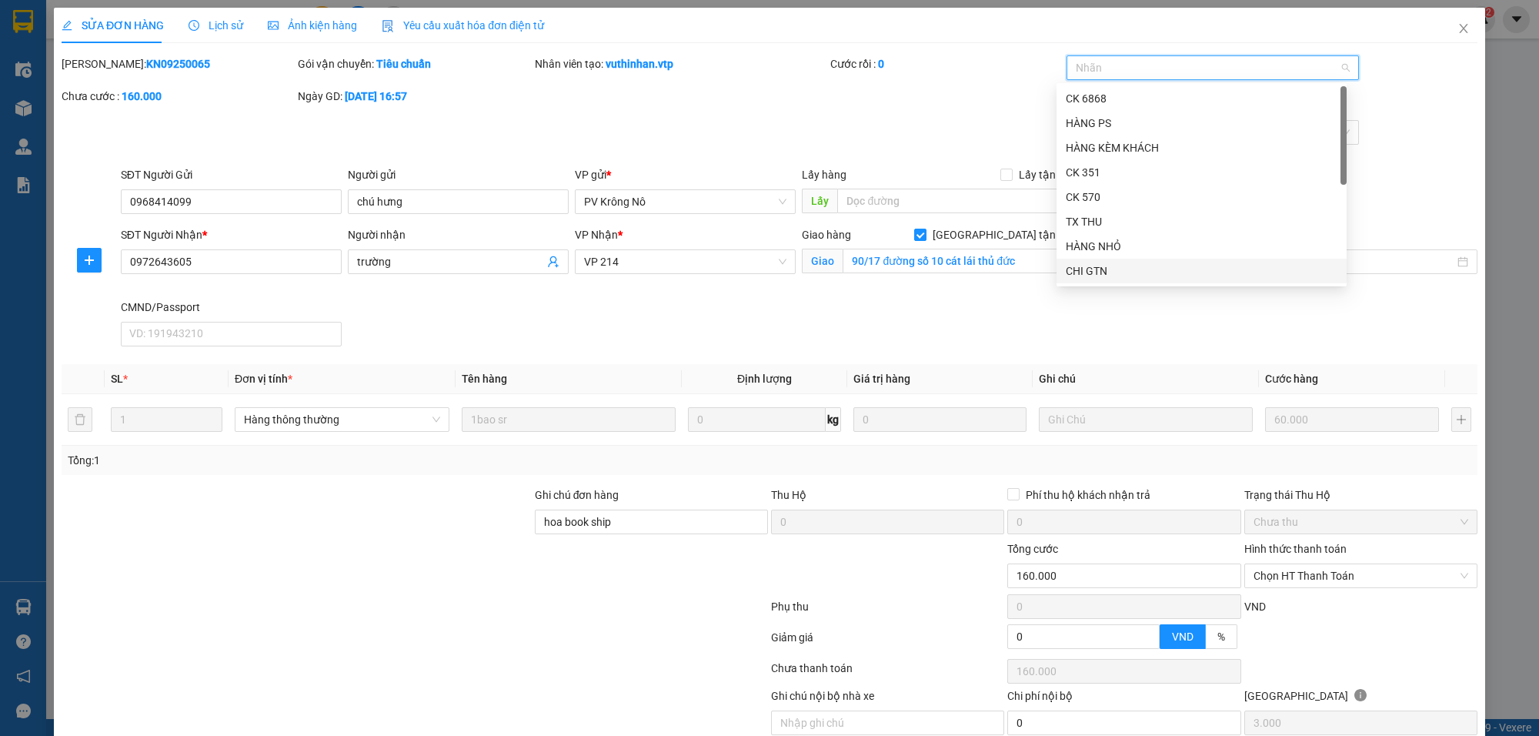
click at [1109, 277] on div "CHI GTN" at bounding box center [1202, 270] width 272 height 17
click at [914, 118] on div "[PERSON_NAME]: KN09250065 Gói vận chuyển: Tiêu chuẩn Nhân viên tạo: vuthinhan.v…" at bounding box center [769, 87] width 1419 height 65
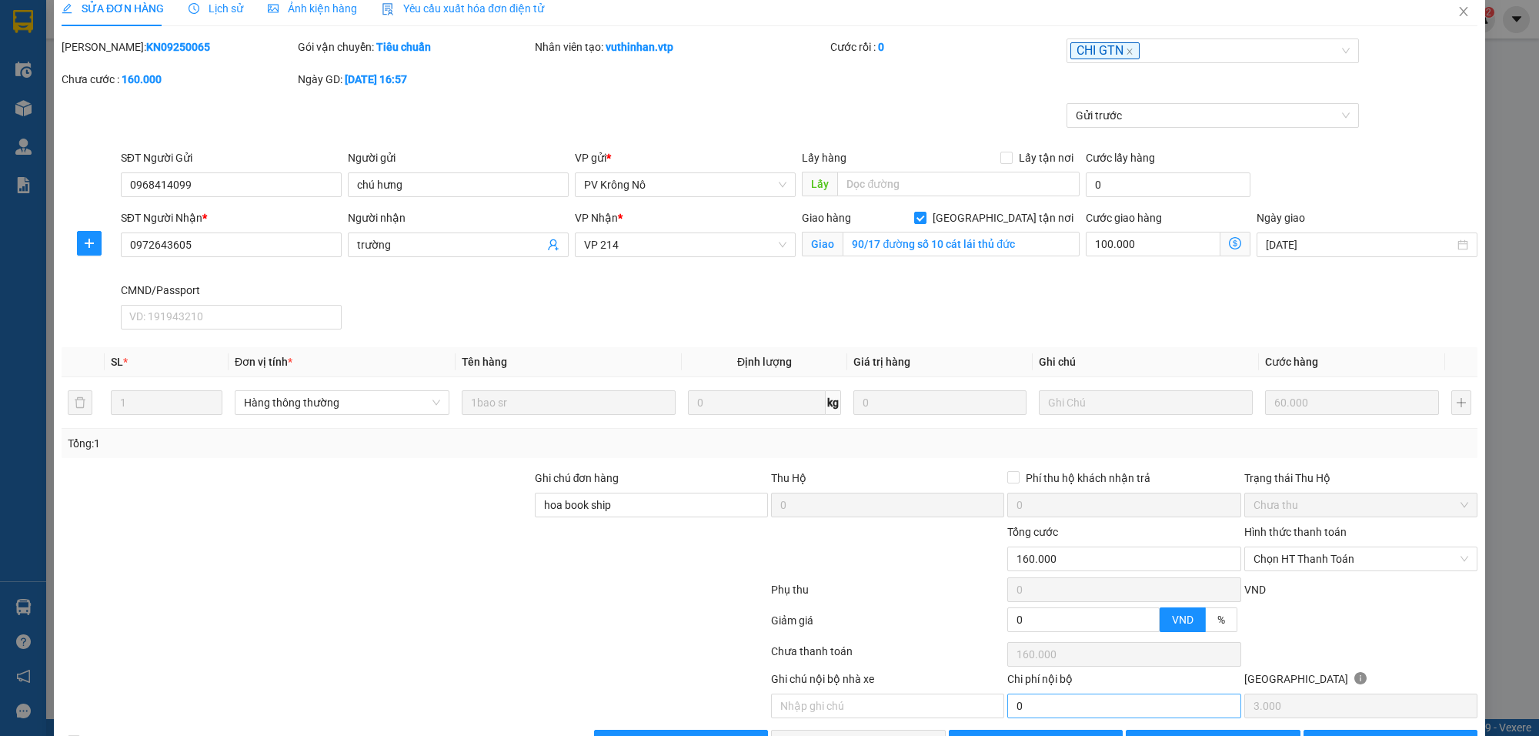
scroll to position [68, 0]
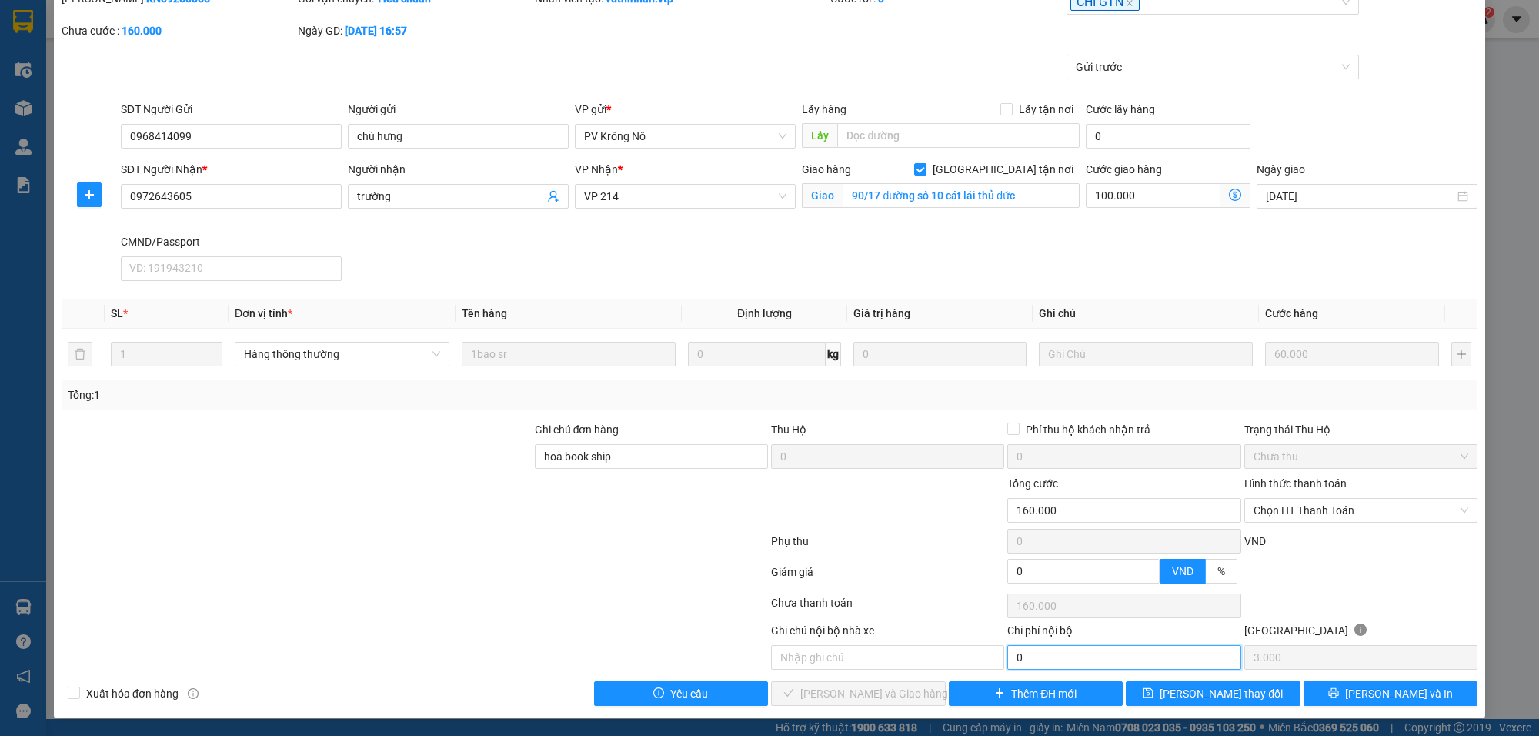
click at [1037, 659] on input "0" at bounding box center [1123, 657] width 233 height 25
click at [1291, 506] on span "Chọn HT Thanh Toán" at bounding box center [1361, 510] width 215 height 23
type input "100.000"
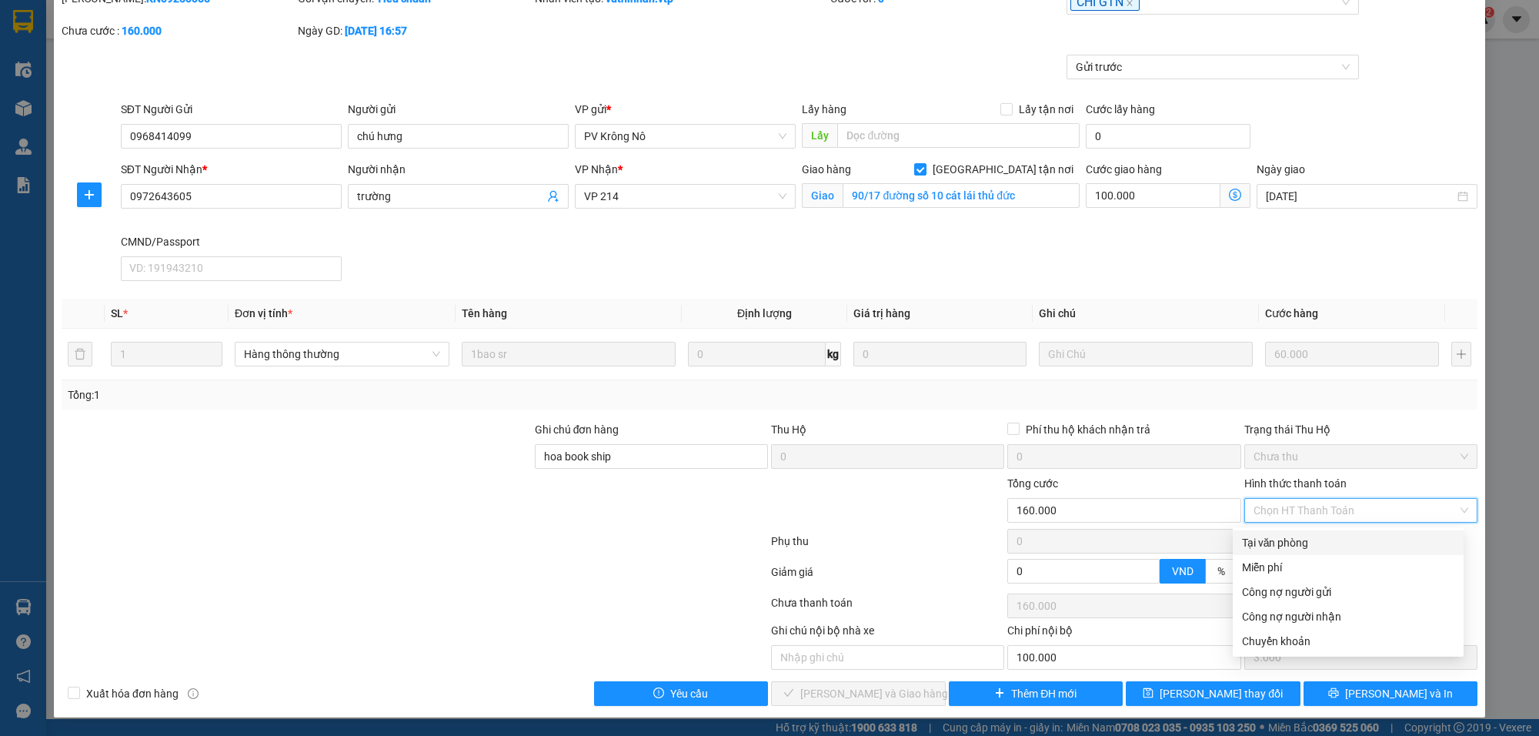
click at [1294, 534] on div "Tại văn phòng" at bounding box center [1348, 542] width 212 height 17
type input "0"
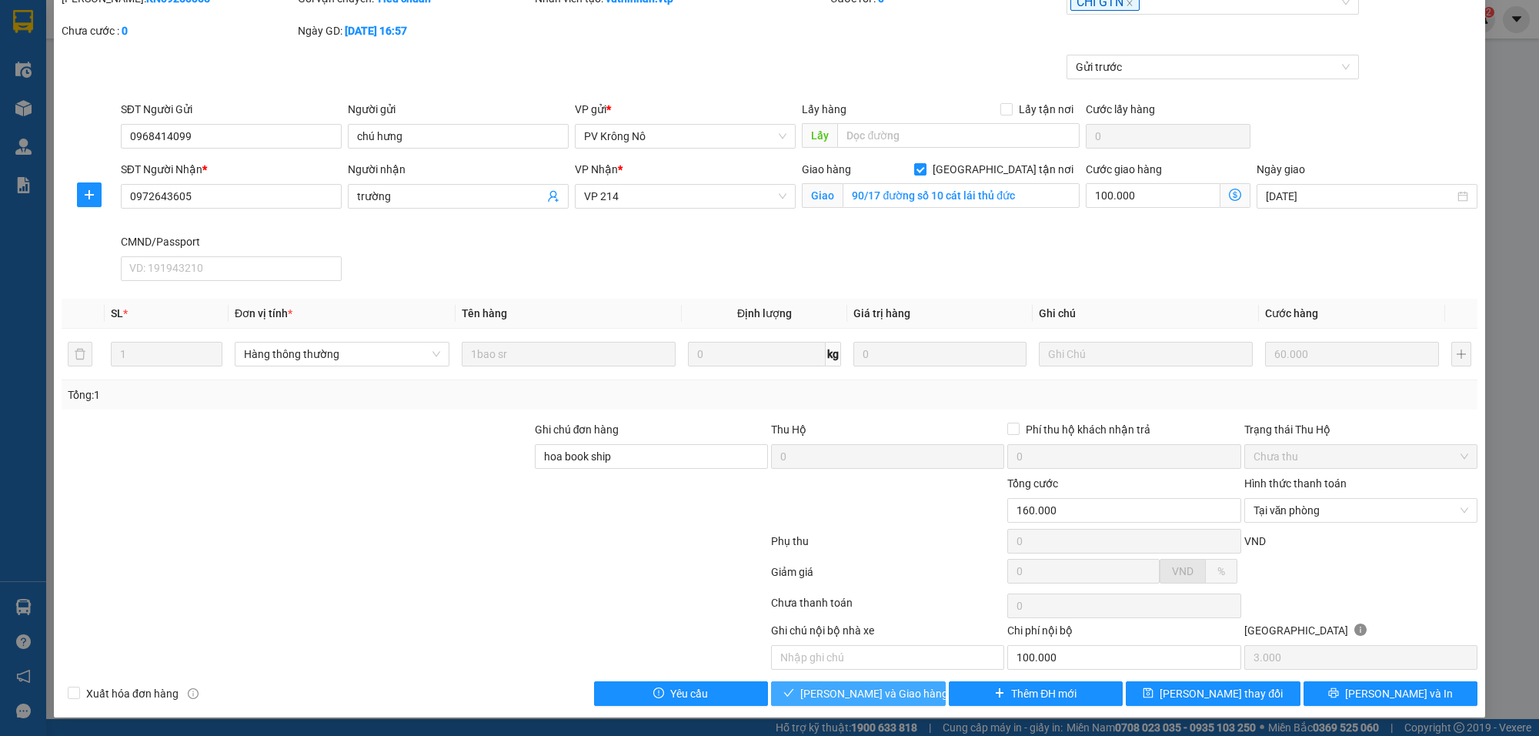
click at [851, 697] on span "[PERSON_NAME] và Giao hàng" at bounding box center [874, 693] width 148 height 17
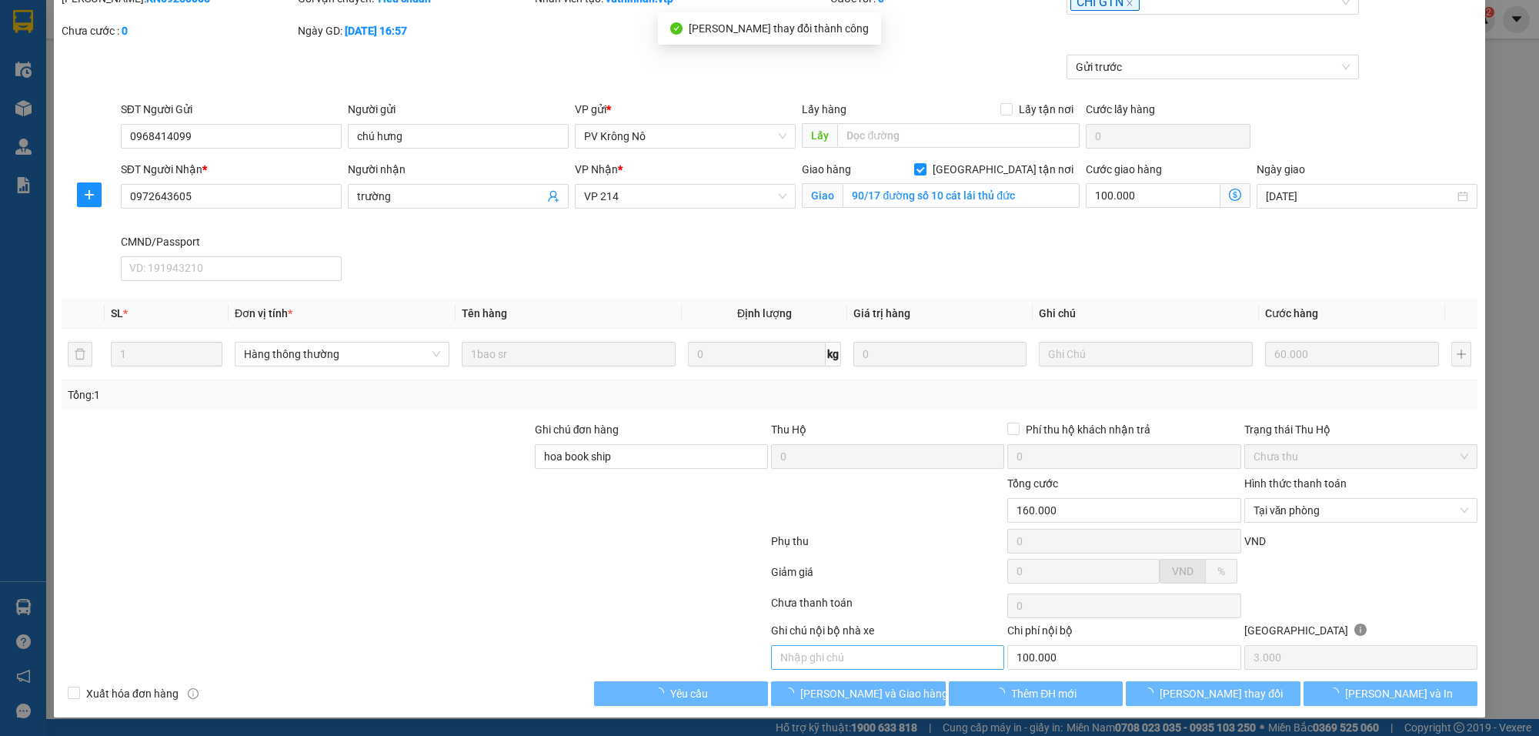
type input "100.000"
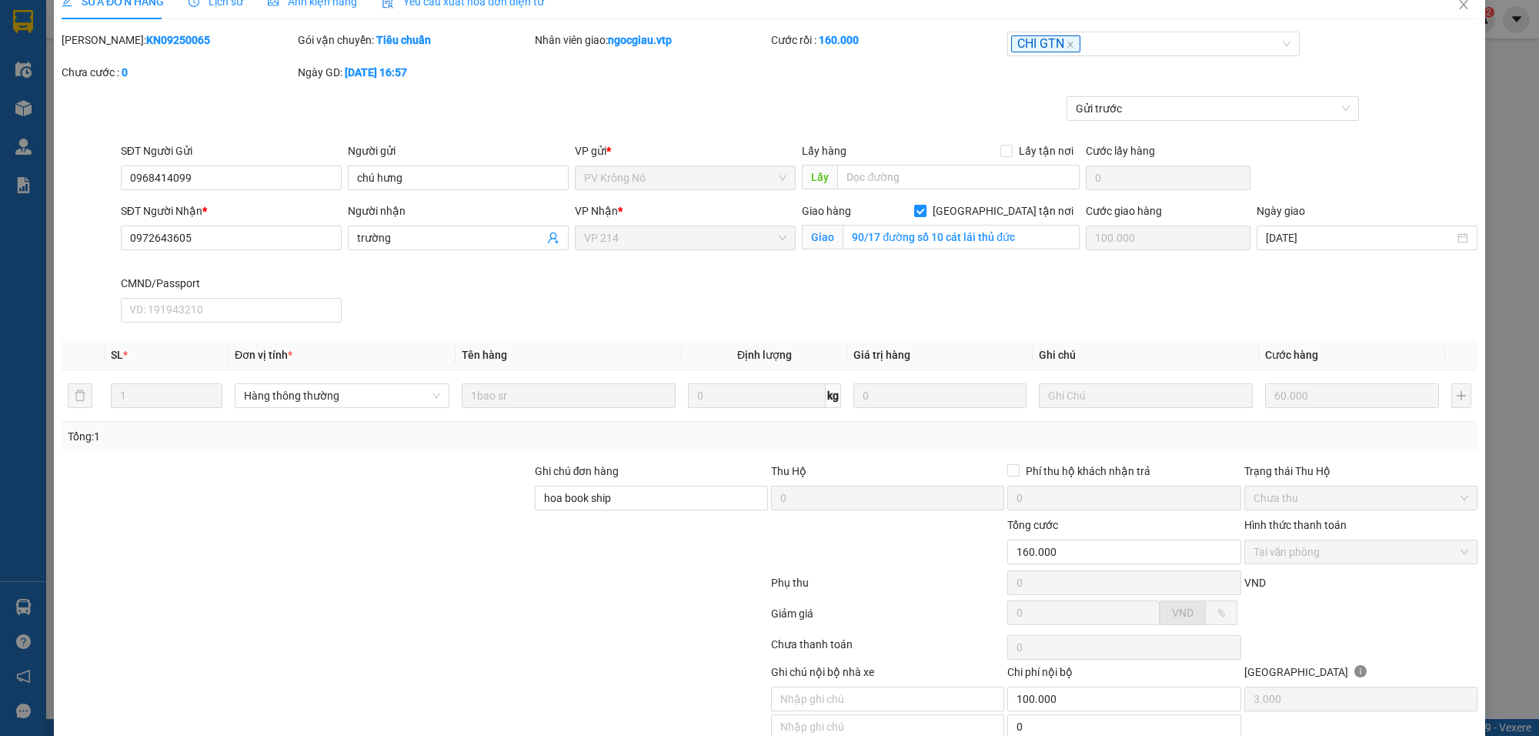
scroll to position [0, 0]
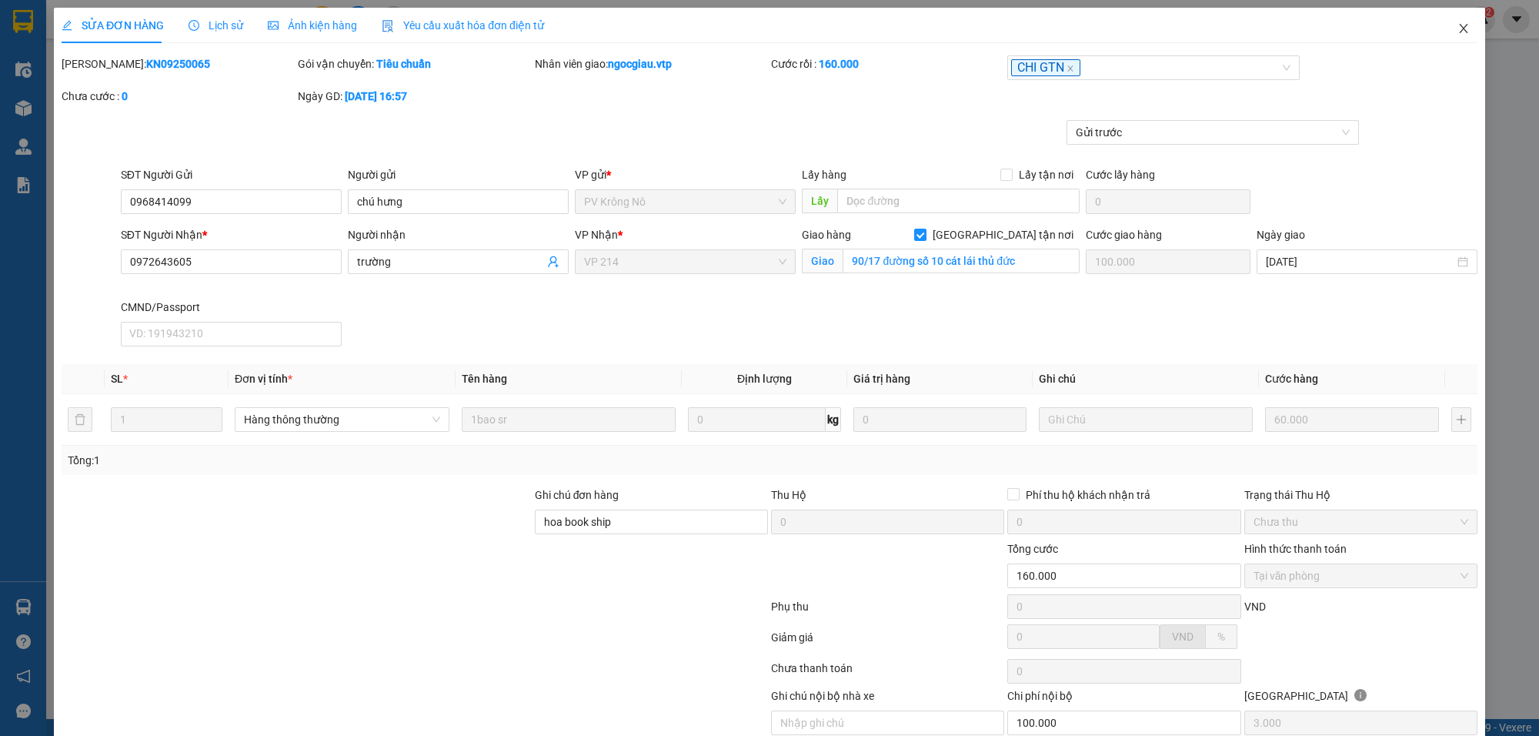
click at [1464, 27] on span "Close" at bounding box center [1463, 29] width 43 height 43
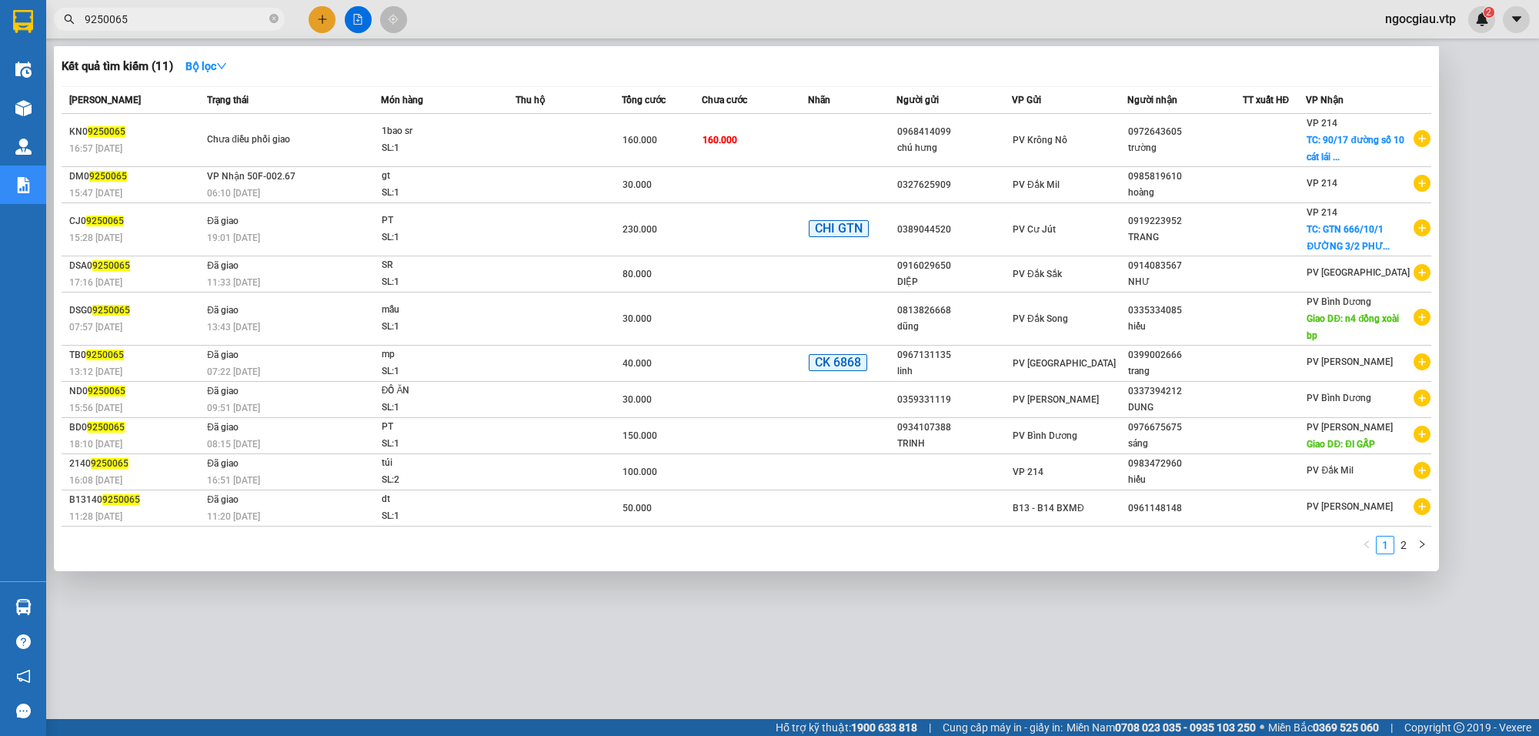
click at [175, 15] on input "9250065" at bounding box center [176, 19] width 182 height 17
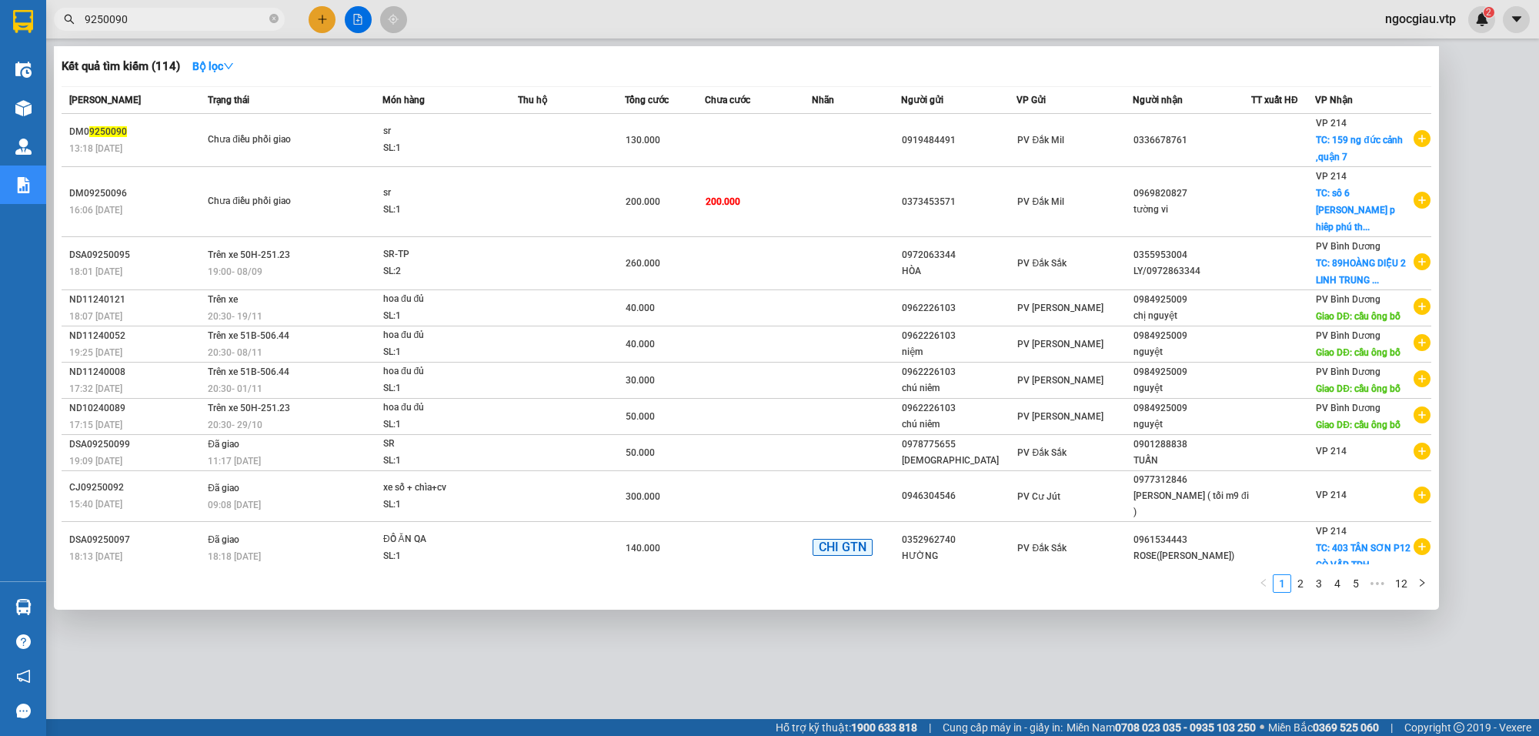
type input "9250090"
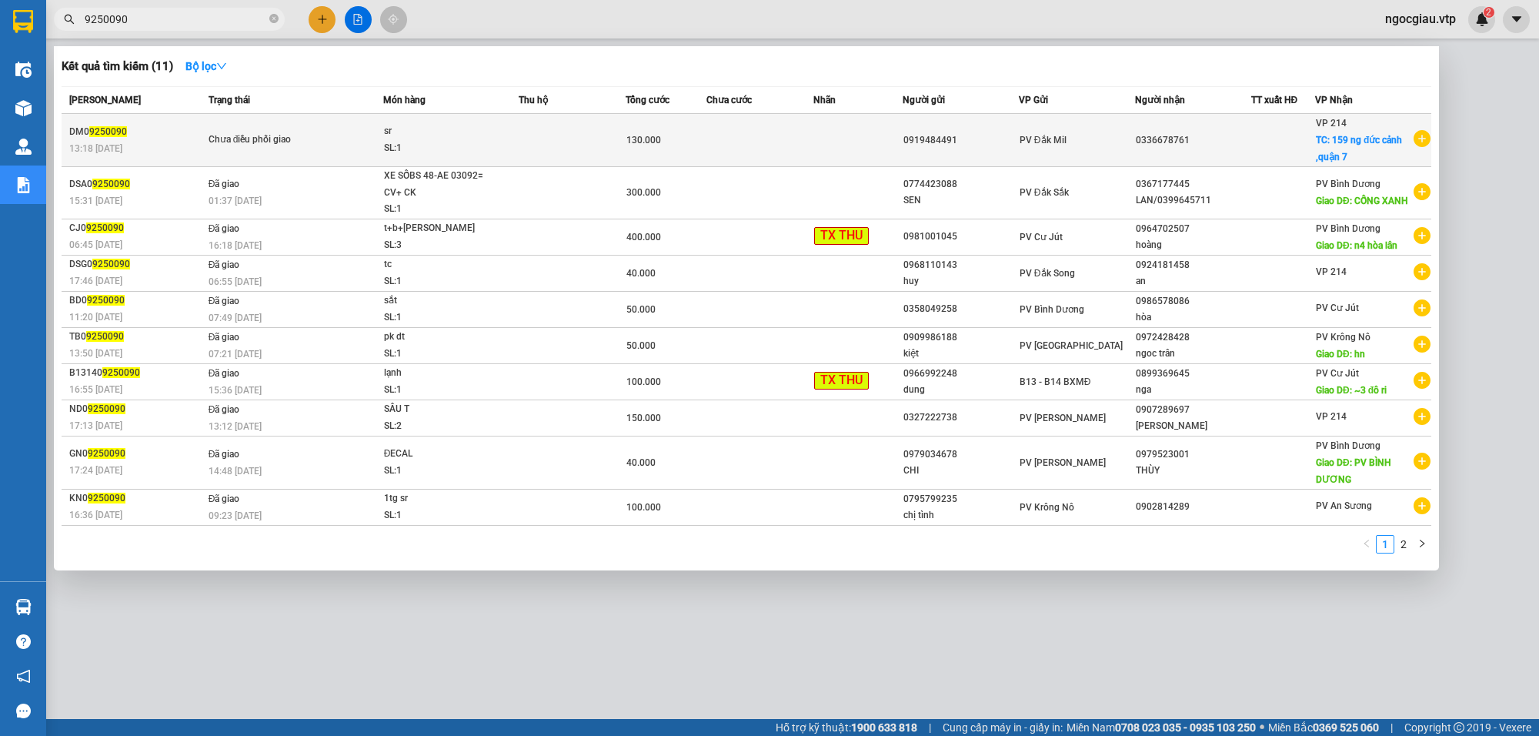
click at [812, 142] on td at bounding box center [760, 140] width 107 height 53
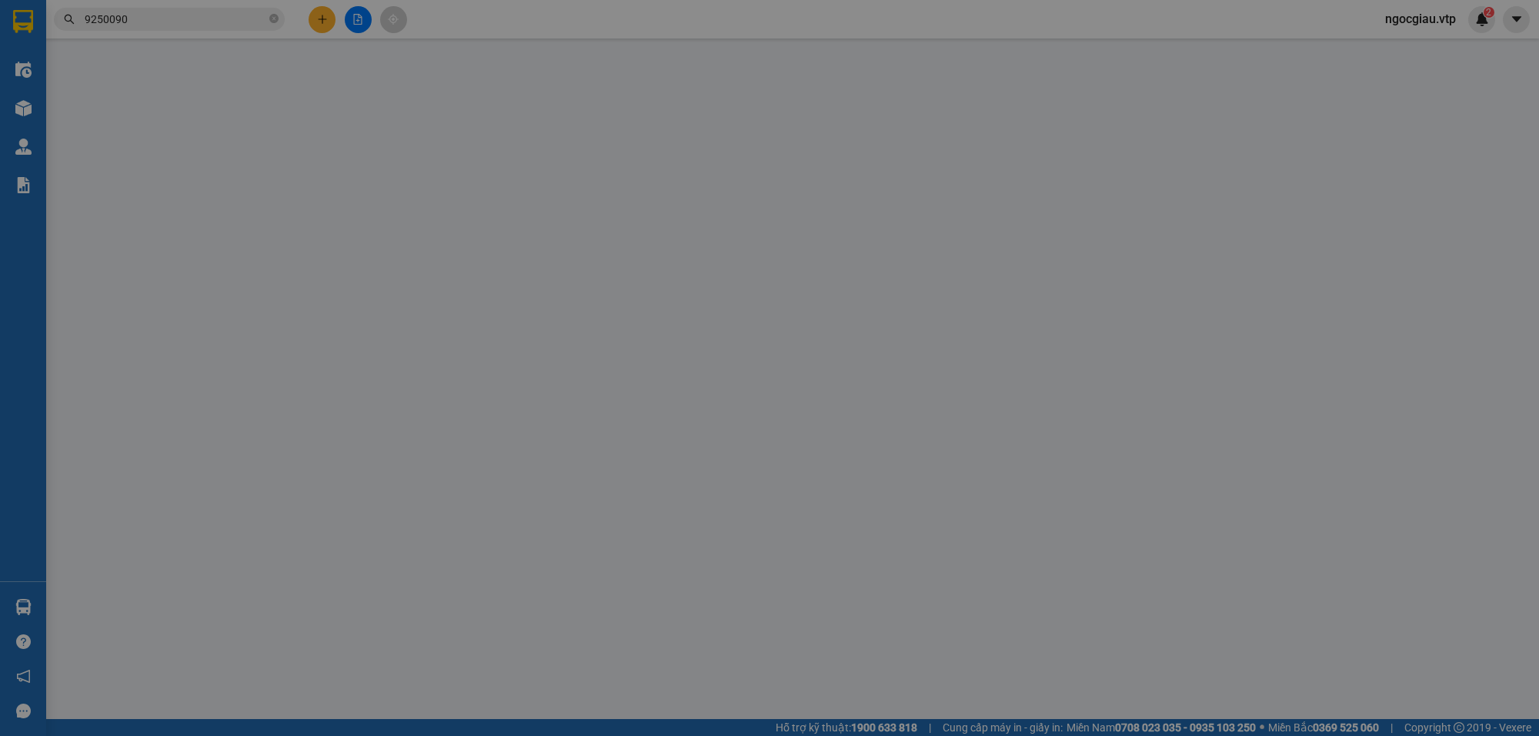
type input "0919484491"
type input "0336678761"
checkbox input "true"
type input "[STREET_ADDRESS]"
type input "130.000"
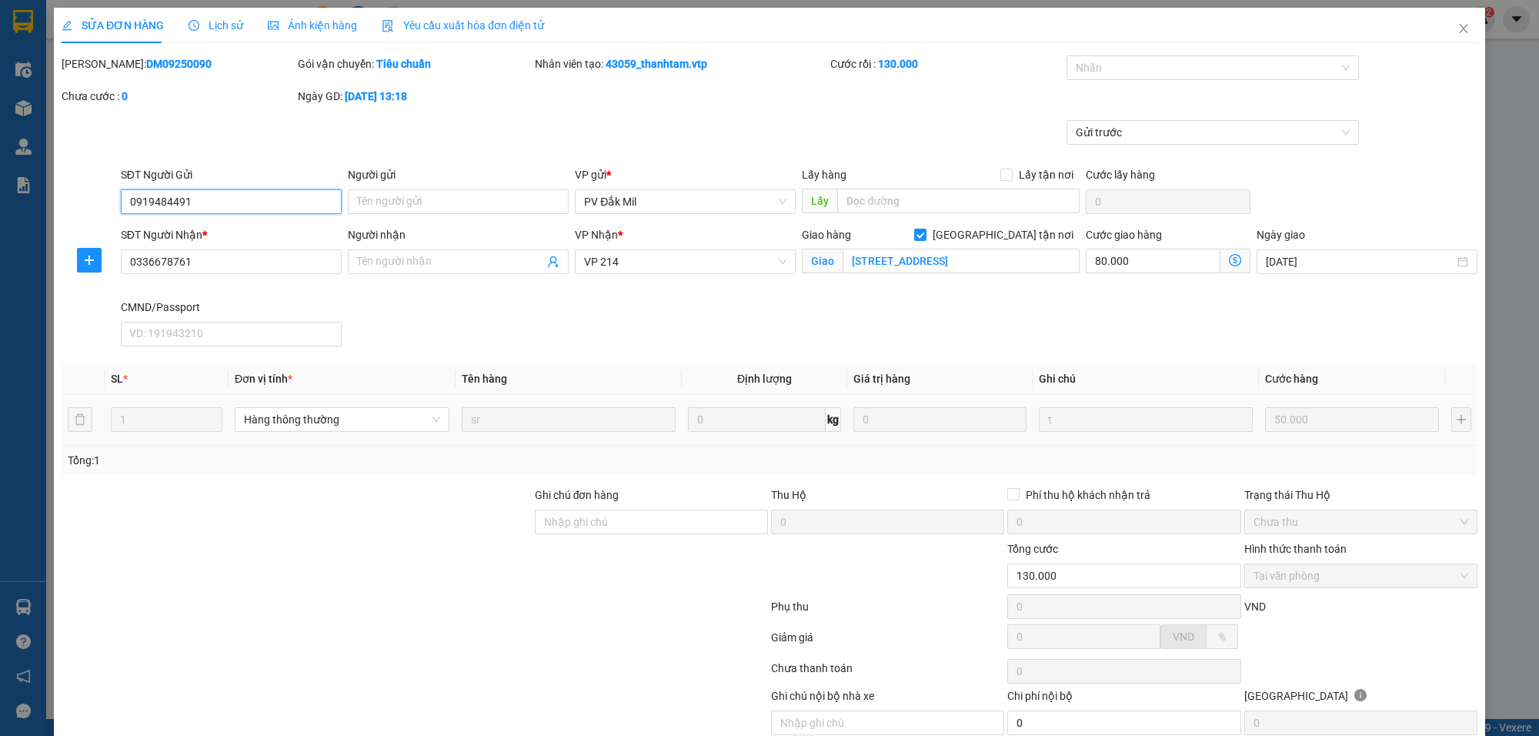
type input "2.500"
click at [1094, 71] on div at bounding box center [1205, 67] width 269 height 18
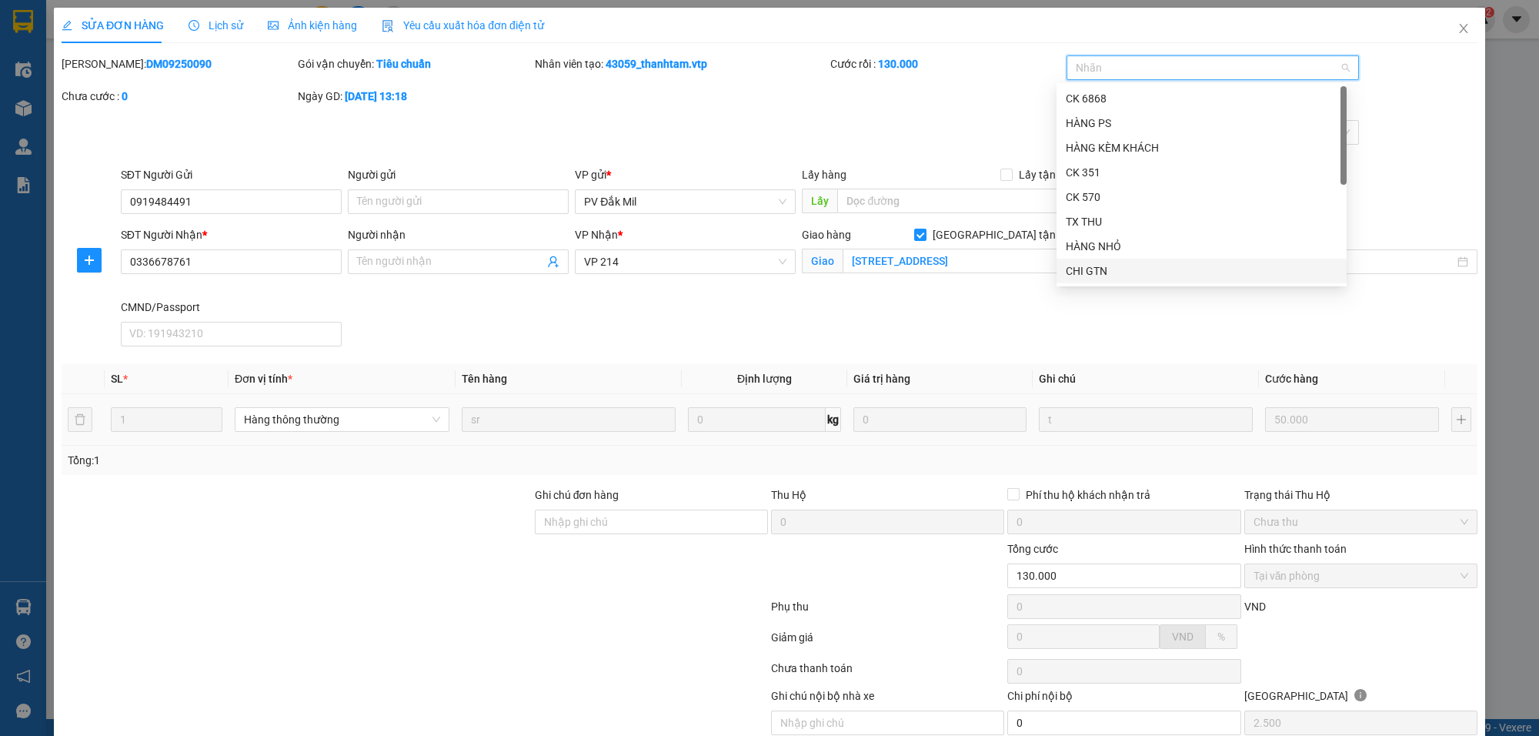
click at [1095, 273] on div "CHI GTN" at bounding box center [1202, 270] width 272 height 17
click at [928, 108] on div "[PERSON_NAME]: DM09250090 Gói vận chuyển: Tiêu chuẩn Nhân viên tạo: 43059_thanh…" at bounding box center [769, 87] width 1419 height 65
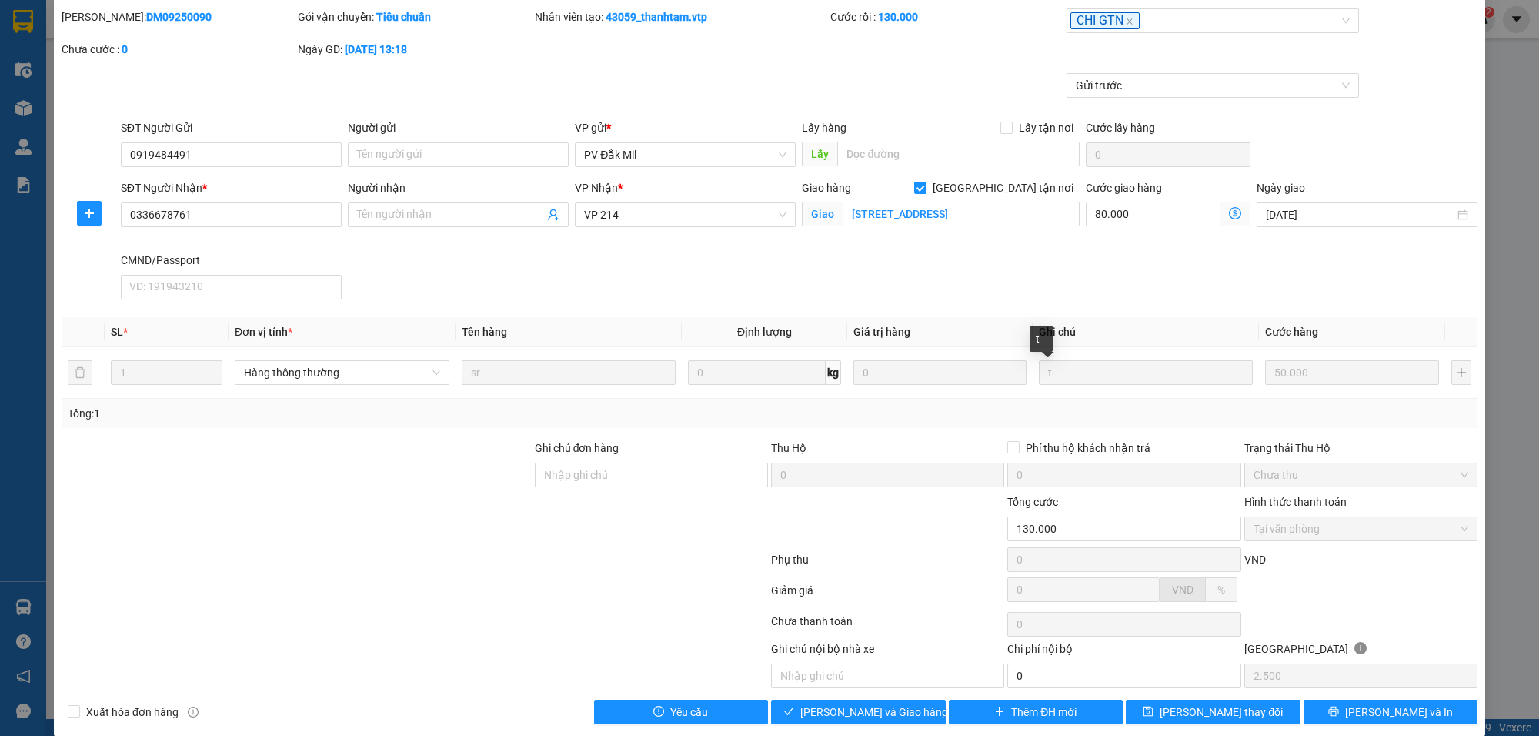
scroll to position [68, 0]
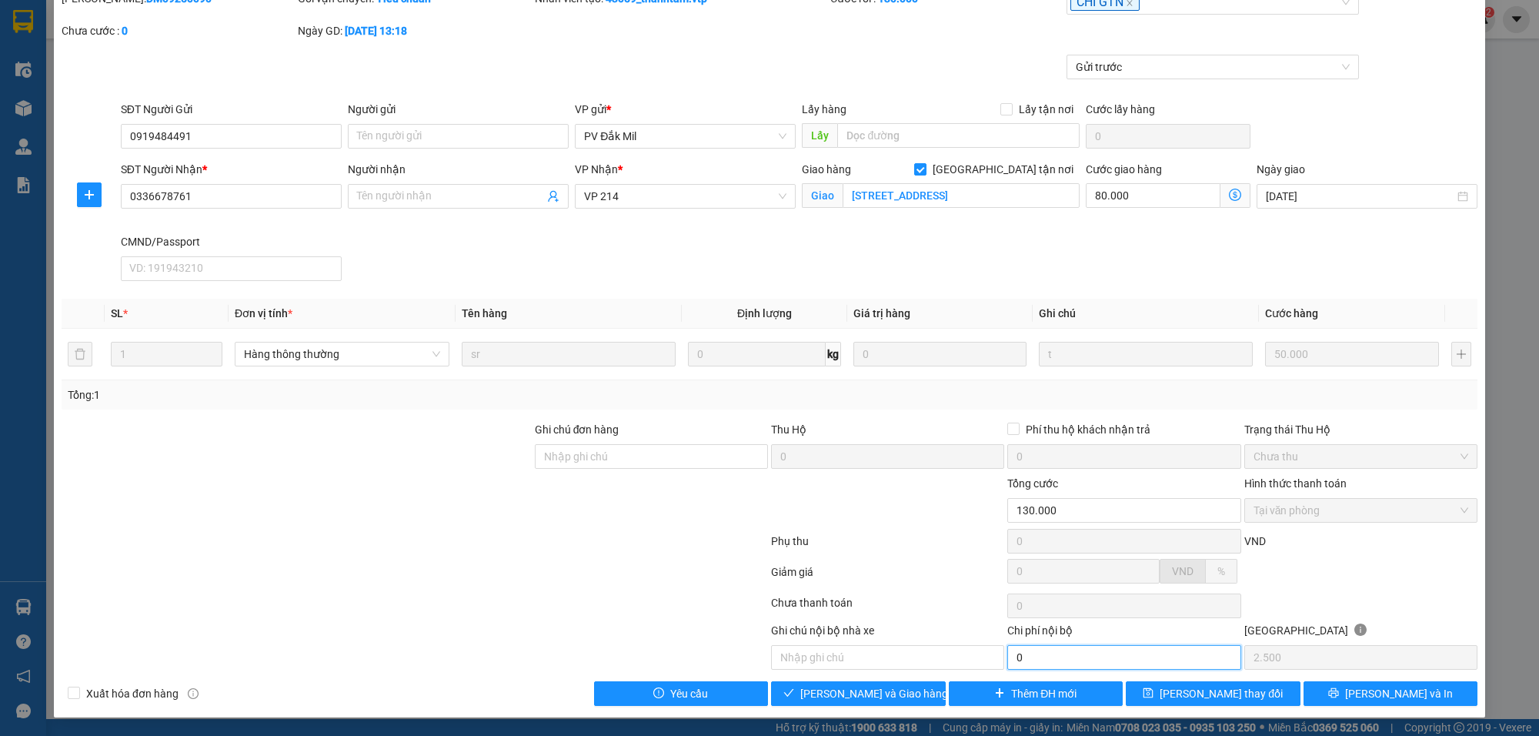
click at [1041, 662] on input "0" at bounding box center [1123, 657] width 233 height 25
click at [845, 681] on button "[PERSON_NAME] và Giao hàng" at bounding box center [858, 693] width 175 height 25
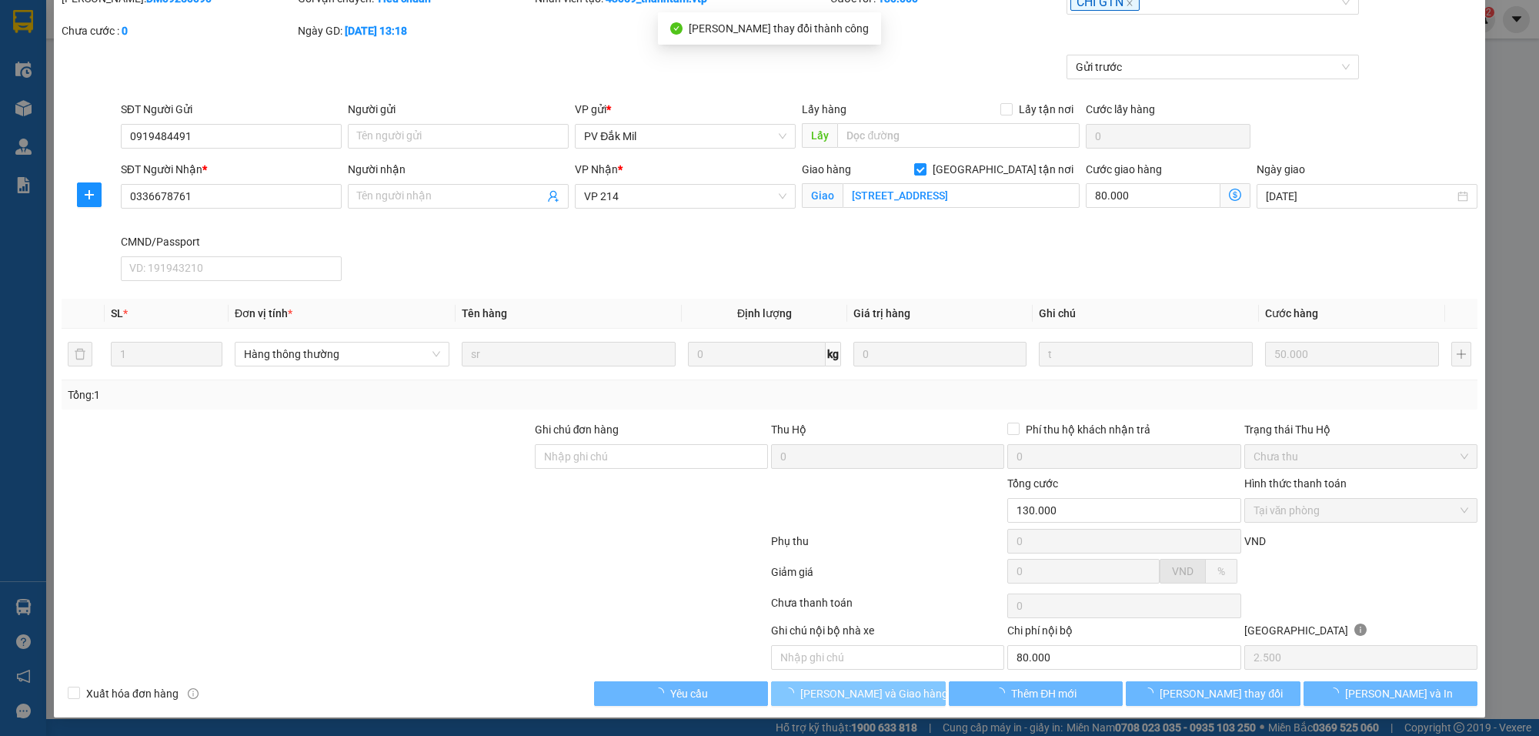
type input "80.000"
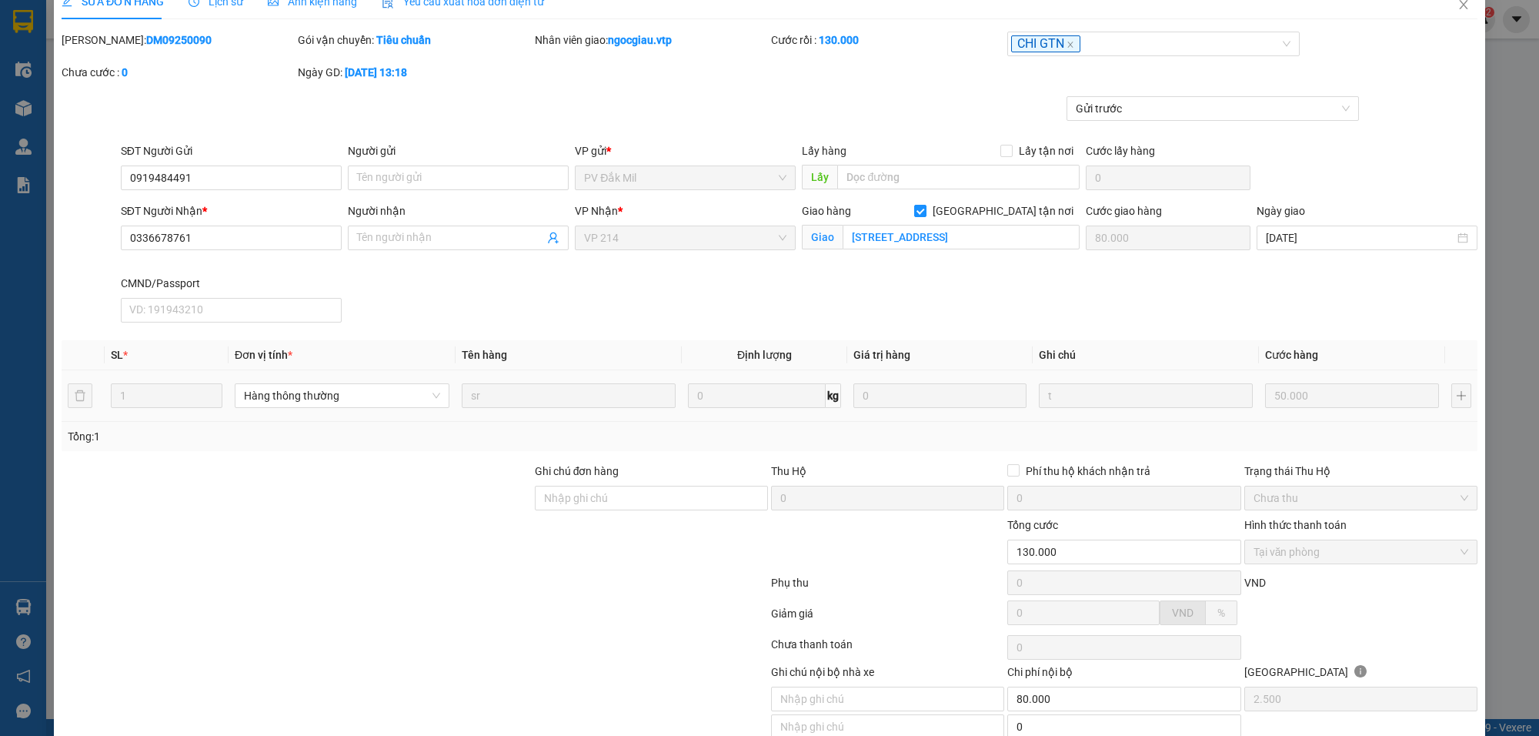
scroll to position [0, 0]
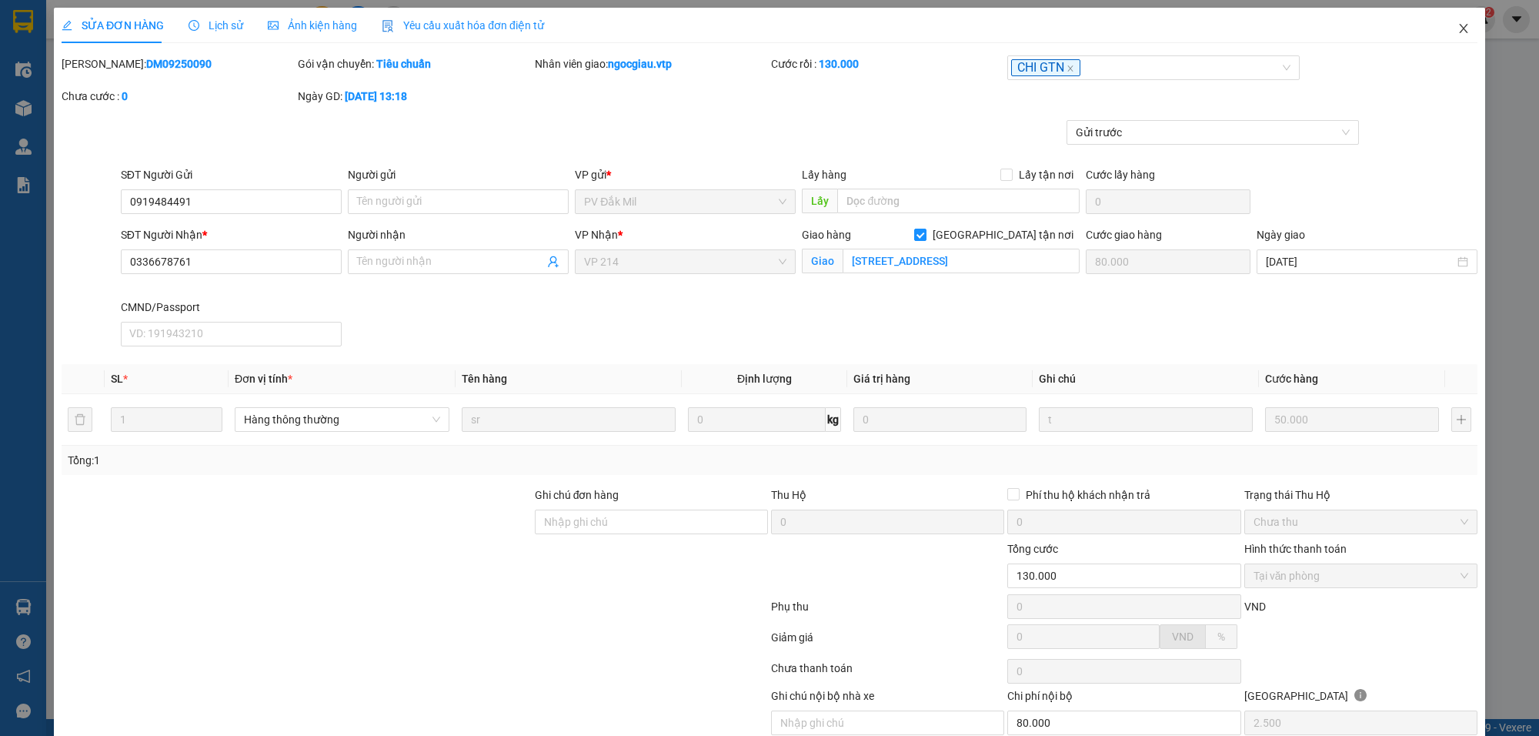
click at [1458, 25] on icon "close" at bounding box center [1464, 28] width 12 height 12
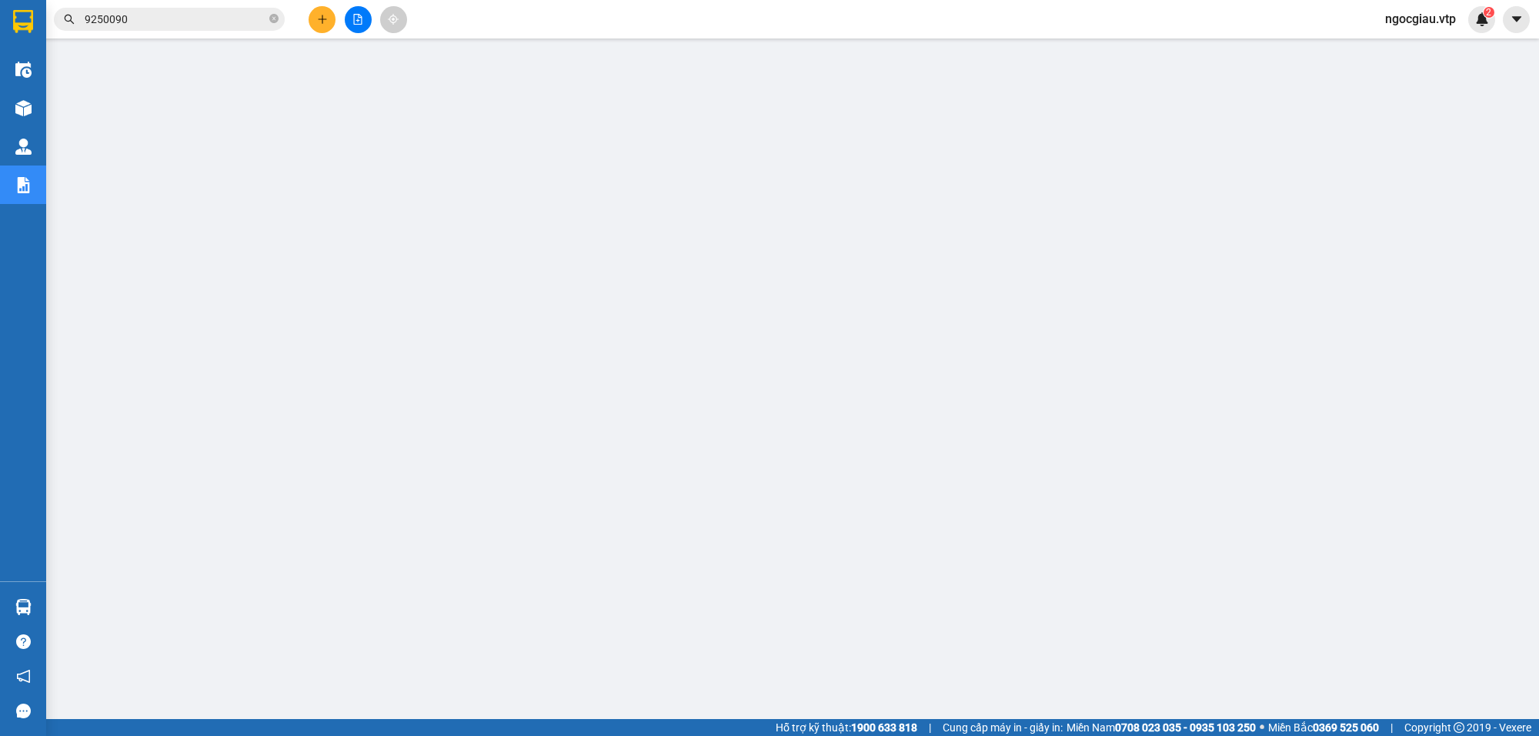
click at [182, 25] on input "9250090" at bounding box center [176, 19] width 182 height 17
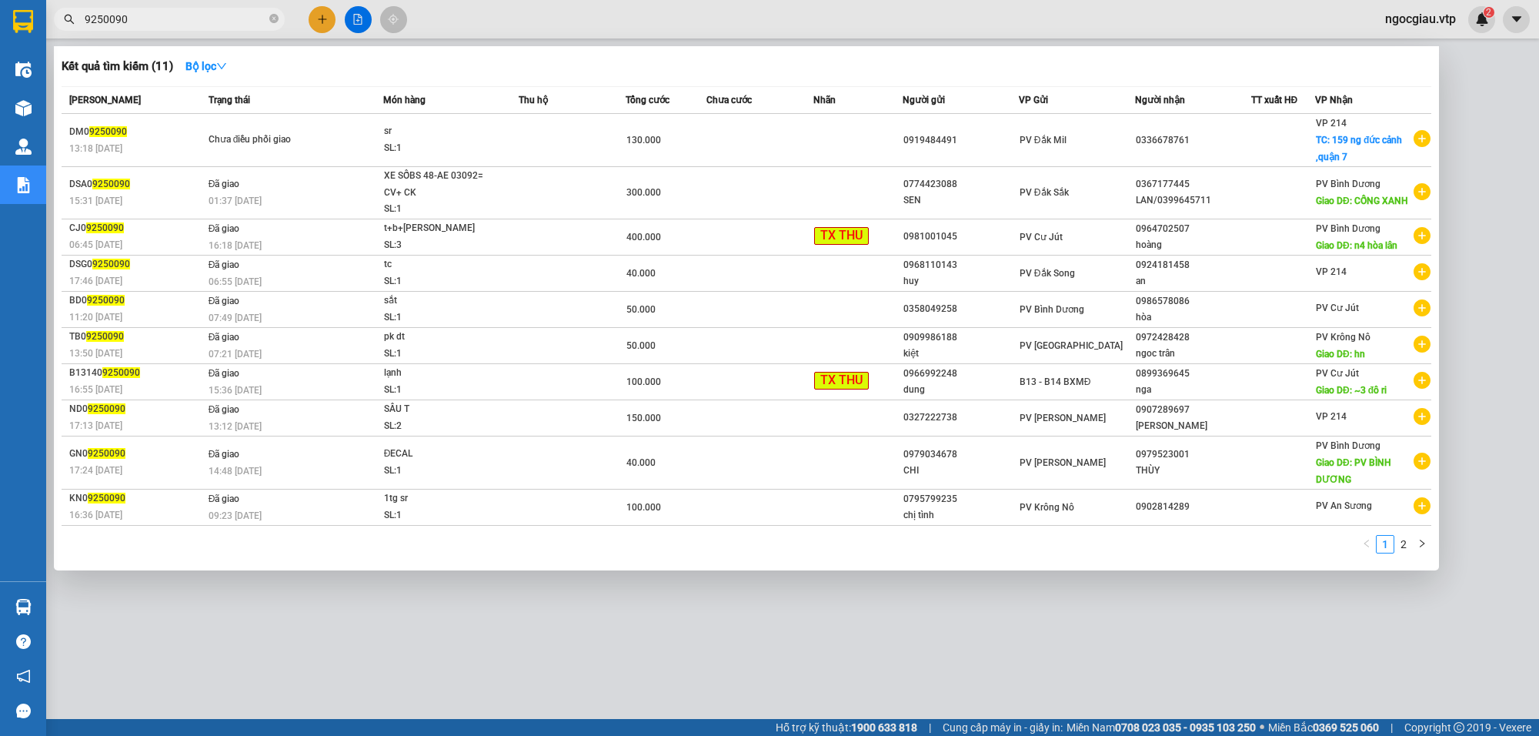
click at [182, 25] on input "9250090" at bounding box center [176, 19] width 182 height 17
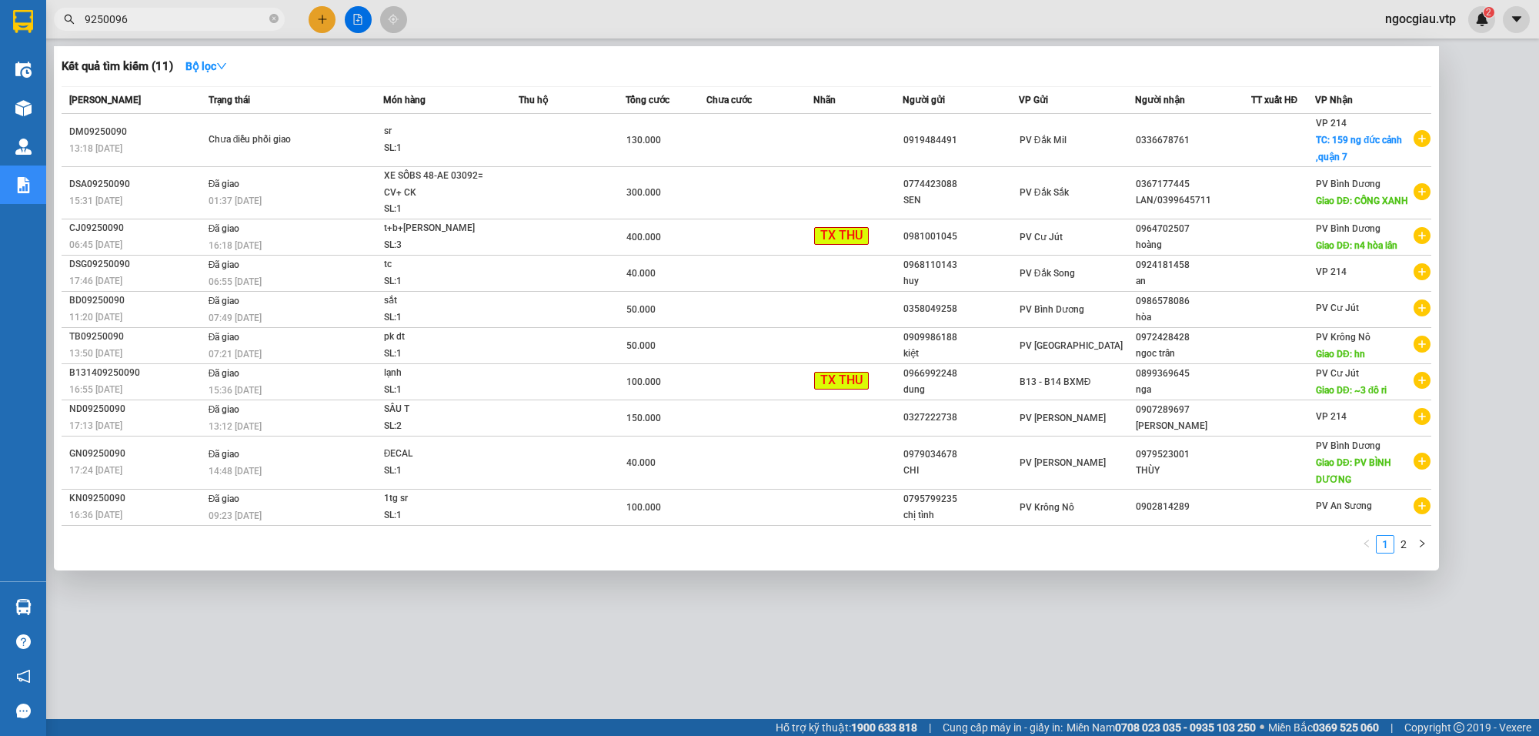
type input "9250096"
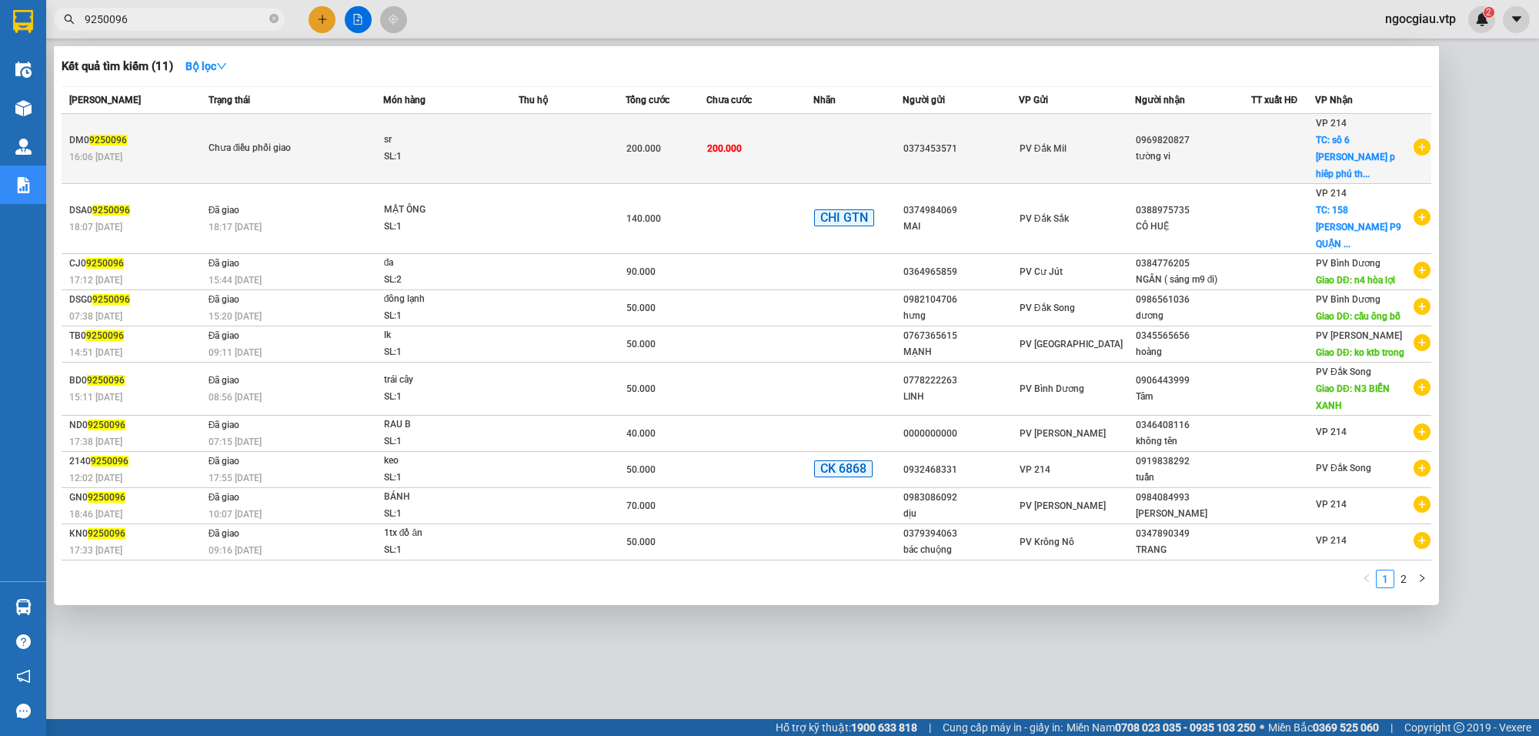
click at [847, 135] on td at bounding box center [858, 149] width 89 height 70
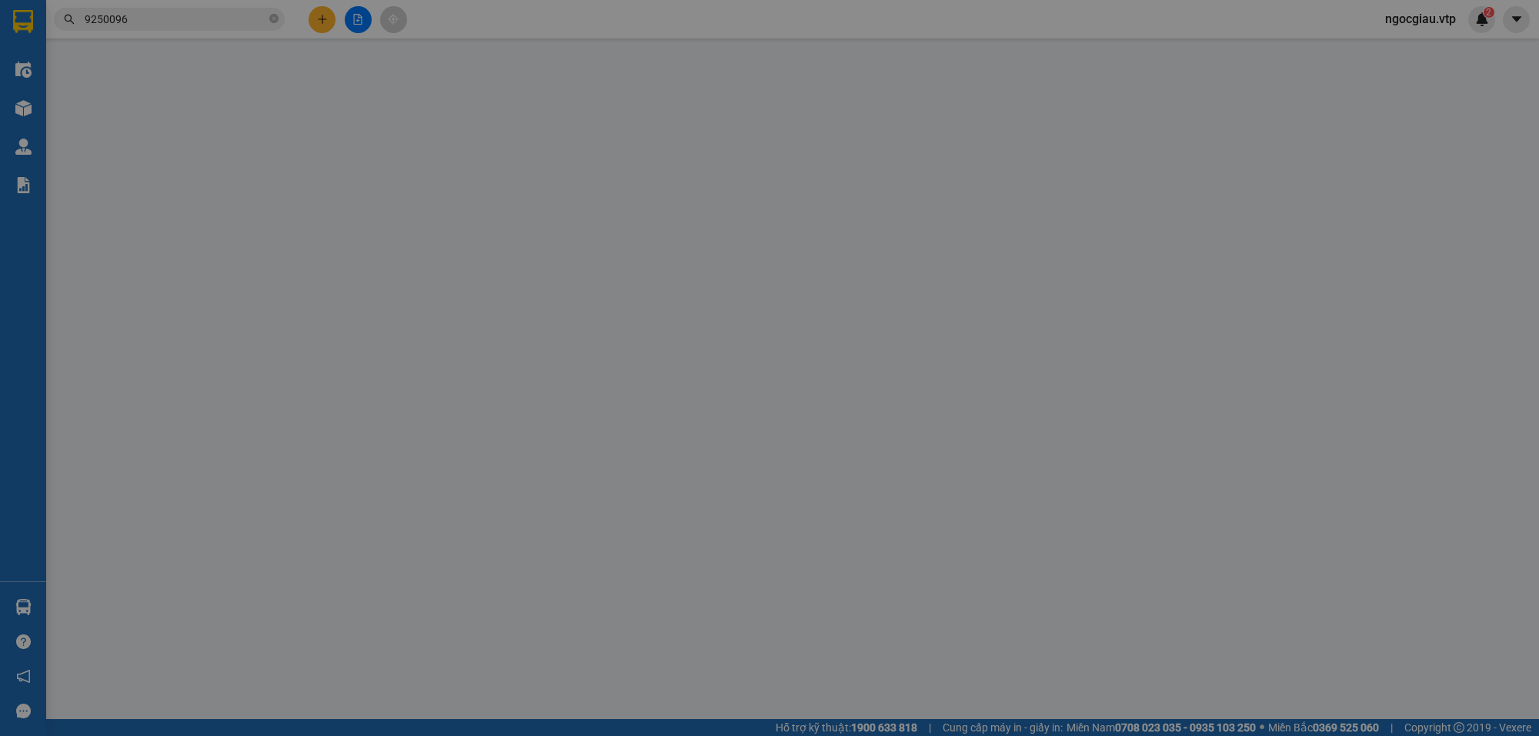
type input "0373453571"
type input "0969820827"
type input "tường vi"
checkbox input "true"
type input "sô 6 [PERSON_NAME] p hiêp phú thủ đưc( q9 cũ)"
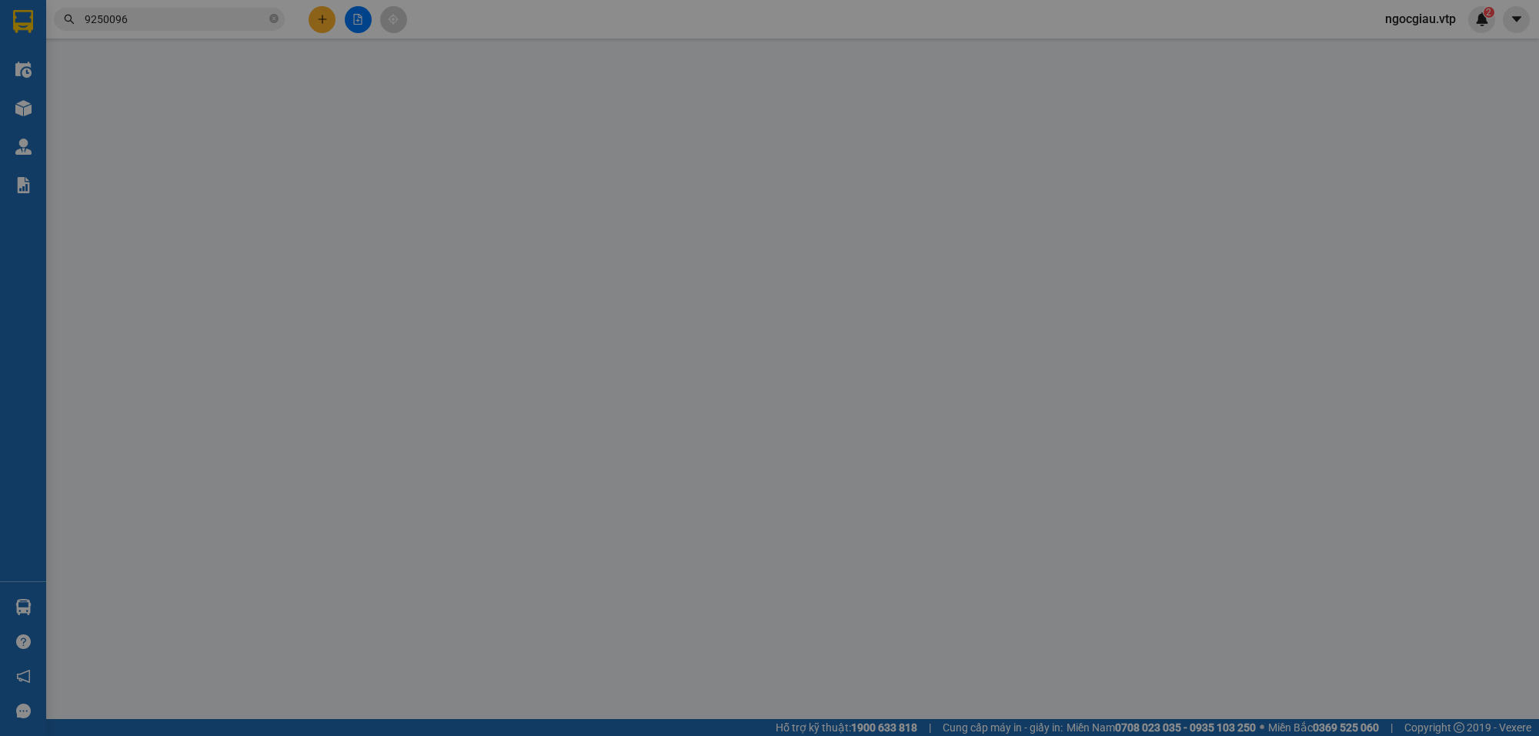
type input "200.000"
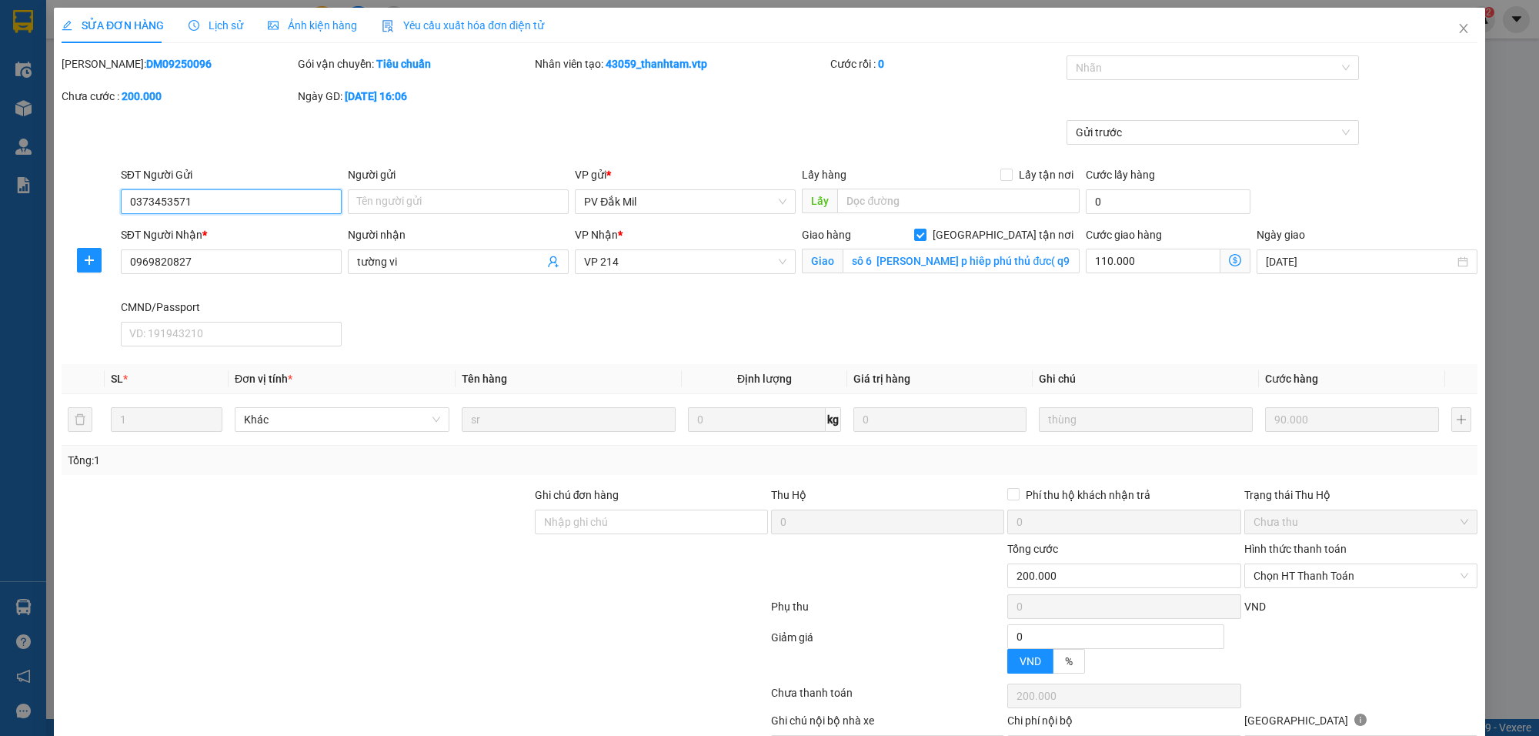
type input "4.500"
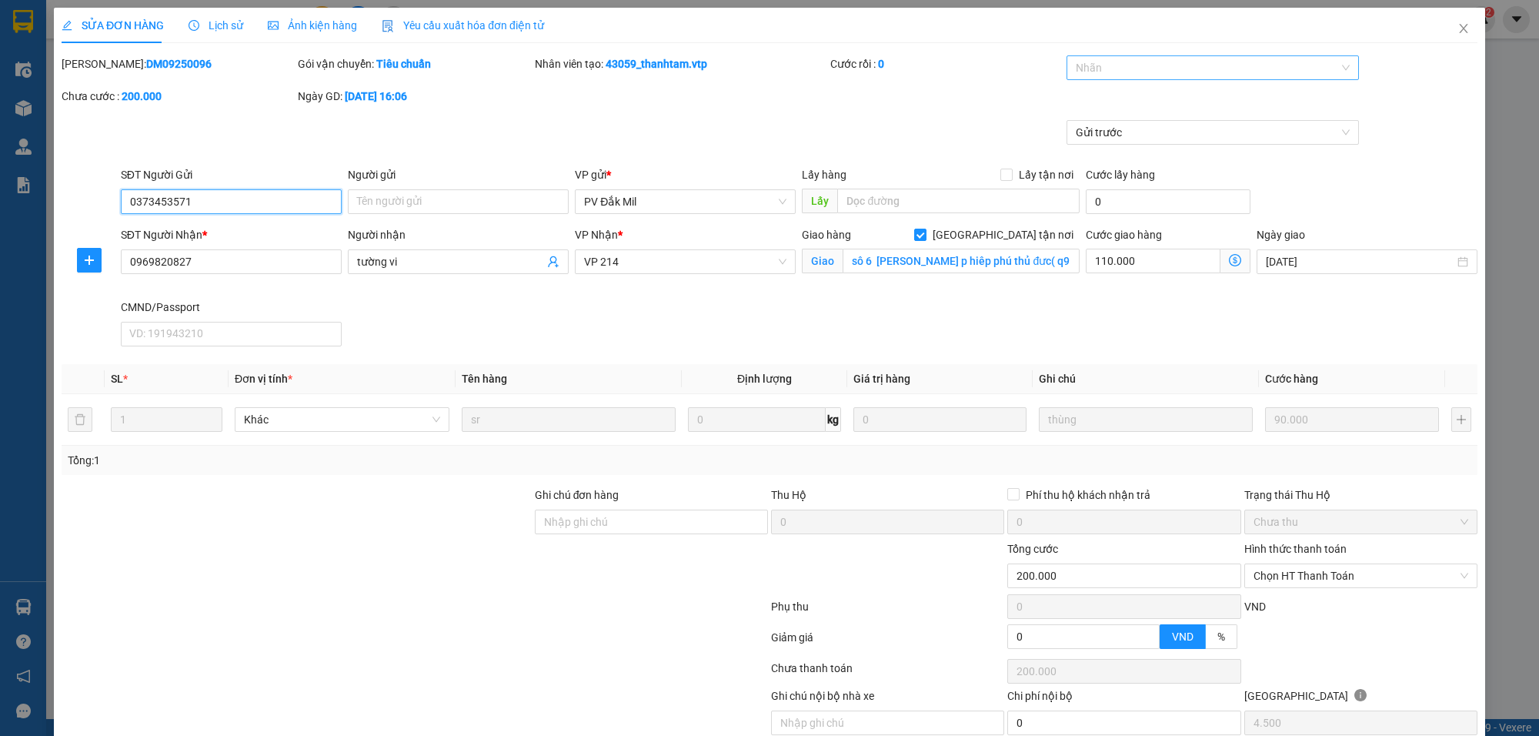
click at [1094, 65] on div at bounding box center [1205, 67] width 269 height 18
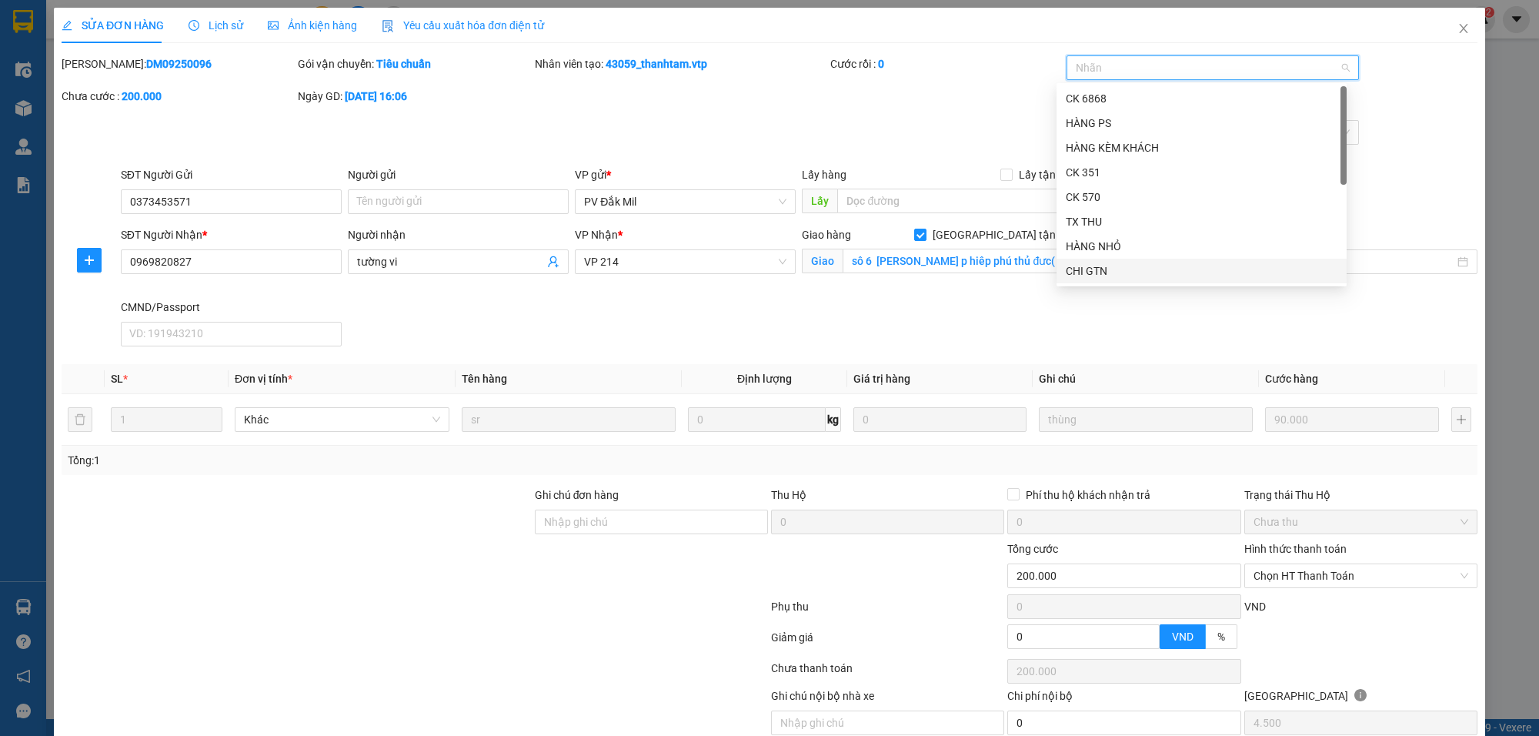
click at [1091, 275] on div "CHI GTN" at bounding box center [1202, 270] width 272 height 17
click at [910, 115] on div "[PERSON_NAME]: DM09250096 Gói vận chuyển: Tiêu chuẩn Nhân viên tạo: 43059_thanh…" at bounding box center [769, 87] width 1419 height 65
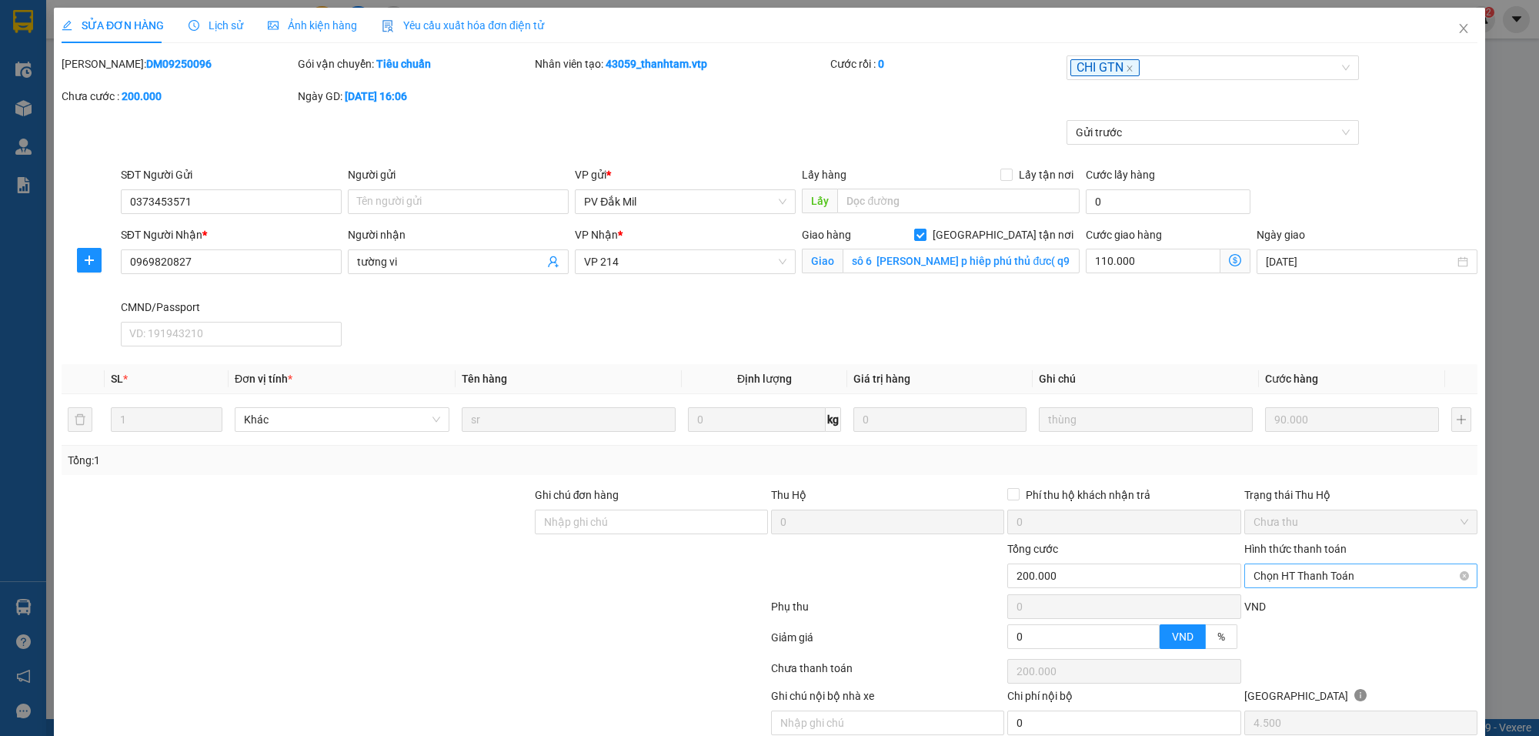
click at [1290, 582] on span "Chọn HT Thanh Toán" at bounding box center [1361, 575] width 215 height 23
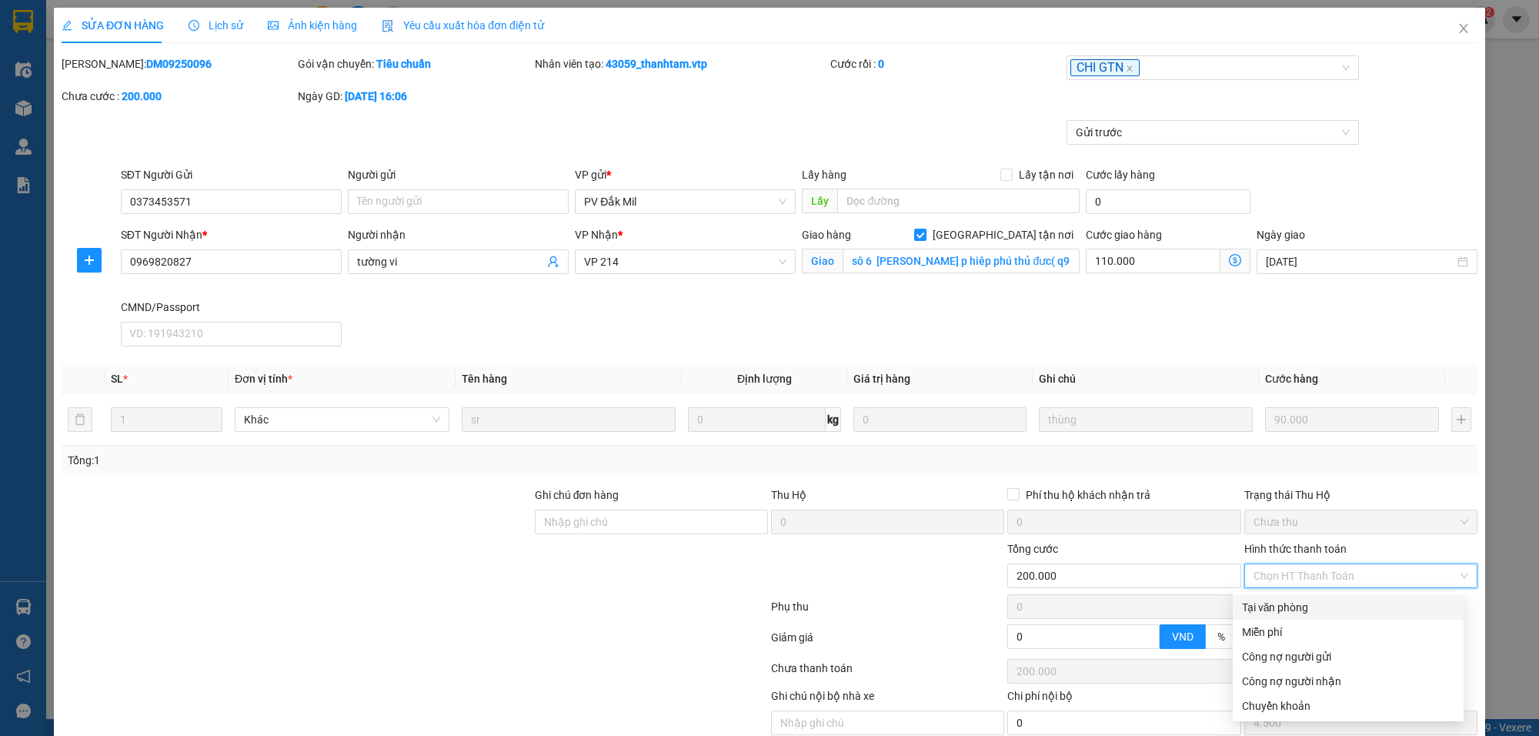
click at [1280, 602] on div "Tại văn phòng" at bounding box center [1348, 607] width 212 height 17
type input "0"
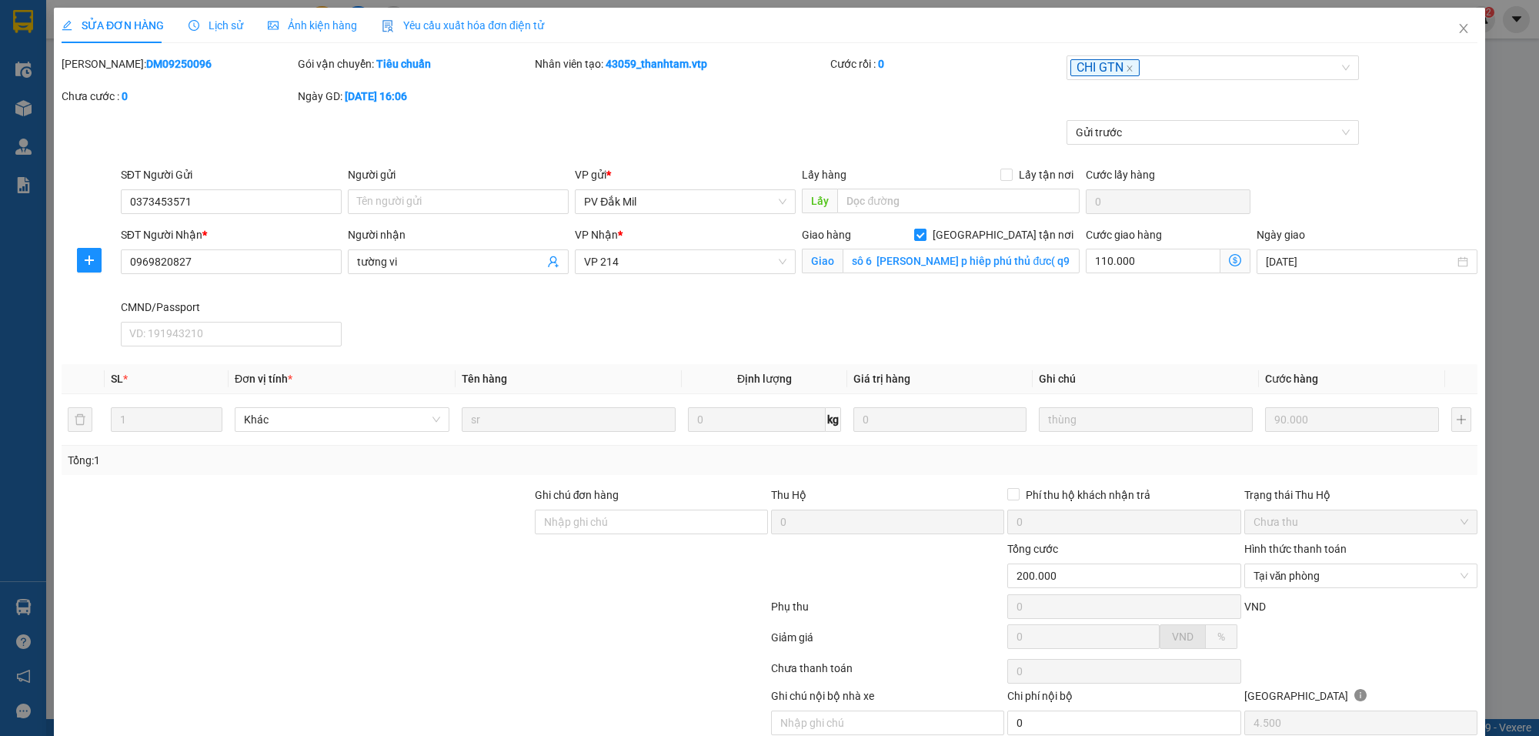
click at [1310, 356] on div "Total Paid Fee 0 Total UnPaid Fee 200.000 Cash Collection Total Fee Mã ĐH: DM09…" at bounding box center [770, 413] width 1416 height 716
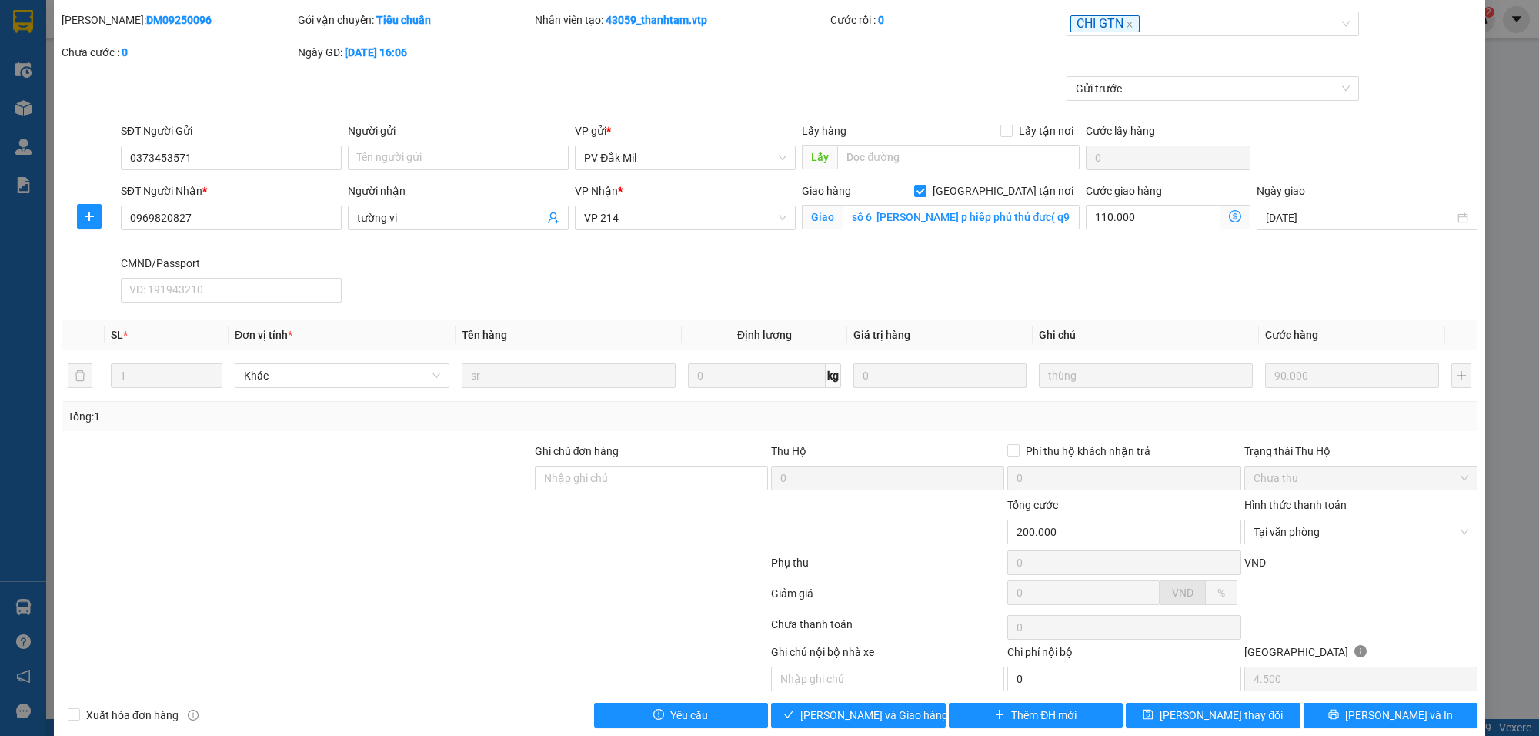
scroll to position [68, 0]
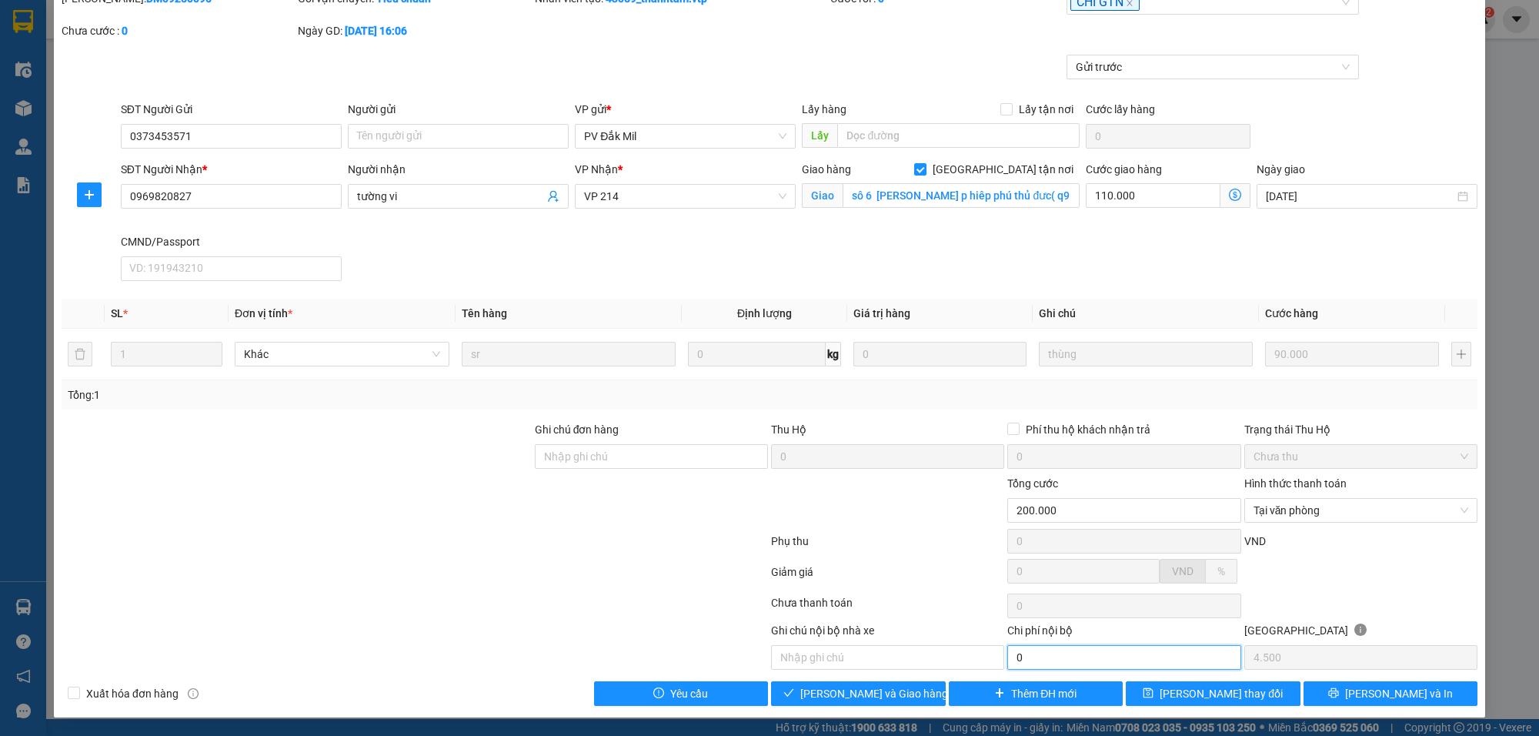
click at [1032, 655] on input "0" at bounding box center [1123, 657] width 233 height 25
click at [1279, 504] on span "Tại văn phòng" at bounding box center [1361, 510] width 215 height 23
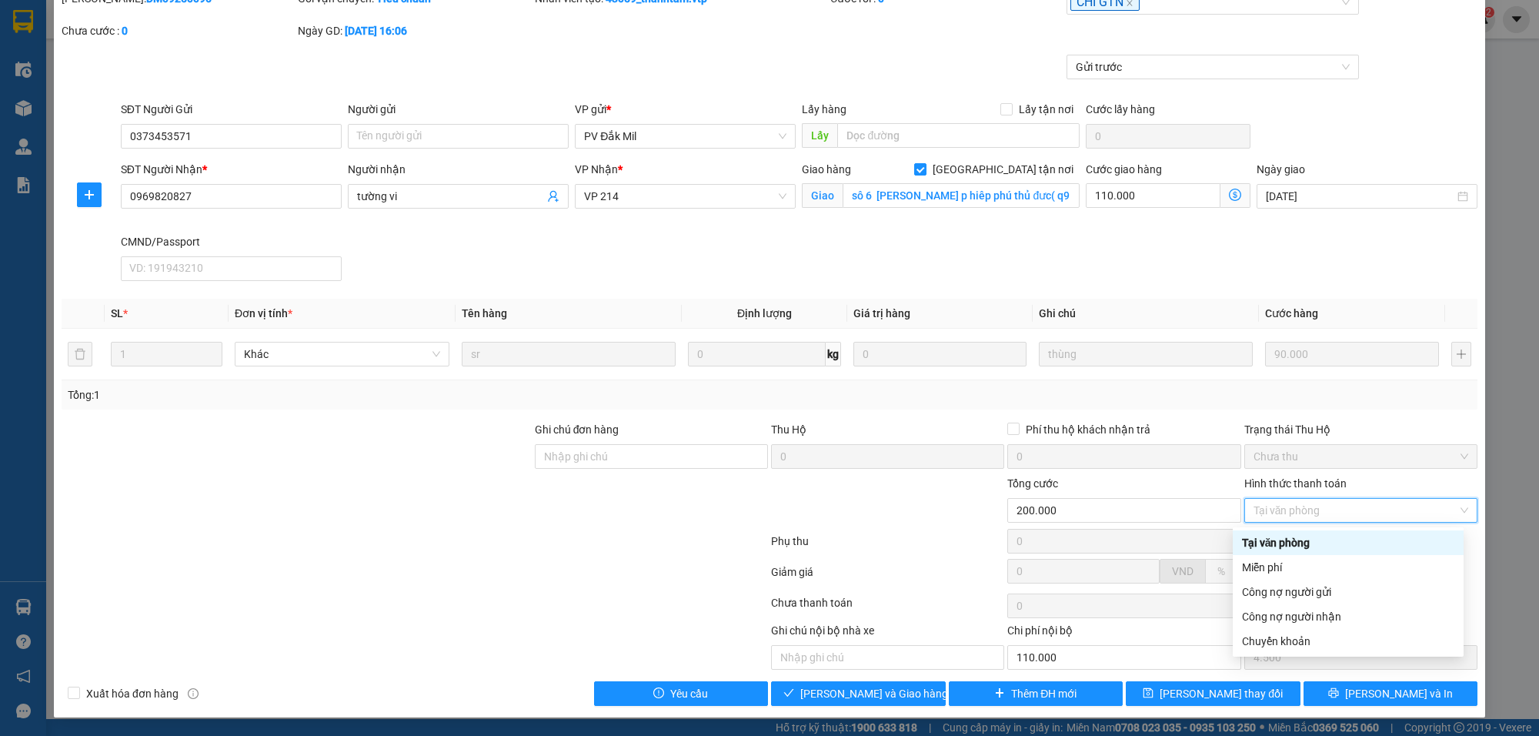
click at [1294, 536] on div "Tại văn phòng" at bounding box center [1348, 542] width 212 height 17
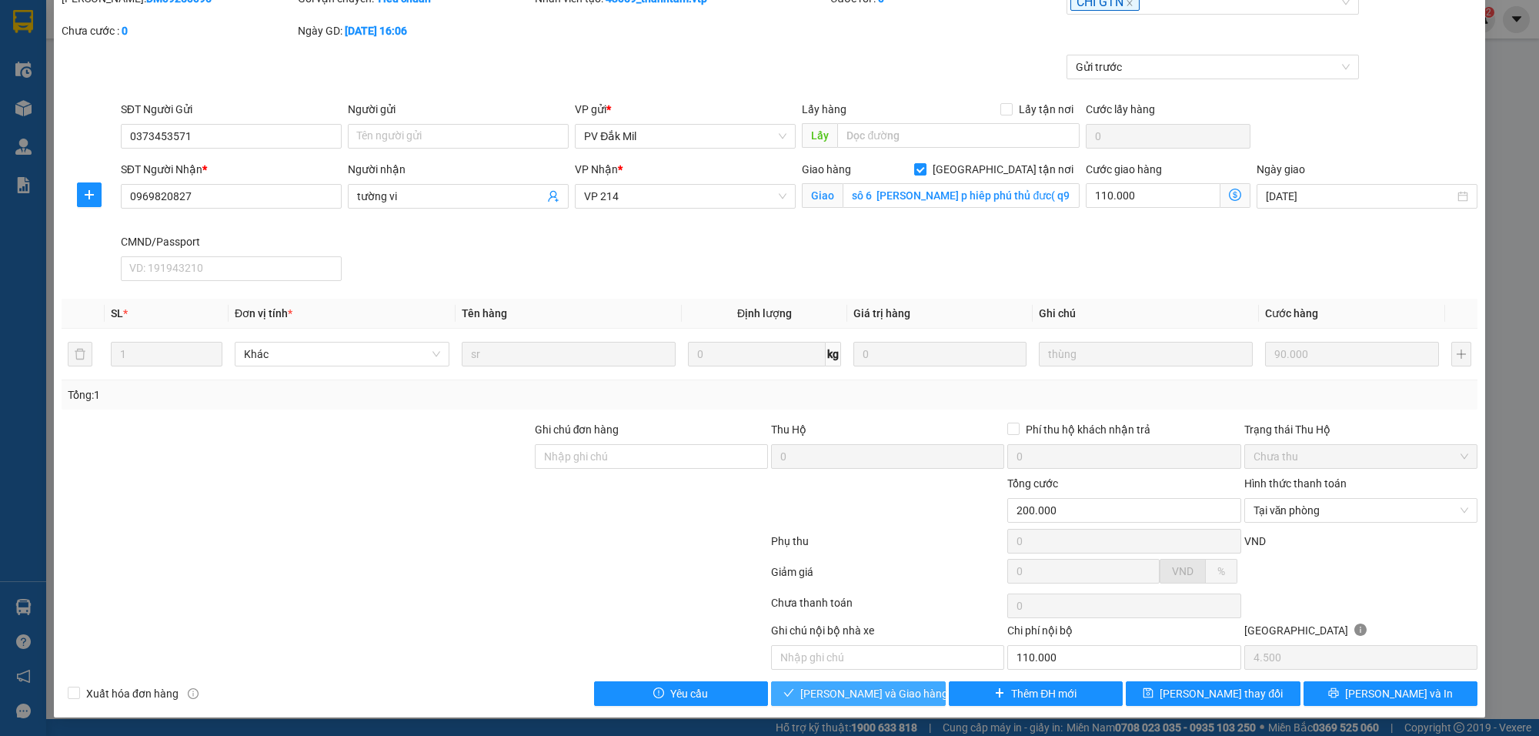
click at [889, 693] on span "[PERSON_NAME] và Giao hàng" at bounding box center [874, 693] width 148 height 17
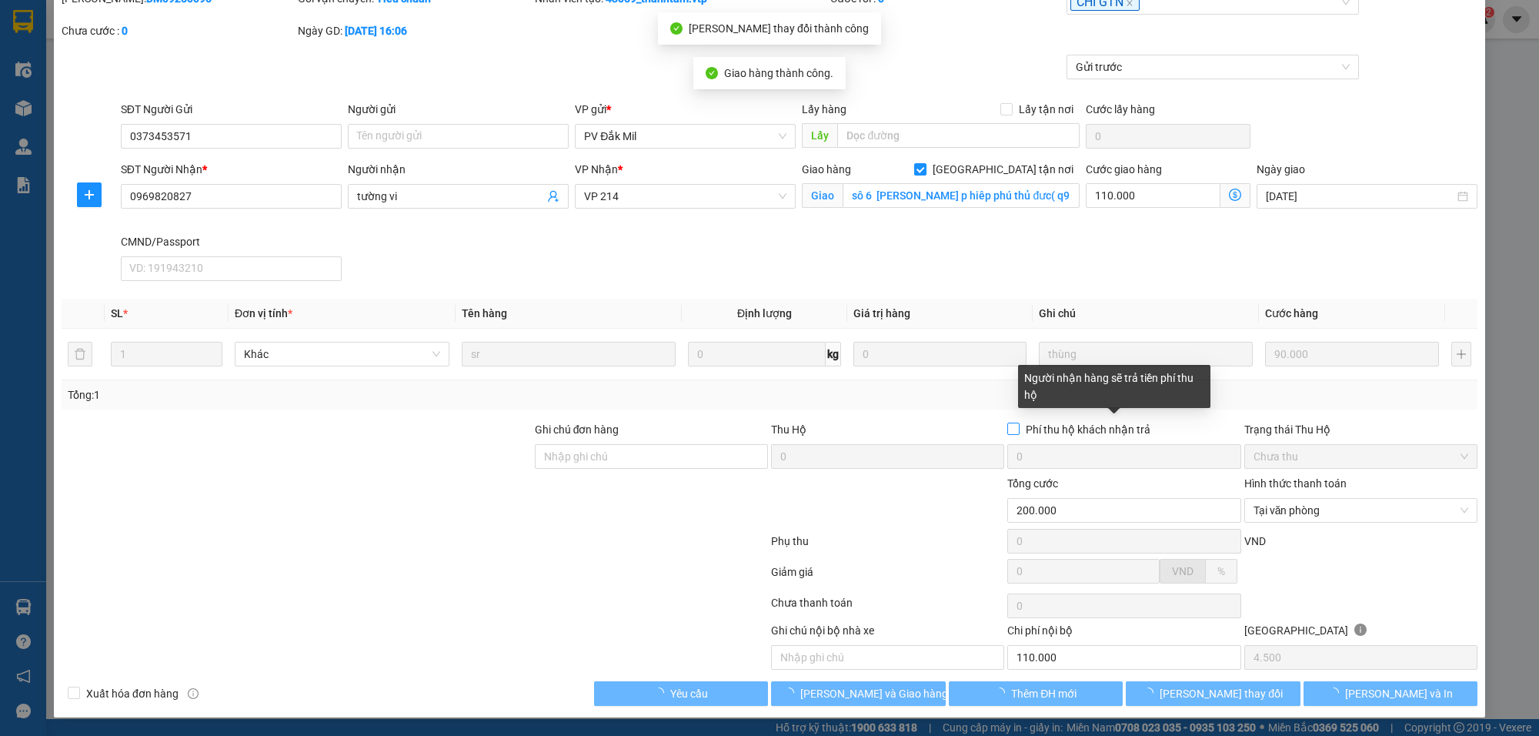
type input "110.000"
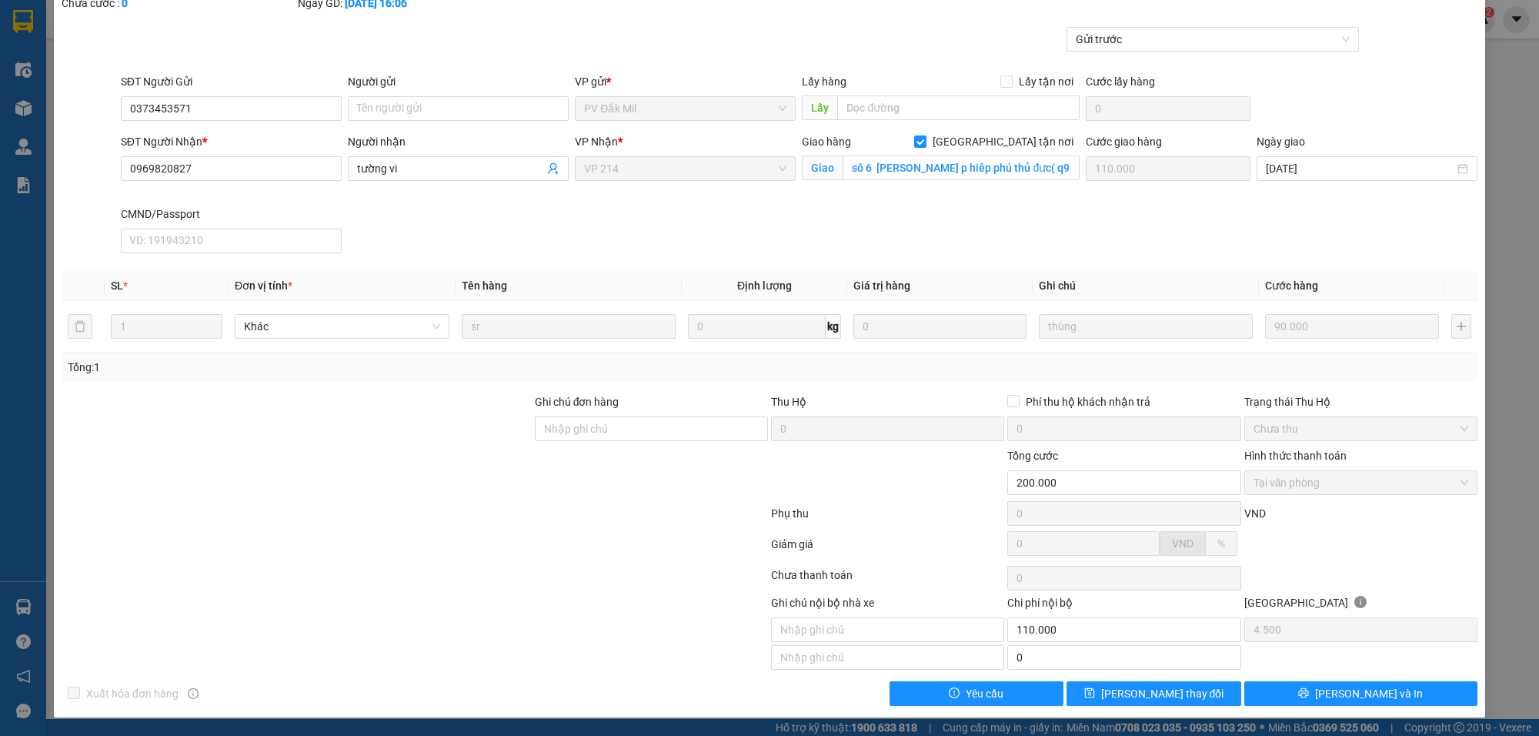
scroll to position [0, 0]
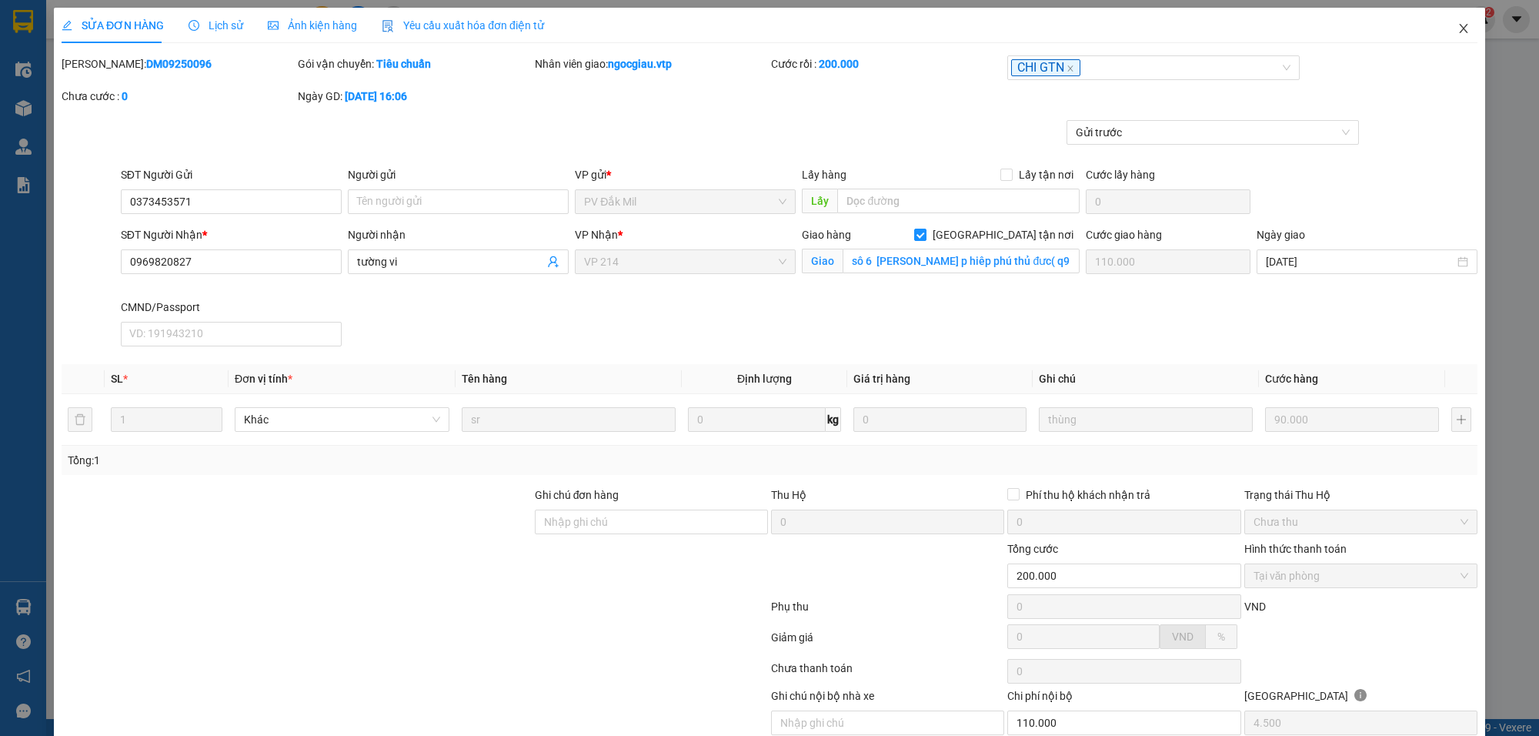
click at [1459, 27] on icon "close" at bounding box center [1463, 28] width 8 height 9
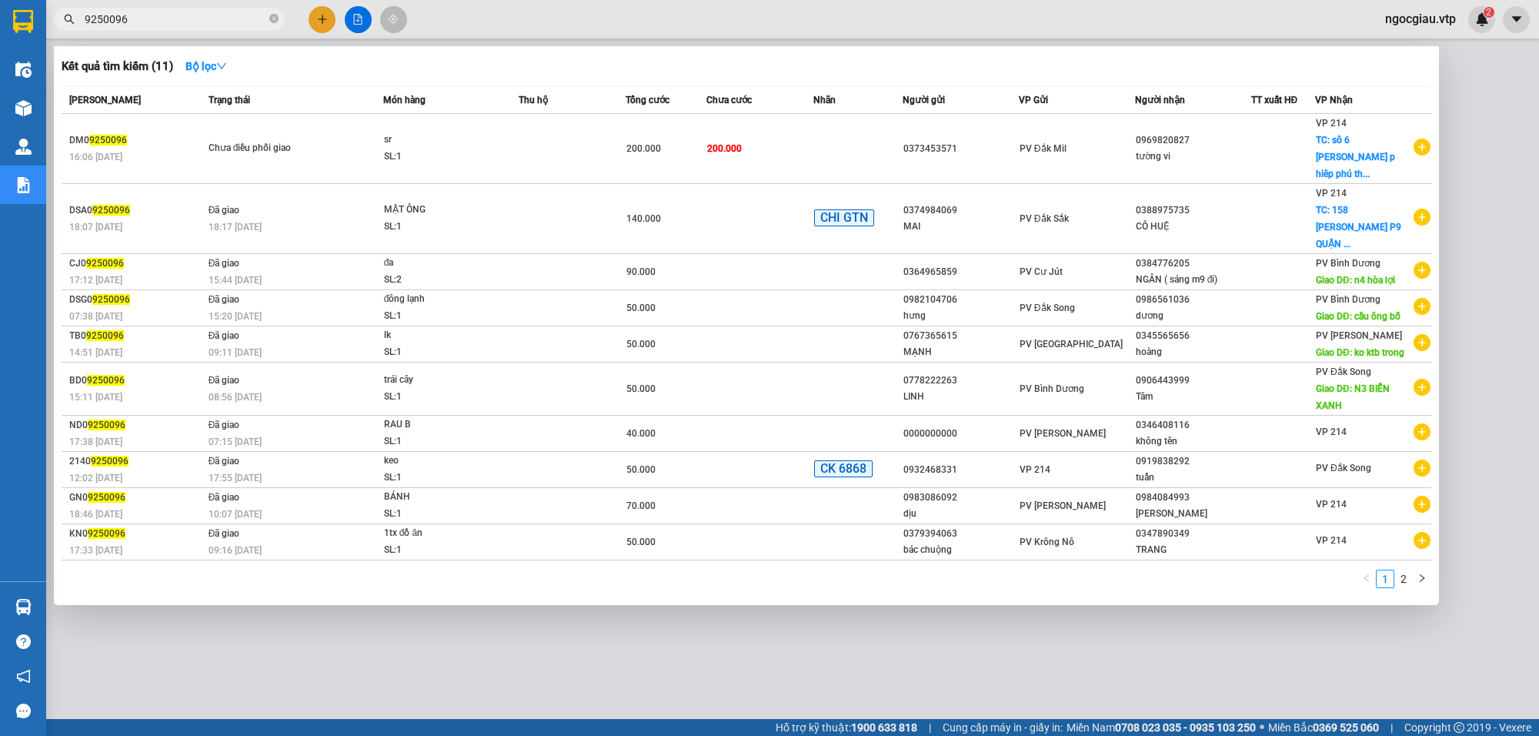
click at [165, 20] on input "9250096" at bounding box center [176, 19] width 182 height 17
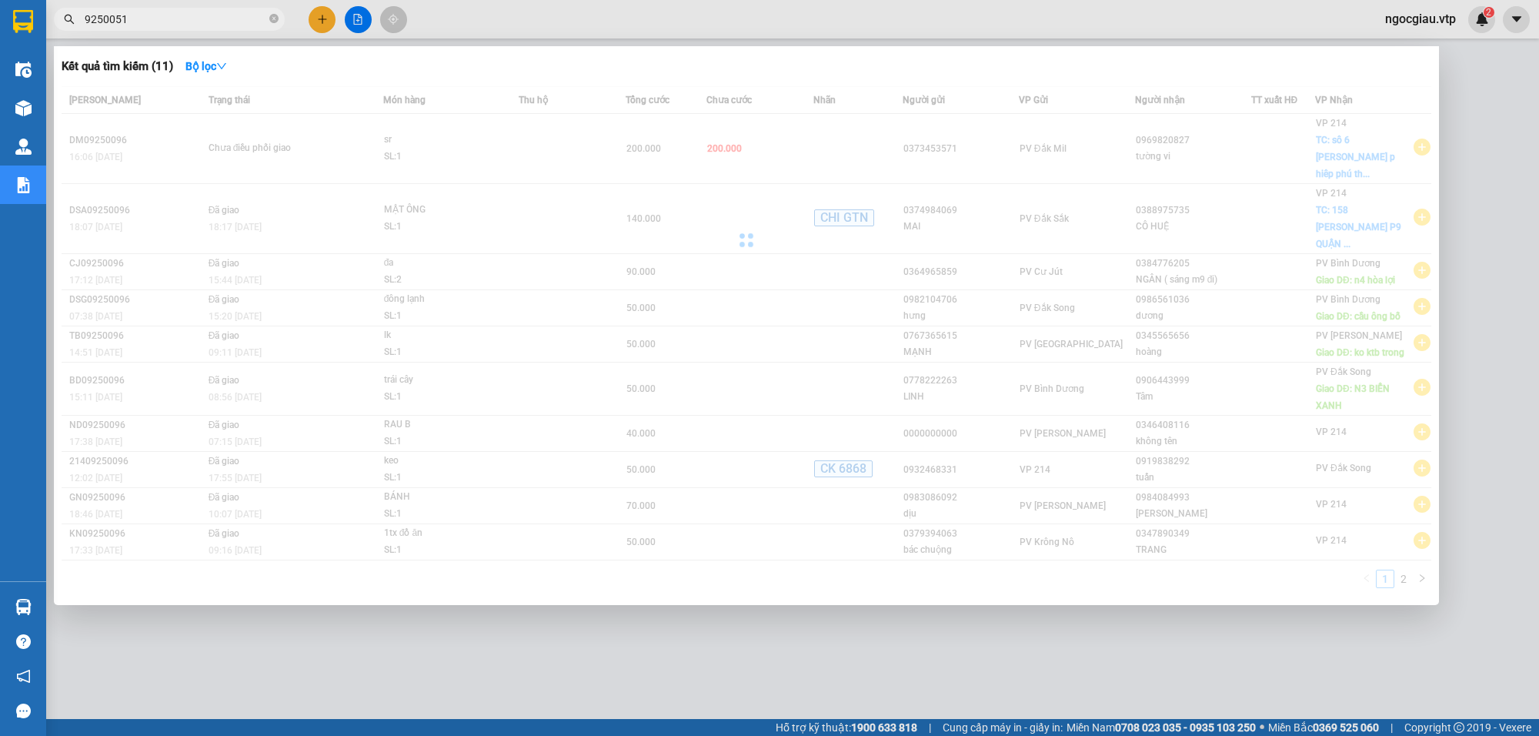
type input "9250051"
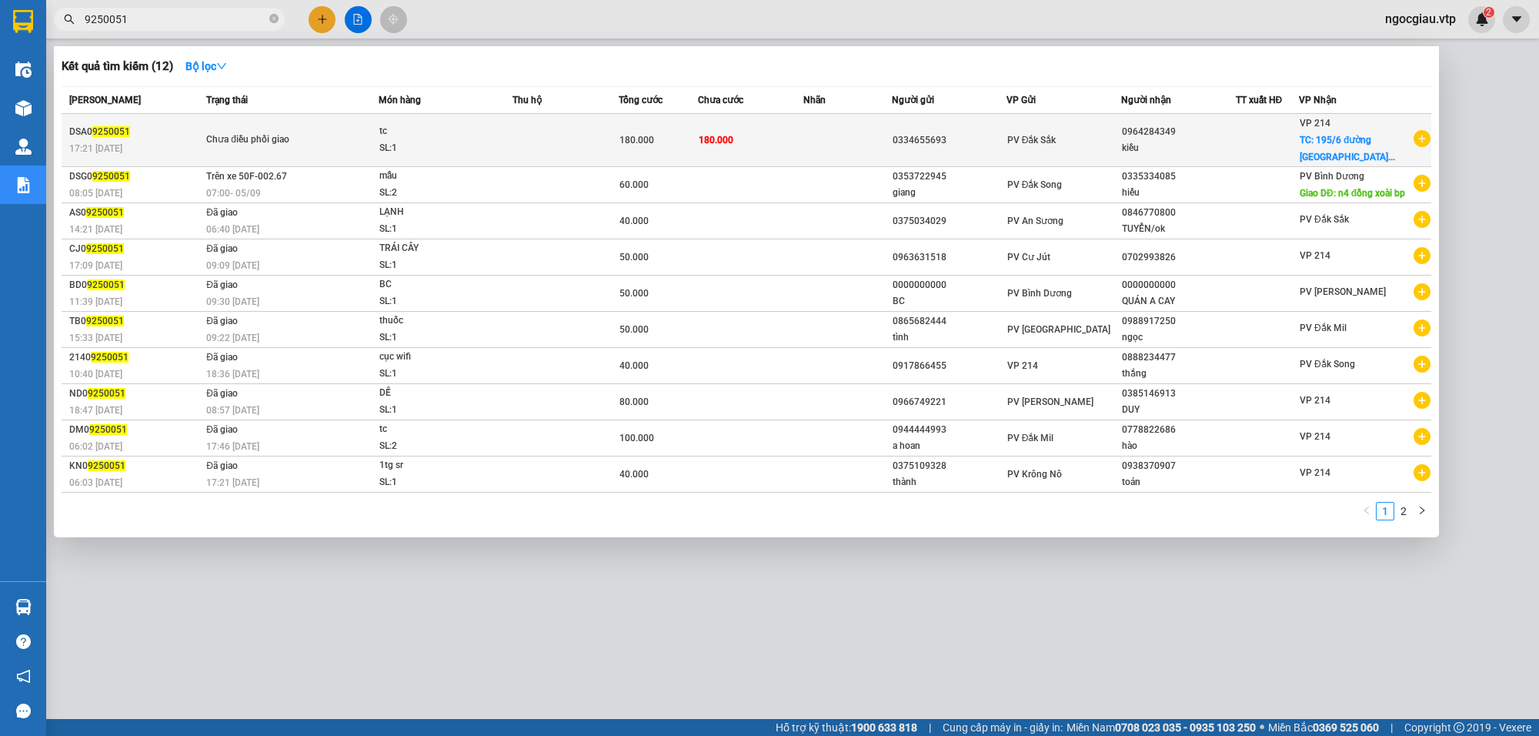
click at [830, 142] on td at bounding box center [848, 140] width 89 height 53
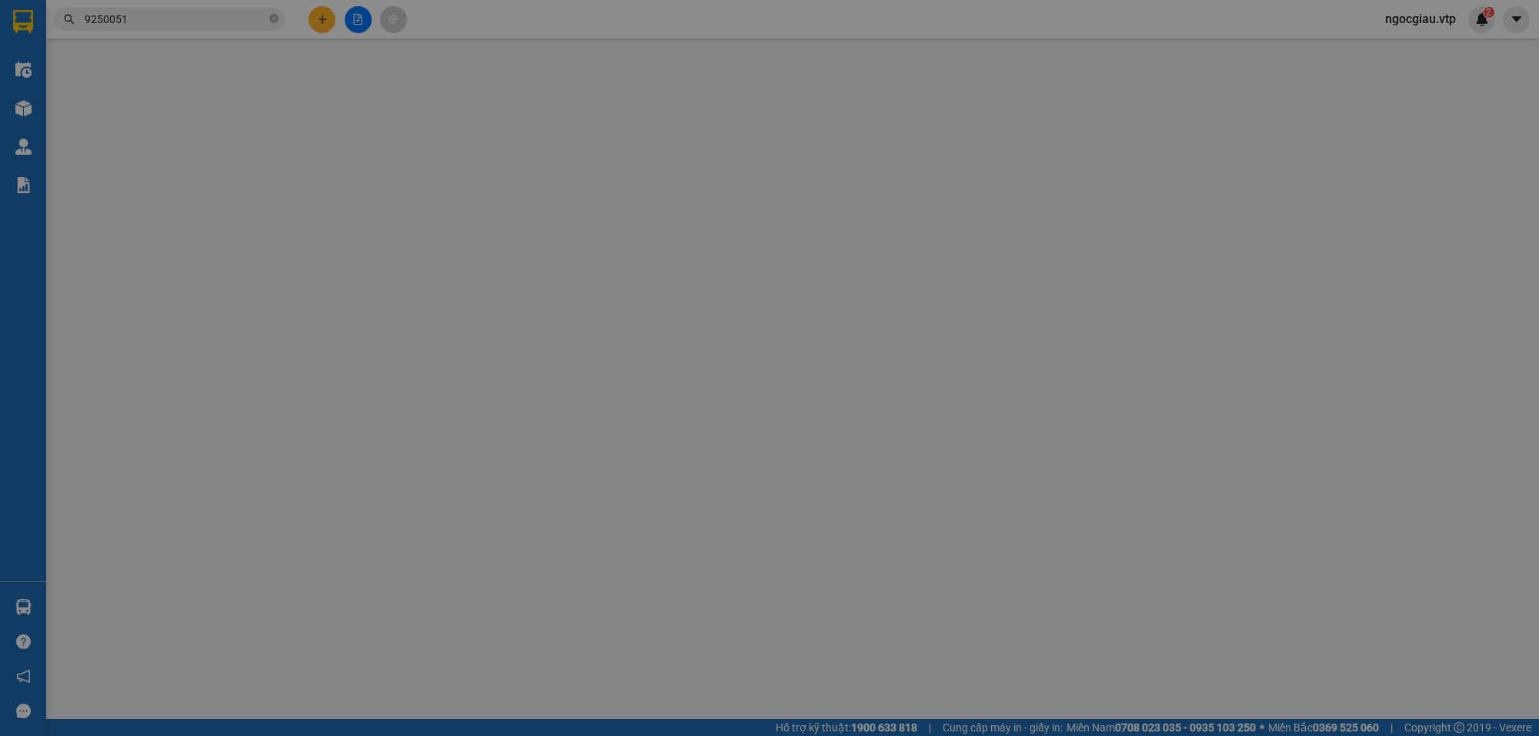
type input "0334655693"
type input "0964284349"
type input "kiều"
checkbox input "true"
type input "195/6 [GEOGRAPHIC_DATA]"
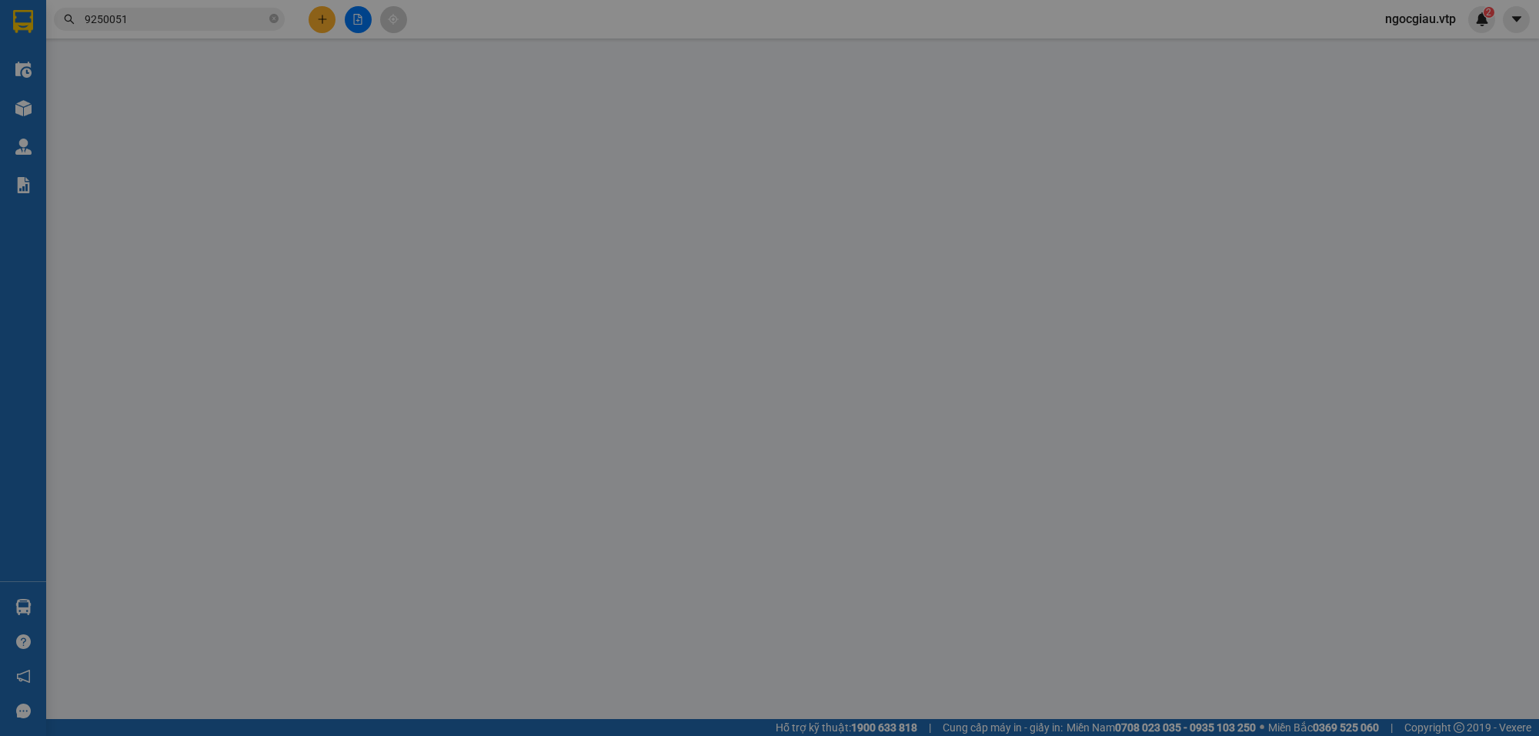
type input "180.000"
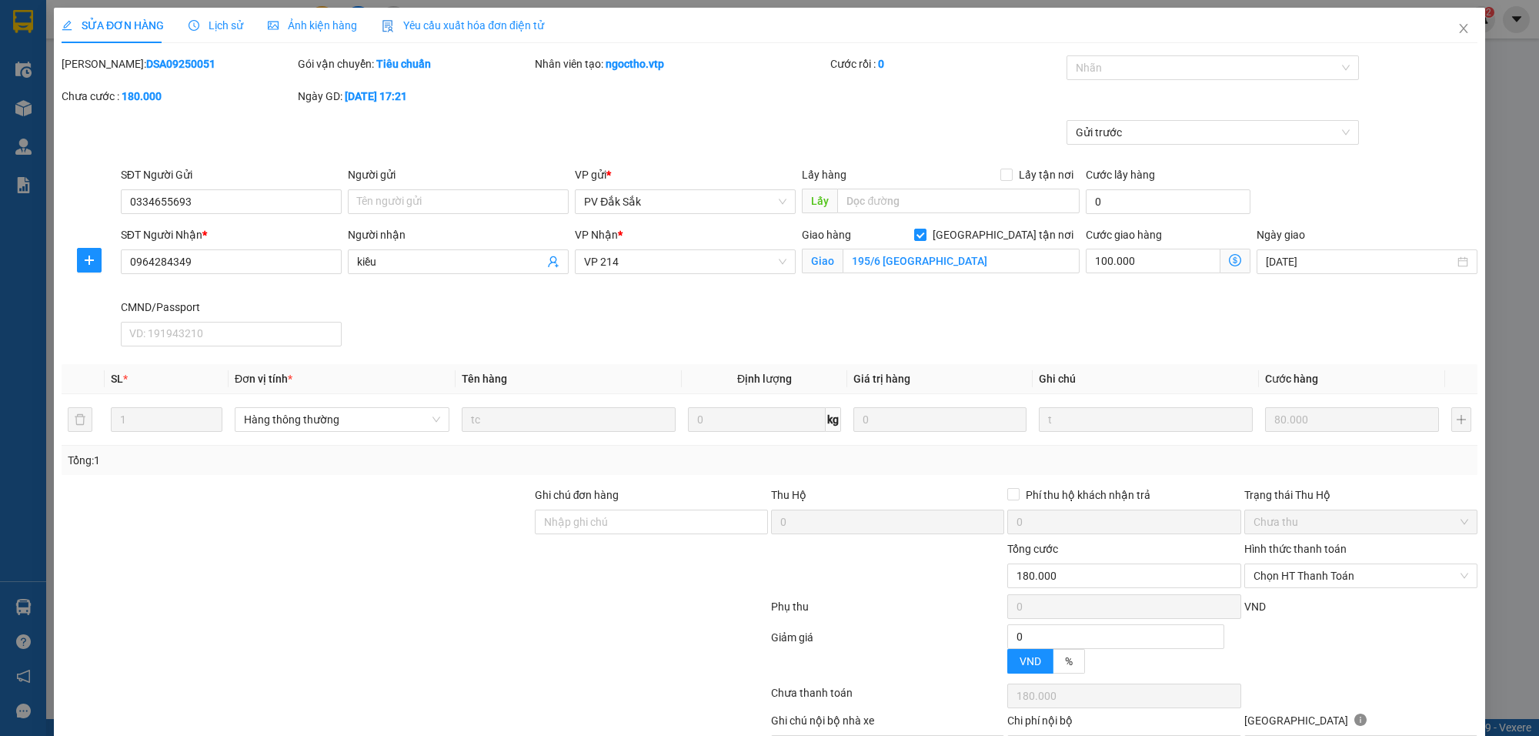
type input "4.000"
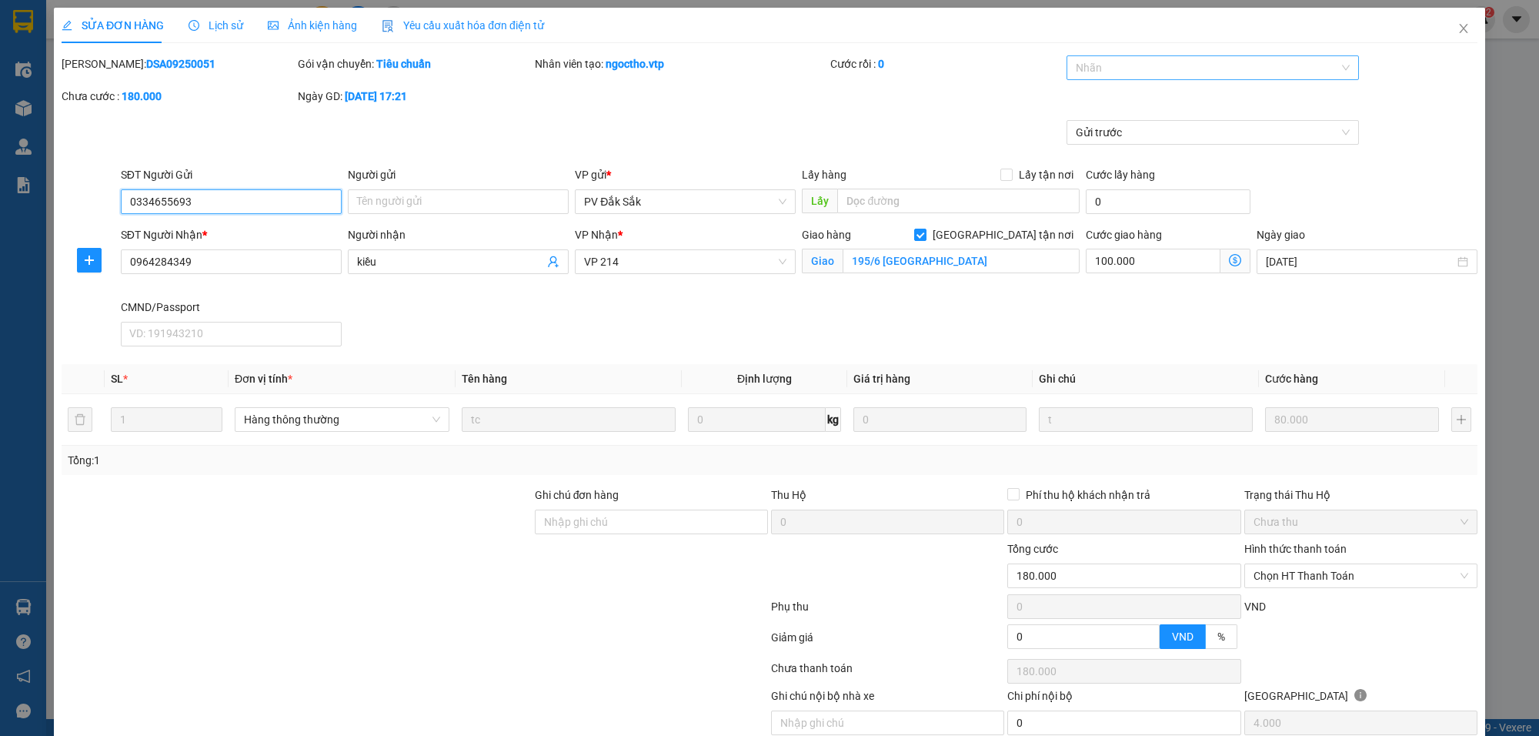
click at [1087, 79] on div "Nhãn" at bounding box center [1213, 67] width 292 height 25
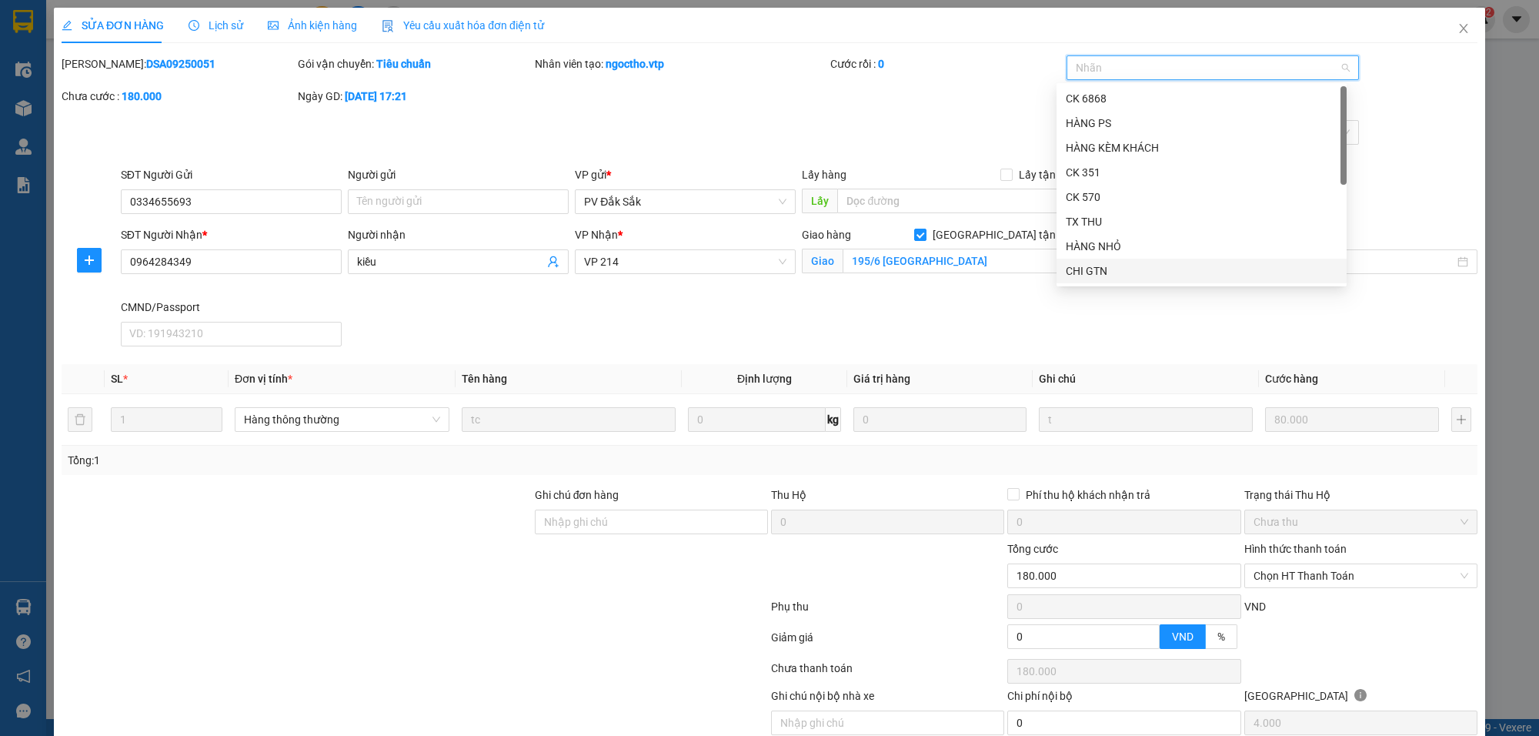
click at [1107, 272] on div "CHI GTN" at bounding box center [1202, 270] width 272 height 17
click at [894, 128] on div "Gửi trước" at bounding box center [769, 143] width 1419 height 46
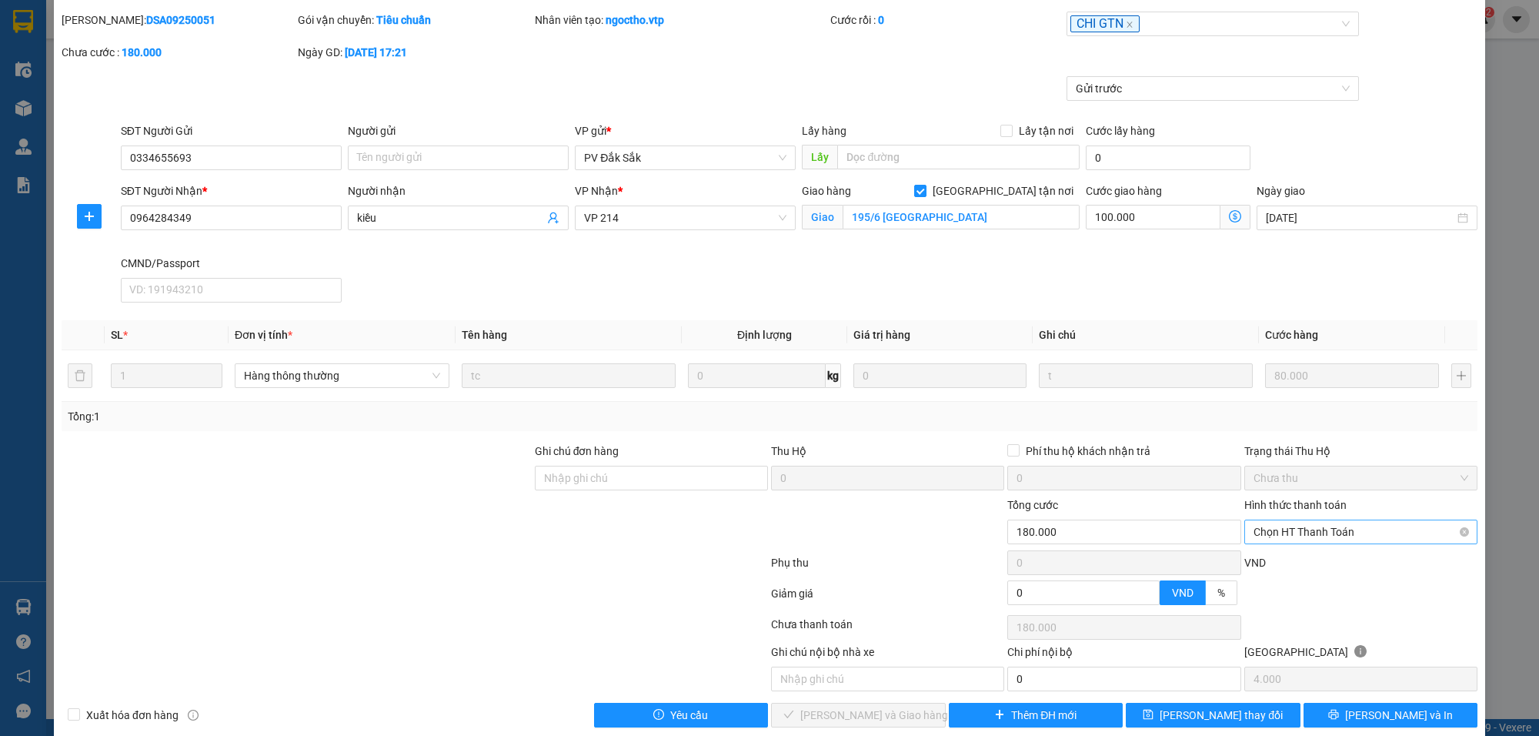
scroll to position [68, 0]
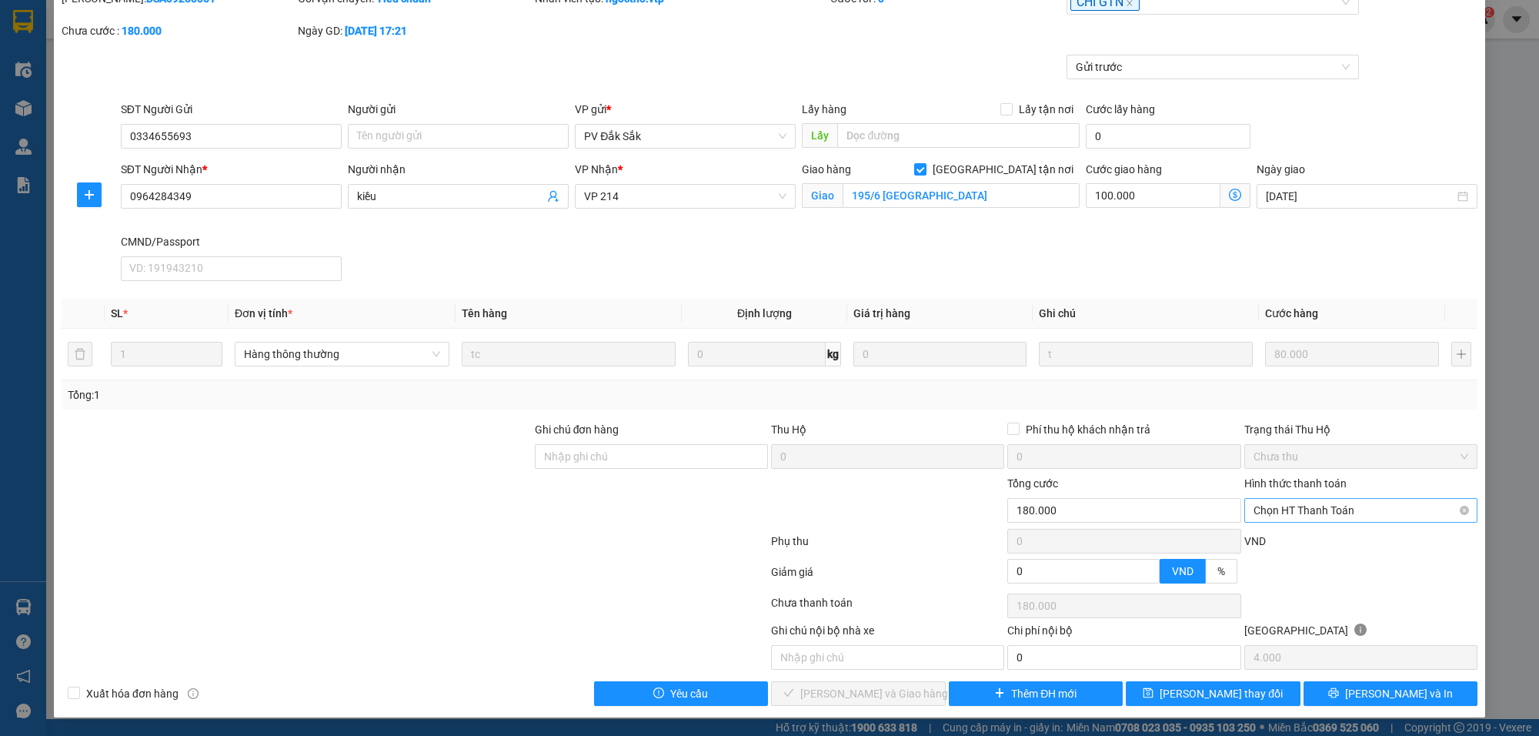
click at [1291, 512] on span "Chọn HT Thanh Toán" at bounding box center [1361, 510] width 215 height 23
click at [1302, 535] on div "Tại văn phòng" at bounding box center [1348, 542] width 212 height 17
type input "0"
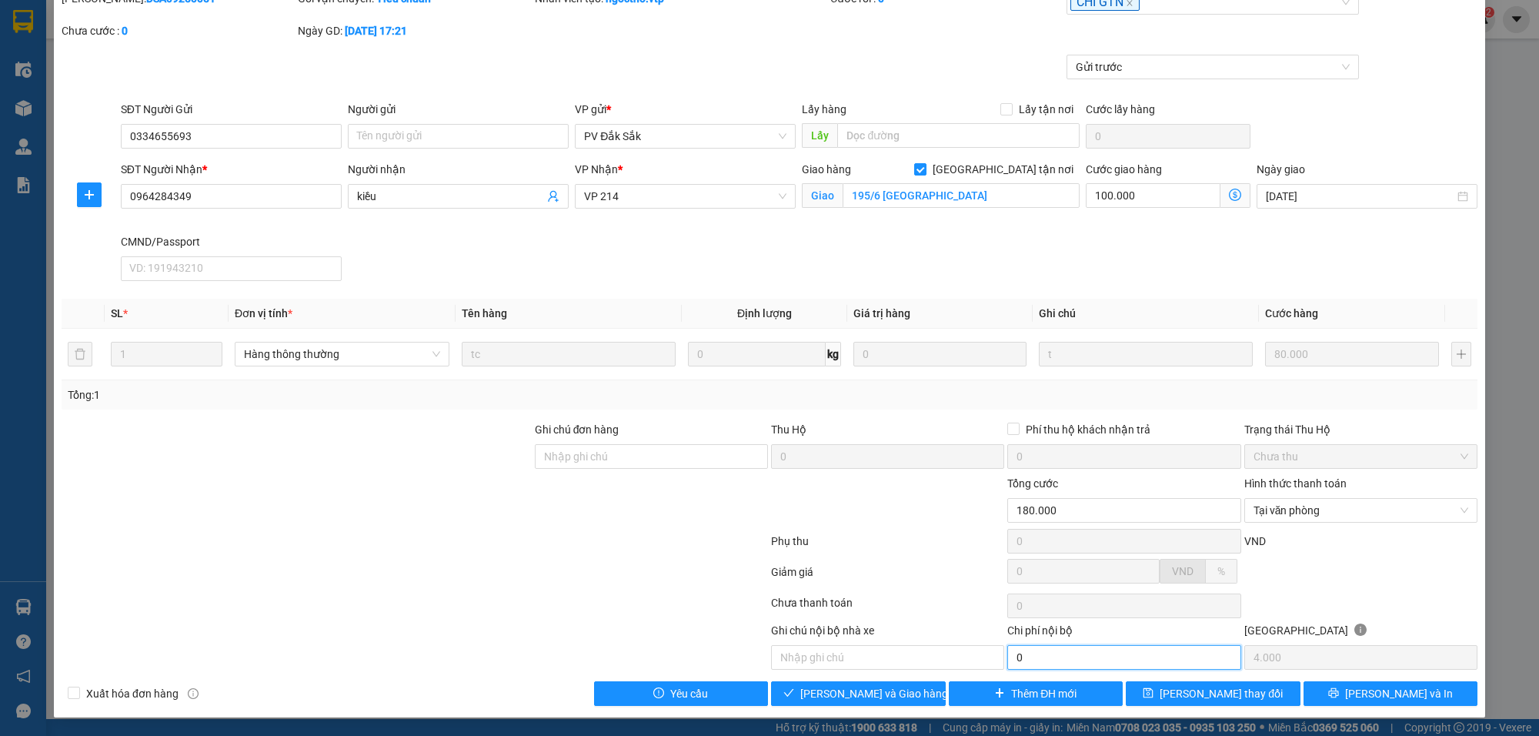
click at [1047, 650] on input "0" at bounding box center [1123, 657] width 233 height 25
click at [870, 687] on span "[PERSON_NAME] và Giao hàng" at bounding box center [874, 693] width 148 height 17
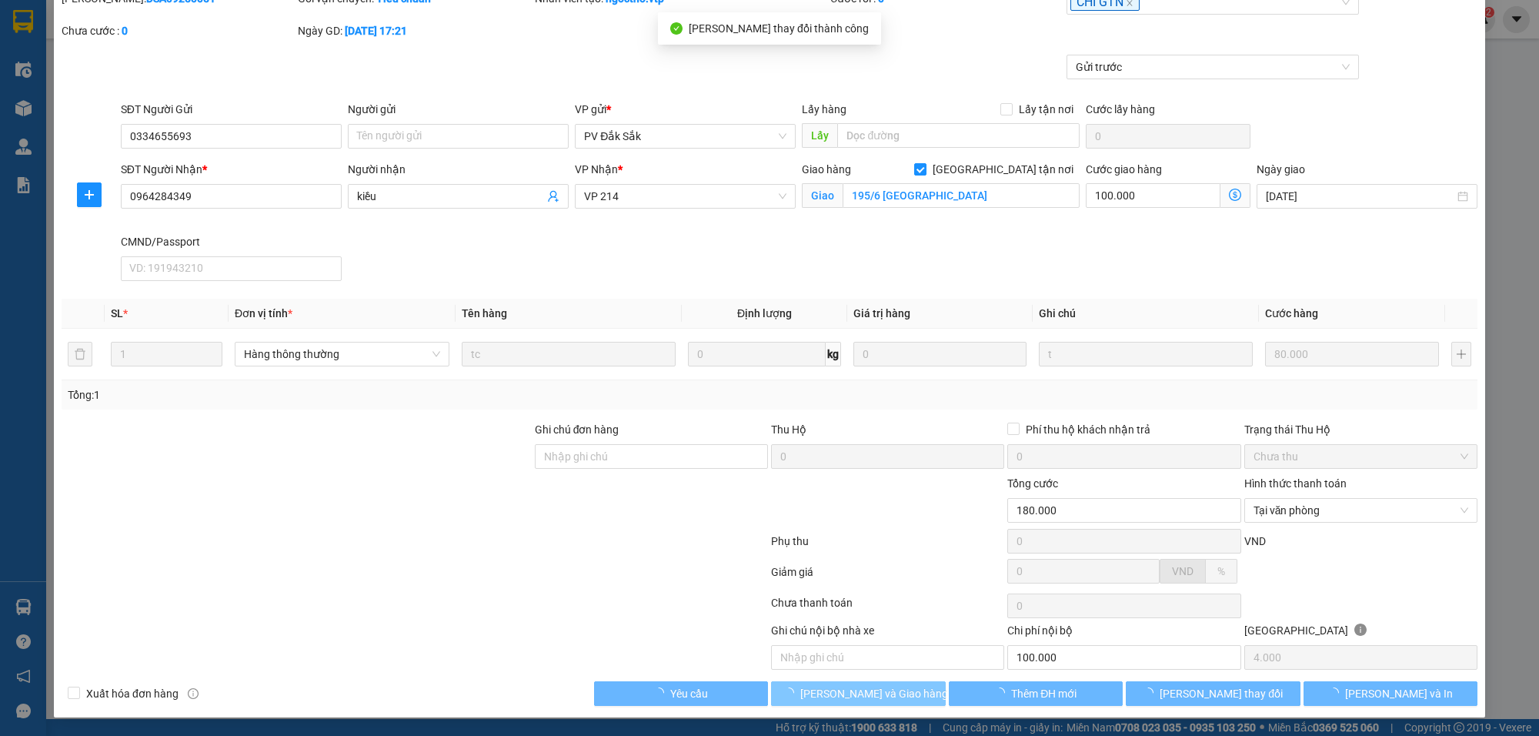
type input "100.000"
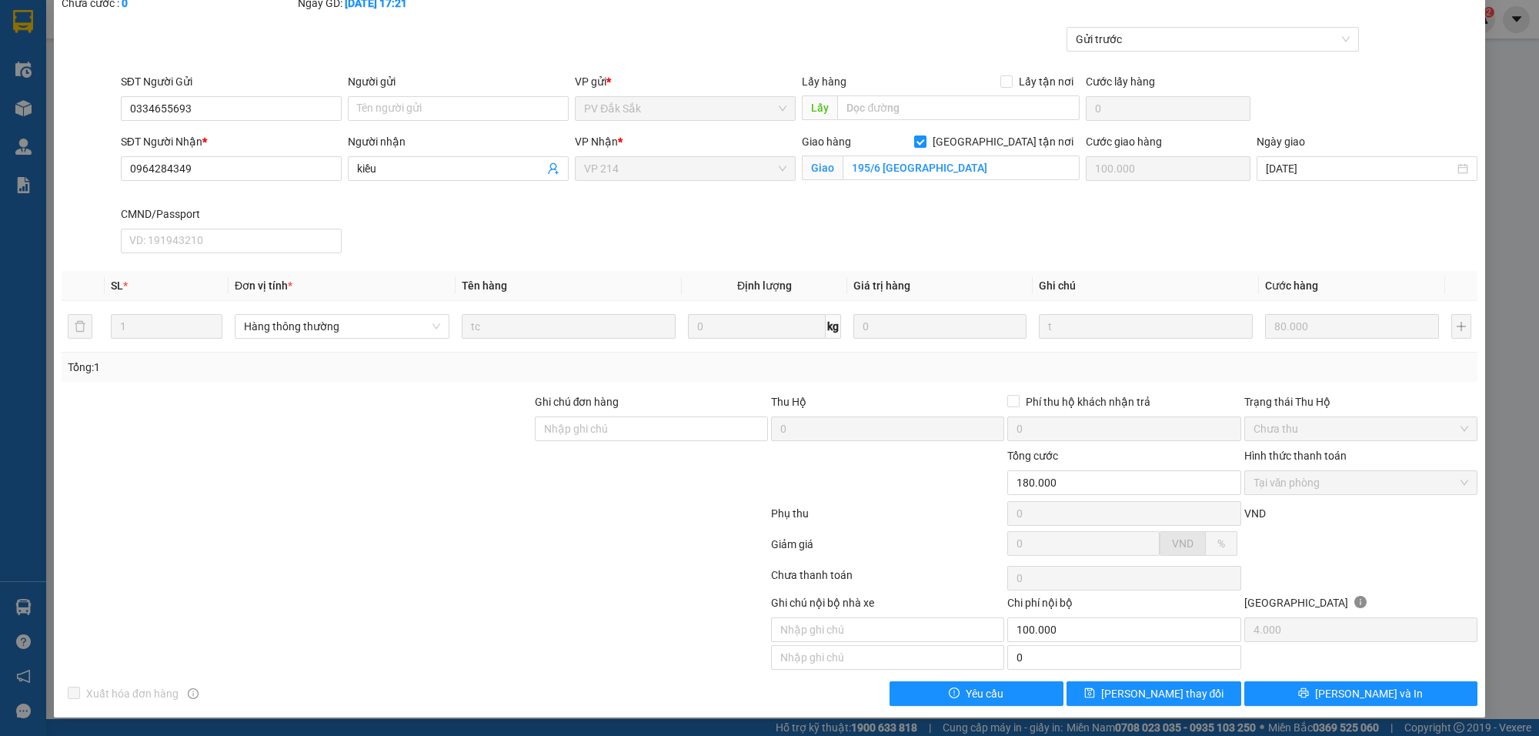
scroll to position [0, 0]
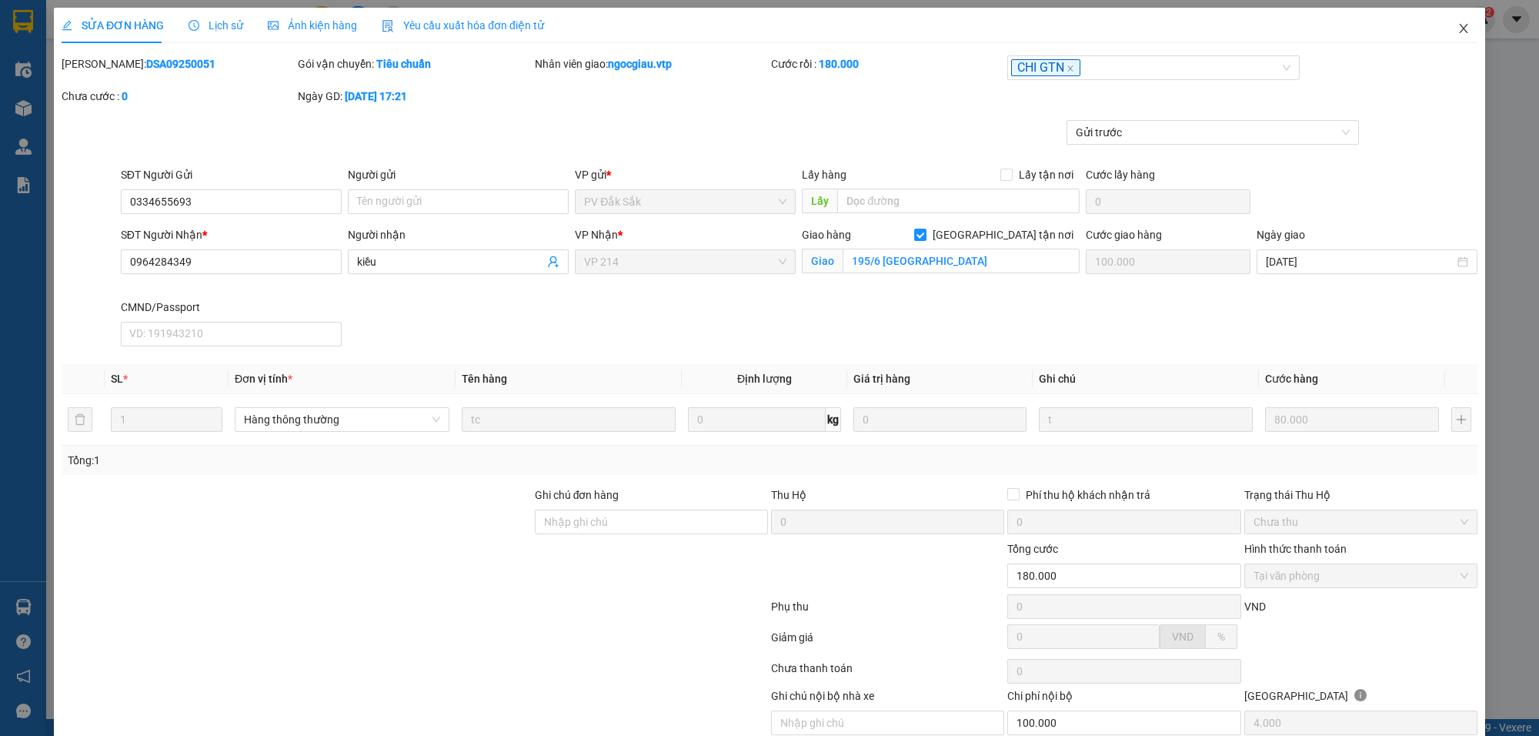
click at [1456, 35] on span "Close" at bounding box center [1463, 29] width 43 height 43
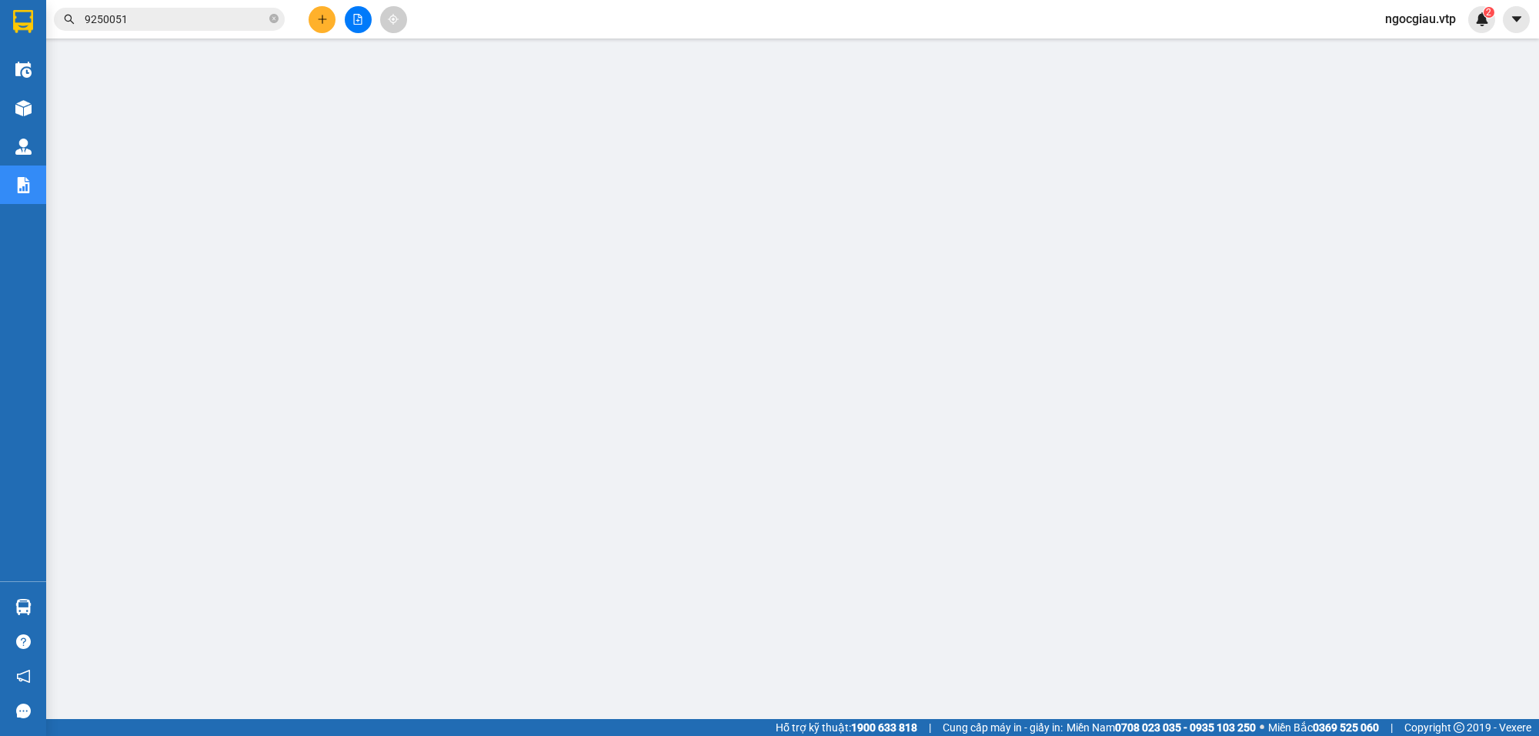
click at [145, 15] on input "9250051" at bounding box center [176, 19] width 182 height 17
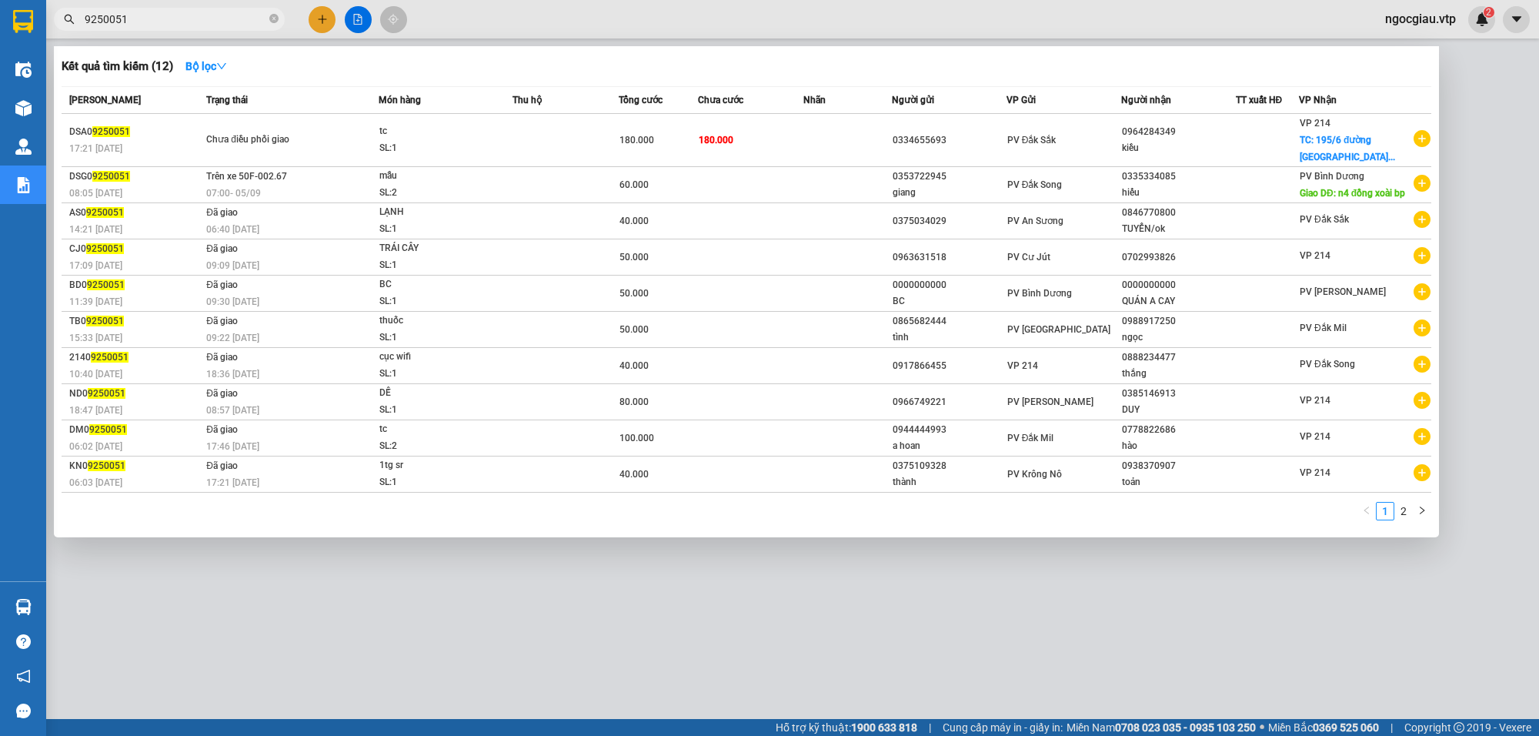
click at [1328, 598] on div at bounding box center [769, 368] width 1539 height 736
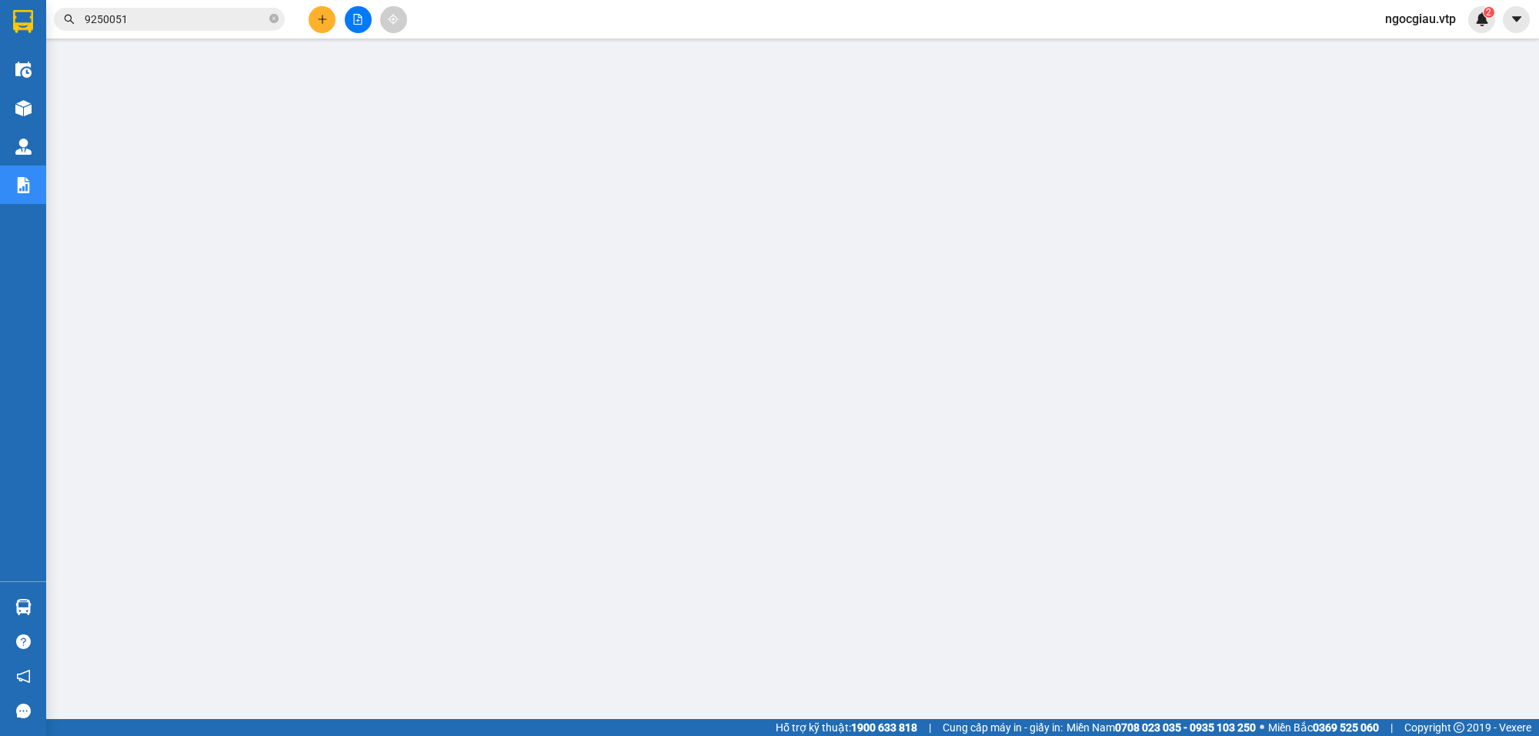
click at [1416, 23] on span "ngocgiau.vtp" at bounding box center [1420, 18] width 95 height 19
click at [1408, 46] on span "Đăng xuất" at bounding box center [1427, 47] width 65 height 17
